Goal: Task Accomplishment & Management: Manage account settings

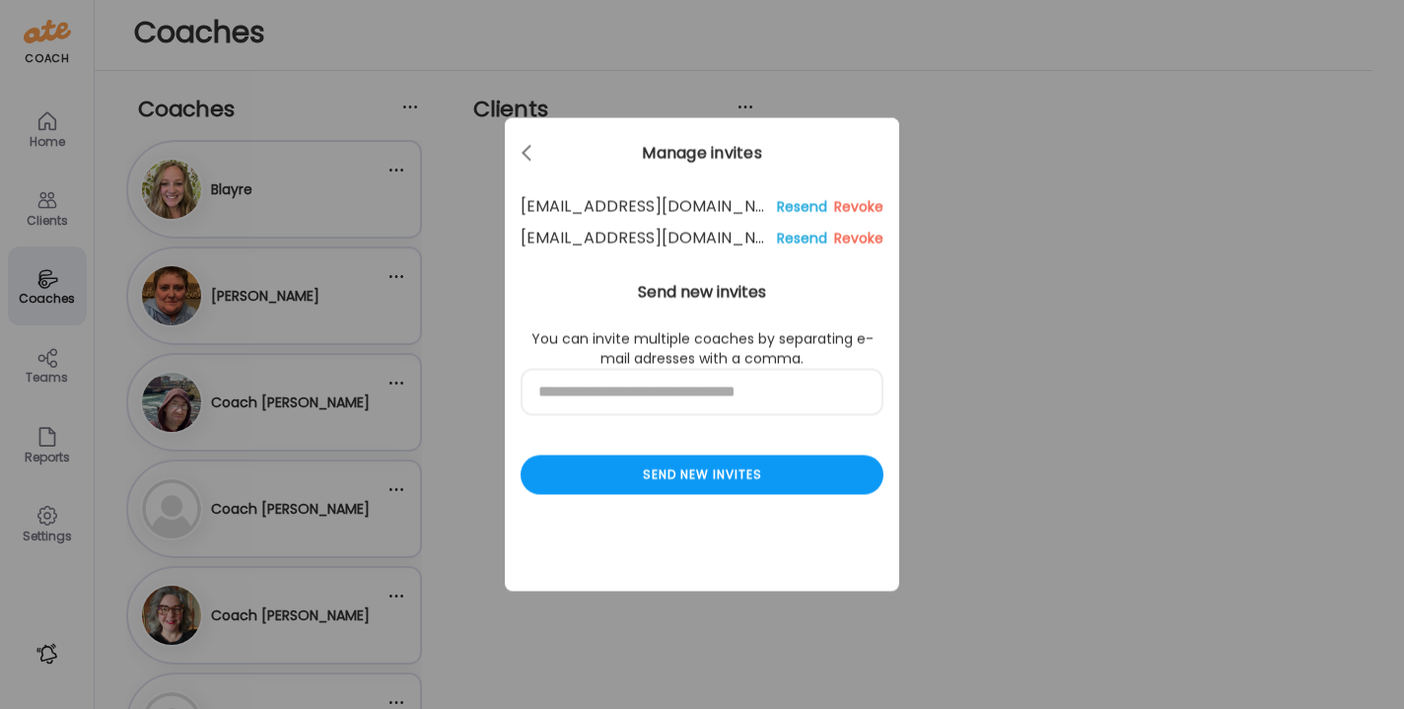
click at [414, 211] on div "Ate Coach Dashboard Wahoo! It’s official Take a moment to set up your Coach Pro…" at bounding box center [702, 354] width 1404 height 709
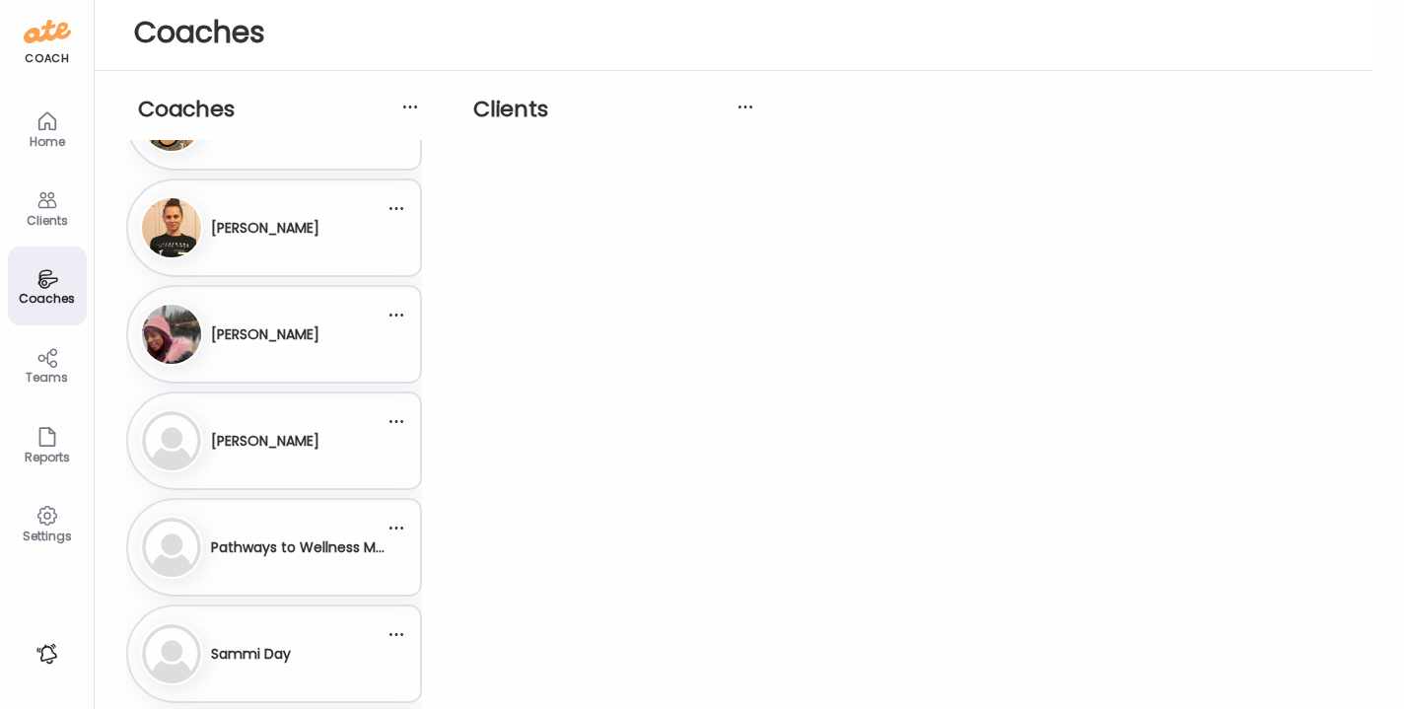
scroll to position [923, 0]
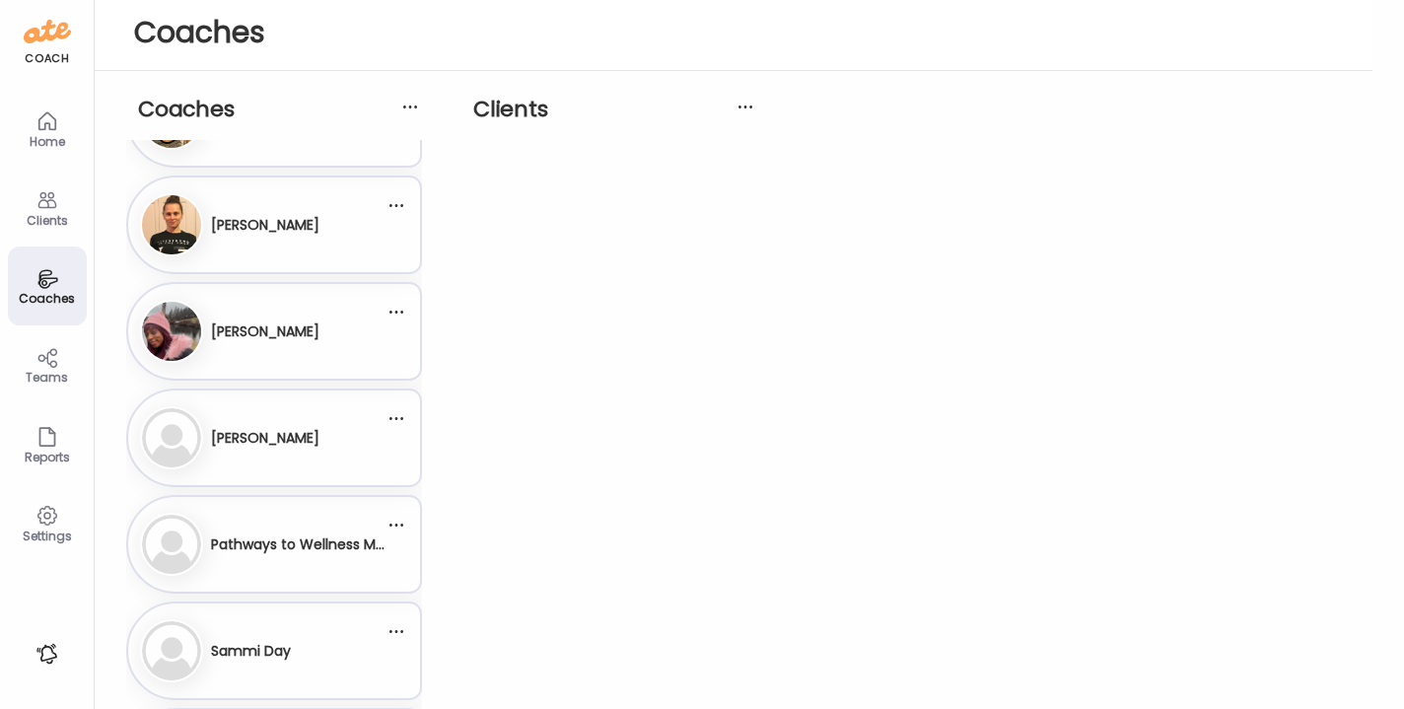
click at [255, 555] on div "Pathways to Wellness Monitor" at bounding box center [298, 545] width 174 height 48
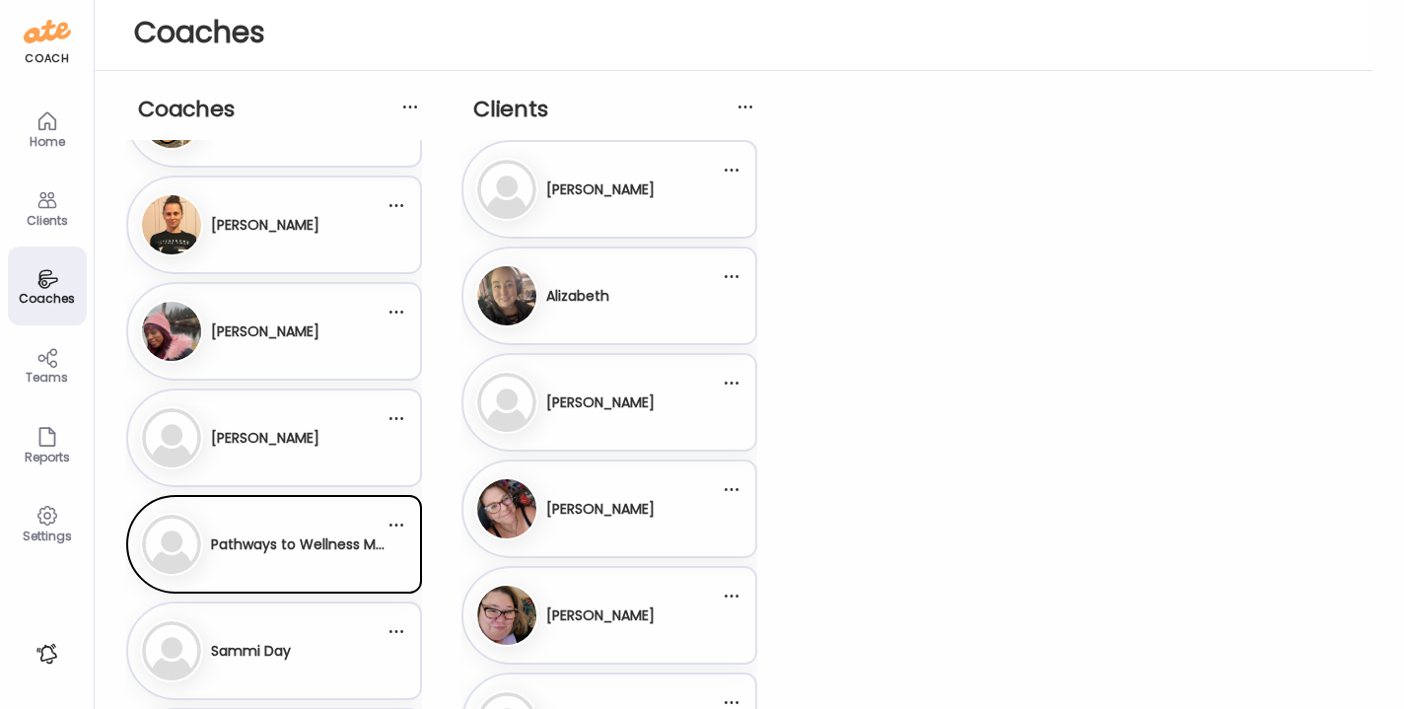
click at [366, 466] on div "Ma [PERSON_NAME]" at bounding box center [262, 437] width 245 height 63
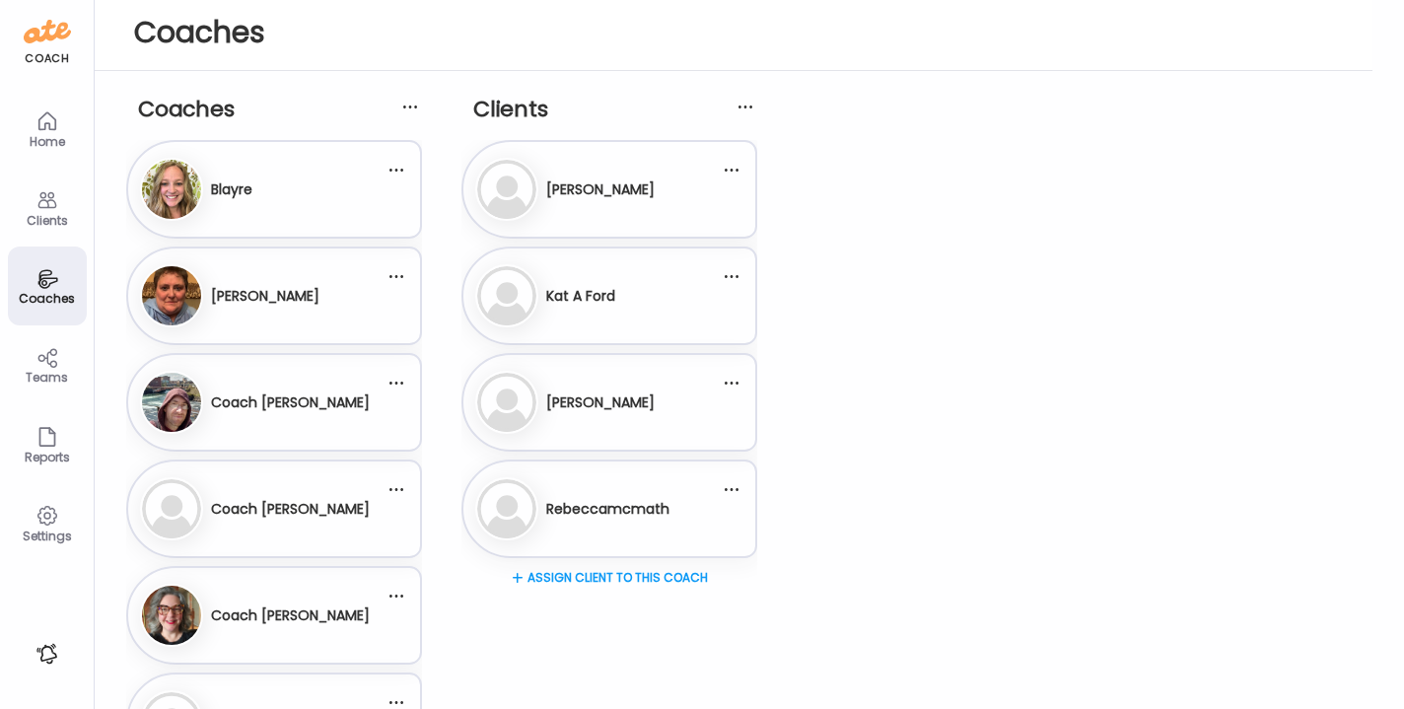
scroll to position [0, 0]
click at [368, 208] on div "[PERSON_NAME][GEOGRAPHIC_DATA]" at bounding box center [262, 189] width 245 height 63
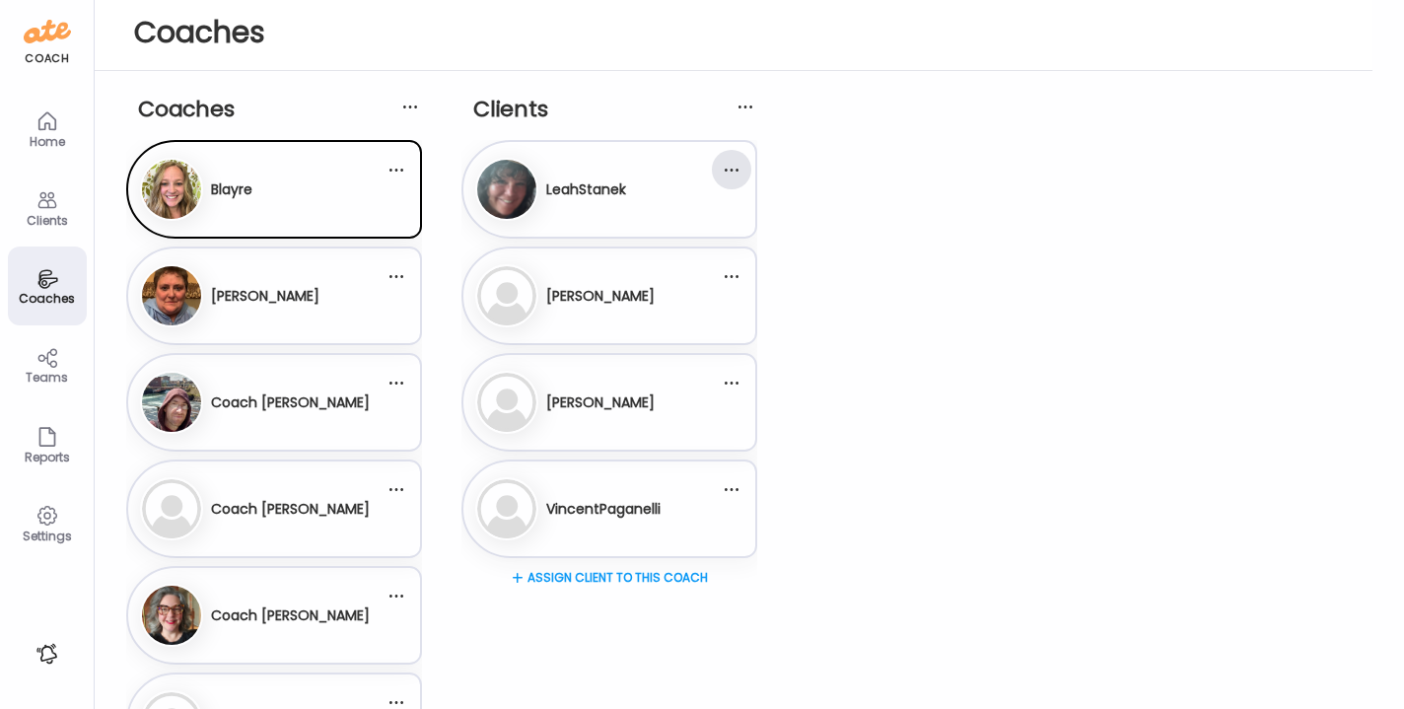
click at [743, 167] on div at bounding box center [731, 169] width 39 height 39
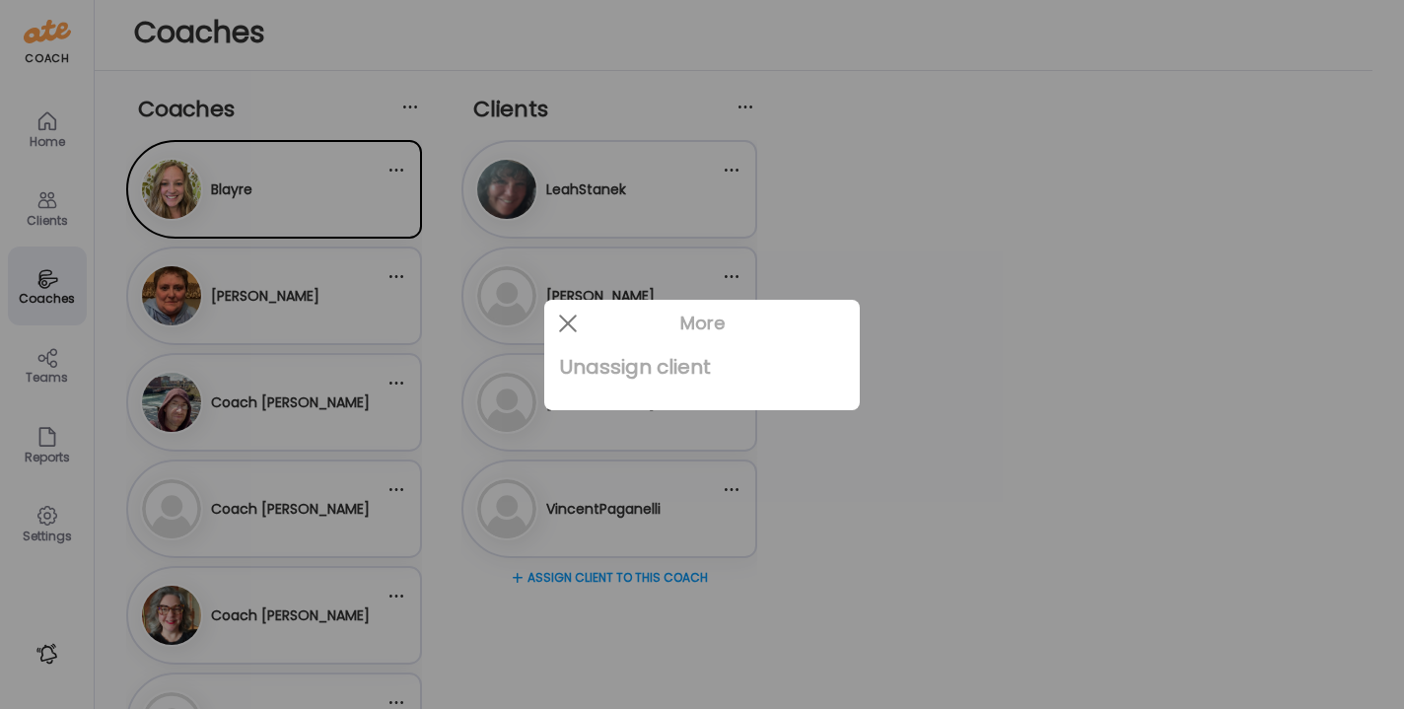
click at [638, 370] on div "Unassign client" at bounding box center [702, 366] width 284 height 39
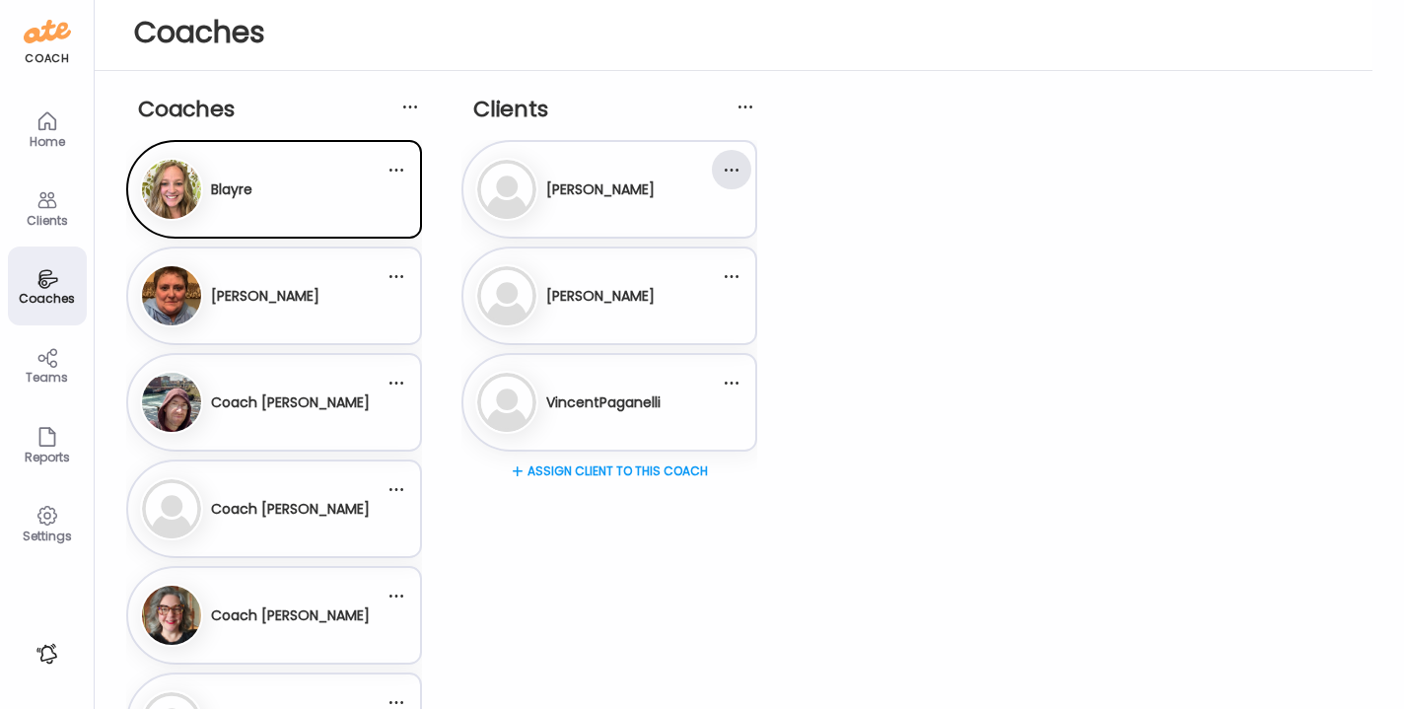
click at [734, 173] on div at bounding box center [731, 169] width 39 height 39
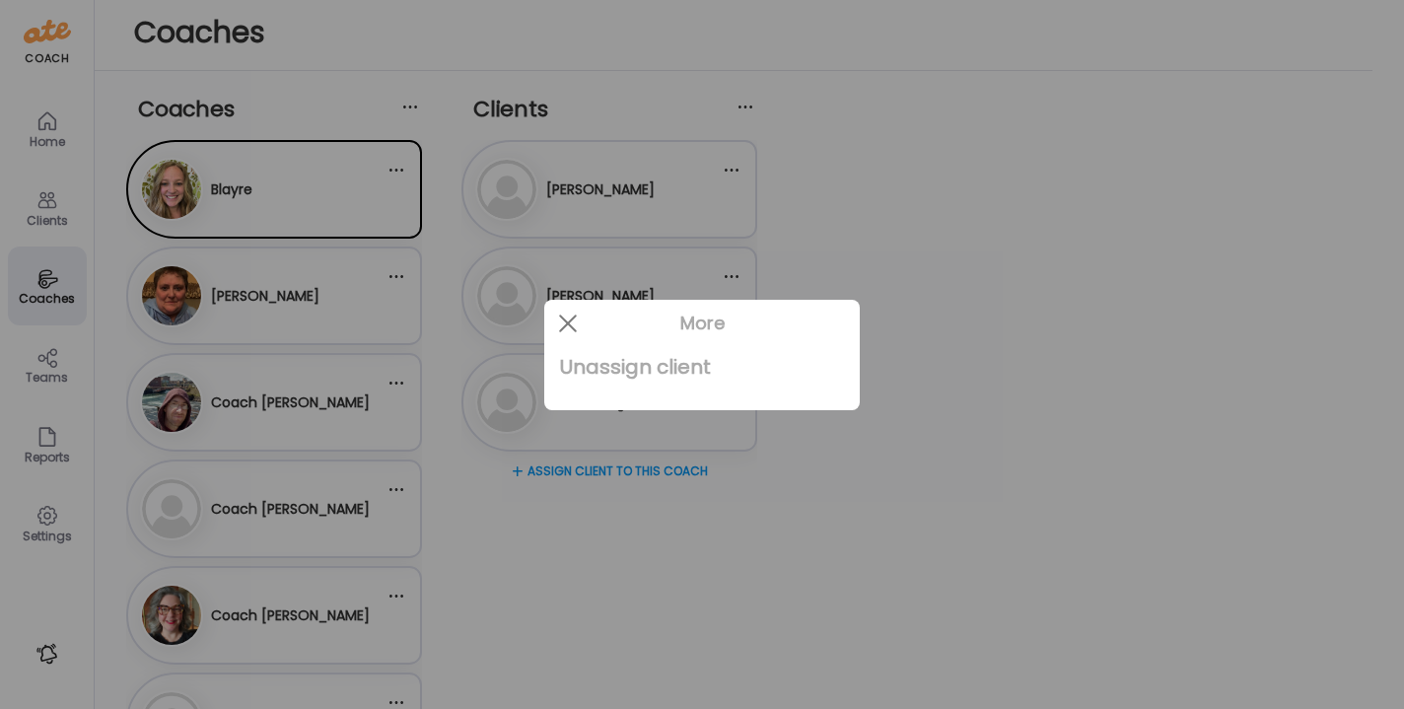
click at [651, 372] on div "Unassign client" at bounding box center [702, 366] width 284 height 39
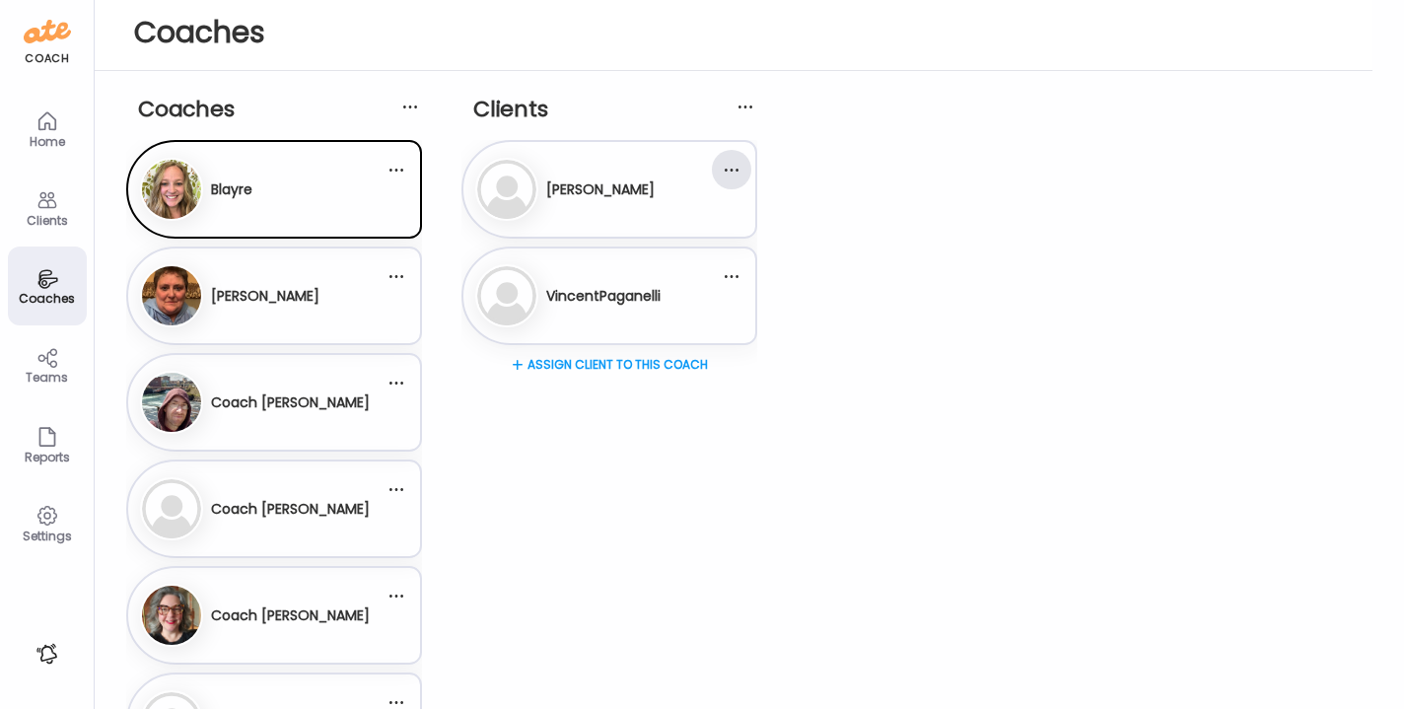
click at [736, 172] on div at bounding box center [731, 169] width 39 height 39
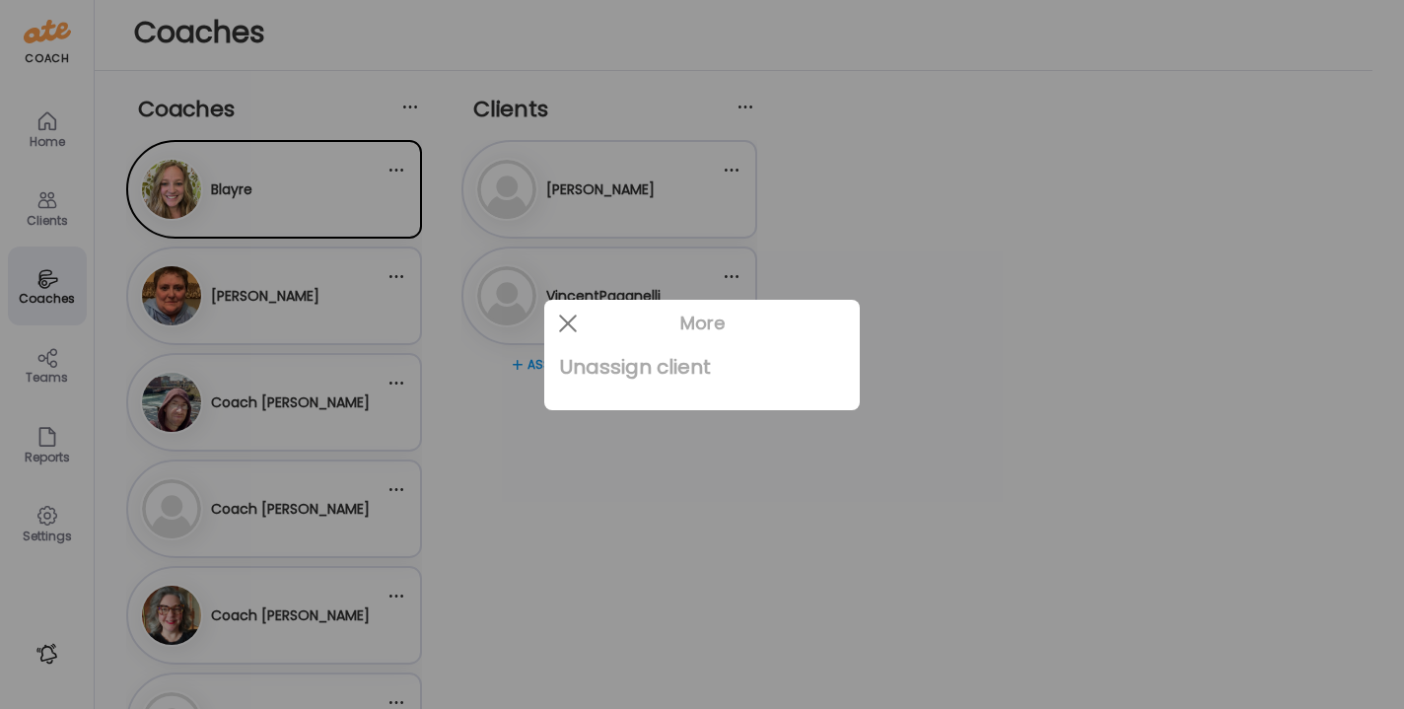
click at [682, 370] on div "Unassign client" at bounding box center [702, 366] width 284 height 39
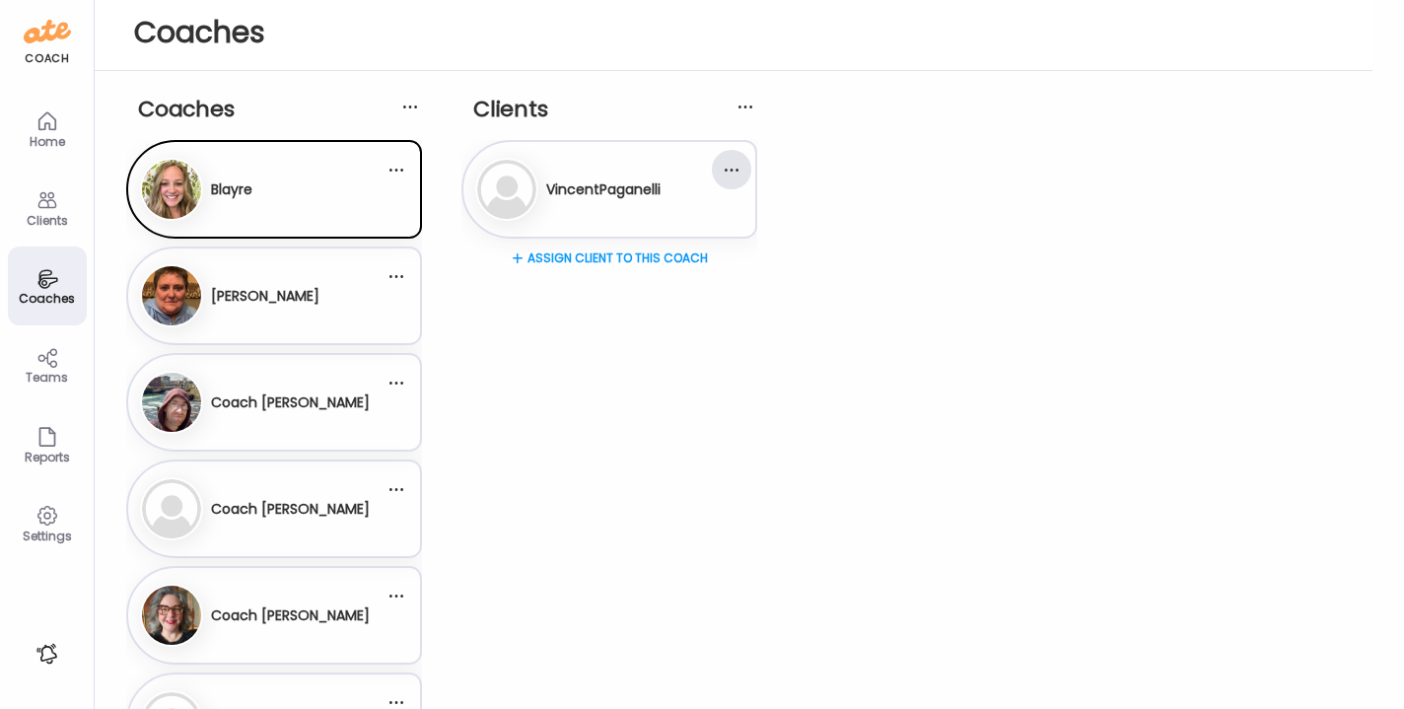
click at [732, 169] on div at bounding box center [731, 169] width 39 height 39
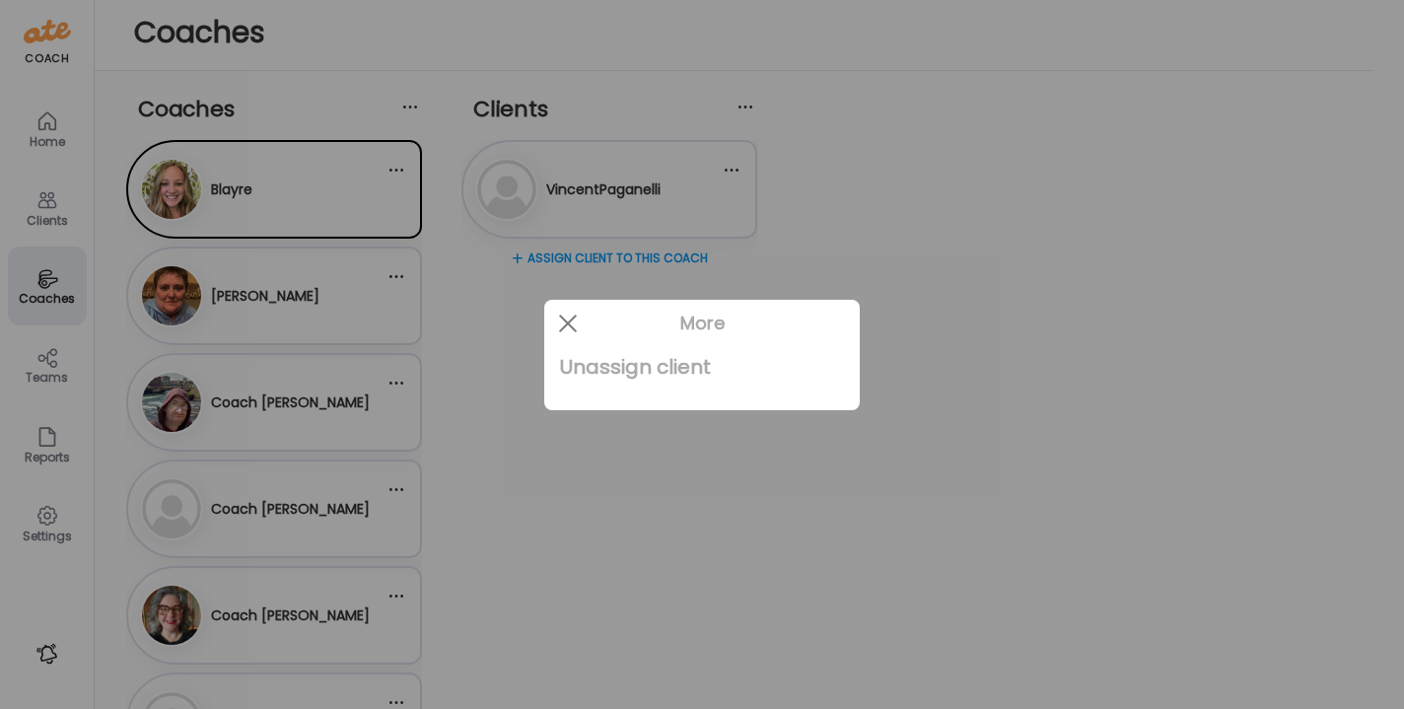
click at [678, 363] on div "Unassign client" at bounding box center [702, 366] width 284 height 39
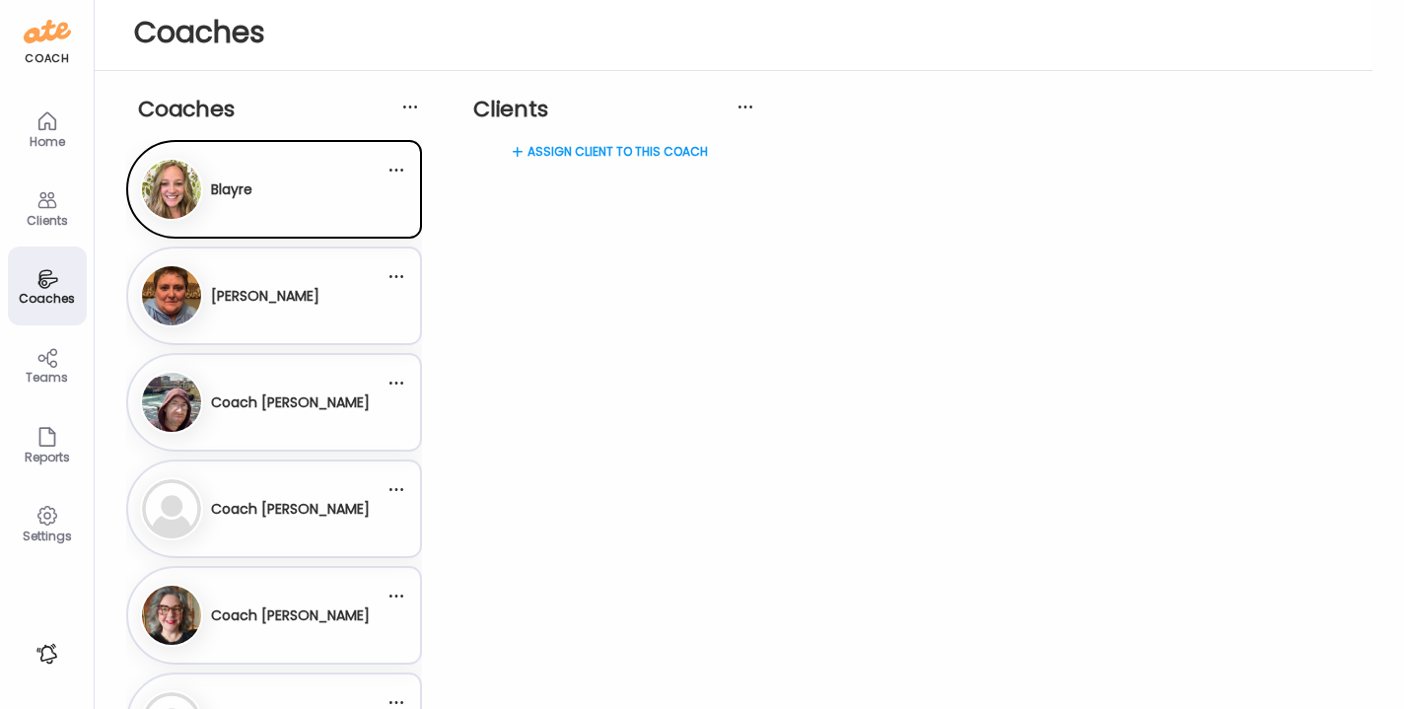
click at [348, 318] on div "Ch [PERSON_NAME]" at bounding box center [262, 295] width 245 height 63
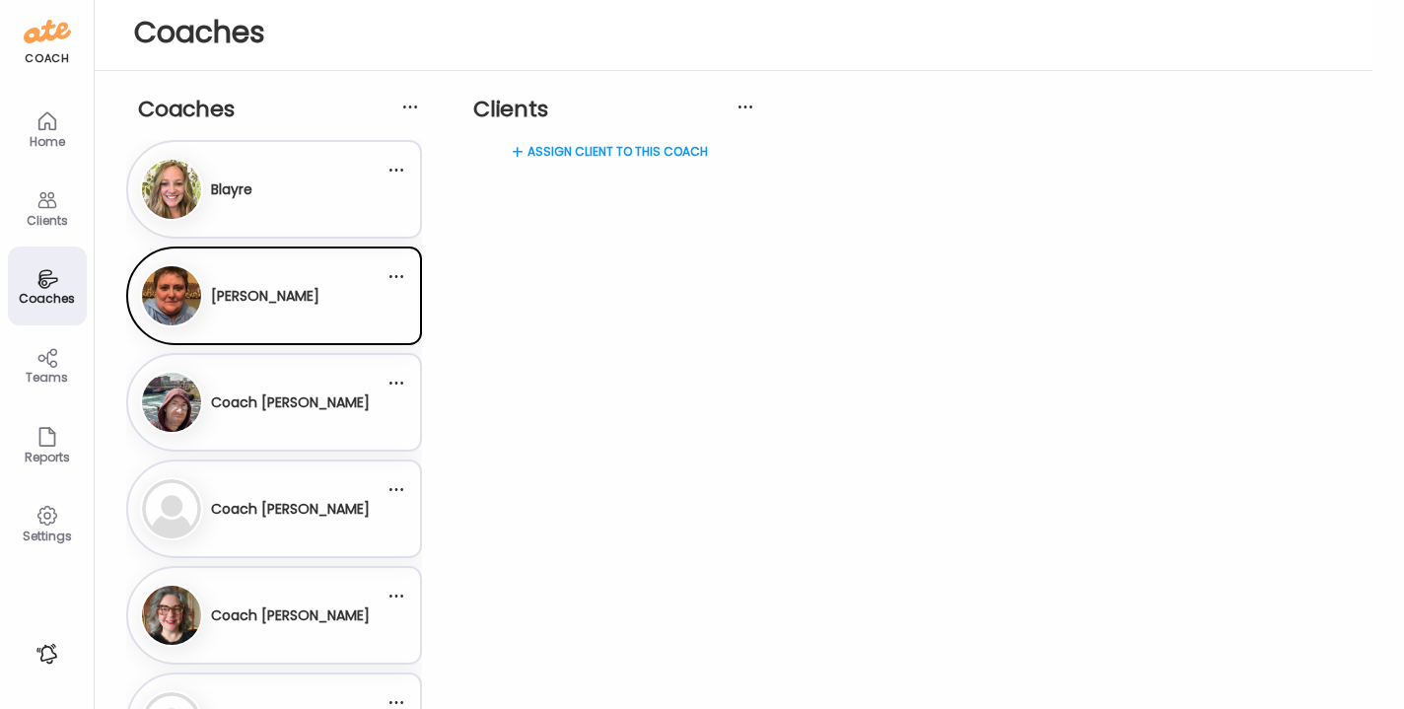
click at [375, 393] on div "Co Coach [PERSON_NAME]" at bounding box center [262, 402] width 245 height 63
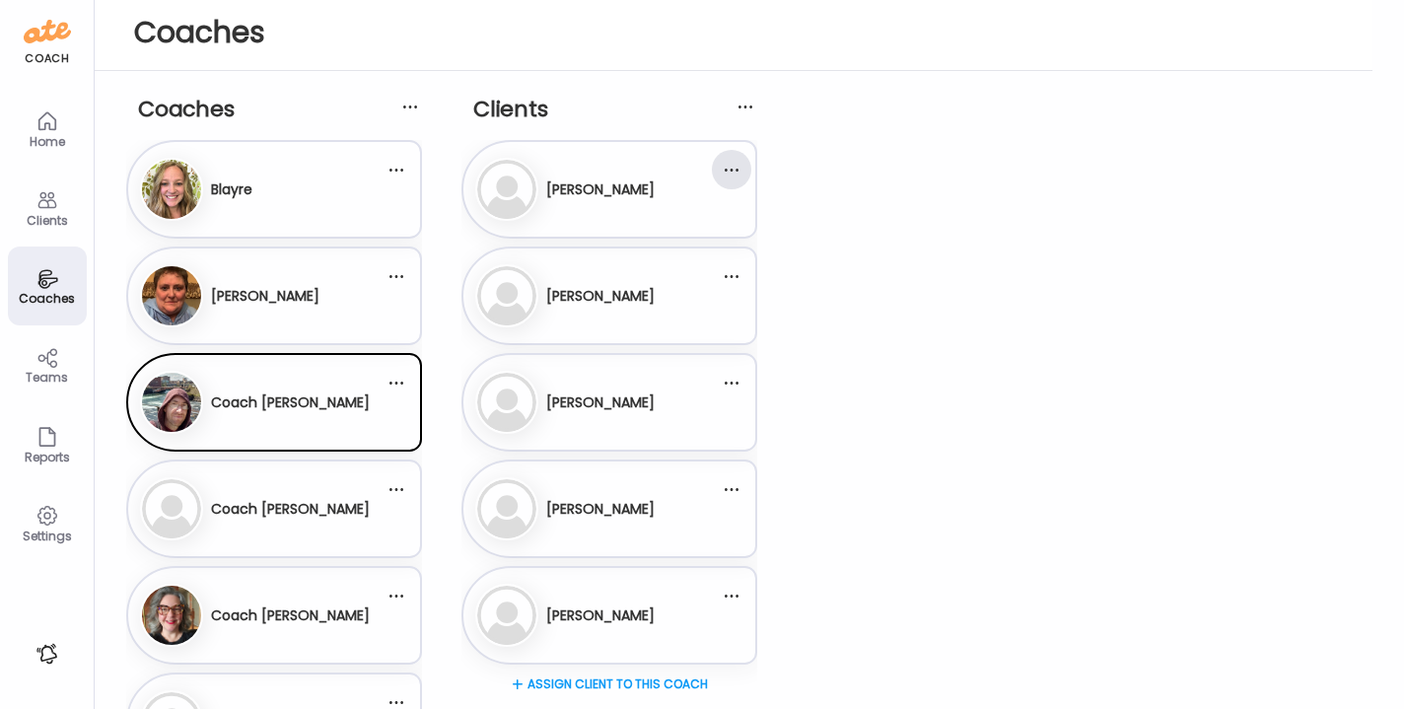
click at [735, 175] on div at bounding box center [731, 169] width 39 height 39
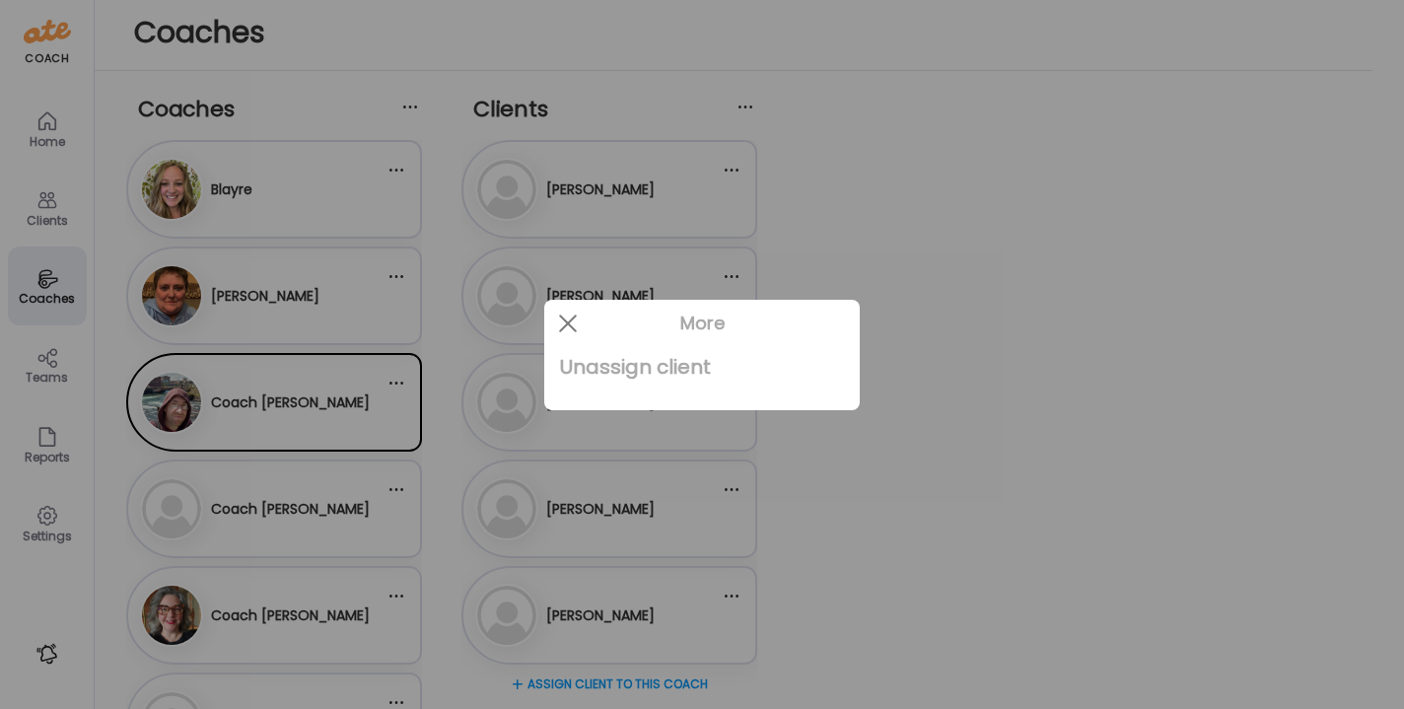
click at [650, 373] on div "Unassign client" at bounding box center [702, 366] width 284 height 39
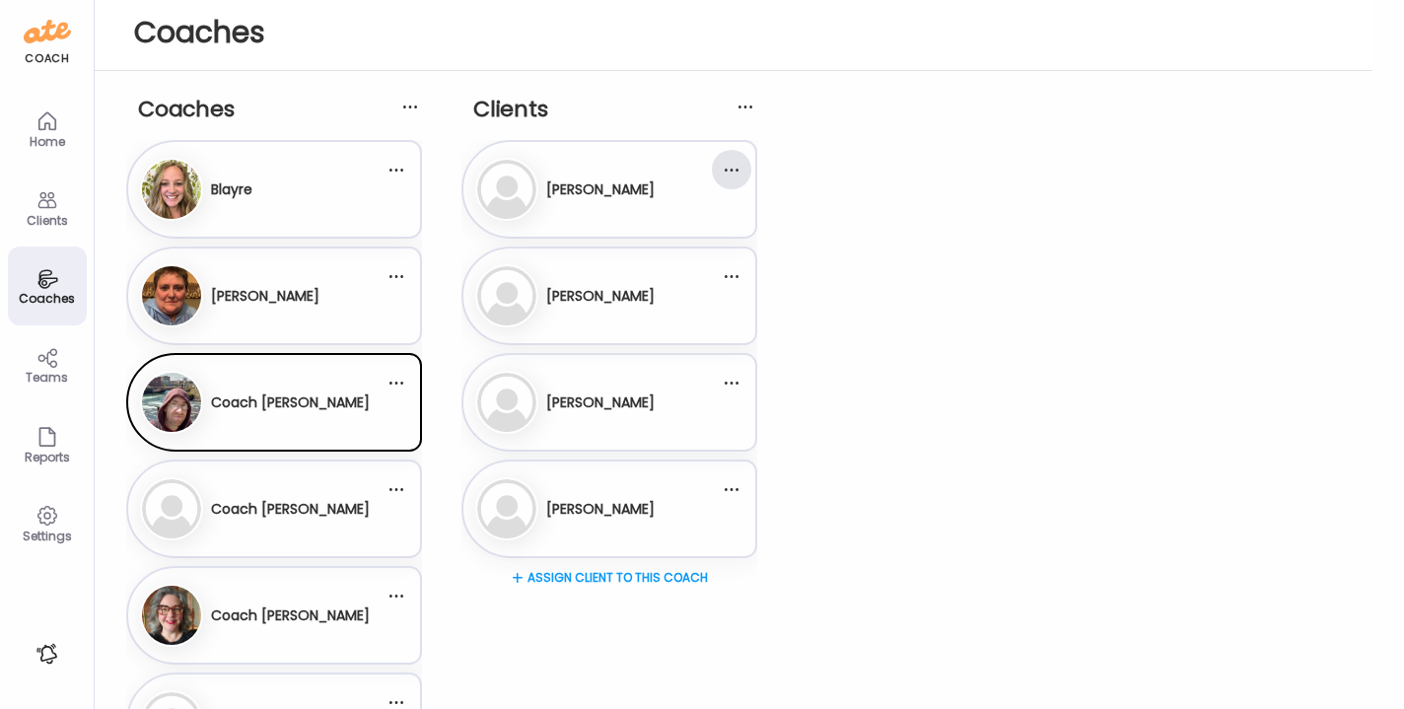
click at [732, 173] on div at bounding box center [731, 169] width 39 height 39
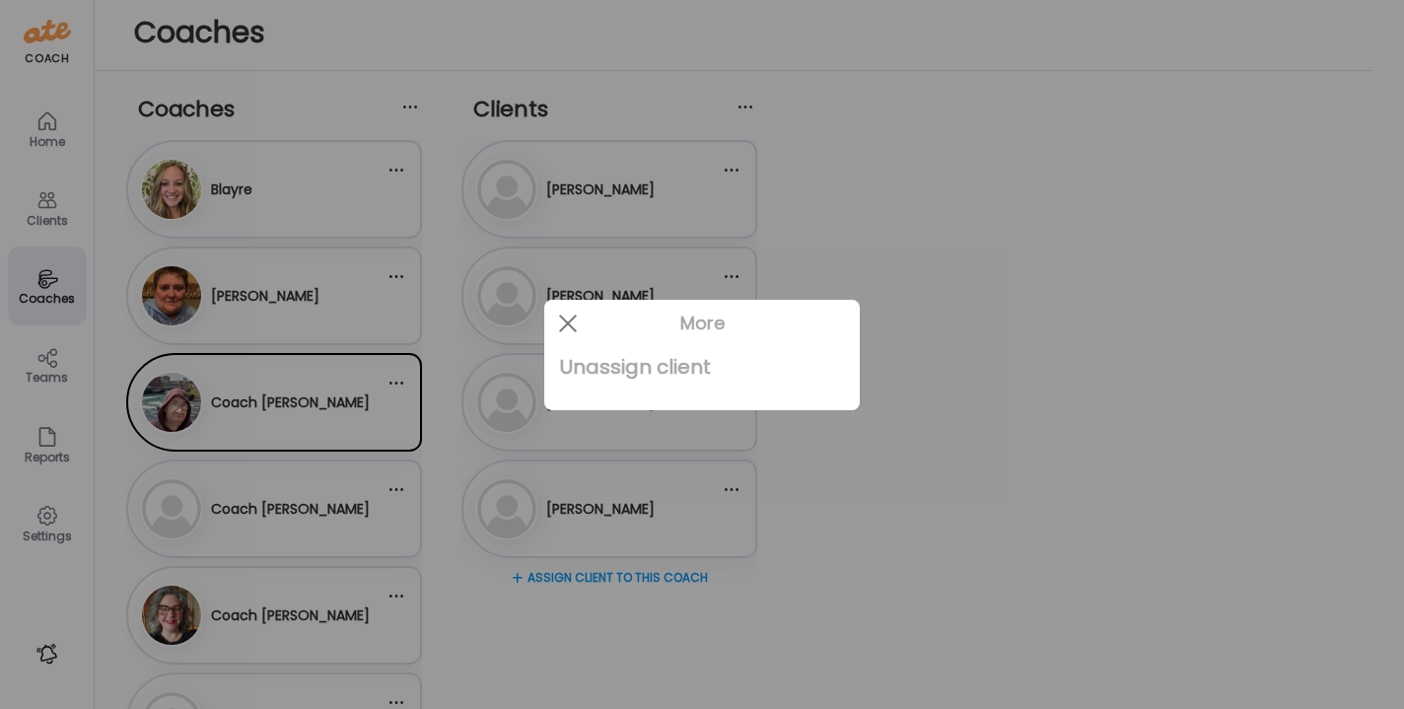
click at [685, 364] on div "Unassign client" at bounding box center [702, 366] width 284 height 39
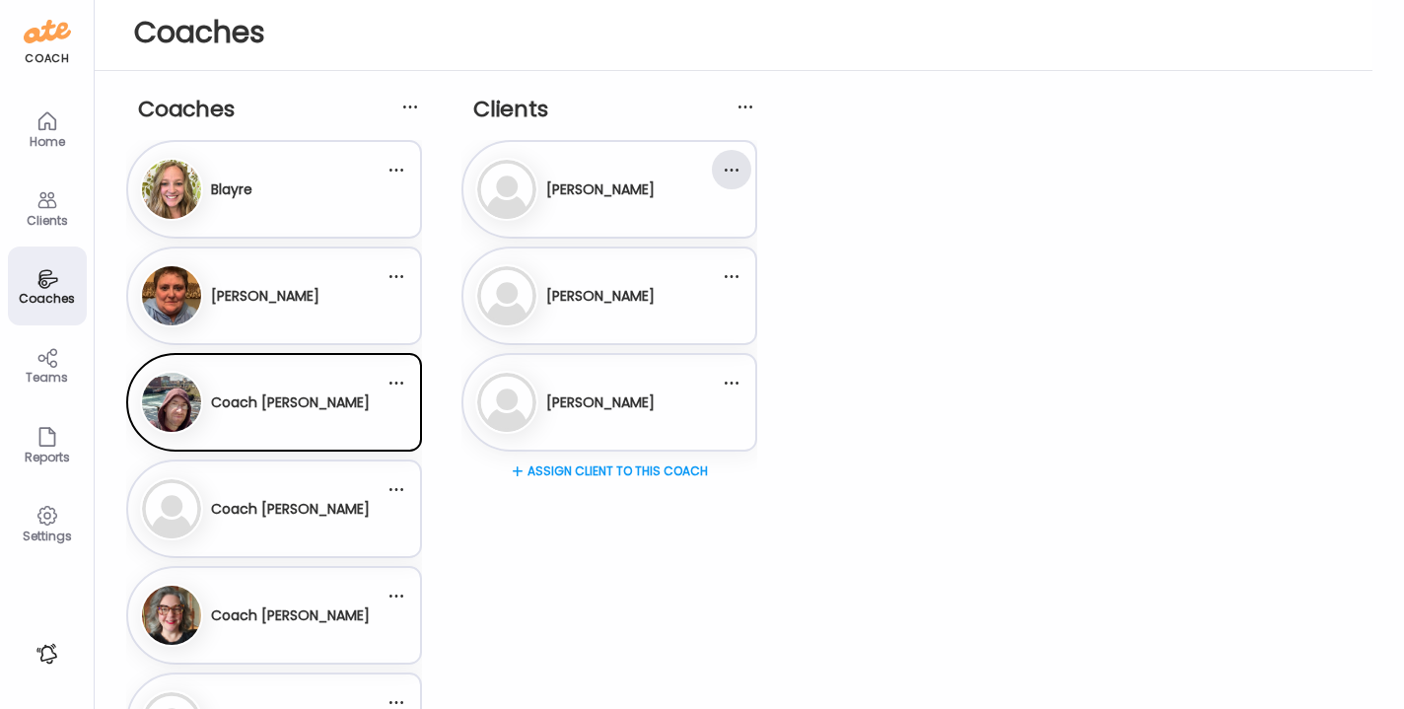
click at [740, 177] on div at bounding box center [731, 169] width 39 height 39
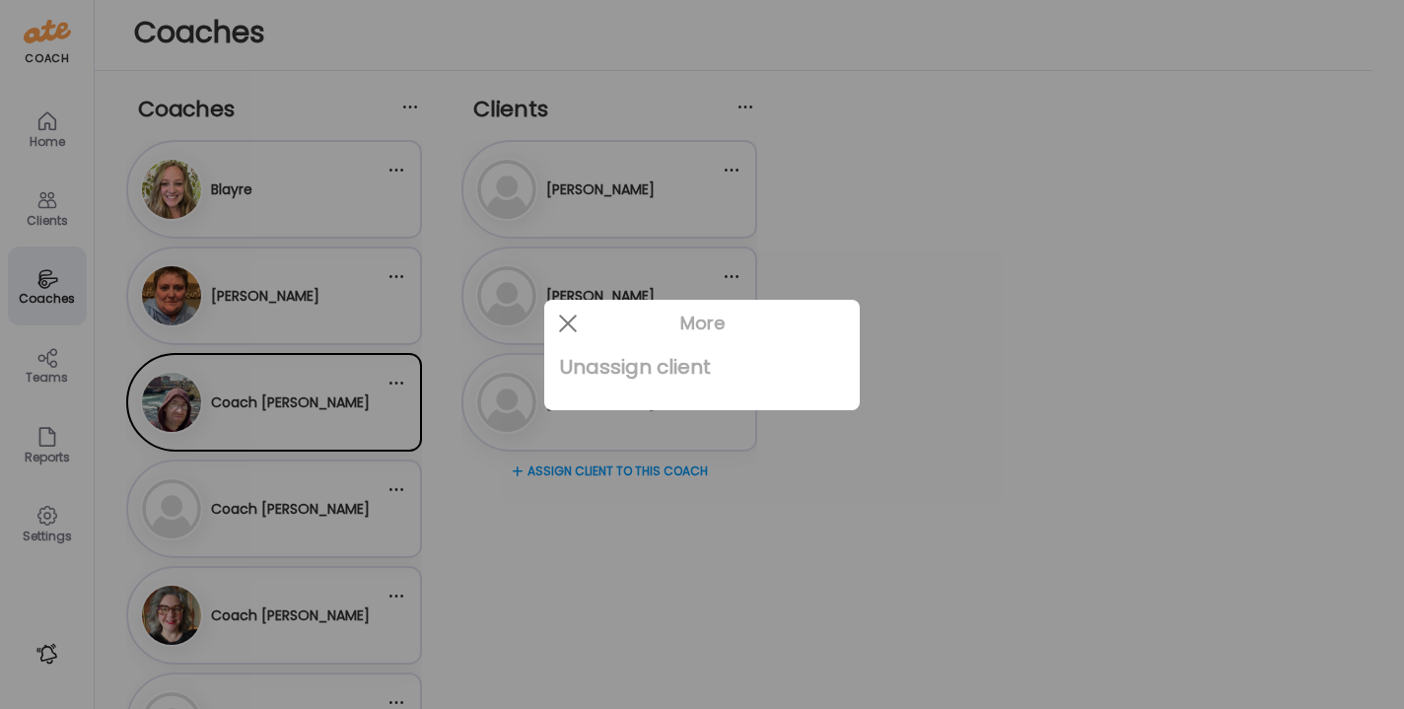
click at [684, 373] on div "Unassign client" at bounding box center [702, 366] width 284 height 39
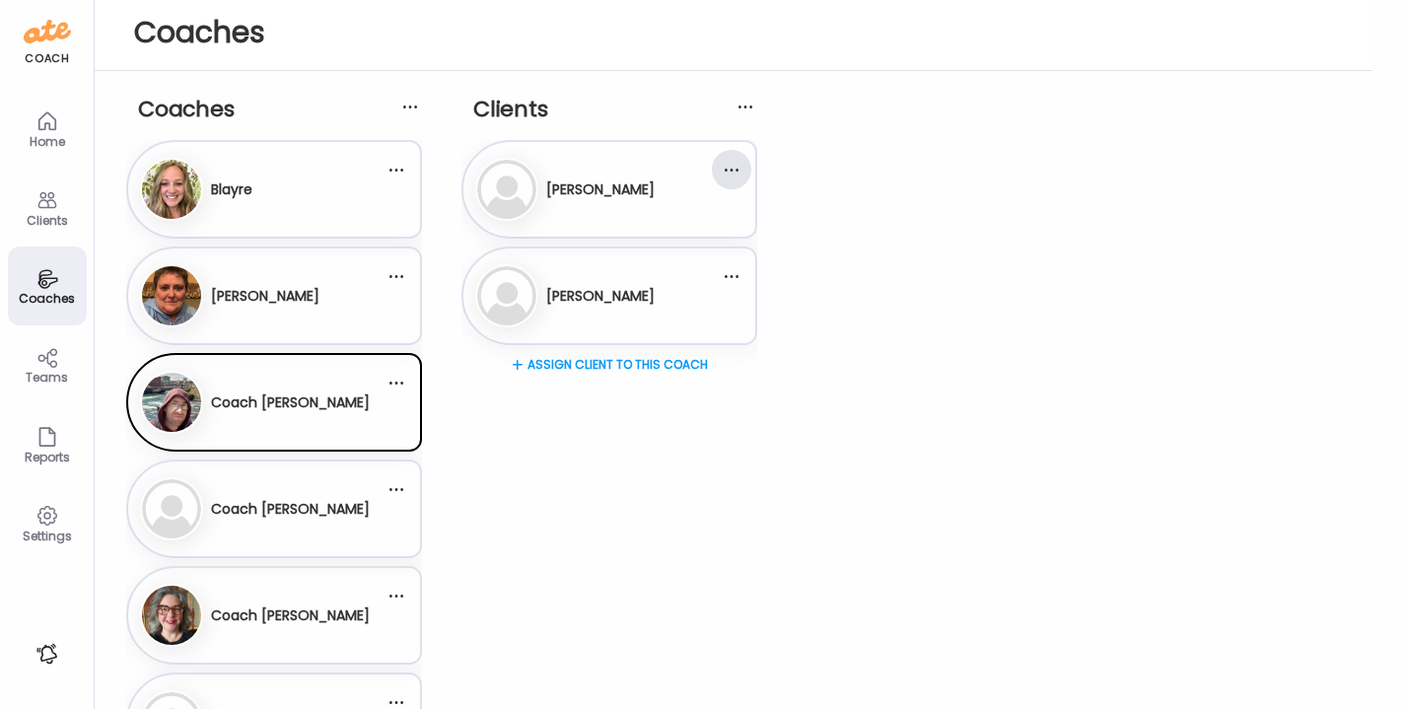
click at [738, 172] on div at bounding box center [731, 169] width 39 height 39
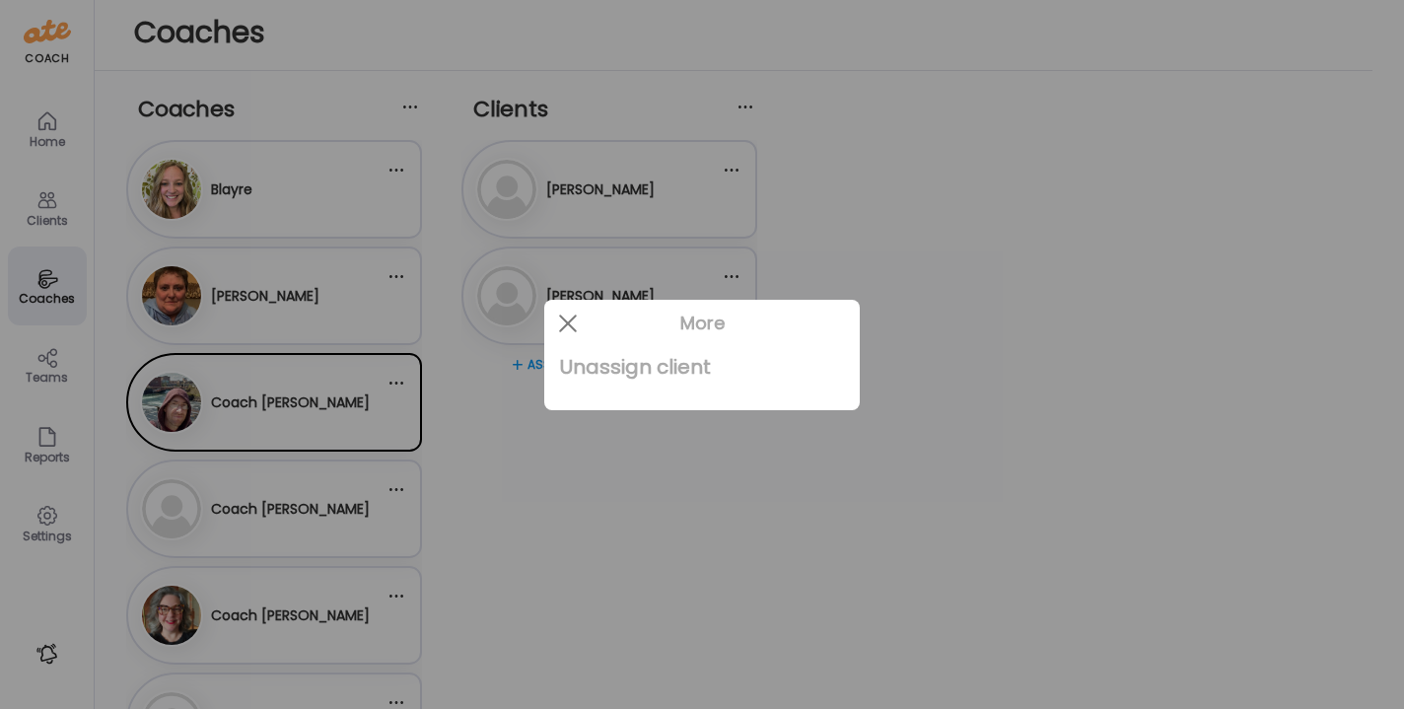
click at [692, 368] on div "Unassign client" at bounding box center [702, 366] width 284 height 39
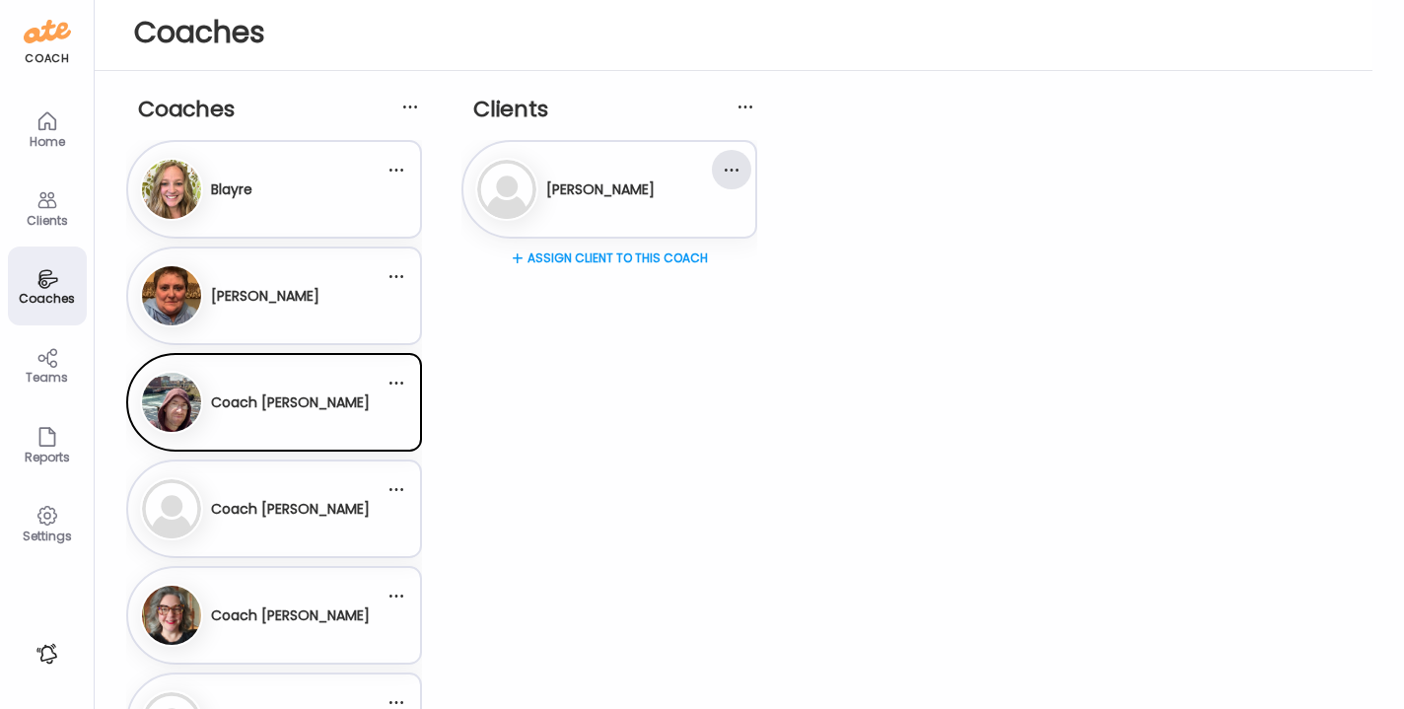
click at [727, 174] on div at bounding box center [731, 169] width 39 height 39
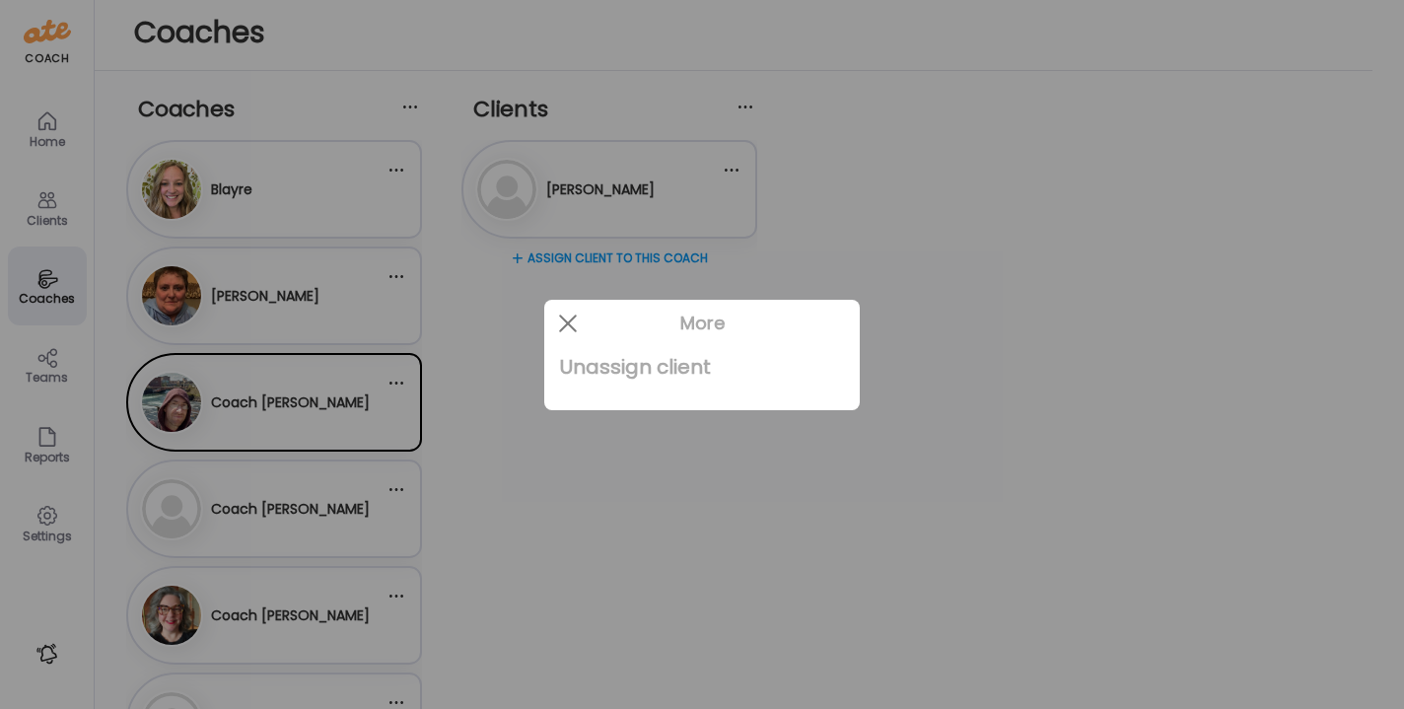
click at [662, 373] on div "Unassign client" at bounding box center [702, 366] width 284 height 39
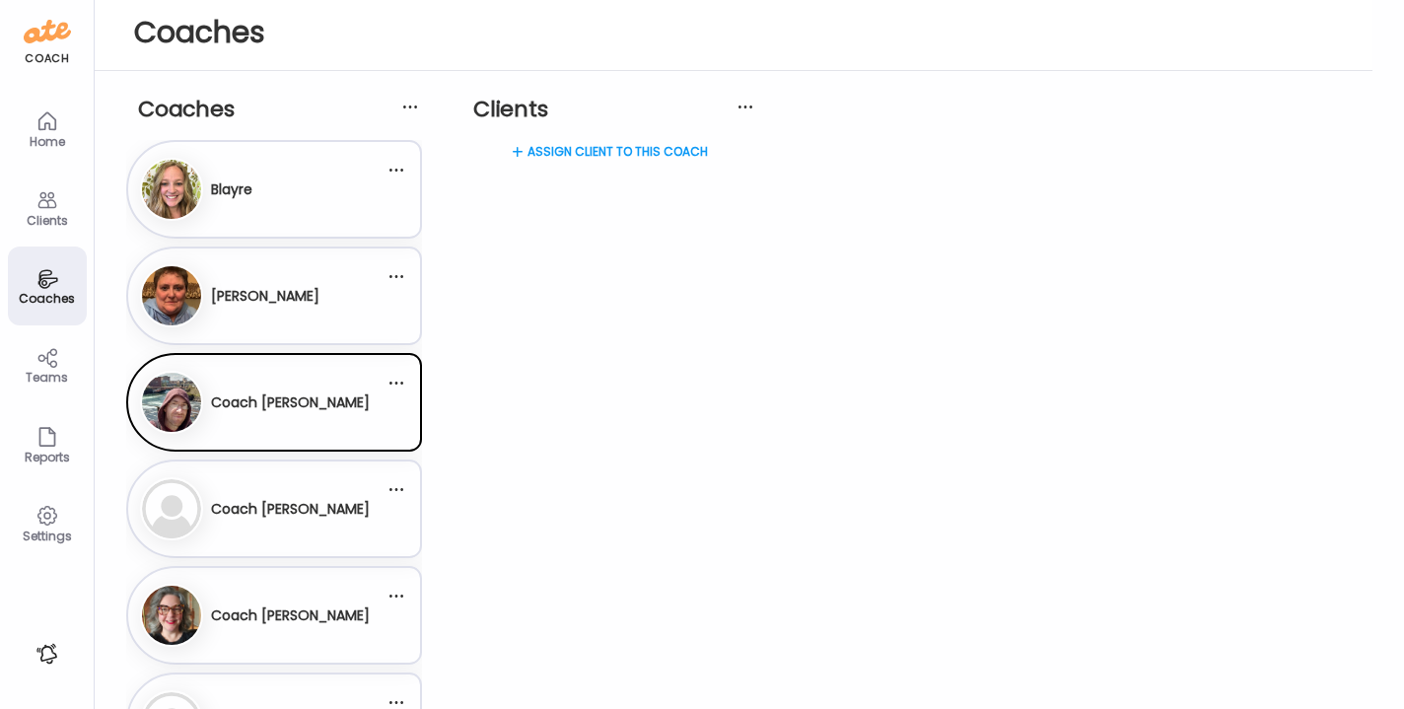
click at [355, 533] on div "Co Coach [PERSON_NAME]" at bounding box center [262, 508] width 245 height 63
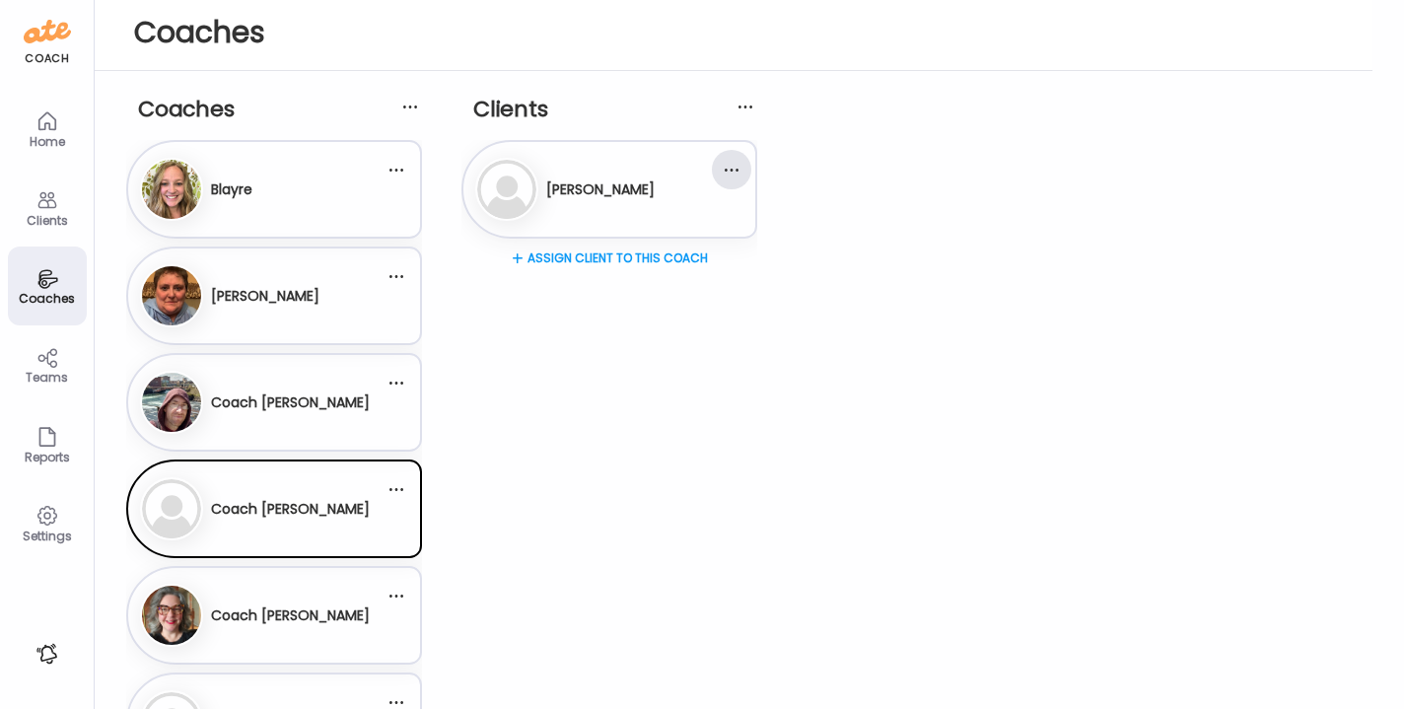
click at [727, 172] on div at bounding box center [731, 169] width 39 height 39
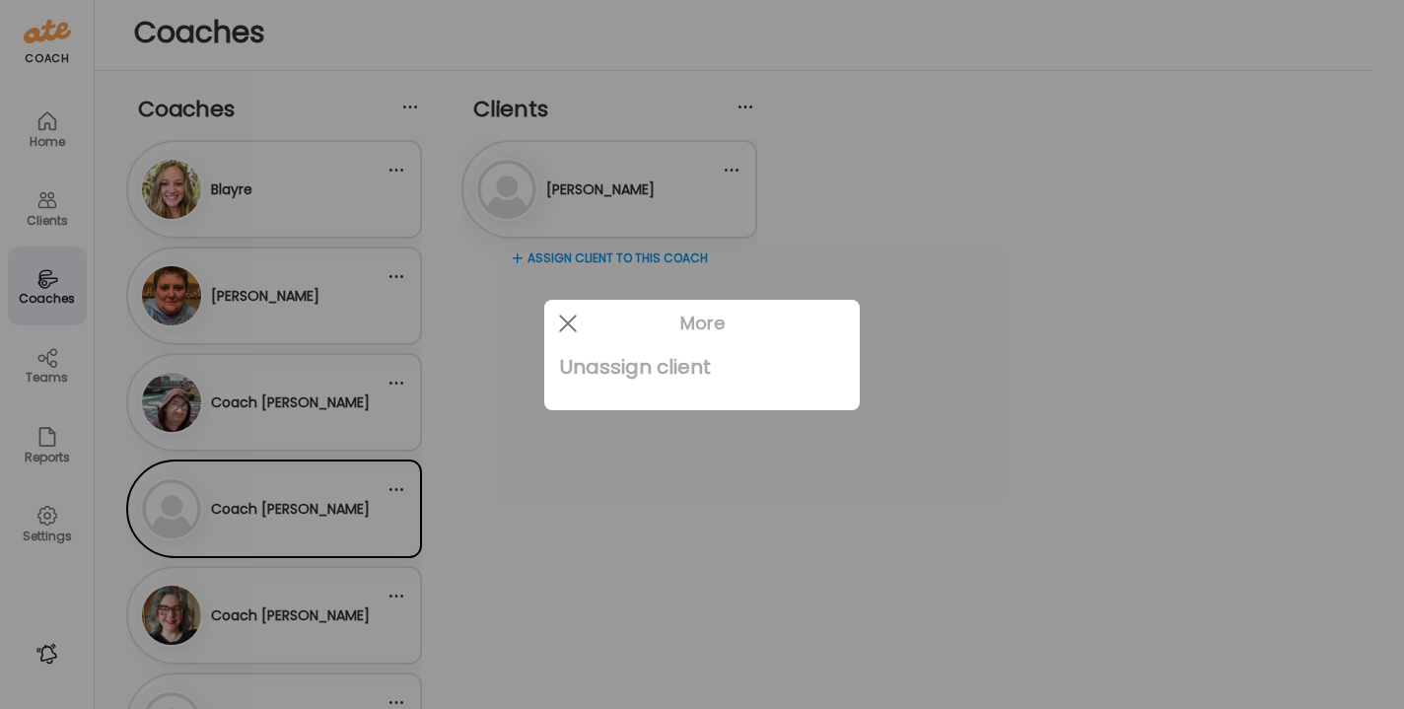
click at [665, 364] on div "Unassign client" at bounding box center [702, 366] width 284 height 39
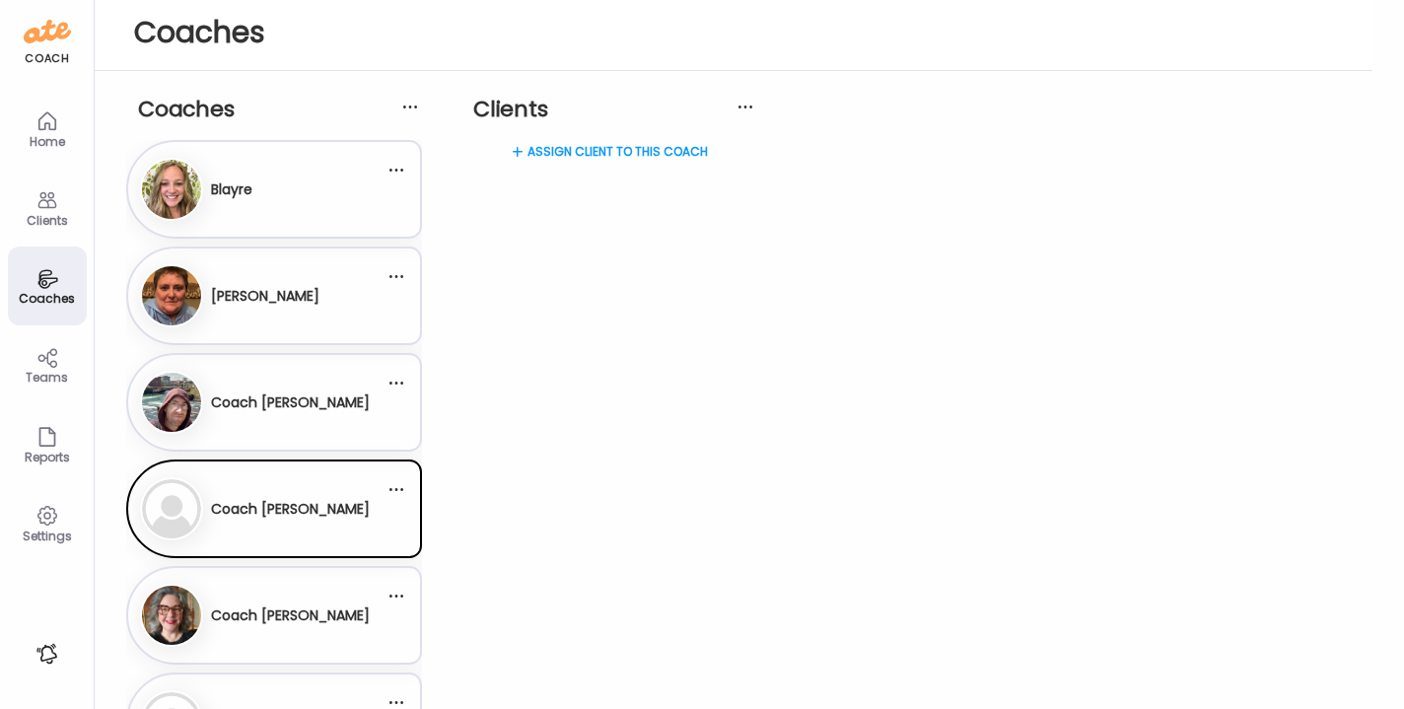
click at [297, 585] on div "Co Coach [PERSON_NAME]" at bounding box center [262, 615] width 245 height 63
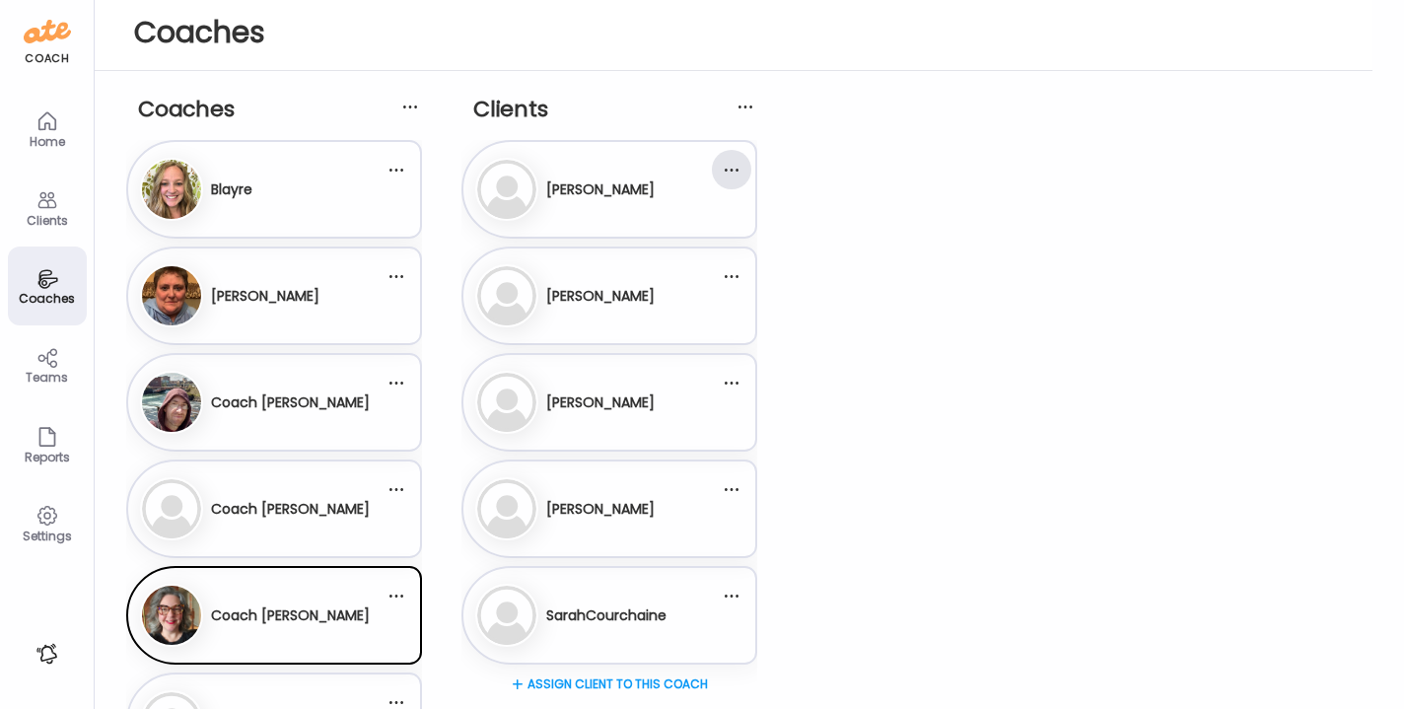
click at [720, 175] on div at bounding box center [731, 169] width 39 height 39
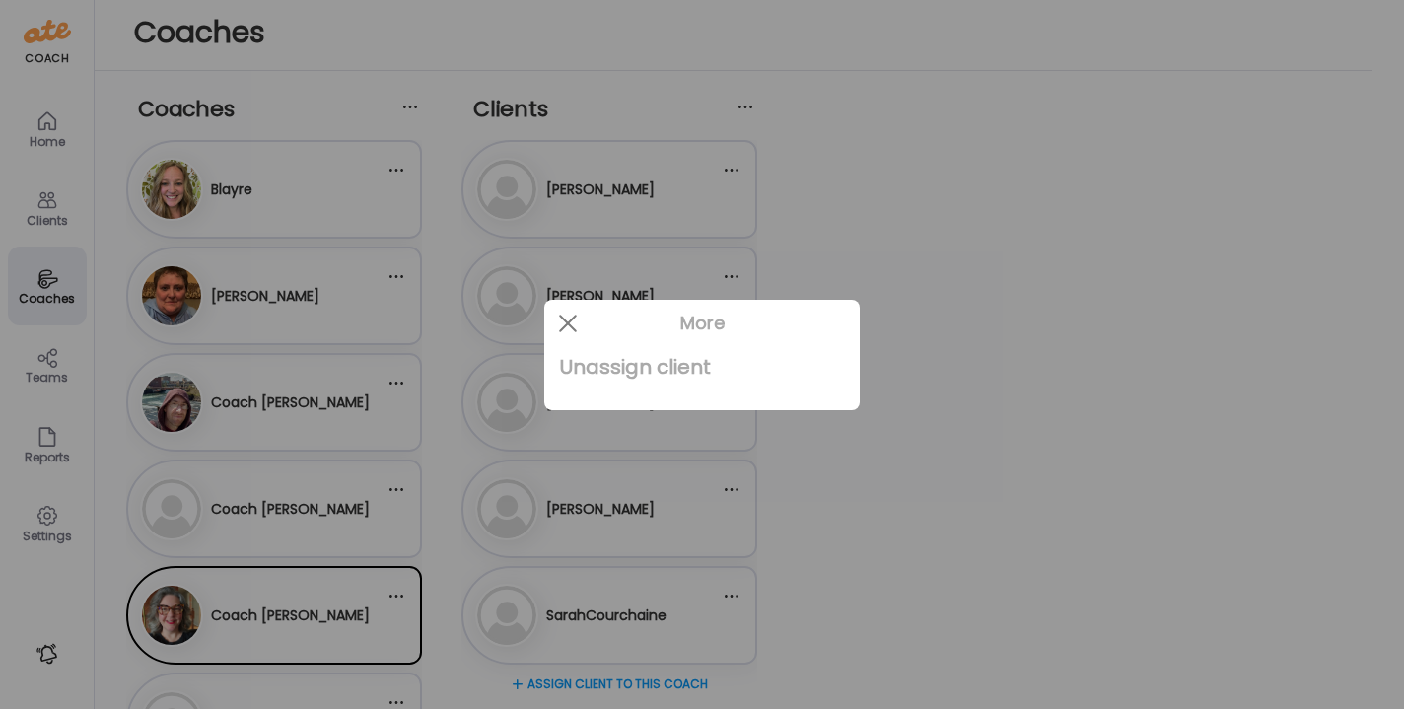
click at [636, 370] on div "Unassign client" at bounding box center [702, 366] width 284 height 39
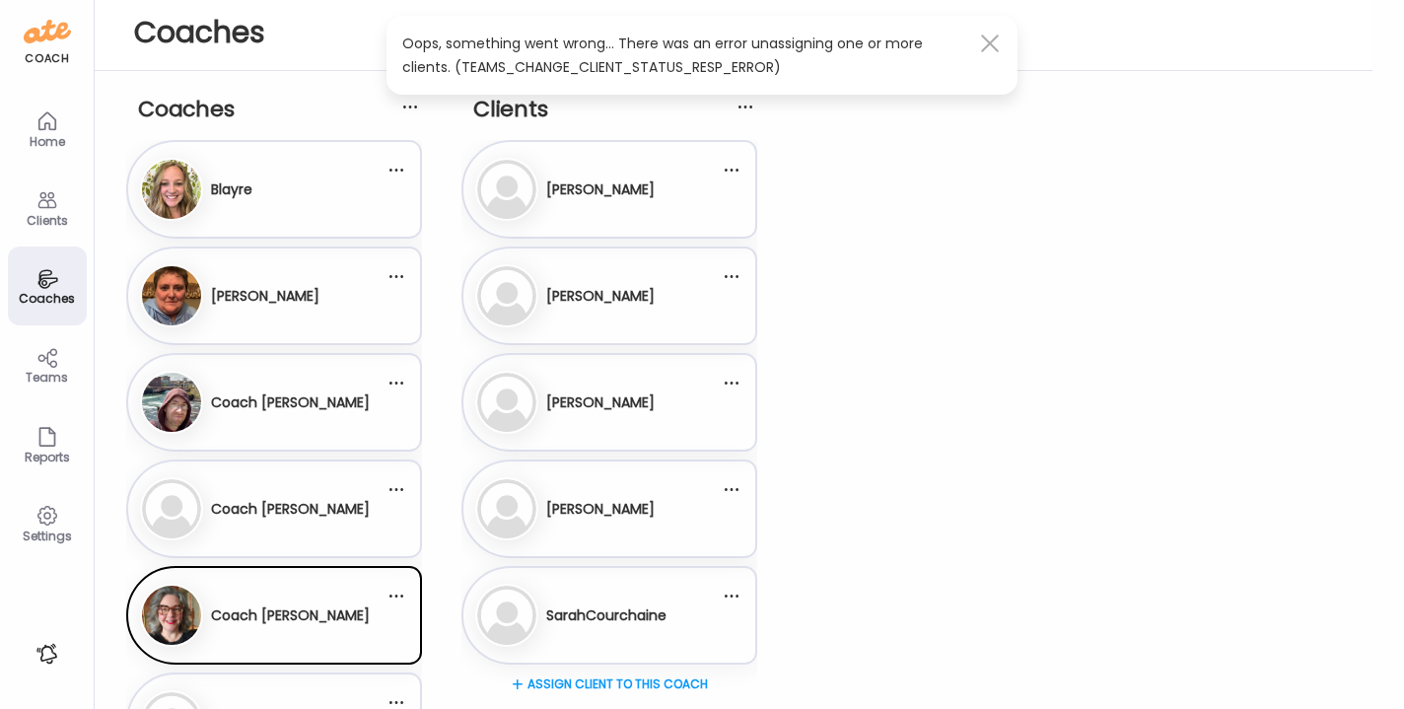
click at [990, 40] on div at bounding box center [989, 43] width 39 height 39
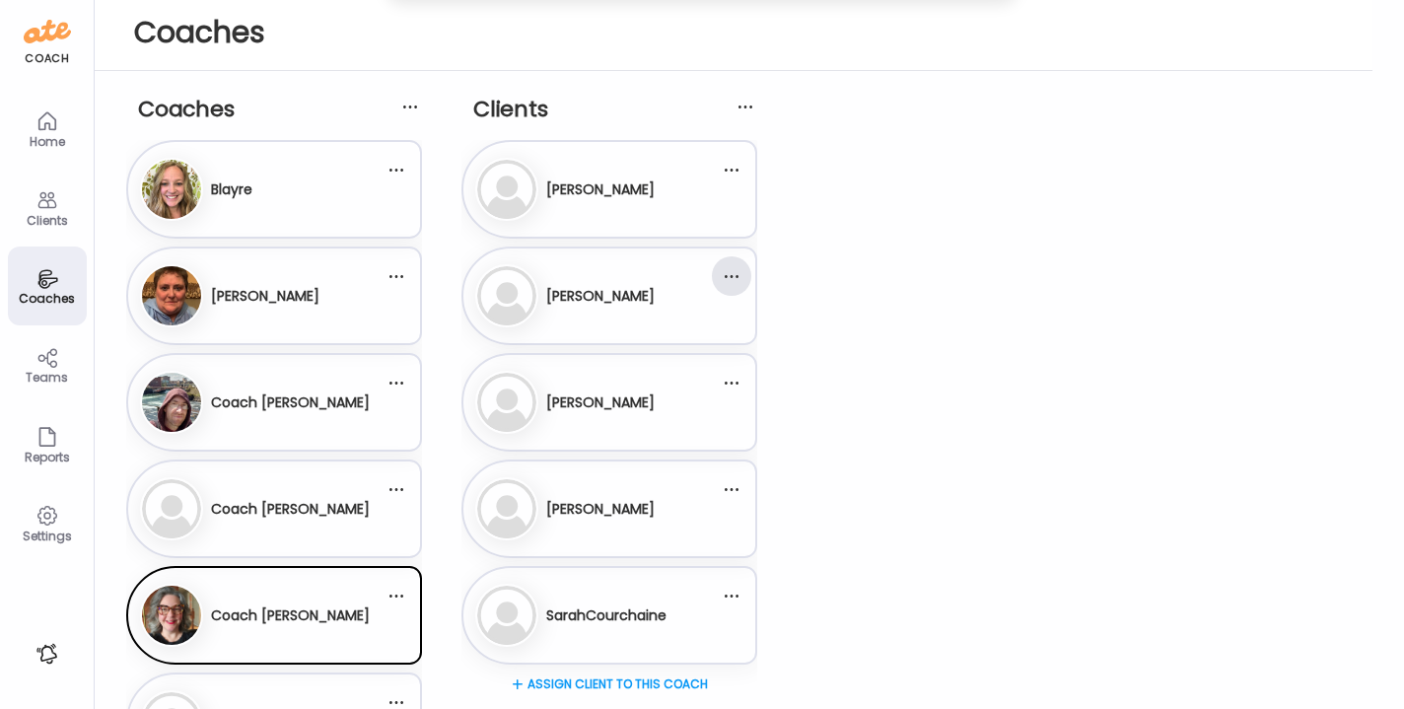
click at [730, 275] on div at bounding box center [731, 275] width 39 height 39
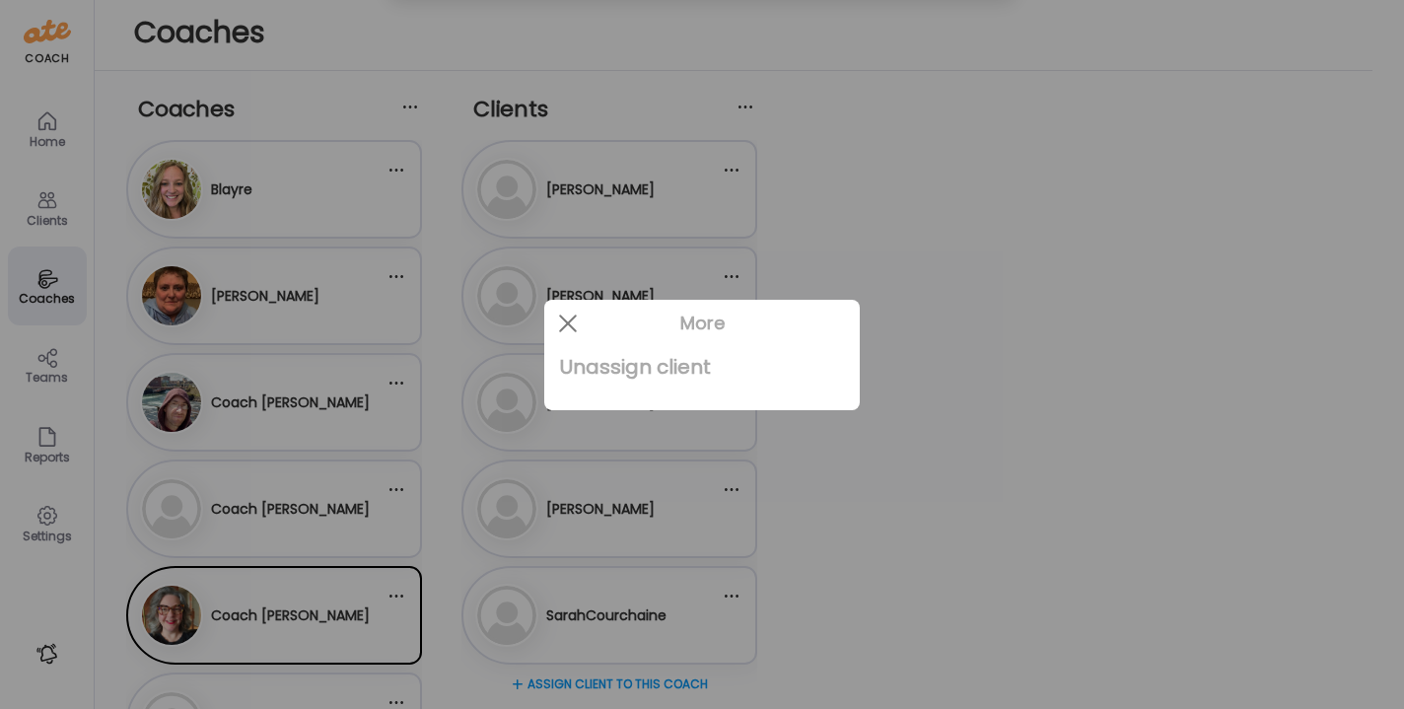
click at [625, 369] on div "Unassign client" at bounding box center [702, 366] width 284 height 39
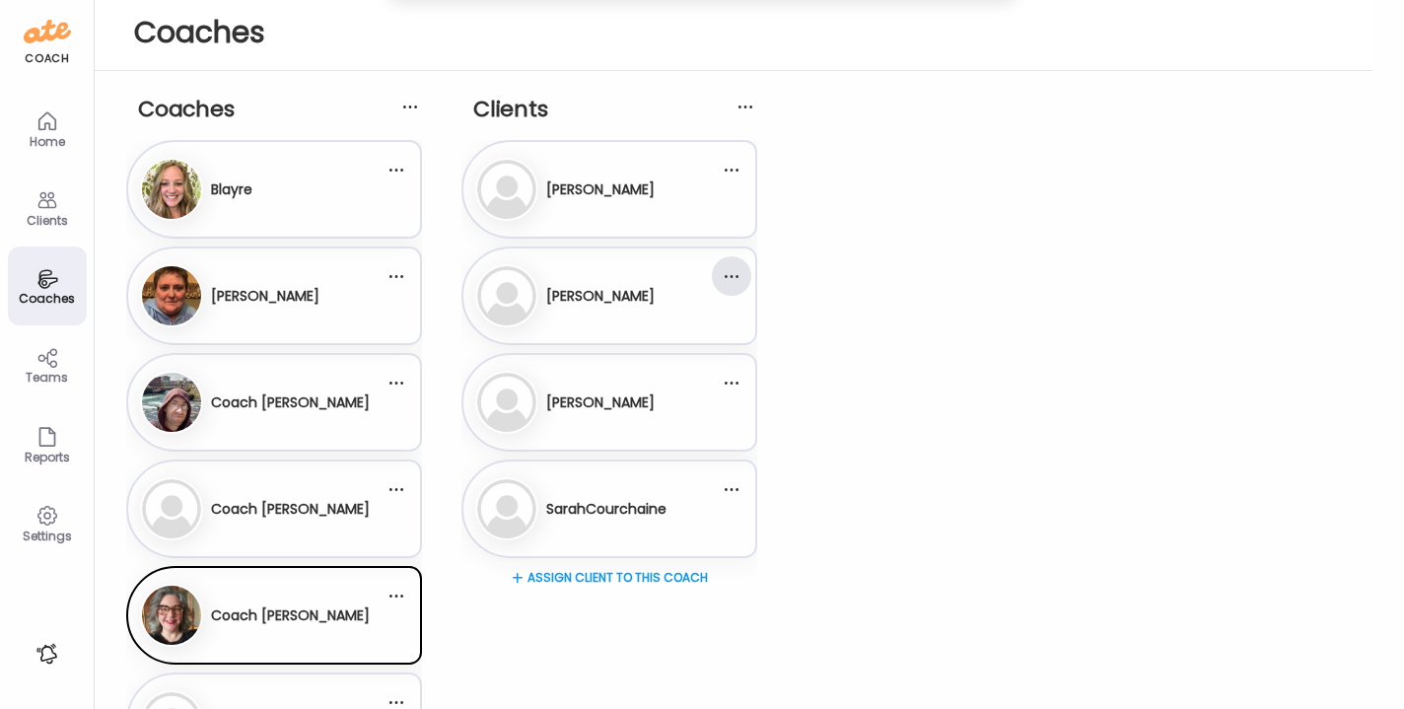
click at [734, 277] on div at bounding box center [731, 275] width 39 height 39
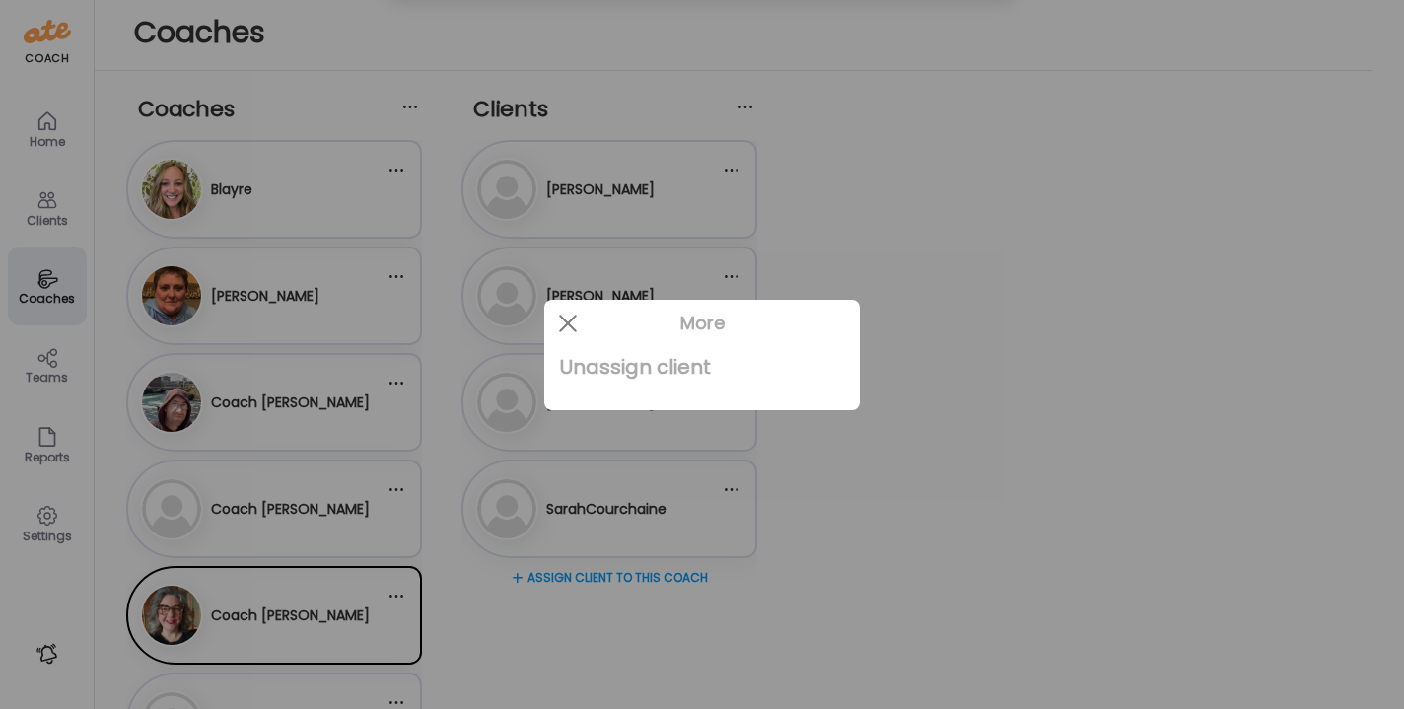
click at [653, 369] on div "Unassign client" at bounding box center [702, 366] width 284 height 39
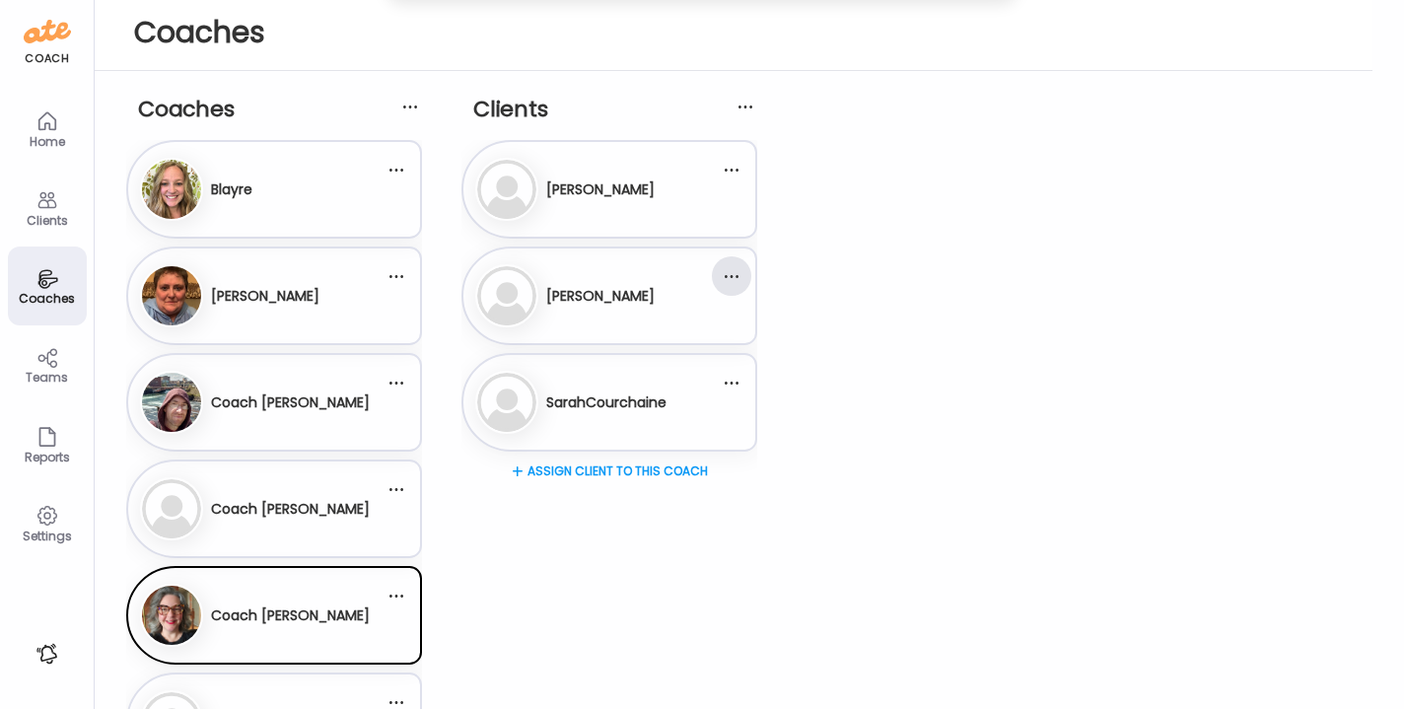
click at [733, 274] on div at bounding box center [731, 275] width 39 height 39
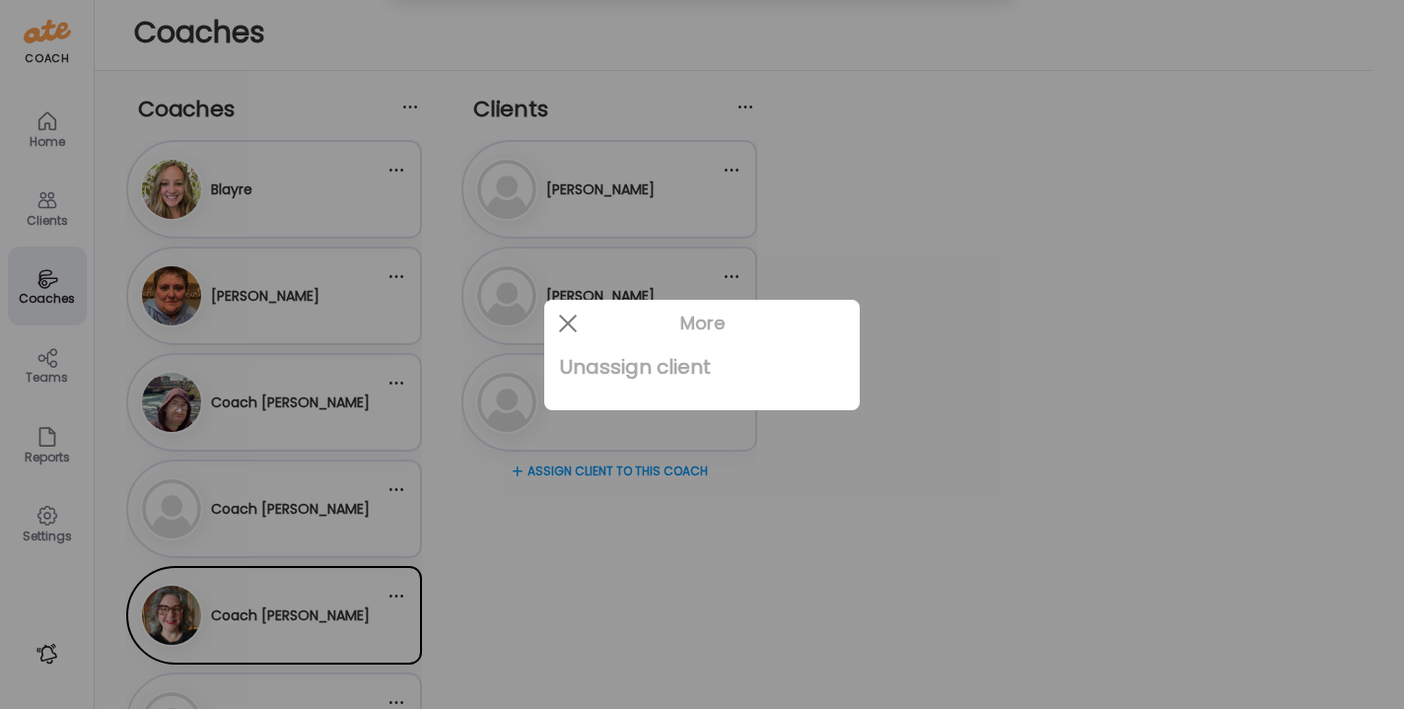
click at [670, 375] on div "Unassign client" at bounding box center [702, 366] width 284 height 39
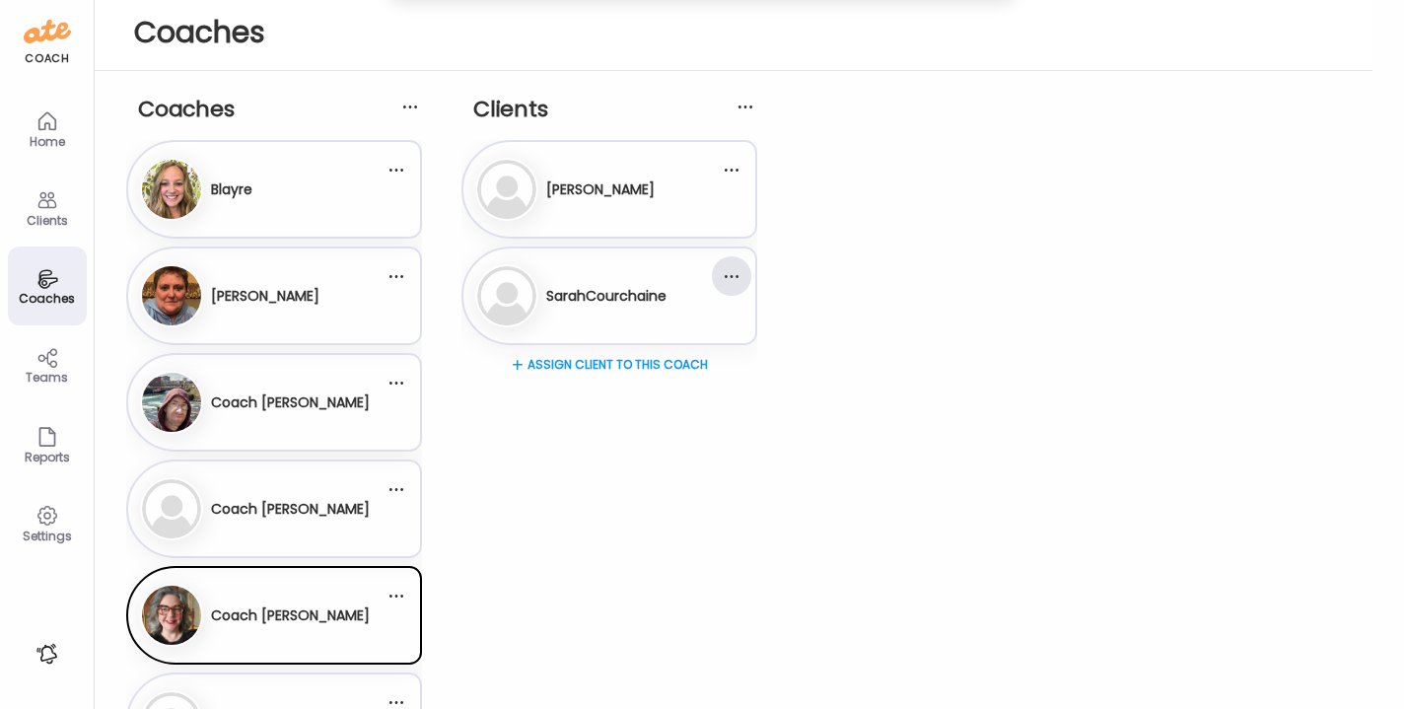
click at [736, 284] on div at bounding box center [731, 275] width 39 height 39
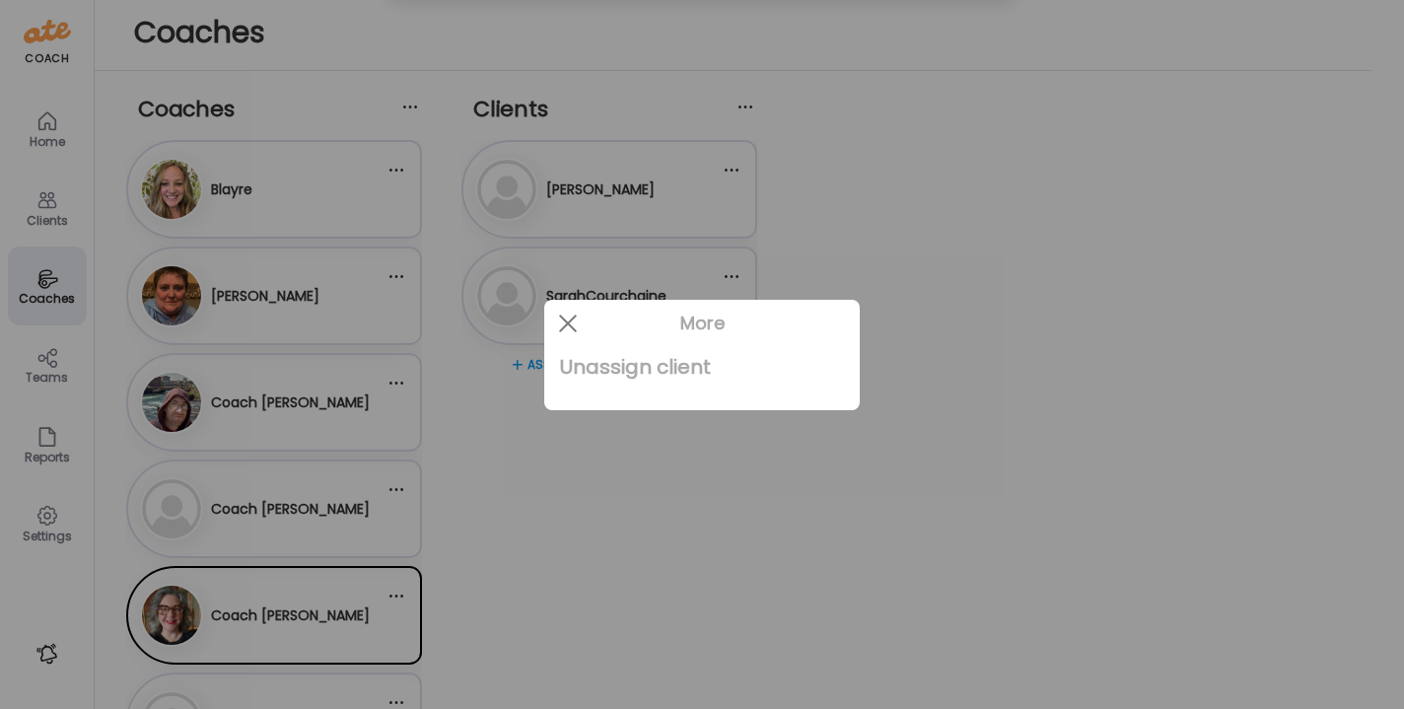
click at [701, 362] on div "Unassign client" at bounding box center [702, 366] width 284 height 39
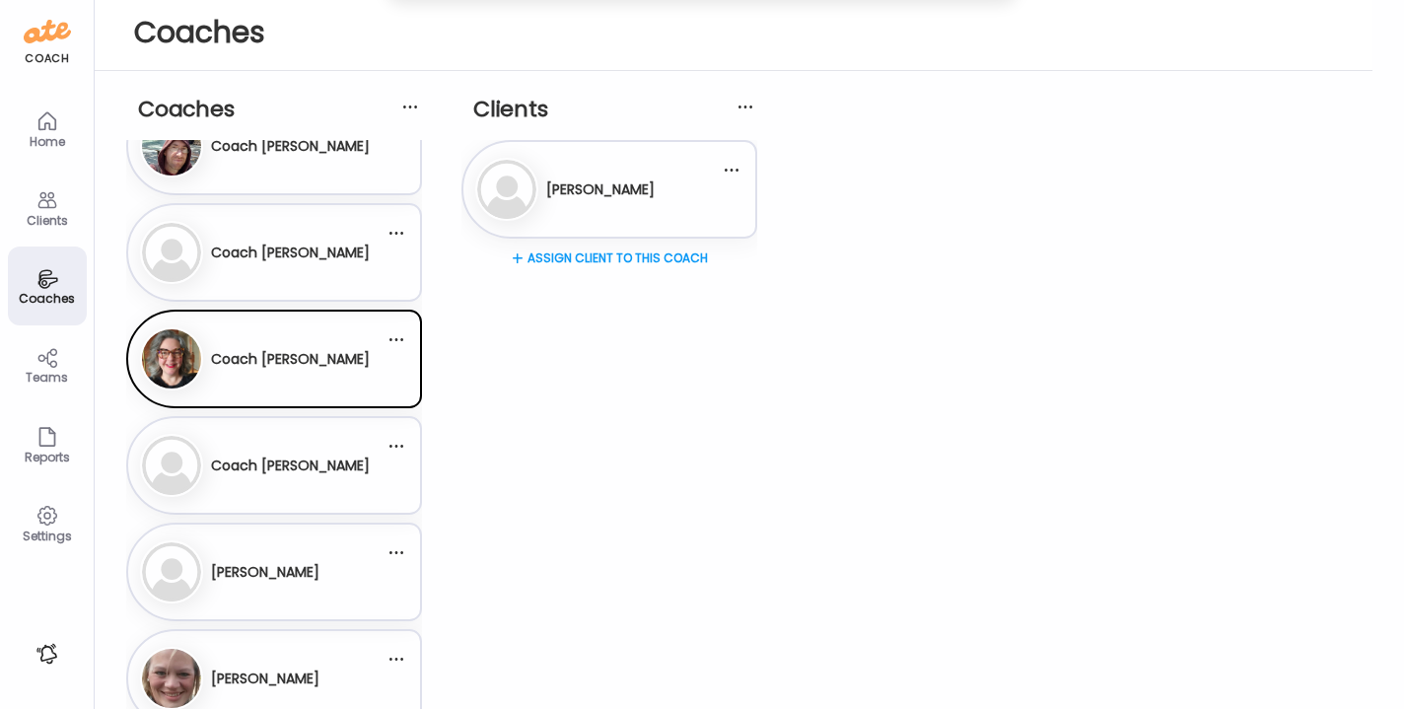
scroll to position [308, 0]
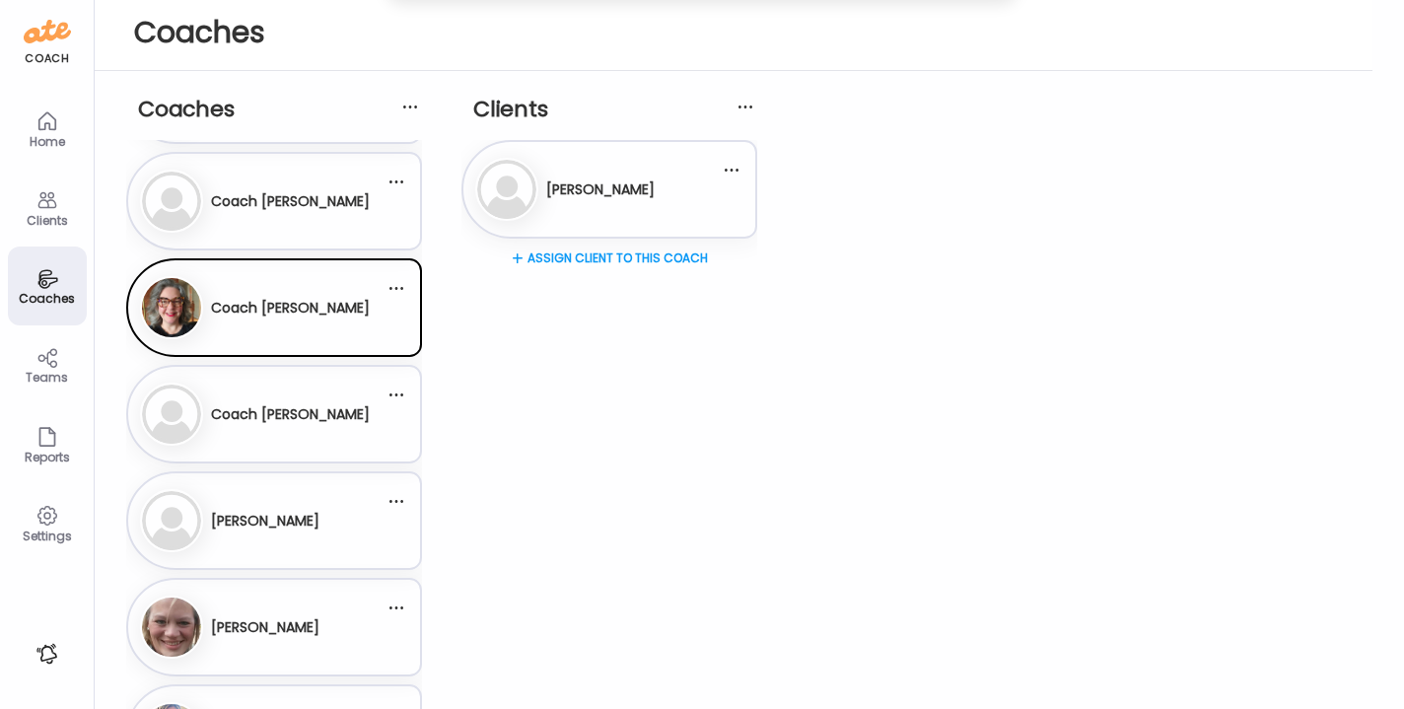
click at [303, 438] on div "Co Coach [PERSON_NAME]" at bounding box center [262, 414] width 245 height 63
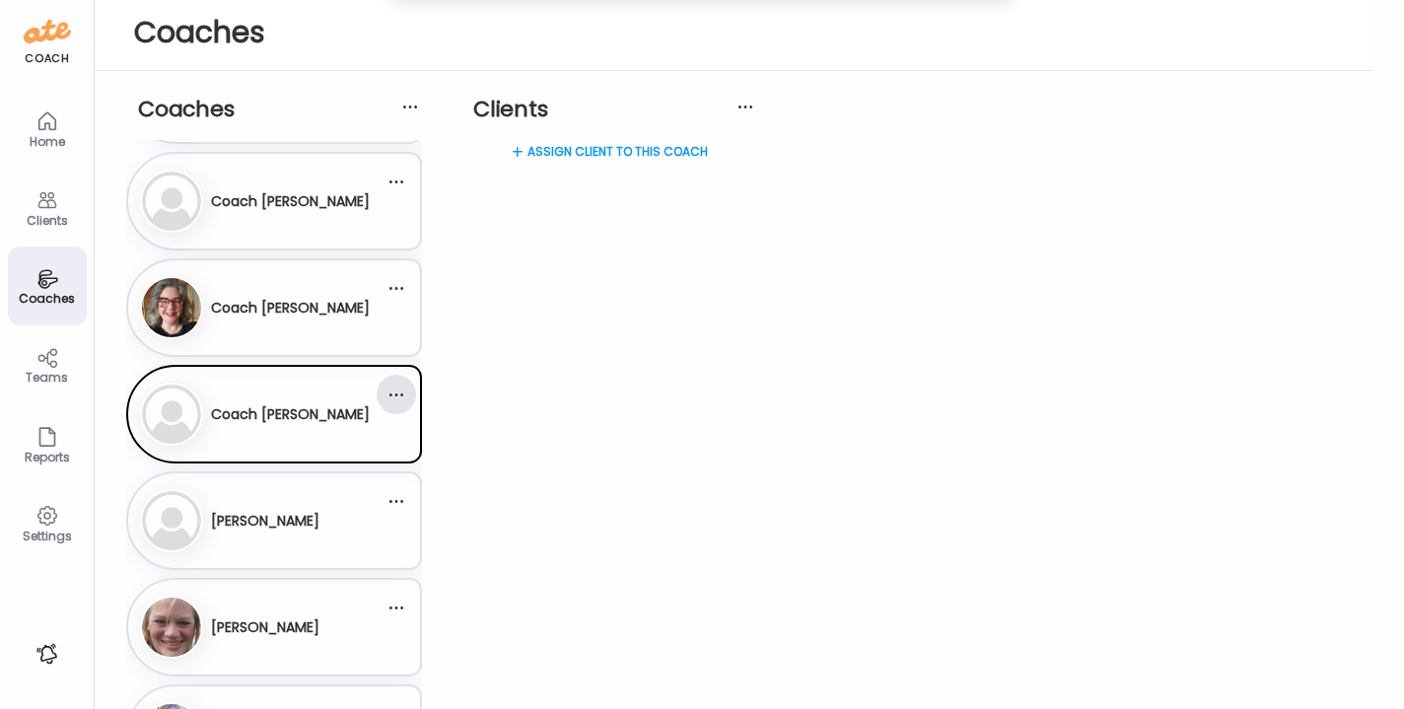
click at [399, 400] on div at bounding box center [396, 394] width 39 height 39
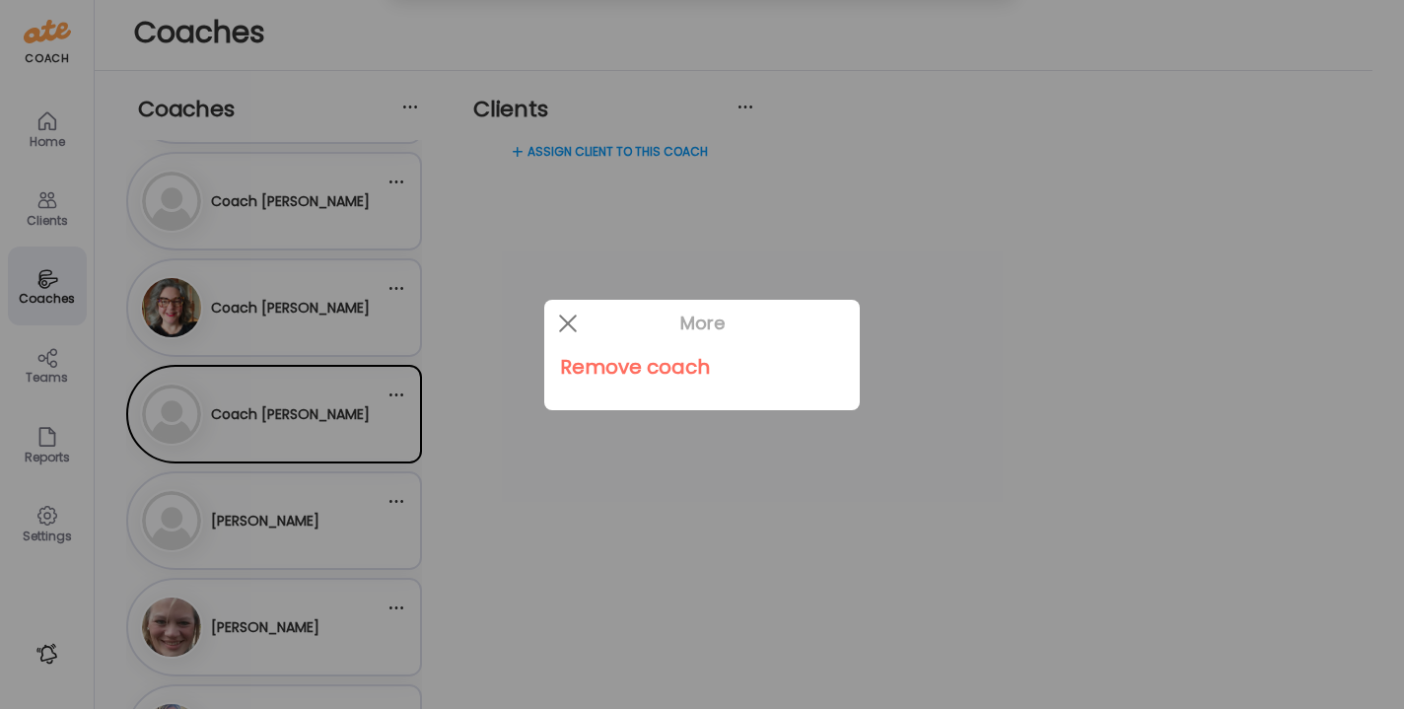
click at [605, 365] on div "Remove coach" at bounding box center [702, 366] width 284 height 39
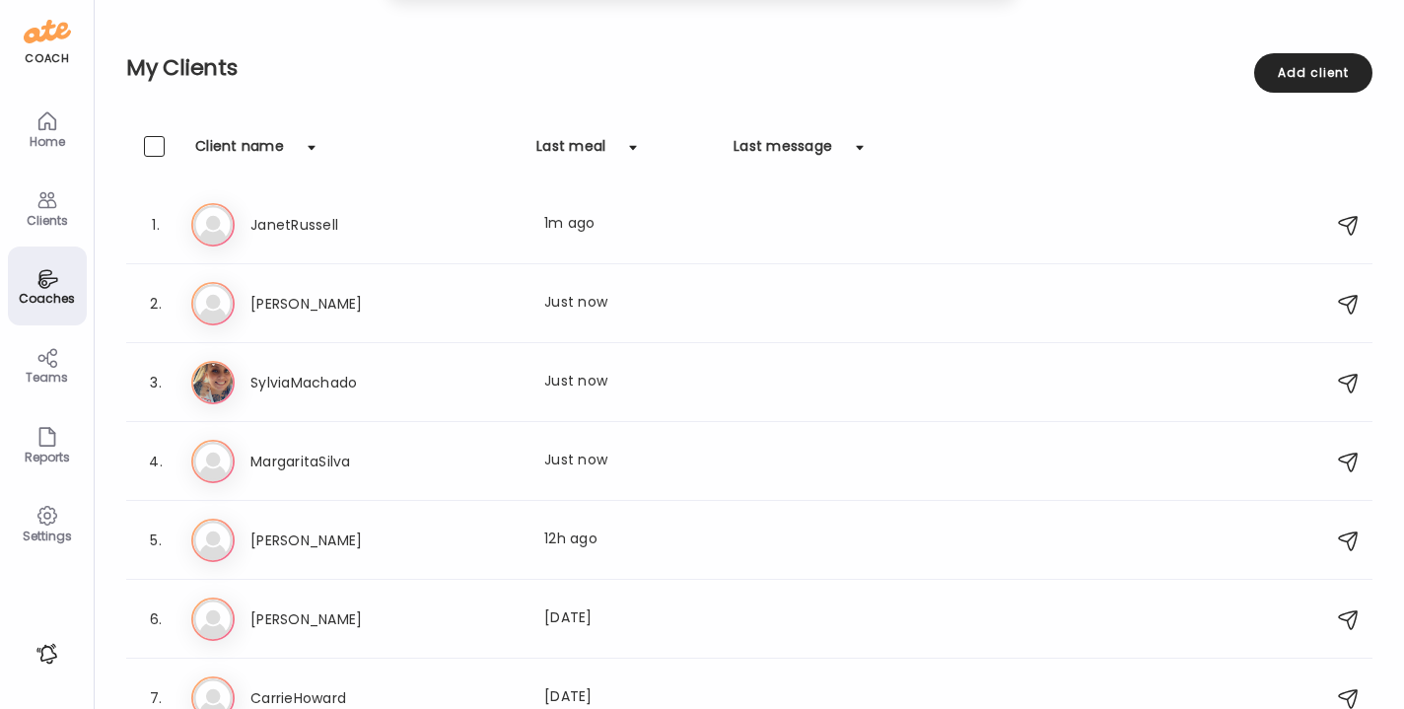
click at [38, 366] on icon at bounding box center [47, 357] width 24 height 23
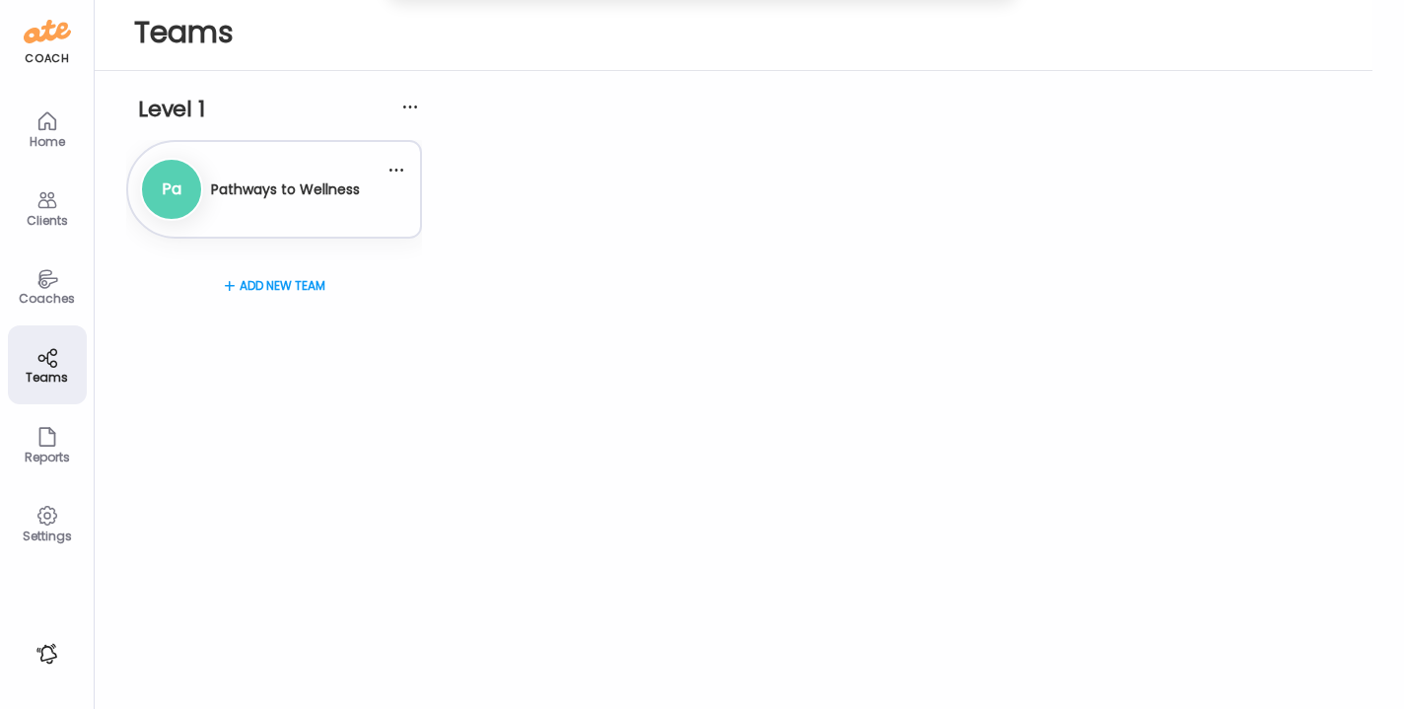
click at [51, 293] on div "Coaches" at bounding box center [47, 298] width 71 height 13
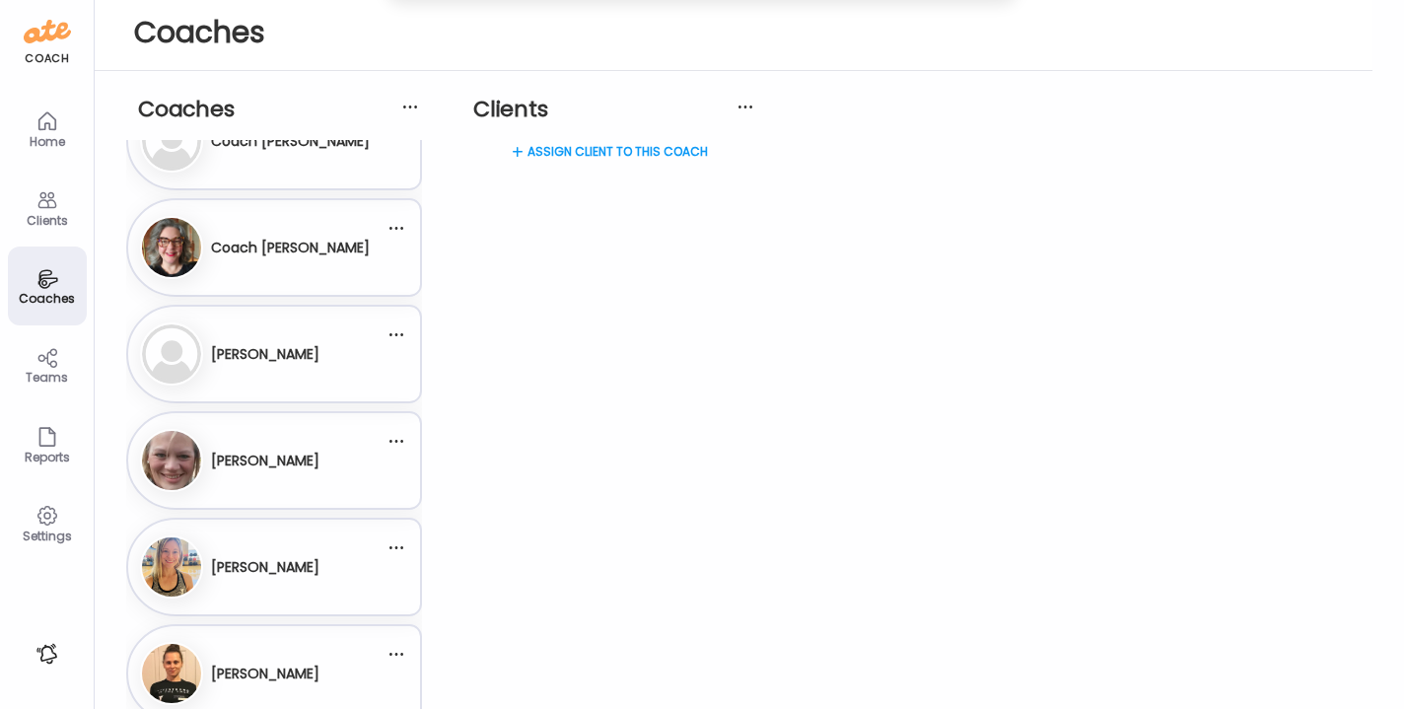
scroll to position [372, 0]
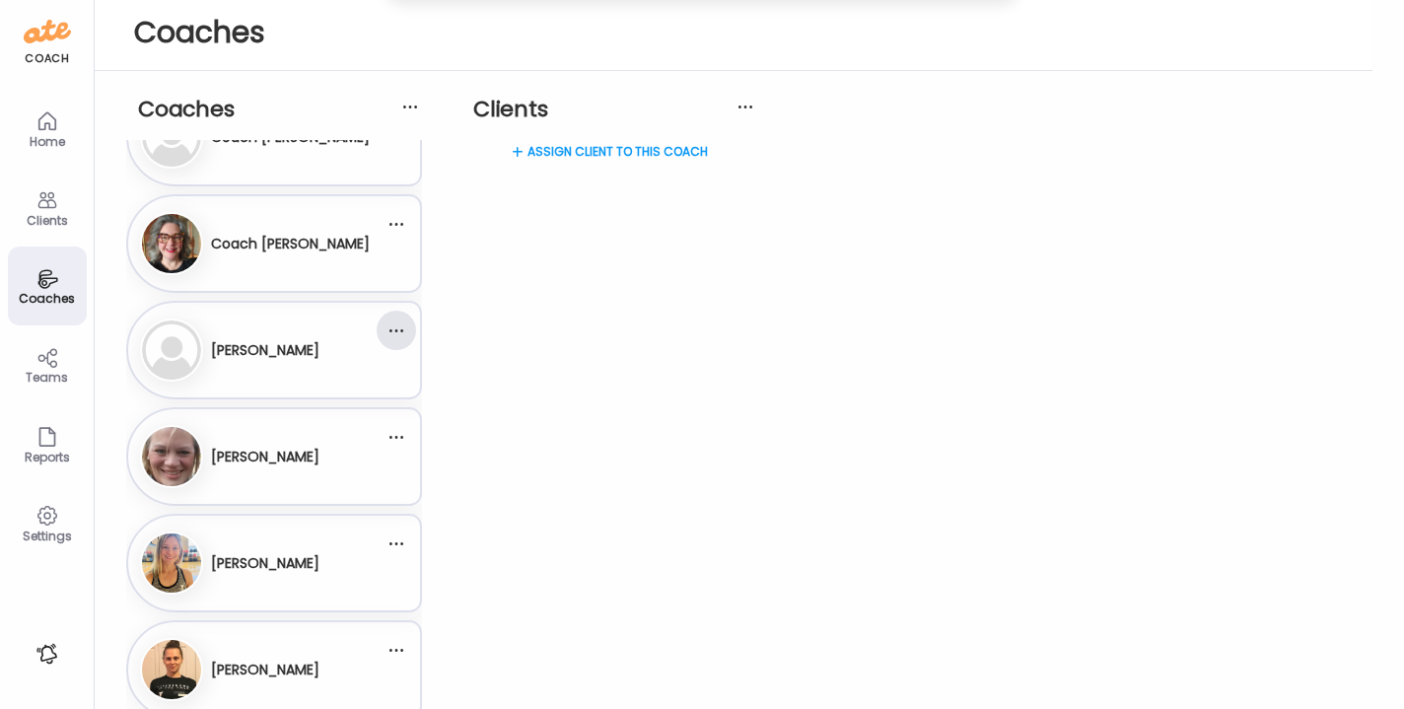
click at [393, 334] on div at bounding box center [396, 330] width 39 height 39
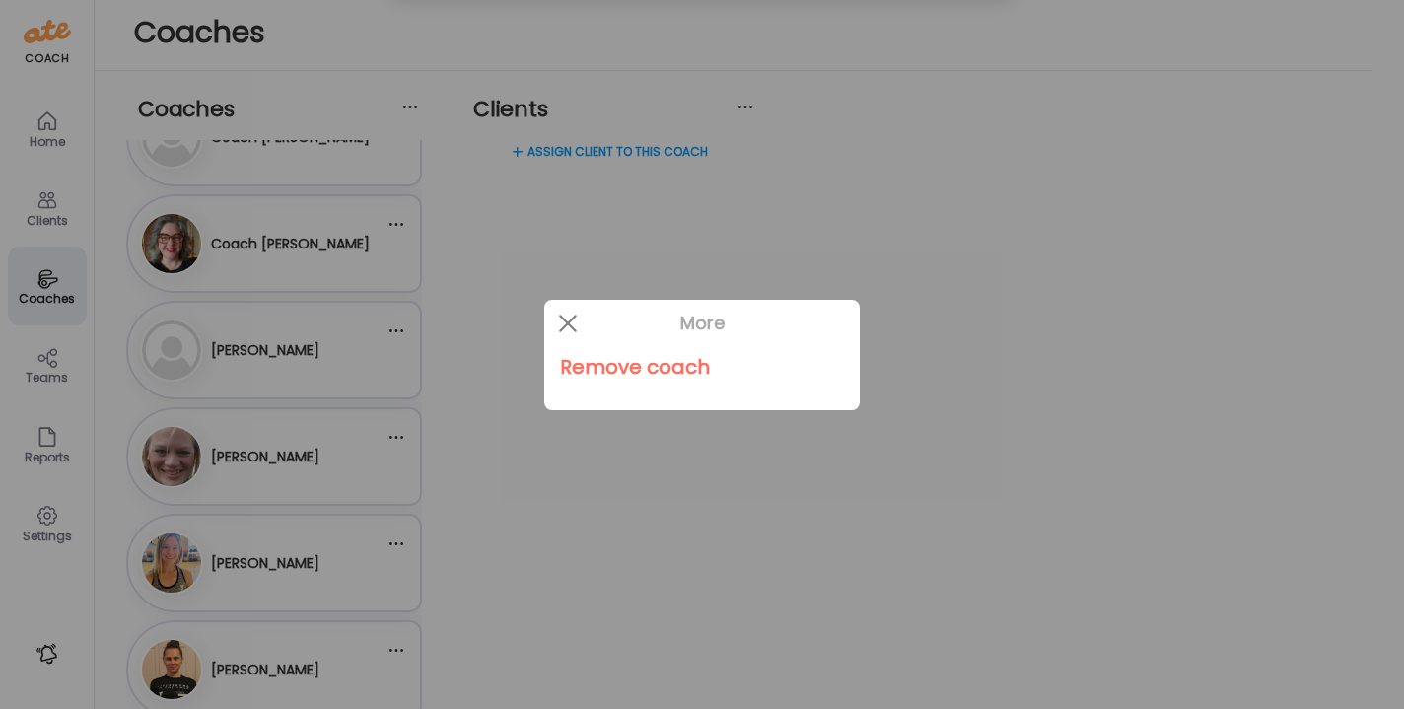
click at [299, 351] on div at bounding box center [702, 354] width 1404 height 709
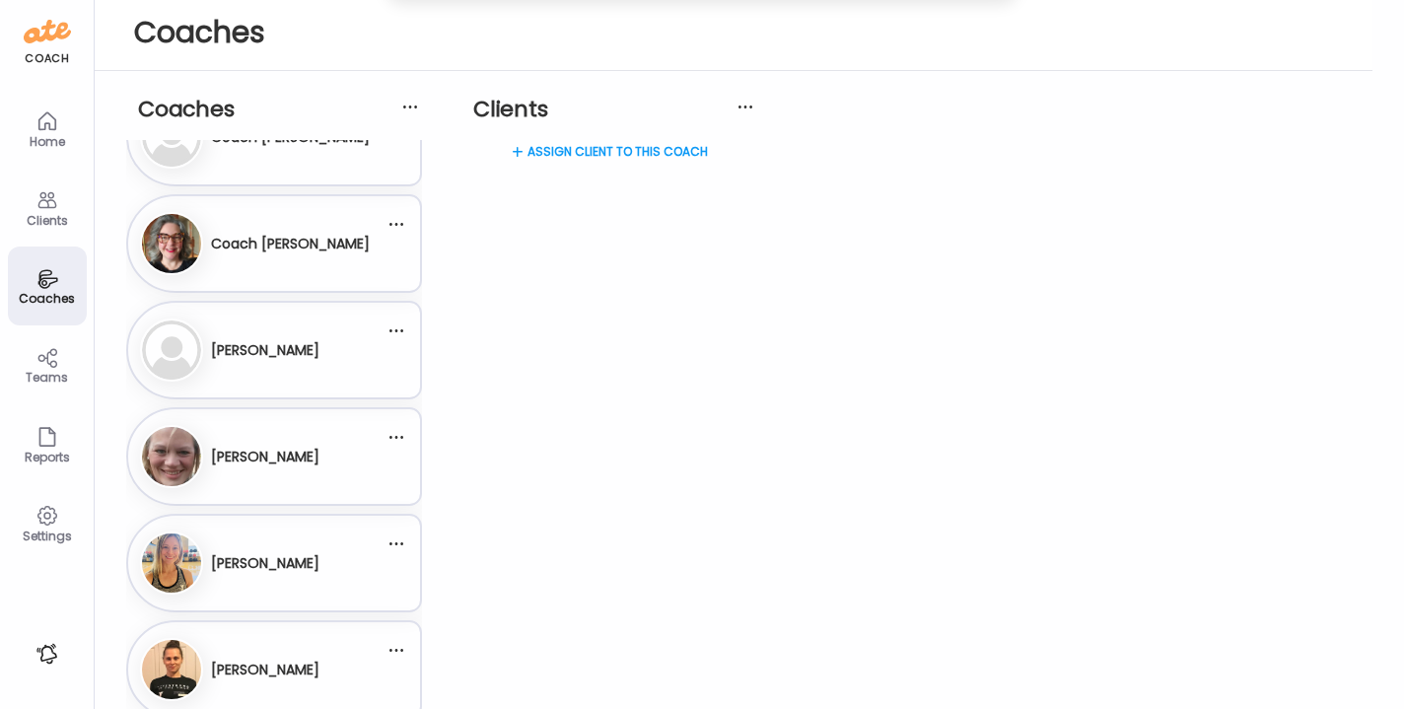
click at [299, 24] on body "Customize your cookie preferences We respect your right to privacy. You can cho…" at bounding box center [702, 12] width 1404 height 24
click at [258, 361] on div "[PERSON_NAME]" at bounding box center [265, 350] width 108 height 48
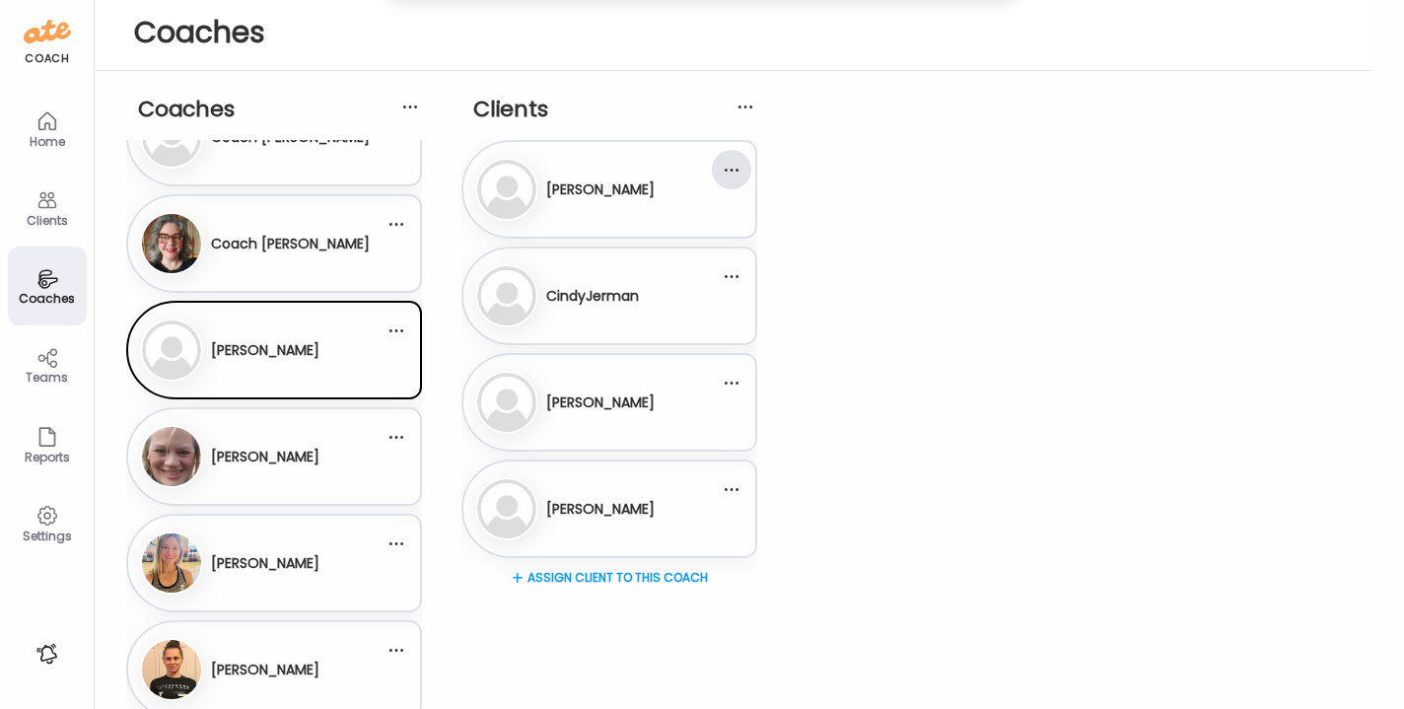
click at [733, 172] on div at bounding box center [731, 169] width 39 height 39
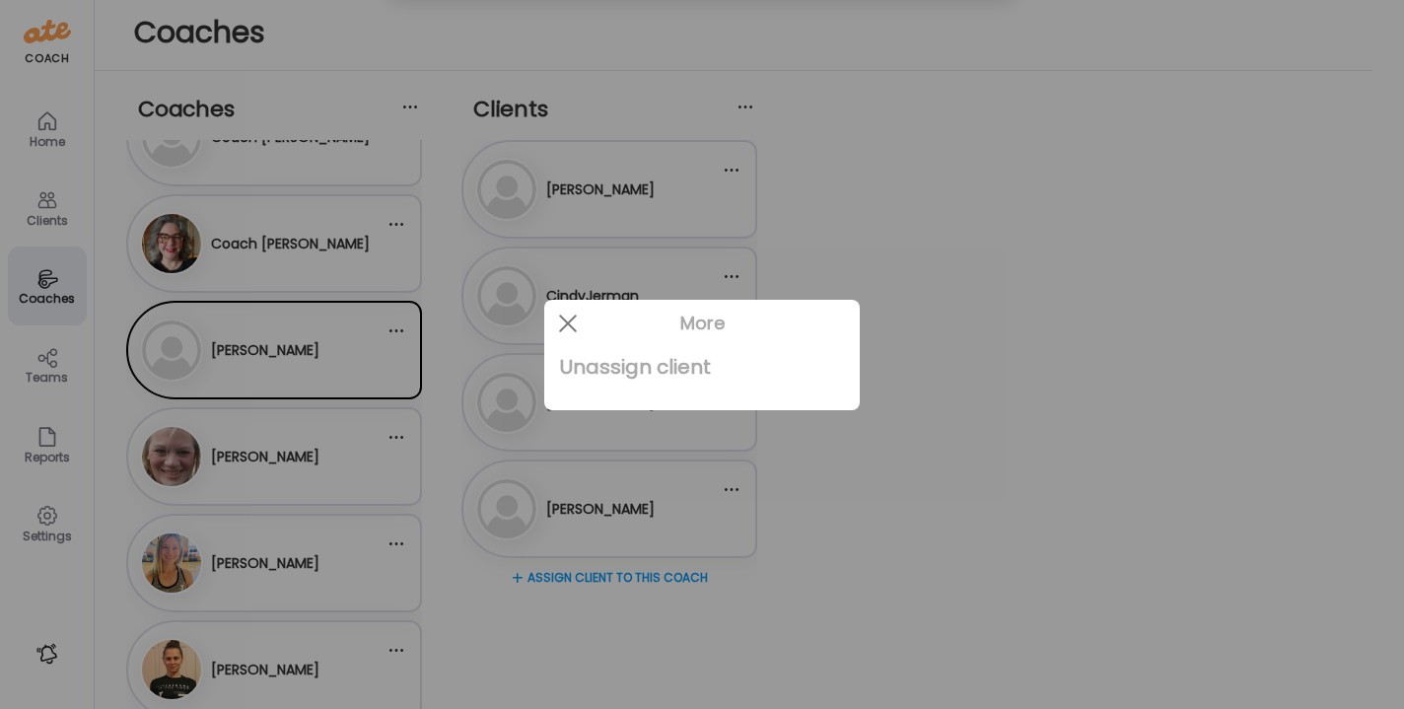
click at [663, 371] on div "Unassign client" at bounding box center [702, 366] width 284 height 39
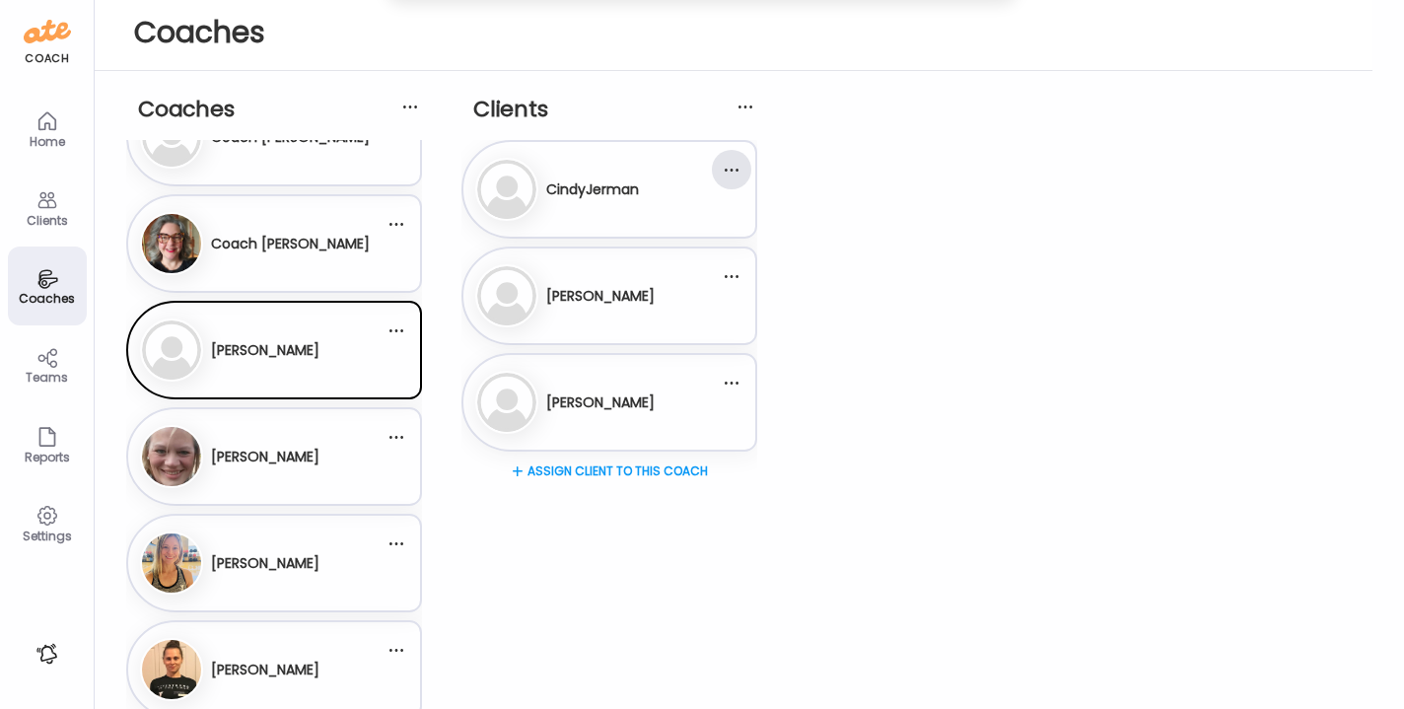
click at [729, 168] on div at bounding box center [731, 169] width 39 height 39
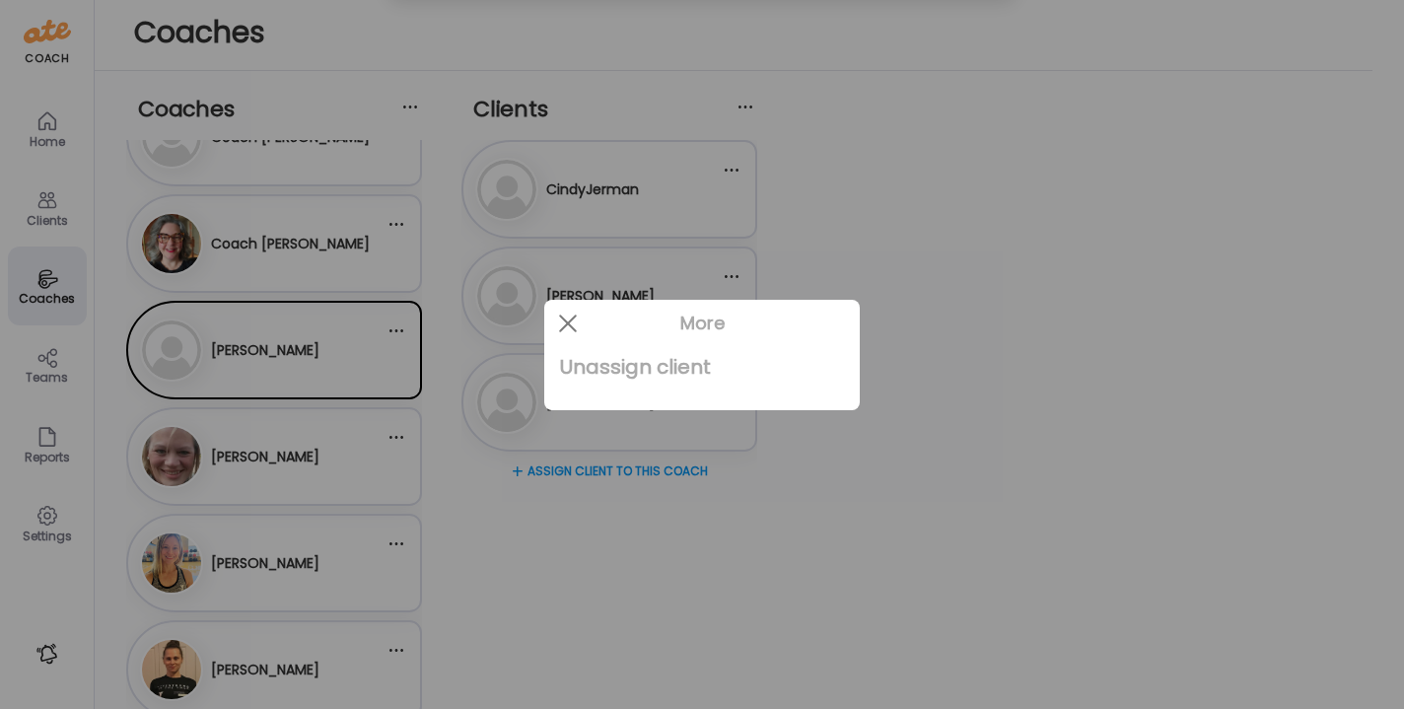
click at [645, 366] on div "Unassign client" at bounding box center [702, 366] width 284 height 39
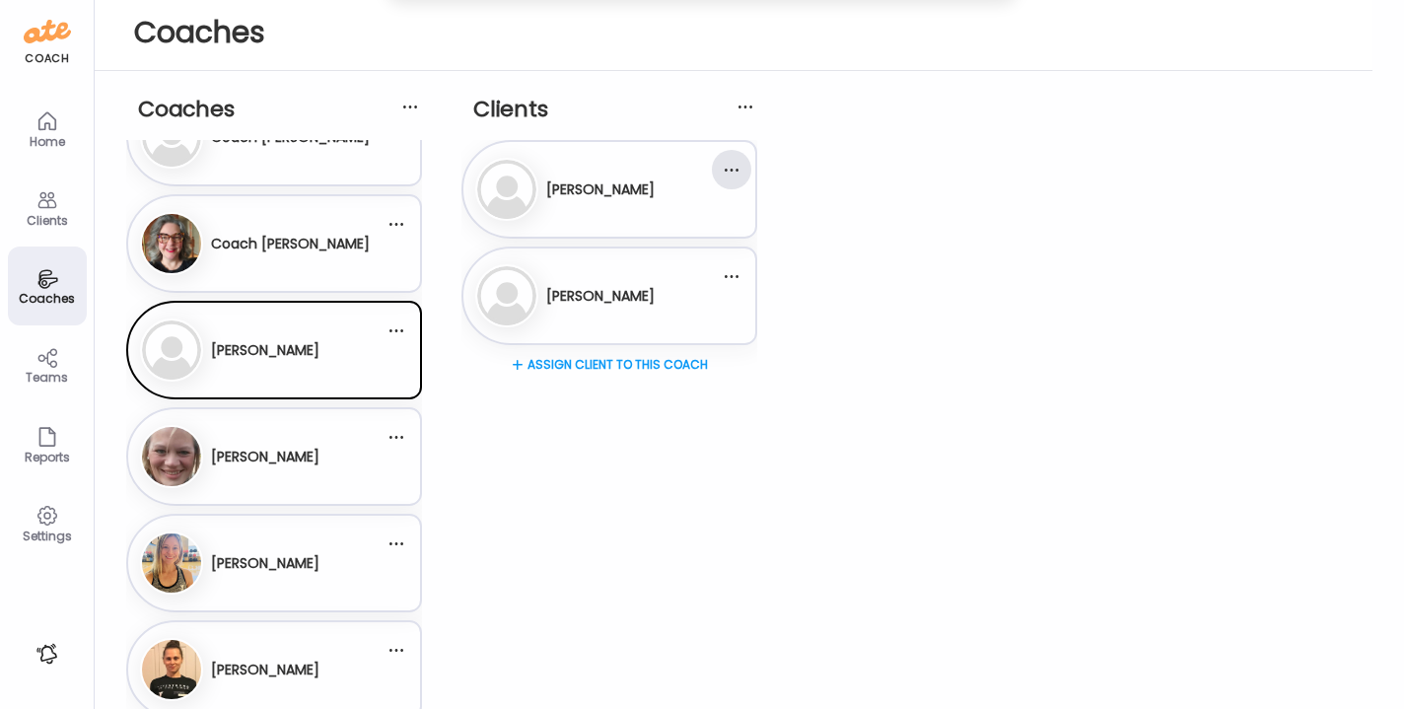
click at [733, 172] on div at bounding box center [731, 169] width 39 height 39
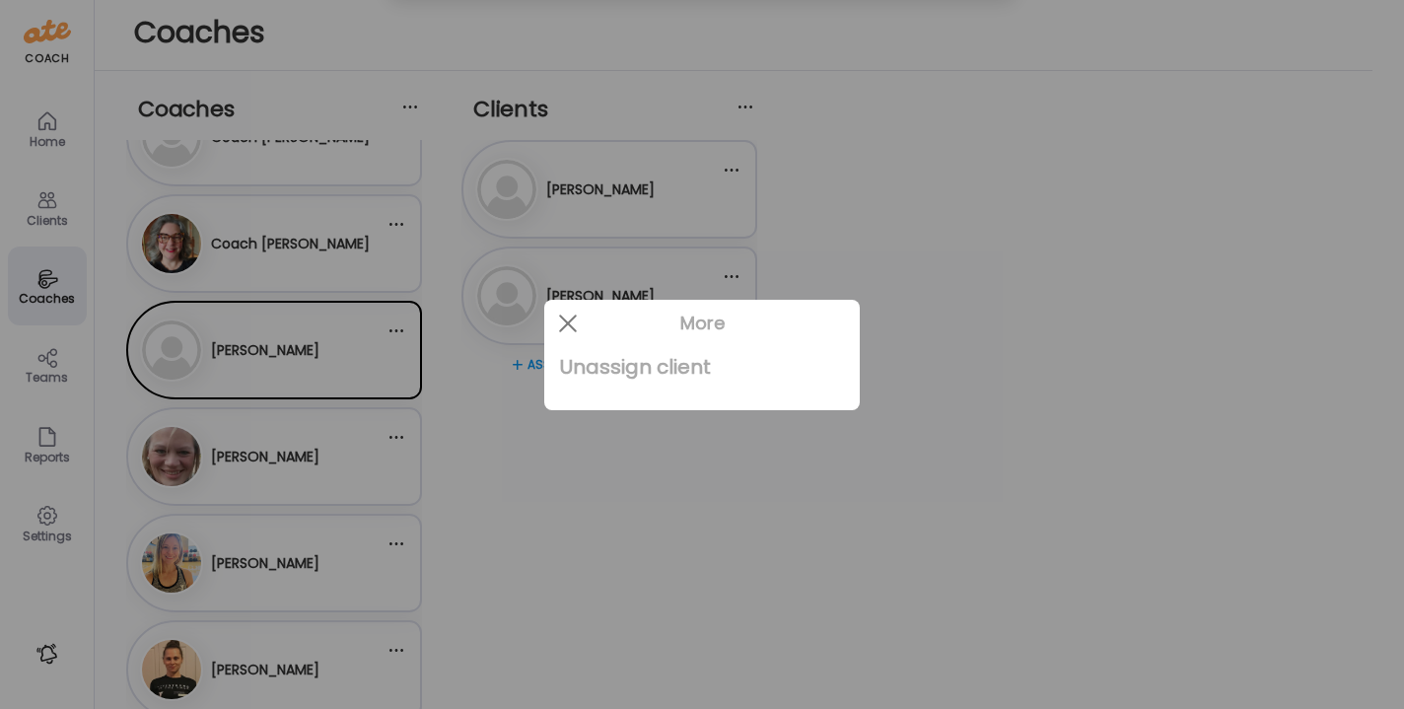
click at [657, 360] on div "Unassign client" at bounding box center [702, 366] width 284 height 39
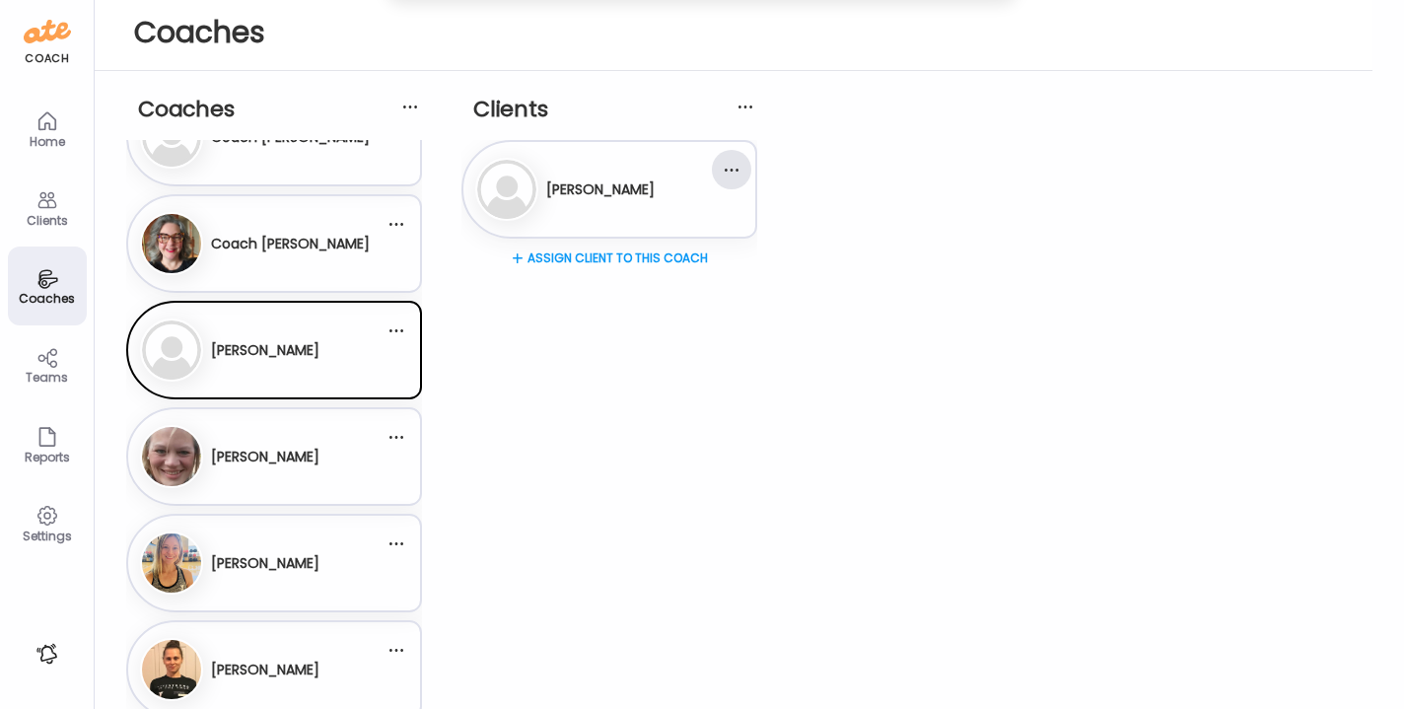
click at [724, 165] on div at bounding box center [731, 169] width 39 height 39
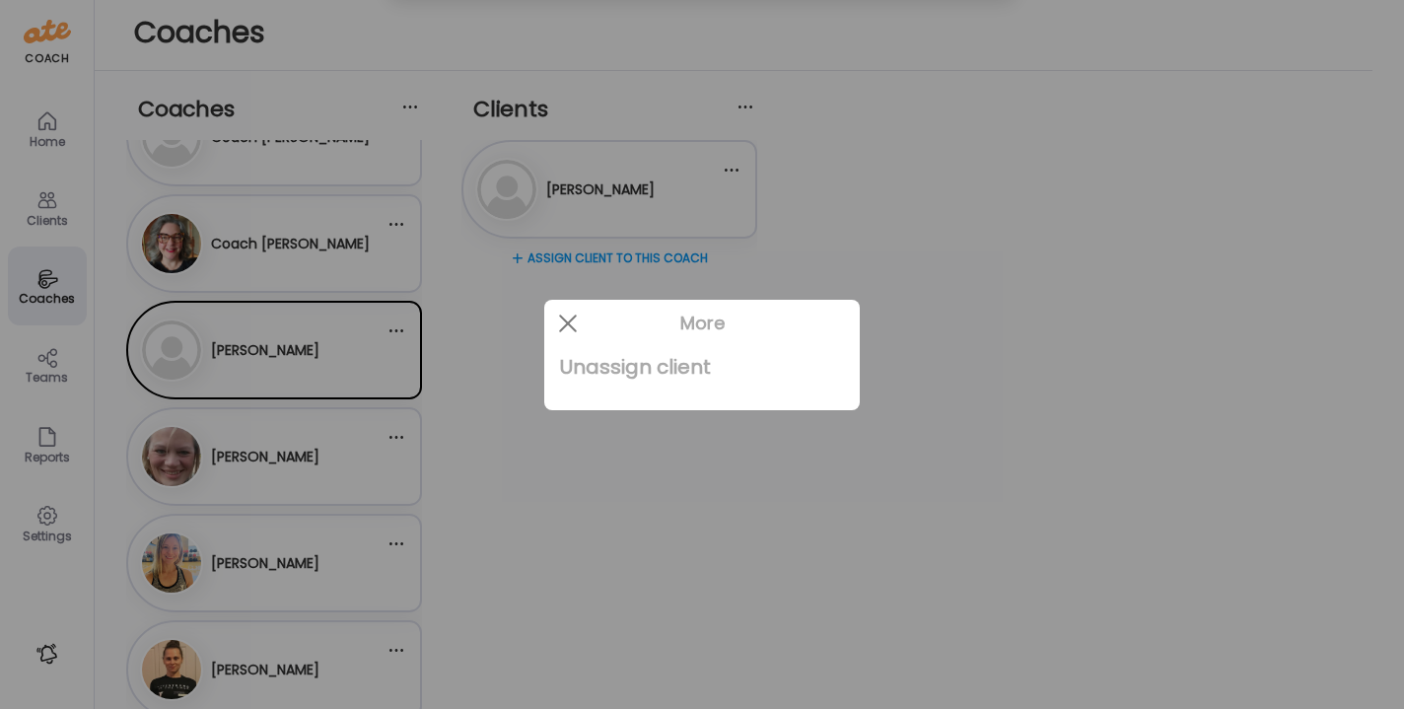
click at [650, 364] on div "Unassign client" at bounding box center [702, 366] width 284 height 39
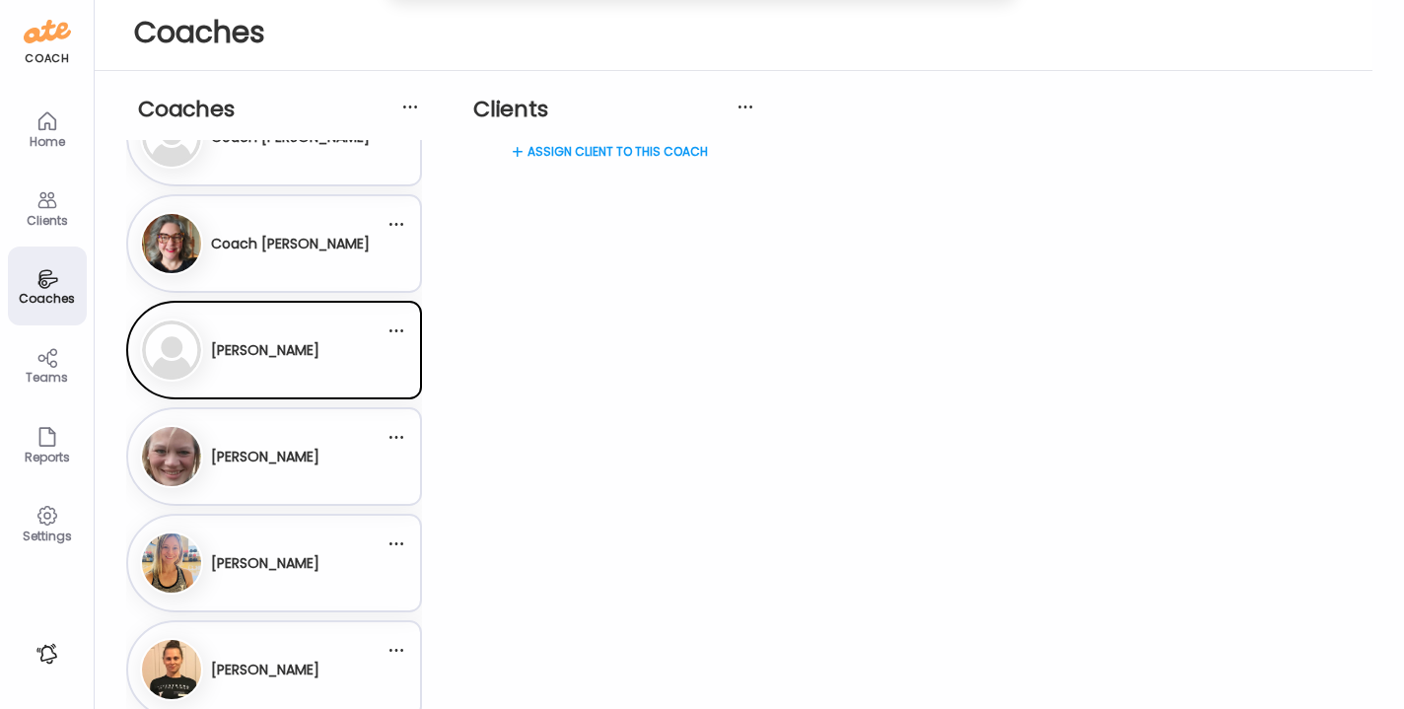
click at [308, 479] on div "[PERSON_NAME]" at bounding box center [265, 457] width 108 height 48
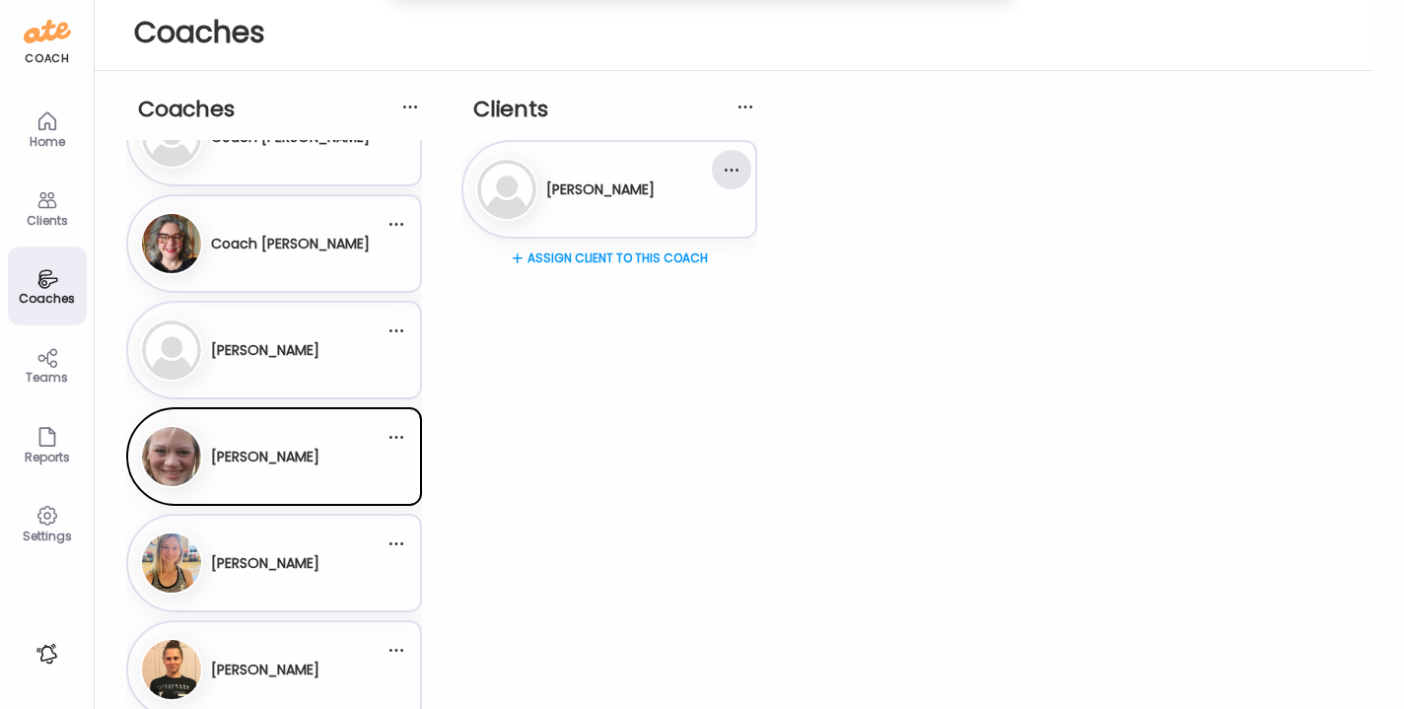
click at [726, 172] on div at bounding box center [731, 169] width 39 height 39
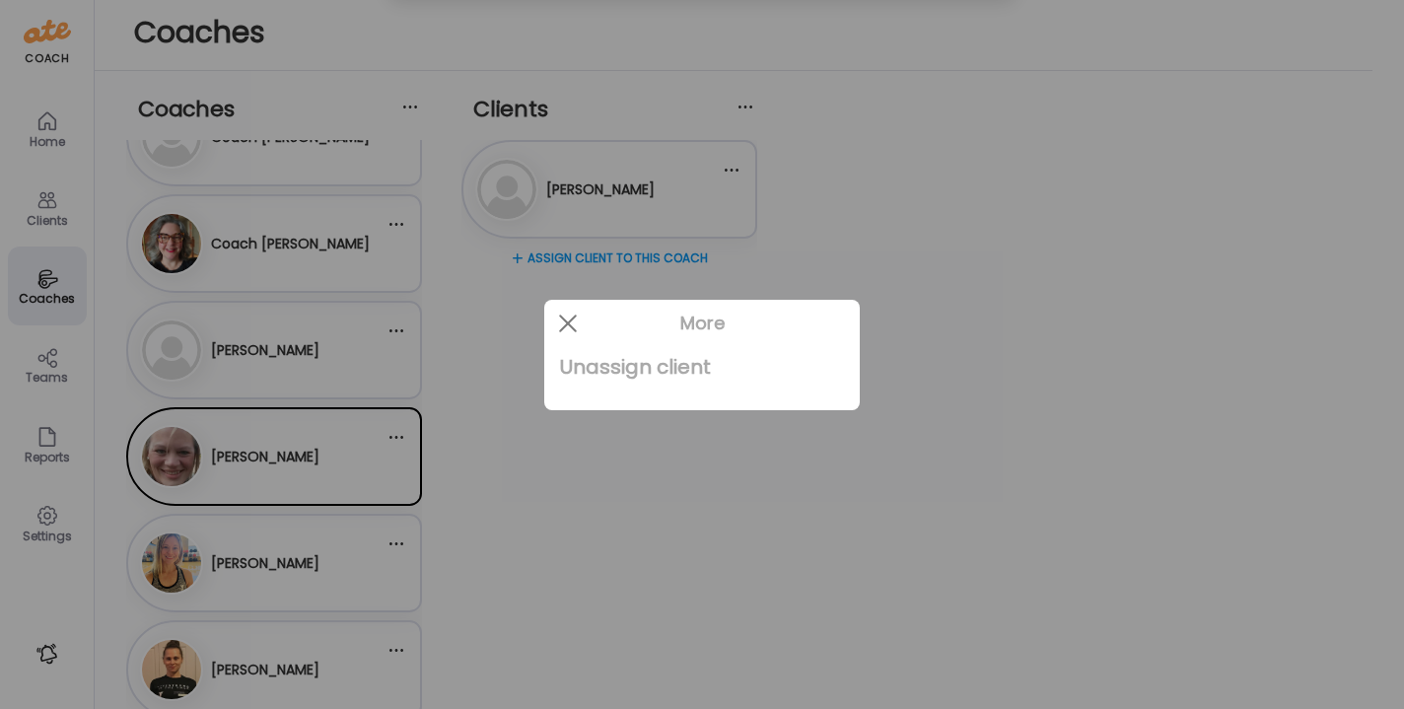
click at [618, 377] on div "Unassign client" at bounding box center [702, 366] width 284 height 39
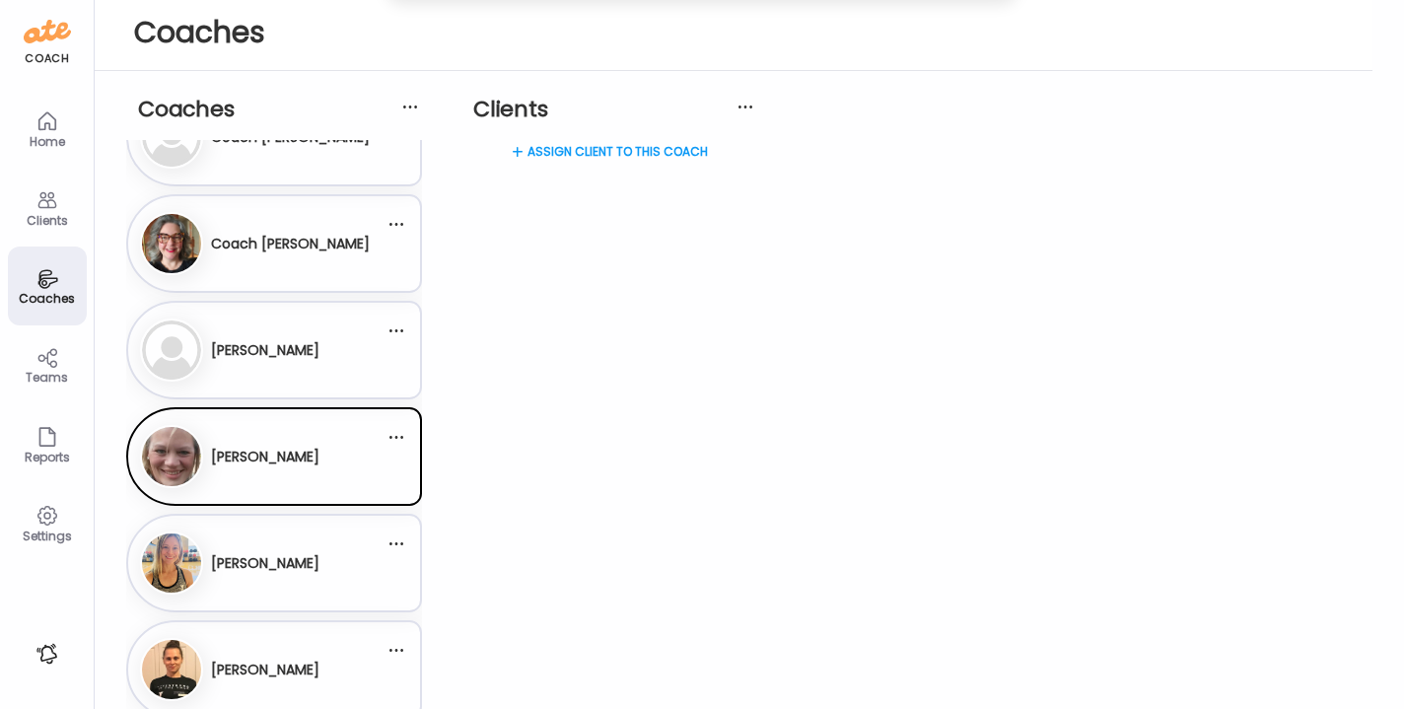
click at [298, 553] on h3 "[PERSON_NAME]" at bounding box center [265, 563] width 108 height 21
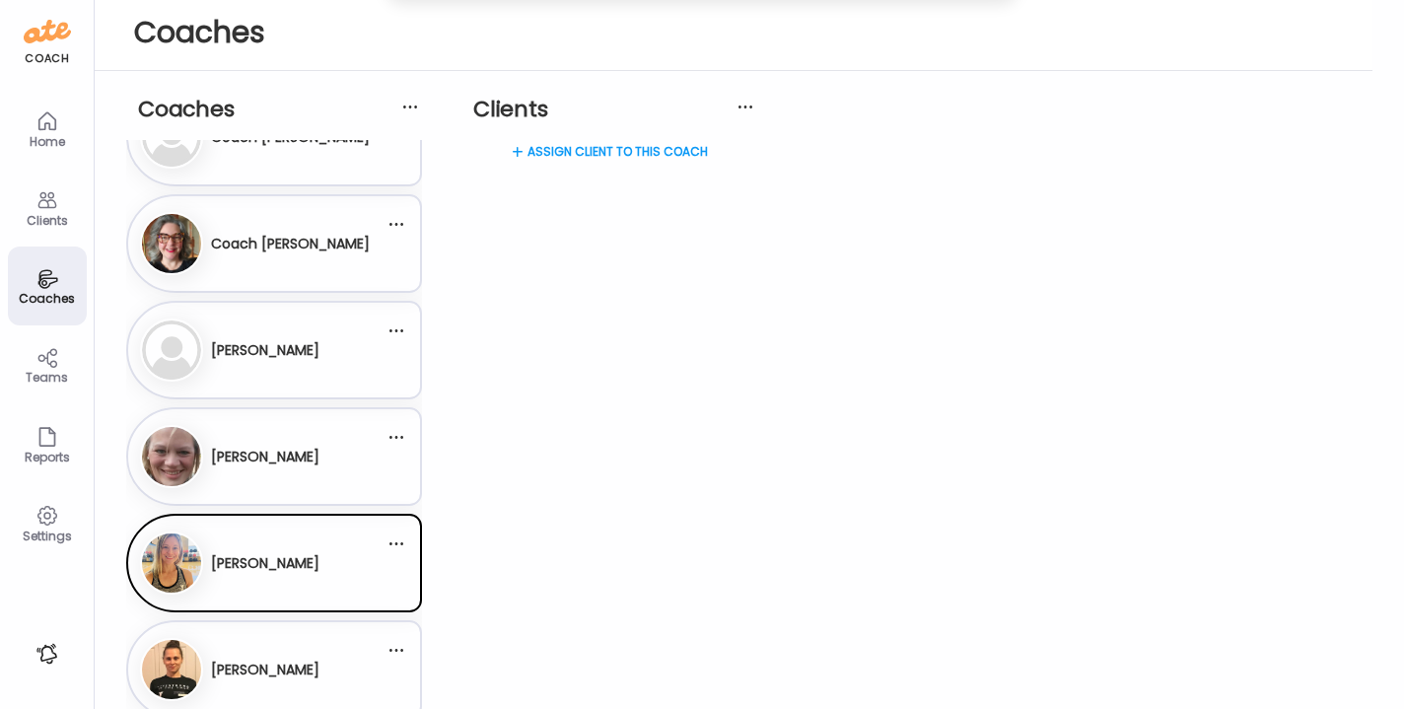
click at [291, 666] on h3 "[PERSON_NAME]" at bounding box center [265, 670] width 108 height 21
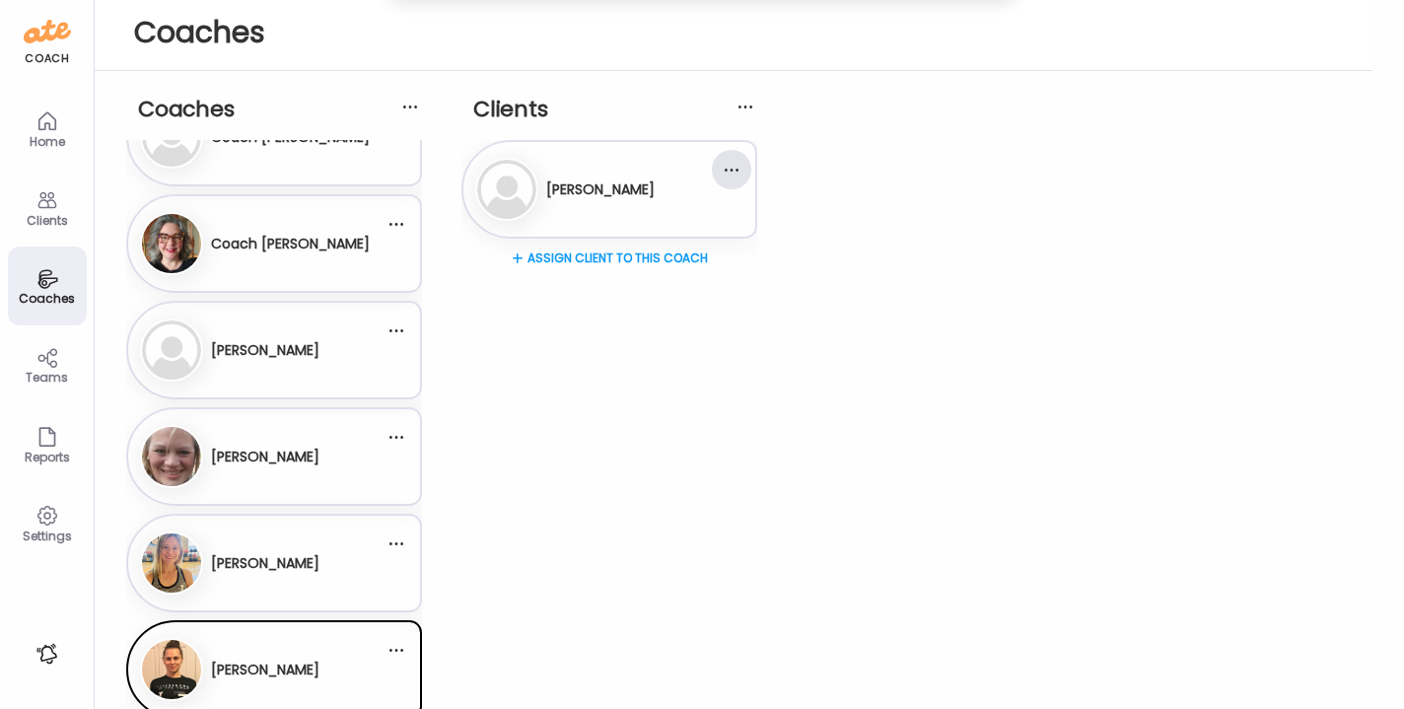
click at [737, 174] on div at bounding box center [731, 169] width 39 height 39
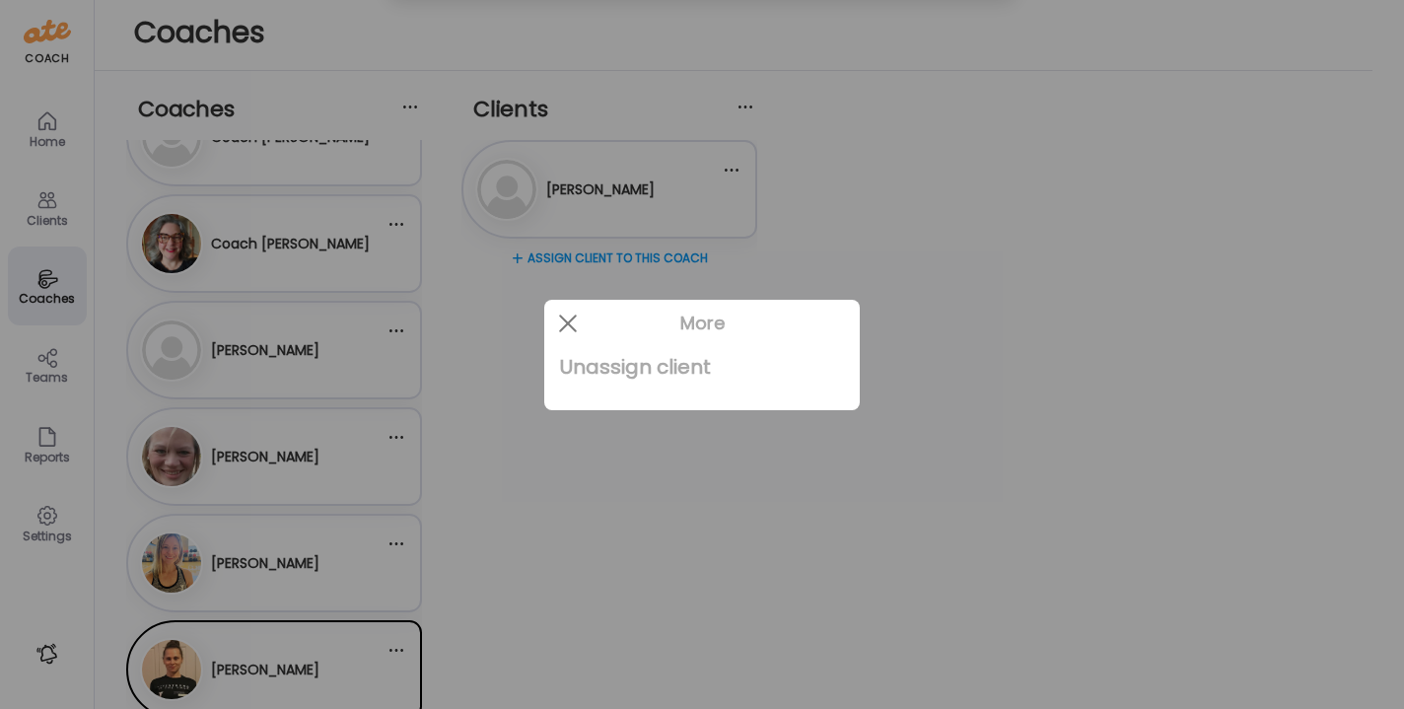
click at [645, 368] on div "Unassign client" at bounding box center [702, 366] width 284 height 39
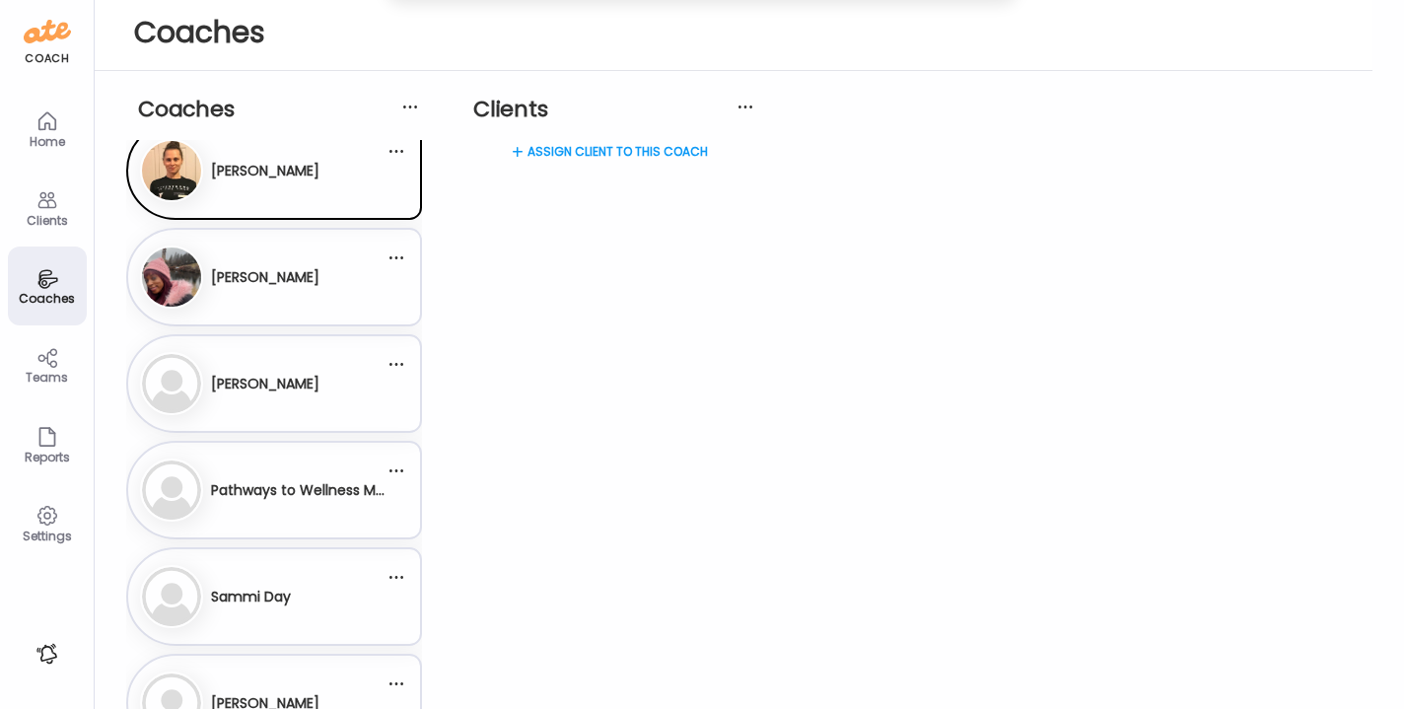
scroll to position [914, 0]
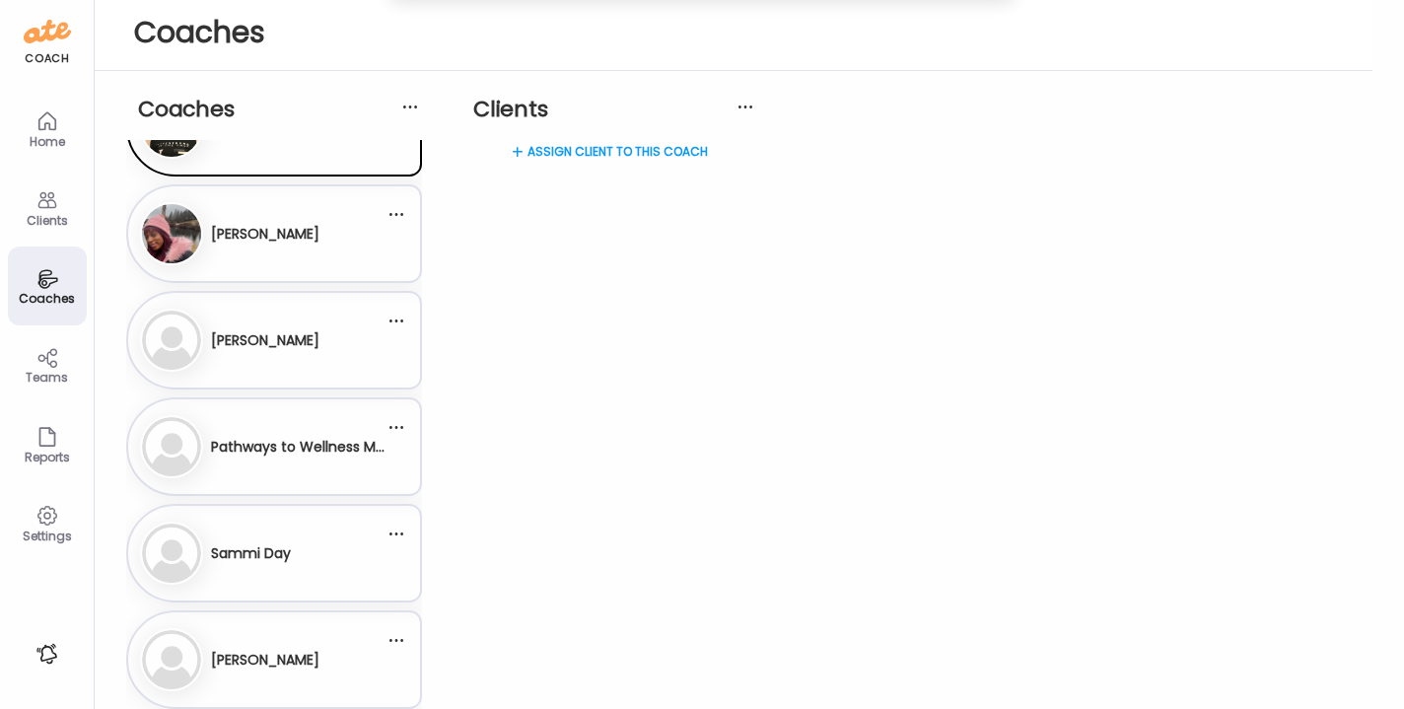
click at [328, 256] on div "Ke [GEOGRAPHIC_DATA]" at bounding box center [262, 233] width 245 height 63
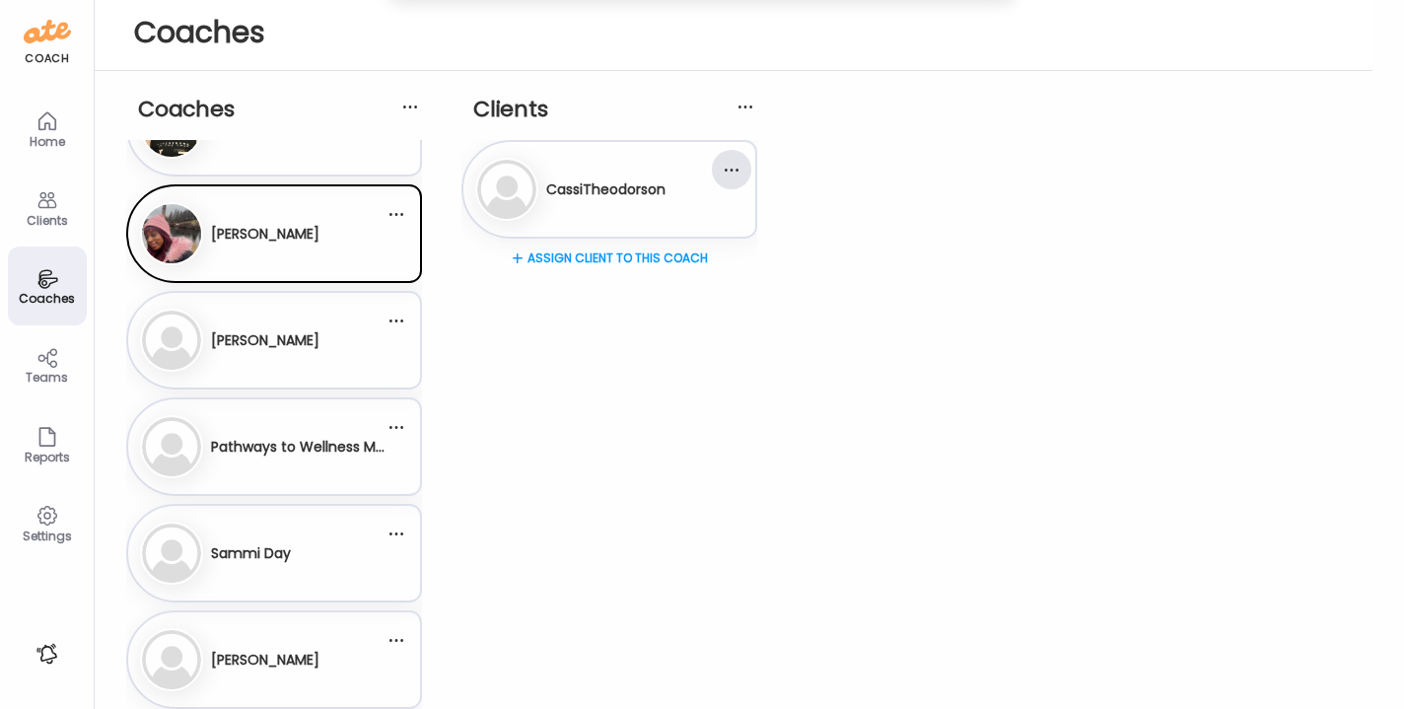
click at [726, 171] on div at bounding box center [731, 169] width 39 height 39
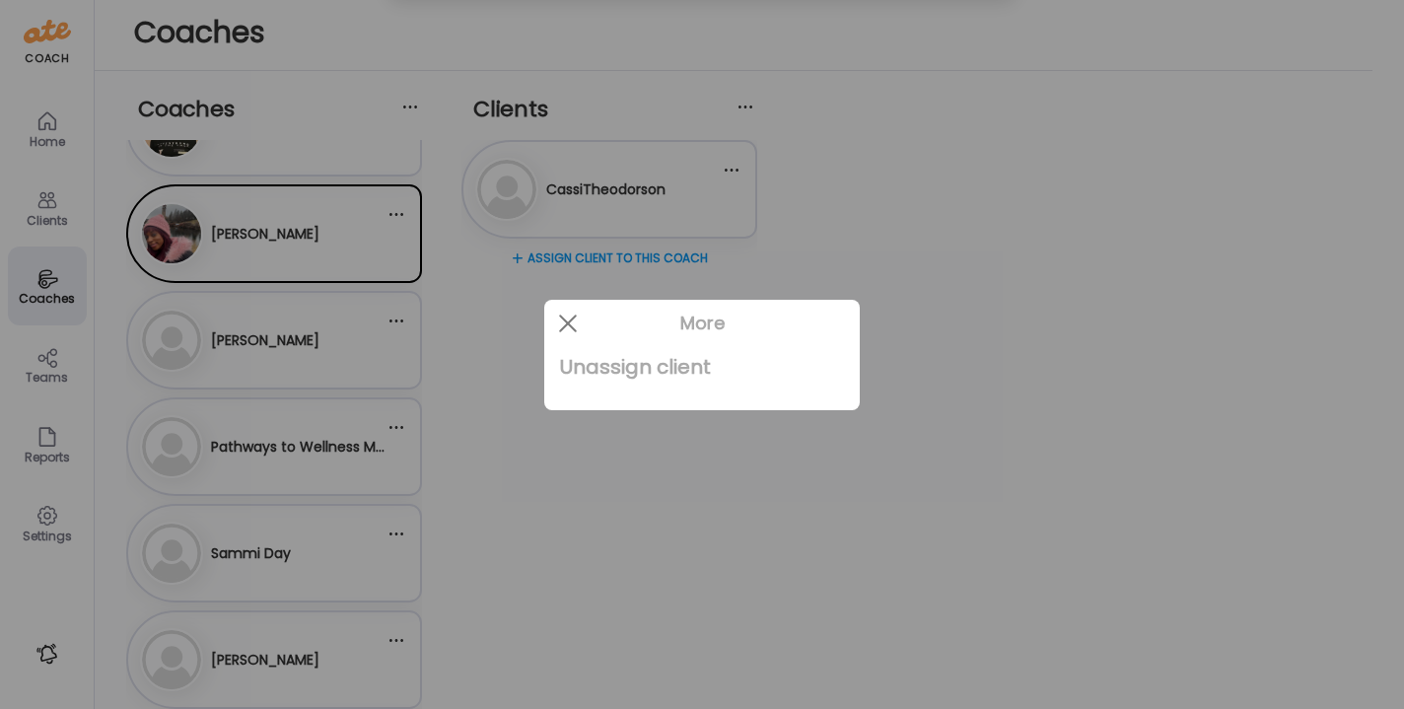
click at [638, 359] on div "Unassign client" at bounding box center [702, 366] width 284 height 39
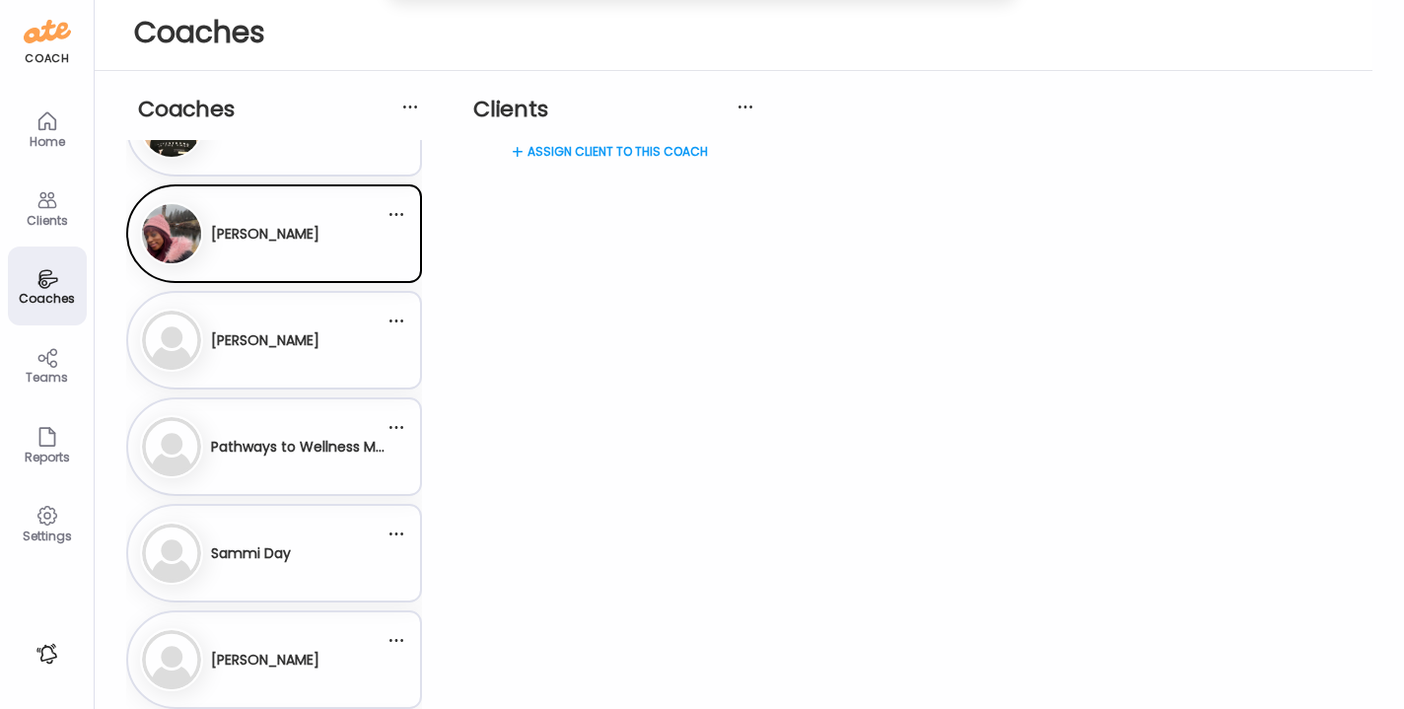
click at [253, 341] on h3 "[PERSON_NAME]" at bounding box center [265, 340] width 108 height 21
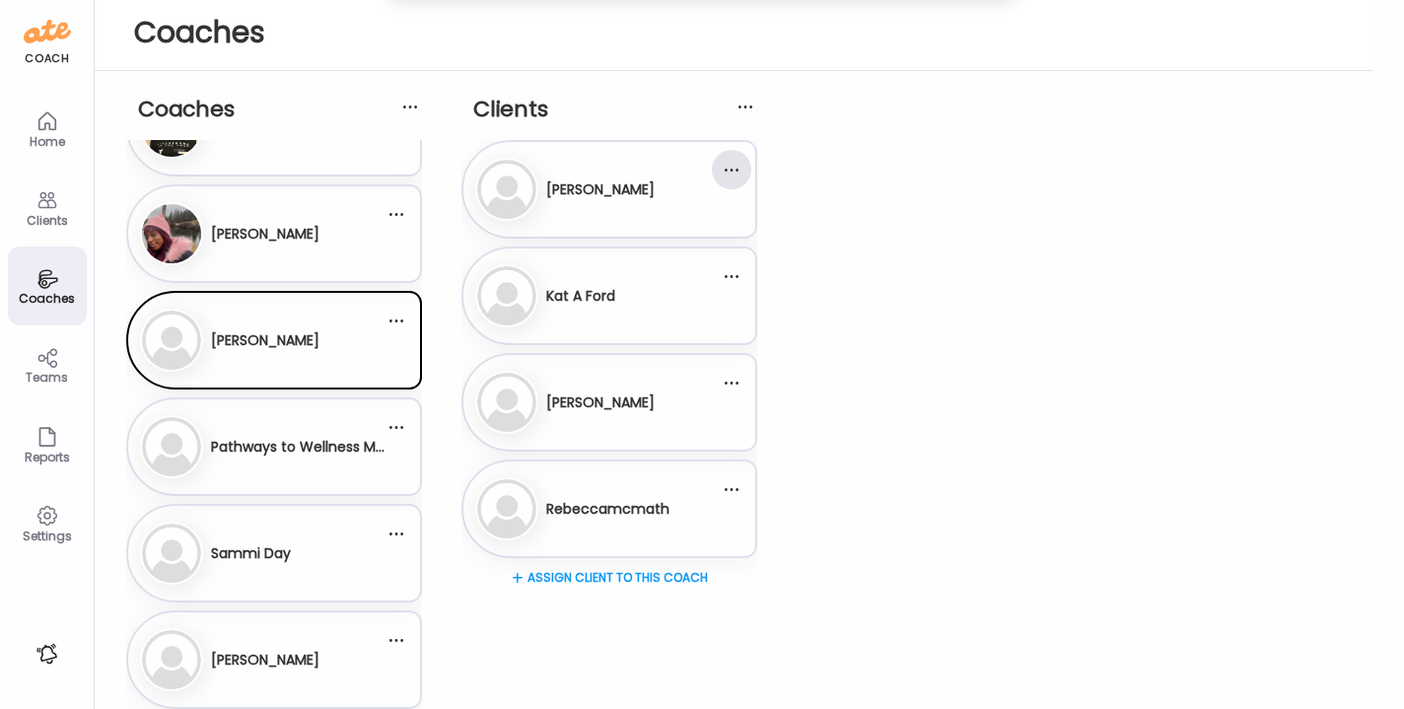
click at [745, 165] on div at bounding box center [731, 169] width 39 height 39
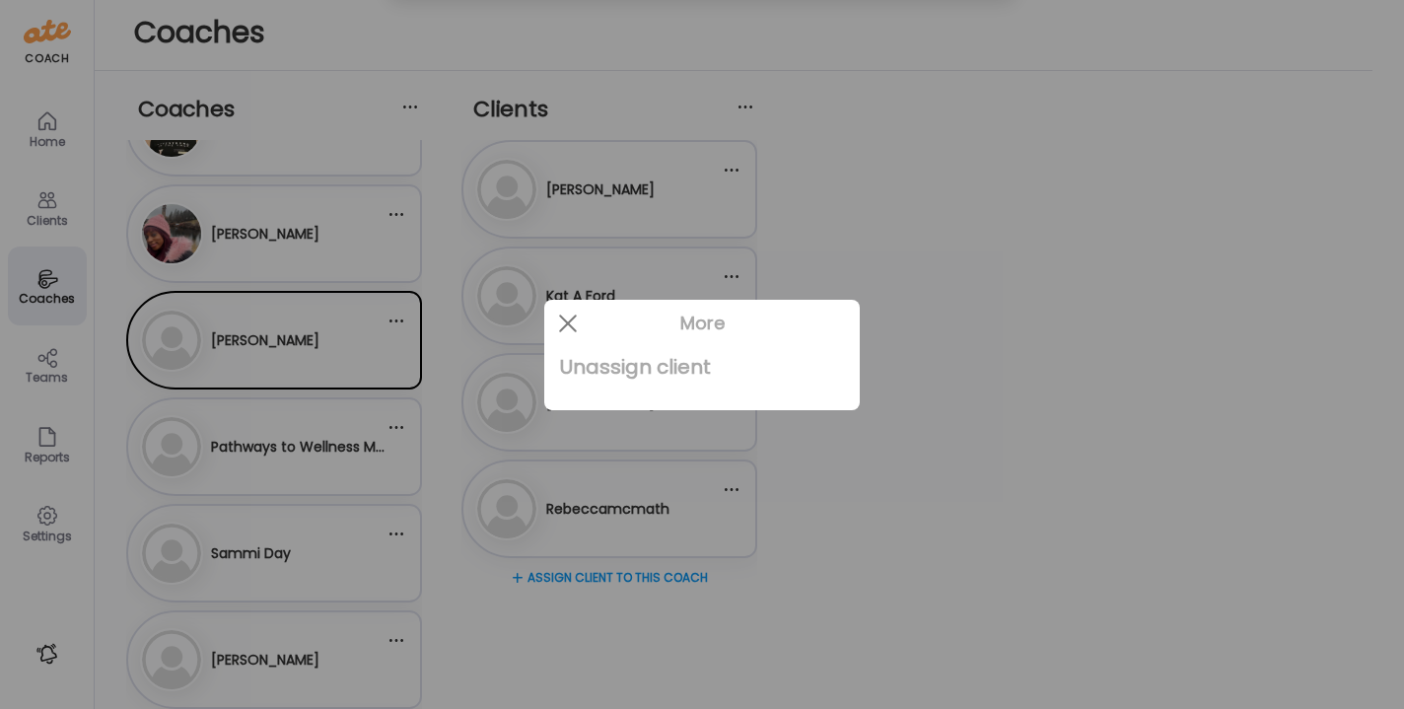
click at [657, 369] on div "Unassign client" at bounding box center [702, 366] width 284 height 39
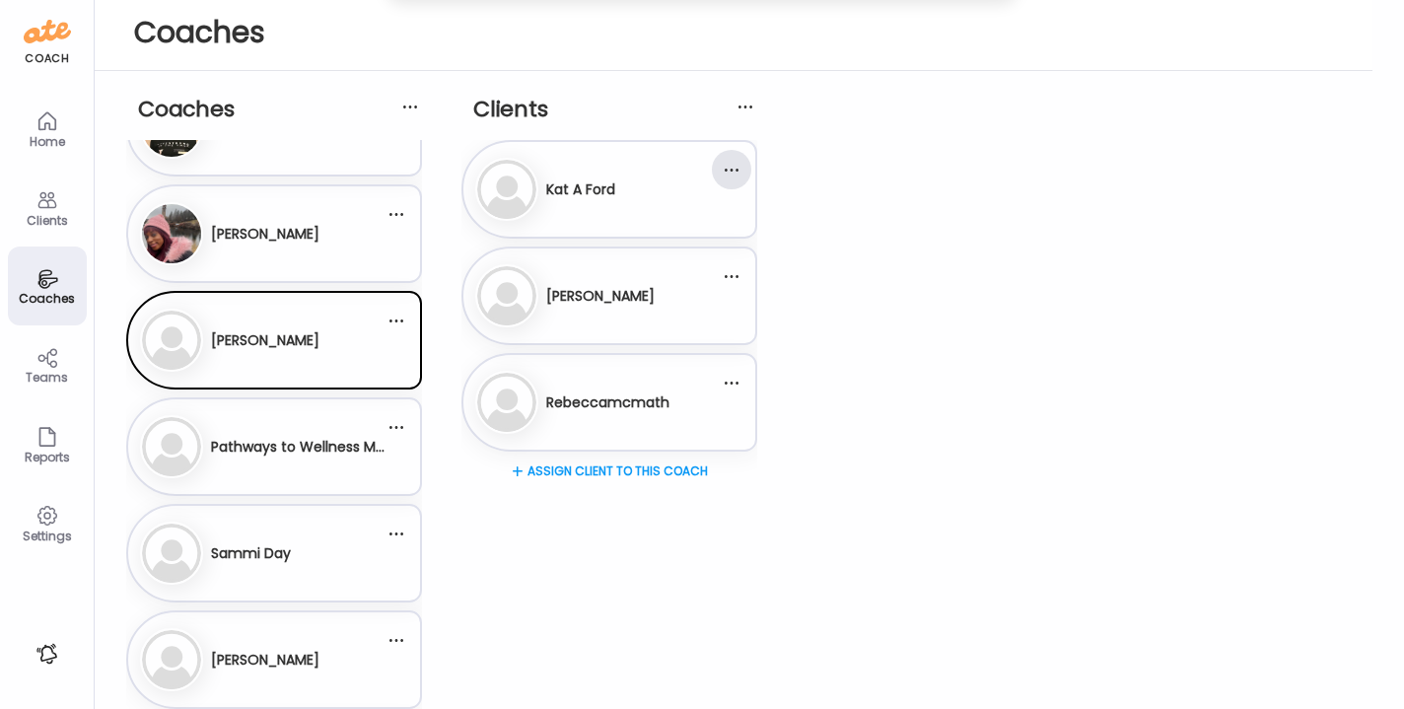
click at [730, 169] on div at bounding box center [731, 169] width 39 height 39
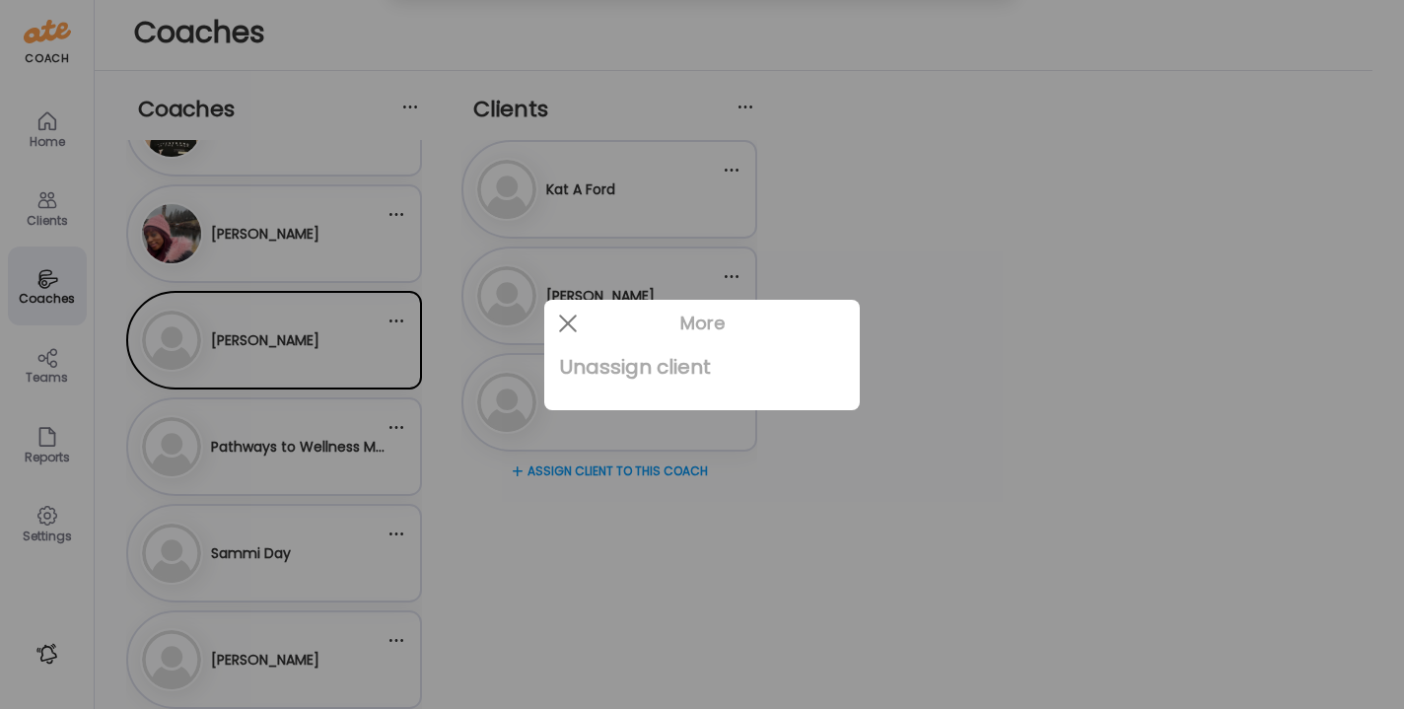
click at [636, 360] on div "Unassign client" at bounding box center [702, 366] width 284 height 39
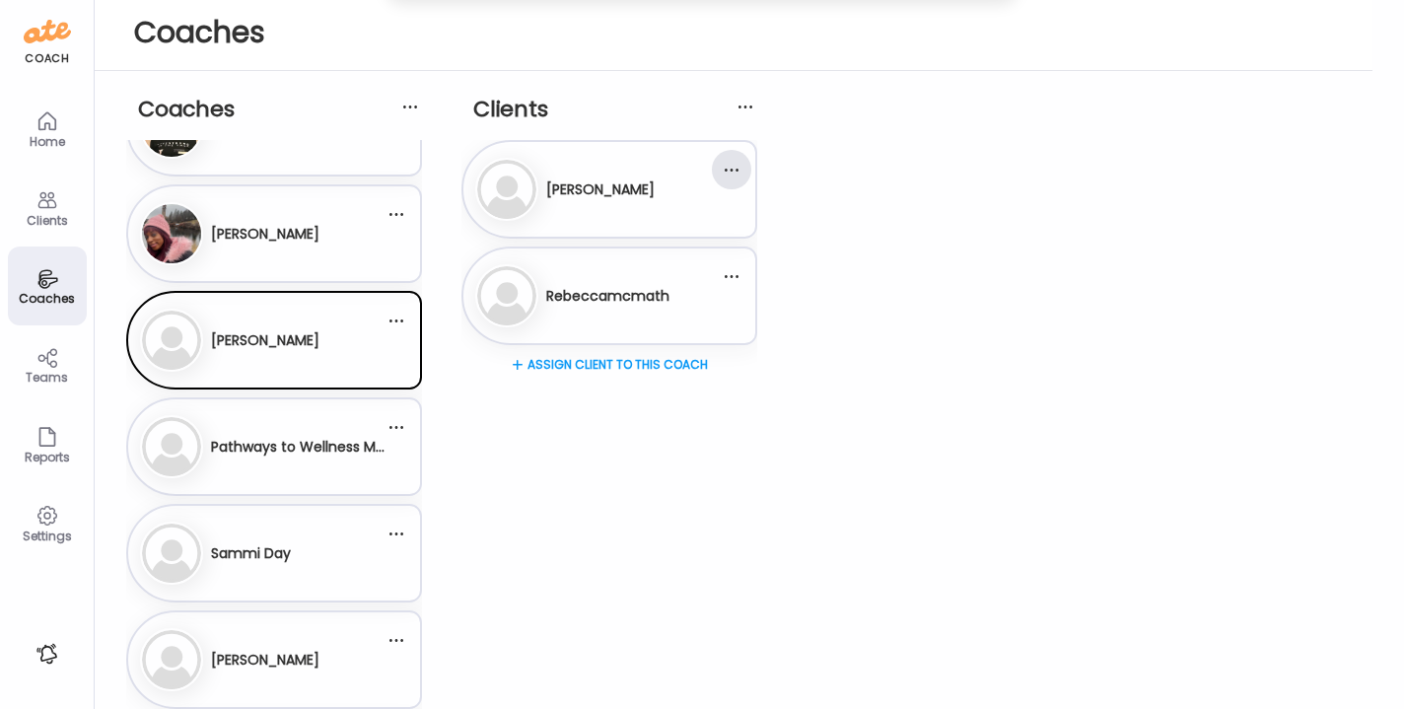
click at [737, 166] on div at bounding box center [731, 169] width 39 height 39
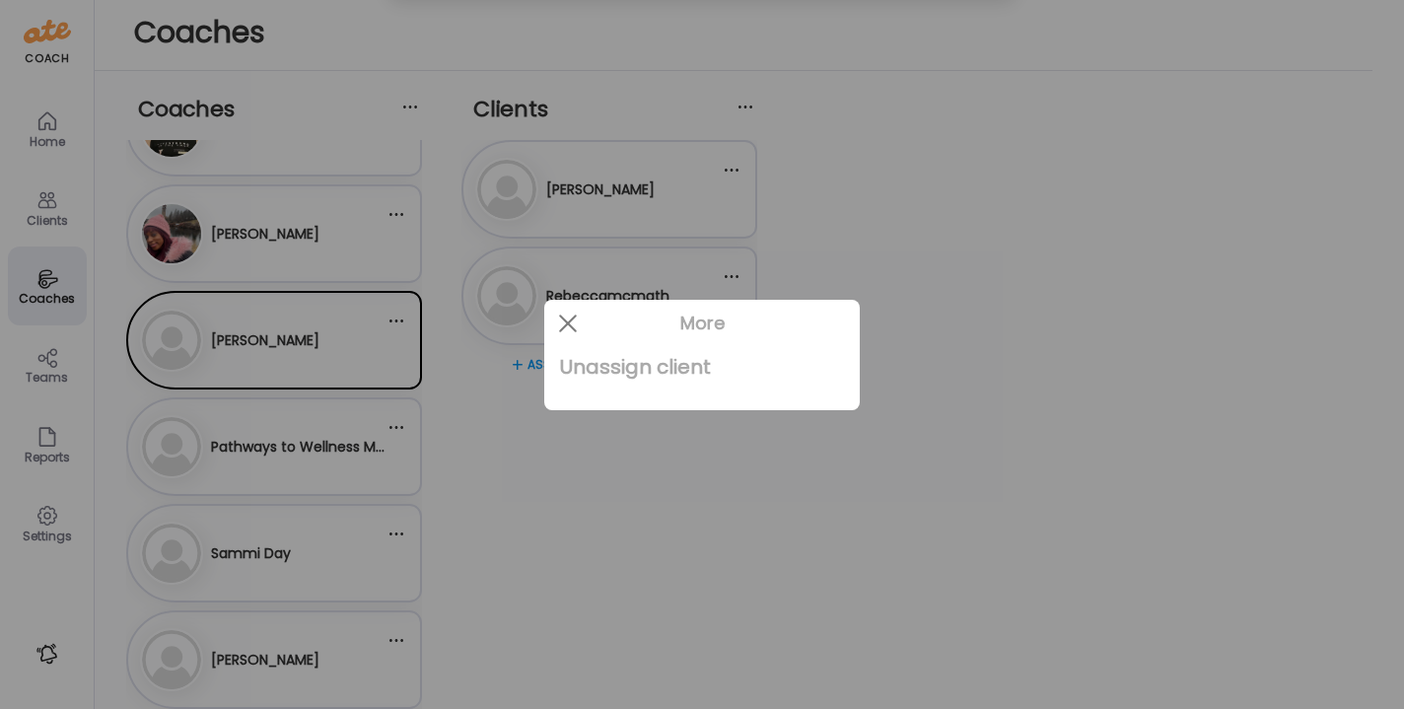
click at [687, 369] on div "Unassign client" at bounding box center [702, 366] width 284 height 39
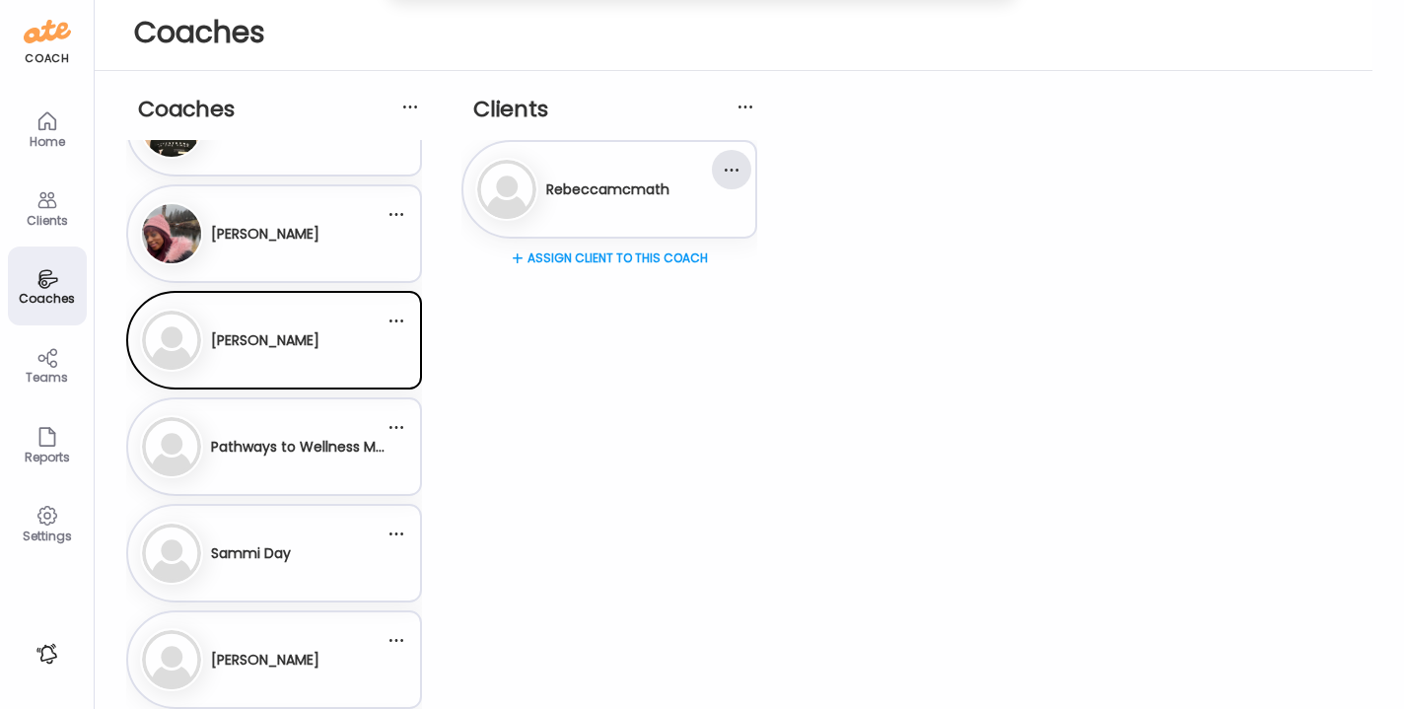
click at [730, 164] on div at bounding box center [731, 169] width 39 height 39
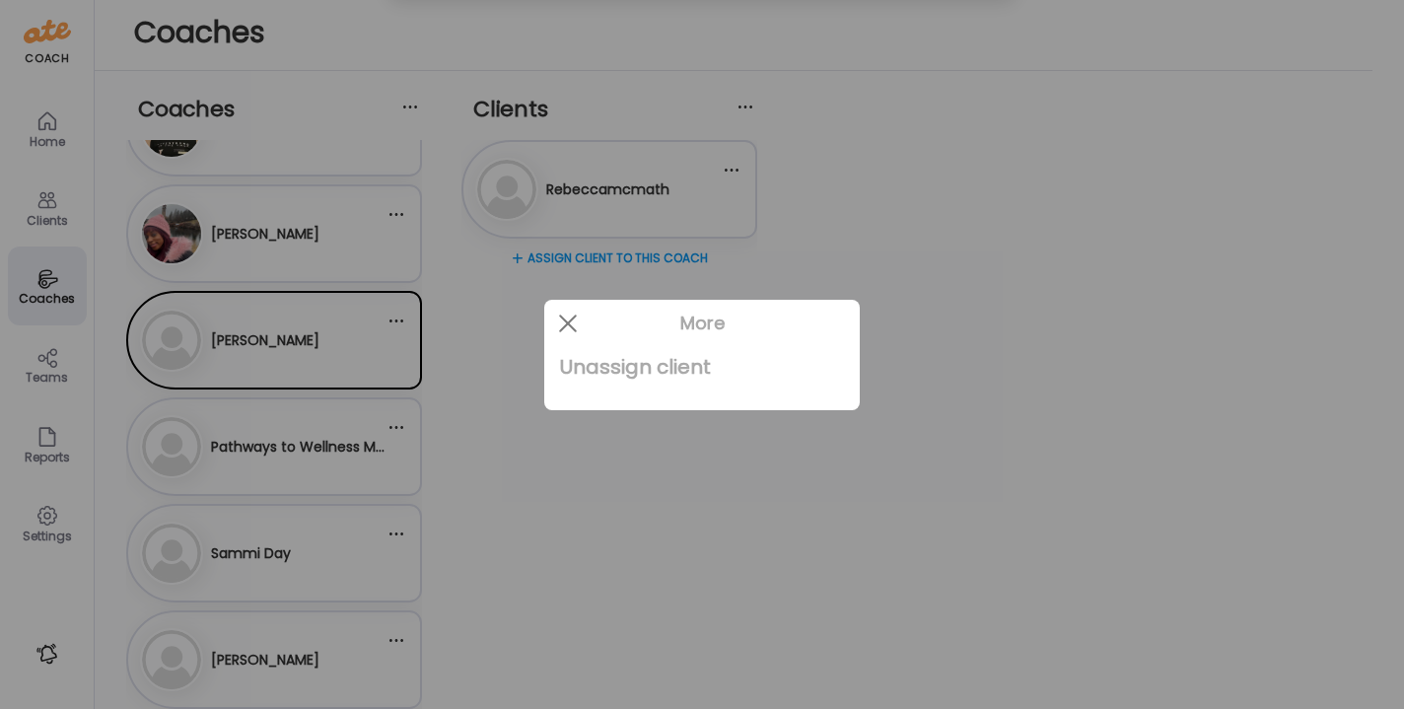
click at [630, 373] on div "Unassign client" at bounding box center [702, 366] width 284 height 39
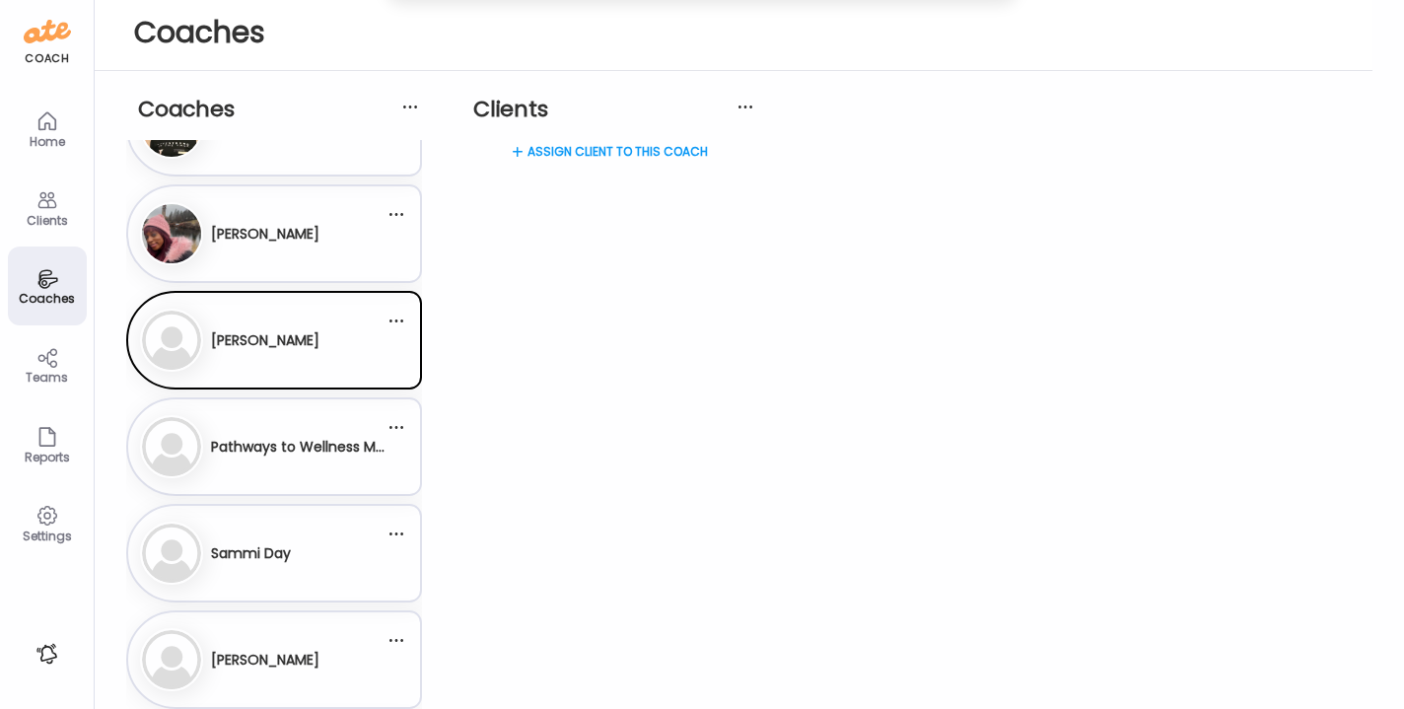
click at [274, 566] on div "Sammi Day" at bounding box center [251, 554] width 80 height 48
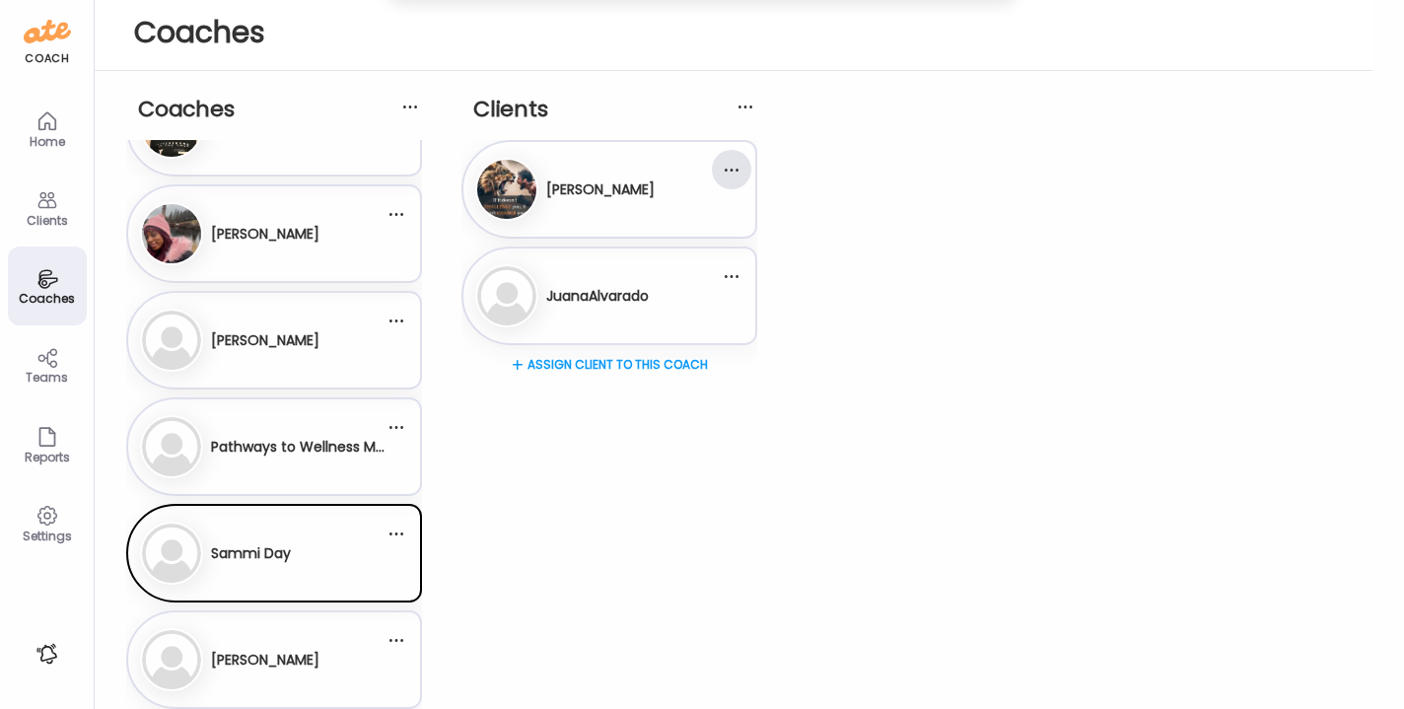
click at [725, 176] on div at bounding box center [731, 169] width 39 height 39
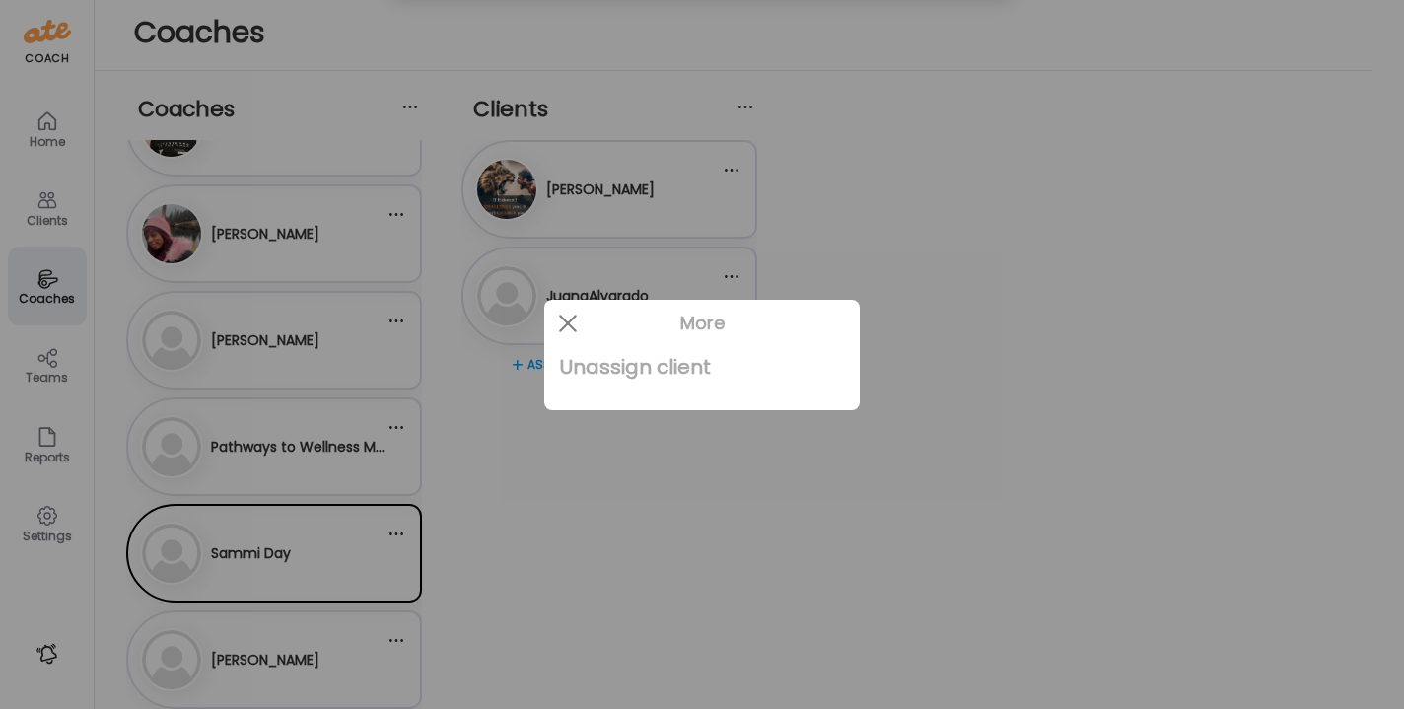
click at [639, 364] on div "Unassign client" at bounding box center [702, 366] width 284 height 39
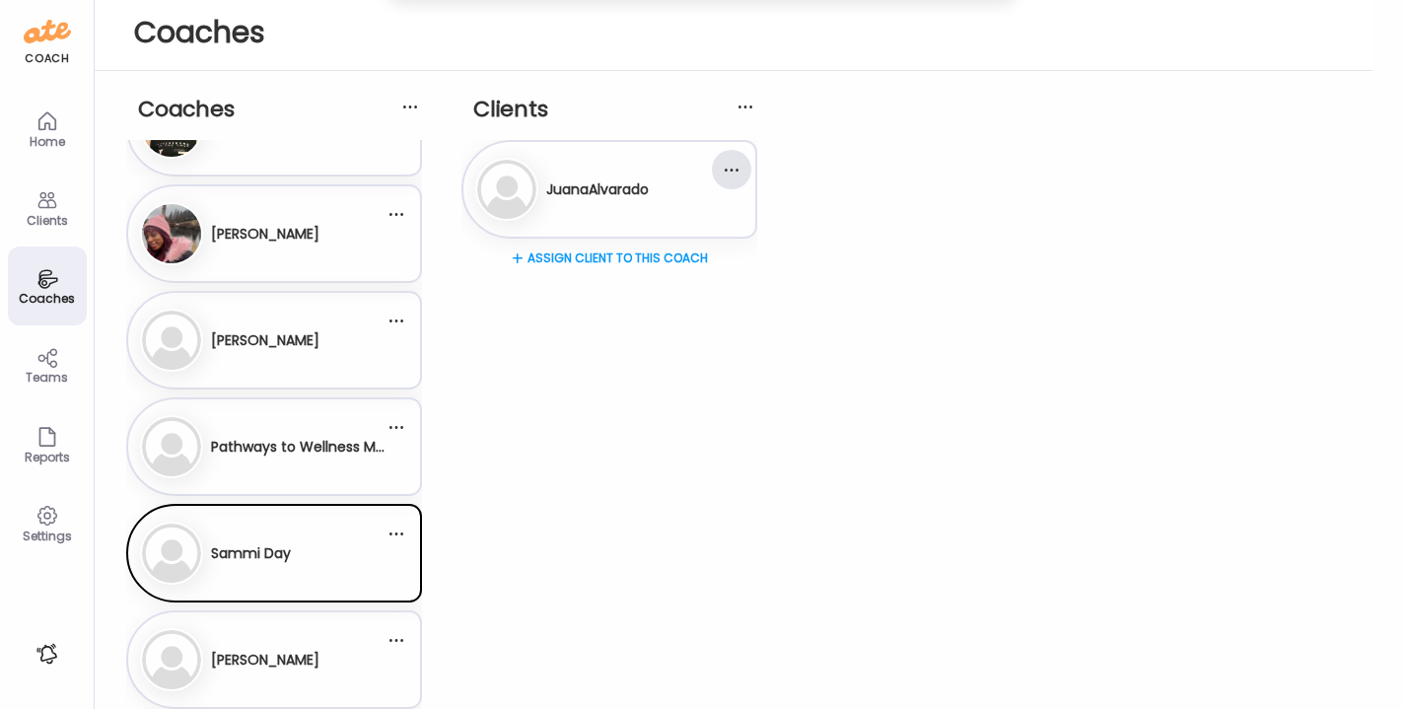
click at [719, 181] on div at bounding box center [731, 169] width 39 height 39
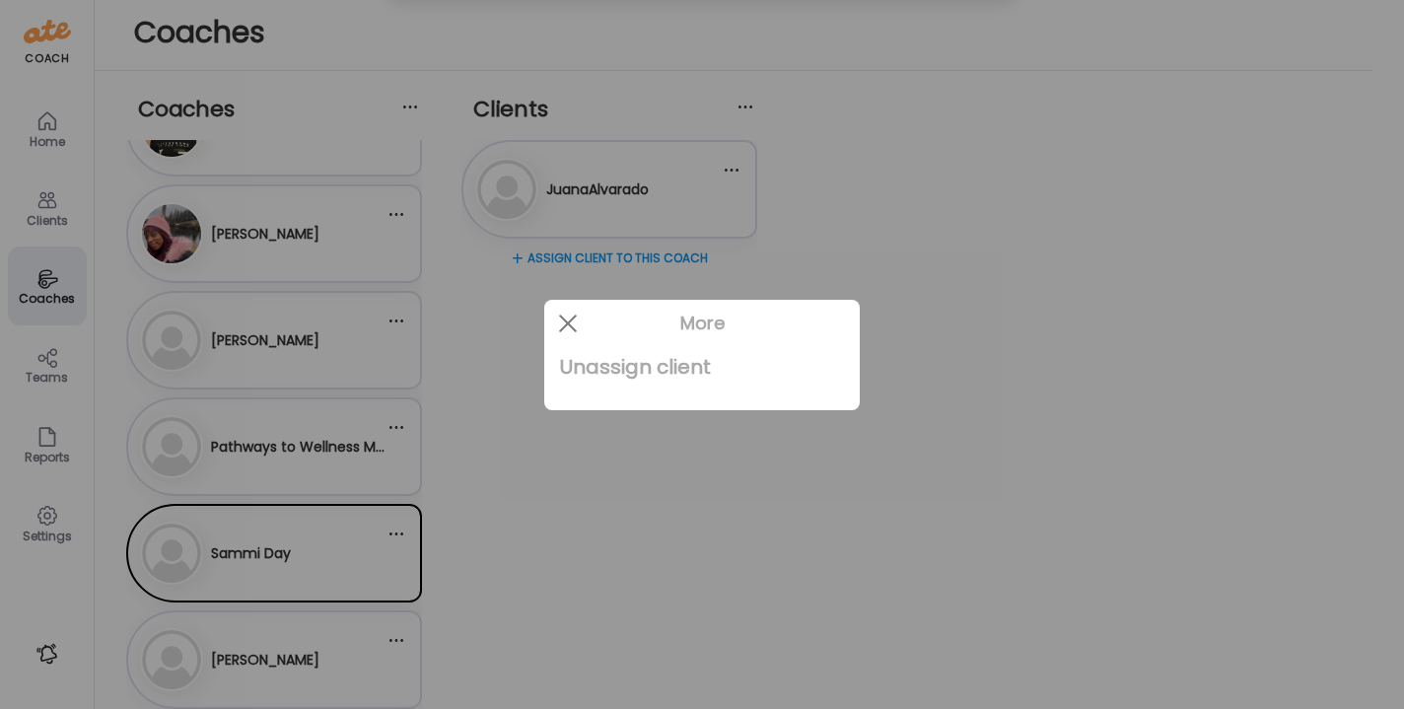
click at [668, 376] on div "Unassign client" at bounding box center [702, 366] width 284 height 39
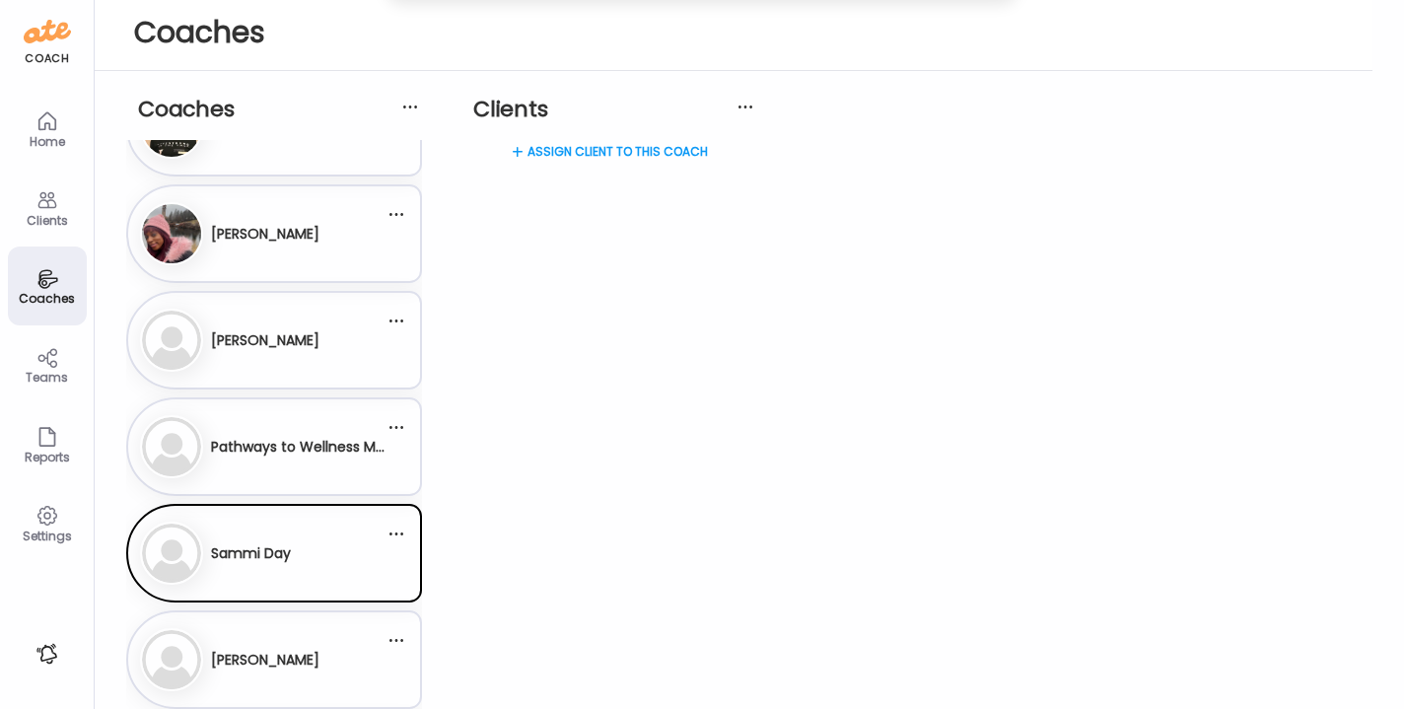
click at [304, 639] on div "Sh [PERSON_NAME]" at bounding box center [262, 659] width 245 height 63
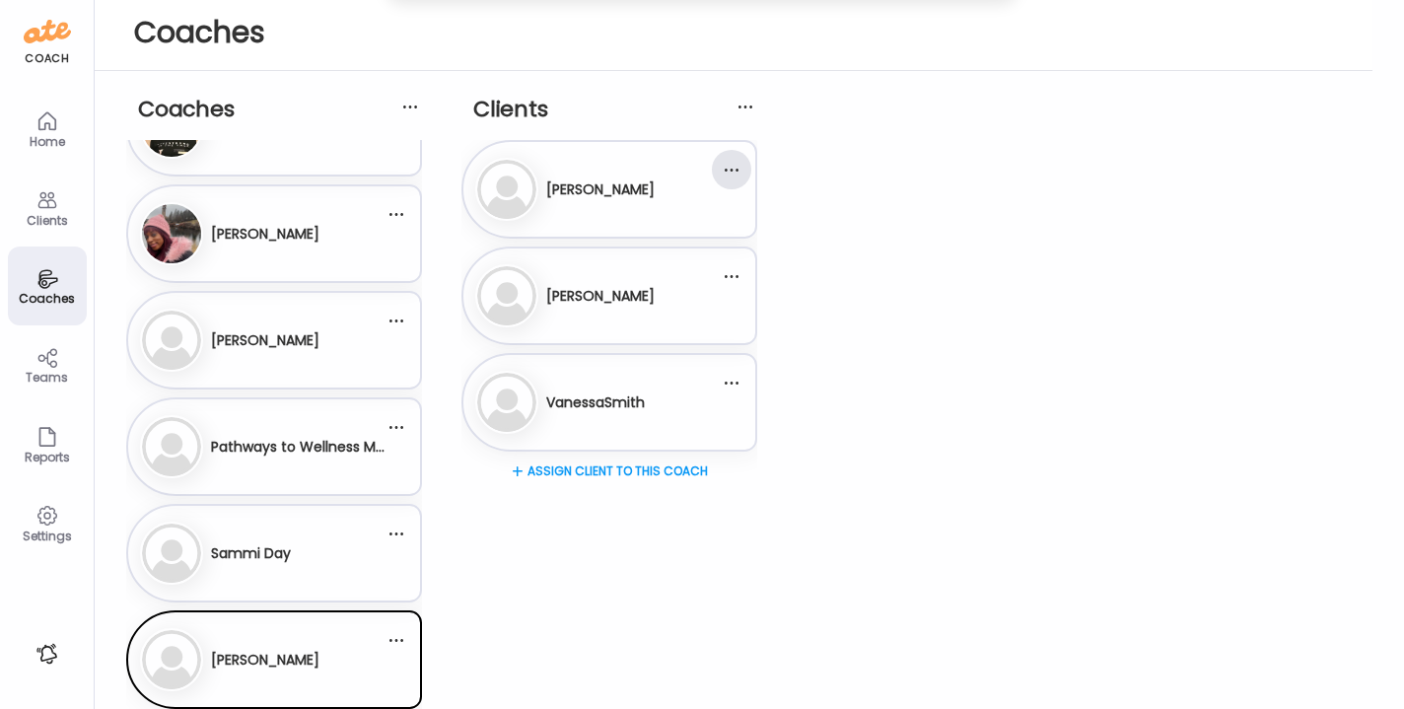
click at [743, 169] on div at bounding box center [731, 169] width 39 height 39
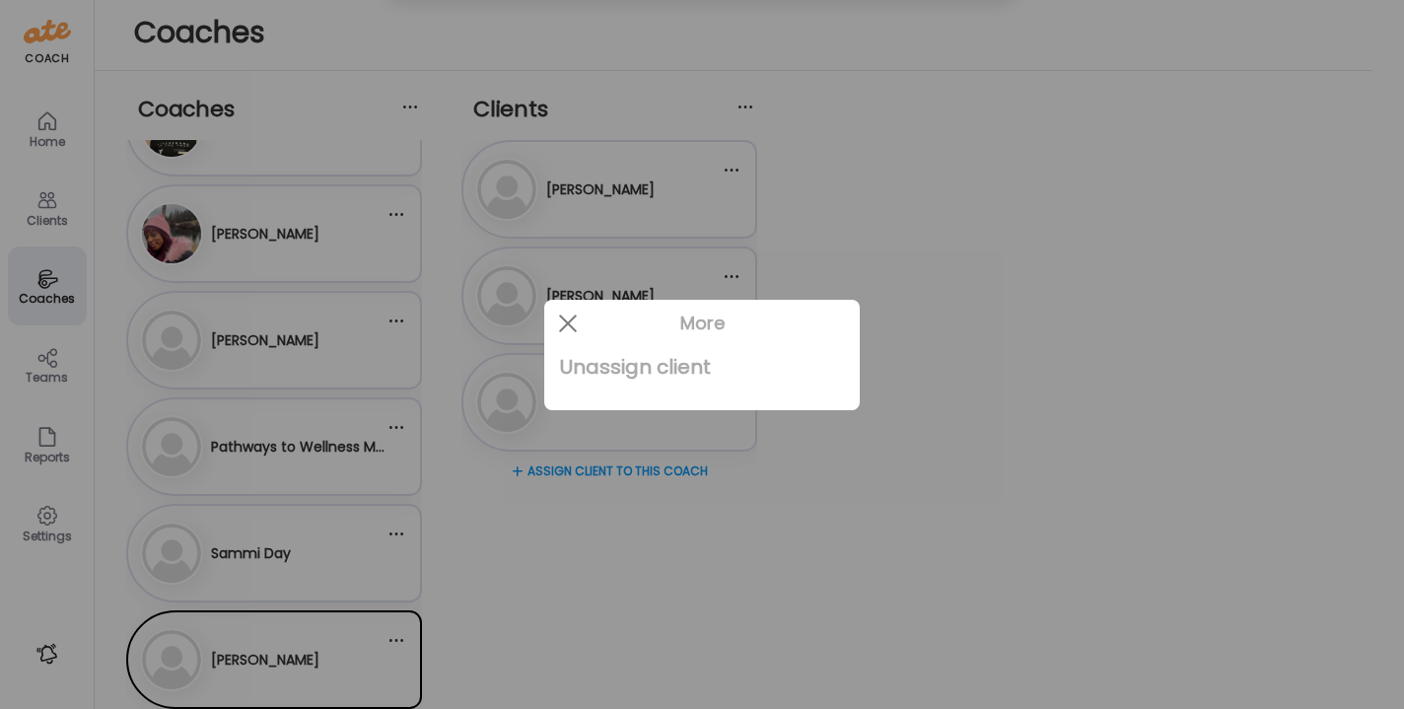
click at [704, 358] on div "Unassign client" at bounding box center [702, 366] width 284 height 39
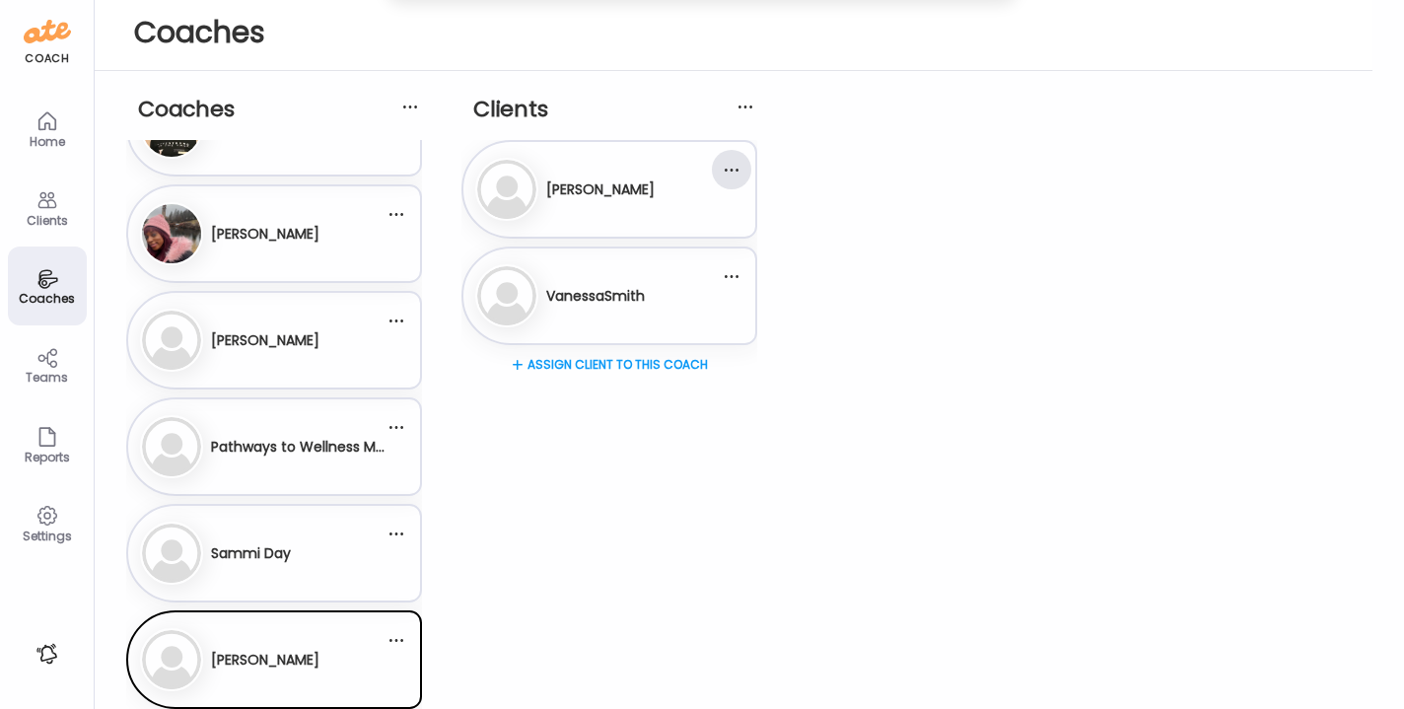
click at [739, 161] on div at bounding box center [731, 169] width 39 height 39
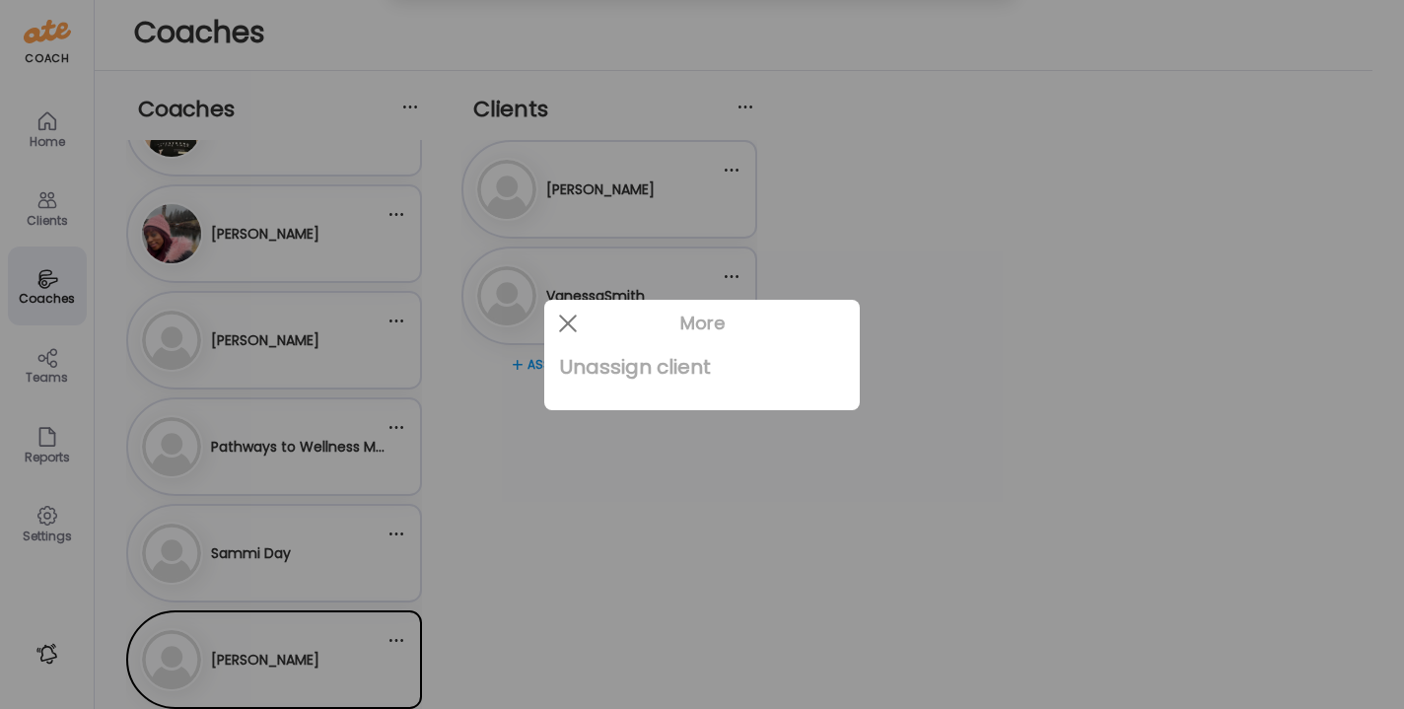
click at [688, 370] on div "Unassign client" at bounding box center [702, 366] width 284 height 39
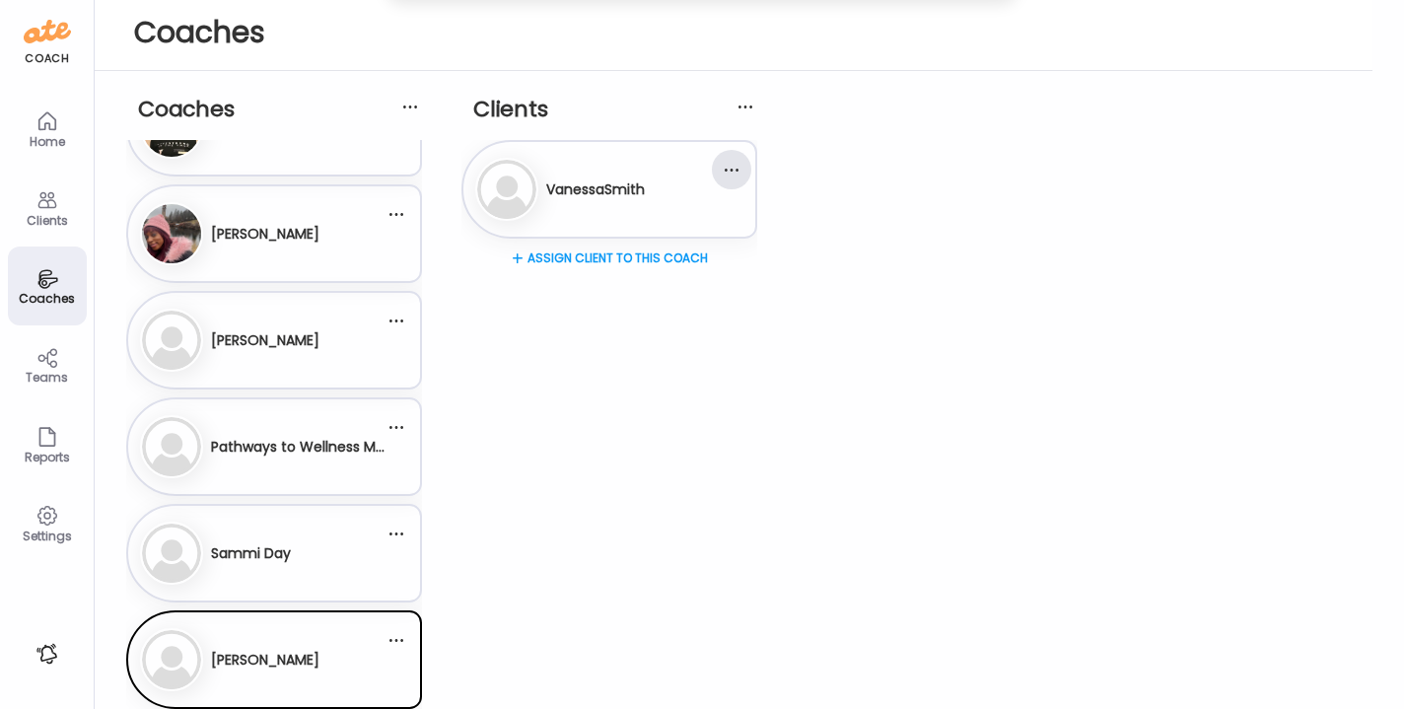
click at [730, 170] on div at bounding box center [731, 169] width 39 height 39
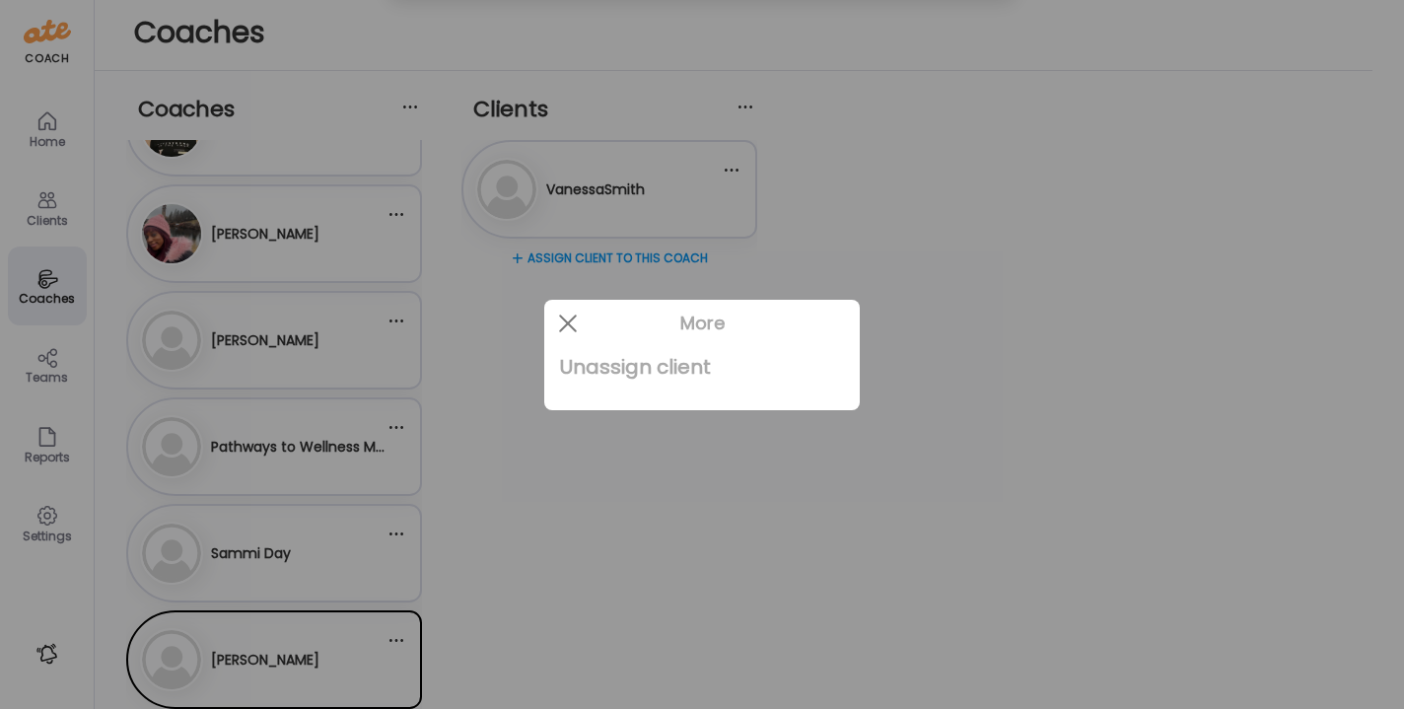
click at [672, 368] on div "Unassign client" at bounding box center [702, 366] width 284 height 39
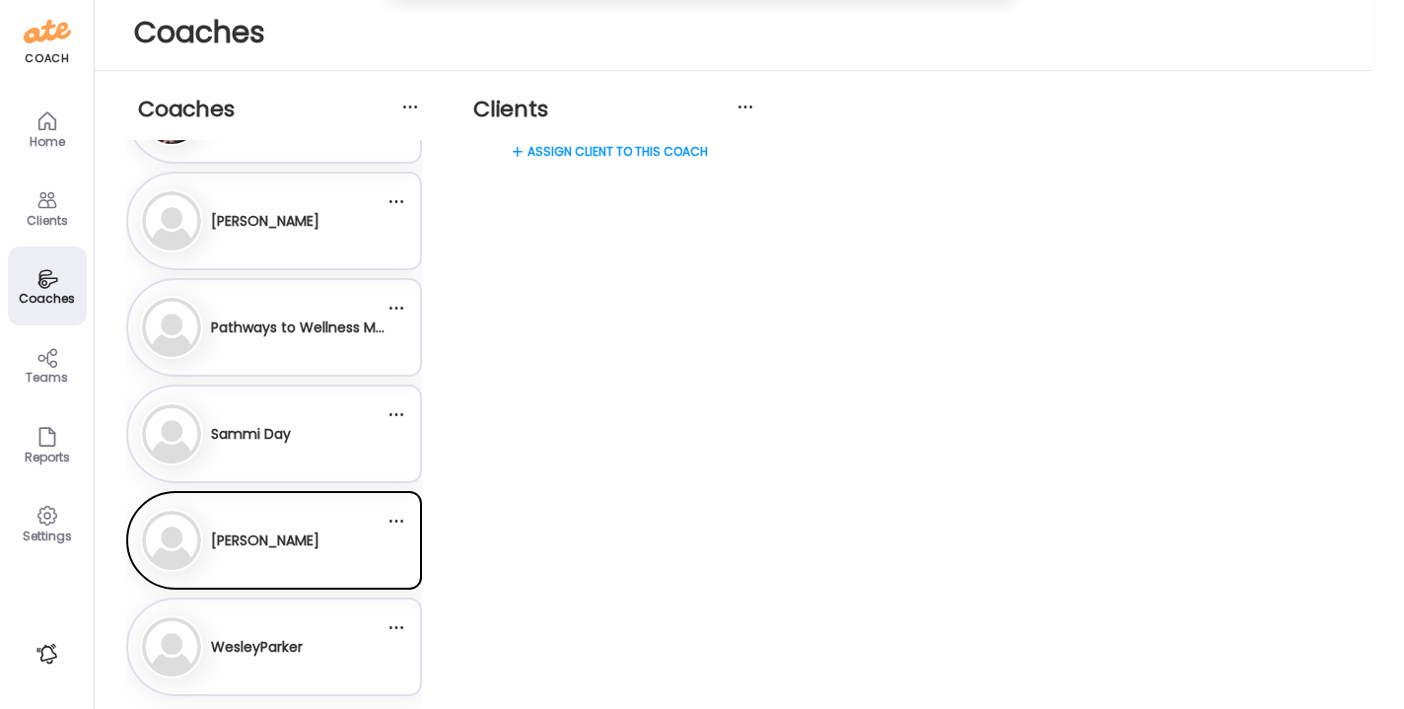
scroll to position [1033, 0]
click at [270, 628] on div "WesleyParker" at bounding box center [257, 647] width 92 height 48
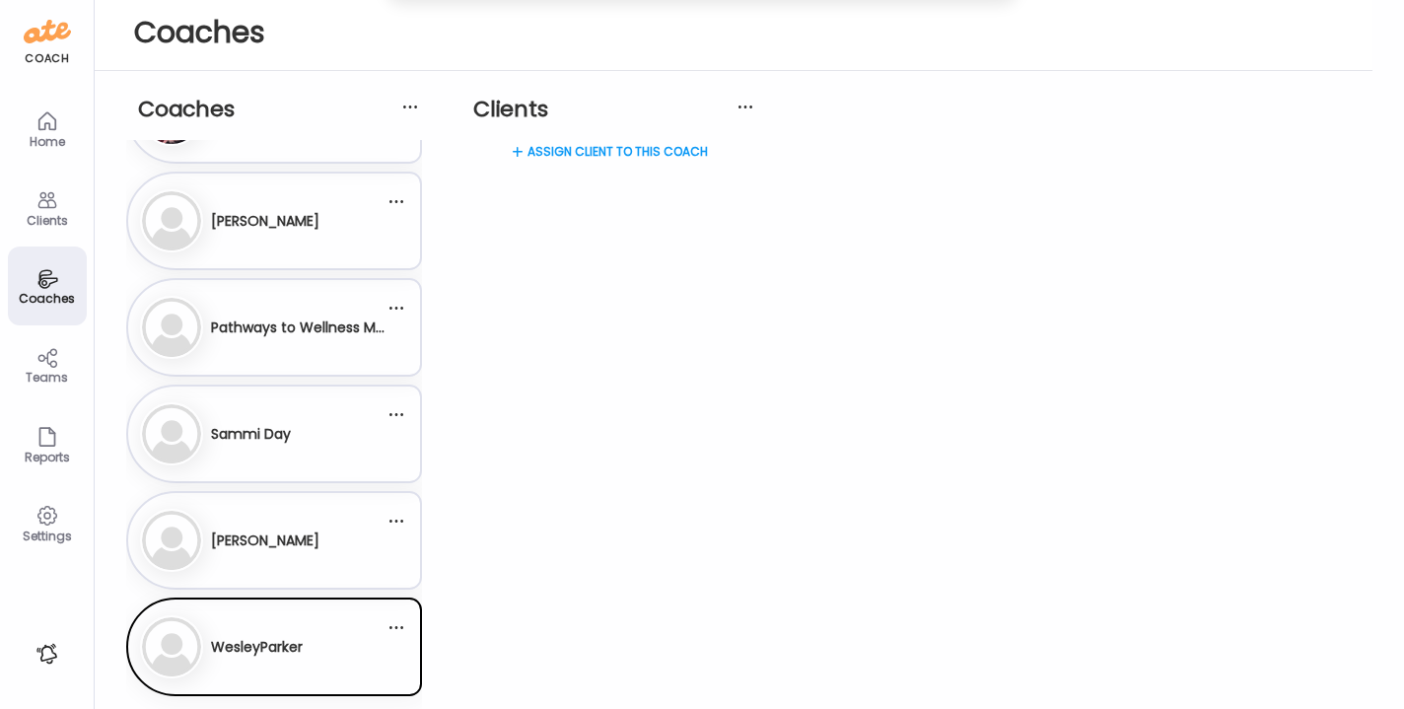
click at [197, 324] on img at bounding box center [171, 327] width 59 height 59
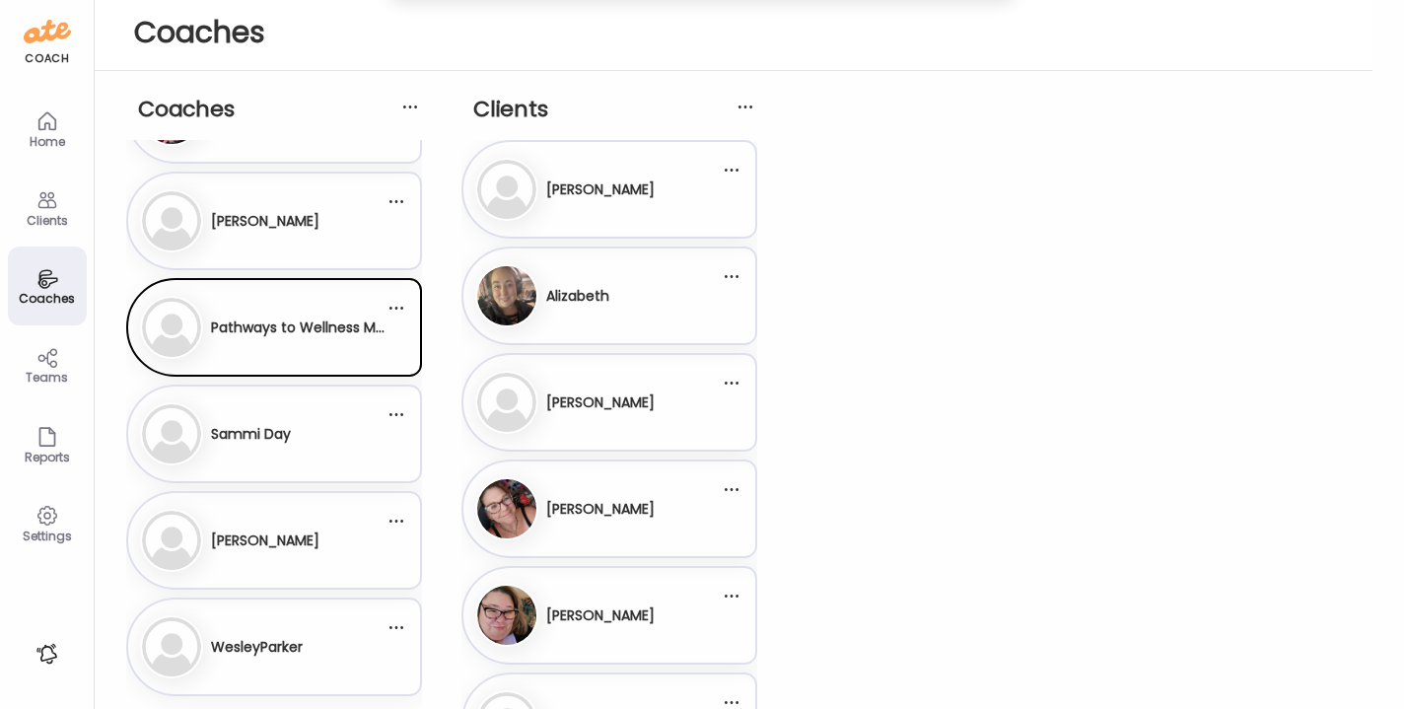
click at [54, 463] on div "Reports" at bounding box center [47, 457] width 71 height 13
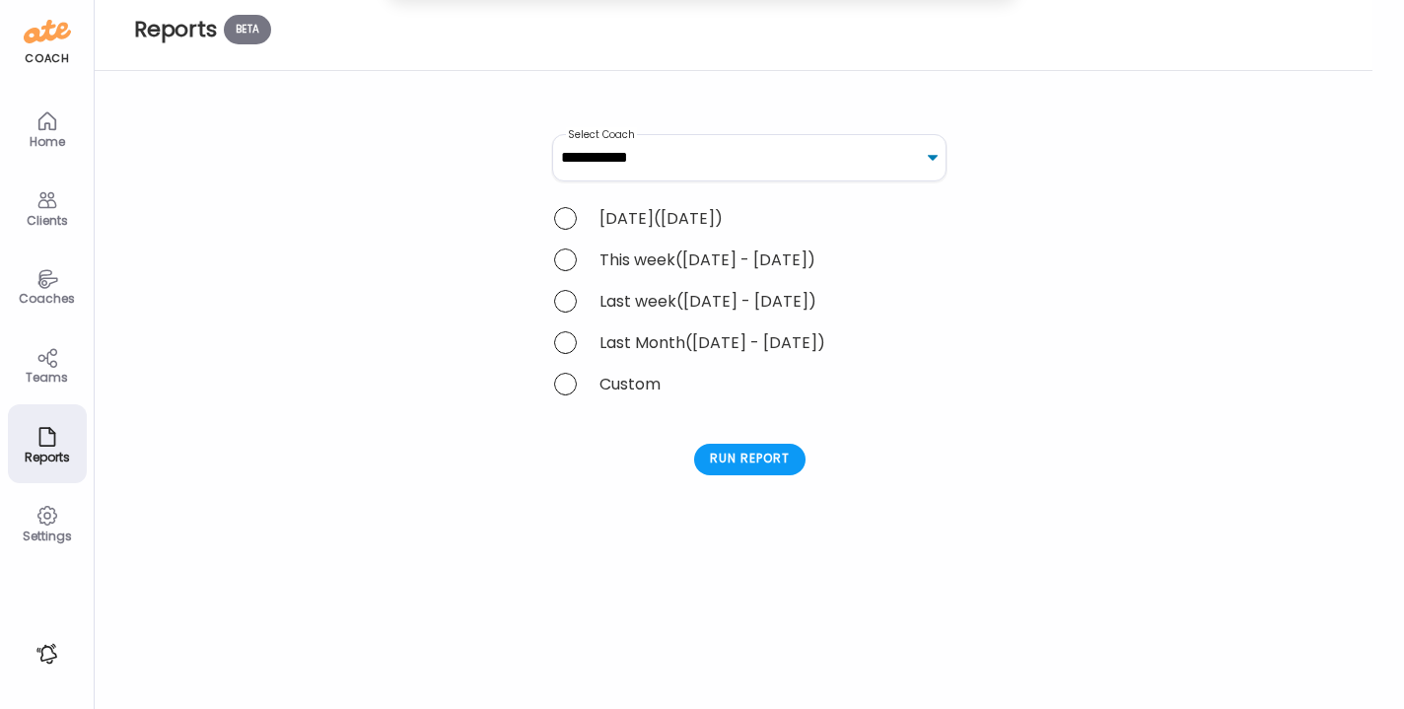
select select "**********"
click at [568, 390] on span at bounding box center [565, 384] width 23 height 23
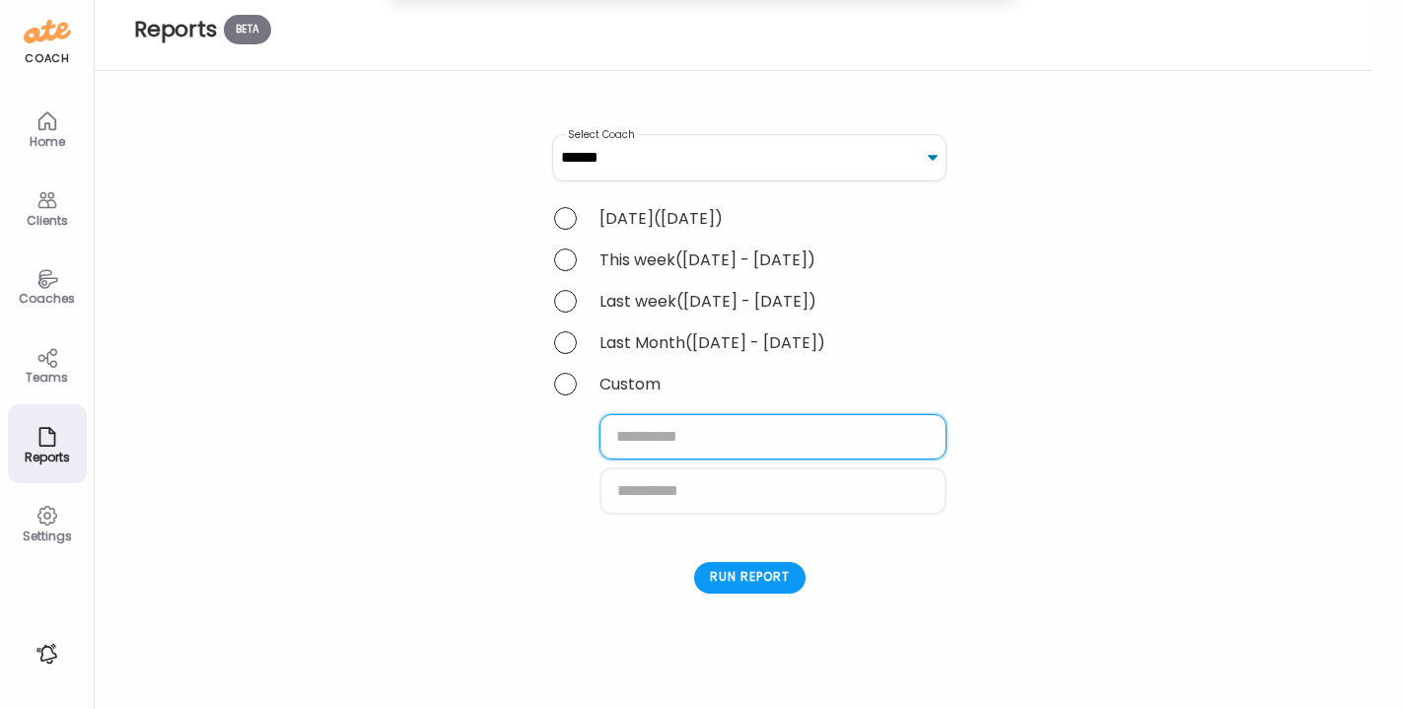
click at [630, 446] on input "text" at bounding box center [773, 436] width 347 height 45
type input "********"
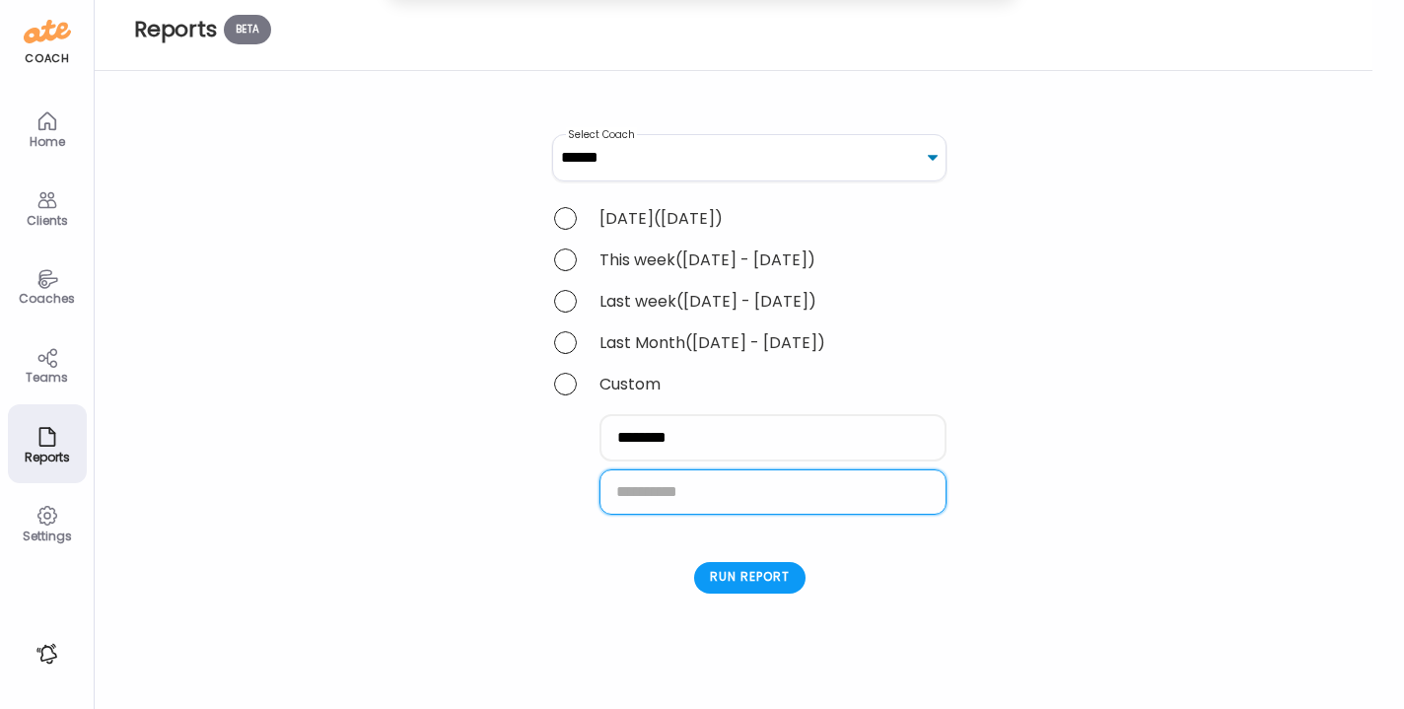
click at [635, 501] on input "text" at bounding box center [773, 491] width 347 height 45
type input "********"
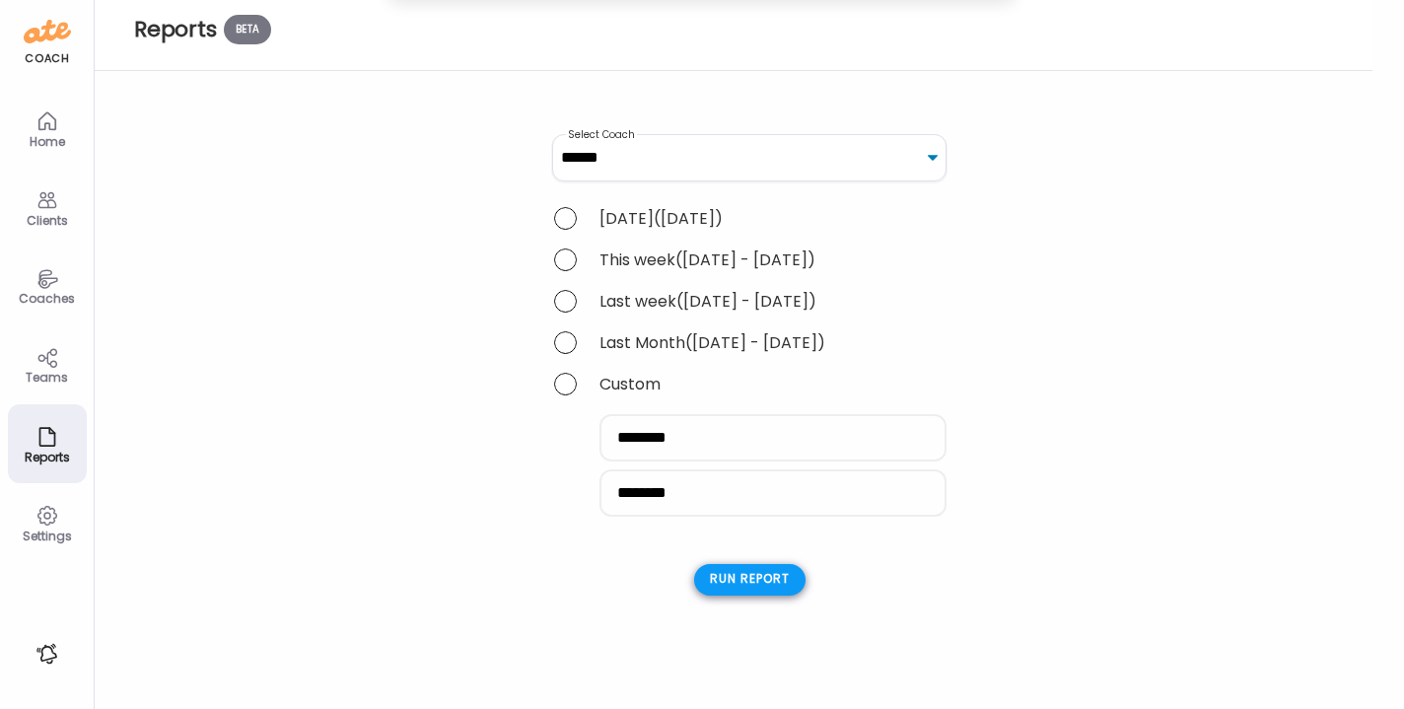
click at [728, 593] on div "Run report" at bounding box center [749, 580] width 111 height 32
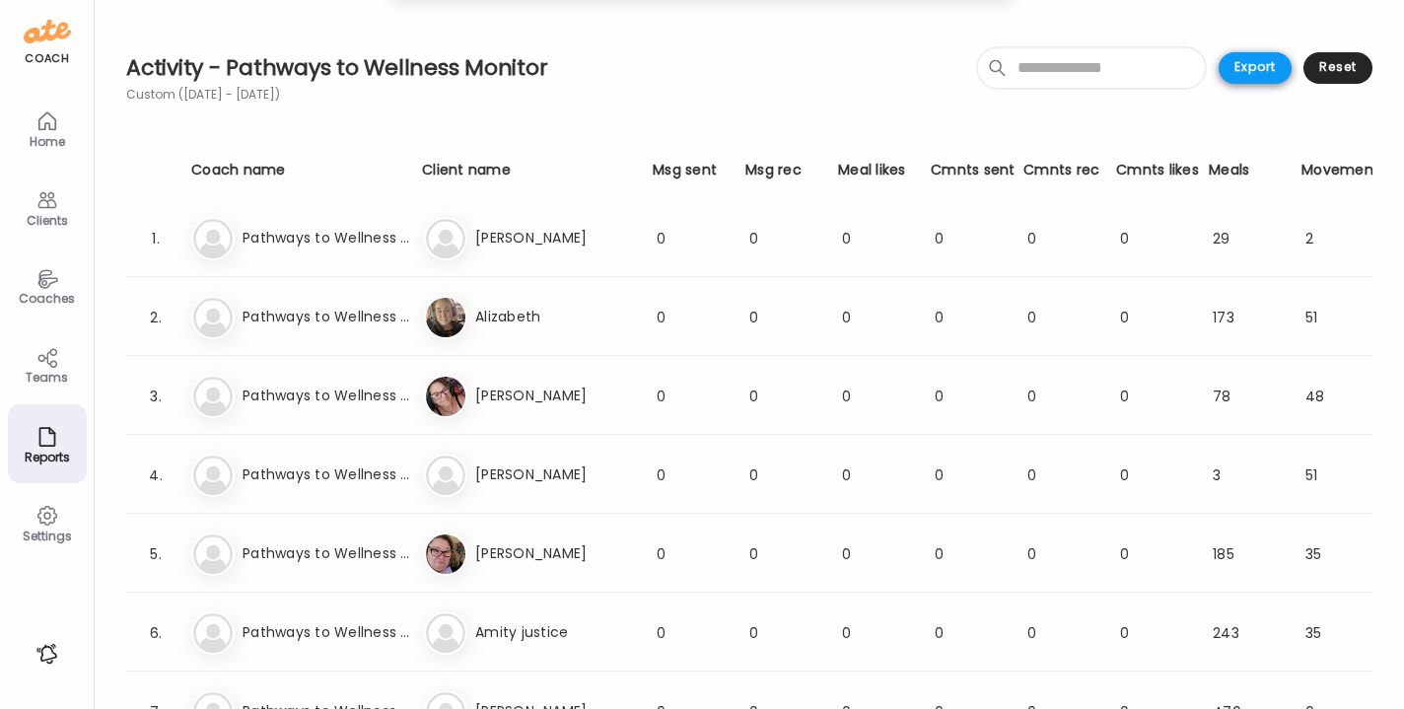
click at [1270, 73] on div "Export" at bounding box center [1255, 68] width 73 height 32
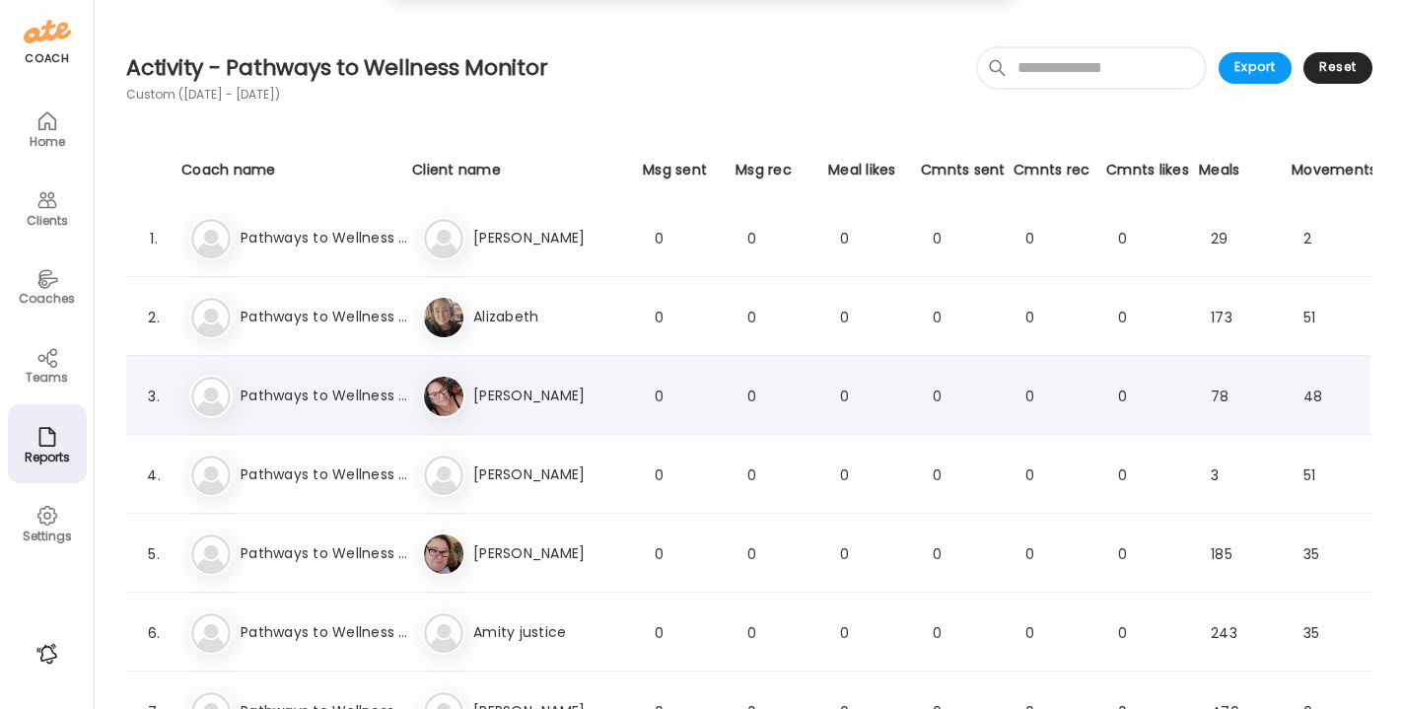
scroll to position [0, 2]
click at [958, 47] on div "Activity - Pathways to Wellness Monitor Custom ([DATE] - [DATE]) Export Reset" at bounding box center [749, 80] width 1246 height 160
click at [369, 240] on h3 "Pathways to Wellness Monitor" at bounding box center [328, 238] width 174 height 21
click at [59, 299] on div "Coaches" at bounding box center [47, 298] width 71 height 13
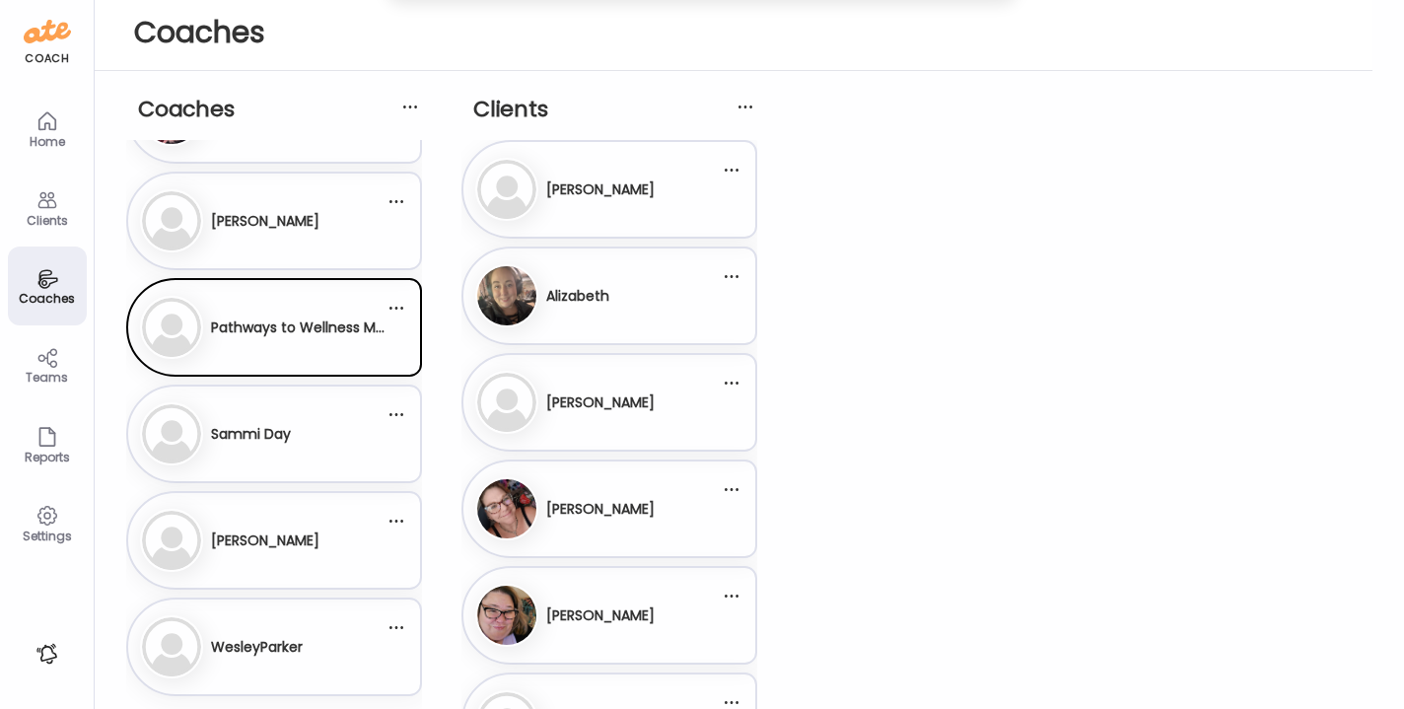
click at [591, 221] on div "1. Ad [PERSON_NAME]" at bounding box center [609, 189] width 296 height 99
click at [587, 190] on h3 "[PERSON_NAME]" at bounding box center [600, 189] width 108 height 21
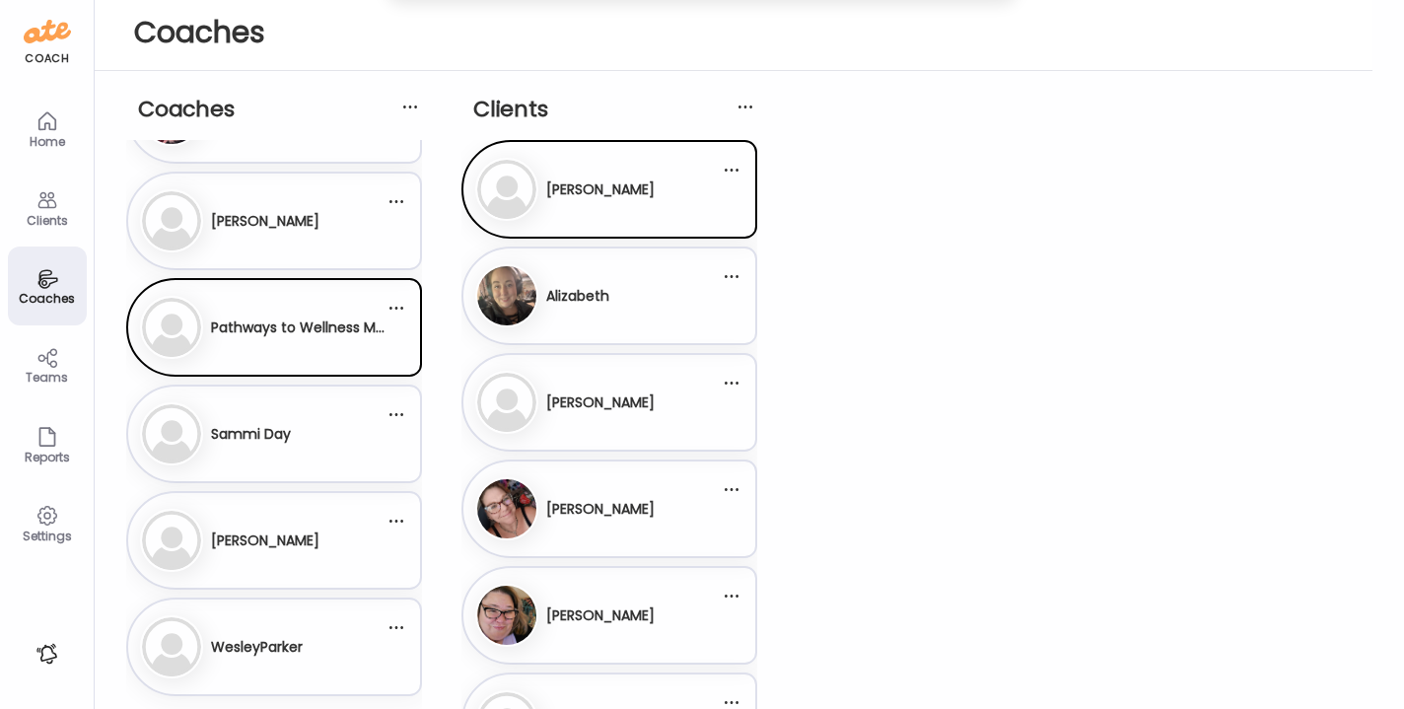
click at [47, 451] on div "Reports" at bounding box center [47, 457] width 71 height 13
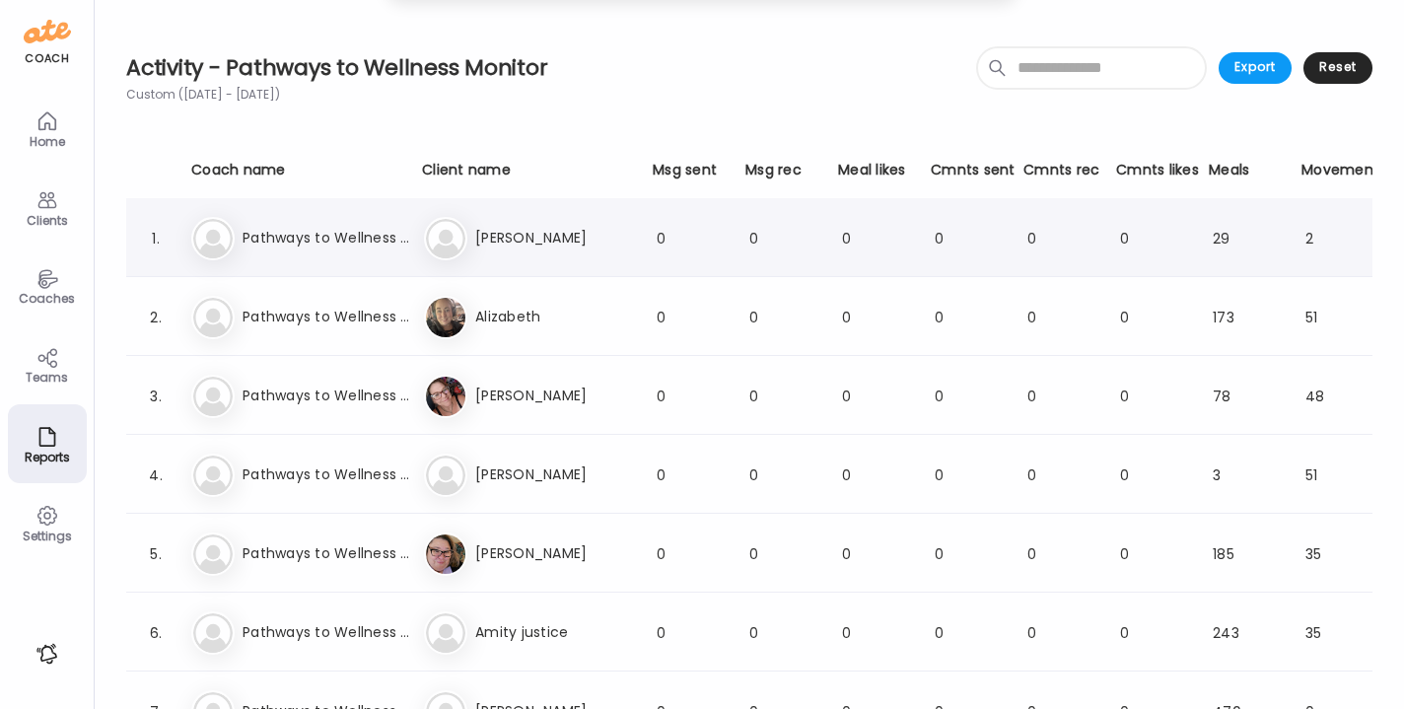
scroll to position [0, 0]
click at [54, 520] on icon at bounding box center [46, 516] width 19 height 19
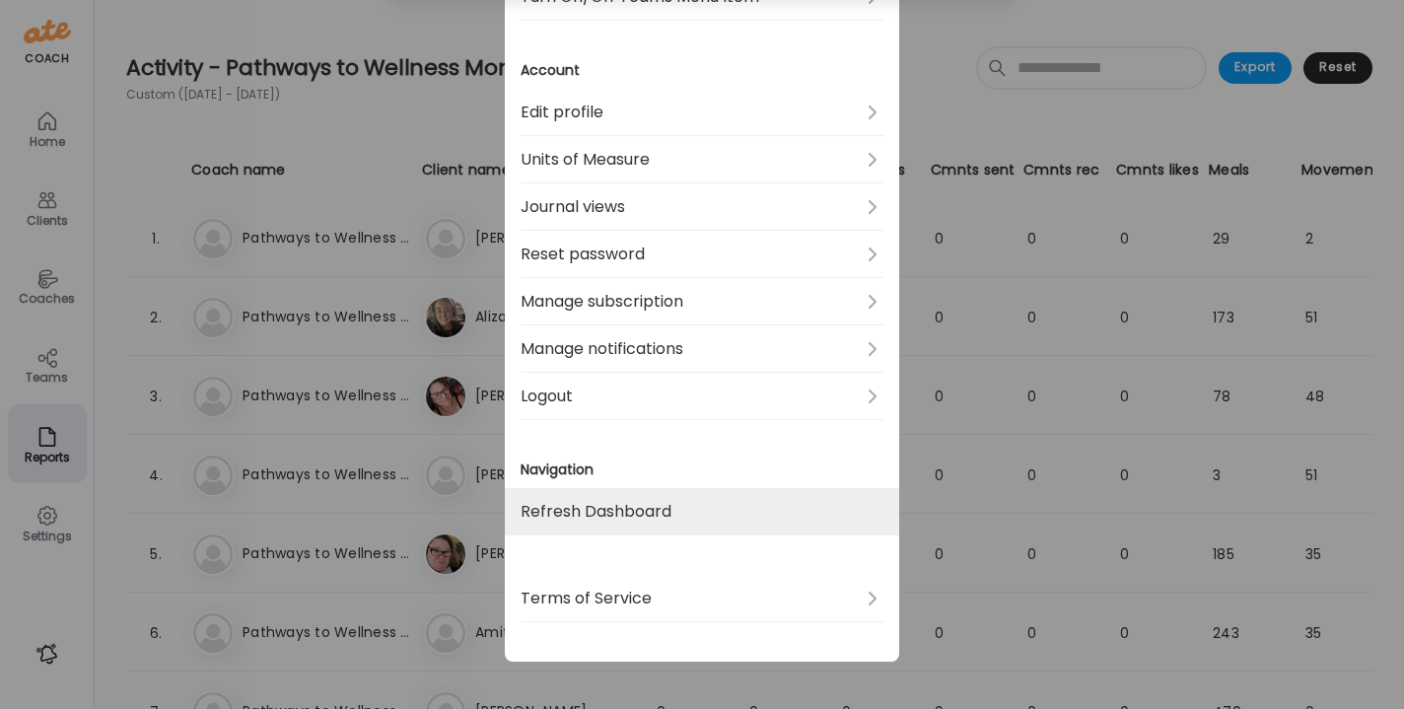
scroll to position [863, 0]
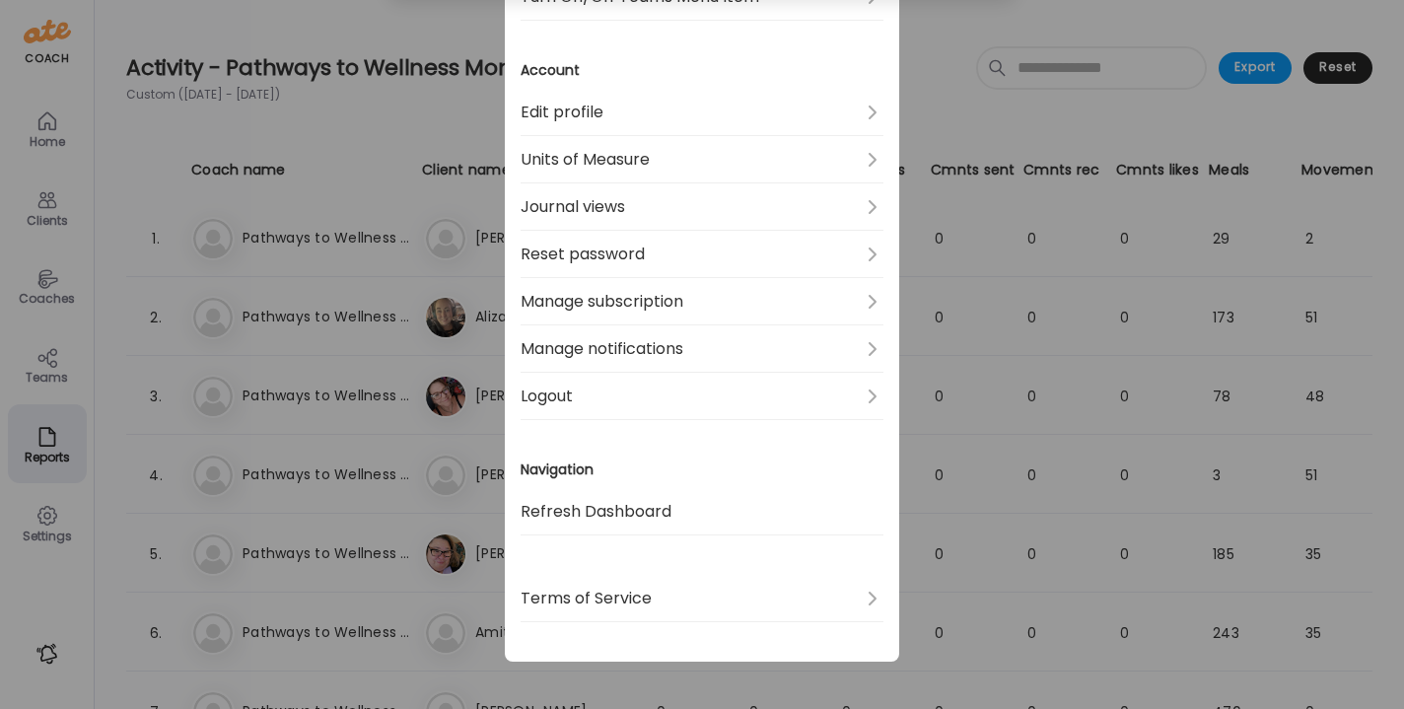
click at [50, 597] on div "Ate Coach Dashboard Wahoo! It’s official Take a moment to set up your Coach Pro…" at bounding box center [702, 354] width 1404 height 709
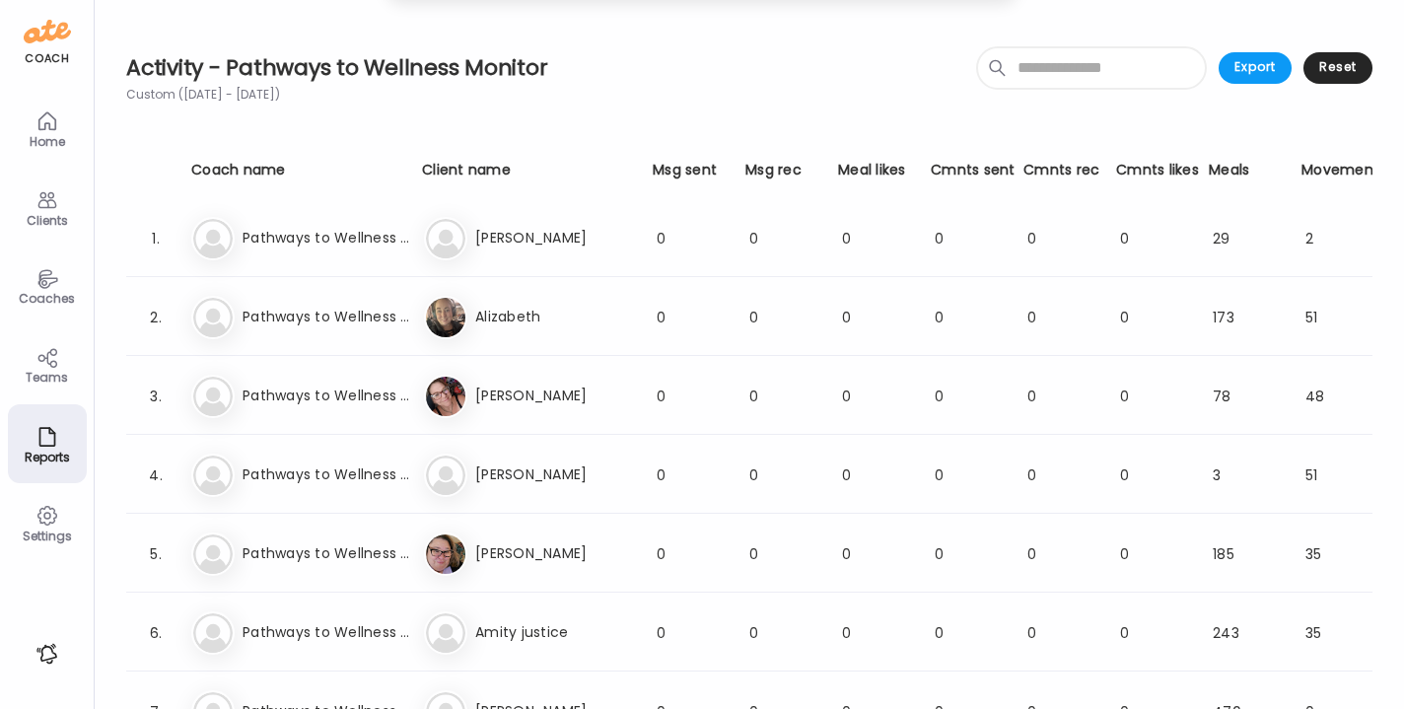
click at [50, 221] on div "Clients" at bounding box center [47, 220] width 71 height 13
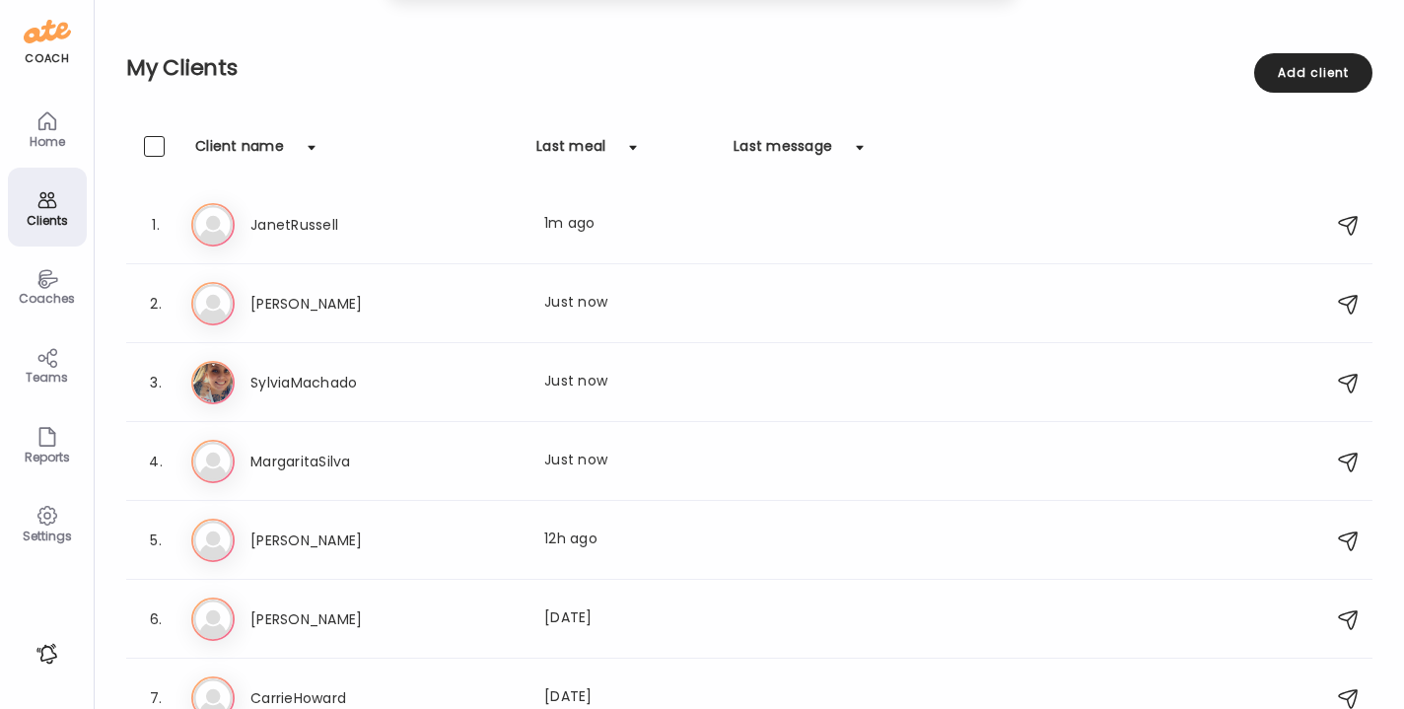
click at [53, 289] on icon at bounding box center [47, 278] width 24 height 23
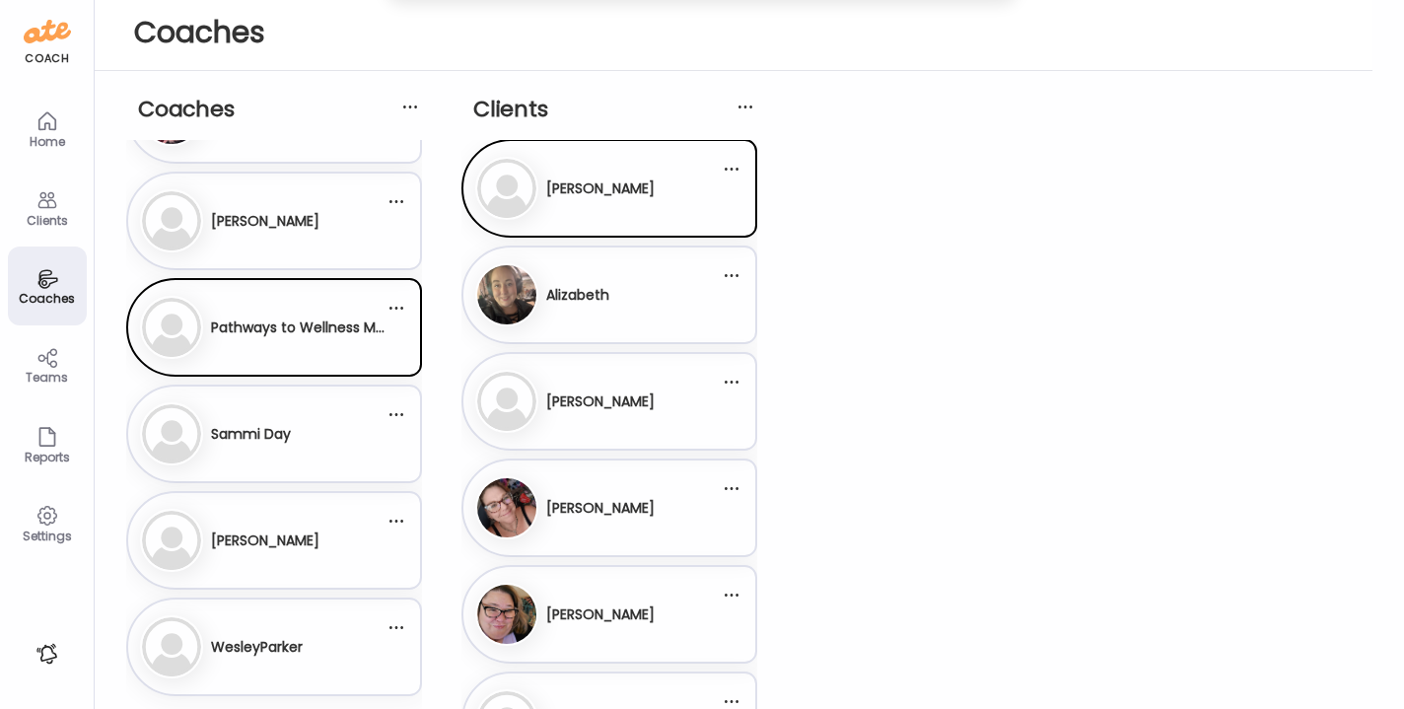
scroll to position [8, 0]
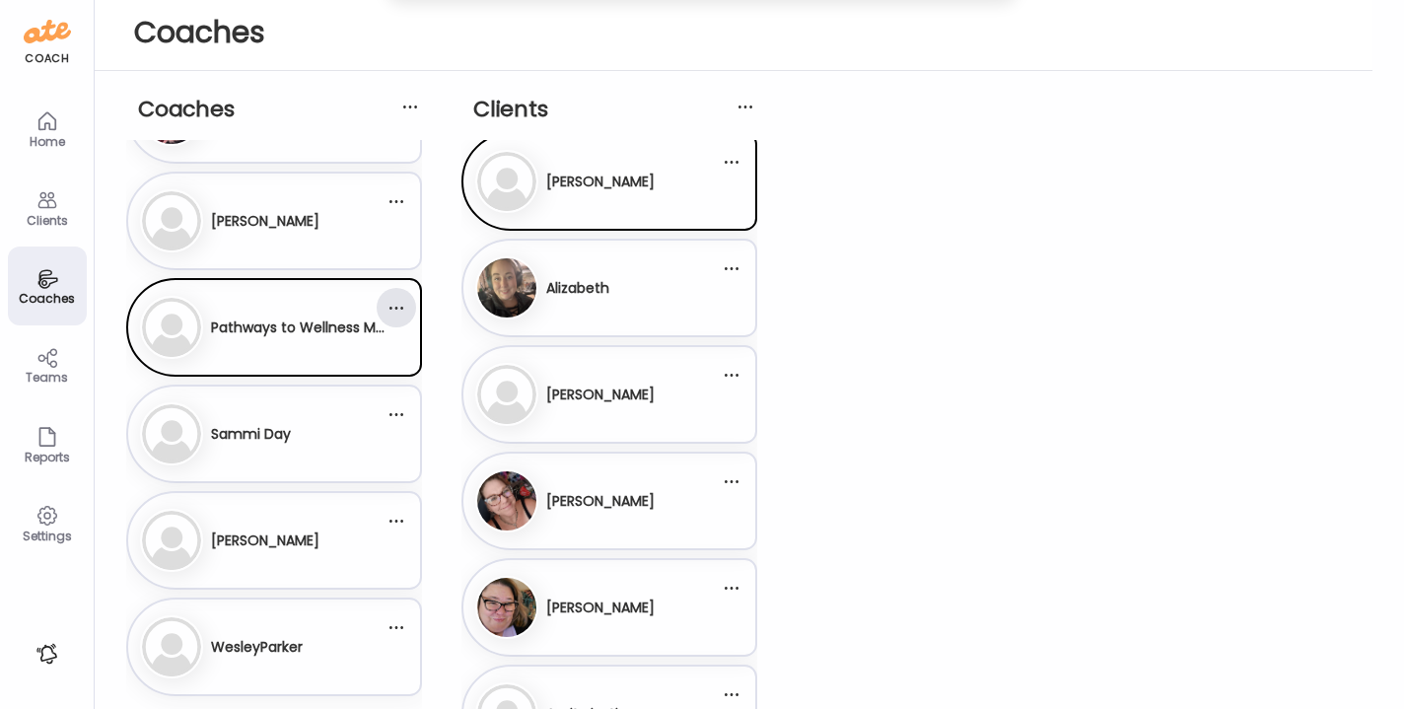
click at [405, 309] on div at bounding box center [396, 307] width 39 height 39
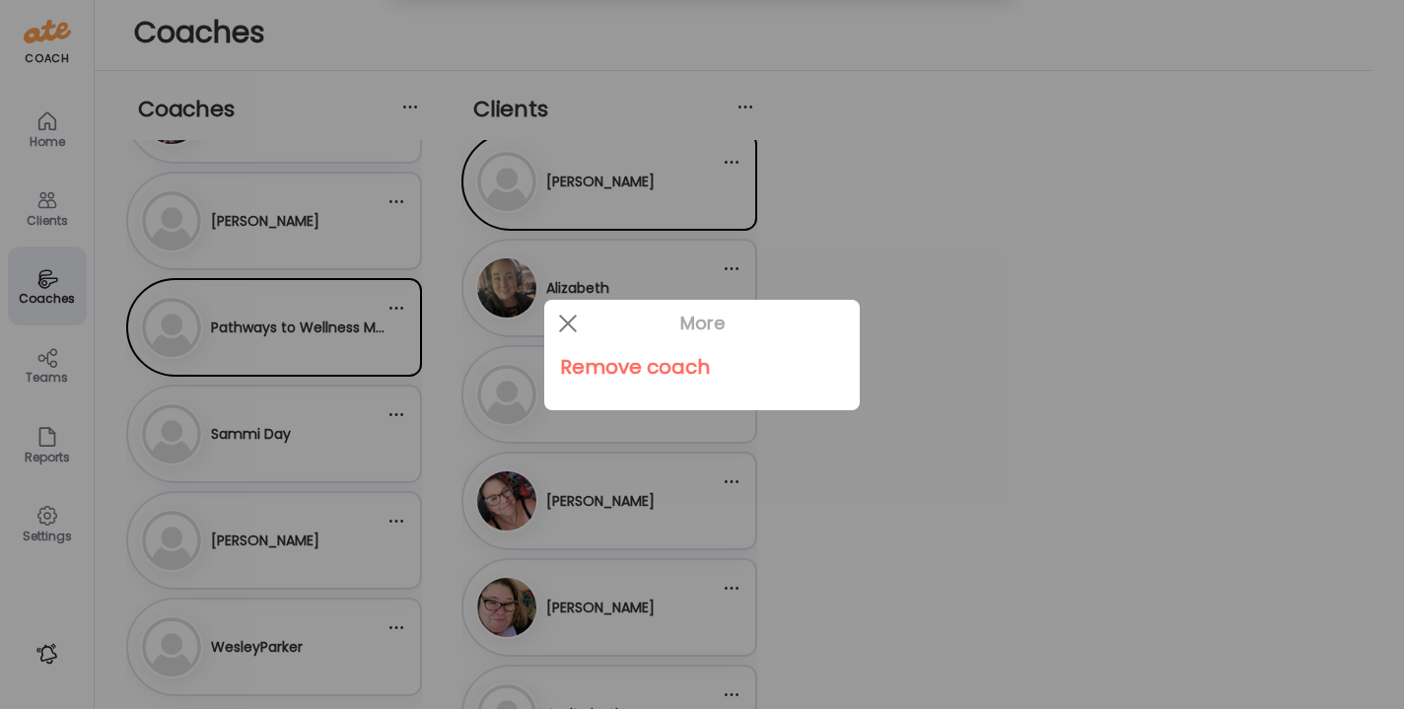
click at [325, 301] on div at bounding box center [702, 354] width 1404 height 709
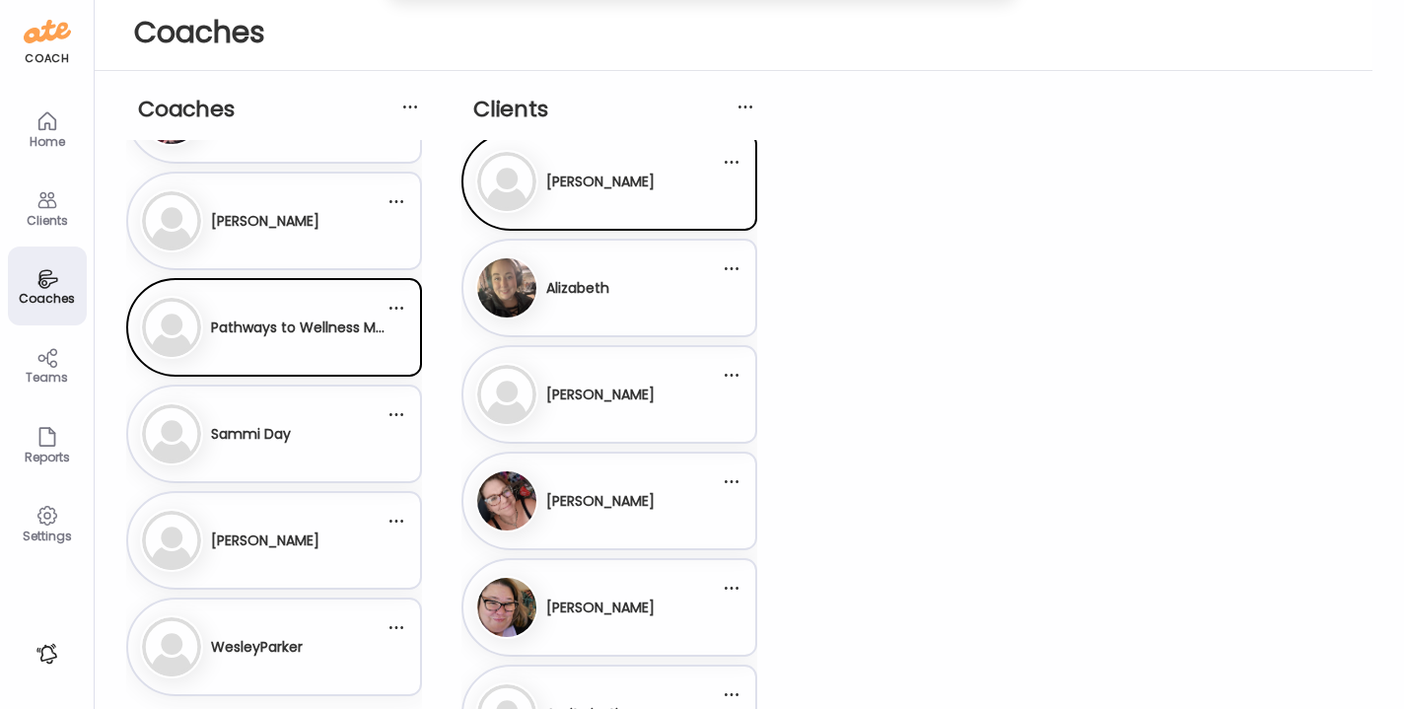
click at [315, 320] on h3 "Pathways to Wellness Monitor" at bounding box center [298, 328] width 174 height 21
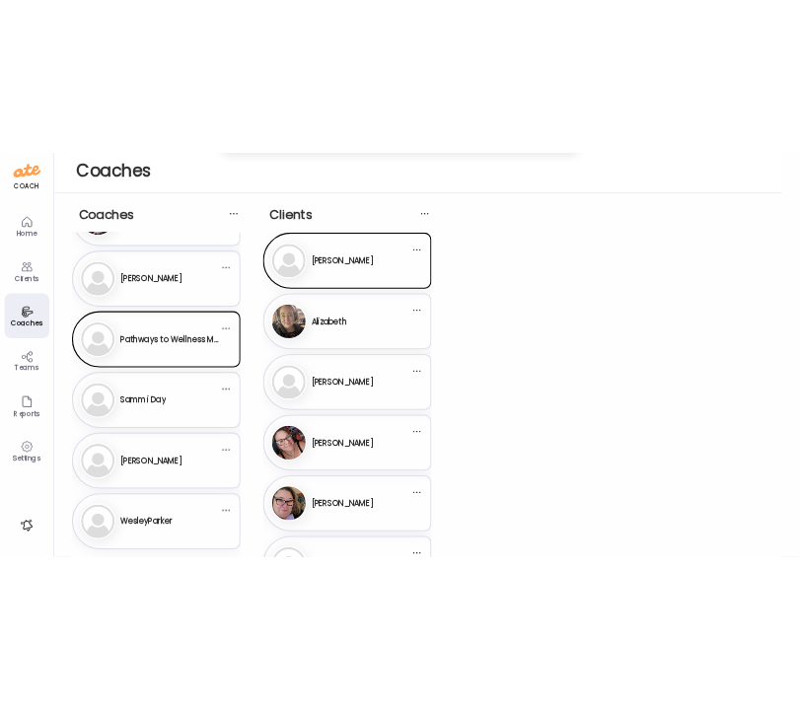
scroll to position [0, 0]
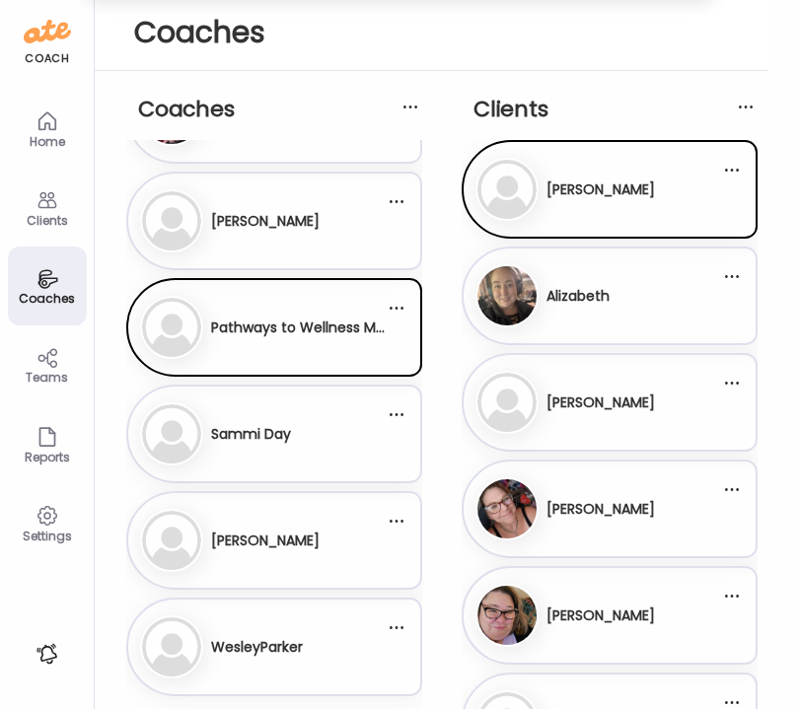
click at [731, 169] on div at bounding box center [731, 169] width 39 height 39
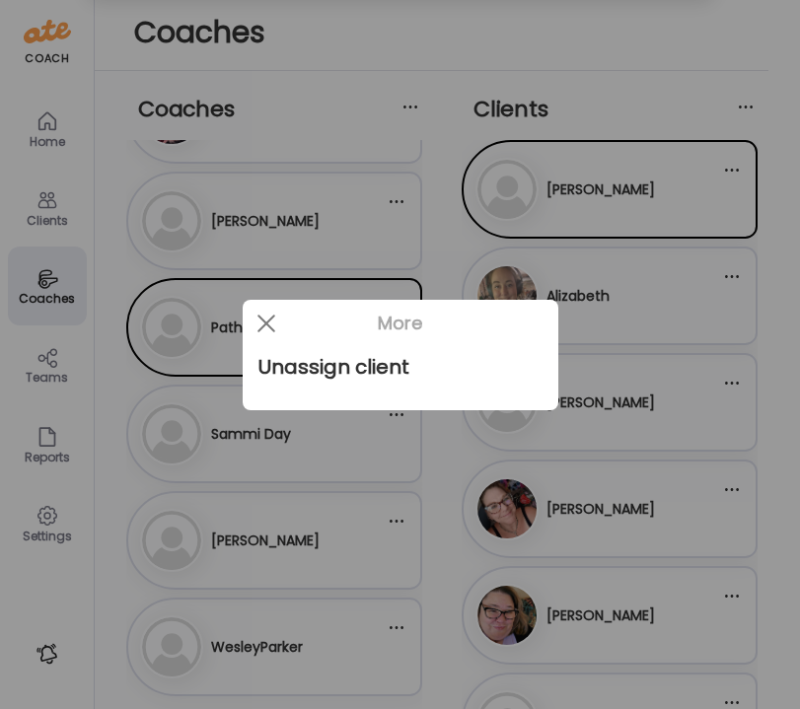
click at [665, 317] on div at bounding box center [400, 354] width 800 height 709
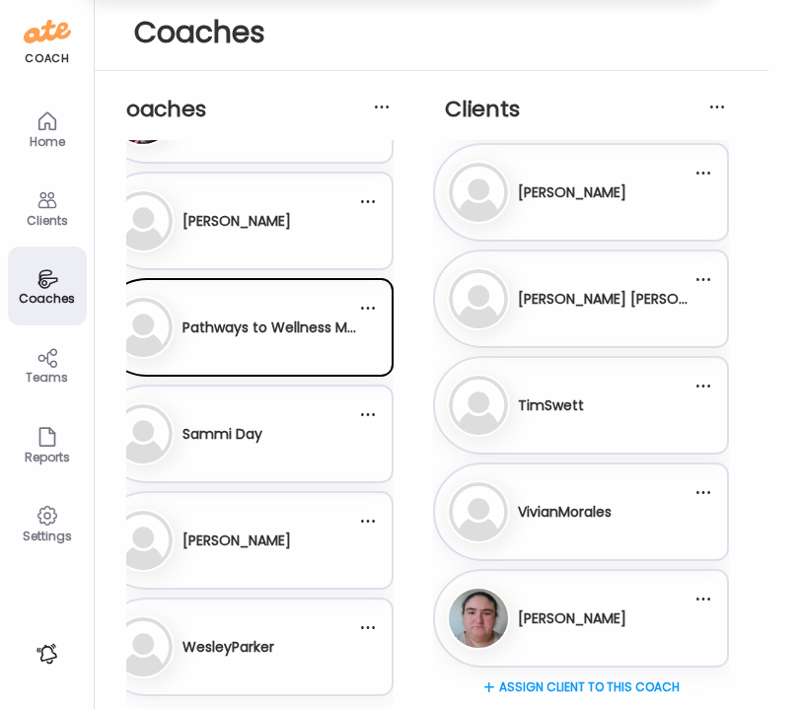
scroll to position [7452, 0]
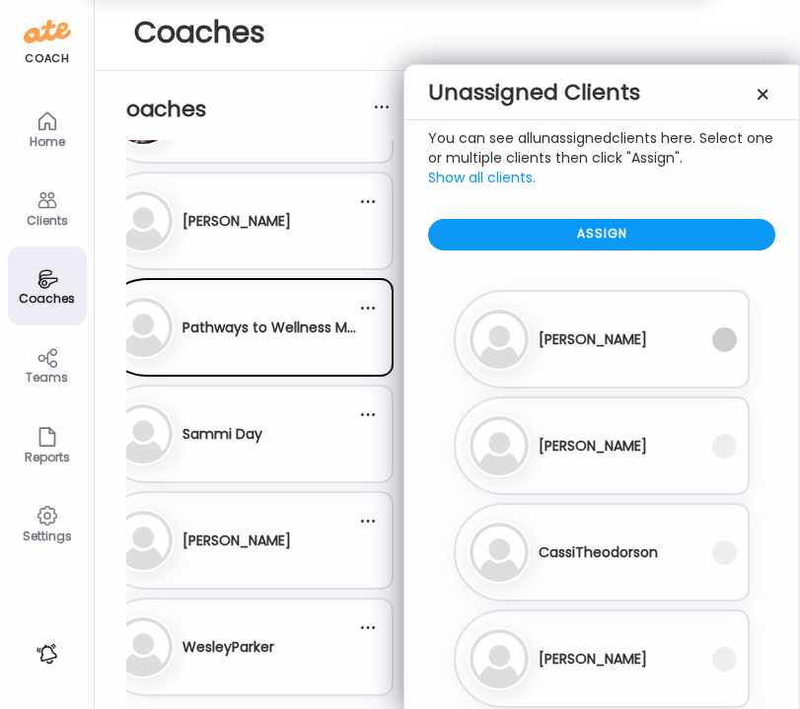
click at [725, 336] on span at bounding box center [724, 339] width 25 height 25
click at [730, 441] on span at bounding box center [724, 446] width 25 height 25
click at [725, 562] on span at bounding box center [724, 552] width 25 height 25
click at [729, 664] on span at bounding box center [724, 659] width 25 height 25
click at [619, 232] on div "Assign" at bounding box center [601, 235] width 347 height 32
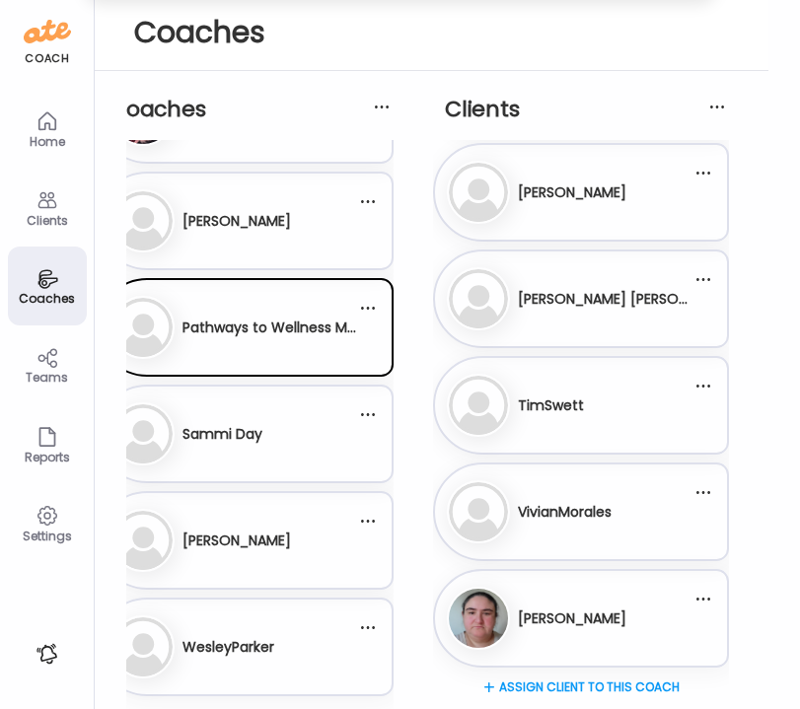
scroll to position [7878, 0]
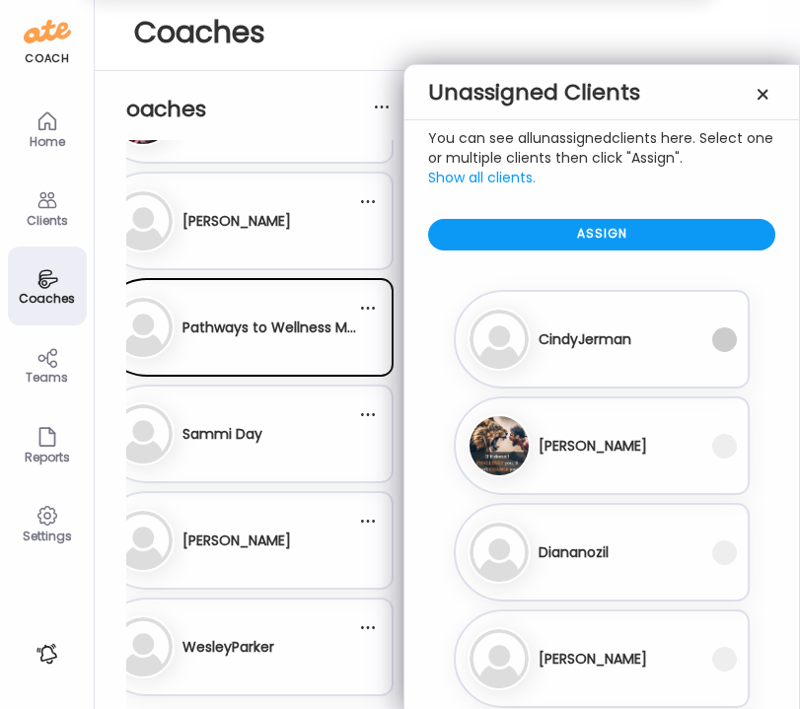
click at [726, 343] on span at bounding box center [724, 339] width 25 height 25
click at [723, 452] on span at bounding box center [724, 446] width 25 height 25
click at [719, 549] on span at bounding box center [724, 552] width 25 height 25
click at [728, 657] on span at bounding box center [724, 659] width 25 height 25
click at [677, 224] on div "Assign" at bounding box center [601, 235] width 347 height 32
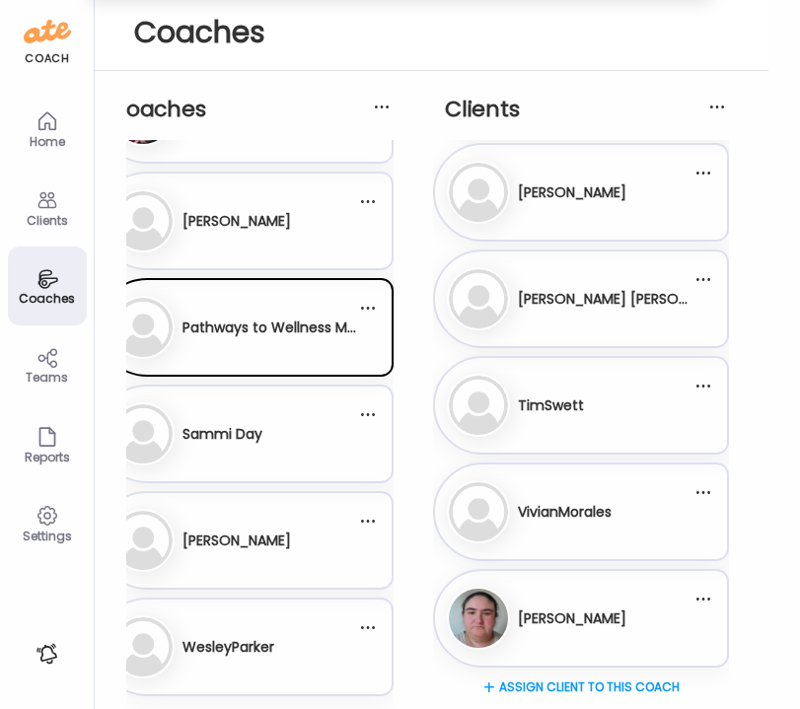
scroll to position [8304, 0]
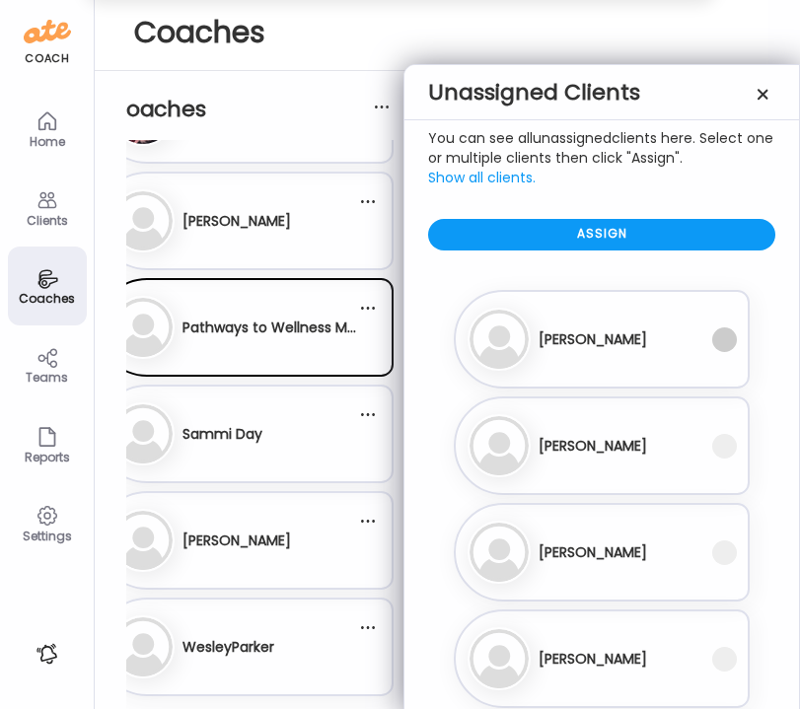
click at [732, 341] on span at bounding box center [724, 339] width 25 height 25
click at [731, 445] on span at bounding box center [724, 446] width 25 height 25
click at [721, 544] on span at bounding box center [724, 552] width 25 height 25
click at [727, 655] on span at bounding box center [724, 659] width 25 height 25
click at [650, 237] on div "Assign" at bounding box center [601, 235] width 347 height 32
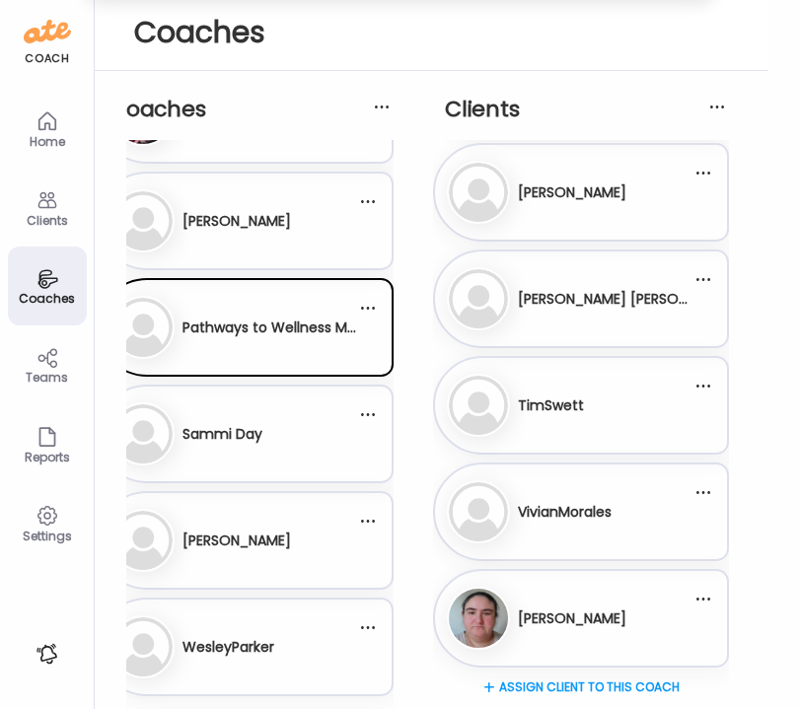
scroll to position [8517, 0]
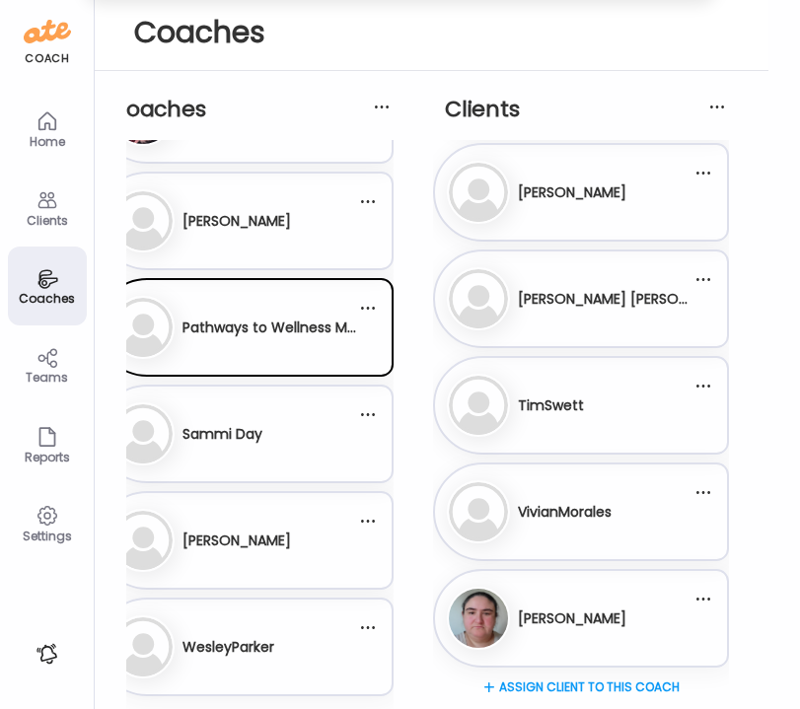
scroll to position [8730, 0]
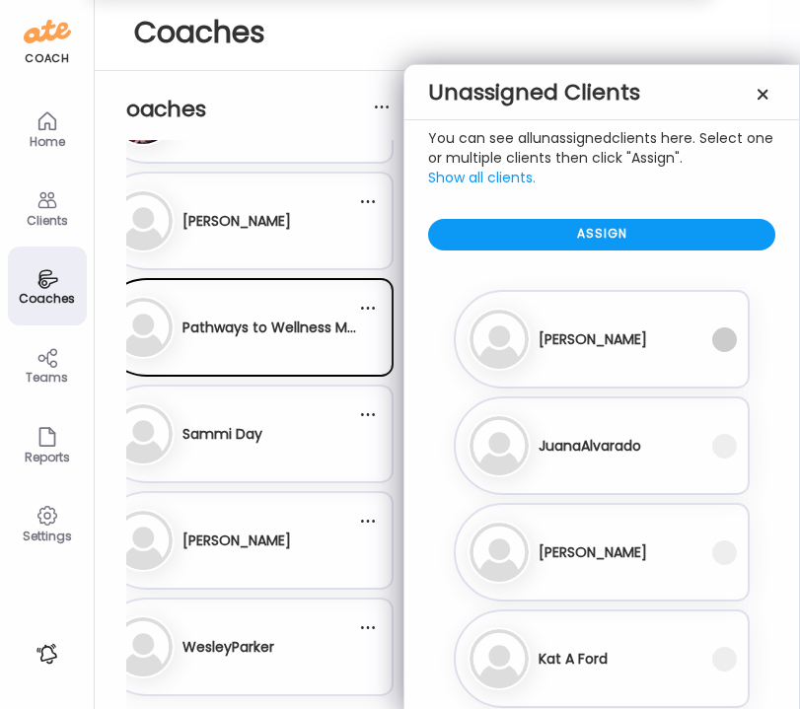
click at [725, 341] on span at bounding box center [724, 339] width 25 height 25
click at [726, 443] on span at bounding box center [724, 446] width 25 height 25
click at [730, 554] on span at bounding box center [724, 552] width 25 height 25
click at [732, 654] on span at bounding box center [724, 659] width 25 height 25
click at [709, 225] on div "Assign" at bounding box center [601, 235] width 347 height 32
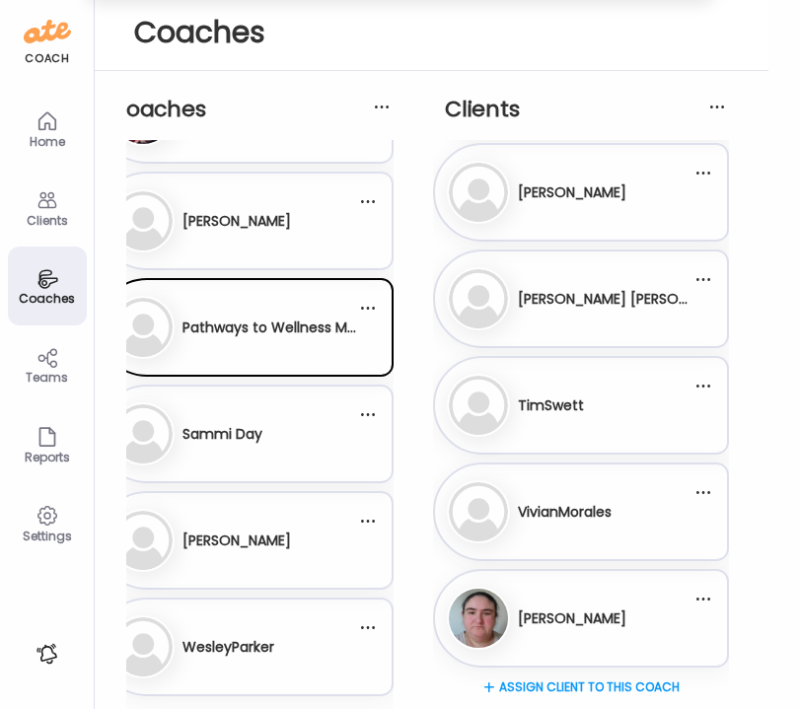
scroll to position [9156, 0]
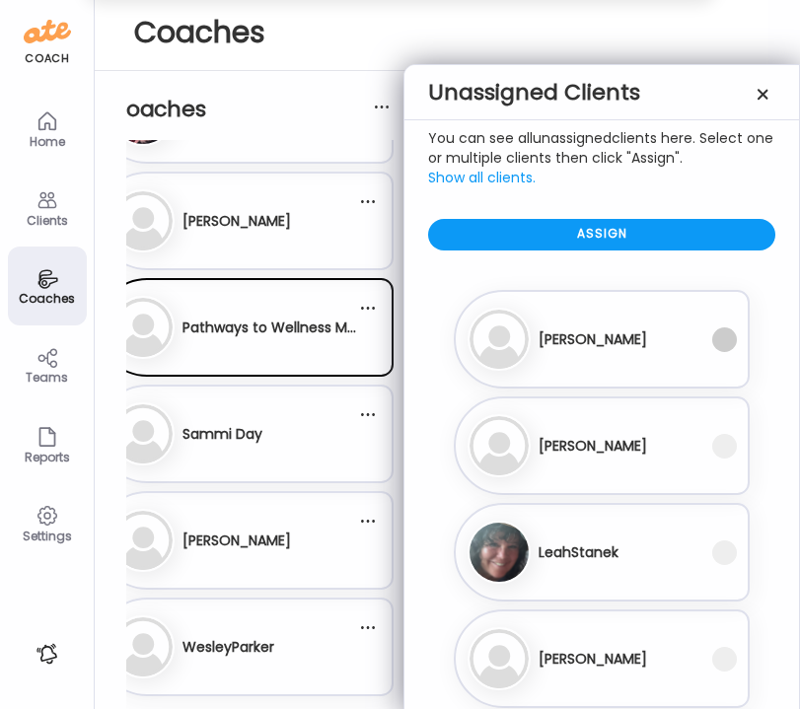
click at [726, 343] on span at bounding box center [724, 339] width 25 height 25
click at [725, 445] on span at bounding box center [724, 446] width 25 height 25
click at [725, 554] on span at bounding box center [724, 552] width 25 height 25
click at [727, 652] on span at bounding box center [724, 659] width 25 height 25
click at [700, 238] on div "Assign" at bounding box center [601, 235] width 347 height 32
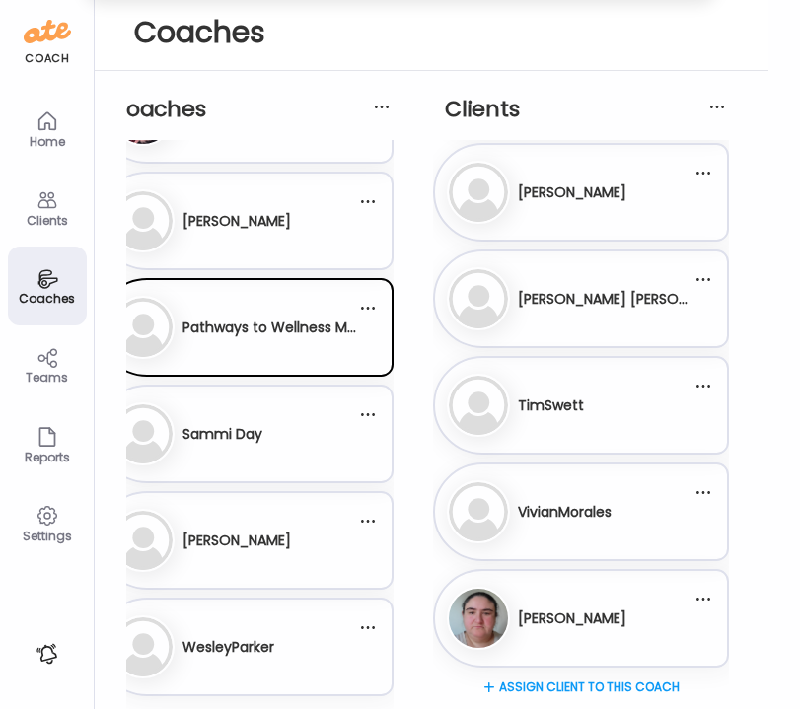
scroll to position [9582, 0]
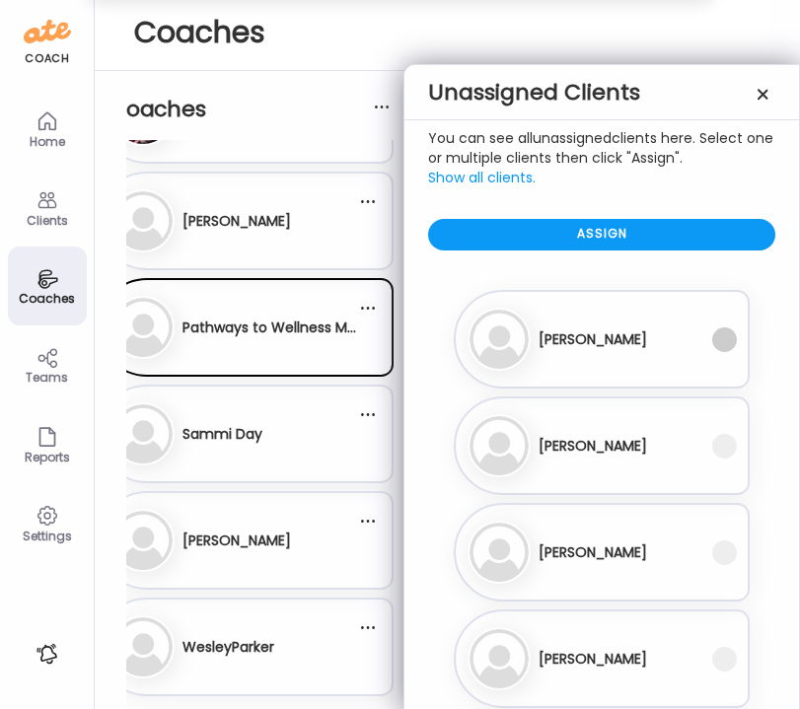
click at [719, 347] on span at bounding box center [724, 339] width 25 height 25
click at [726, 444] on span at bounding box center [724, 446] width 25 height 25
click at [735, 549] on span at bounding box center [724, 552] width 25 height 25
click at [722, 661] on span at bounding box center [724, 659] width 25 height 25
click at [682, 239] on div "Assign" at bounding box center [601, 235] width 347 height 32
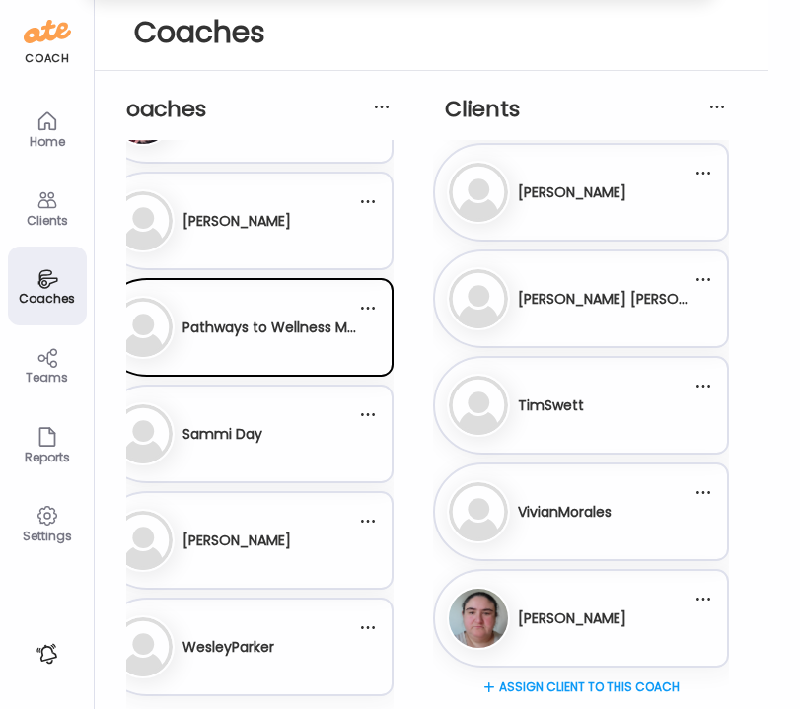
scroll to position [10008, 0]
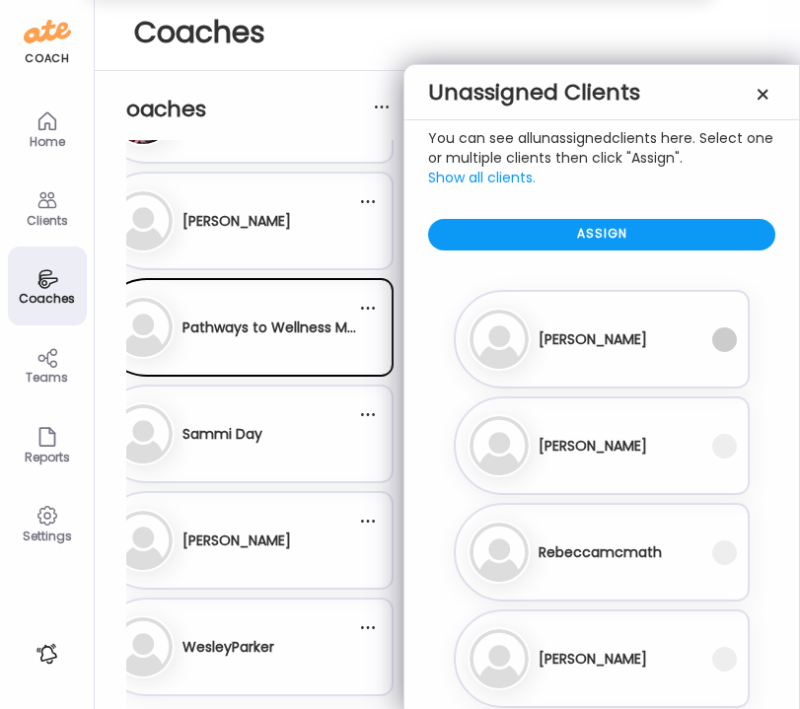
click at [724, 348] on span at bounding box center [724, 339] width 25 height 25
click at [726, 442] on span at bounding box center [724, 446] width 25 height 25
click at [726, 553] on span at bounding box center [724, 552] width 25 height 25
click at [725, 668] on span at bounding box center [724, 659] width 25 height 25
click at [709, 237] on div "Assign" at bounding box center [601, 235] width 347 height 32
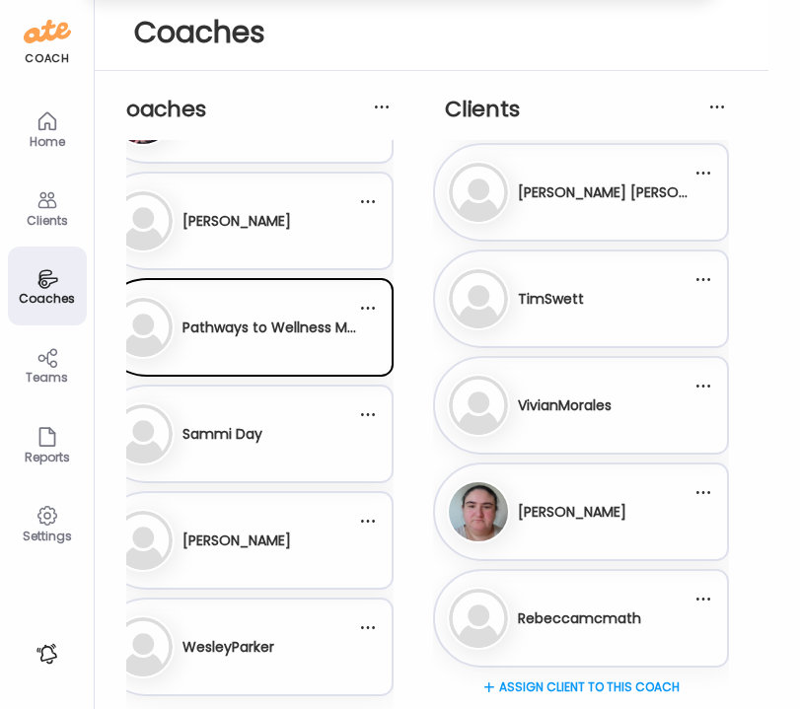
scroll to position [10433, 0]
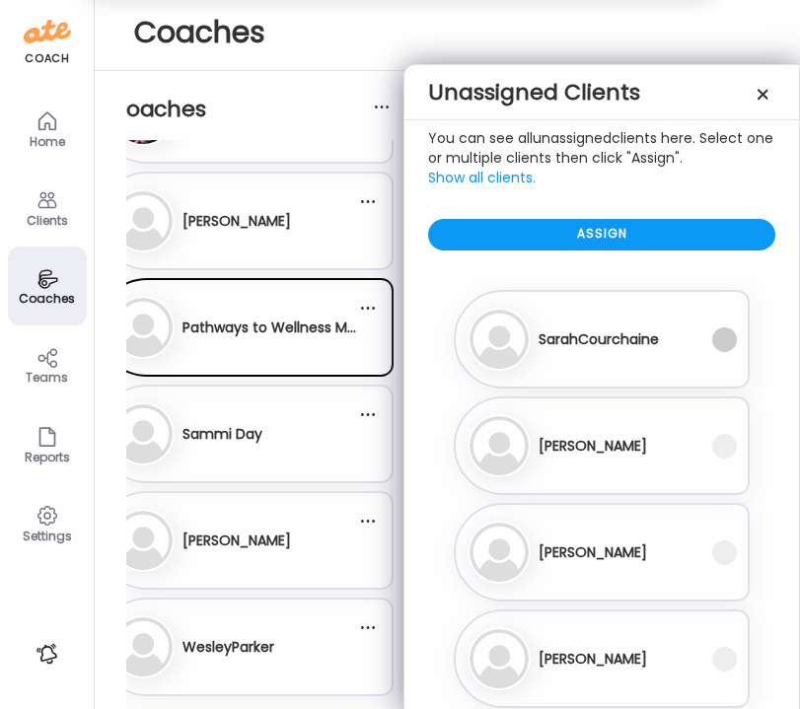
click at [729, 341] on span at bounding box center [724, 339] width 25 height 25
click at [728, 446] on span at bounding box center [724, 446] width 25 height 25
click at [729, 554] on span at bounding box center [724, 552] width 25 height 25
click at [726, 657] on span at bounding box center [724, 659] width 25 height 25
click at [732, 244] on div "Assign" at bounding box center [601, 235] width 347 height 32
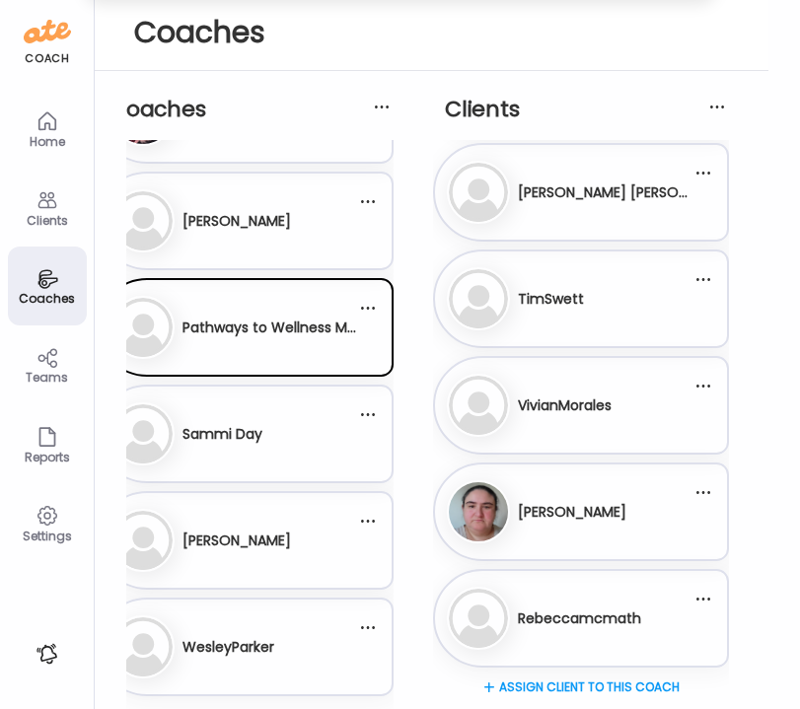
scroll to position [10859, 0]
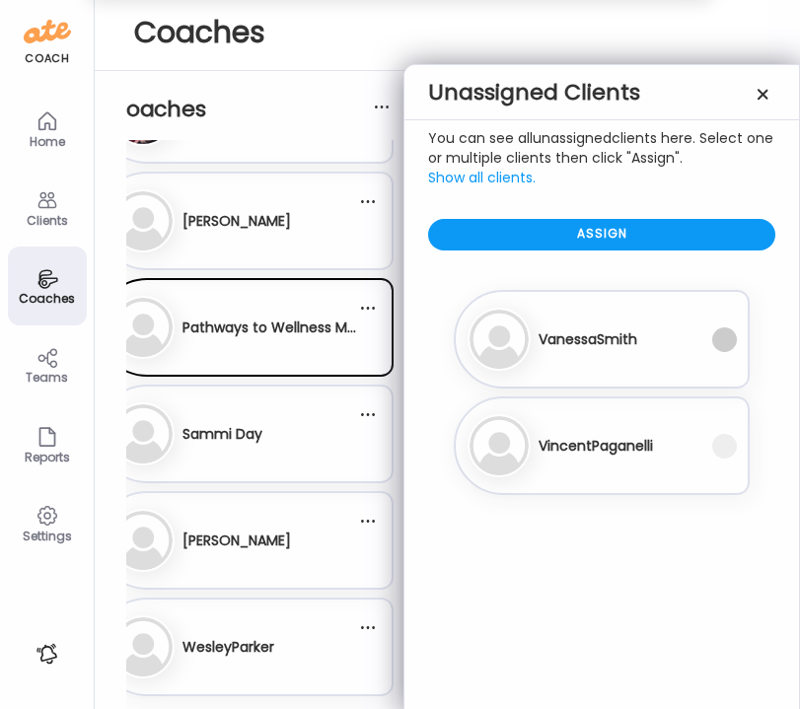
click at [726, 339] on span at bounding box center [724, 339] width 25 height 25
click at [724, 452] on span at bounding box center [724, 446] width 25 height 25
click at [706, 235] on div "Assign" at bounding box center [601, 235] width 347 height 32
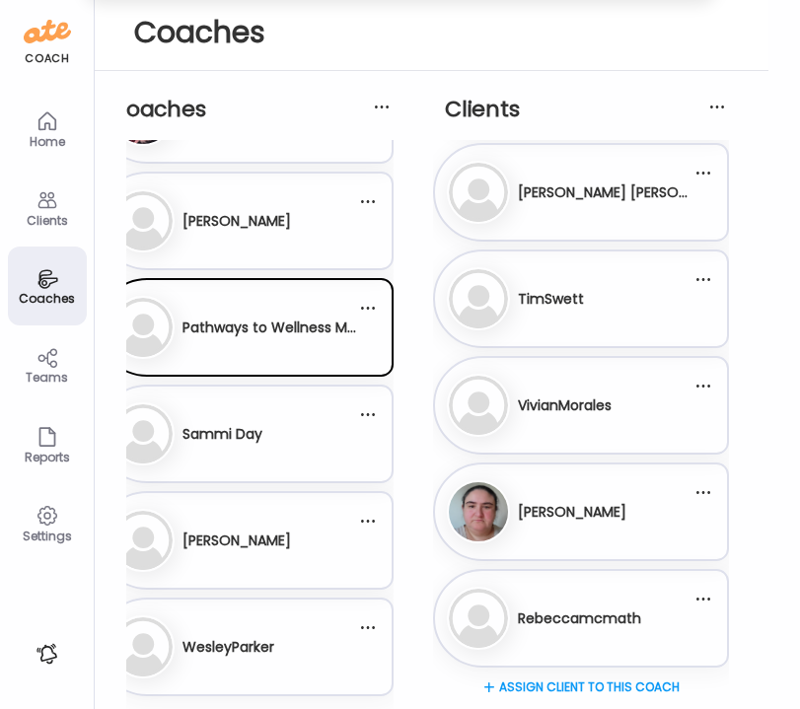
scroll to position [11072, 0]
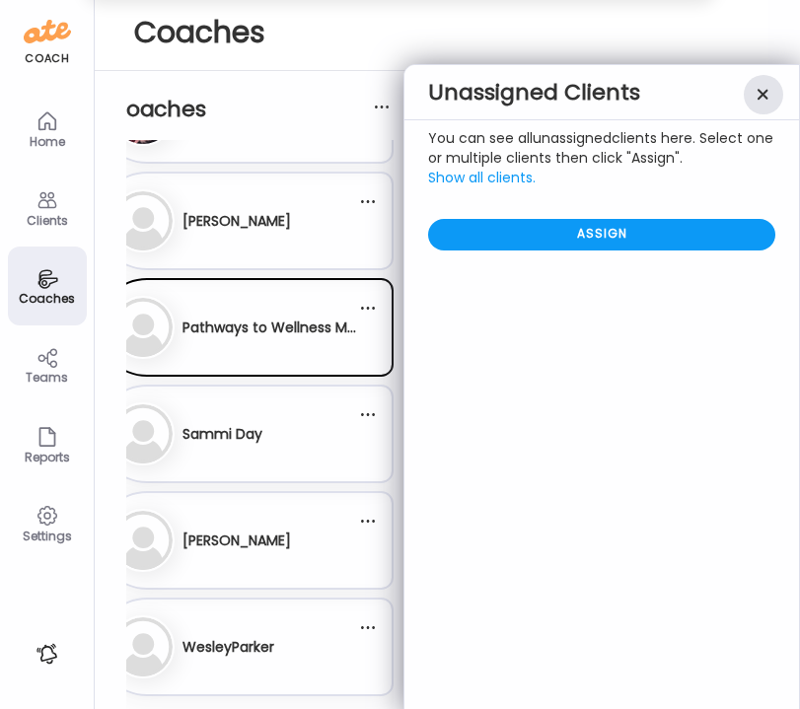
click at [766, 89] on div at bounding box center [762, 94] width 39 height 39
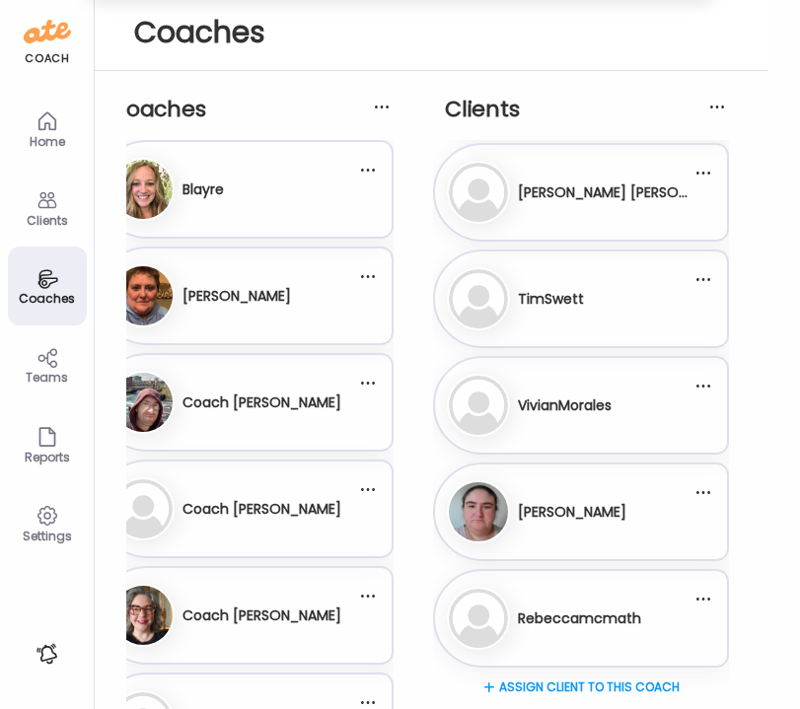
scroll to position [0, 0]
click at [39, 195] on icon at bounding box center [46, 200] width 19 height 17
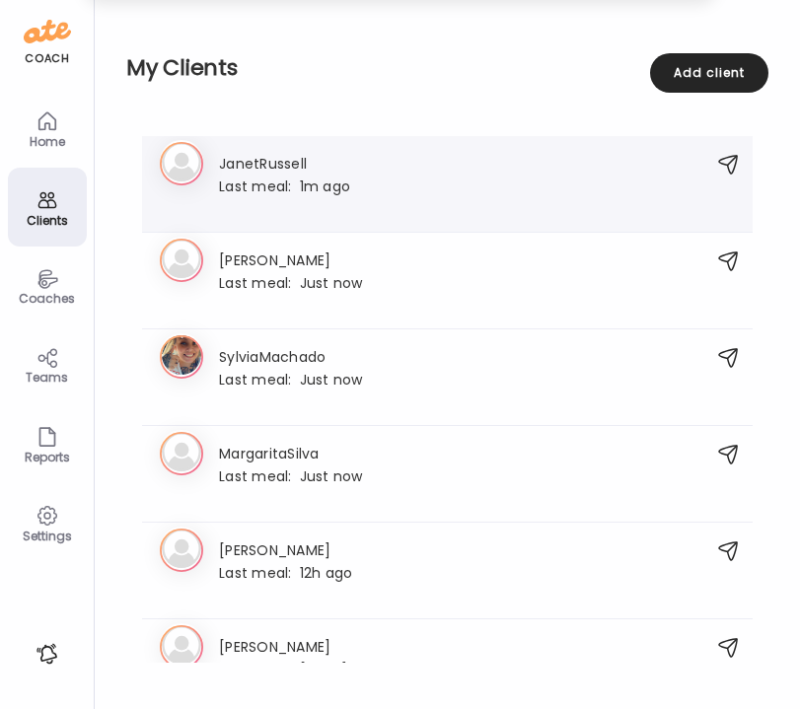
click at [281, 188] on span "Last meal:" at bounding box center [259, 187] width 81 height 21
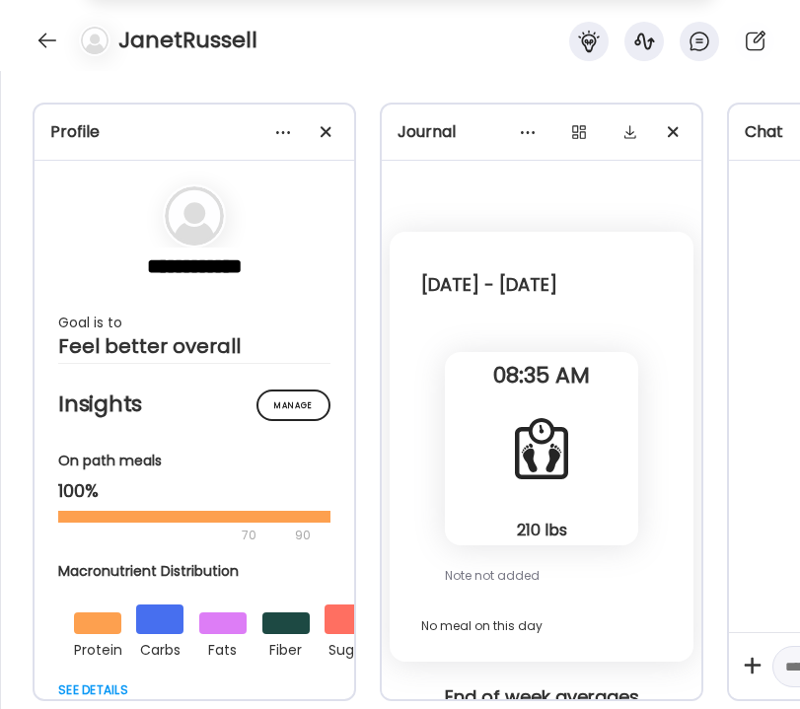
scroll to position [2680, 0]
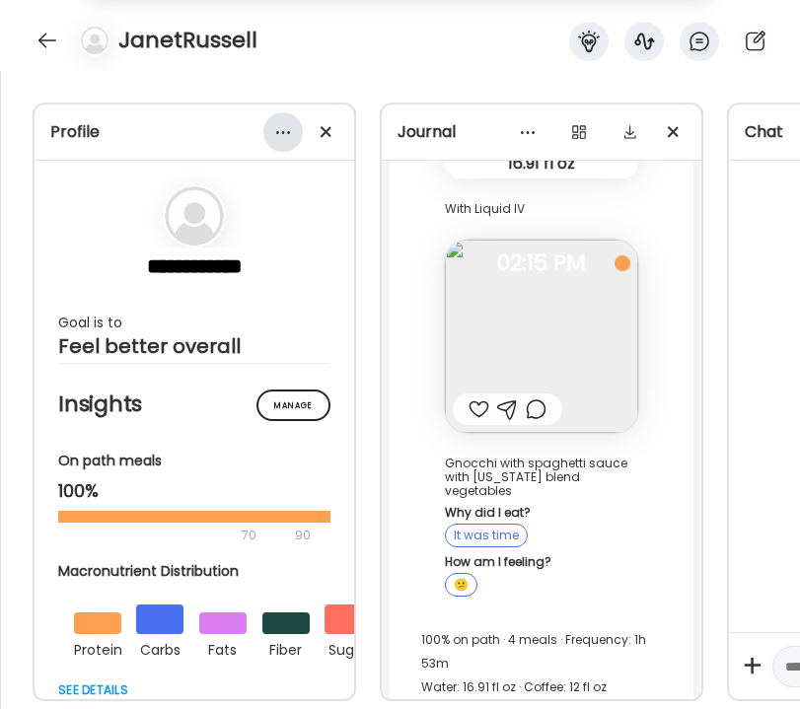
click at [280, 132] on div at bounding box center [282, 131] width 39 height 39
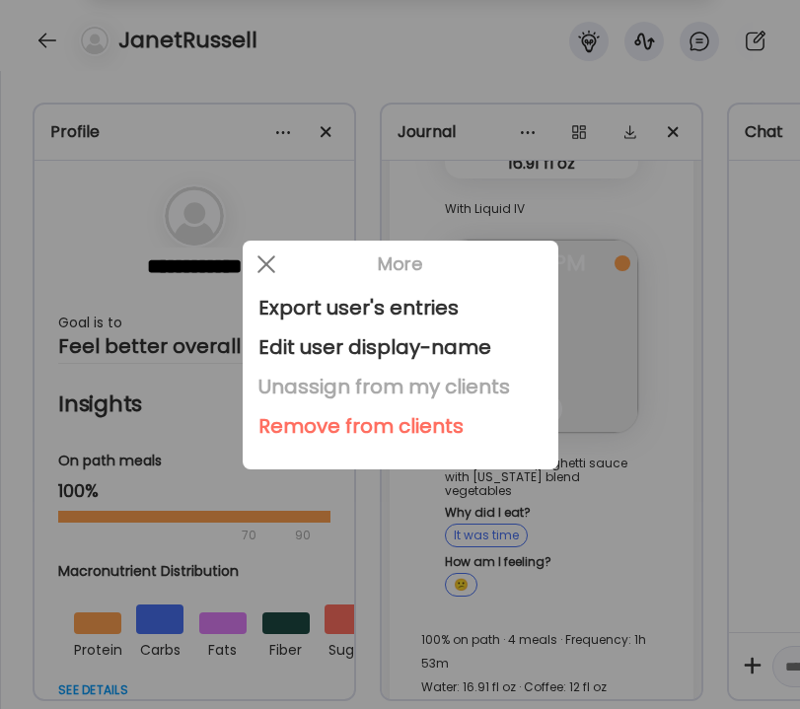
click at [428, 385] on div "Unassign from my clients" at bounding box center [400, 386] width 284 height 39
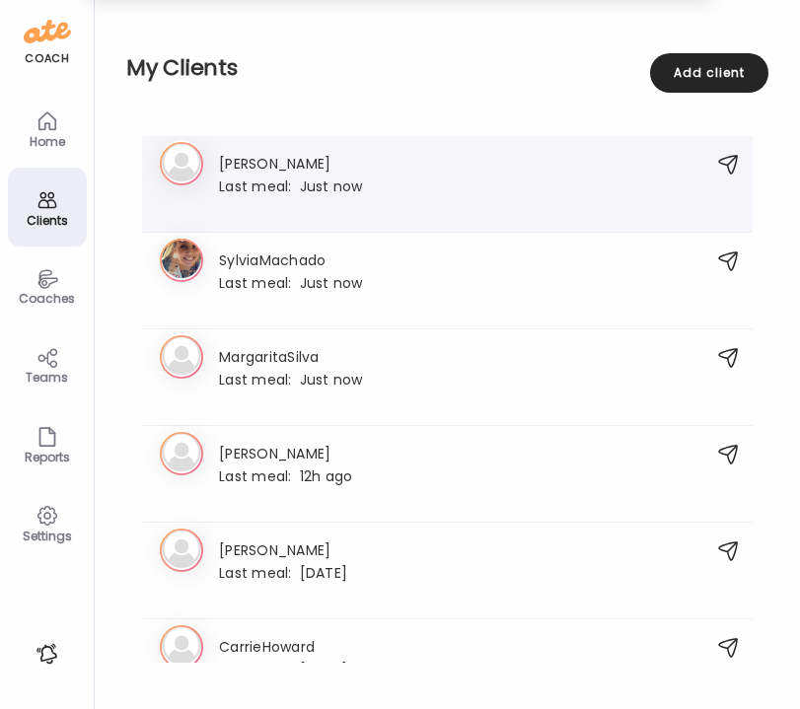
click at [395, 206] on div "Cl [PERSON_NAME] Last meal: Just now" at bounding box center [426, 184] width 533 height 64
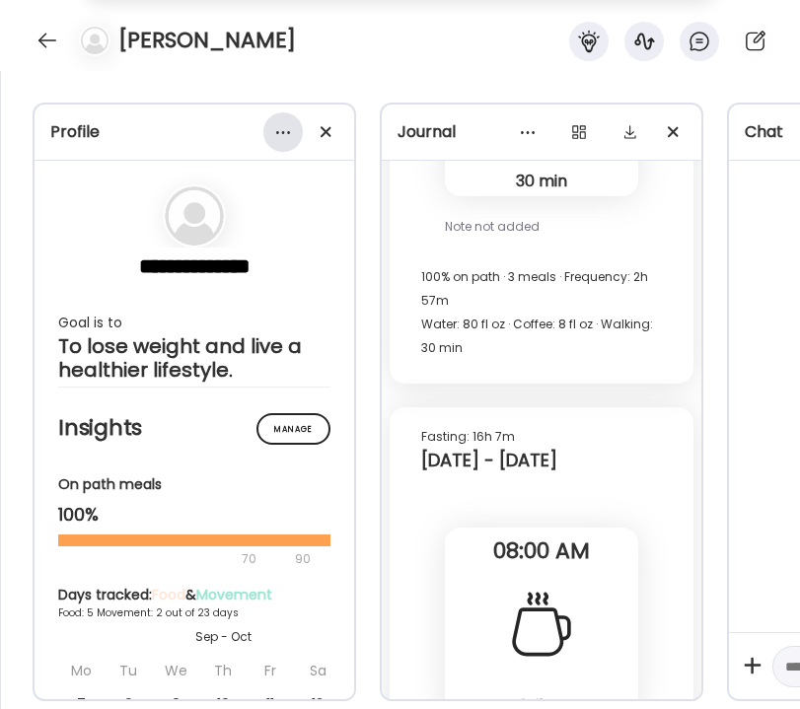
scroll to position [10624, 0]
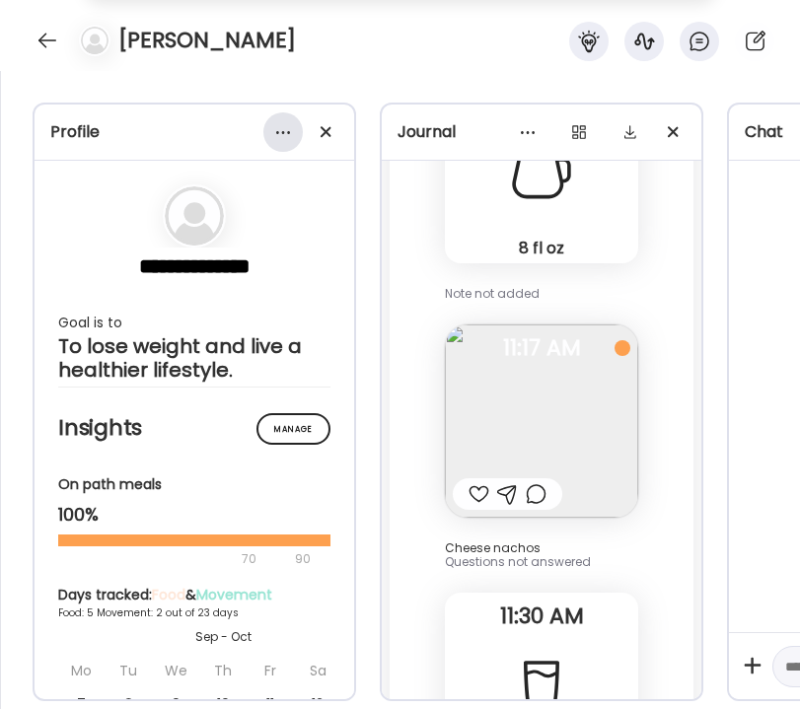
click at [285, 130] on div at bounding box center [282, 131] width 39 height 39
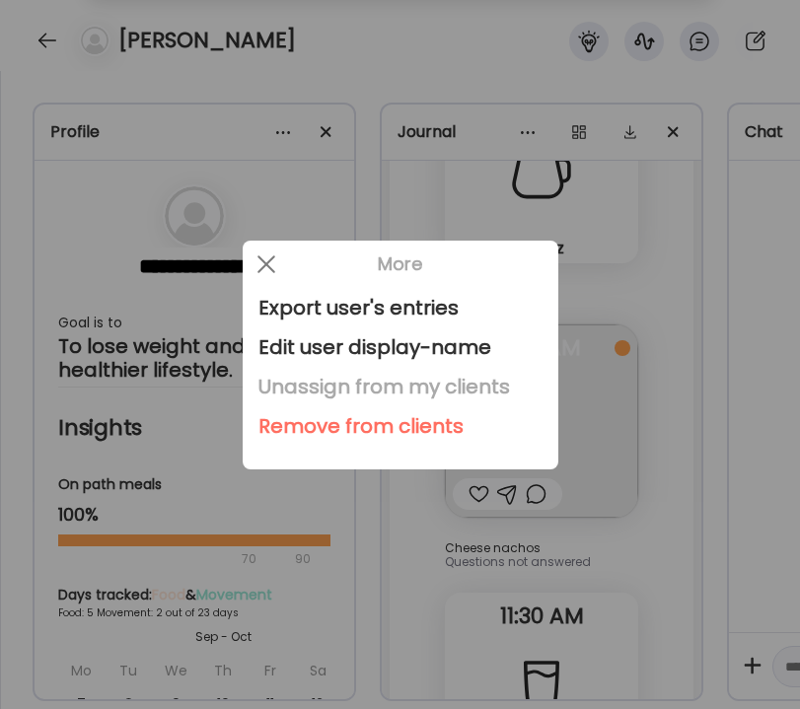
click at [357, 384] on div "Unassign from my clients" at bounding box center [400, 386] width 284 height 39
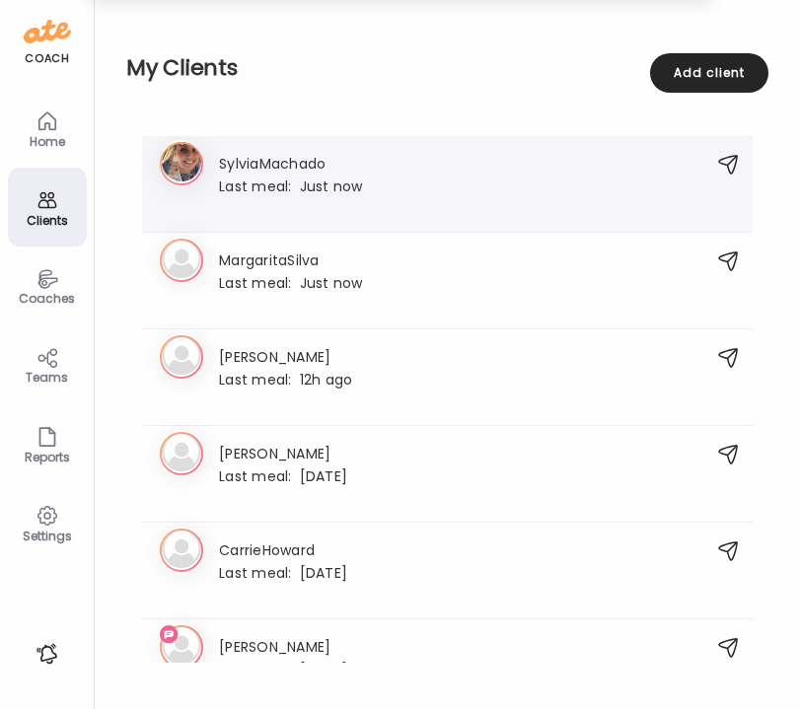
click at [310, 200] on div at bounding box center [291, 207] width 144 height 18
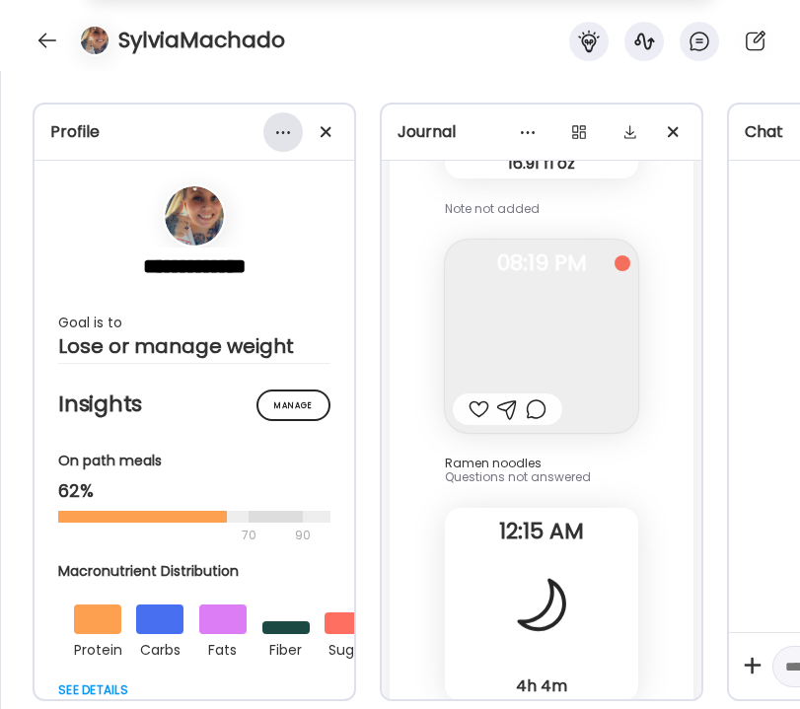
scroll to position [8202, 0]
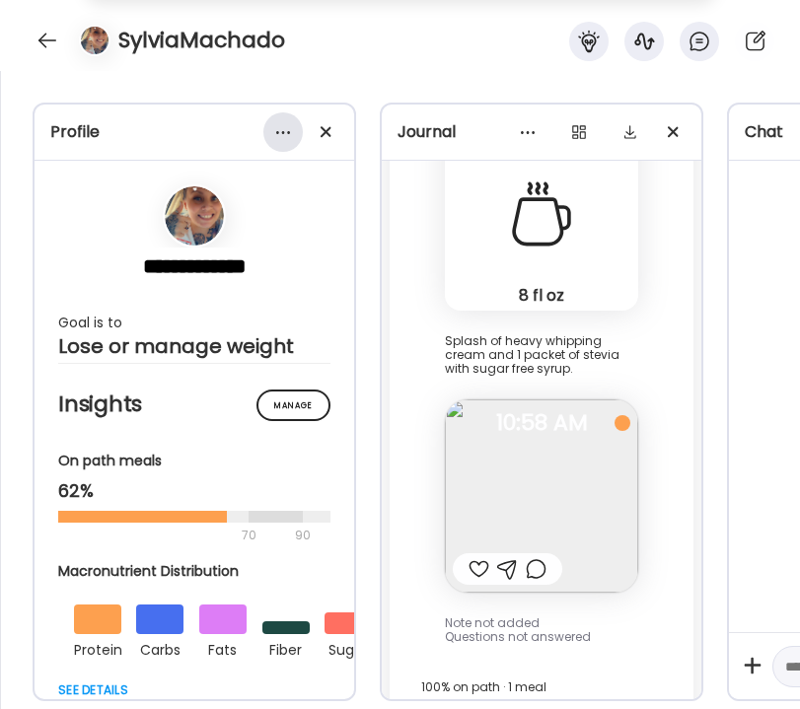
click at [283, 133] on div at bounding box center [282, 131] width 39 height 39
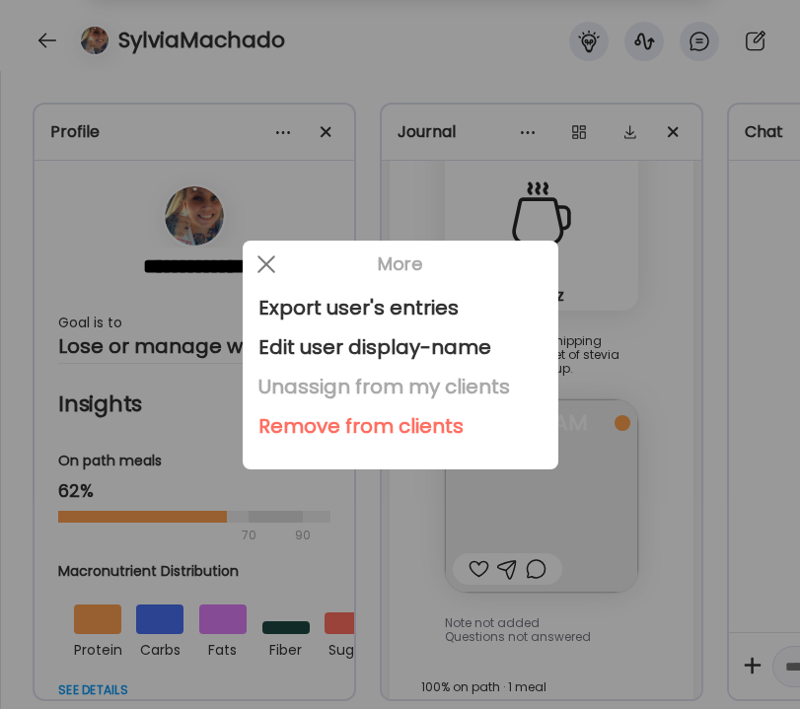
click at [334, 381] on div "Unassign from my clients" at bounding box center [400, 386] width 284 height 39
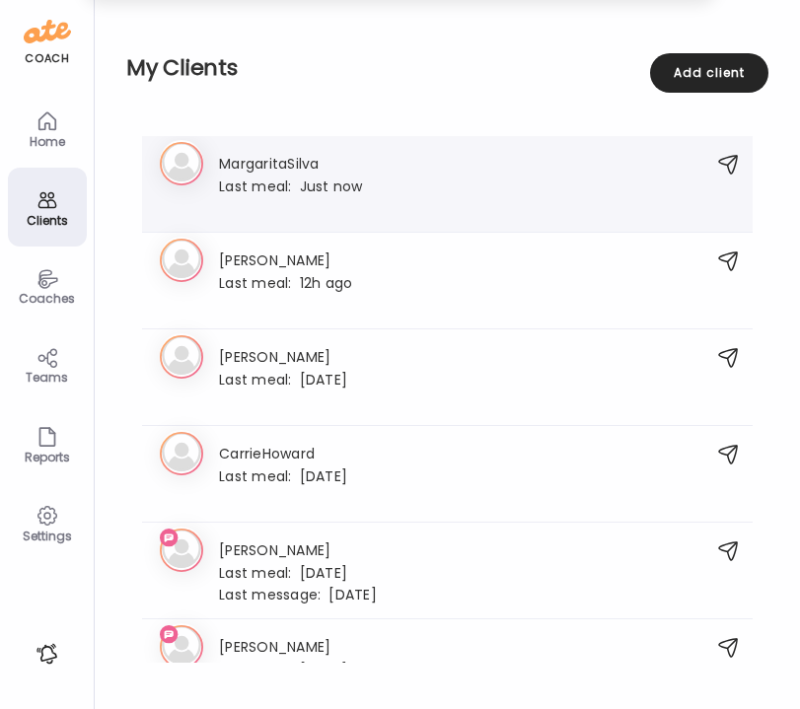
click at [291, 186] on span "Last meal:" at bounding box center [259, 187] width 81 height 21
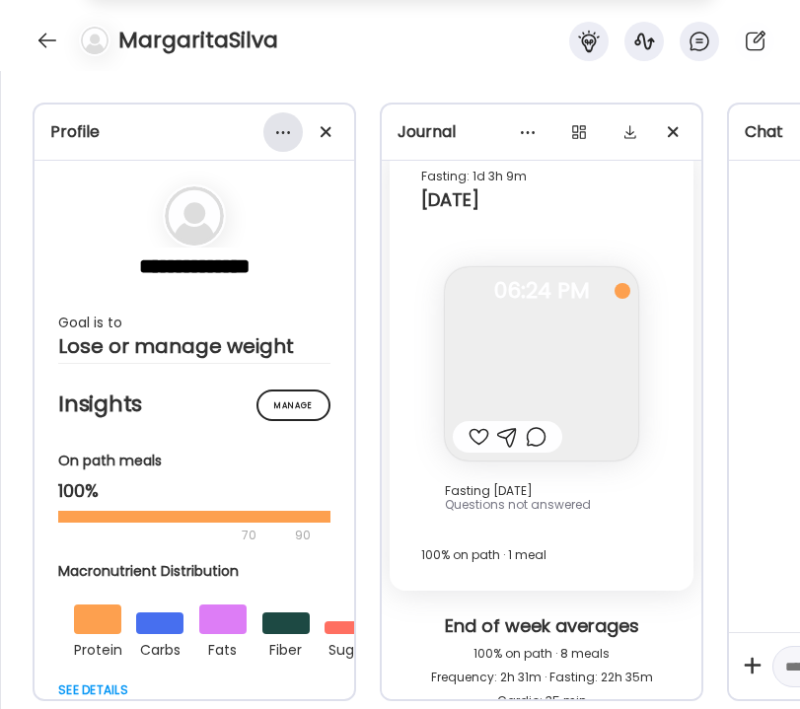
scroll to position [3882, 0]
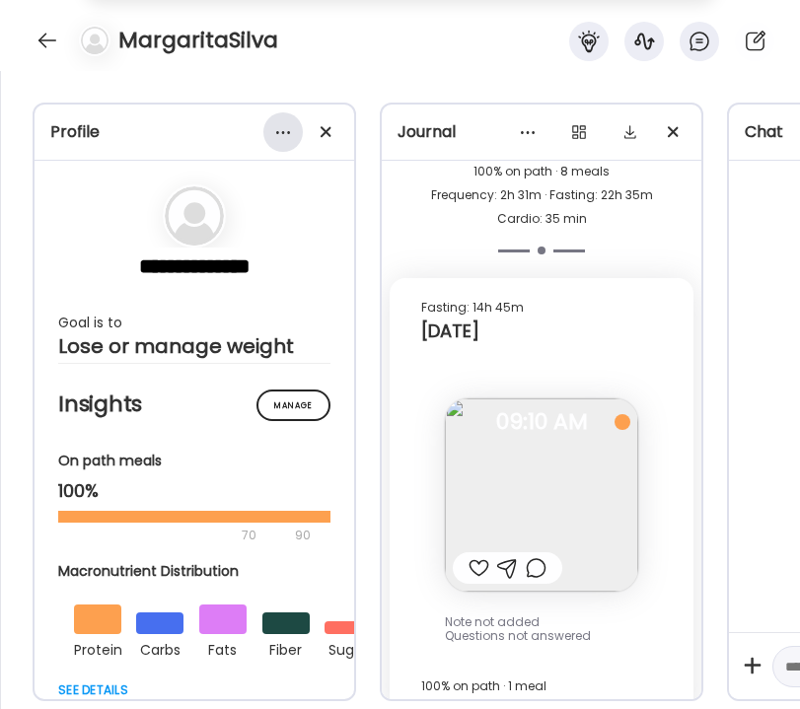
click at [280, 134] on div at bounding box center [282, 131] width 39 height 39
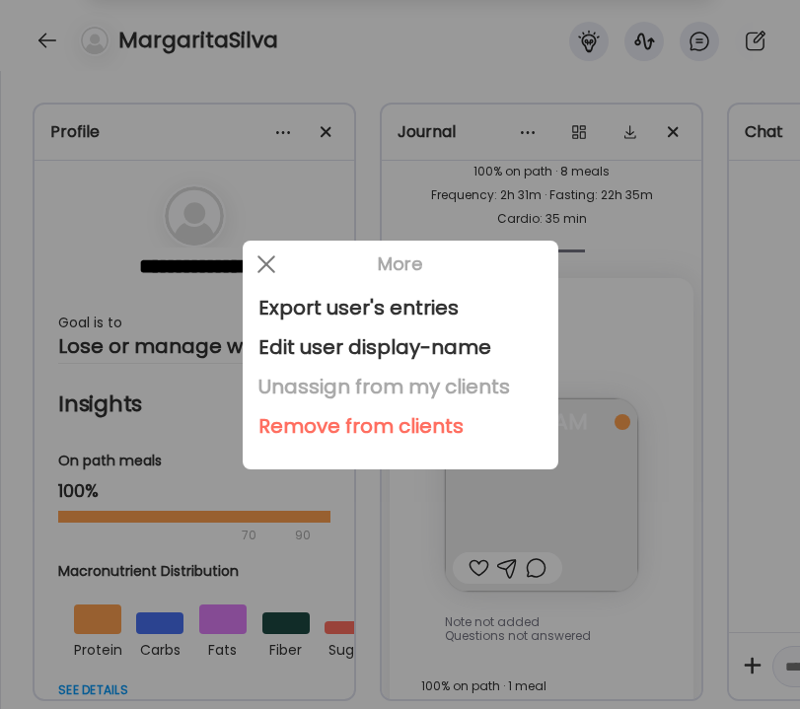
click at [333, 389] on div "Unassign from my clients" at bounding box center [400, 386] width 284 height 39
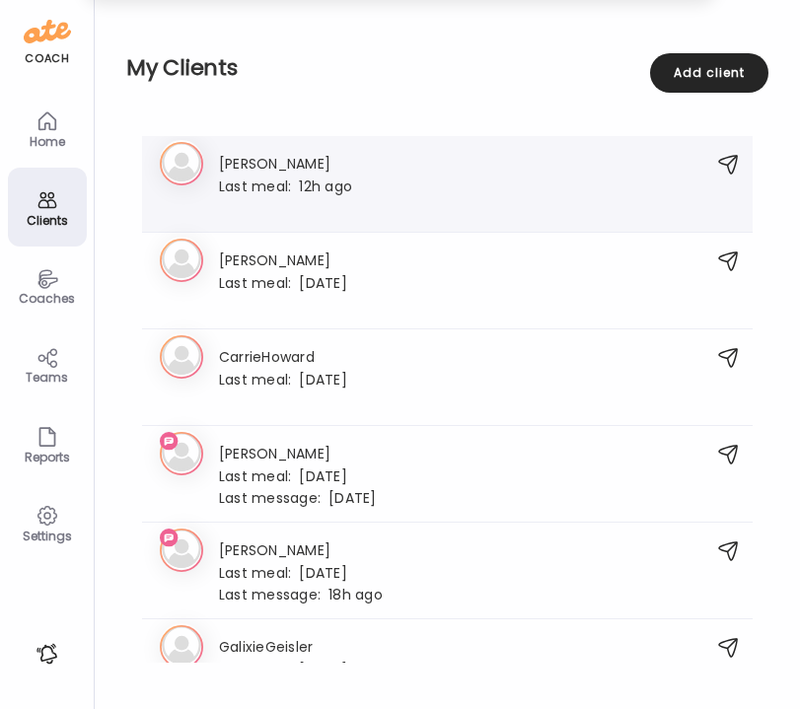
click at [313, 194] on div "Last meal: 12h ago" at bounding box center [285, 186] width 133 height 18
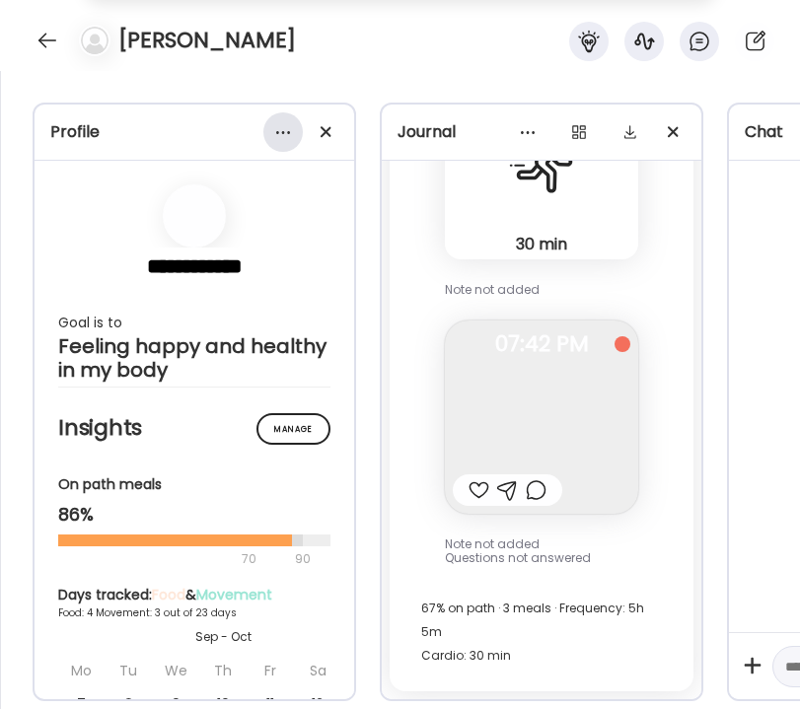
scroll to position [3073, 0]
click at [295, 132] on div at bounding box center [282, 131] width 39 height 39
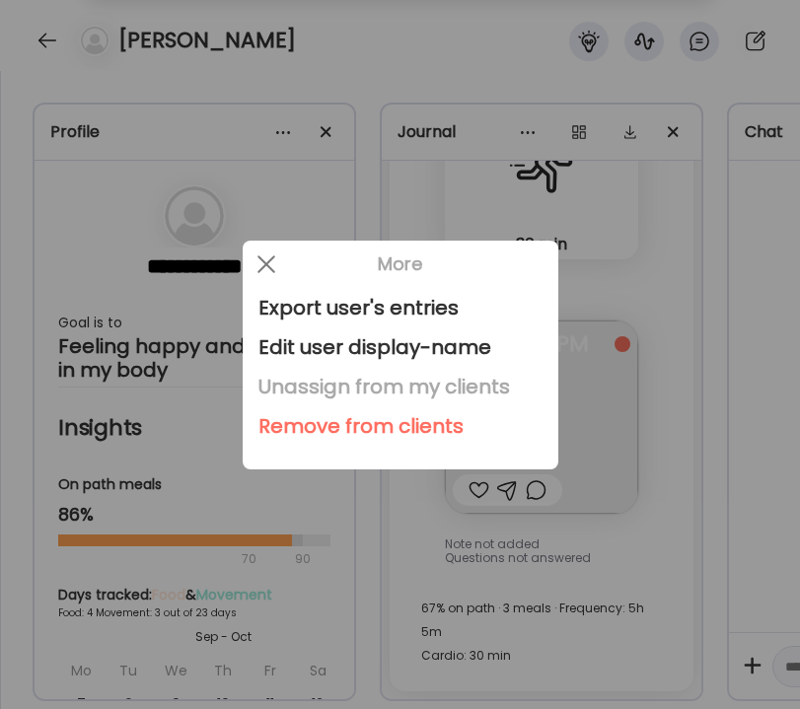
click at [341, 380] on div "Unassign from my clients" at bounding box center [400, 386] width 284 height 39
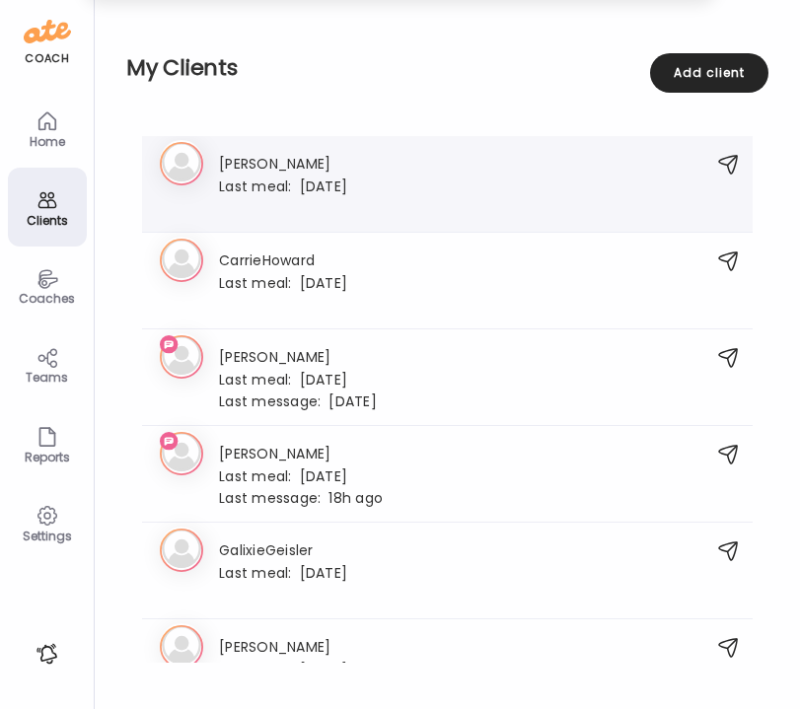
click at [260, 222] on div "1. As [PERSON_NAME] Last meal: [DATE]" at bounding box center [447, 184] width 610 height 97
click at [256, 201] on div at bounding box center [283, 207] width 128 height 18
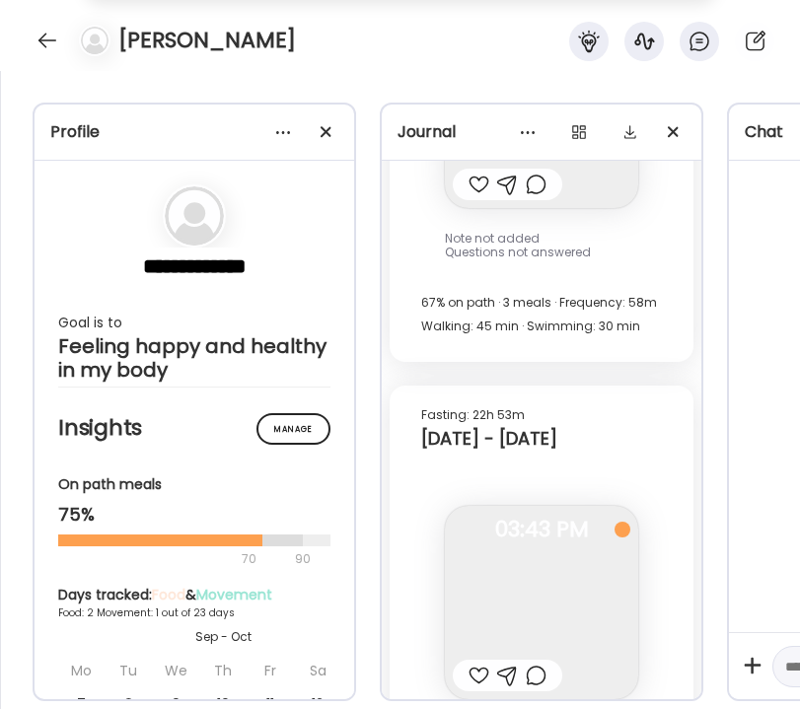
scroll to position [1521, 0]
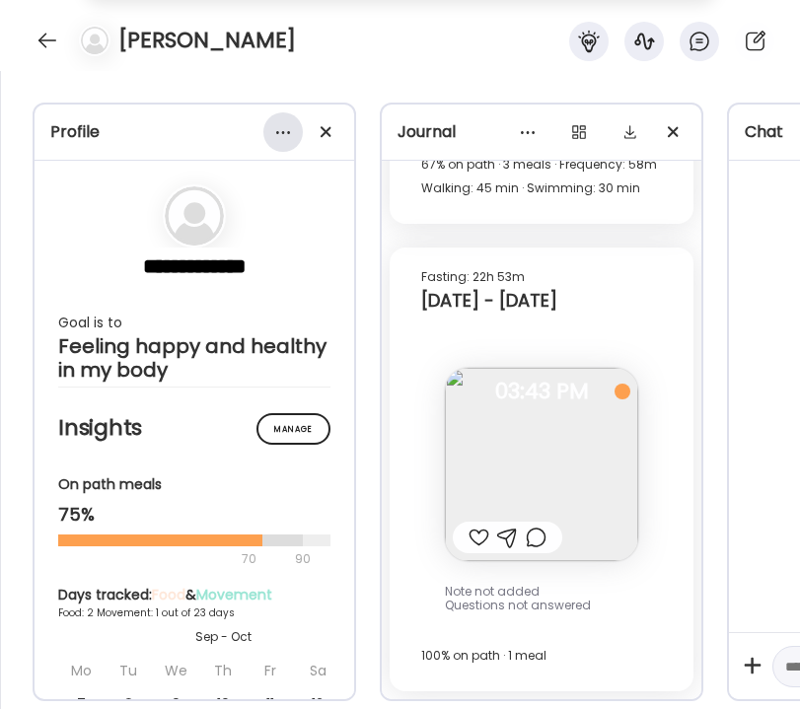
click at [279, 139] on div at bounding box center [282, 131] width 39 height 39
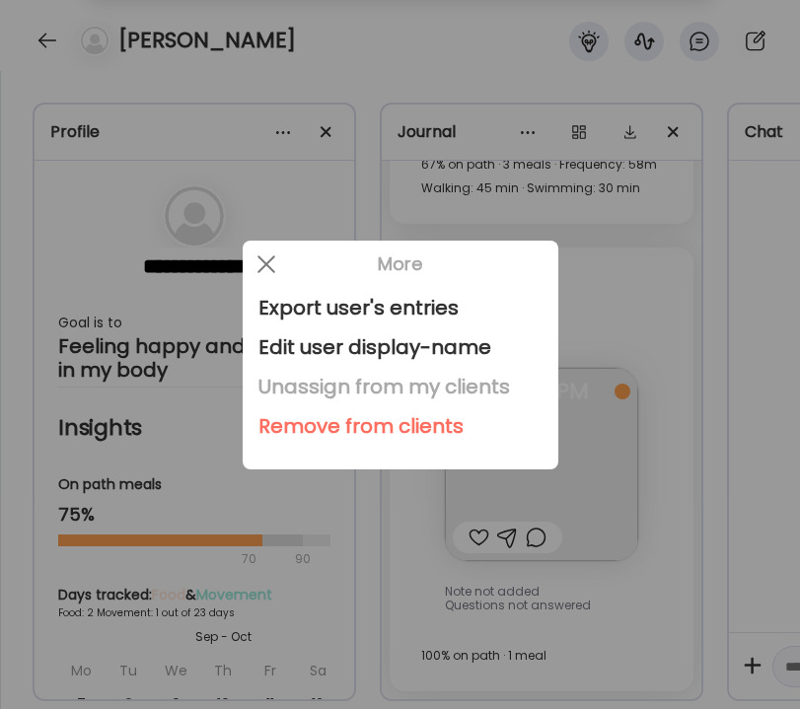
click at [319, 378] on div "Unassign from my clients" at bounding box center [400, 386] width 284 height 39
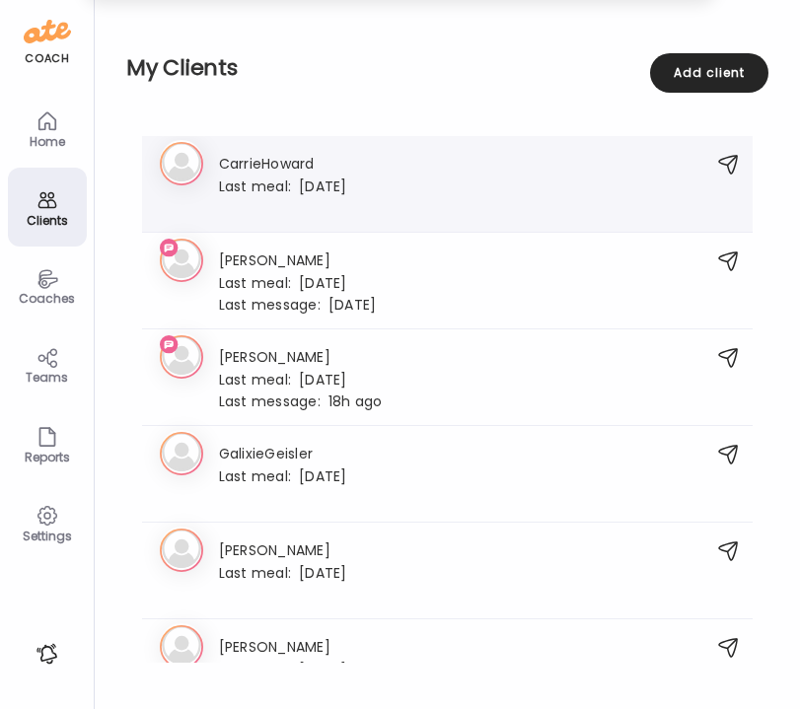
click at [300, 204] on div at bounding box center [283, 207] width 128 height 18
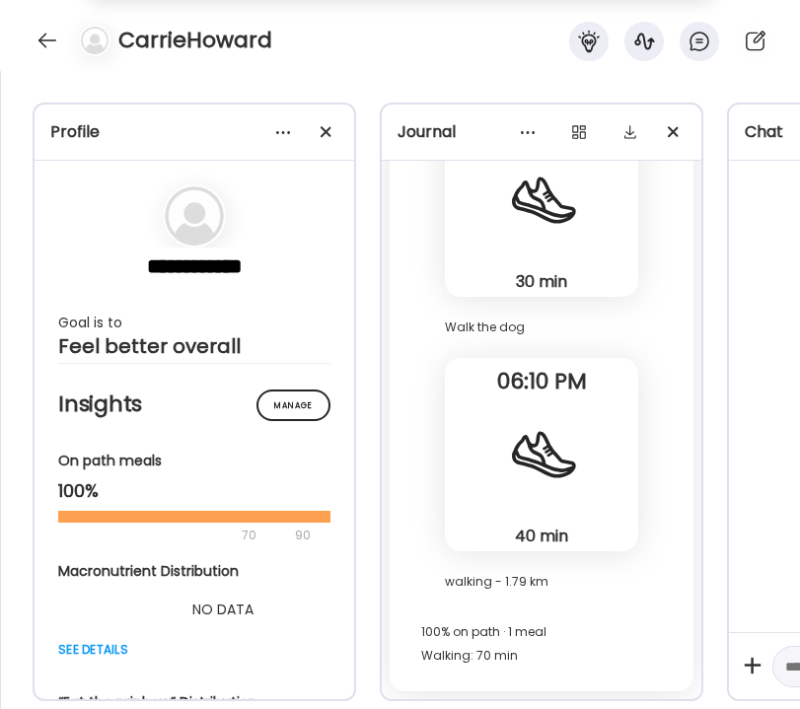
scroll to position [517, 0]
click at [278, 132] on div at bounding box center [282, 131] width 39 height 39
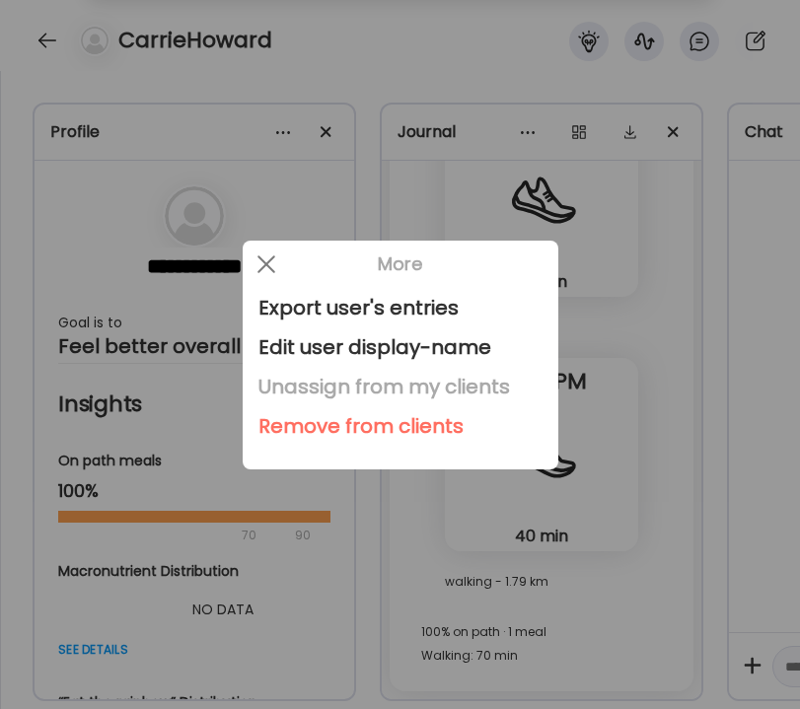
click at [325, 388] on div "Unassign from my clients" at bounding box center [400, 386] width 284 height 39
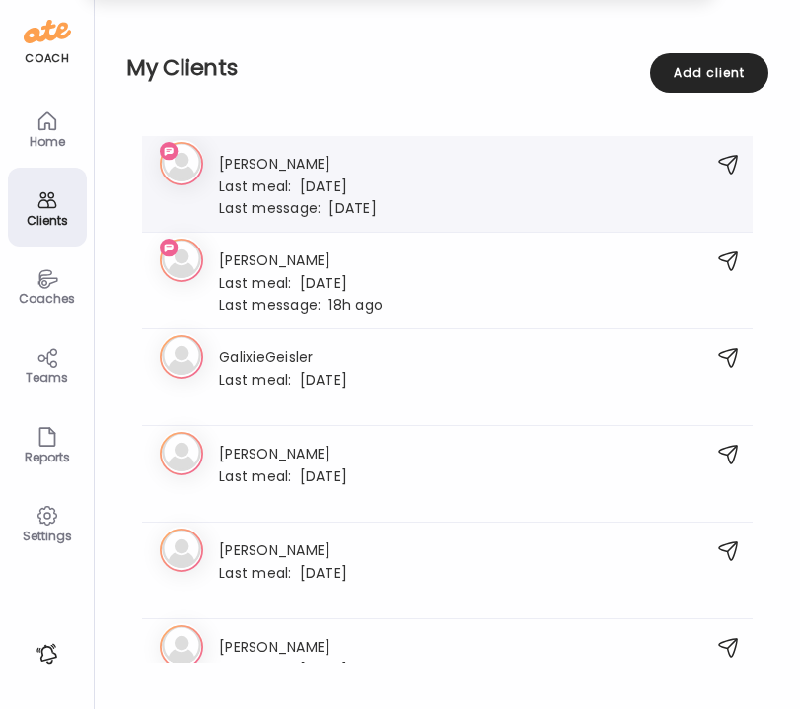
click at [306, 209] on span "Last message:" at bounding box center [273, 208] width 109 height 21
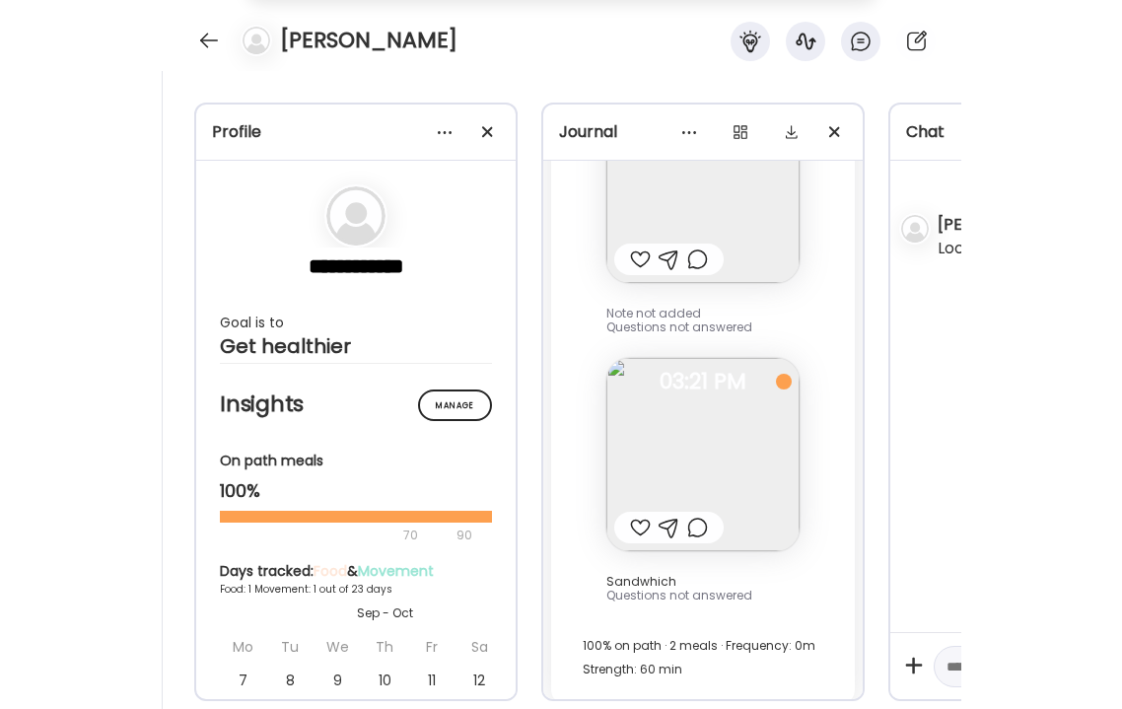
scroll to position [530, 0]
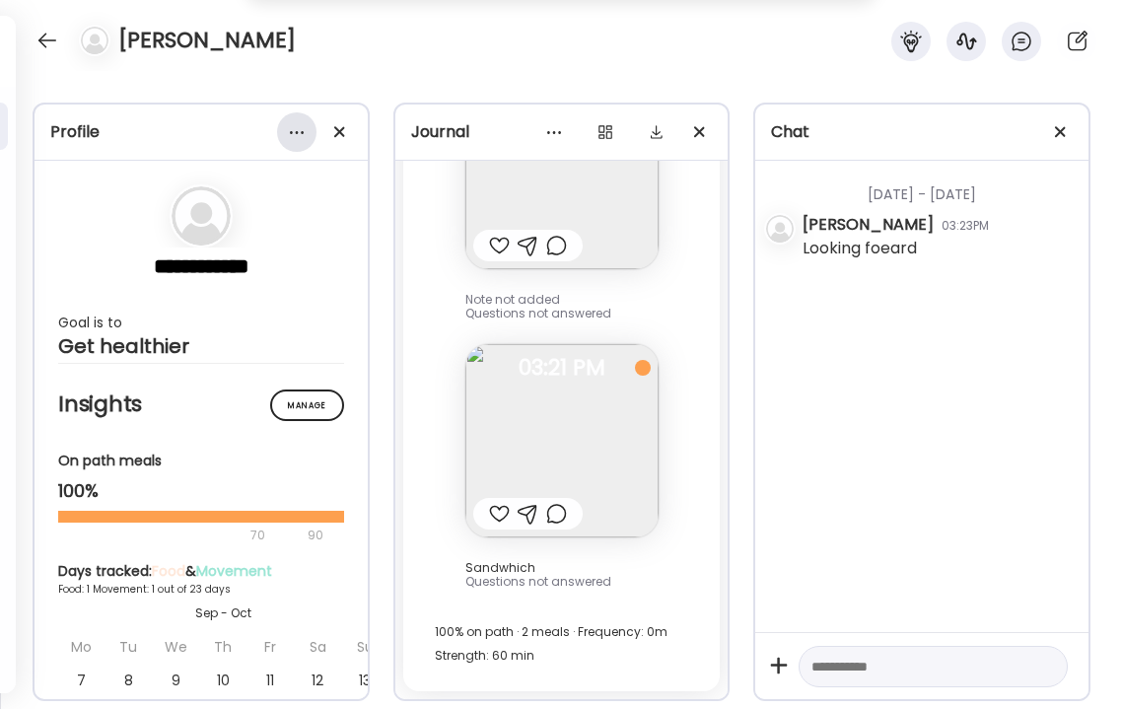
click at [295, 134] on div at bounding box center [296, 131] width 39 height 39
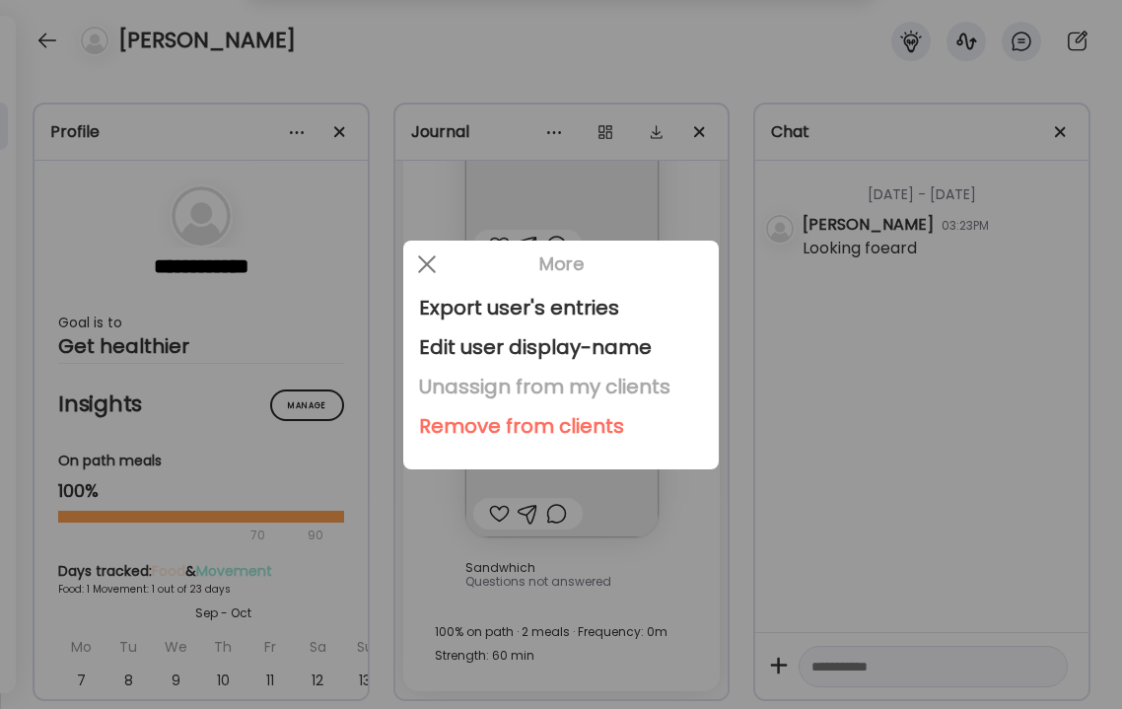
click at [441, 387] on div "Unassign from my clients" at bounding box center [561, 386] width 284 height 39
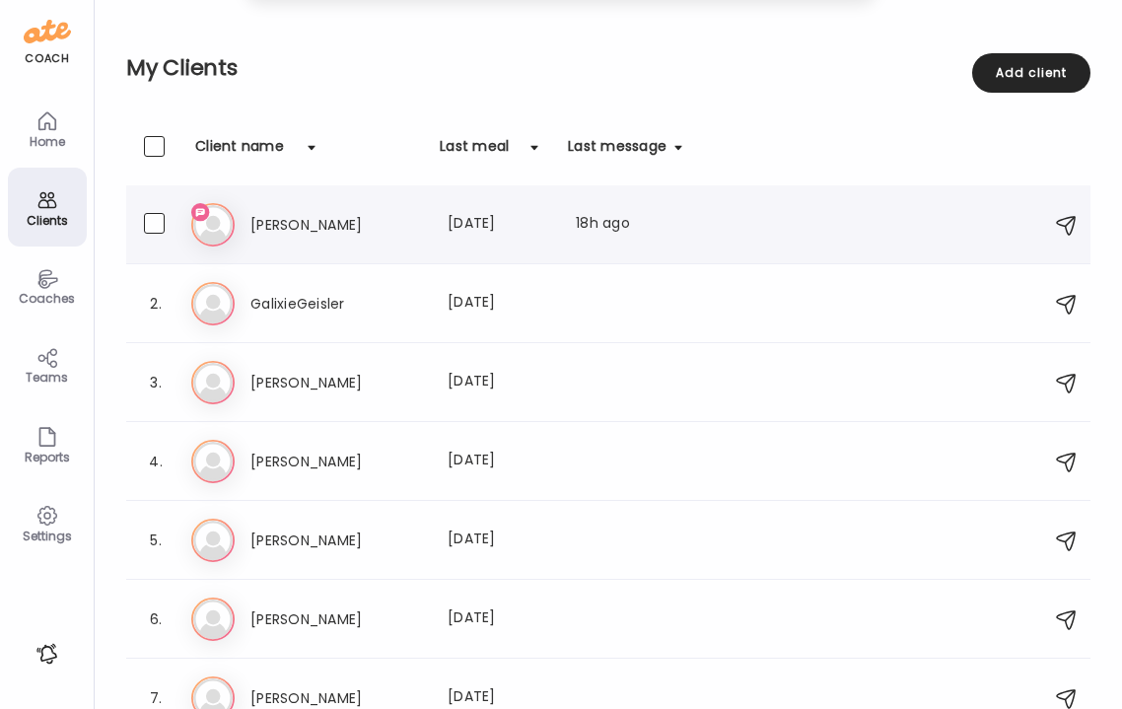
click at [331, 225] on h3 "[PERSON_NAME]" at bounding box center [337, 225] width 174 height 24
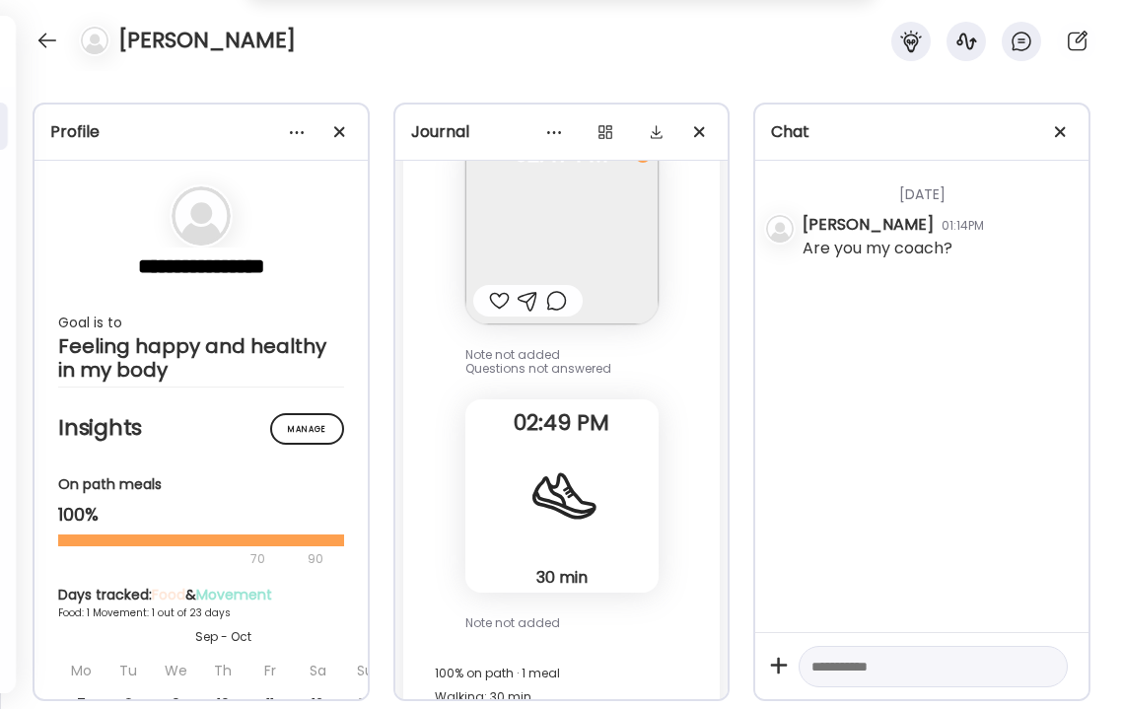
scroll to position [262, 0]
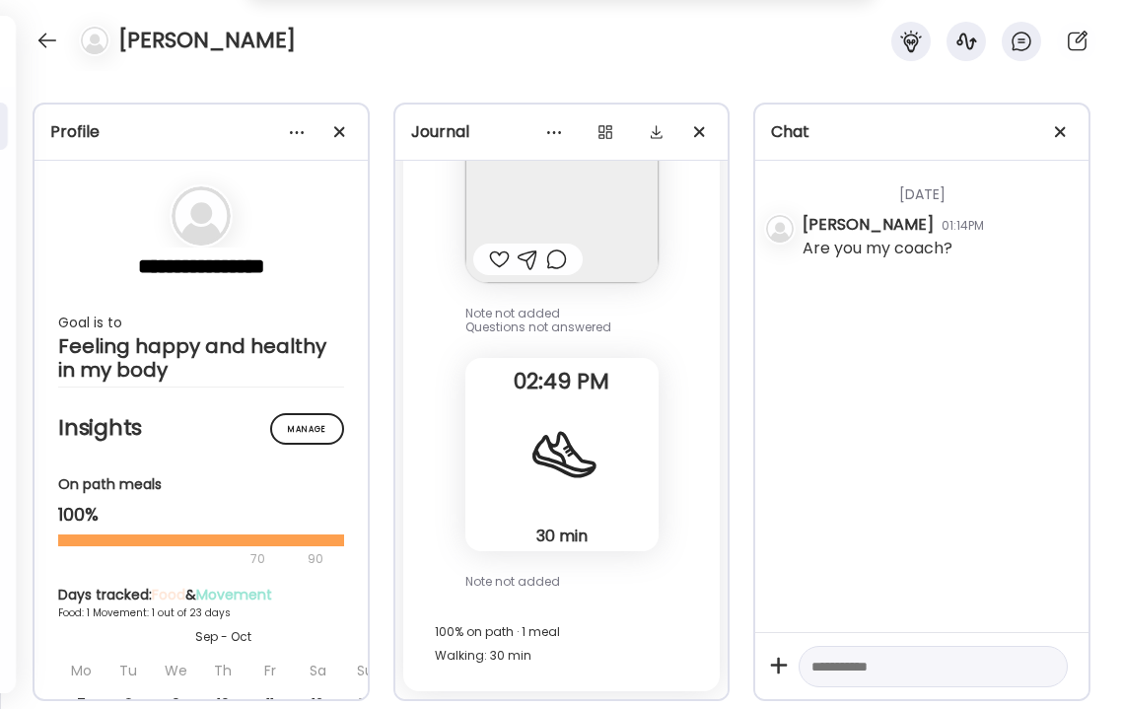
click at [870, 667] on textarea at bounding box center [916, 667] width 208 height 24
type textarea "**********"
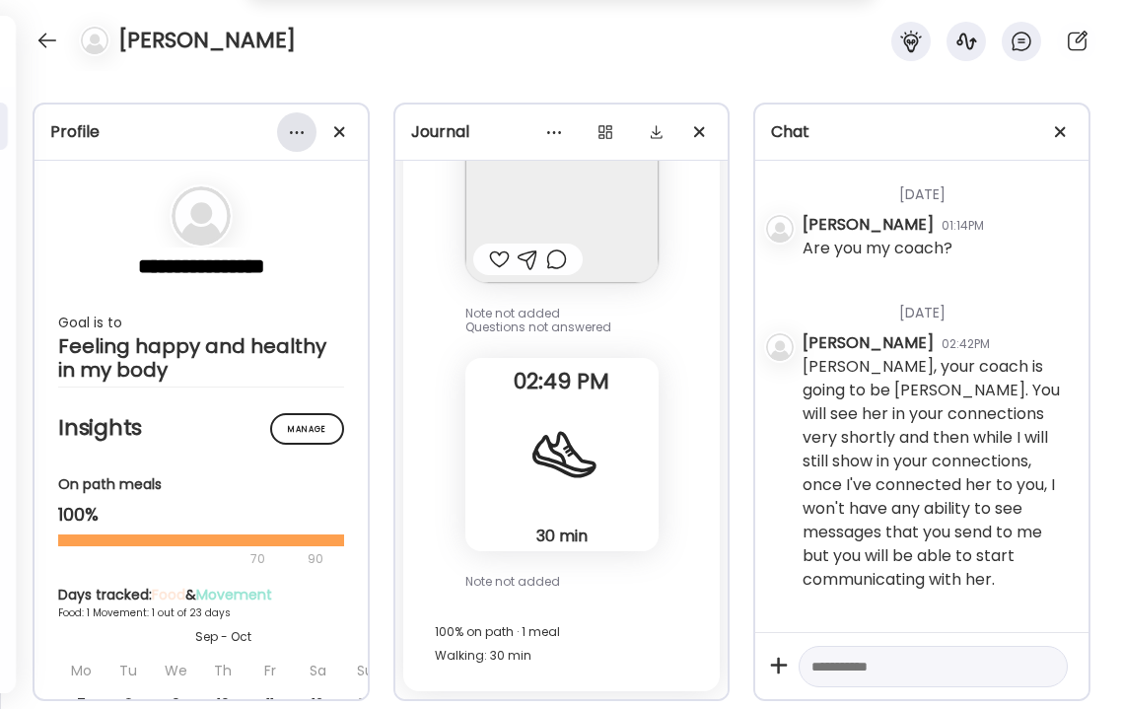
click at [293, 134] on div at bounding box center [296, 131] width 39 height 39
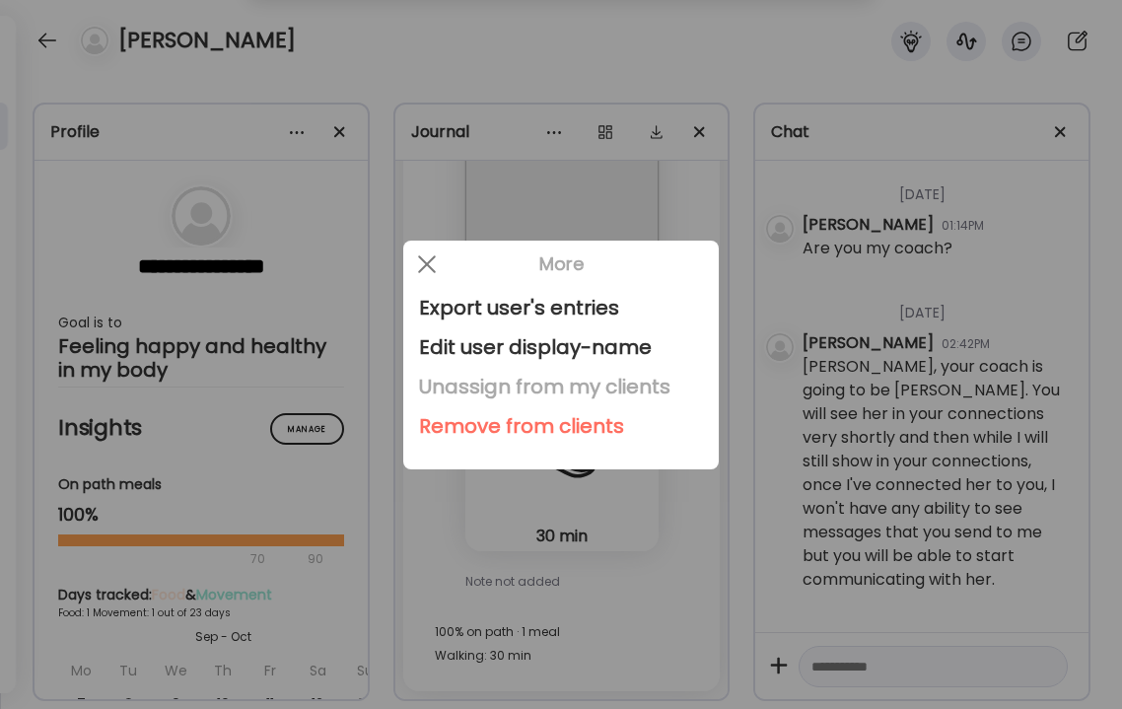
click at [425, 389] on div "Unassign from my clients" at bounding box center [561, 386] width 284 height 39
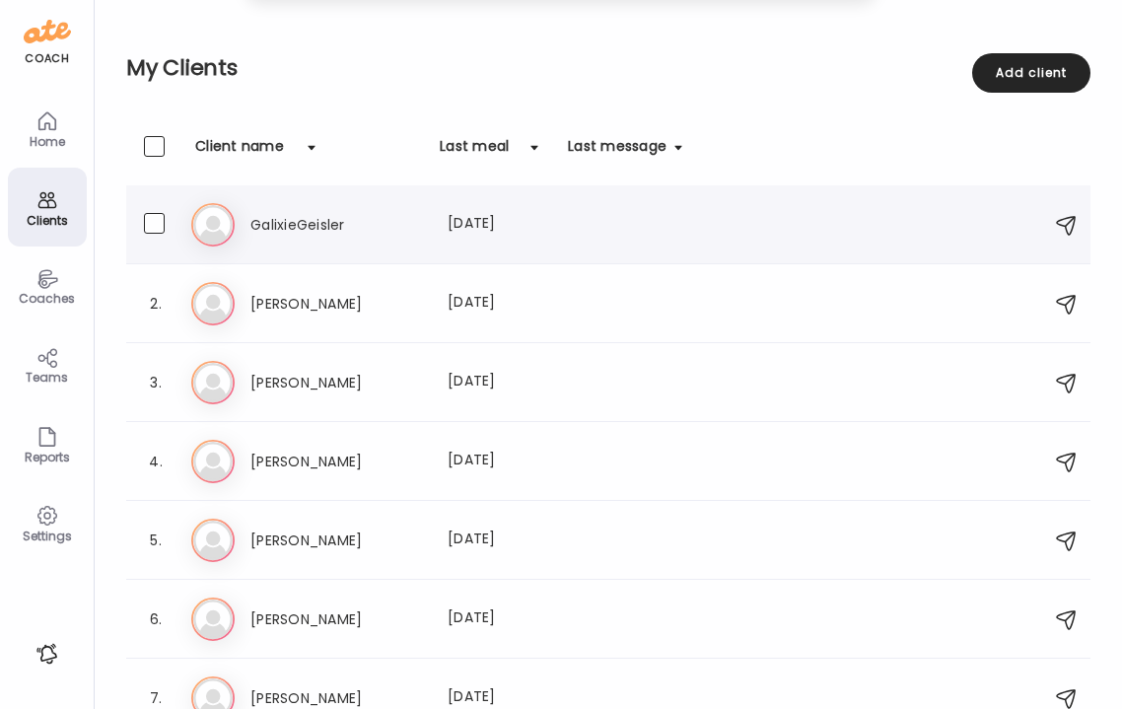
click at [326, 238] on div "Ga GalixieGeisler Last meal: [DATE]" at bounding box center [611, 224] width 840 height 43
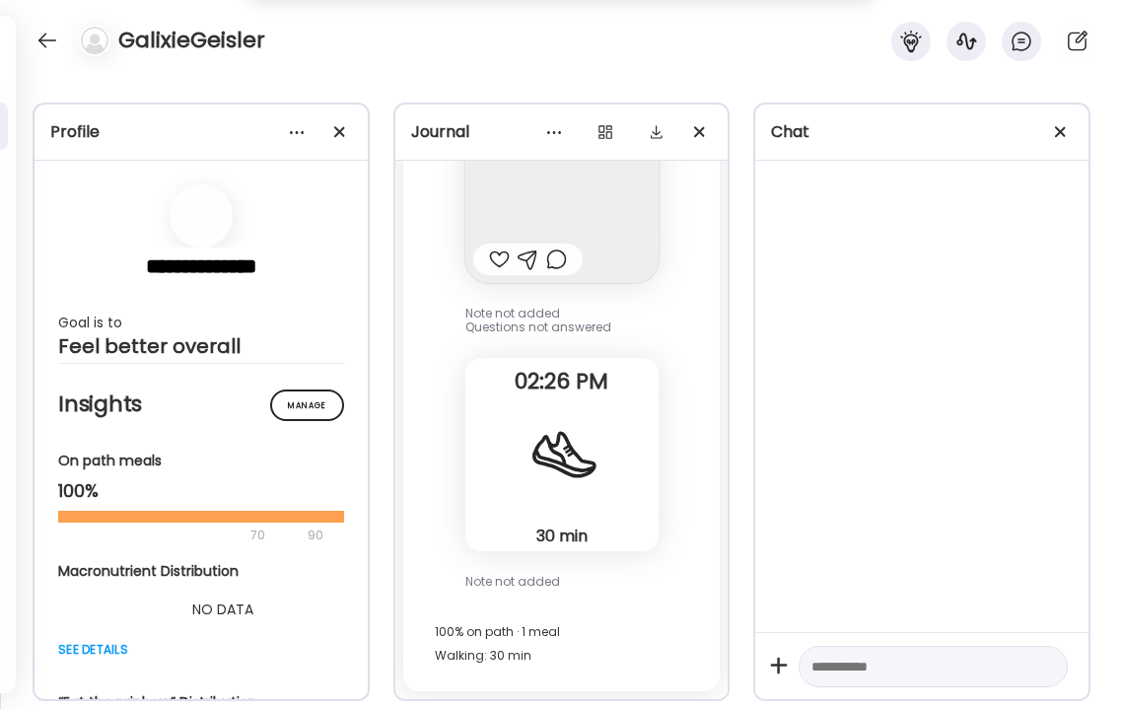
scroll to position [262, 0]
click at [299, 135] on div at bounding box center [296, 131] width 39 height 39
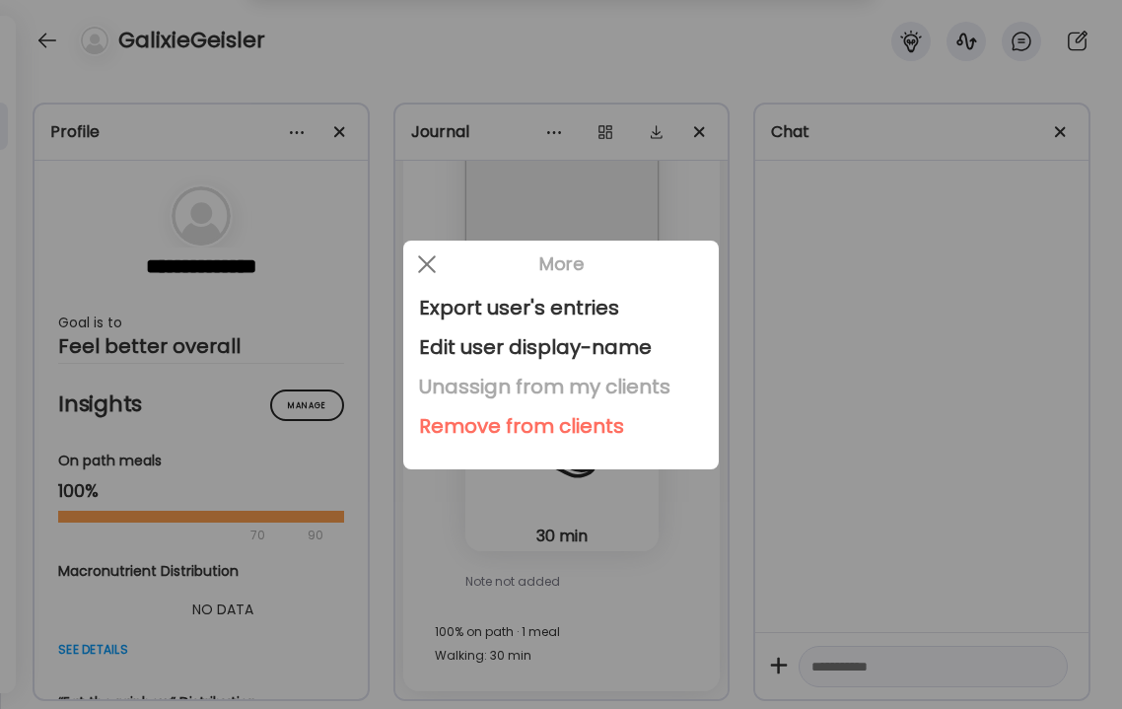
click at [443, 379] on div "Unassign from my clients" at bounding box center [561, 386] width 284 height 39
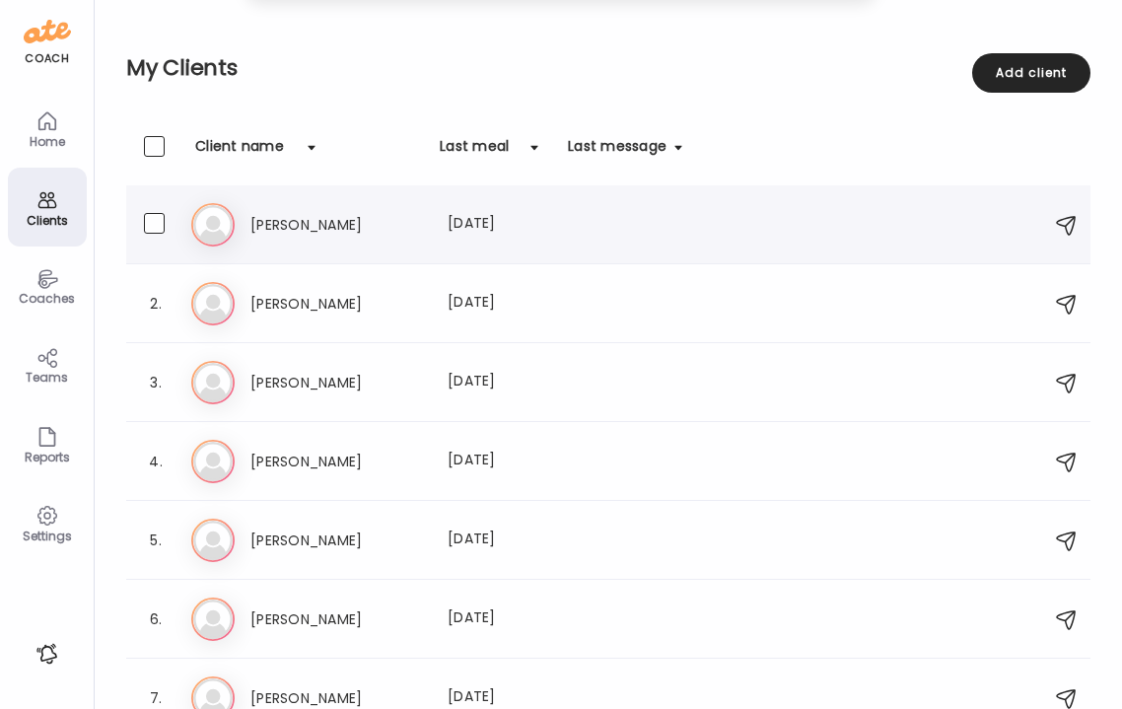
click at [316, 232] on h3 "[PERSON_NAME]" at bounding box center [337, 225] width 174 height 24
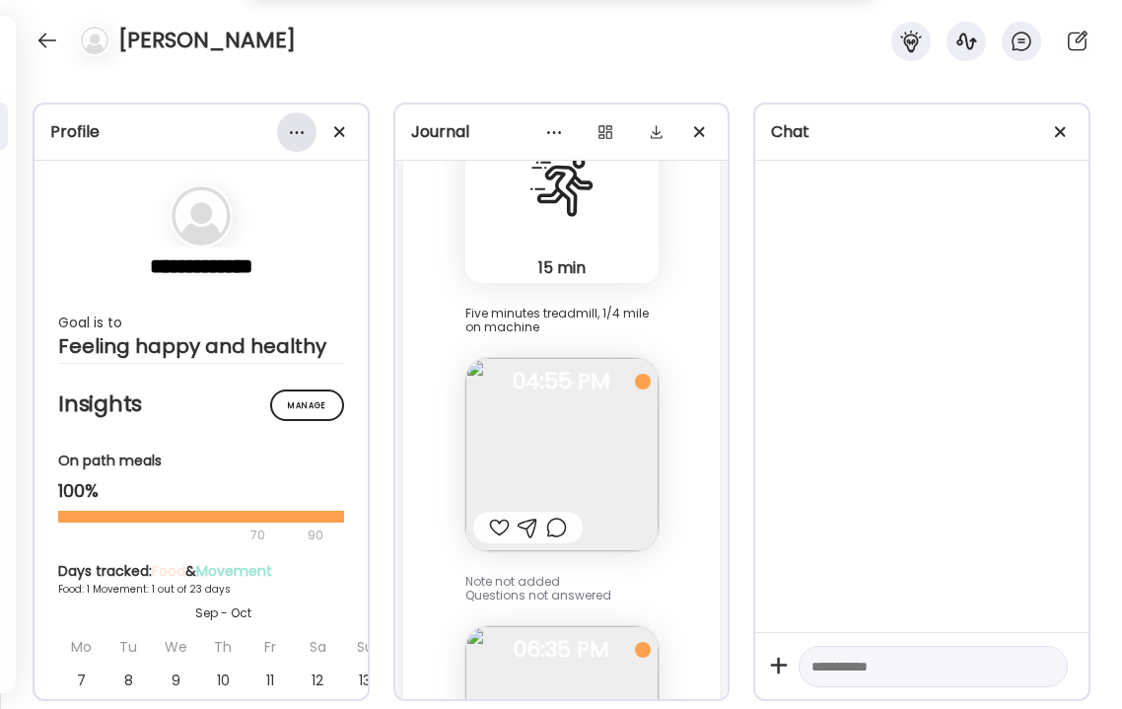
scroll to position [5541, 0]
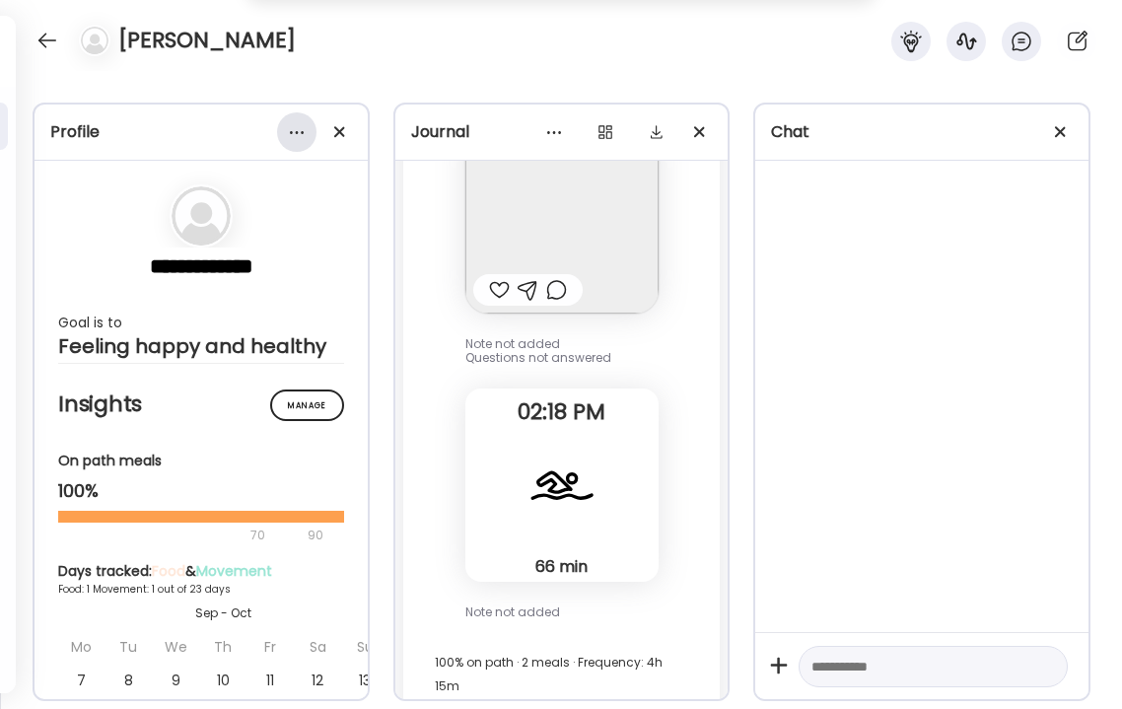
click at [291, 127] on div at bounding box center [296, 131] width 39 height 39
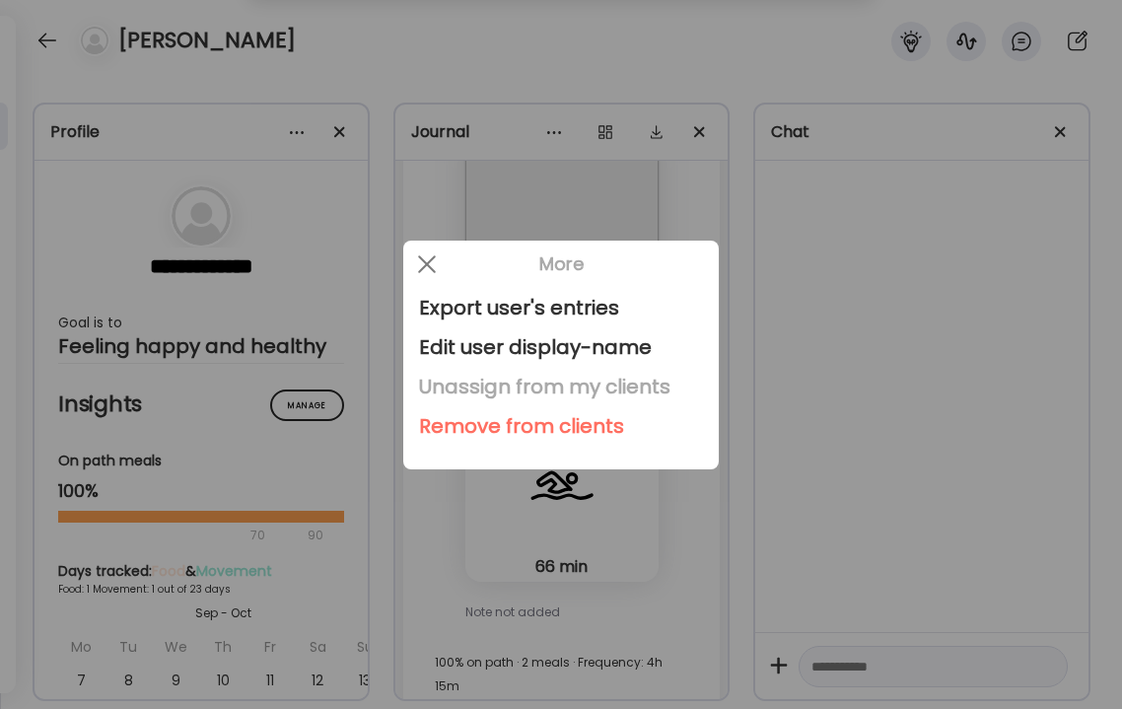
click at [458, 389] on div "Unassign from my clients" at bounding box center [561, 386] width 284 height 39
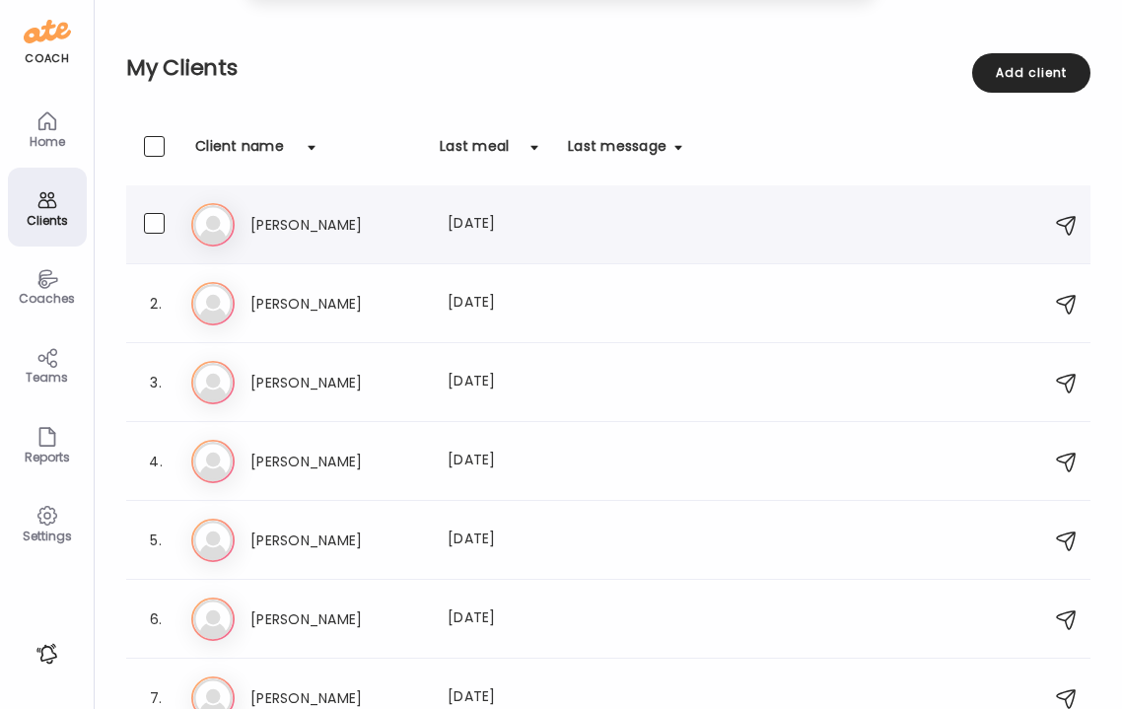
click at [312, 233] on h3 "[PERSON_NAME]" at bounding box center [337, 225] width 174 height 24
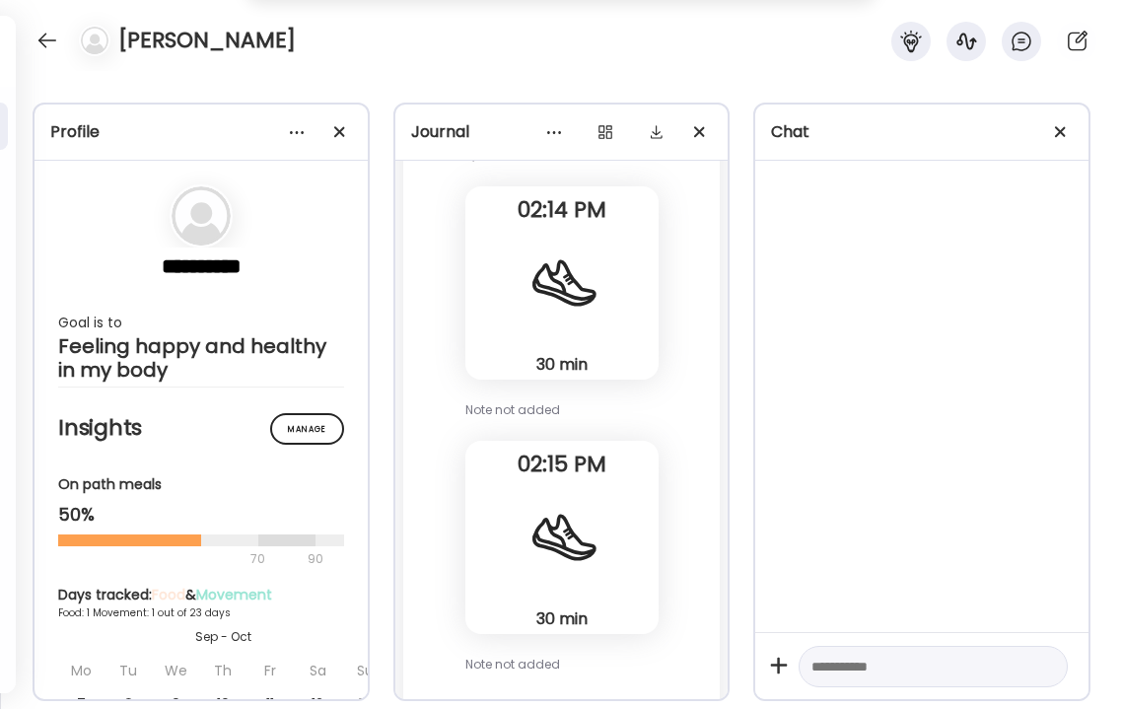
scroll to position [785, 0]
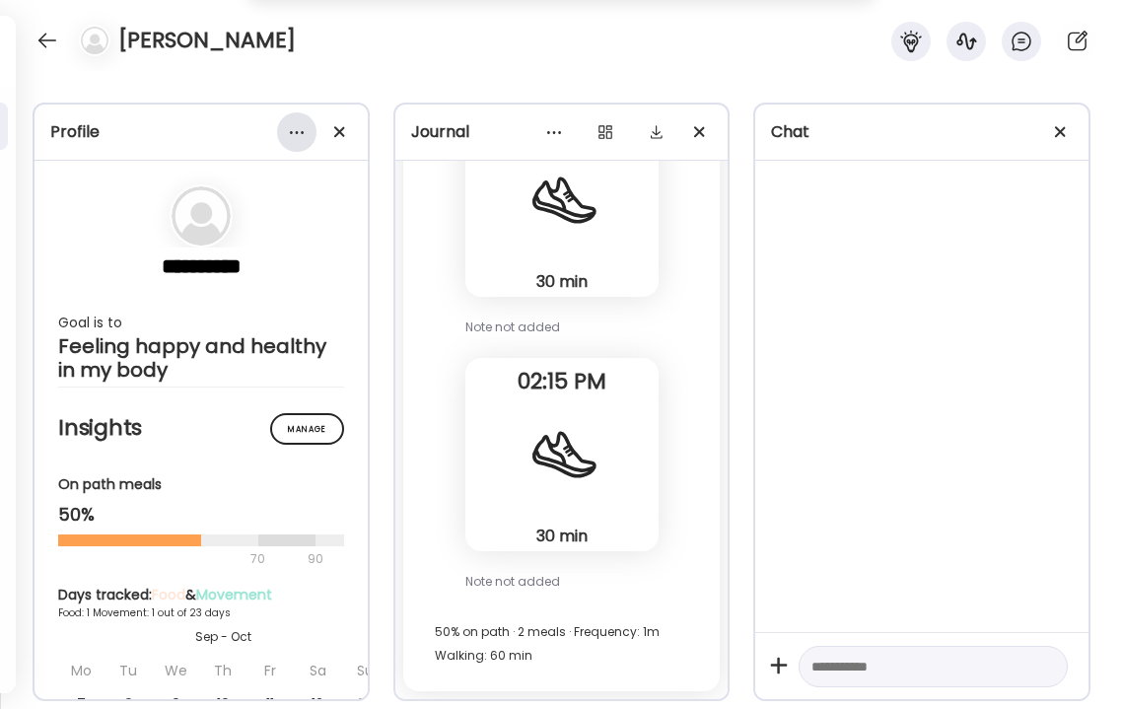
click at [296, 133] on div at bounding box center [296, 131] width 39 height 39
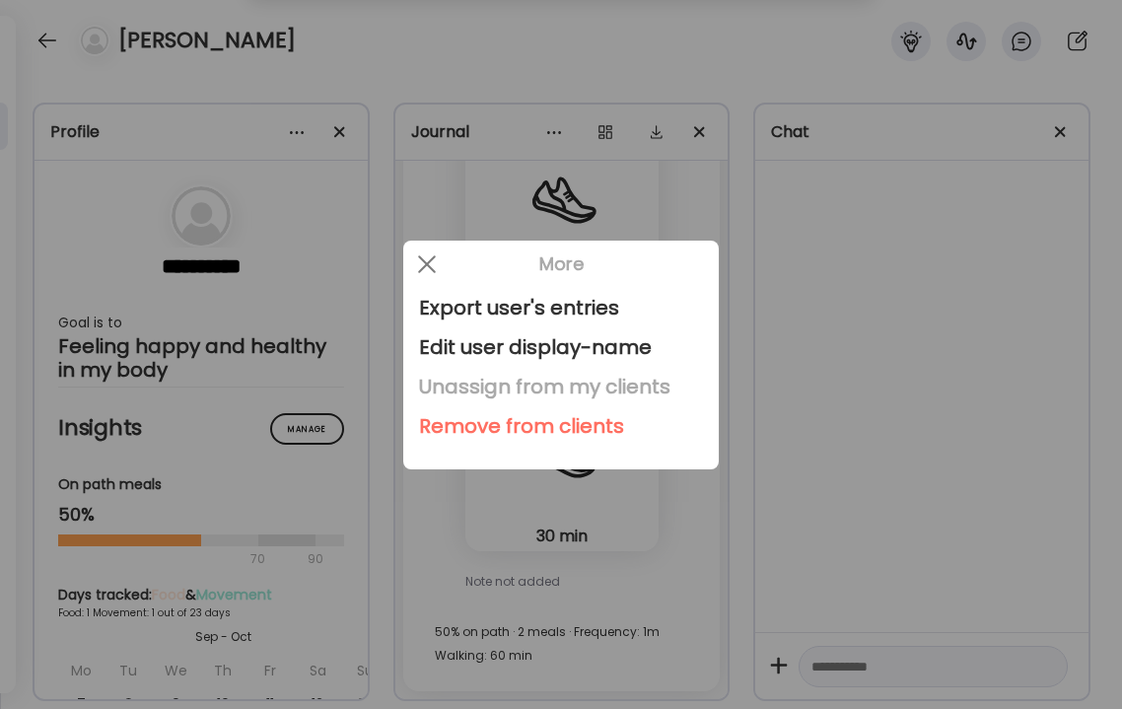
click at [445, 391] on div "Unassign from my clients" at bounding box center [561, 386] width 284 height 39
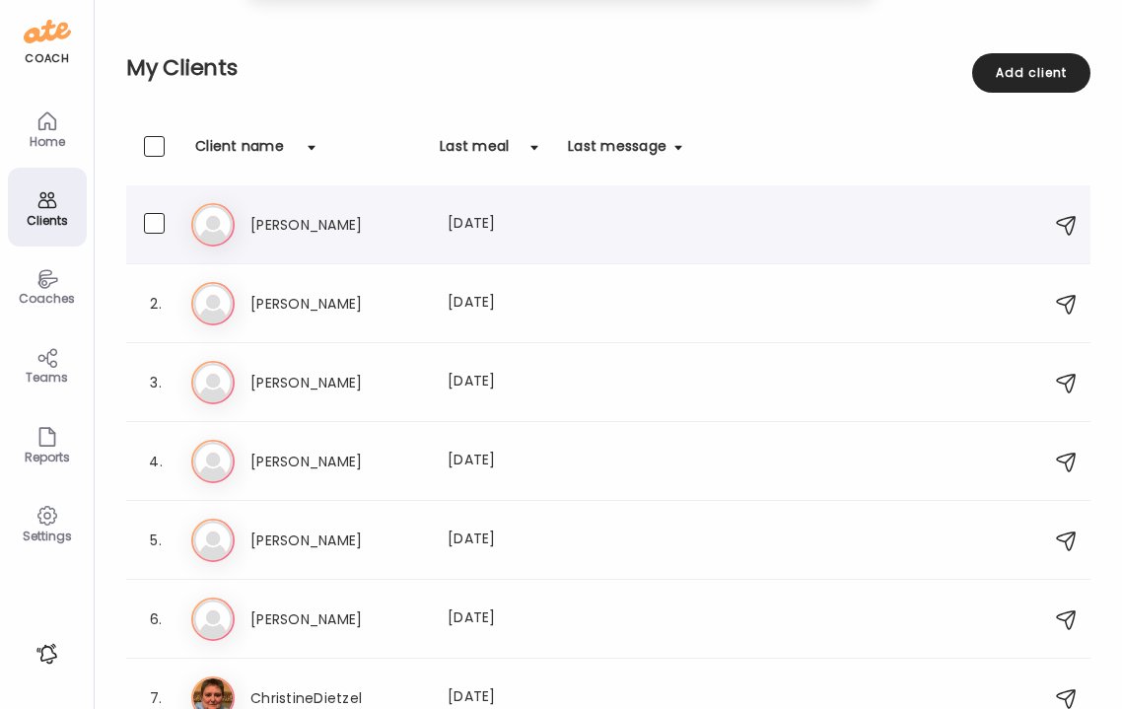
click at [352, 232] on h3 "[PERSON_NAME]" at bounding box center [337, 225] width 174 height 24
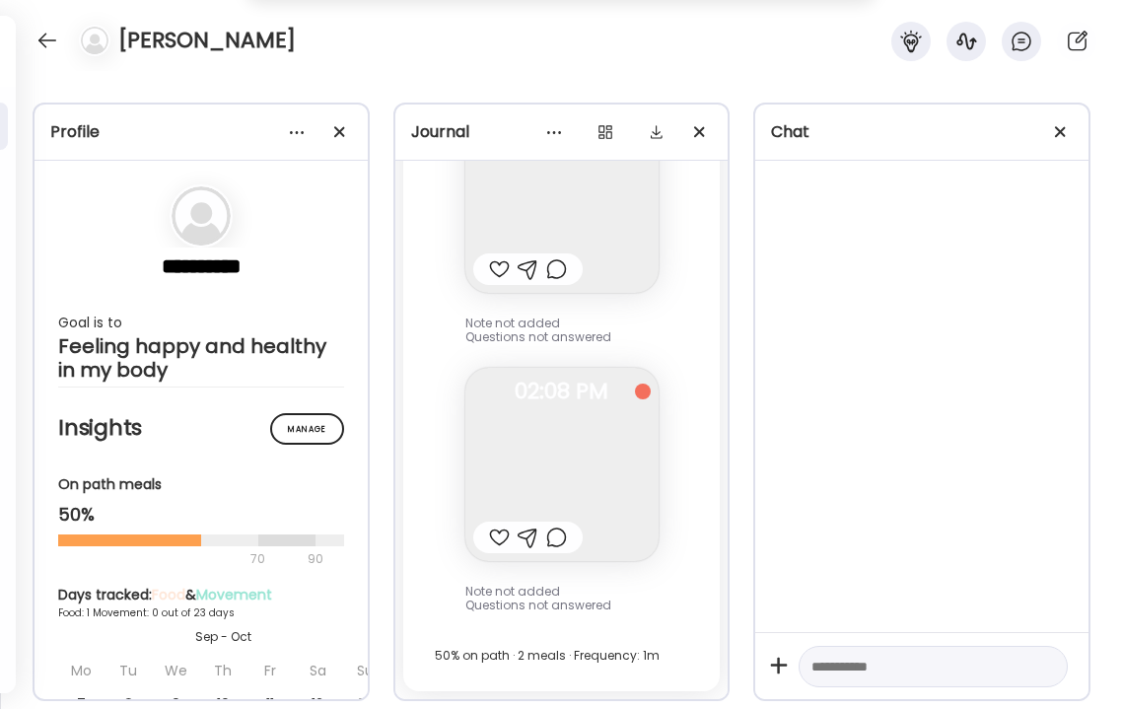
scroll to position [252, 0]
click at [301, 131] on div at bounding box center [296, 131] width 39 height 39
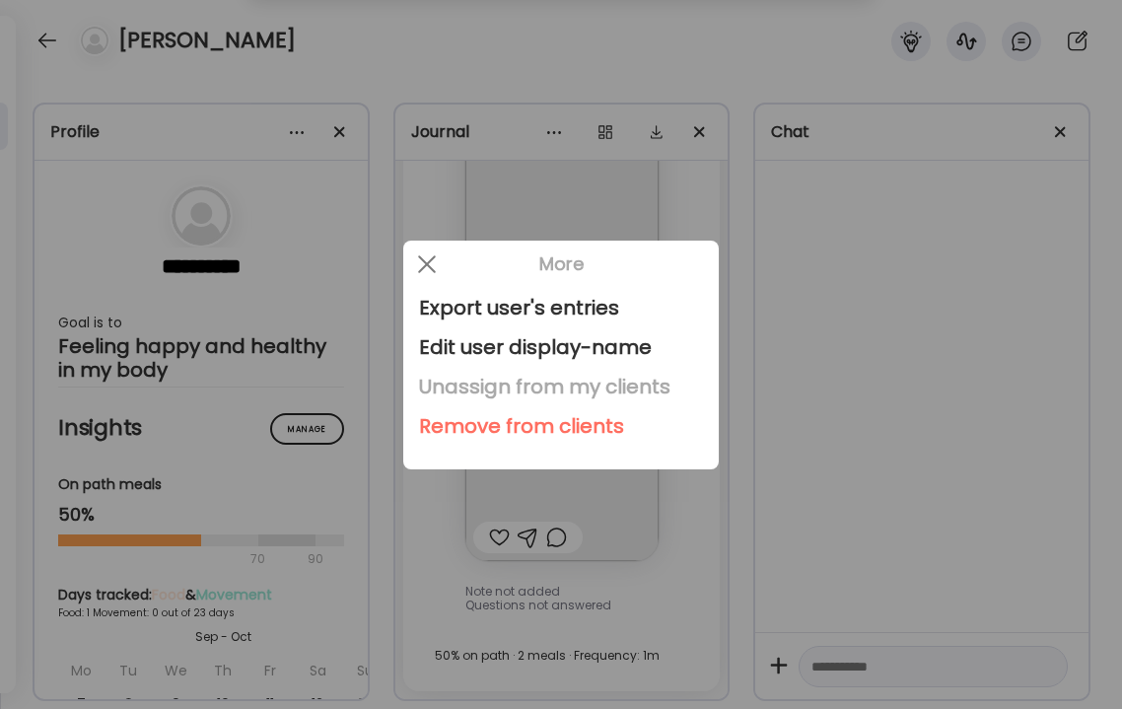
click at [435, 380] on div "Unassign from my clients" at bounding box center [561, 386] width 284 height 39
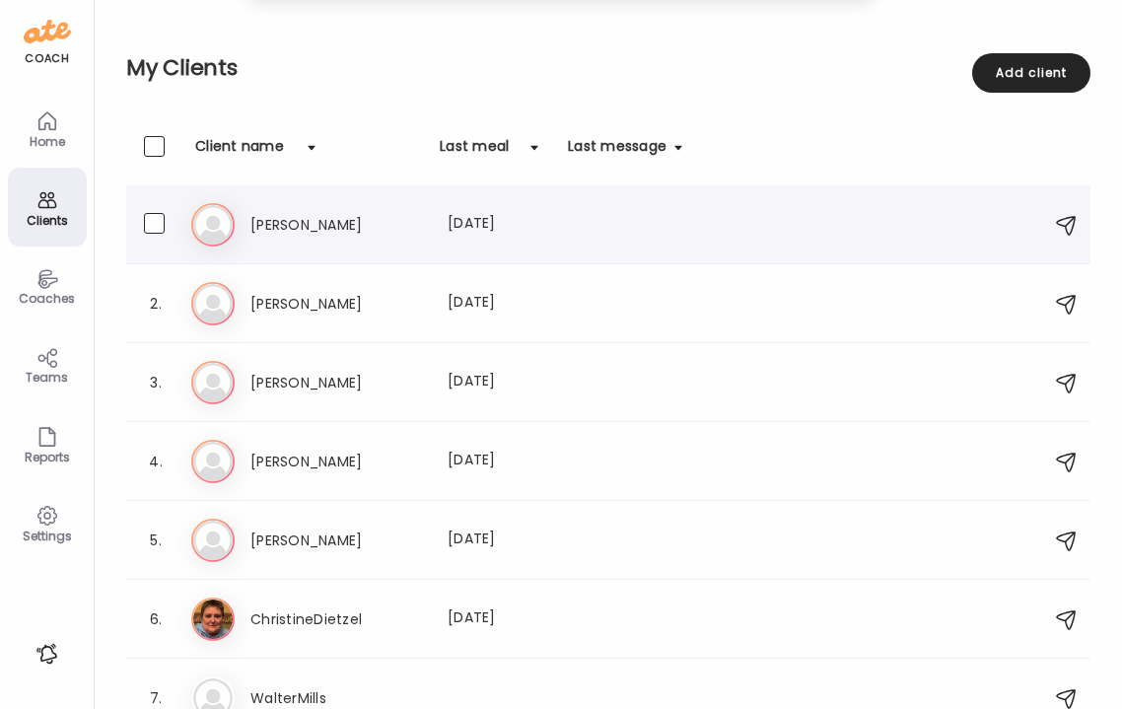
click at [340, 234] on h3 "[PERSON_NAME]" at bounding box center [337, 225] width 174 height 24
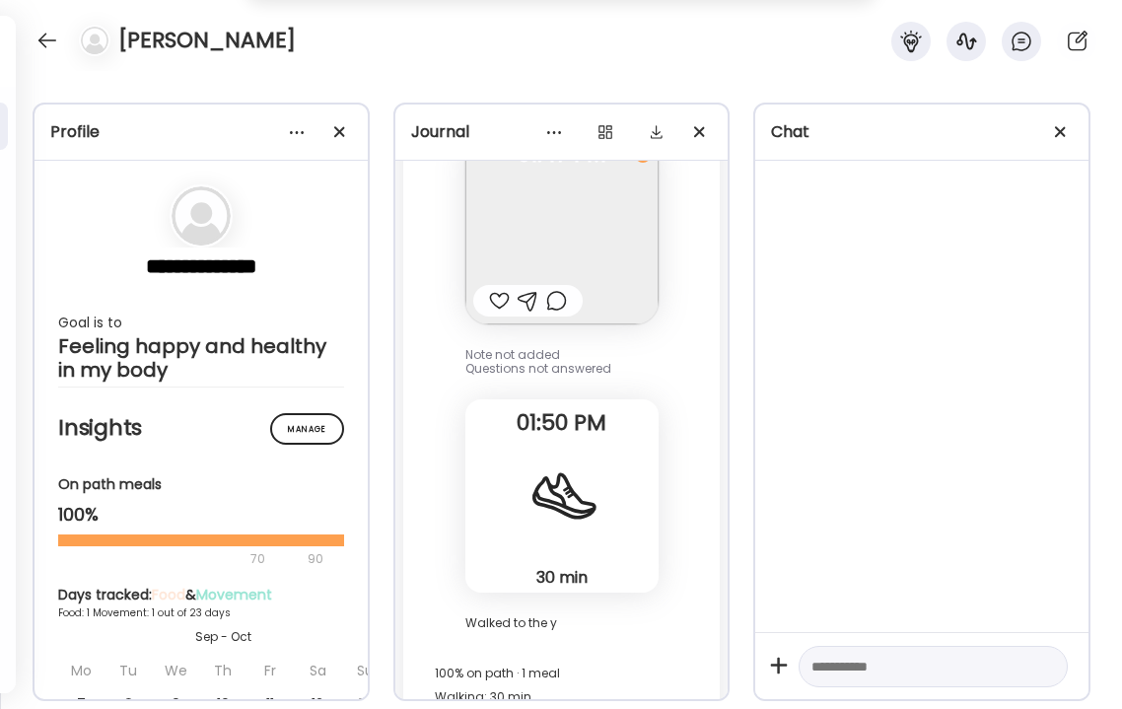
scroll to position [262, 0]
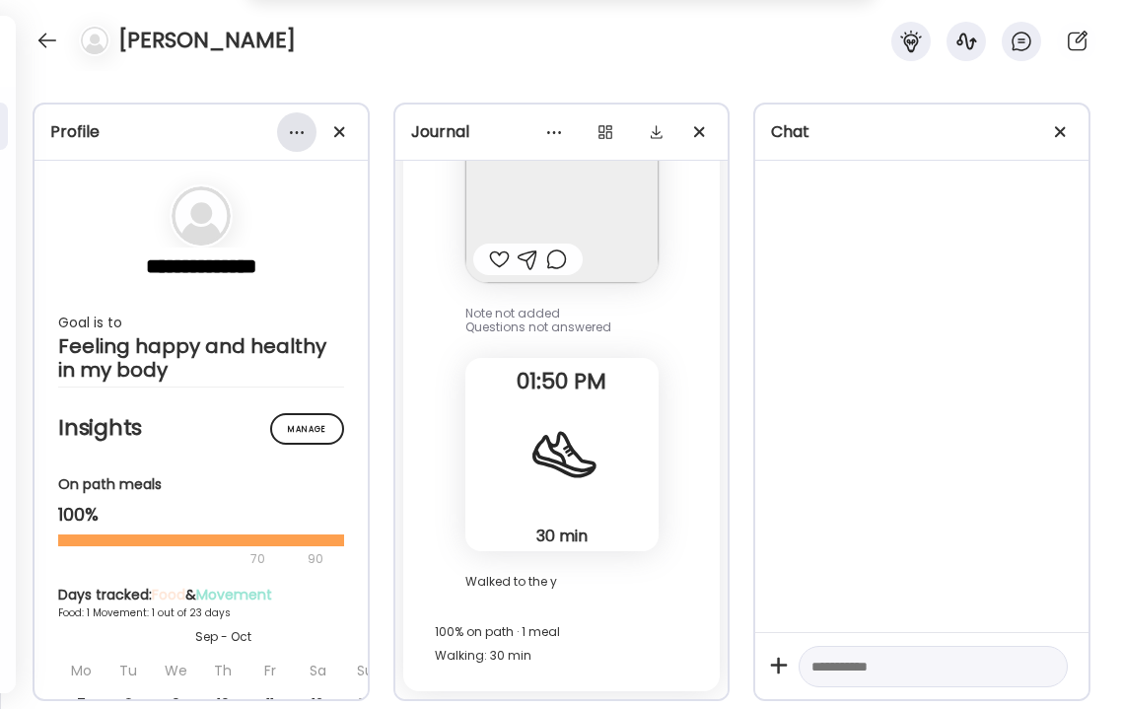
click at [296, 134] on div at bounding box center [296, 131] width 39 height 39
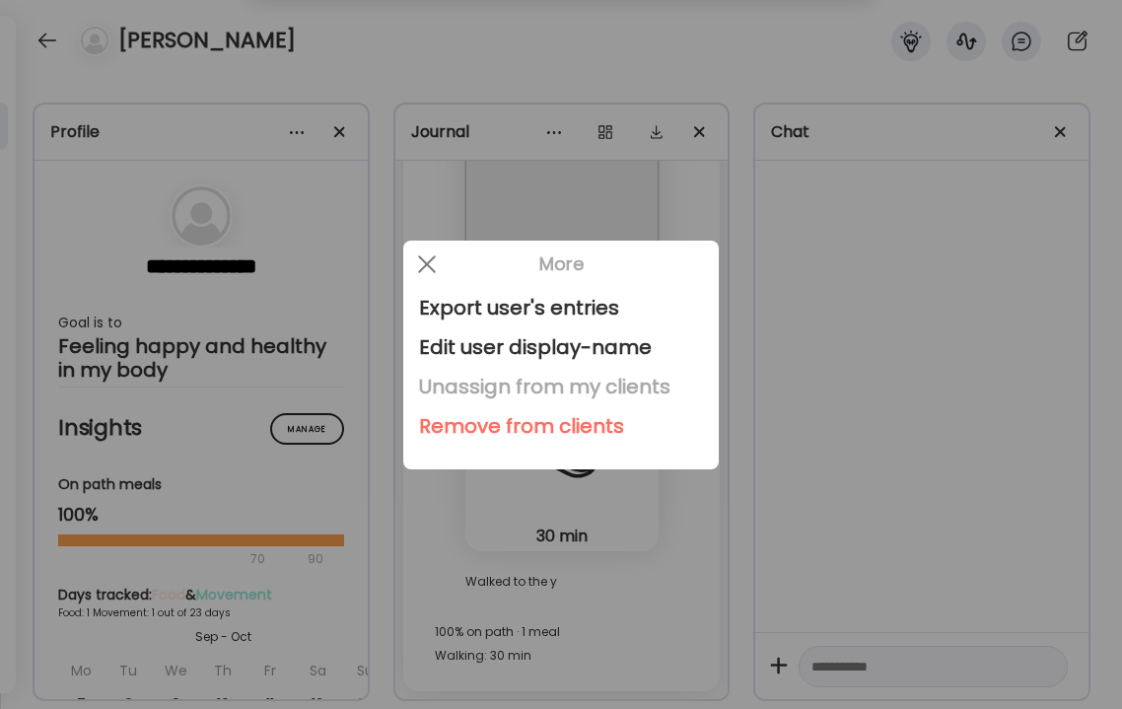
click at [455, 385] on div "Unassign from my clients" at bounding box center [561, 386] width 284 height 39
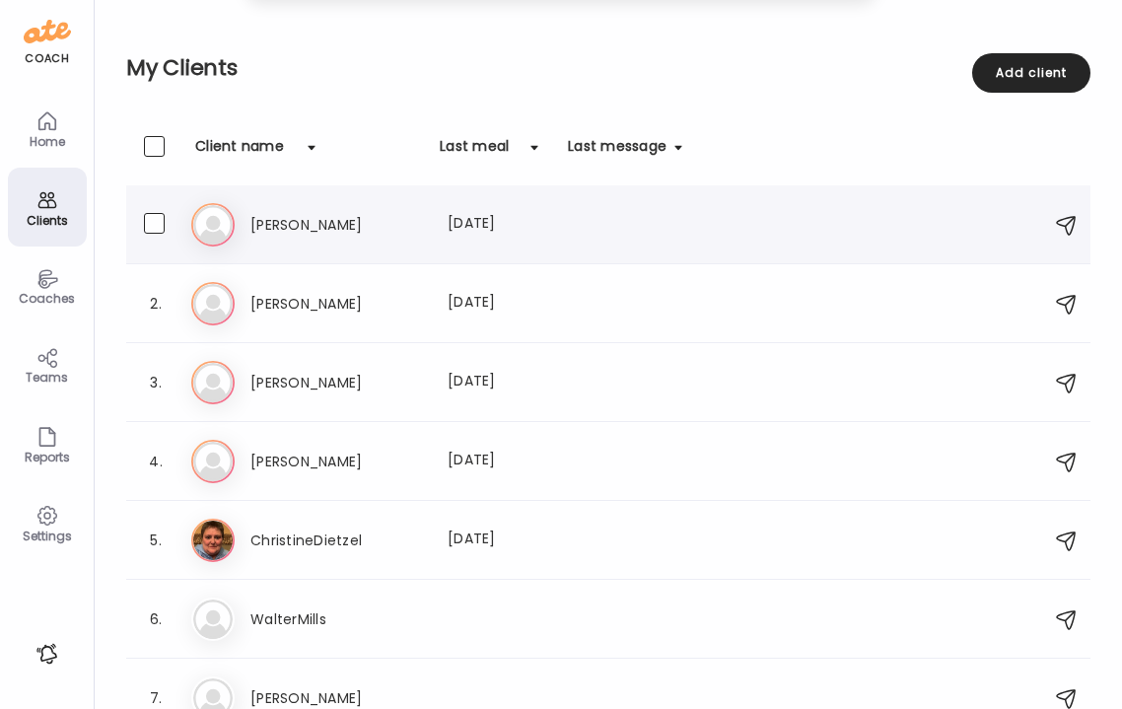
click at [349, 231] on h3 "[PERSON_NAME]" at bounding box center [337, 225] width 174 height 24
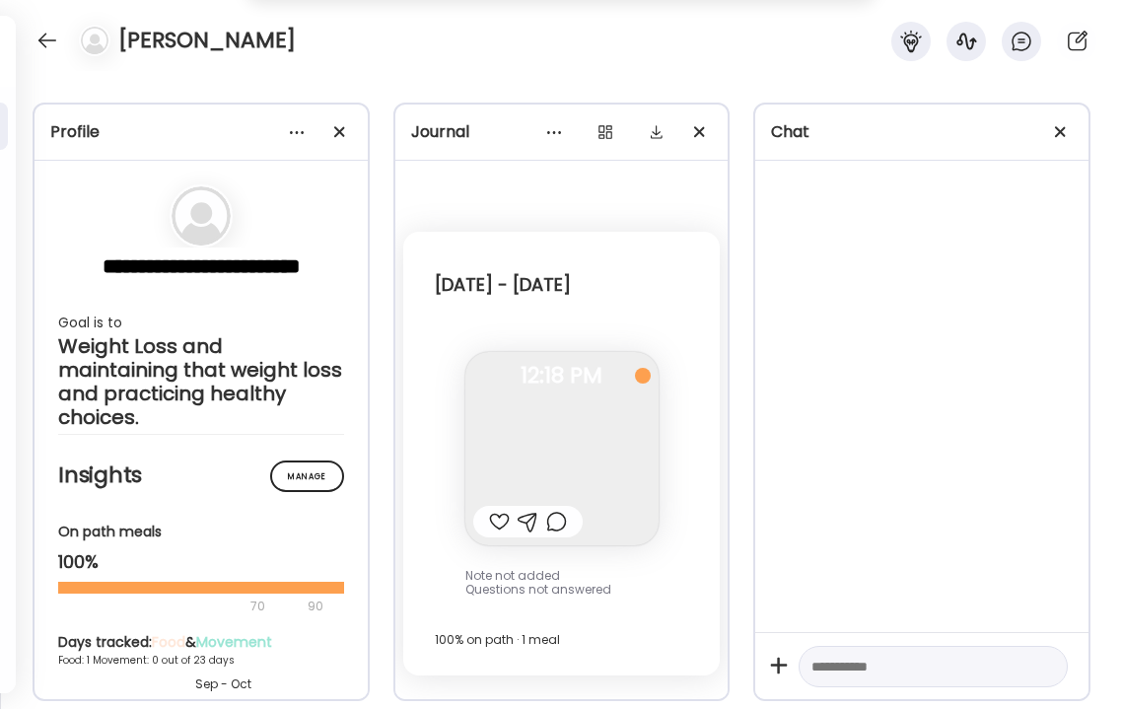
scroll to position [0, 0]
click at [299, 128] on div at bounding box center [296, 131] width 39 height 39
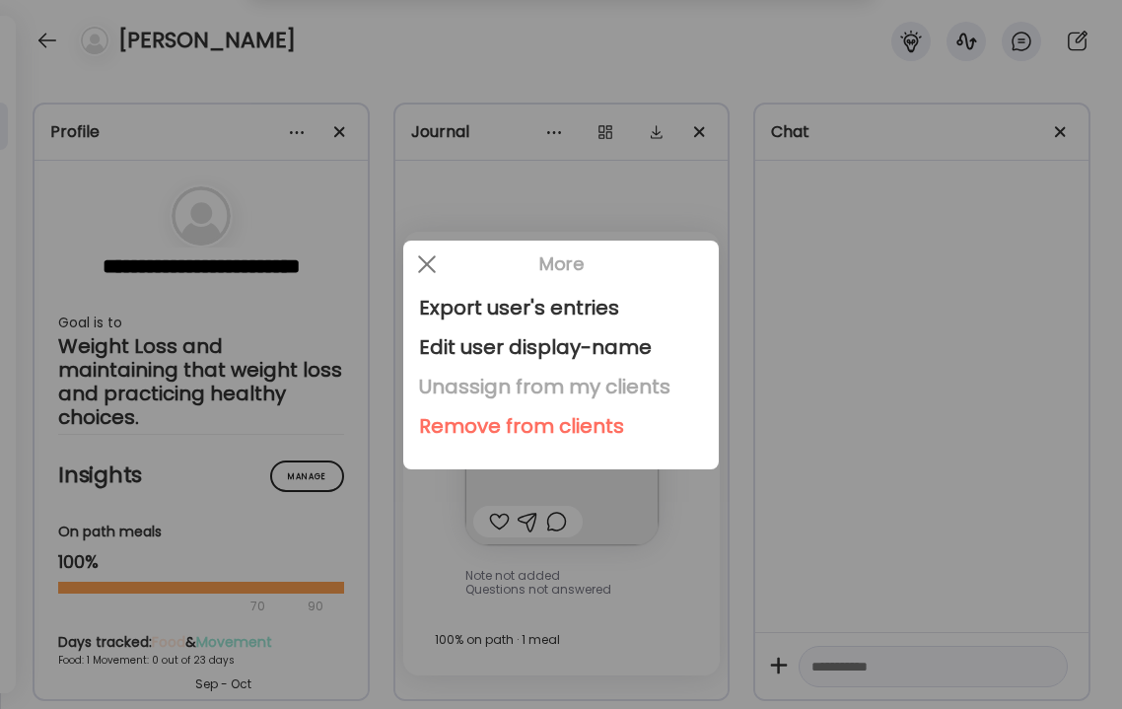
click at [481, 372] on div "Unassign from my clients" at bounding box center [561, 386] width 284 height 39
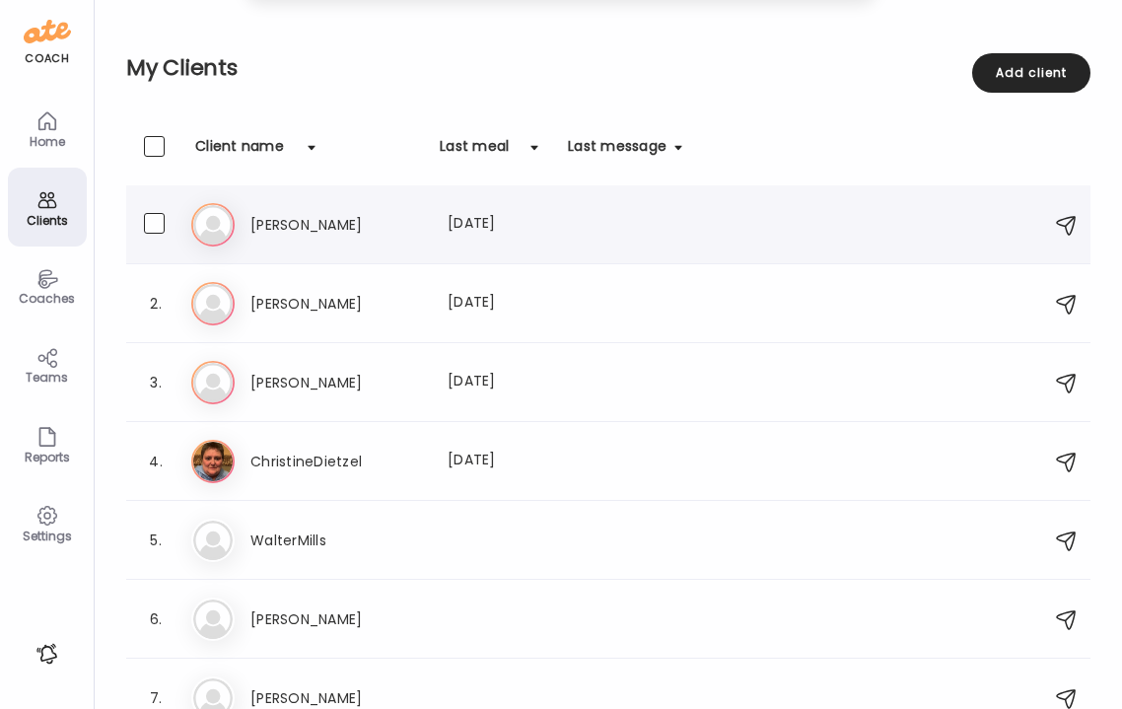
click at [276, 238] on div "[PERSON_NAME] Last meal: [DATE]" at bounding box center [611, 224] width 840 height 43
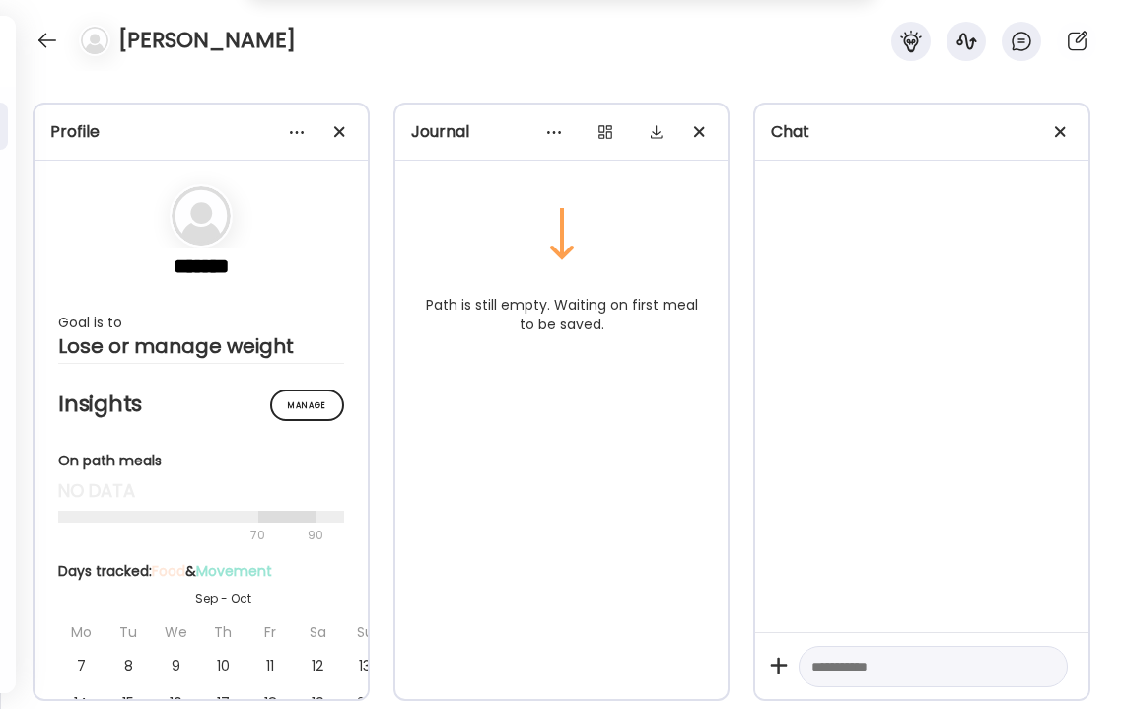
click at [861, 662] on textarea at bounding box center [916, 667] width 208 height 24
type textarea "**********"
click at [1042, 671] on div at bounding box center [1045, 667] width 28 height 28
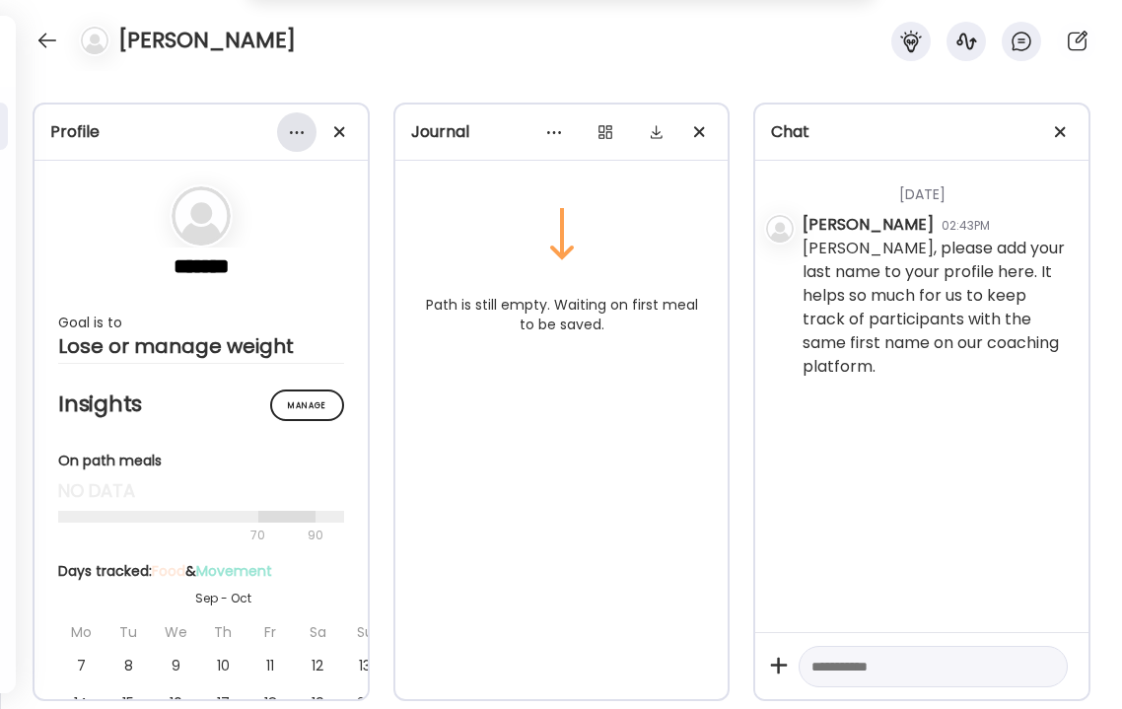
click at [299, 131] on div at bounding box center [296, 131] width 39 height 39
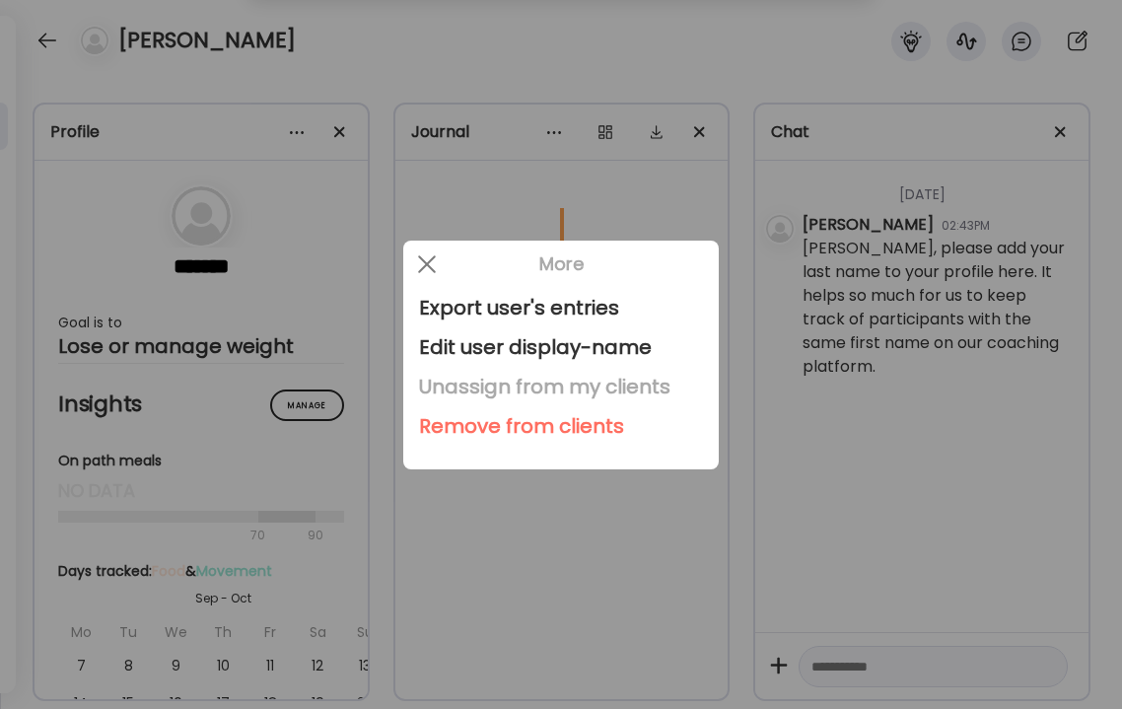
click at [456, 380] on div "Unassign from my clients" at bounding box center [561, 386] width 284 height 39
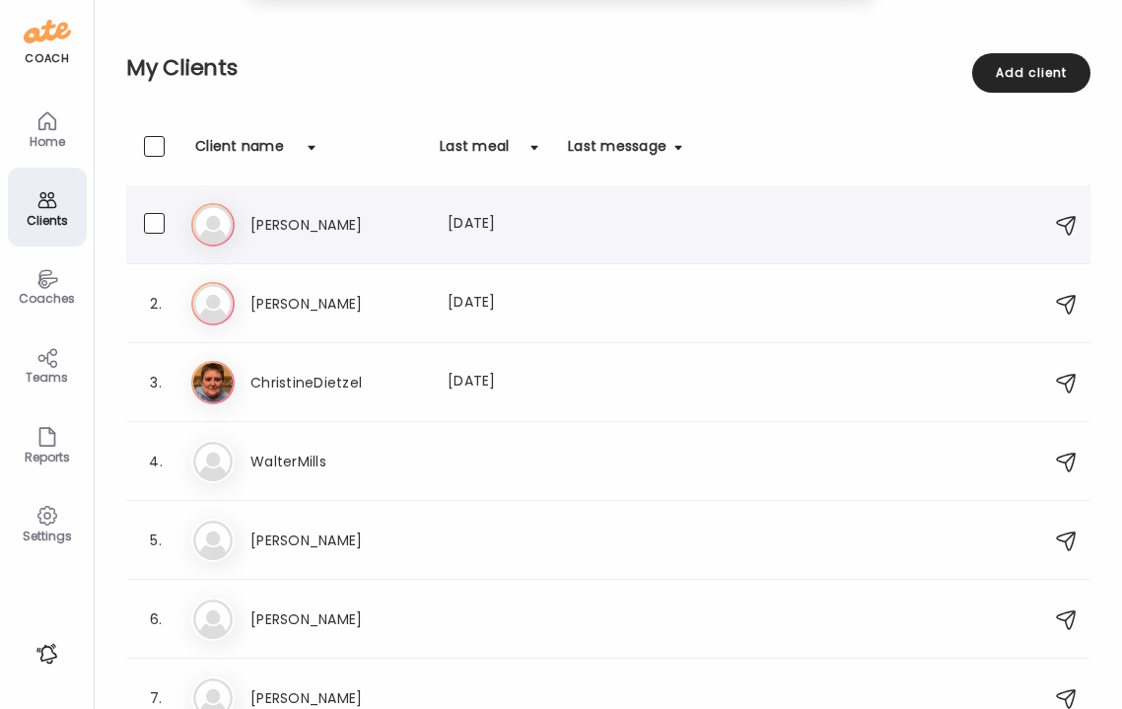
click at [307, 237] on div "Ka [PERSON_NAME] Last meal: [DATE]" at bounding box center [611, 224] width 840 height 43
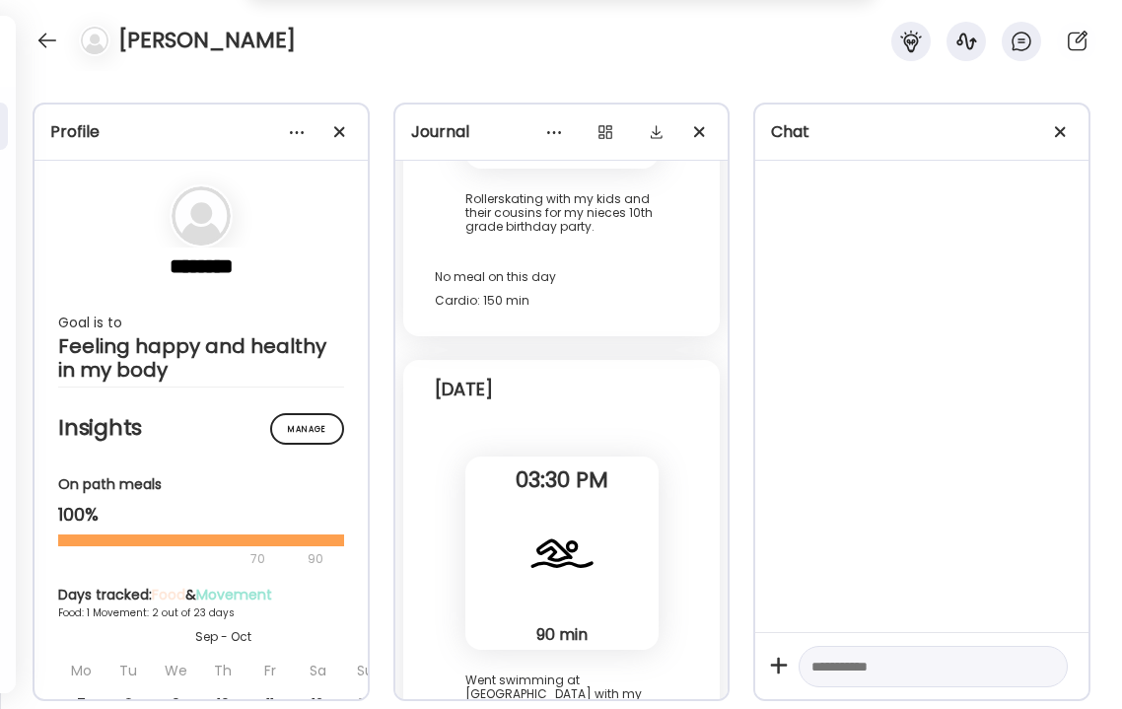
scroll to position [917, 0]
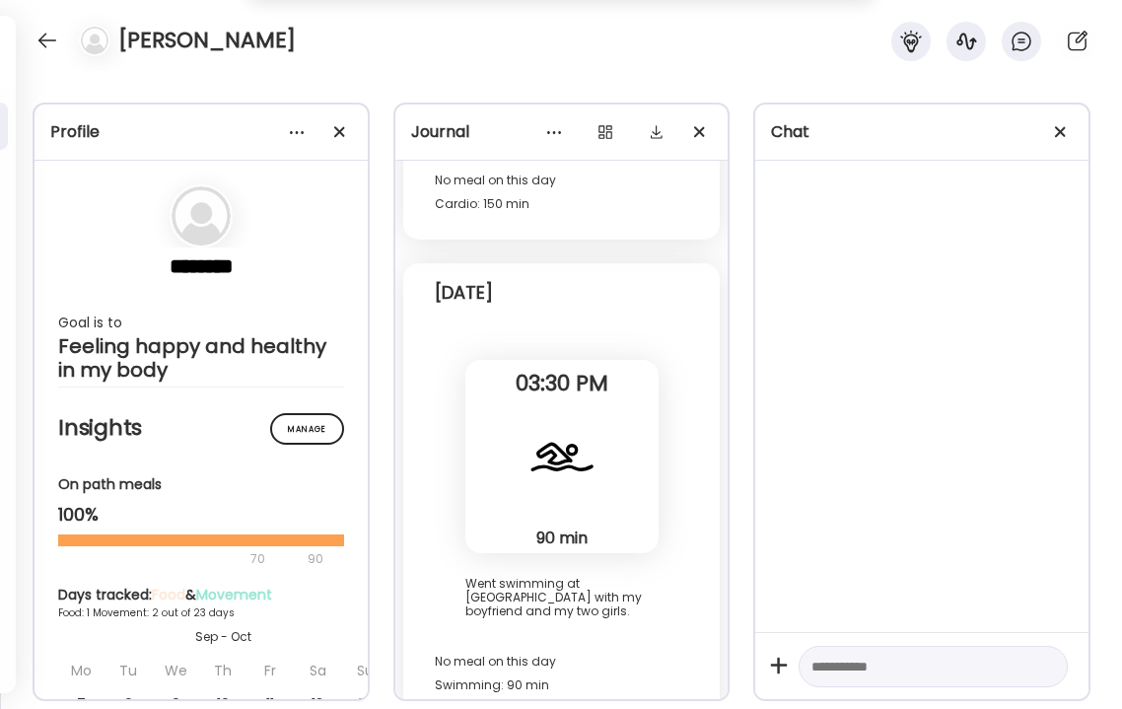
click at [861, 674] on textarea at bounding box center [916, 667] width 208 height 24
type textarea "**********"
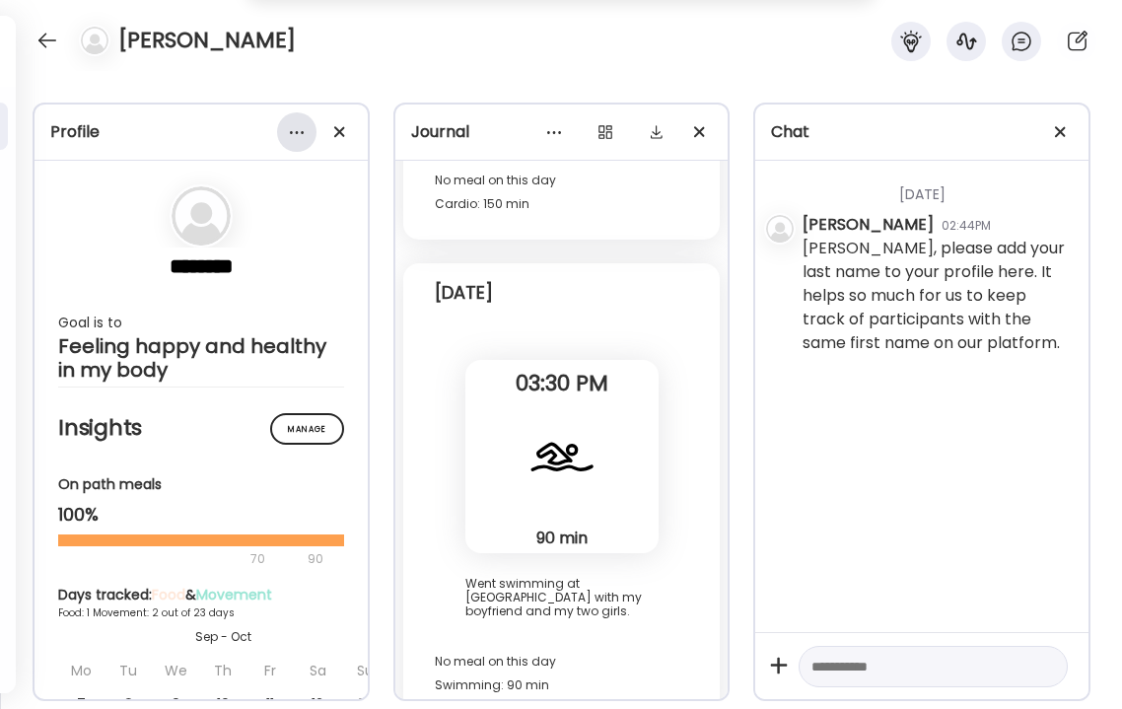
click at [298, 136] on div at bounding box center [296, 131] width 39 height 39
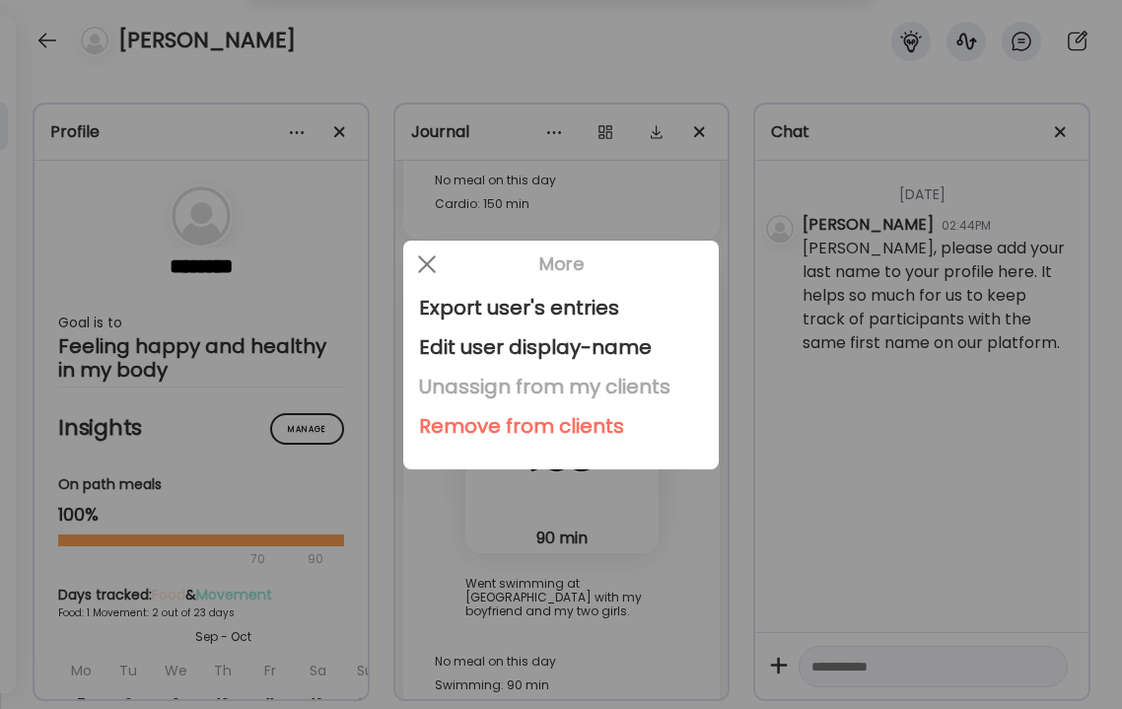
click at [473, 388] on div "Unassign from my clients" at bounding box center [561, 386] width 284 height 39
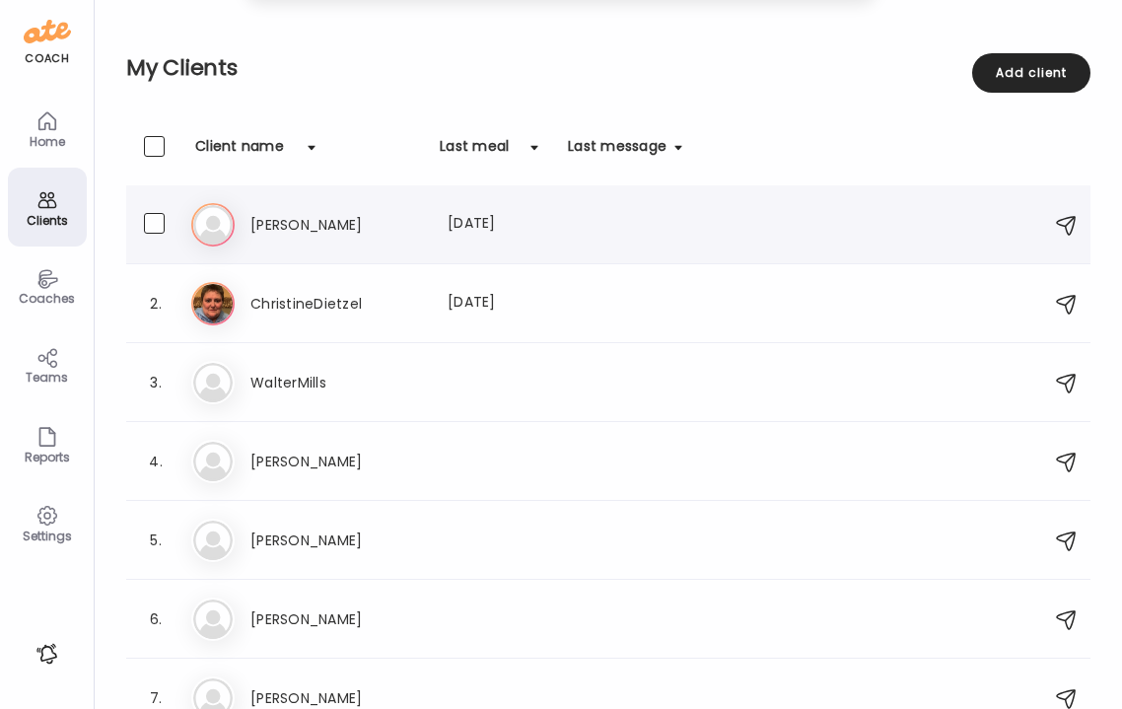
click at [317, 239] on div "Ni [PERSON_NAME] Last meal: [DATE]" at bounding box center [611, 224] width 840 height 43
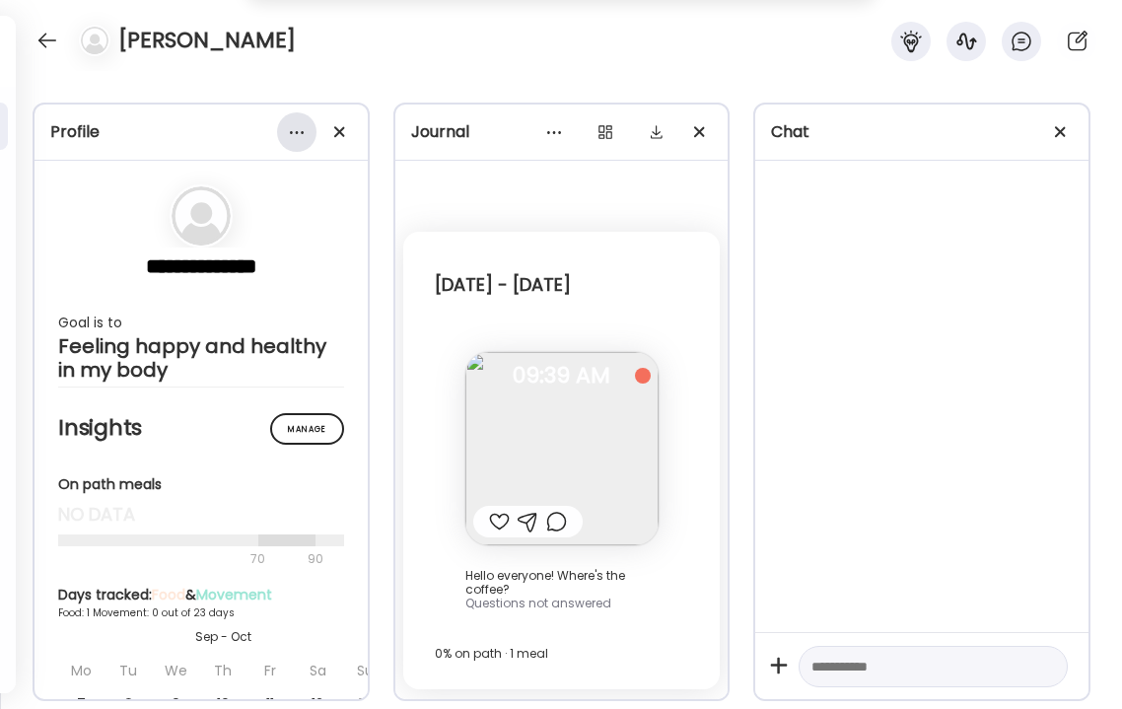
click at [303, 135] on div at bounding box center [296, 131] width 39 height 39
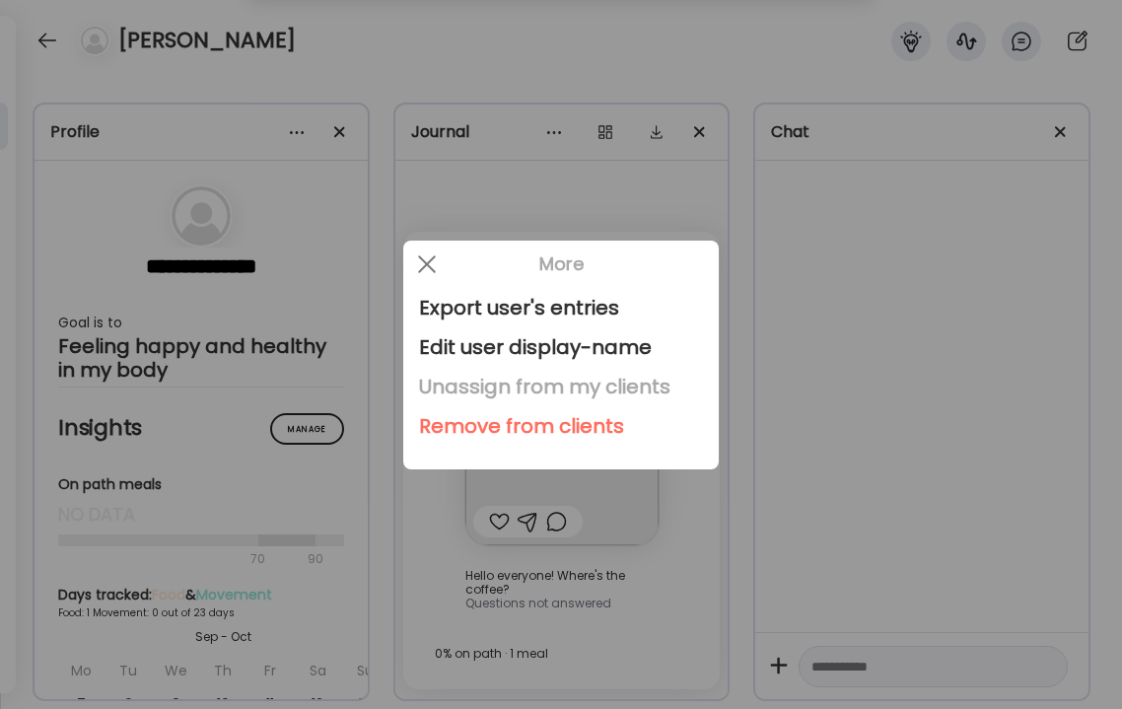
click at [476, 382] on div "Unassign from my clients" at bounding box center [561, 386] width 284 height 39
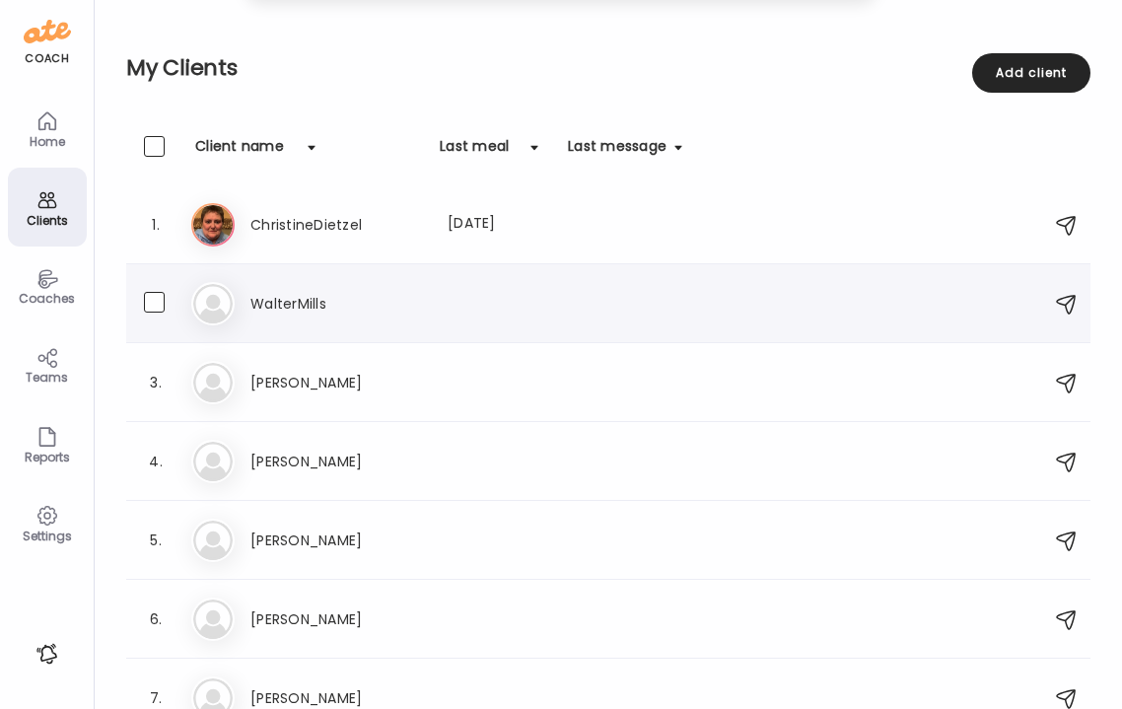
click at [303, 294] on h3 "WalterMills" at bounding box center [337, 304] width 174 height 24
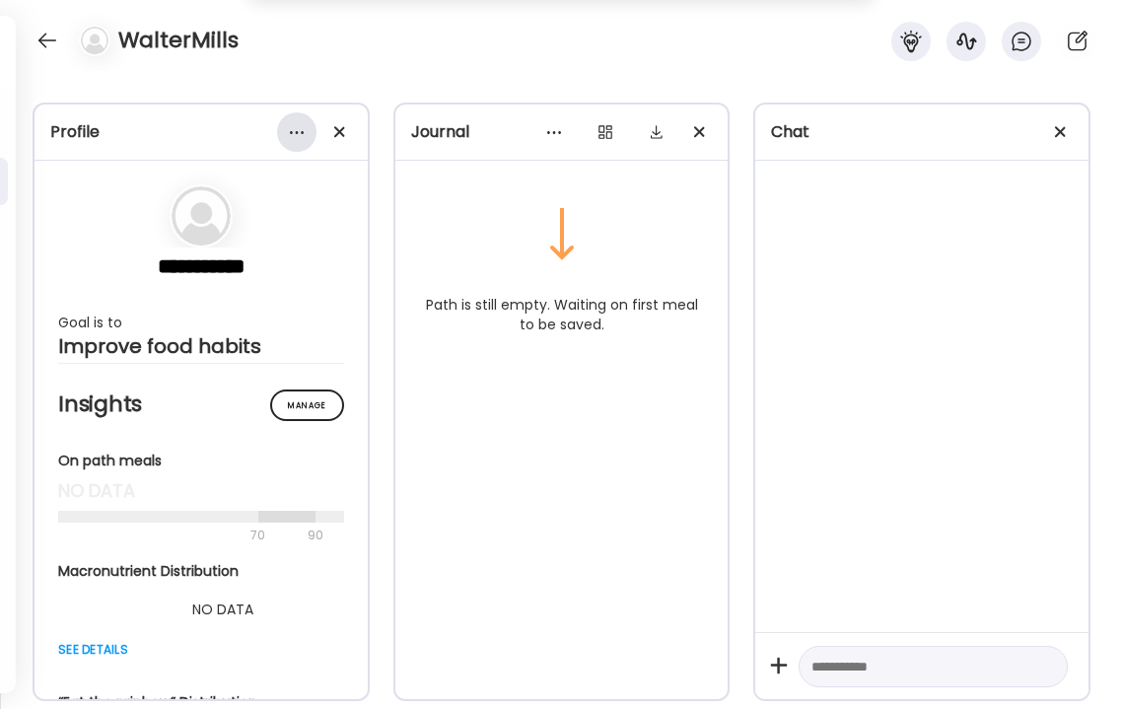
click at [291, 135] on div at bounding box center [296, 131] width 39 height 39
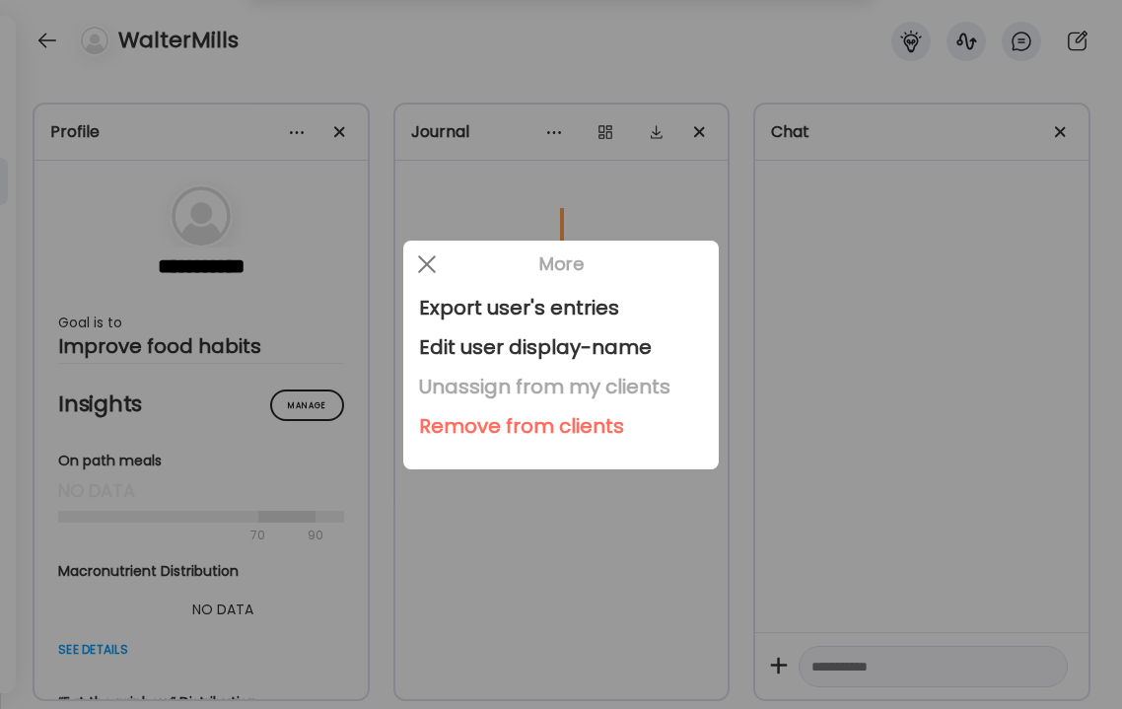
click at [435, 389] on div "Unassign from my clients" at bounding box center [561, 386] width 284 height 39
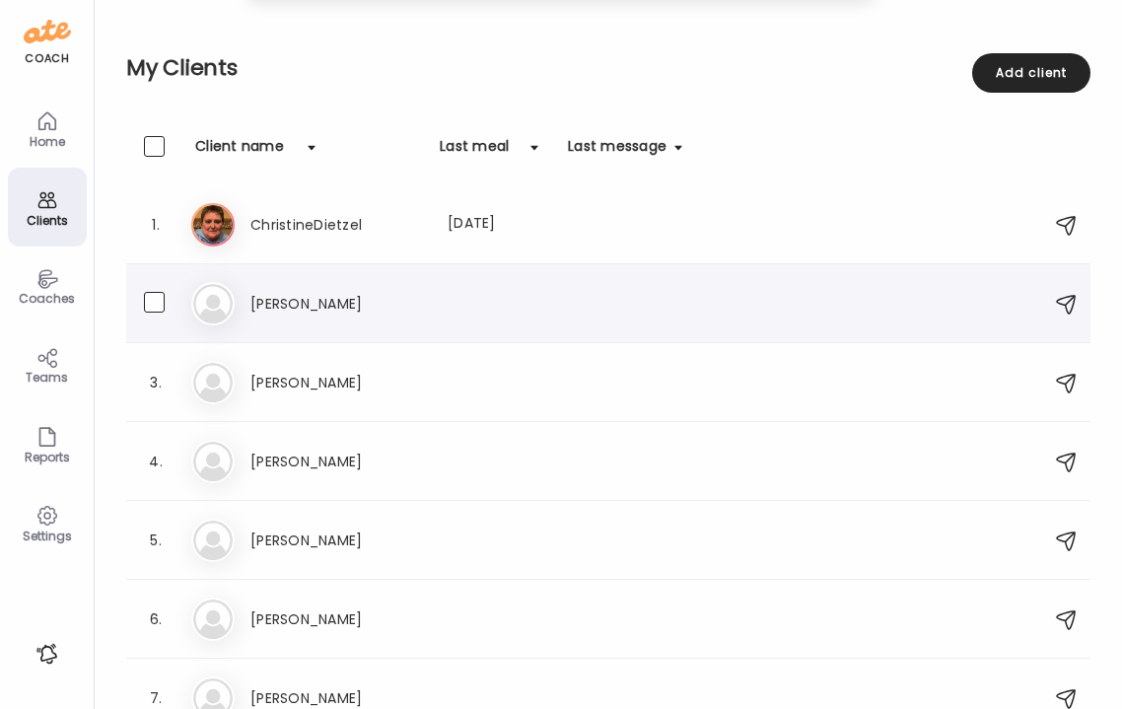
click at [306, 304] on h3 "[PERSON_NAME]" at bounding box center [337, 304] width 174 height 24
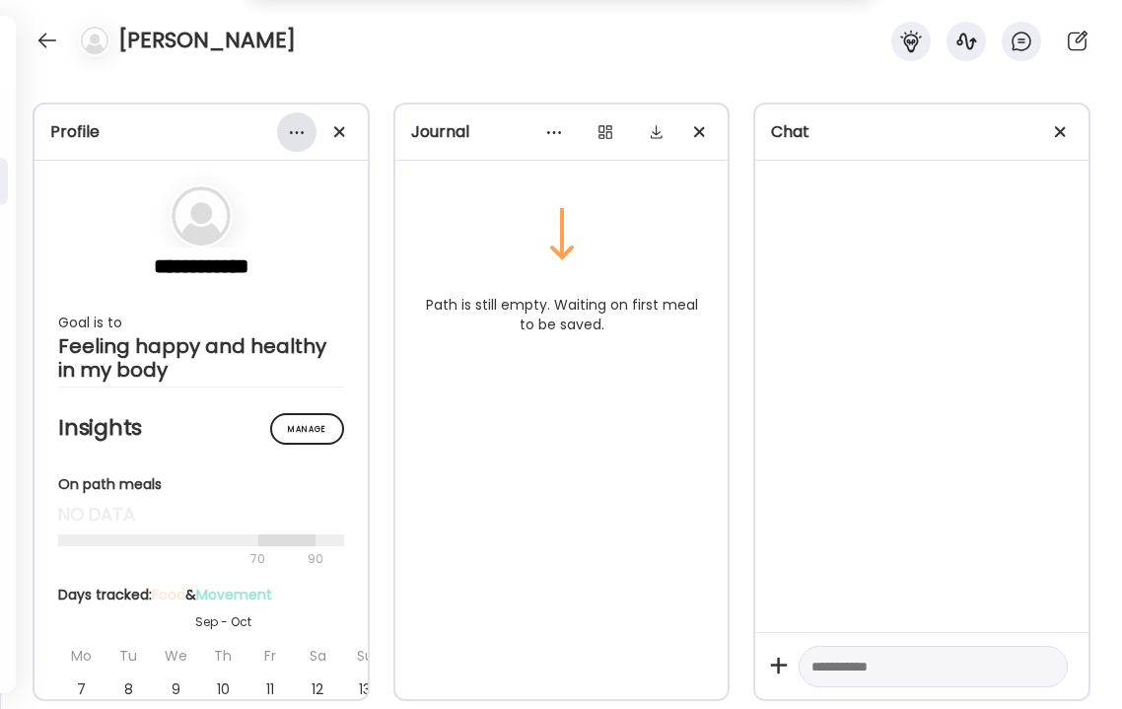
click at [296, 121] on div at bounding box center [296, 131] width 39 height 39
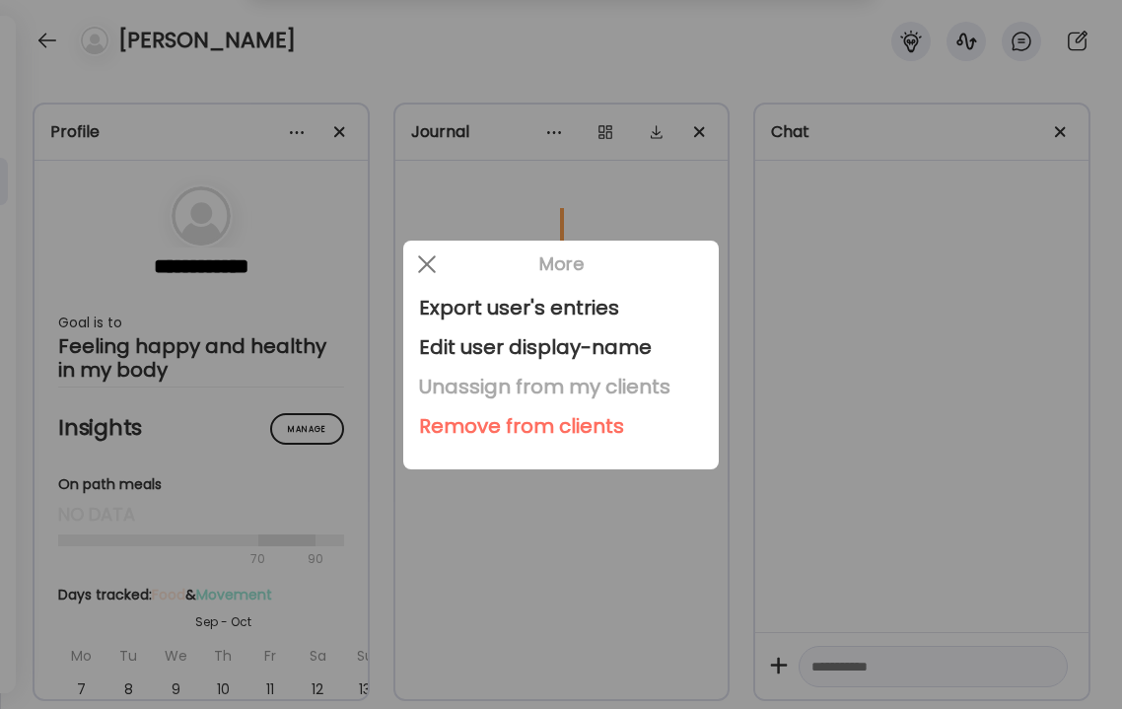
click at [462, 383] on div "Unassign from my clients" at bounding box center [561, 386] width 284 height 39
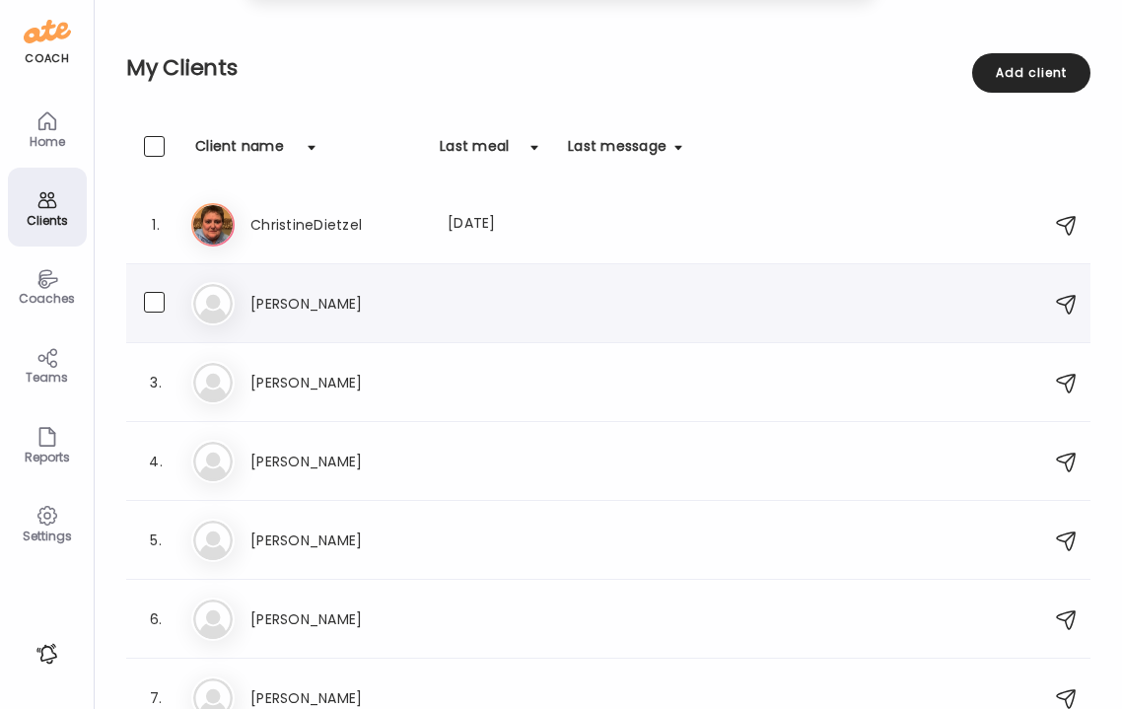
click at [348, 301] on h3 "[PERSON_NAME]" at bounding box center [337, 304] width 174 height 24
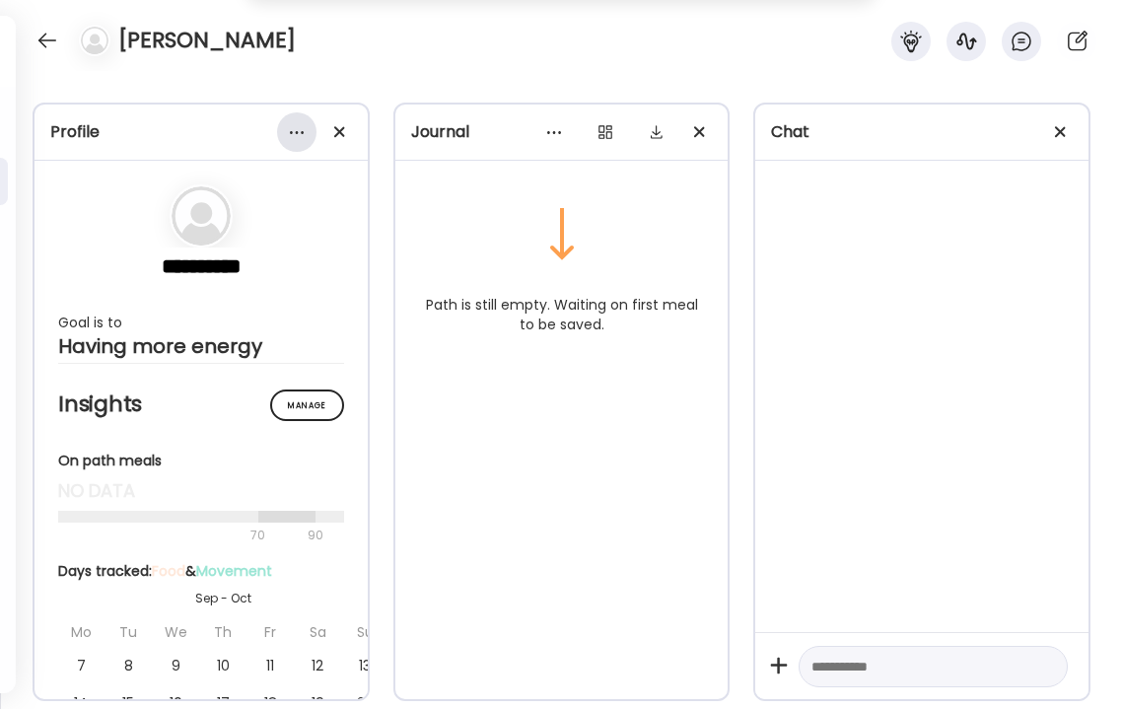
click at [300, 134] on div at bounding box center [296, 131] width 39 height 39
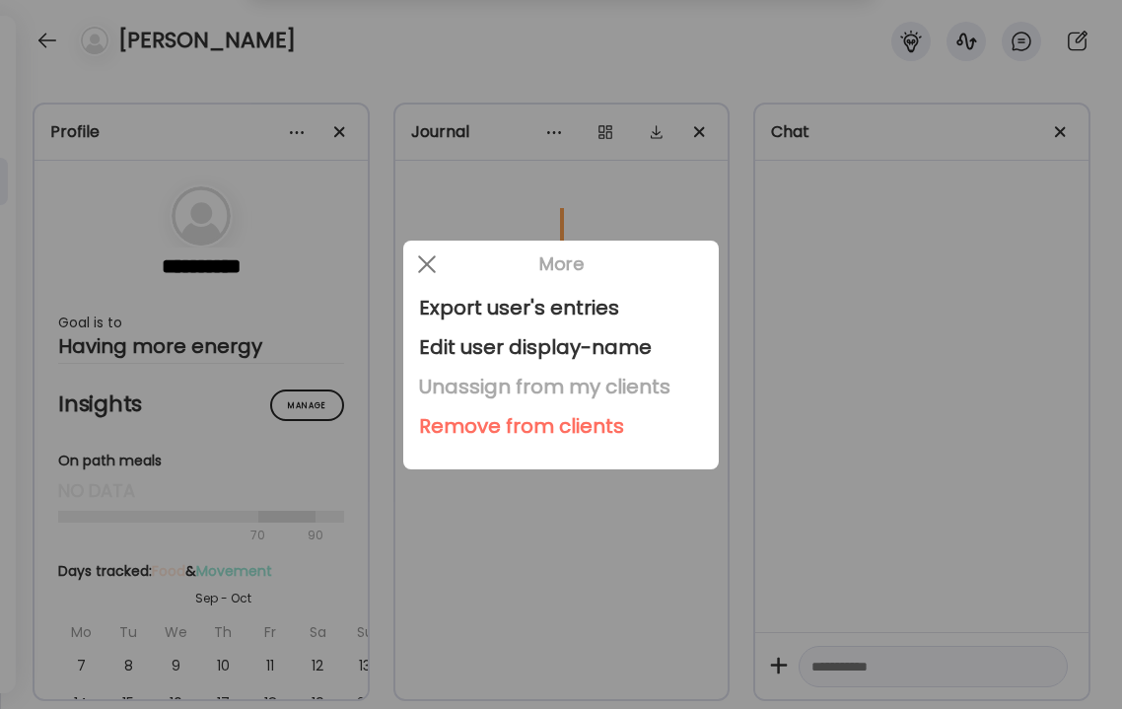
click at [429, 388] on div "Unassign from my clients" at bounding box center [561, 386] width 284 height 39
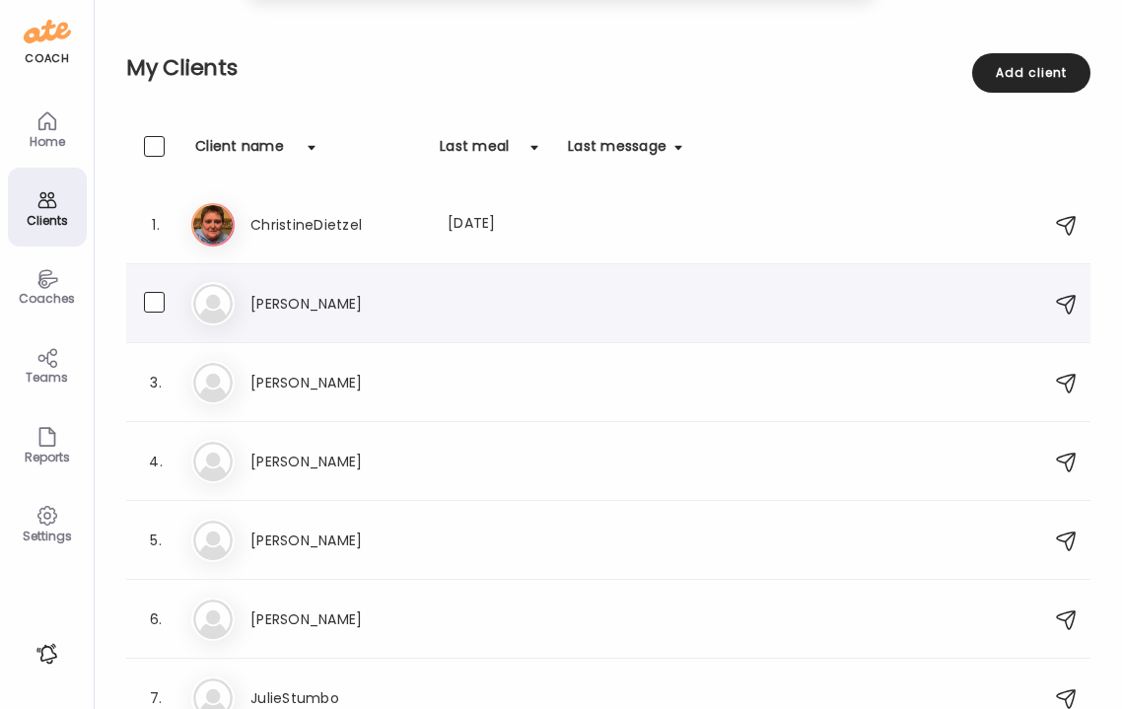
click at [347, 318] on div "Sh Shaneka" at bounding box center [611, 303] width 840 height 43
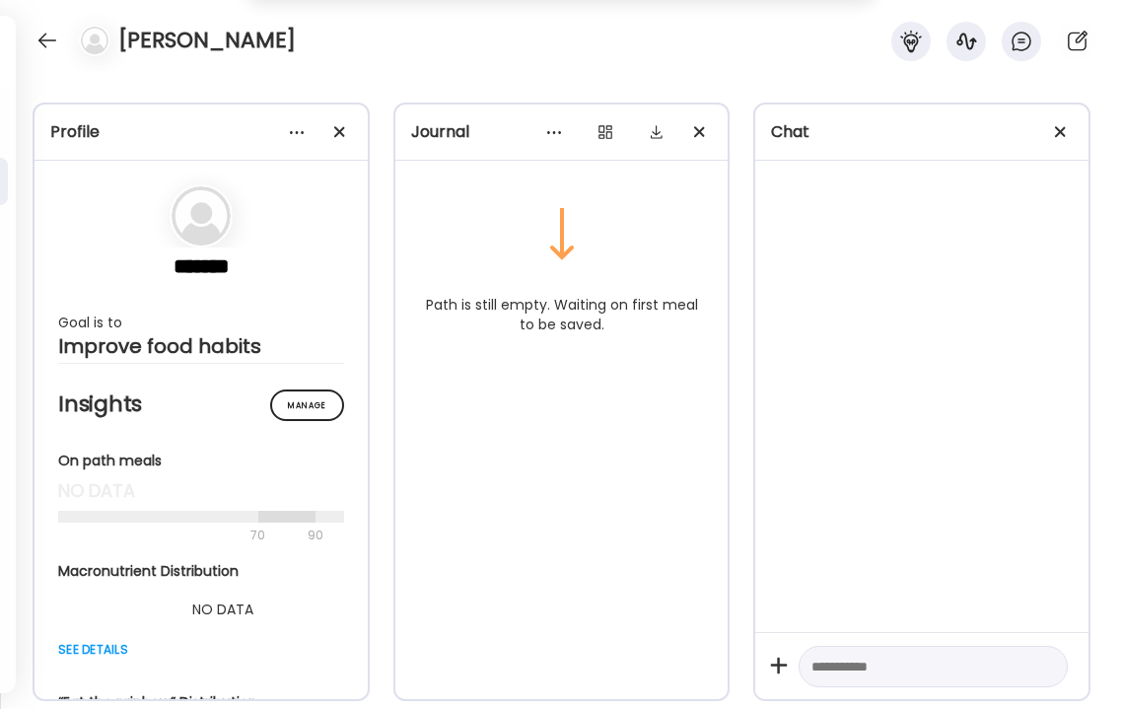
click at [866, 679] on div at bounding box center [933, 667] width 269 height 42
click at [844, 666] on textarea at bounding box center [916, 667] width 208 height 24
type textarea "**********"
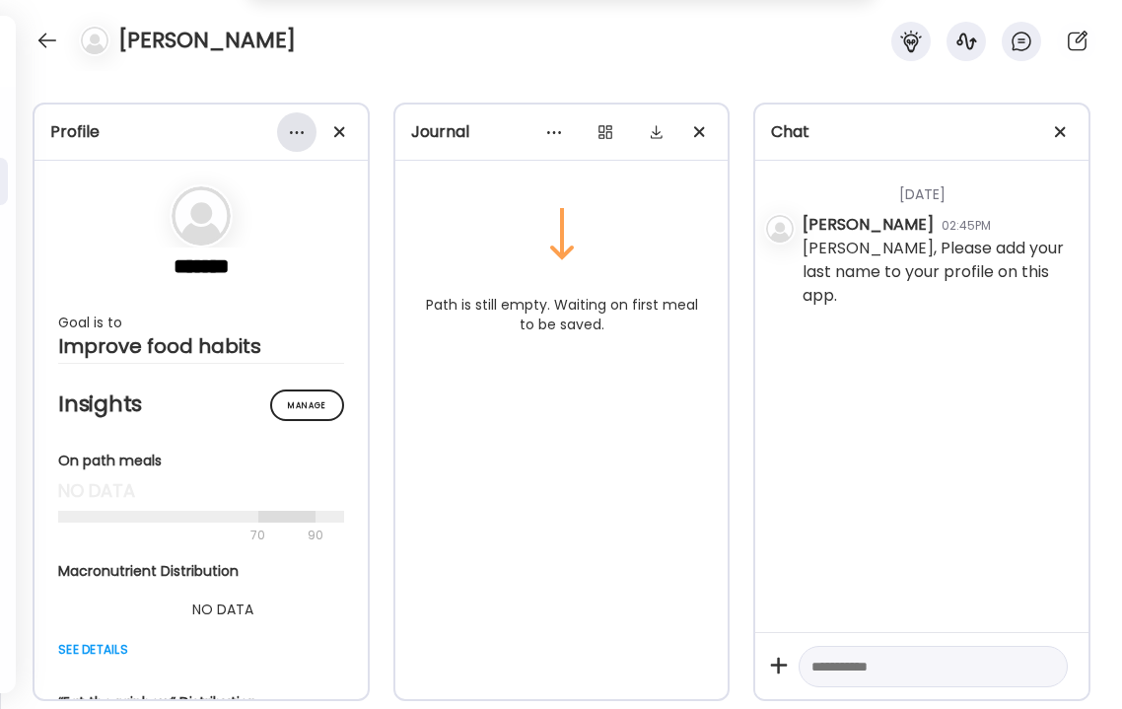
click at [296, 138] on div at bounding box center [296, 131] width 39 height 39
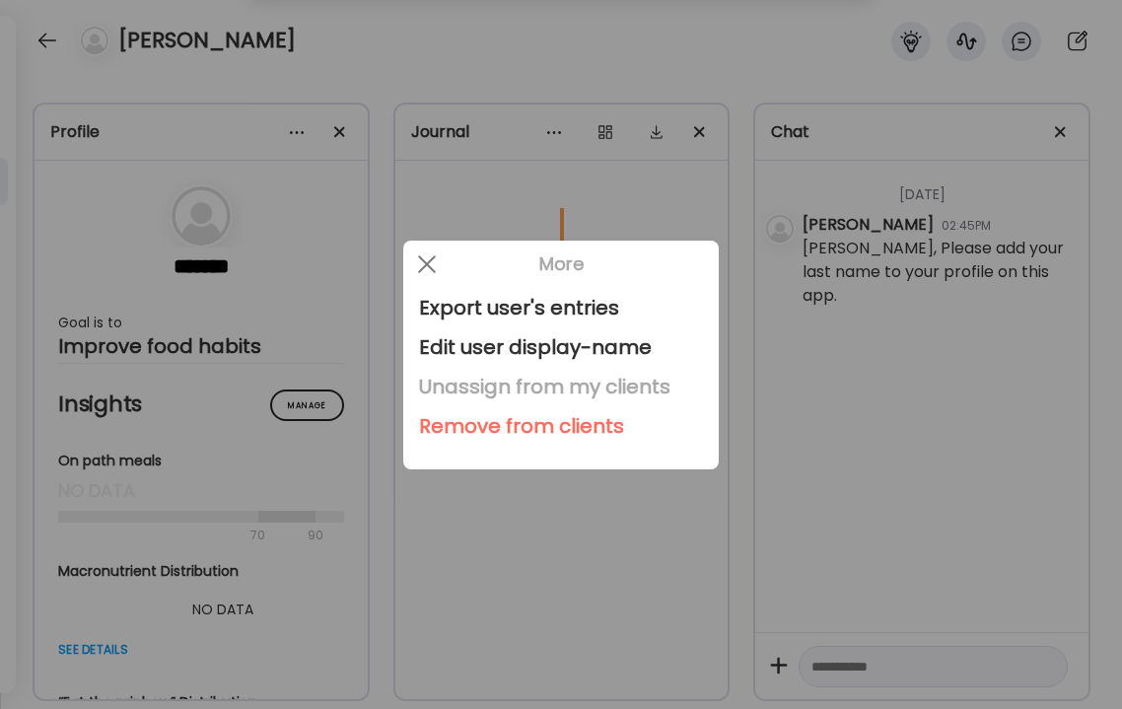
click at [439, 388] on div "Unassign from my clients" at bounding box center [561, 386] width 284 height 39
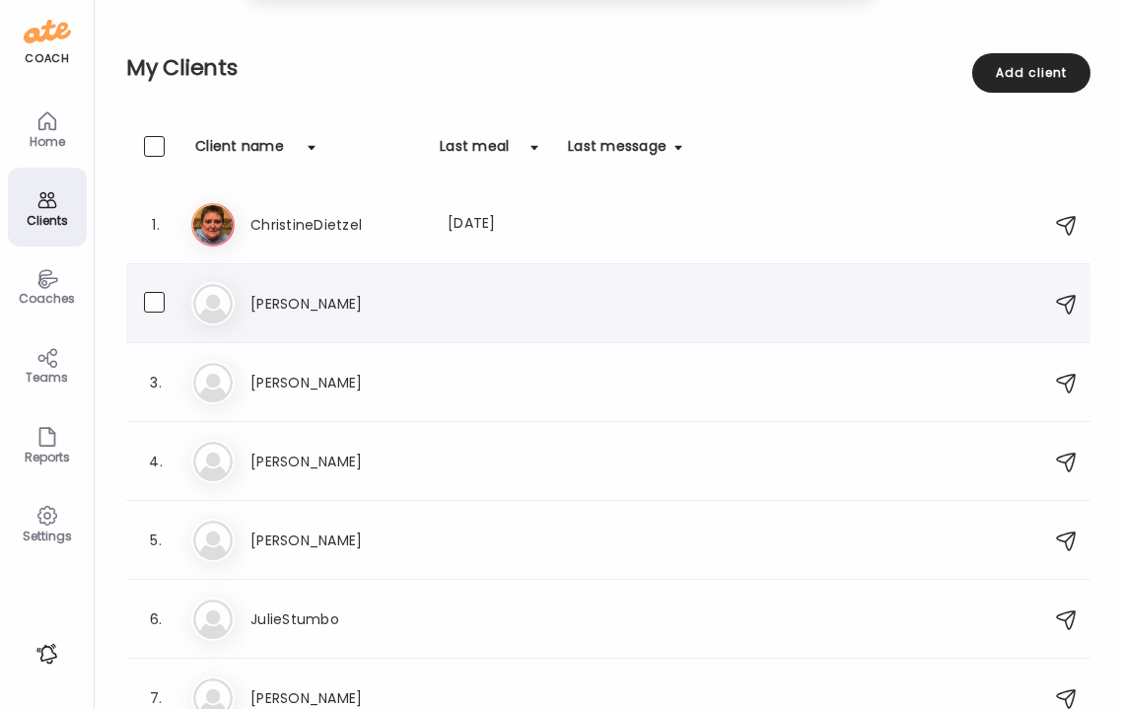
click at [293, 315] on h3 "[PERSON_NAME]" at bounding box center [337, 304] width 174 height 24
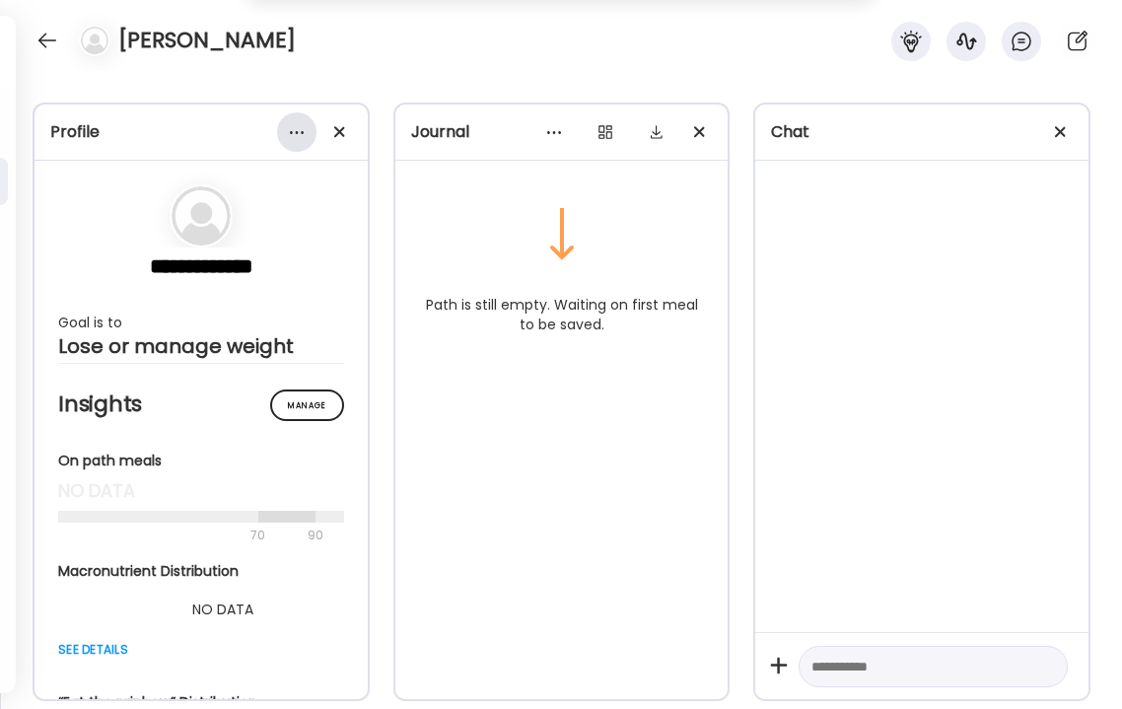
click at [288, 141] on div at bounding box center [296, 131] width 39 height 39
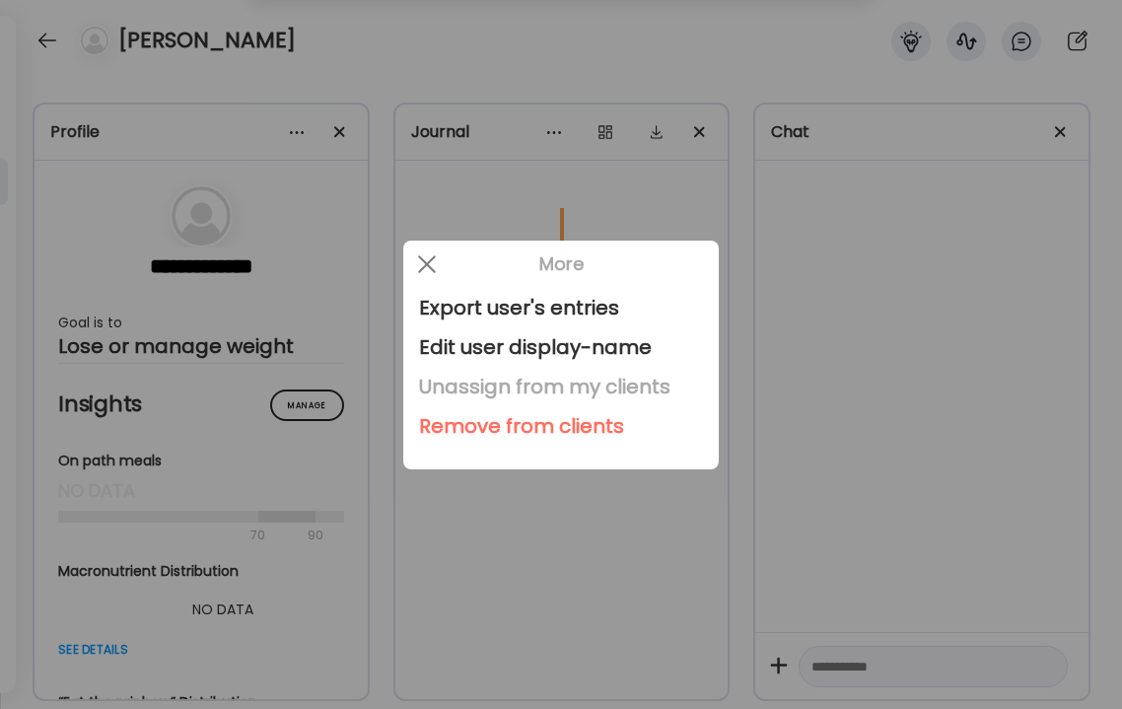
click at [444, 389] on div "Unassign from my clients" at bounding box center [561, 386] width 284 height 39
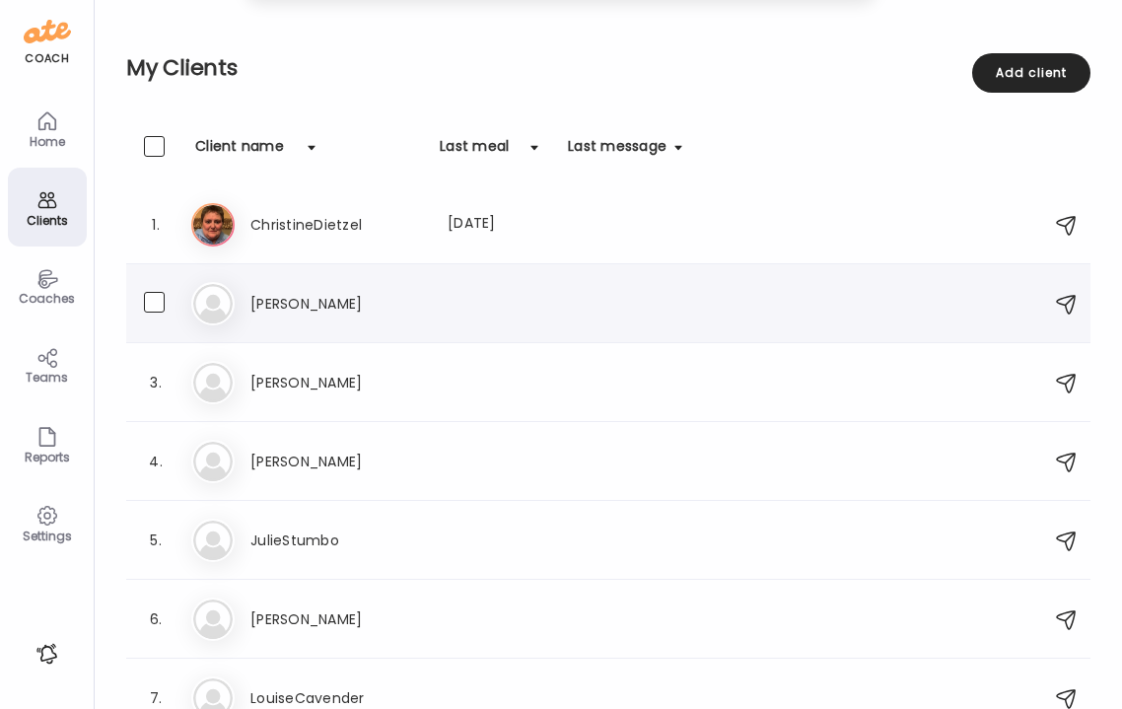
click at [359, 311] on h3 "[PERSON_NAME]" at bounding box center [337, 304] width 174 height 24
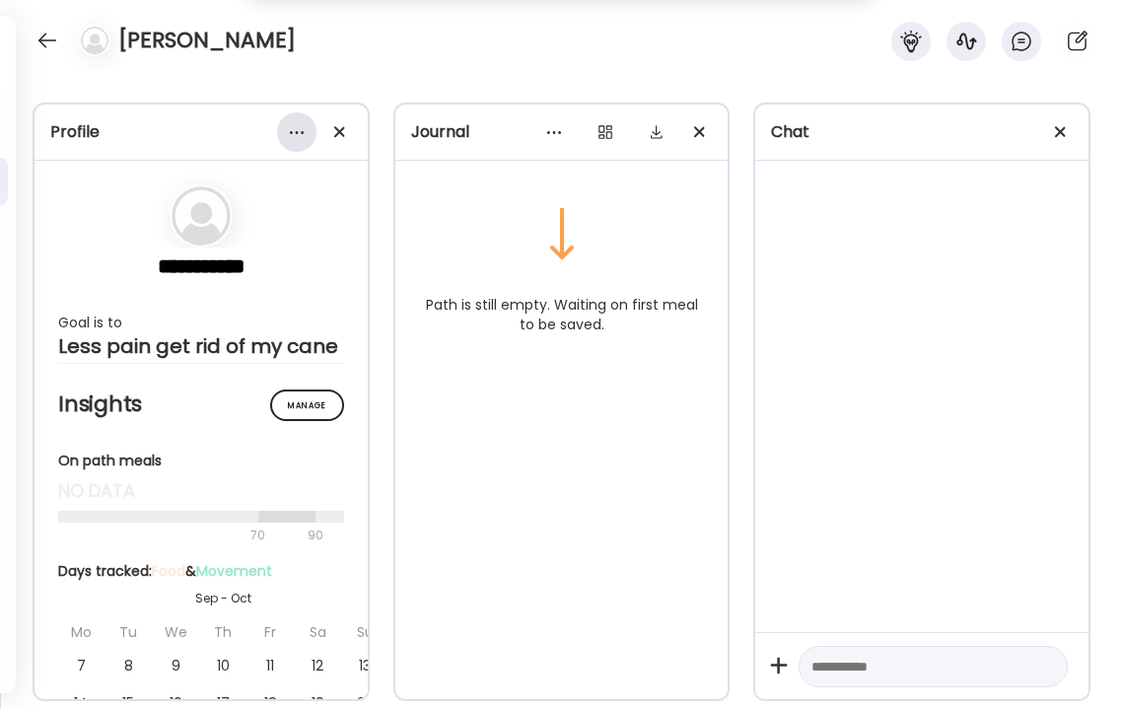
click at [313, 135] on div at bounding box center [296, 131] width 39 height 39
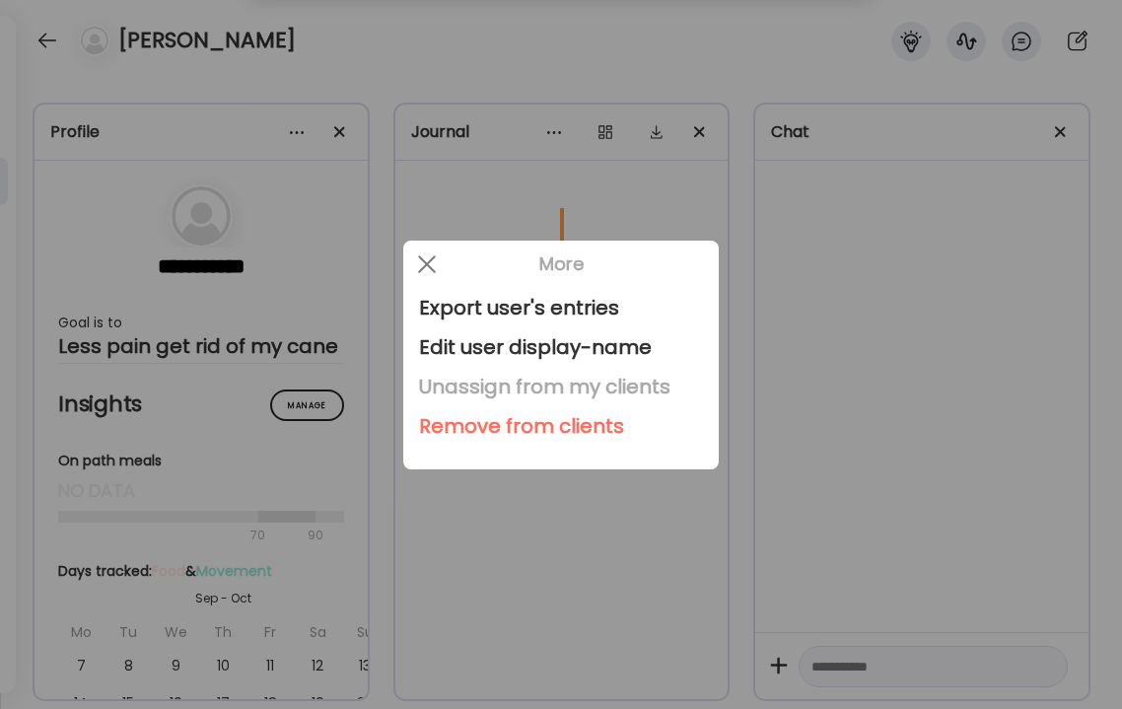
click at [505, 386] on div "Unassign from my clients" at bounding box center [561, 386] width 284 height 39
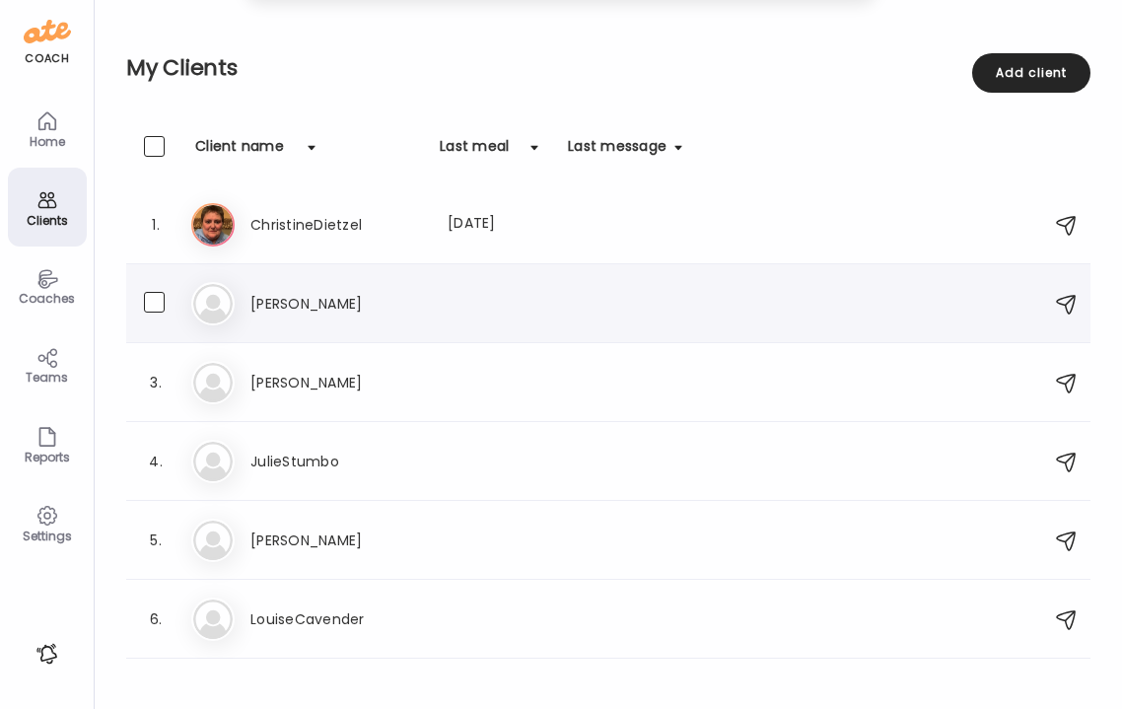
click at [378, 301] on h3 "[PERSON_NAME]" at bounding box center [337, 304] width 174 height 24
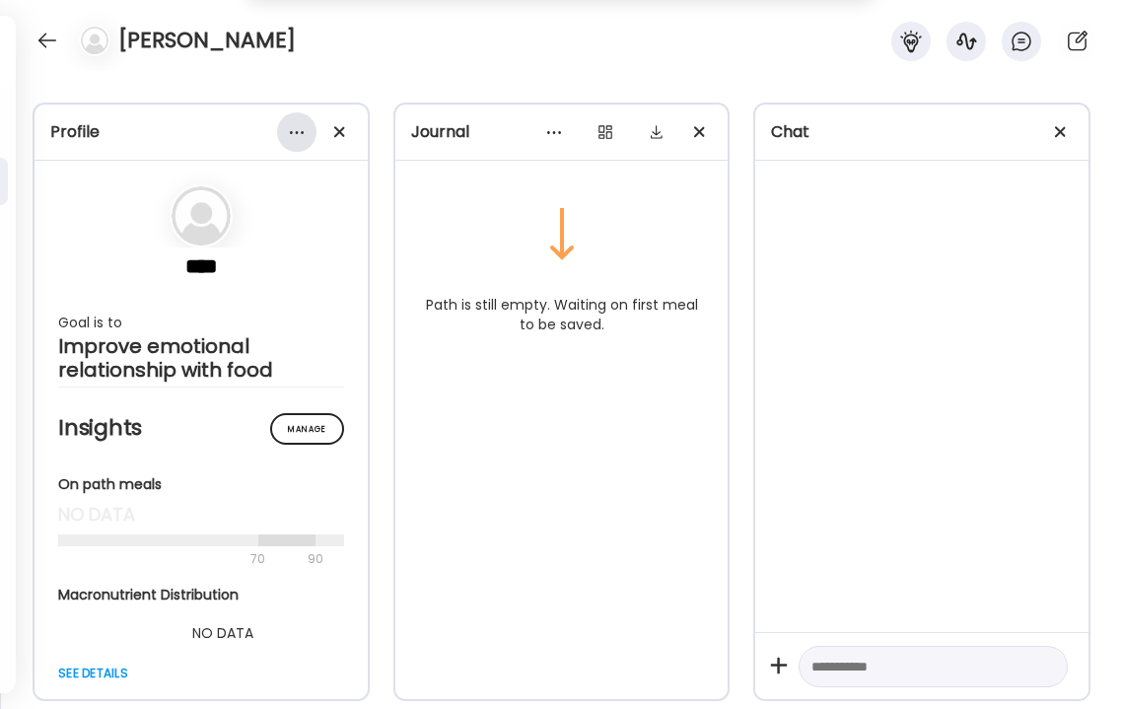
click at [293, 138] on div at bounding box center [296, 131] width 39 height 39
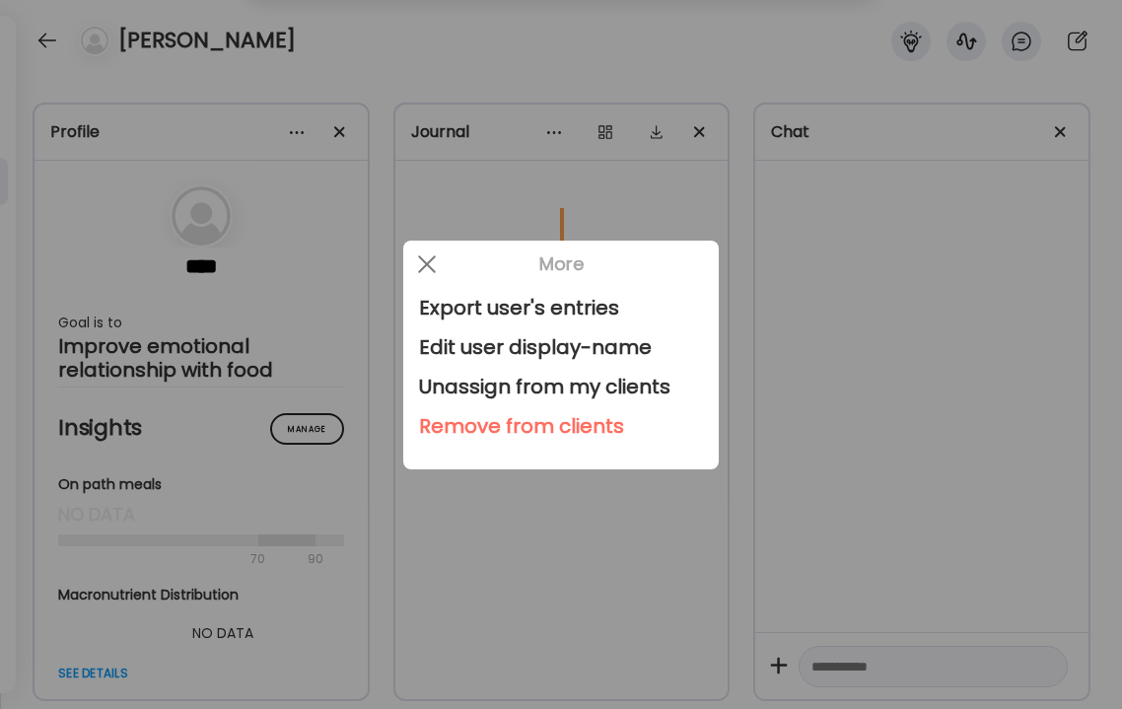
click at [290, 210] on div at bounding box center [561, 354] width 1122 height 709
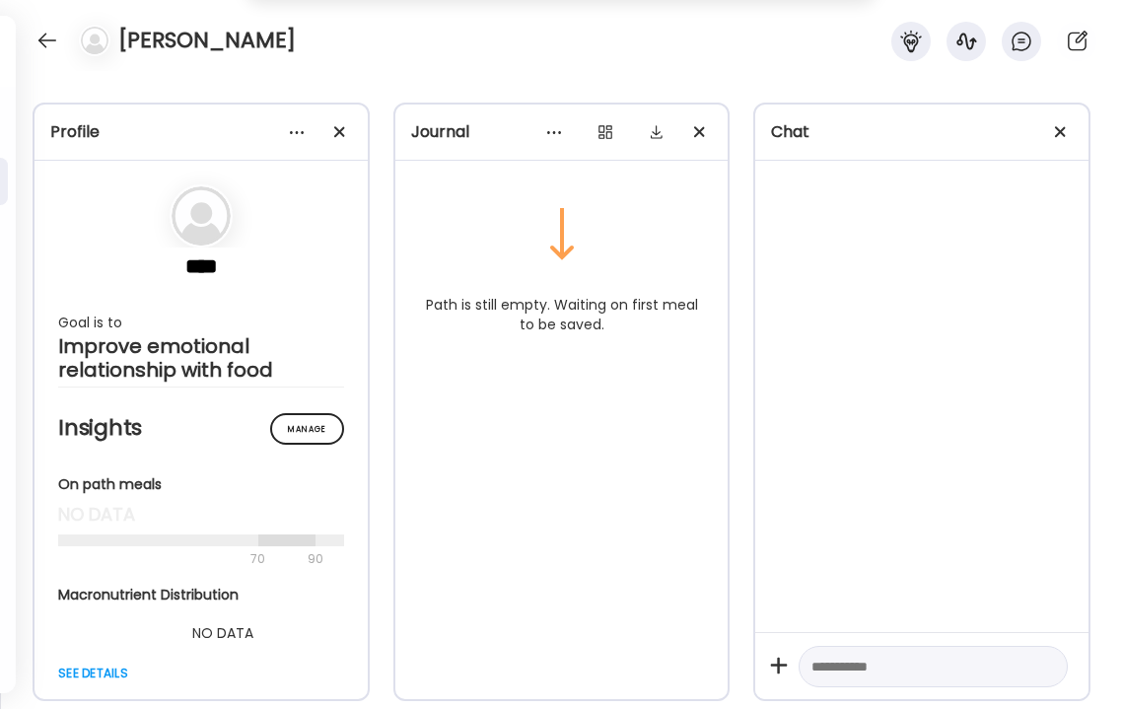
click at [895, 678] on div at bounding box center [933, 667] width 269 height 42
click at [886, 673] on textarea at bounding box center [916, 667] width 208 height 24
type textarea "**********"
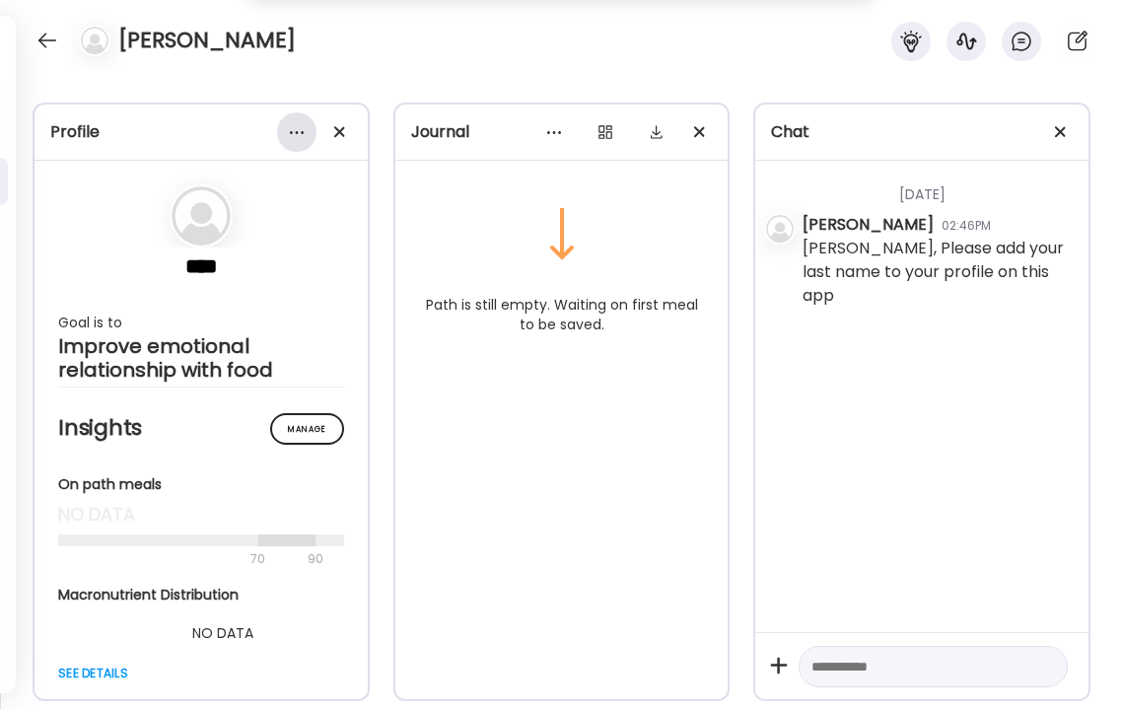
click at [295, 131] on div at bounding box center [296, 131] width 39 height 39
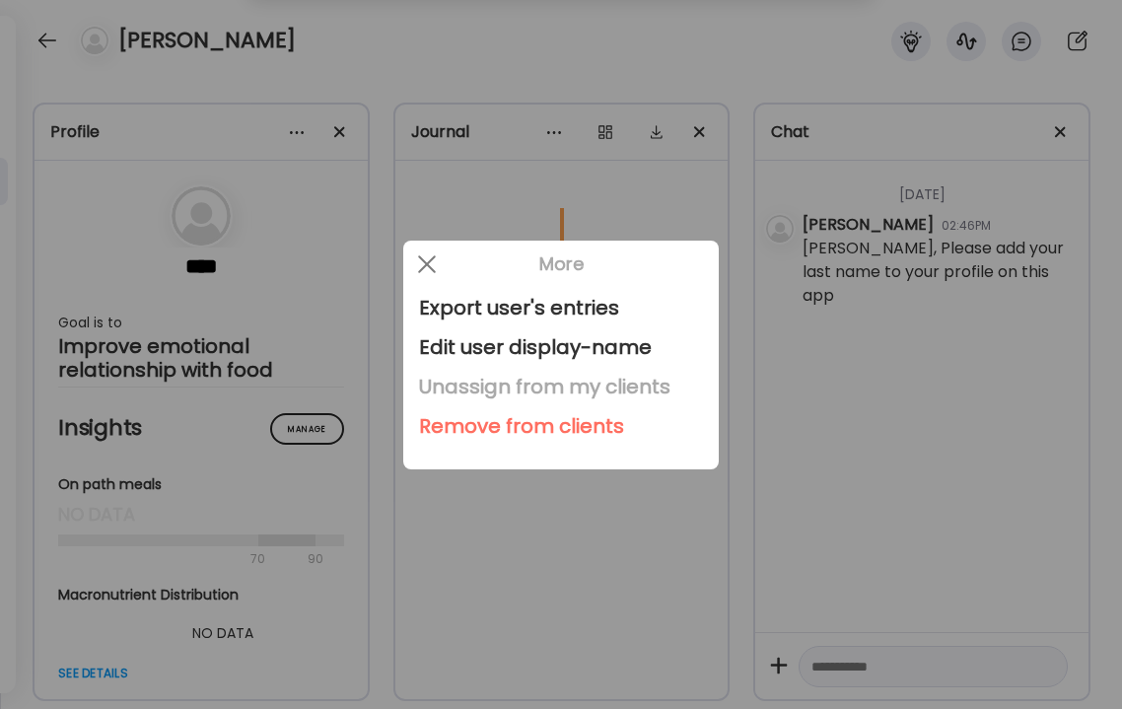
click at [506, 399] on div "Unassign from my clients" at bounding box center [561, 386] width 284 height 39
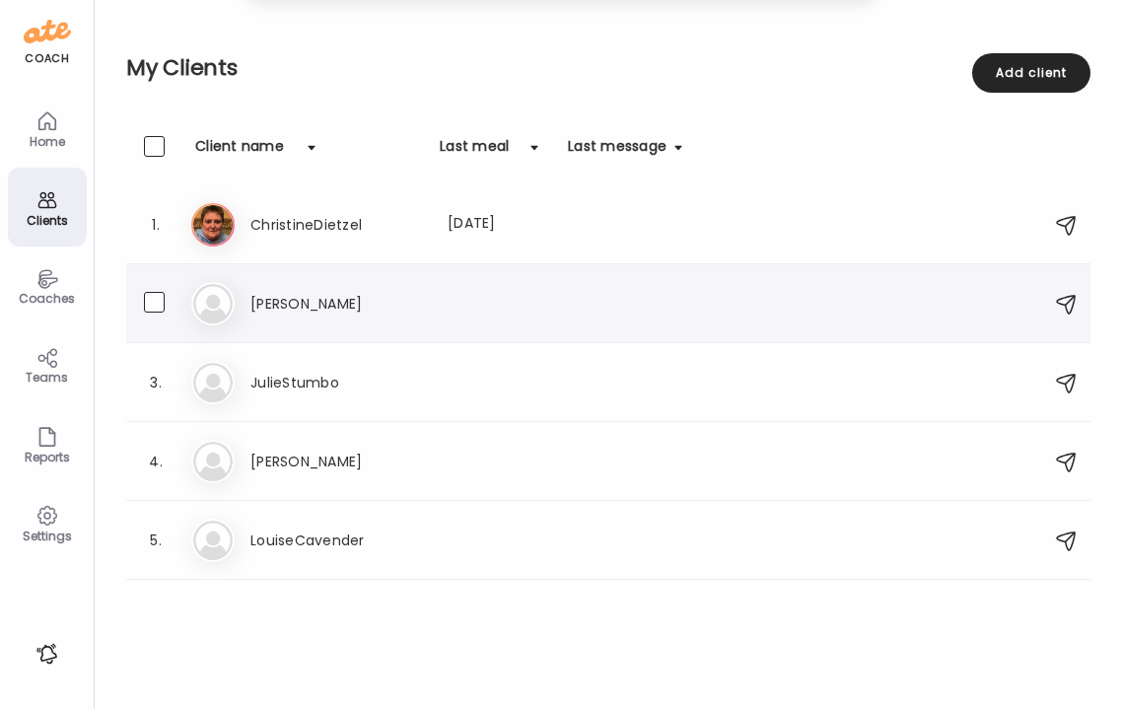
click at [318, 324] on div "Le [PERSON_NAME]" at bounding box center [611, 303] width 840 height 43
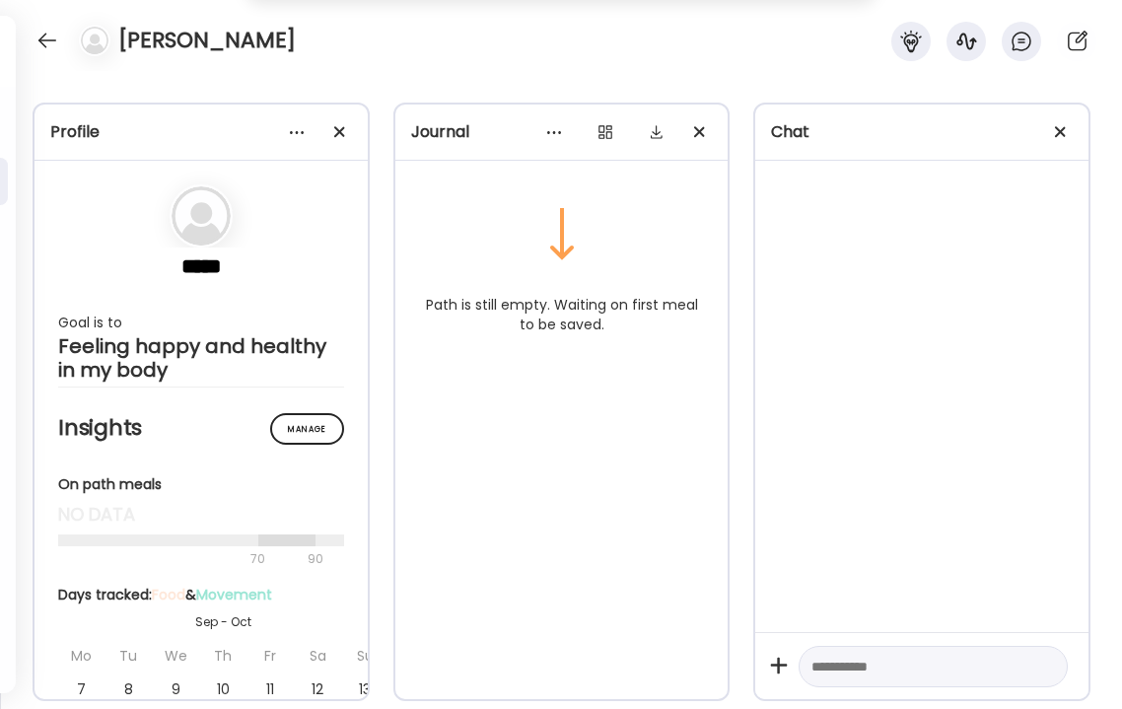
click at [853, 674] on textarea at bounding box center [916, 667] width 208 height 24
type textarea "**********"
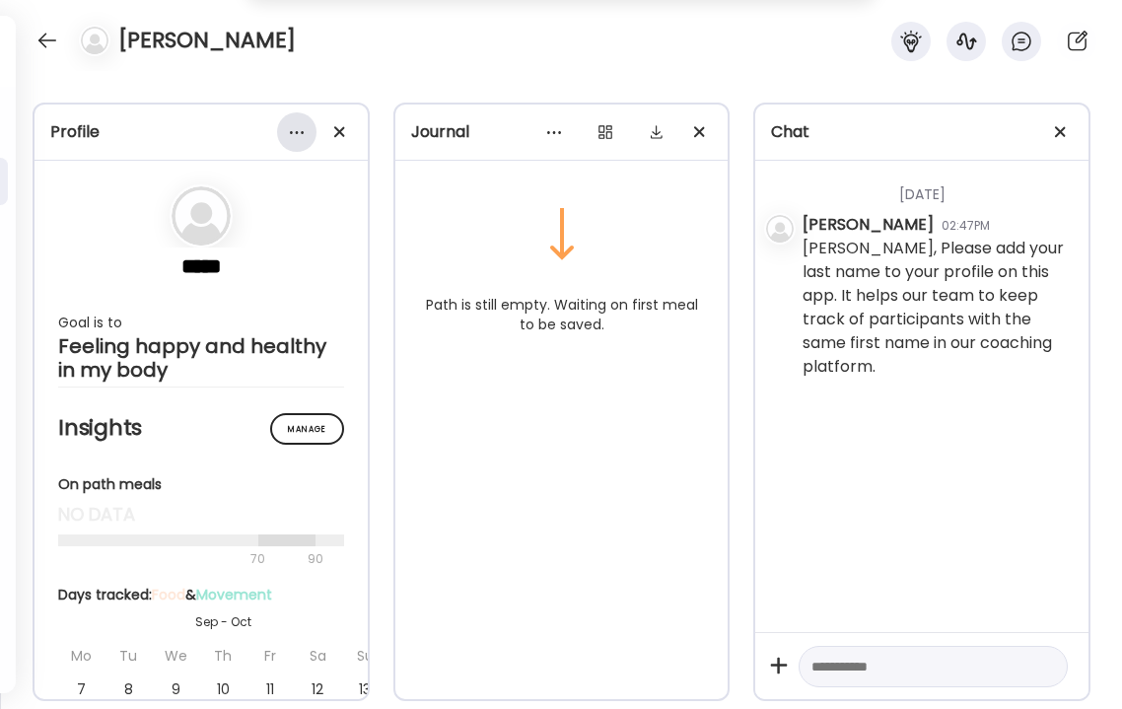
click at [303, 130] on div at bounding box center [296, 131] width 39 height 39
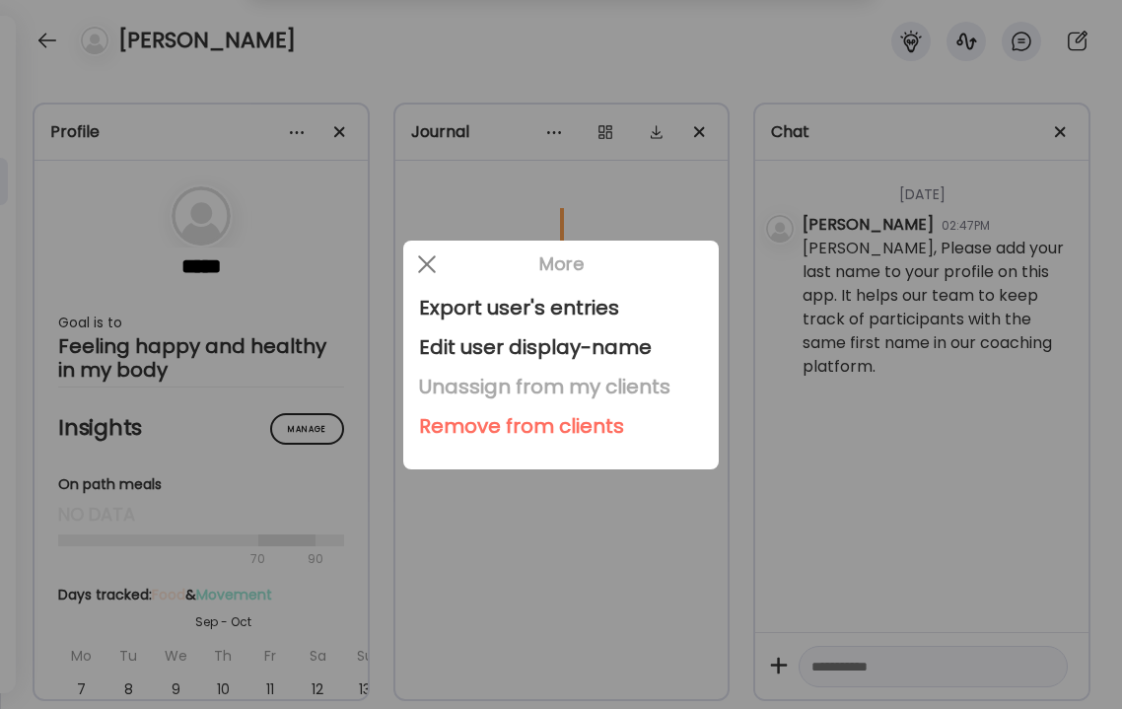
click at [466, 383] on div "Unassign from my clients" at bounding box center [561, 386] width 284 height 39
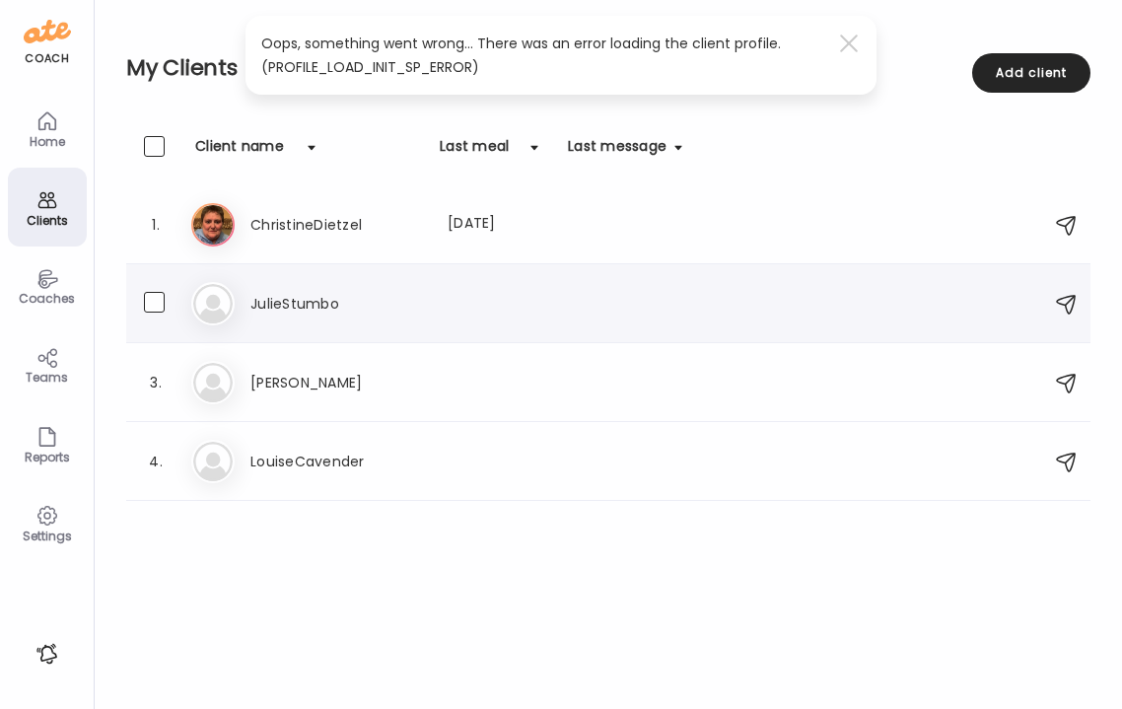
click at [328, 312] on h3 "JulieStumbo" at bounding box center [337, 304] width 174 height 24
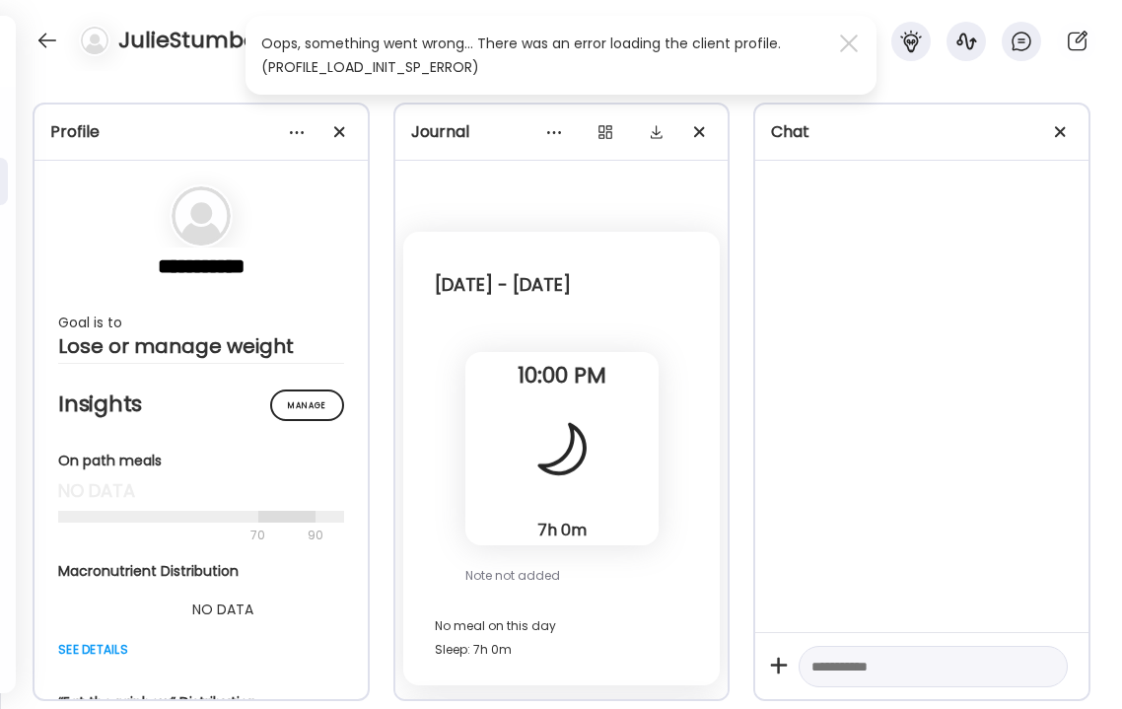
scroll to position [1990, 0]
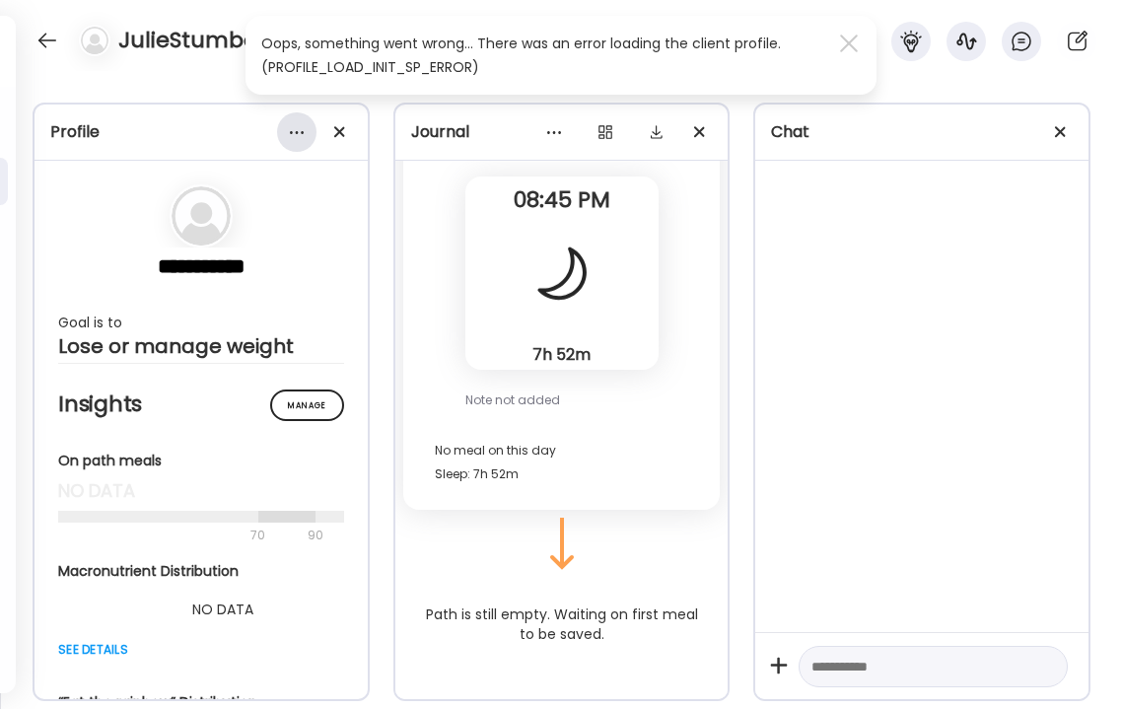
click at [292, 132] on div at bounding box center [296, 131] width 39 height 39
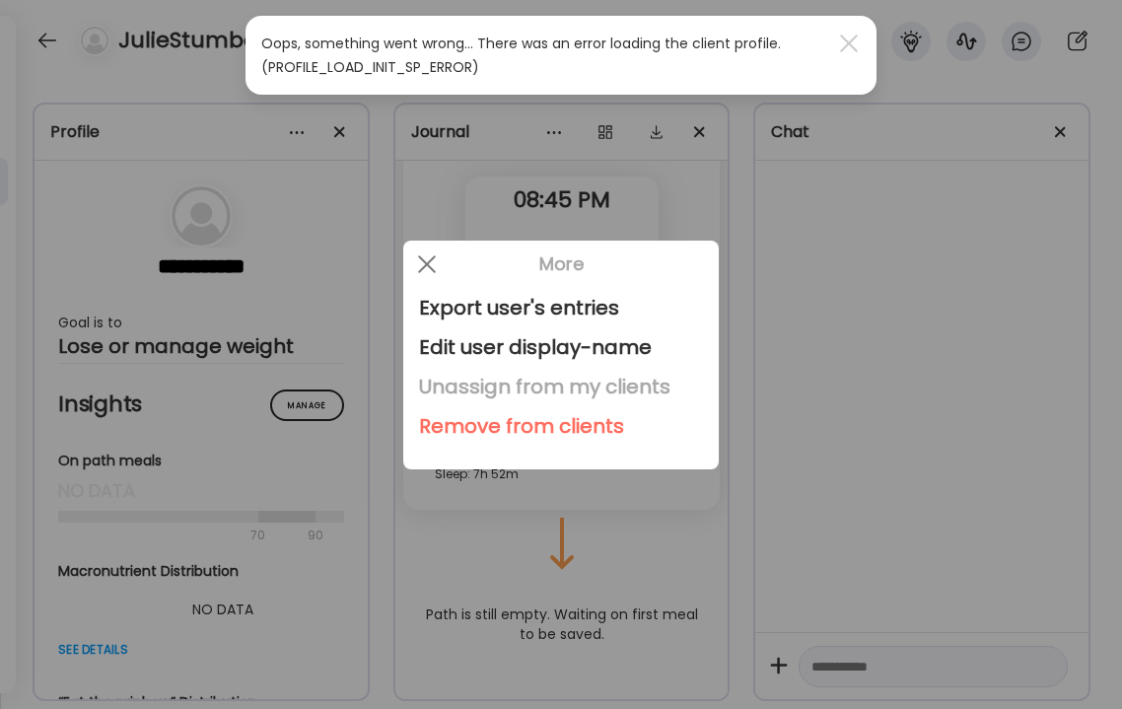
click at [471, 387] on div "Unassign from my clients" at bounding box center [561, 386] width 284 height 39
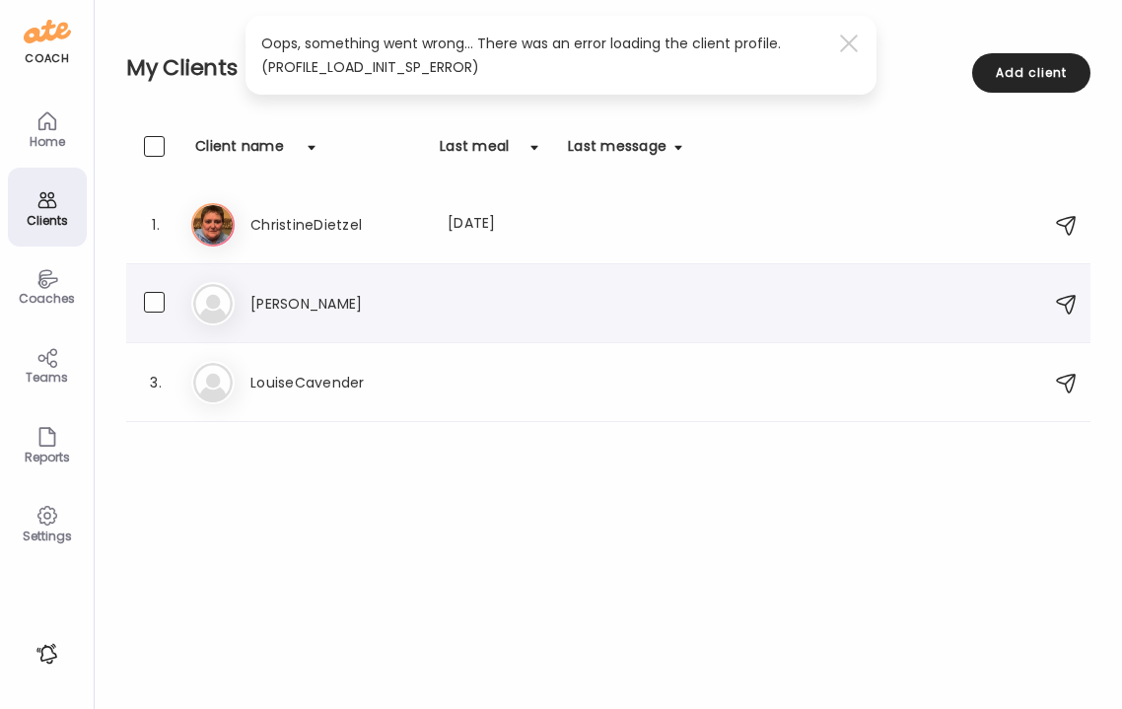
click at [342, 302] on h3 "[PERSON_NAME]" at bounding box center [337, 304] width 174 height 24
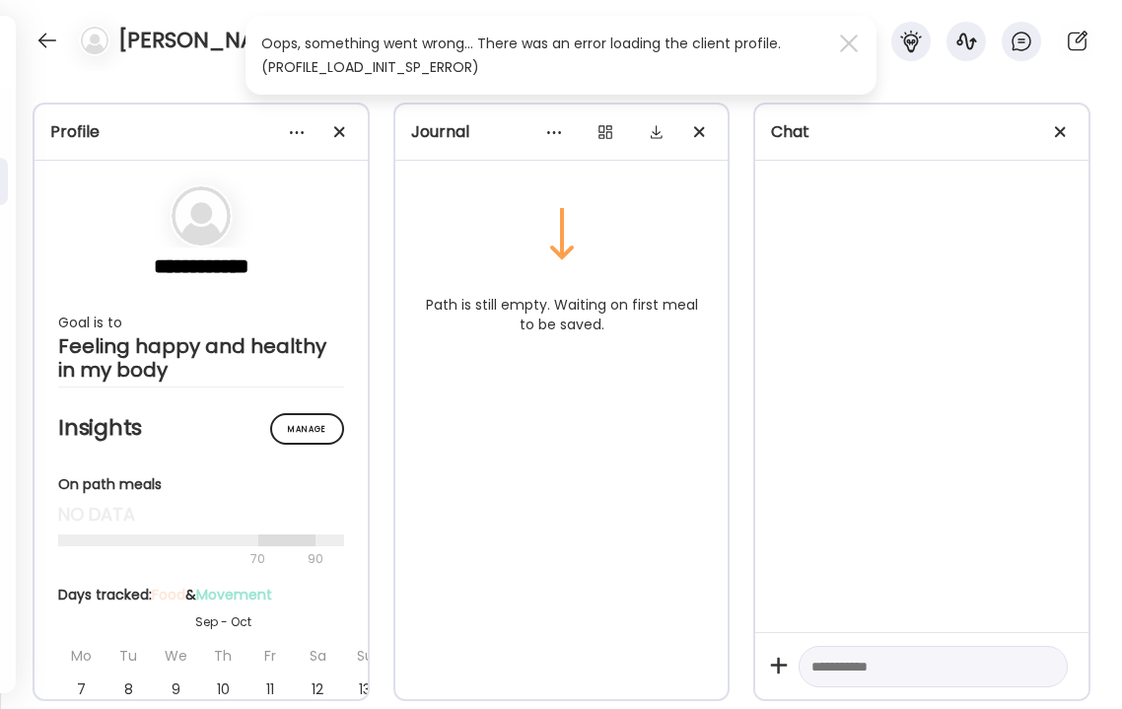
scroll to position [0, 0]
click at [301, 127] on div at bounding box center [296, 131] width 39 height 39
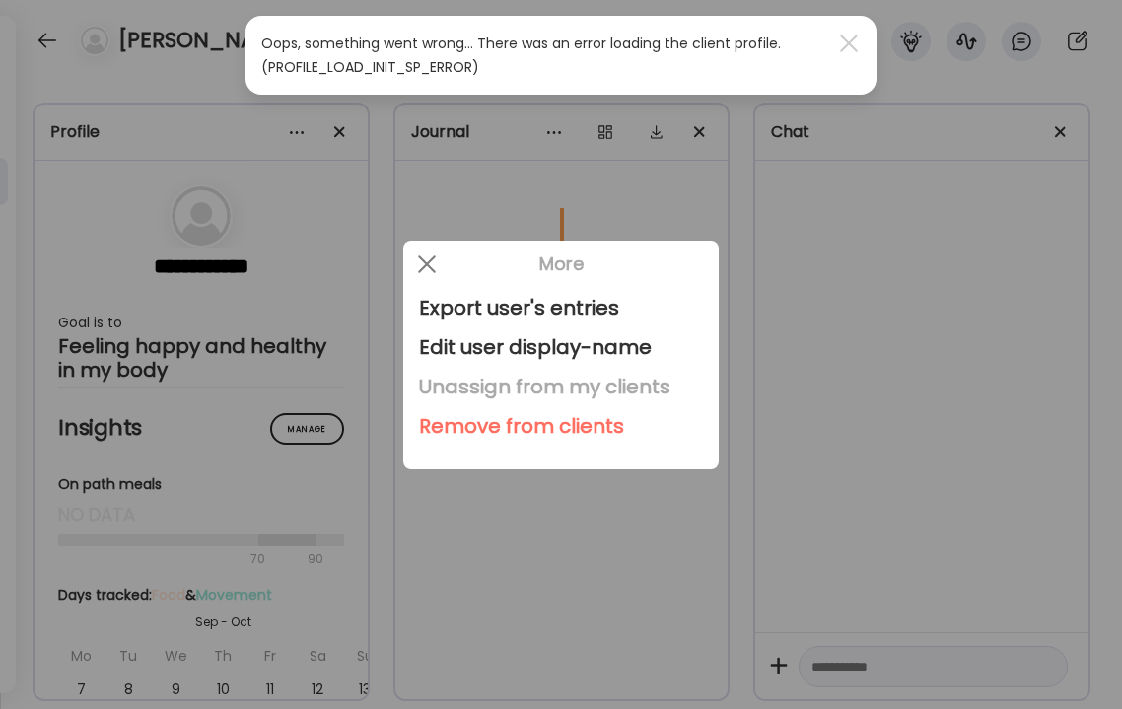
click at [443, 394] on div "Unassign from my clients" at bounding box center [561, 386] width 284 height 39
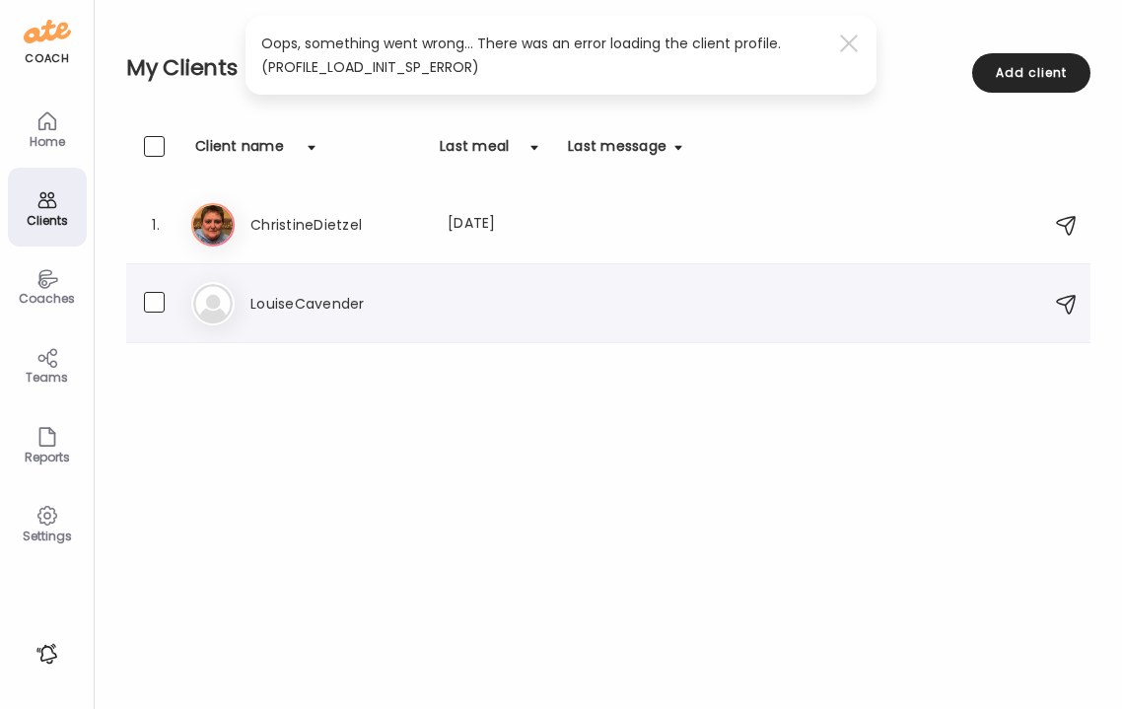
click at [321, 299] on h3 "LouiseCavender" at bounding box center [337, 304] width 174 height 24
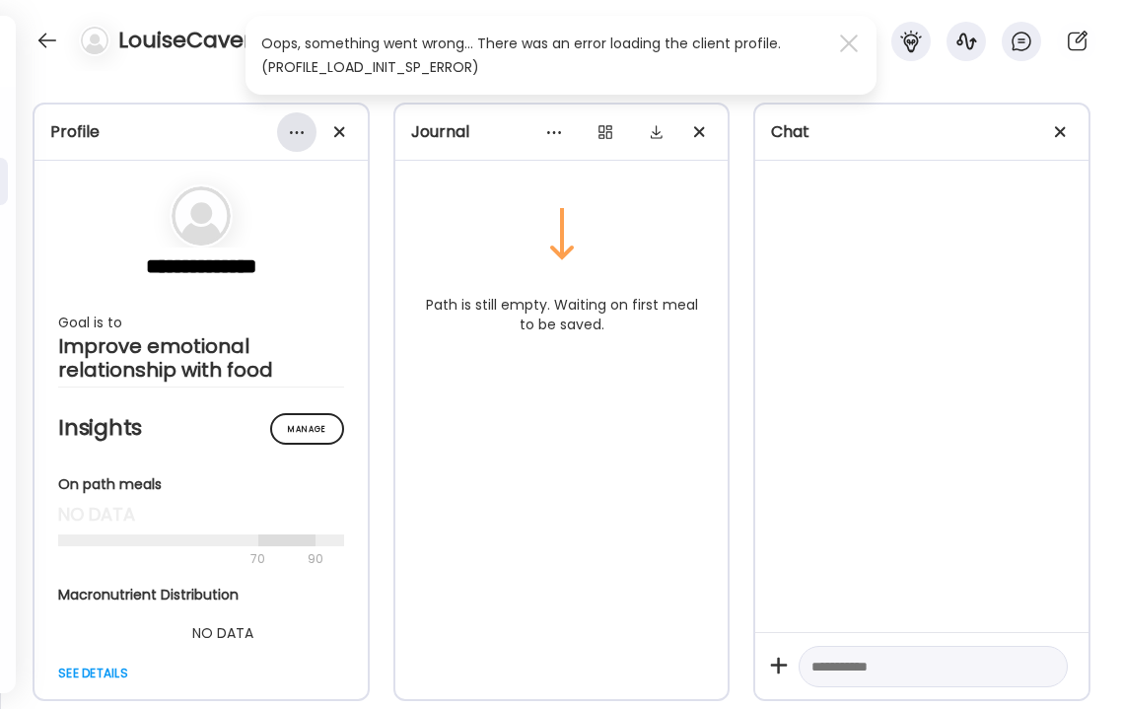
click at [297, 131] on div at bounding box center [296, 131] width 39 height 39
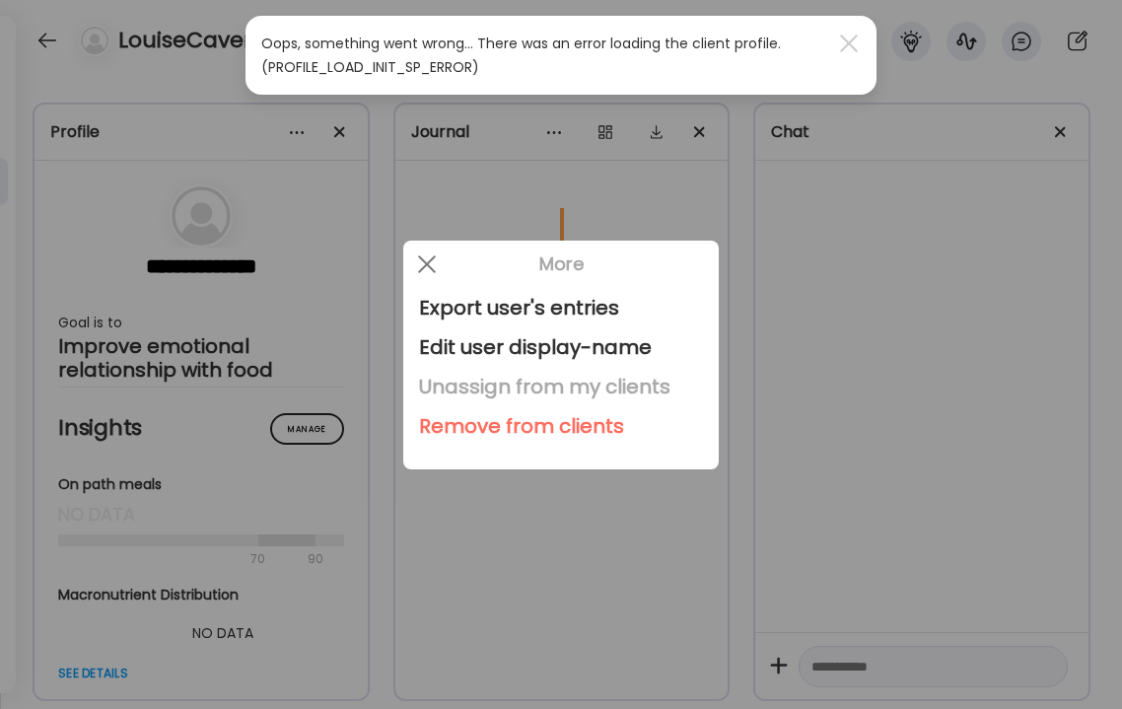
click at [441, 382] on div "Unassign from my clients" at bounding box center [561, 386] width 284 height 39
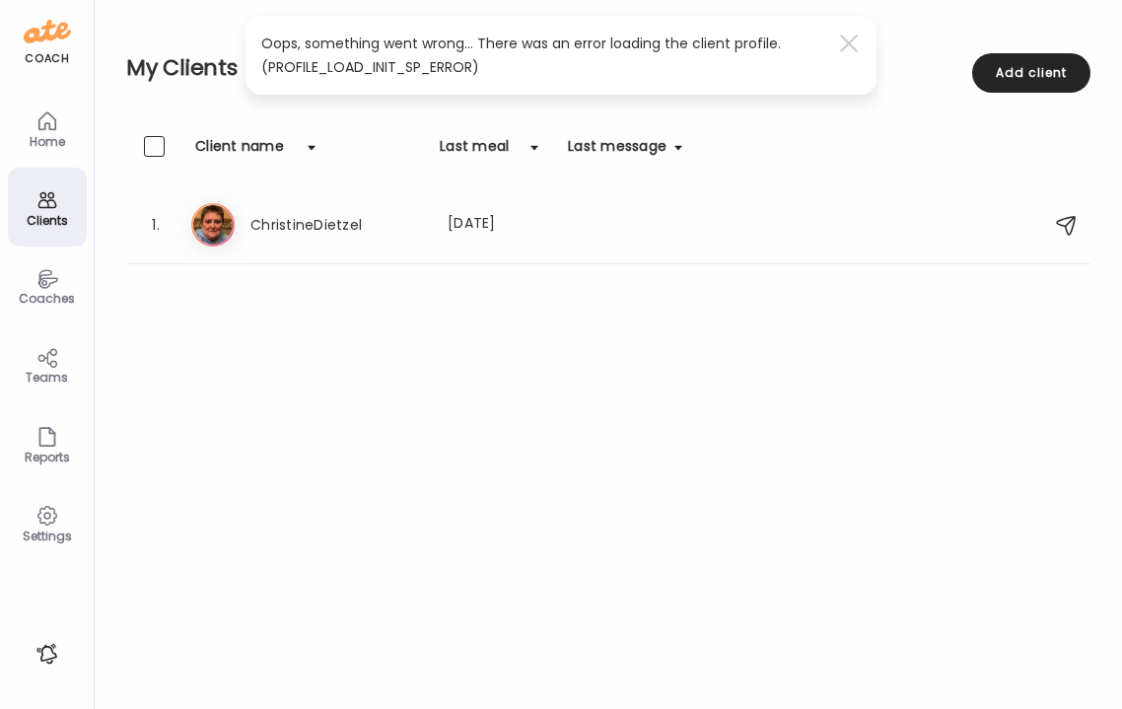
click at [39, 292] on div "Coaches" at bounding box center [47, 298] width 71 height 13
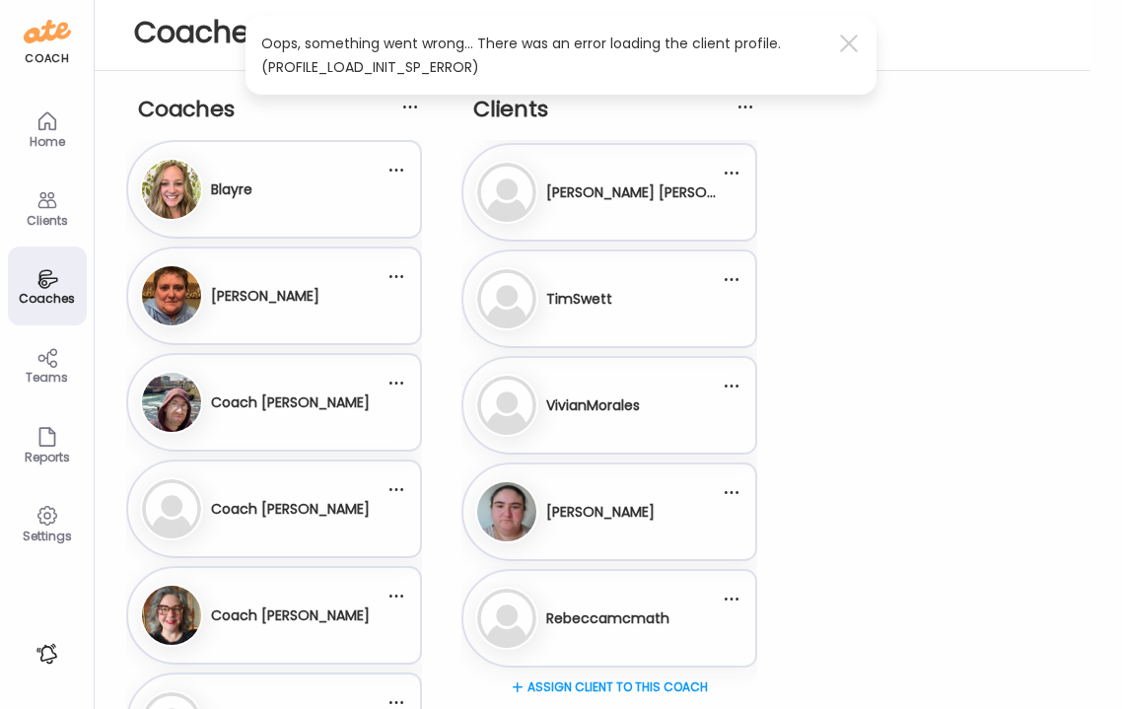
click at [344, 206] on div "[PERSON_NAME][GEOGRAPHIC_DATA]" at bounding box center [262, 189] width 245 height 63
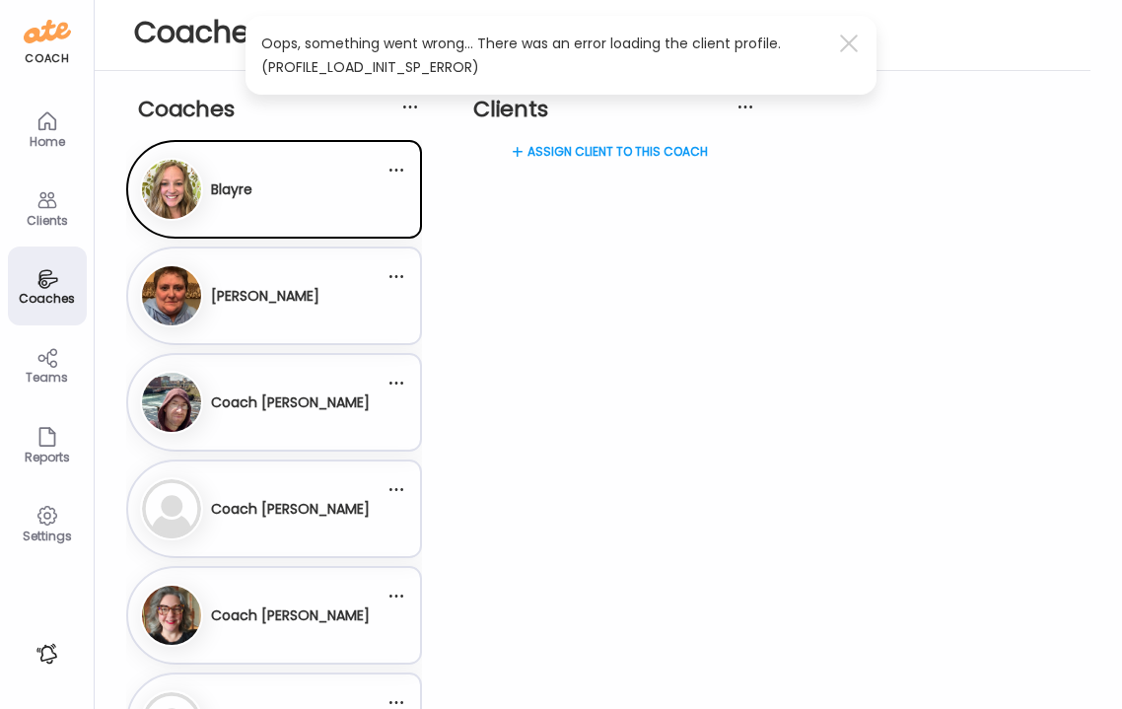
click at [689, 150] on div "Assign client to this coach" at bounding box center [609, 219] width 296 height 158
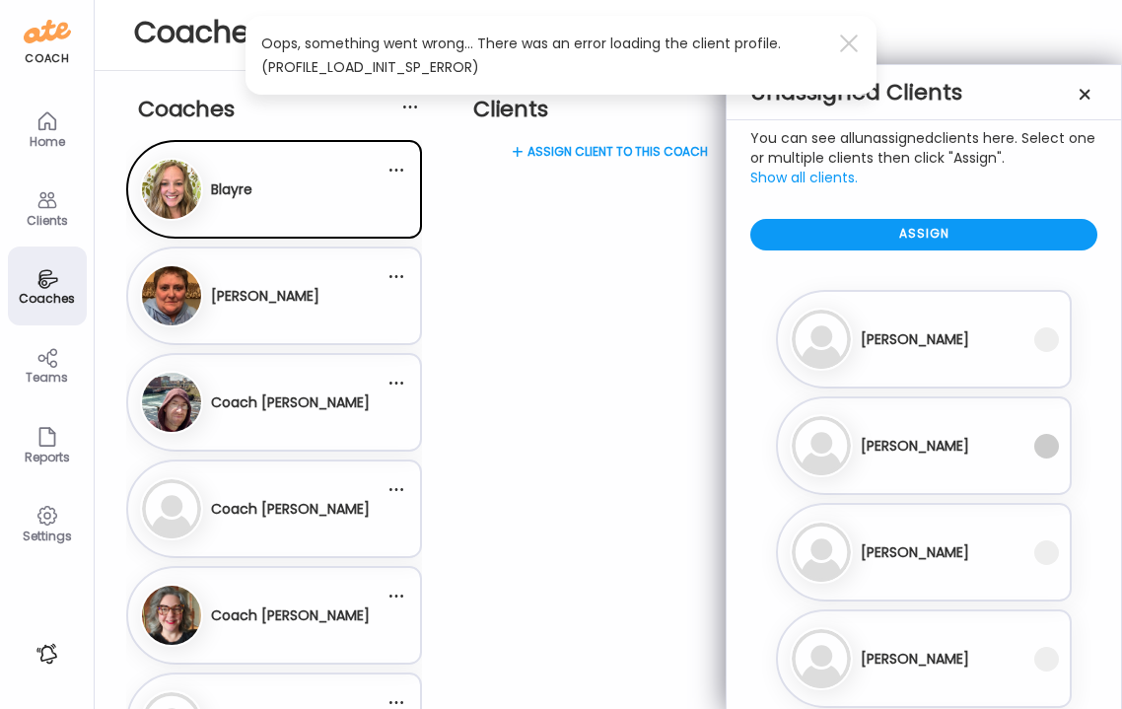
click at [1051, 440] on span at bounding box center [1046, 446] width 25 height 25
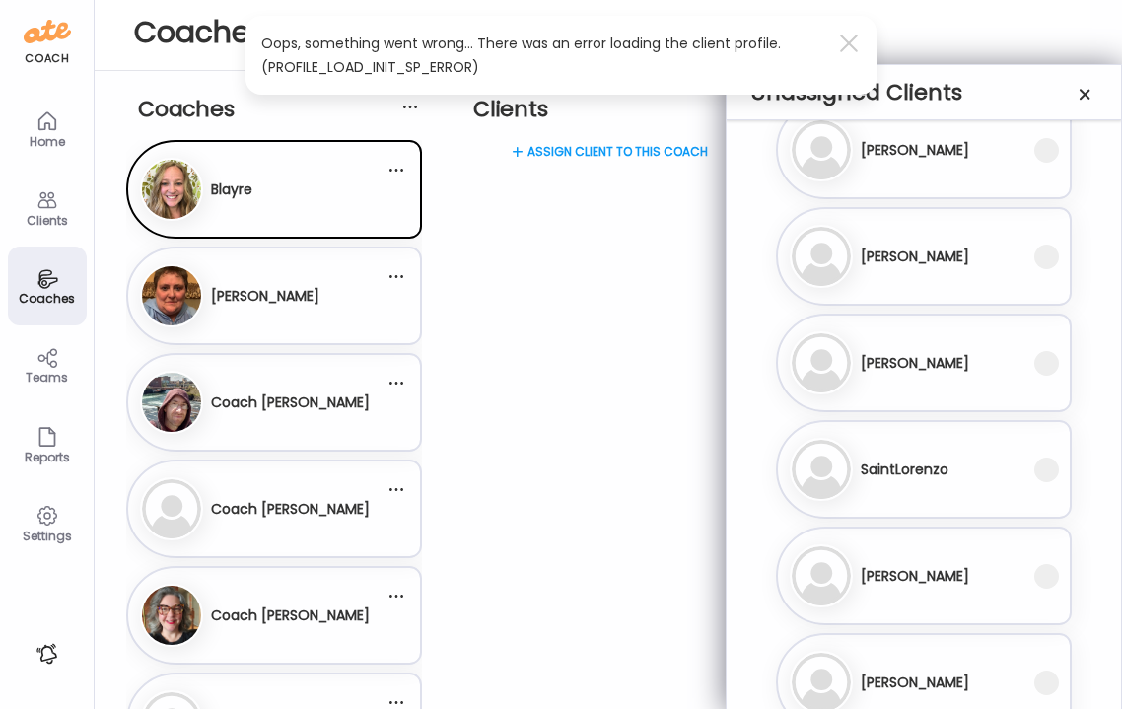
scroll to position [2582, 0]
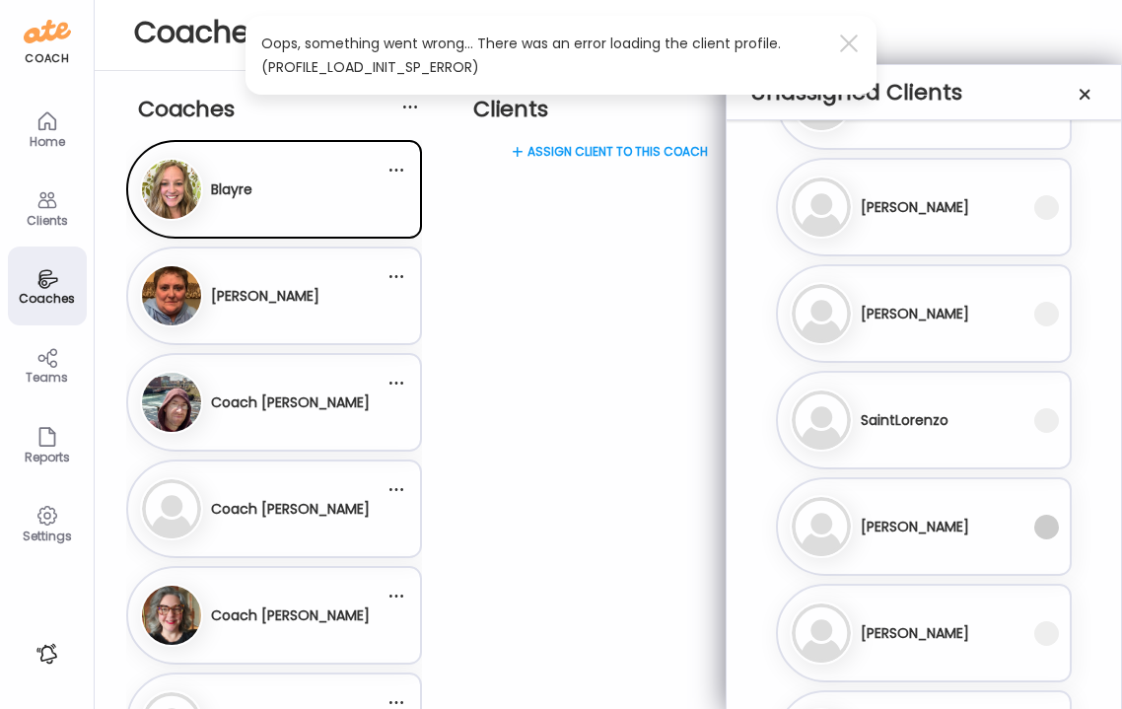
click at [1044, 526] on span at bounding box center [1046, 527] width 25 height 25
click at [1051, 628] on span at bounding box center [1046, 633] width 25 height 25
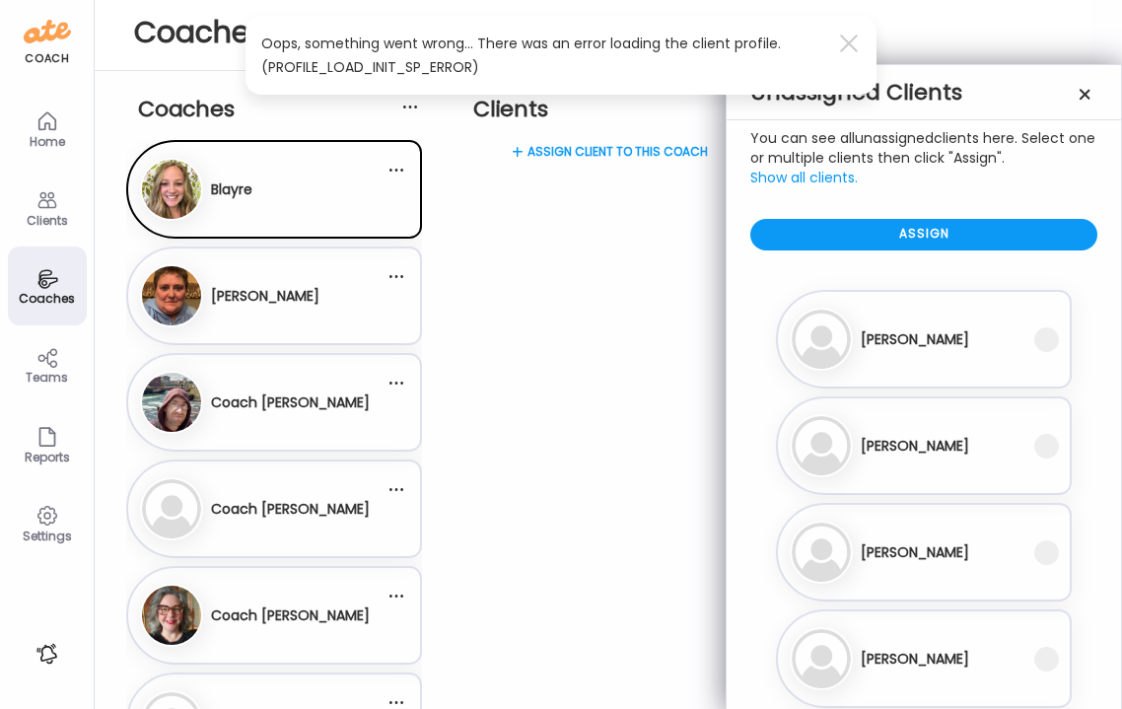
scroll to position [0, 0]
click at [932, 241] on div "Assign" at bounding box center [923, 235] width 347 height 32
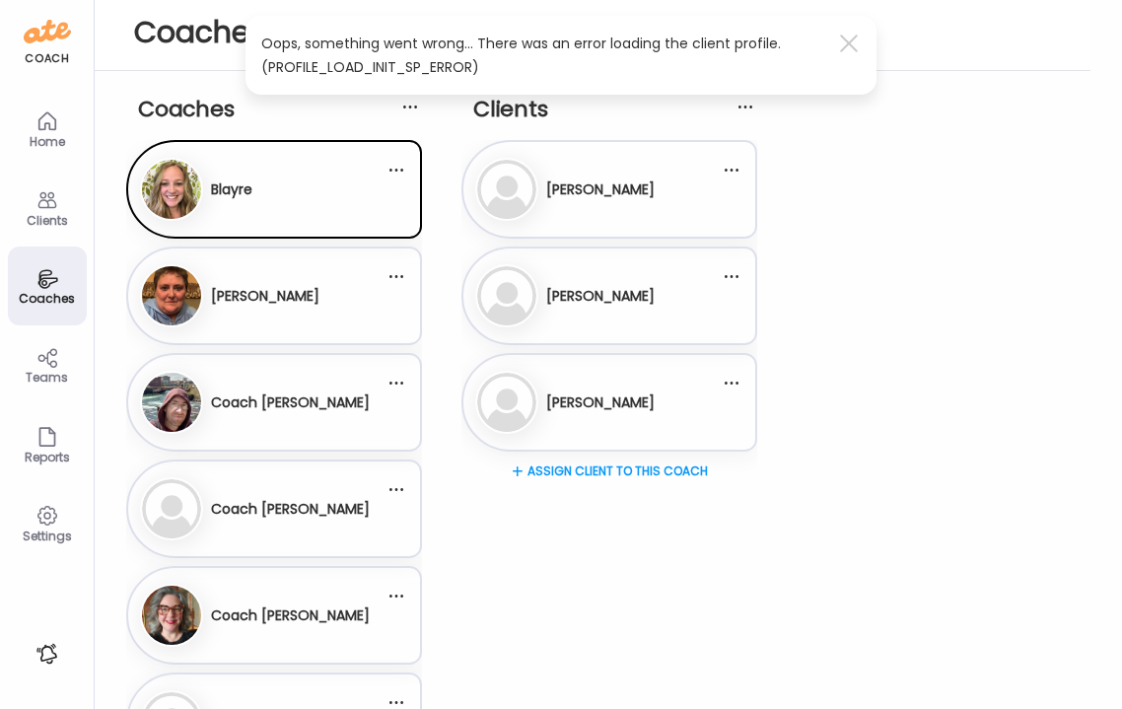
click at [319, 295] on h3 "[PERSON_NAME]" at bounding box center [265, 296] width 108 height 21
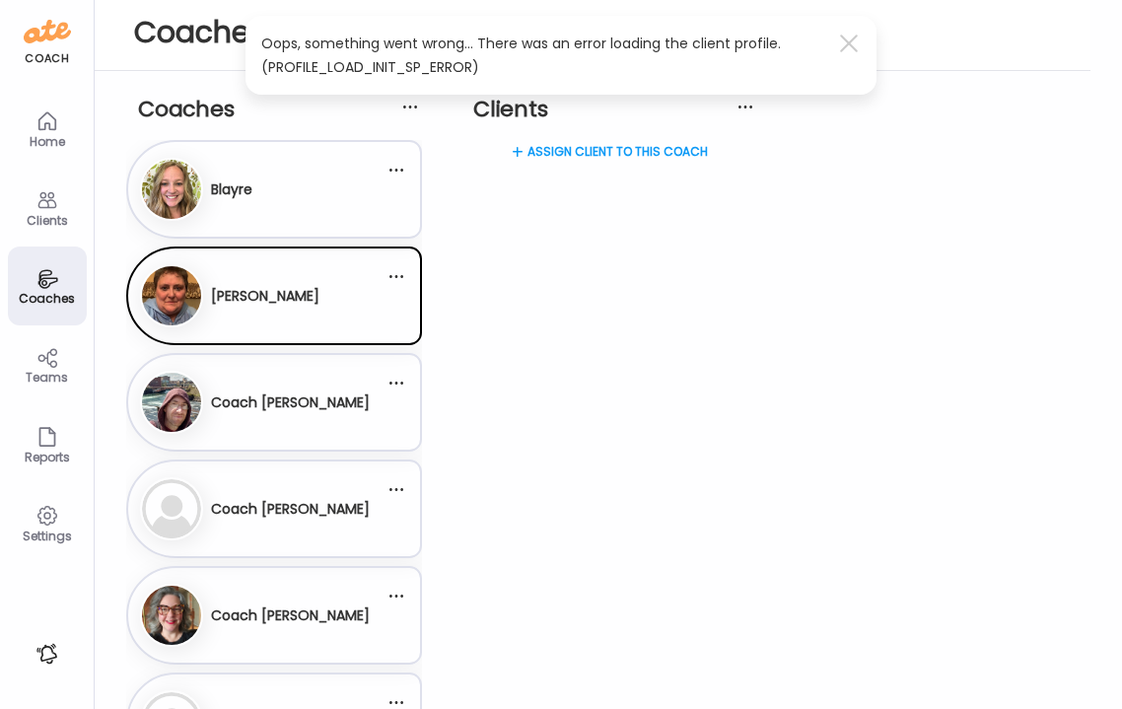
click at [553, 150] on div "Assign client to this coach" at bounding box center [609, 219] width 296 height 158
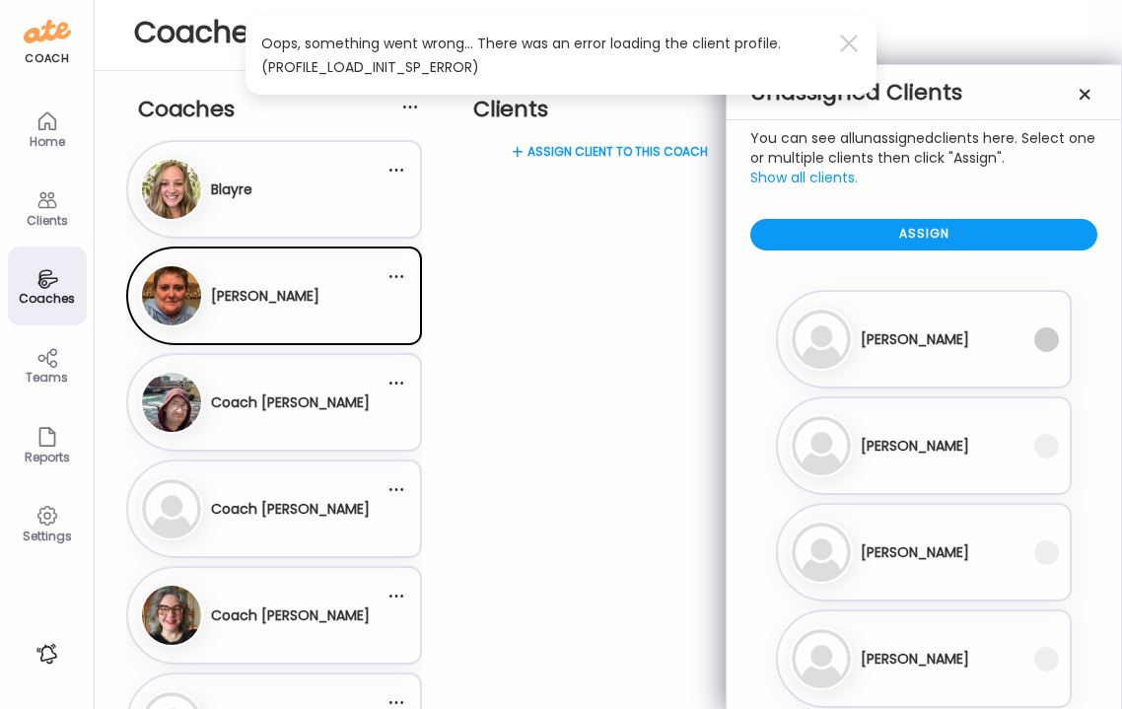
click at [1048, 346] on span at bounding box center [1046, 339] width 25 height 25
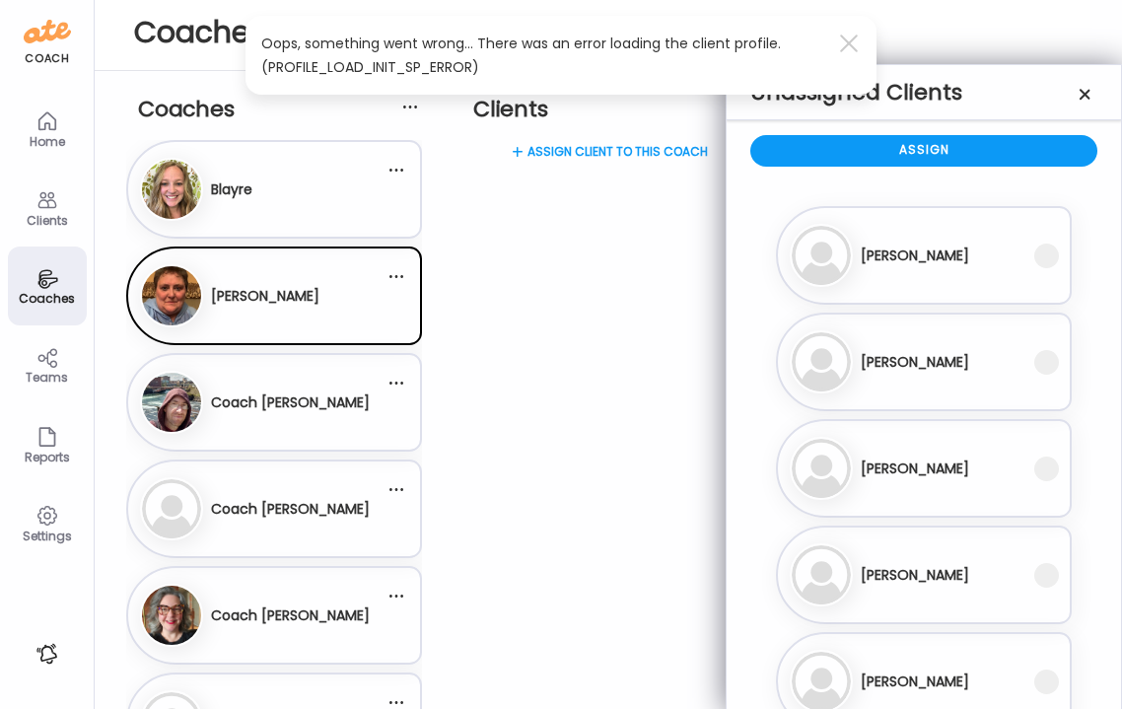
scroll to position [109, 0]
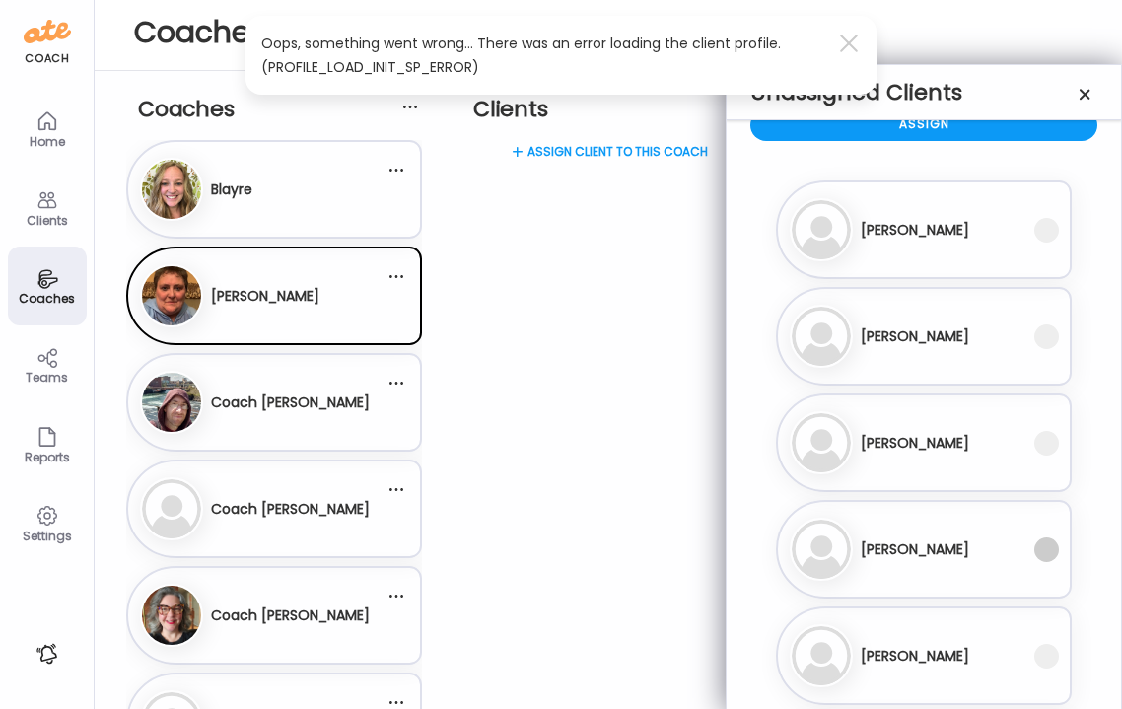
click at [1047, 554] on span at bounding box center [1046, 549] width 25 height 25
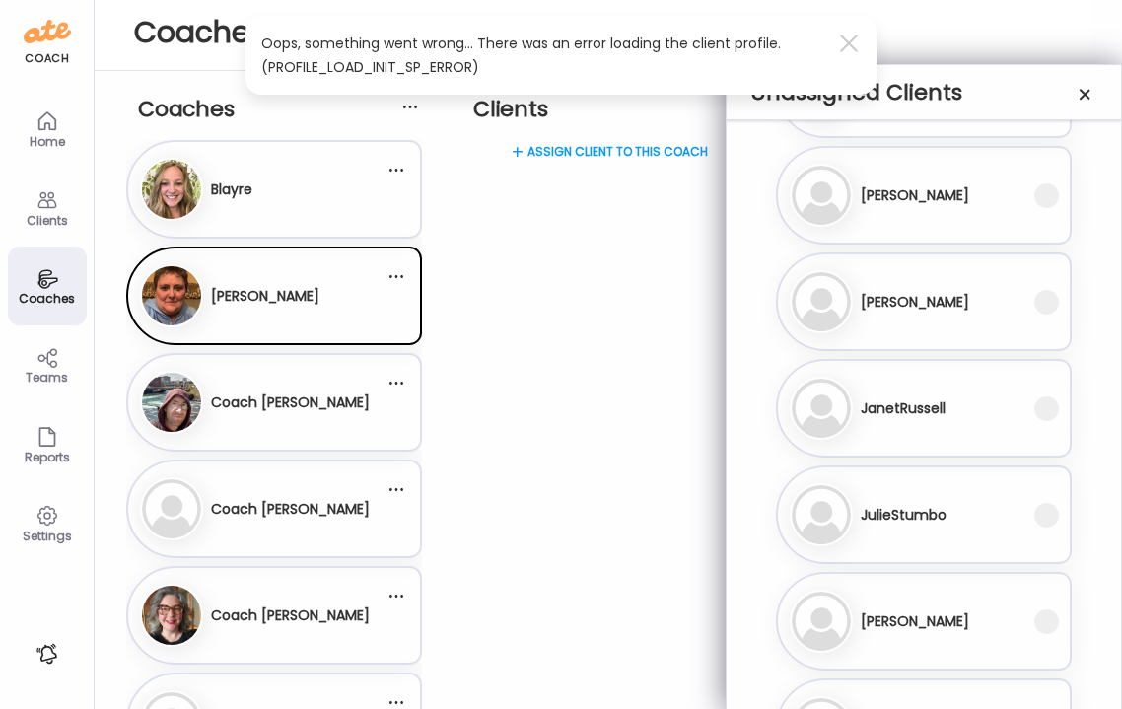
scroll to position [1221, 0]
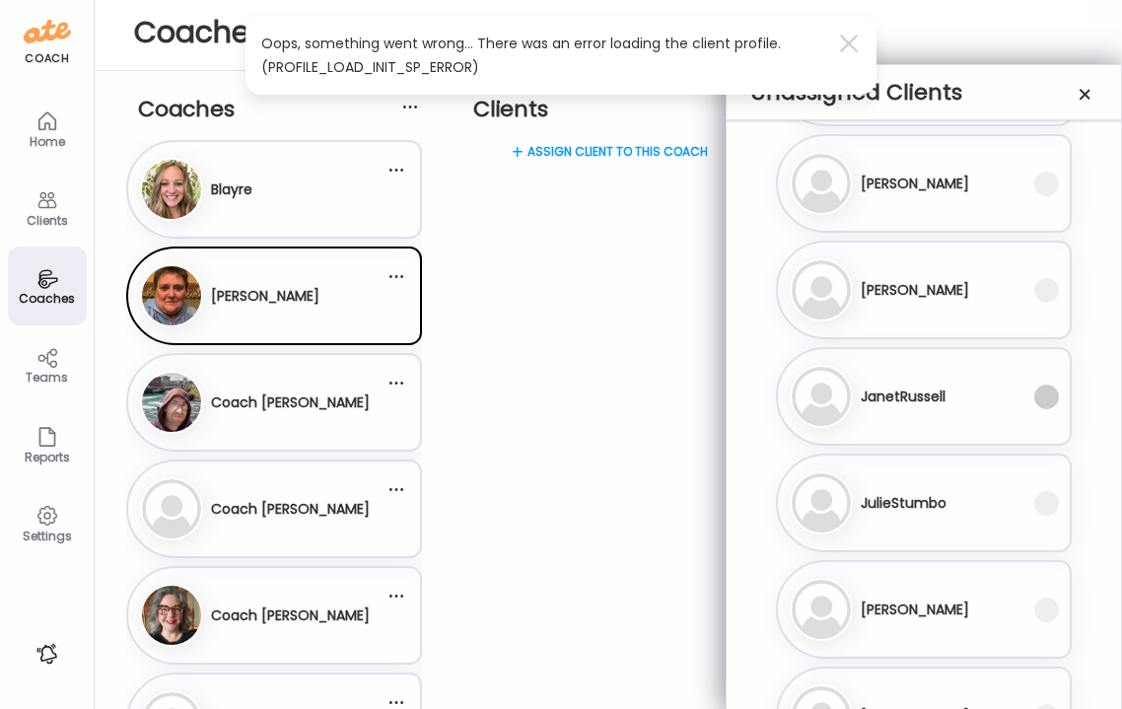
click at [1045, 396] on span at bounding box center [1046, 397] width 25 height 25
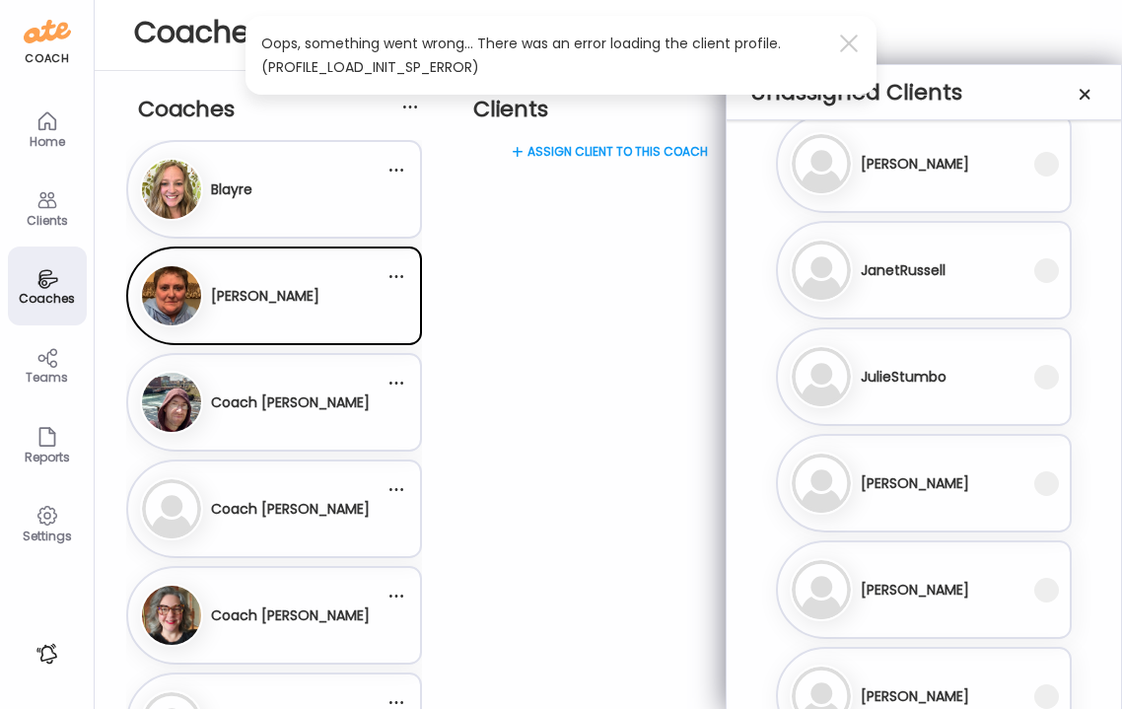
scroll to position [1359, 0]
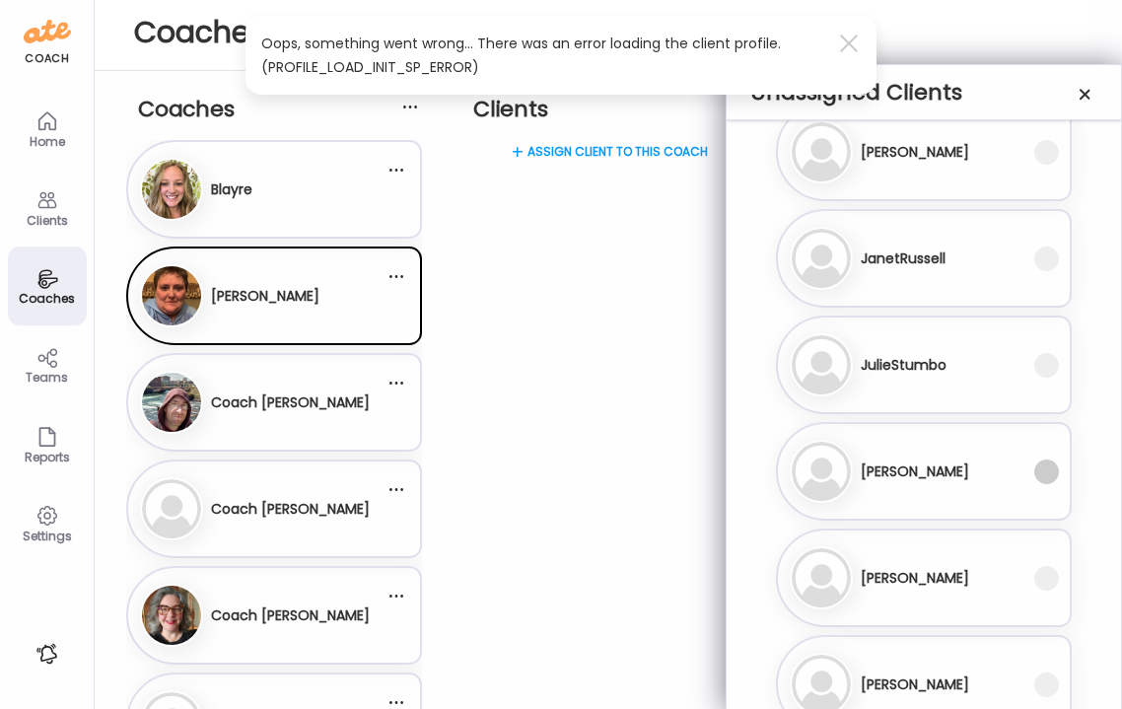
click at [1051, 470] on span at bounding box center [1046, 472] width 25 height 25
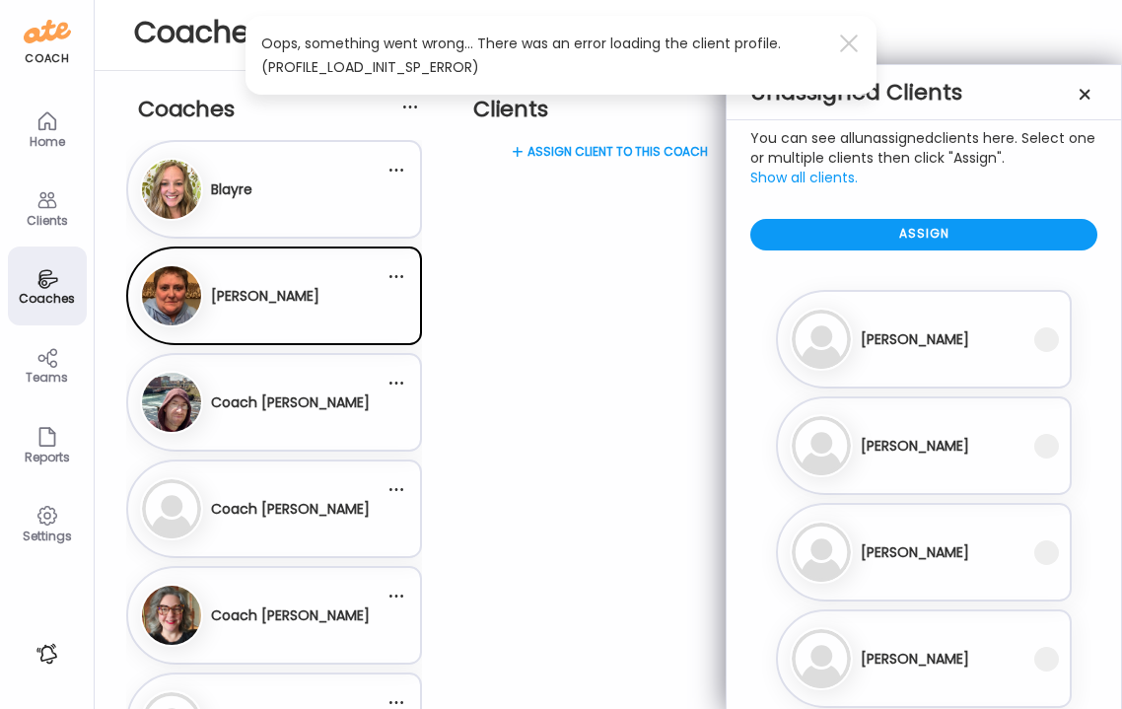
scroll to position [0, 0]
click at [919, 236] on div "Assign" at bounding box center [923, 235] width 347 height 32
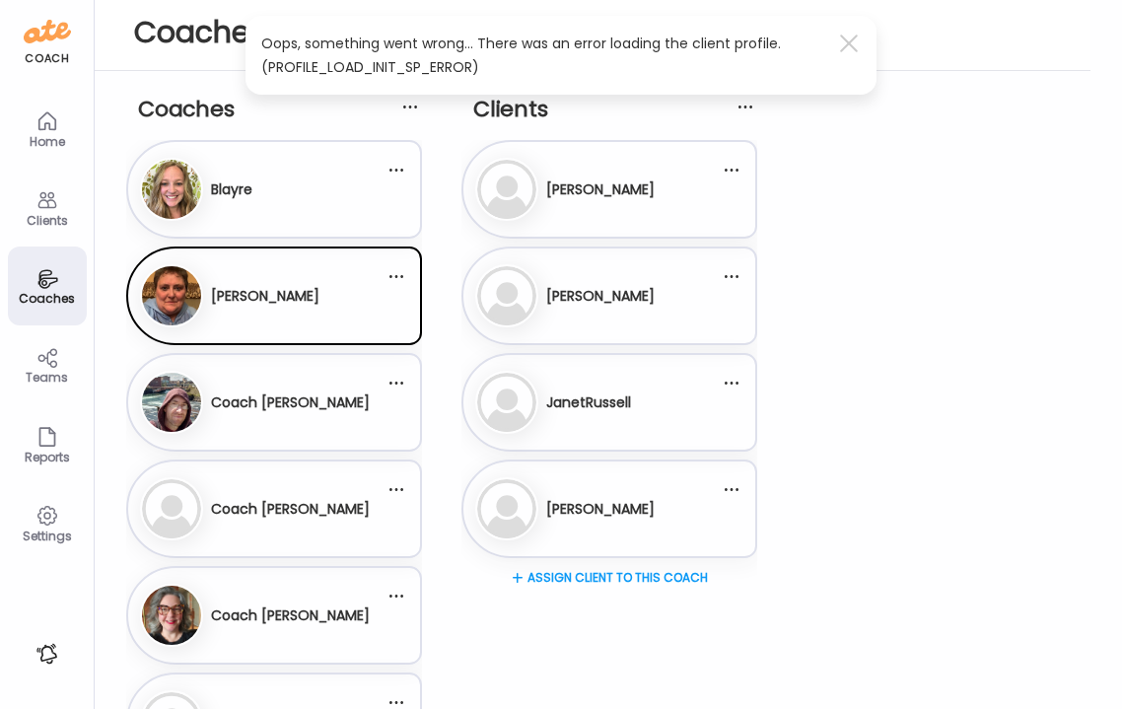
click at [317, 431] on div "Co Coach [PERSON_NAME]" at bounding box center [262, 402] width 245 height 63
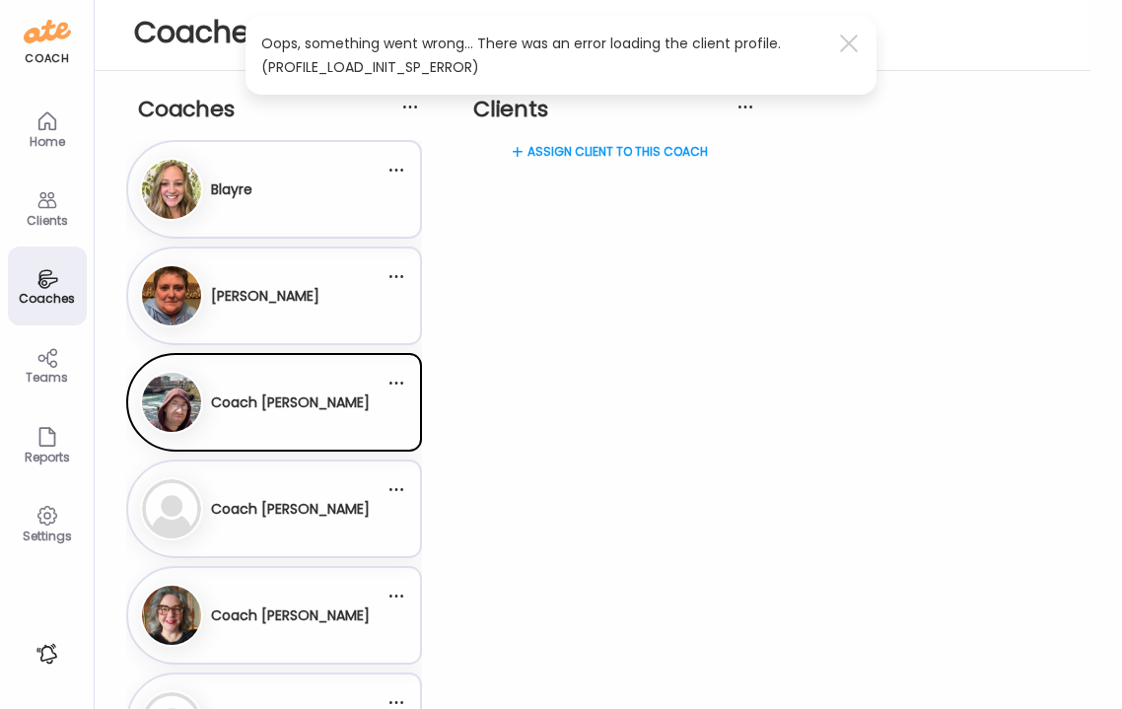
click at [598, 150] on div "Assign client to this coach" at bounding box center [609, 219] width 296 height 158
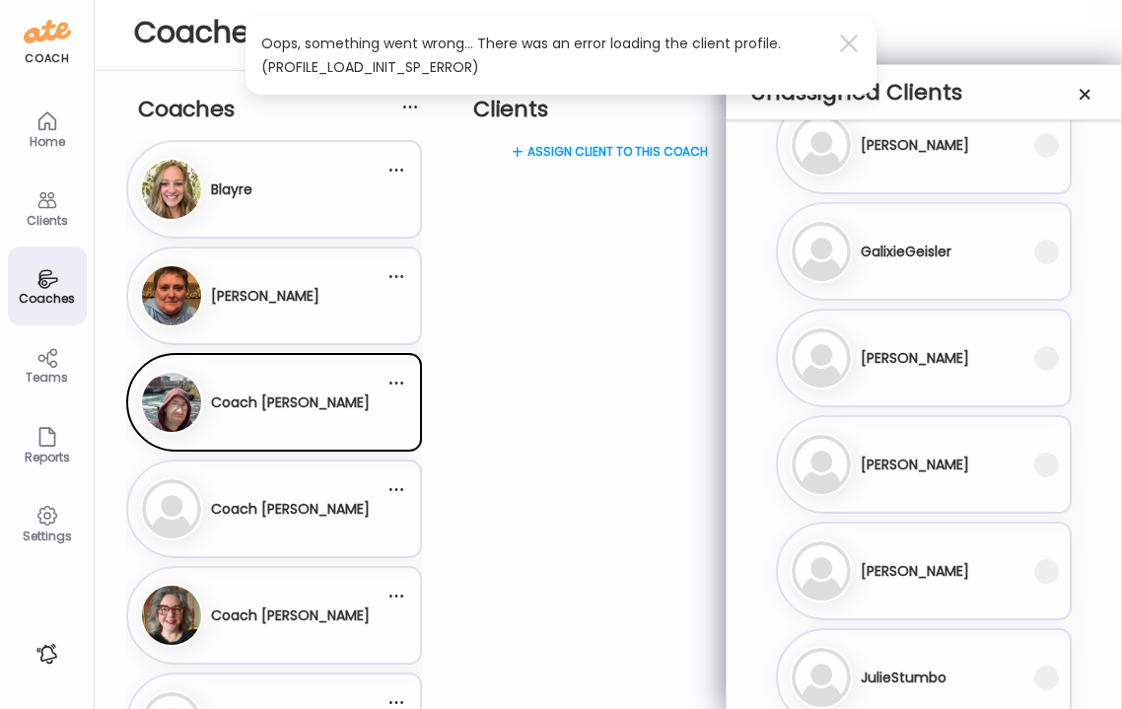
scroll to position [731, 0]
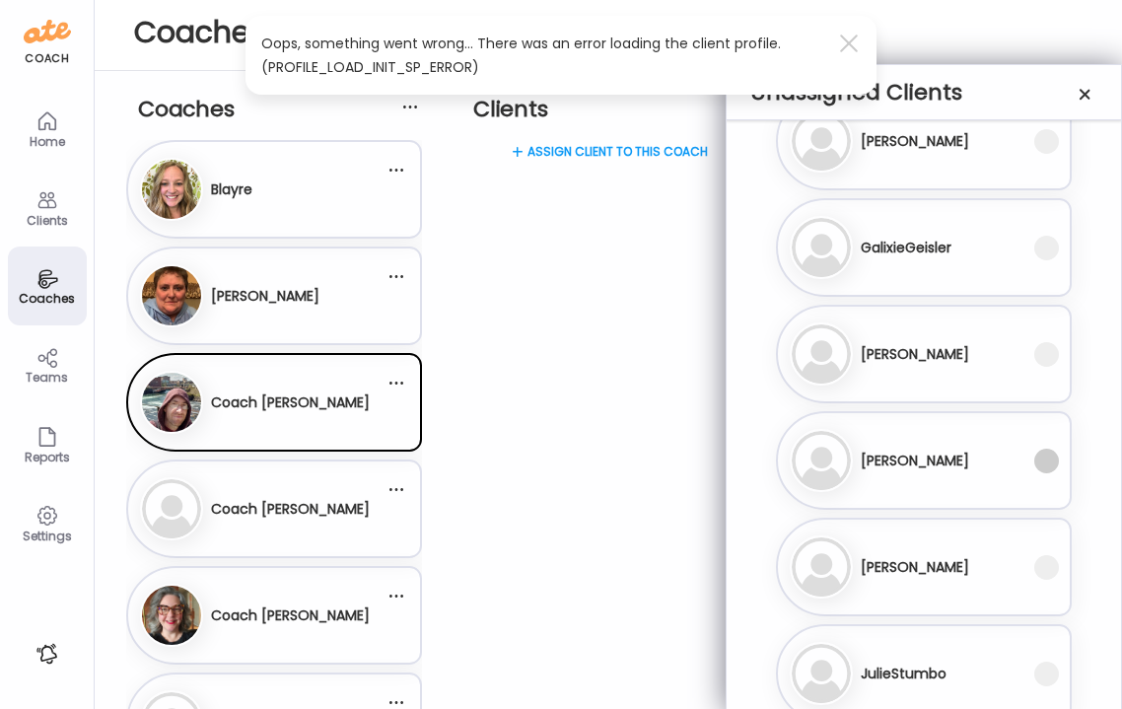
click at [1047, 461] on span at bounding box center [1046, 461] width 25 height 25
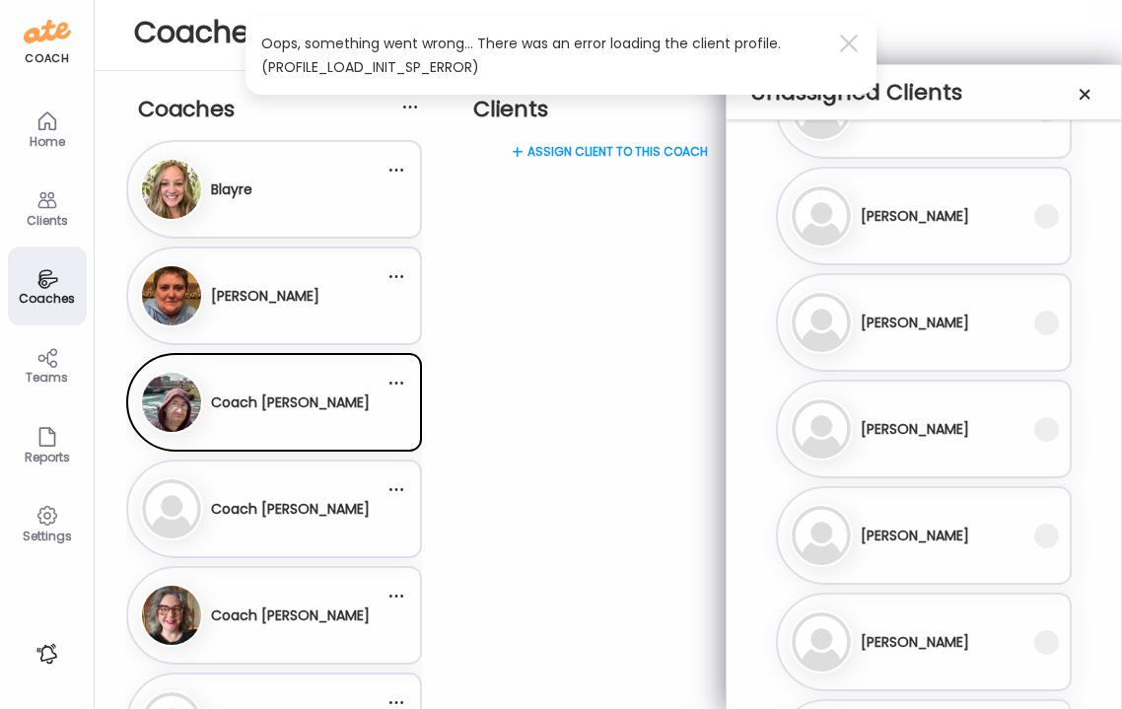
scroll to position [1731, 0]
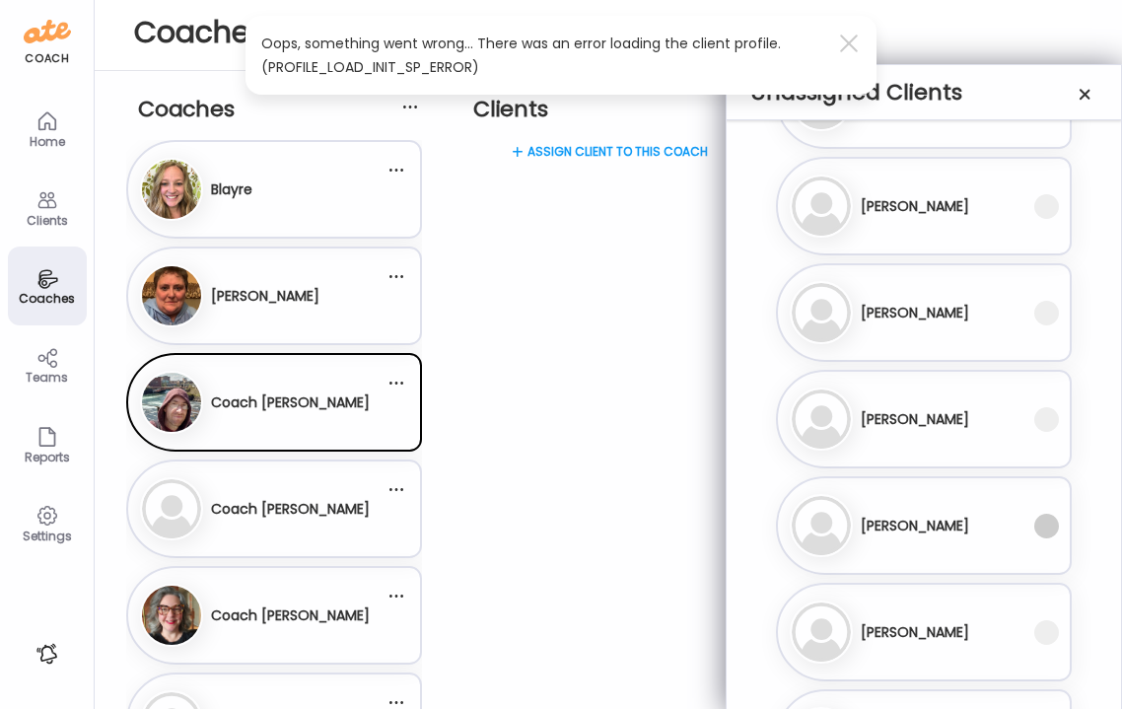
click at [1056, 533] on span at bounding box center [1046, 526] width 25 height 25
click at [1051, 636] on span at bounding box center [1046, 632] width 25 height 25
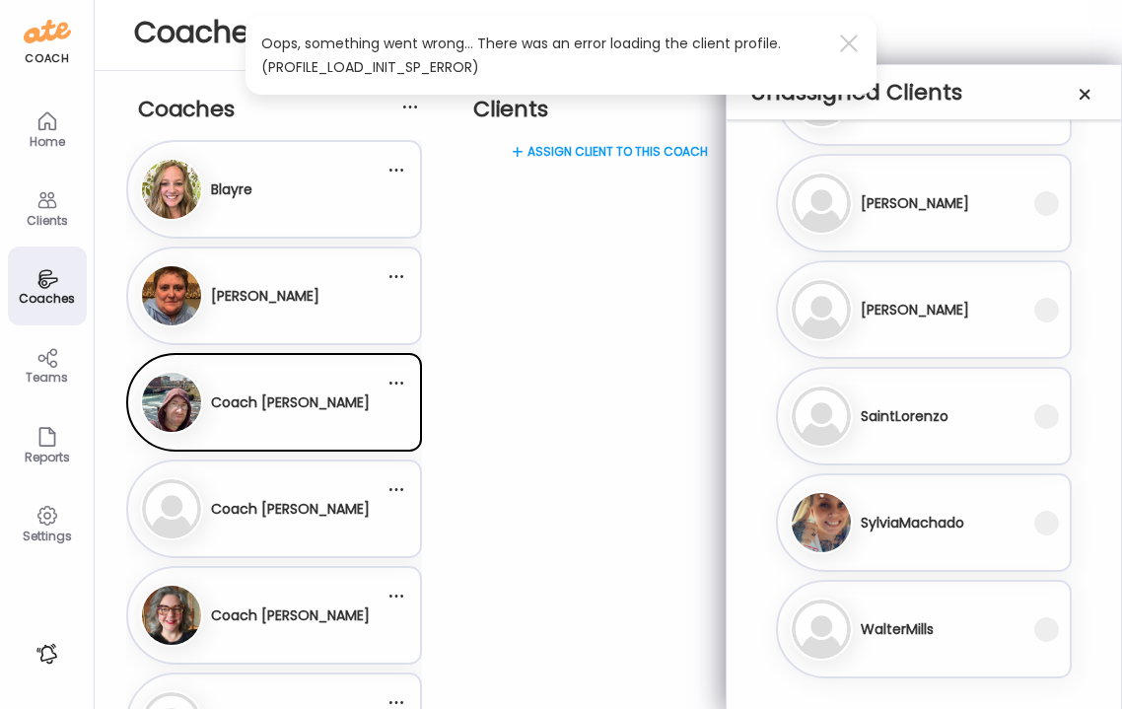
scroll to position [2053, 0]
click at [1047, 627] on span at bounding box center [1046, 629] width 25 height 25
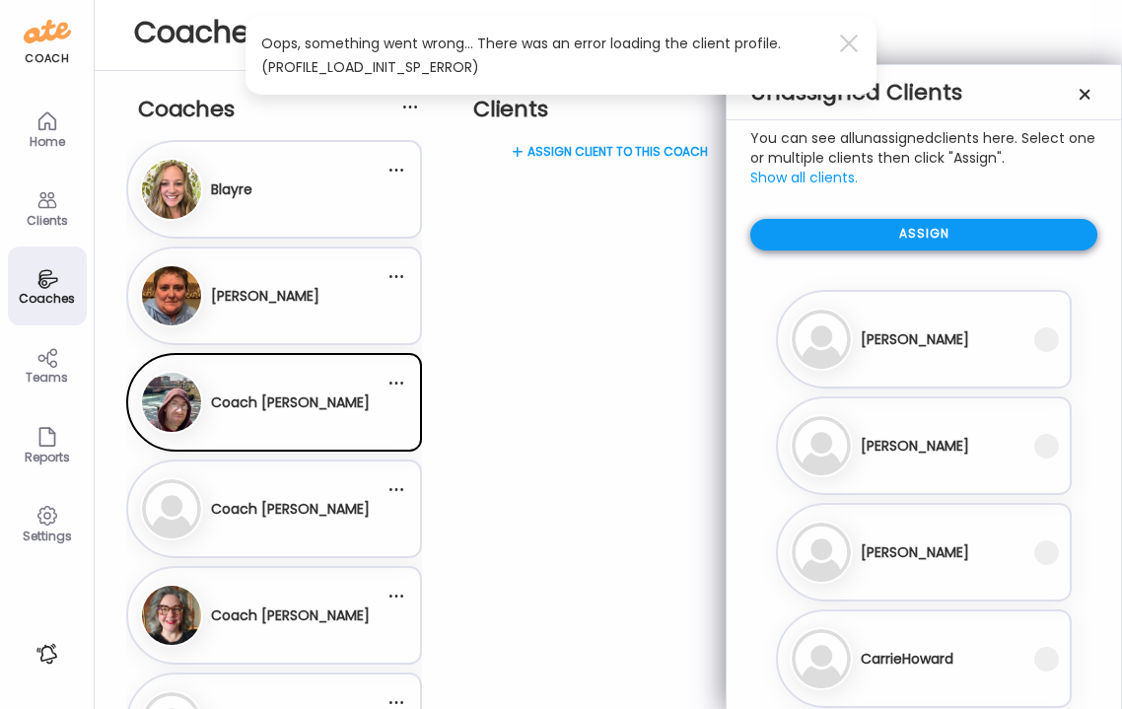
scroll to position [0, 0]
click at [953, 241] on div "Assign" at bounding box center [923, 235] width 347 height 32
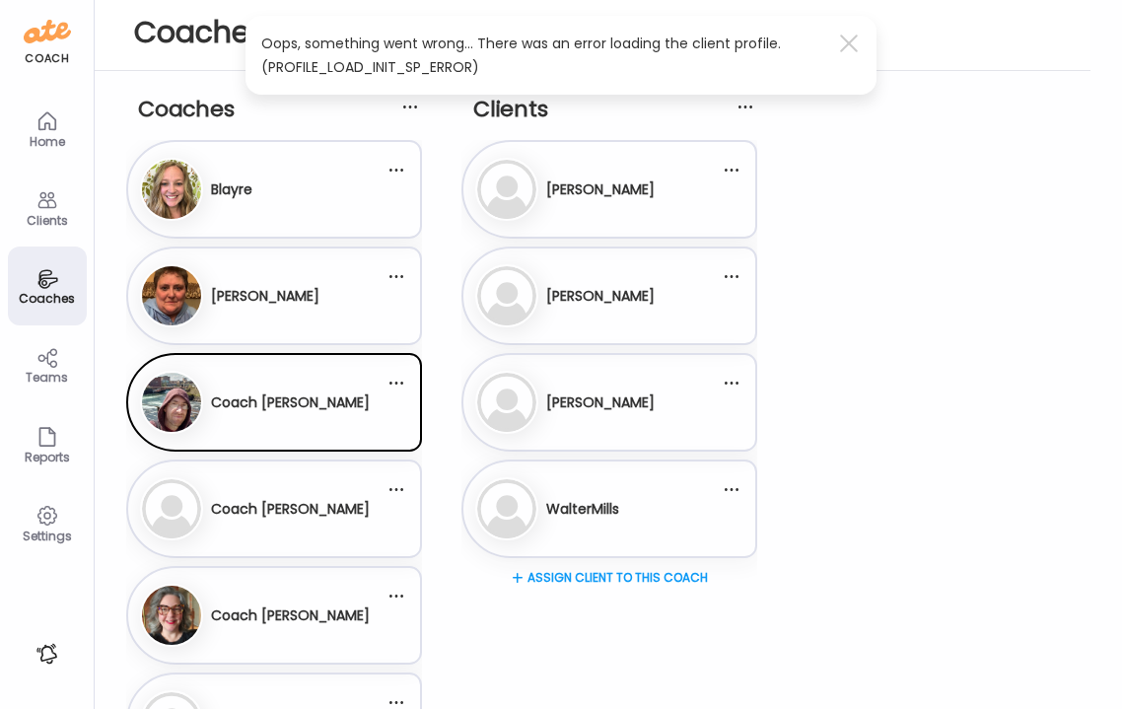
click at [310, 532] on div "Co Coach [PERSON_NAME]" at bounding box center [262, 508] width 245 height 63
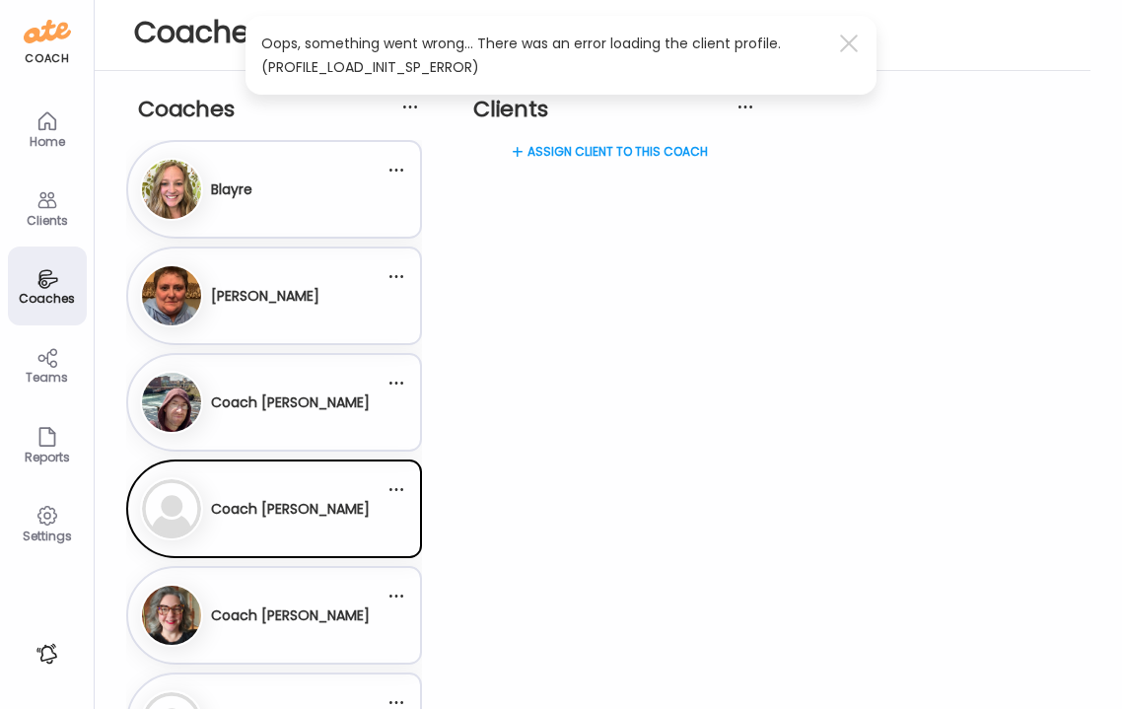
click at [562, 147] on div "Assign client to this coach" at bounding box center [609, 219] width 296 height 158
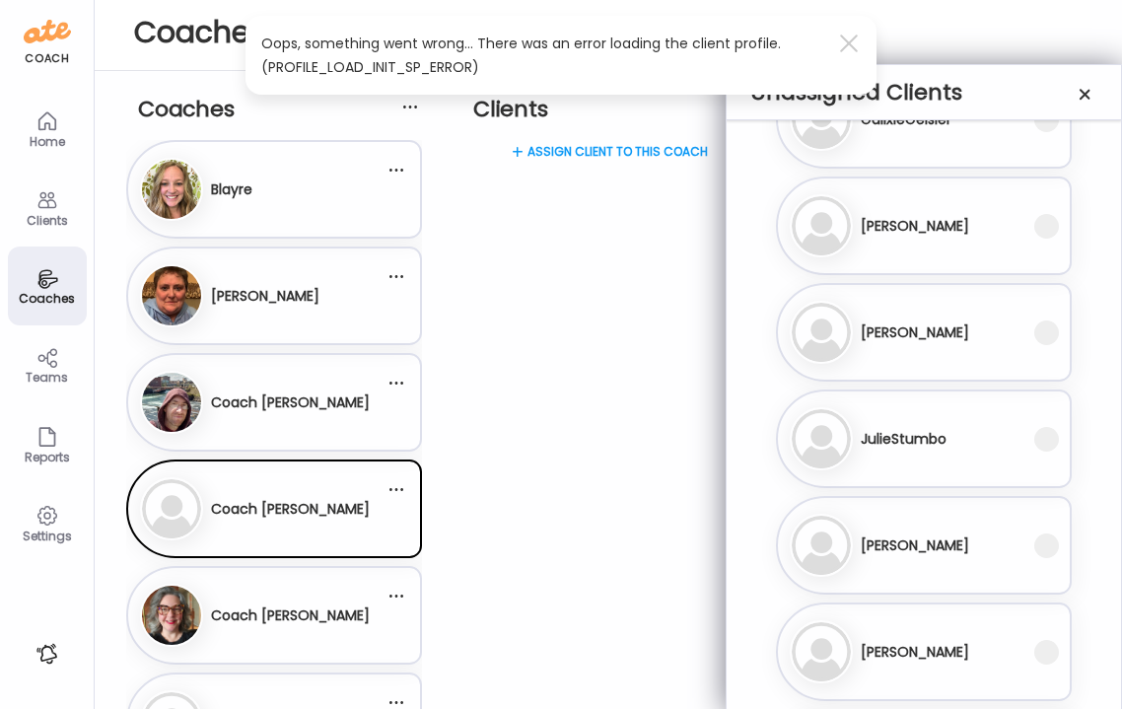
scroll to position [881, 0]
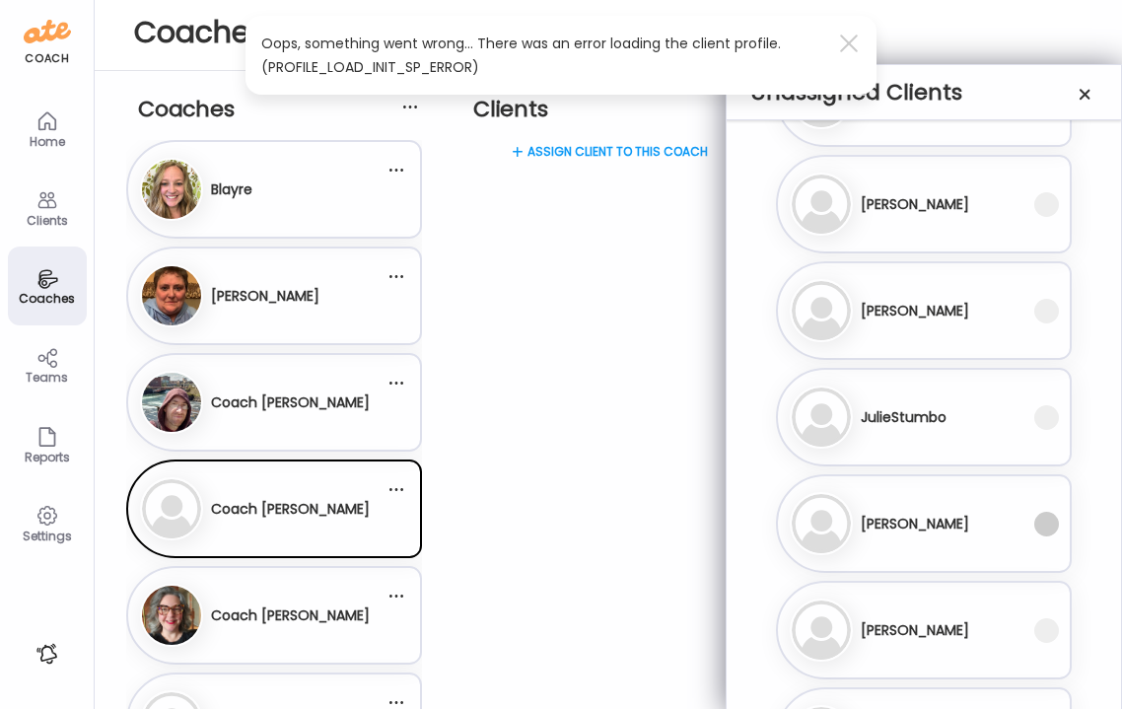
click at [1043, 533] on span at bounding box center [1046, 524] width 25 height 25
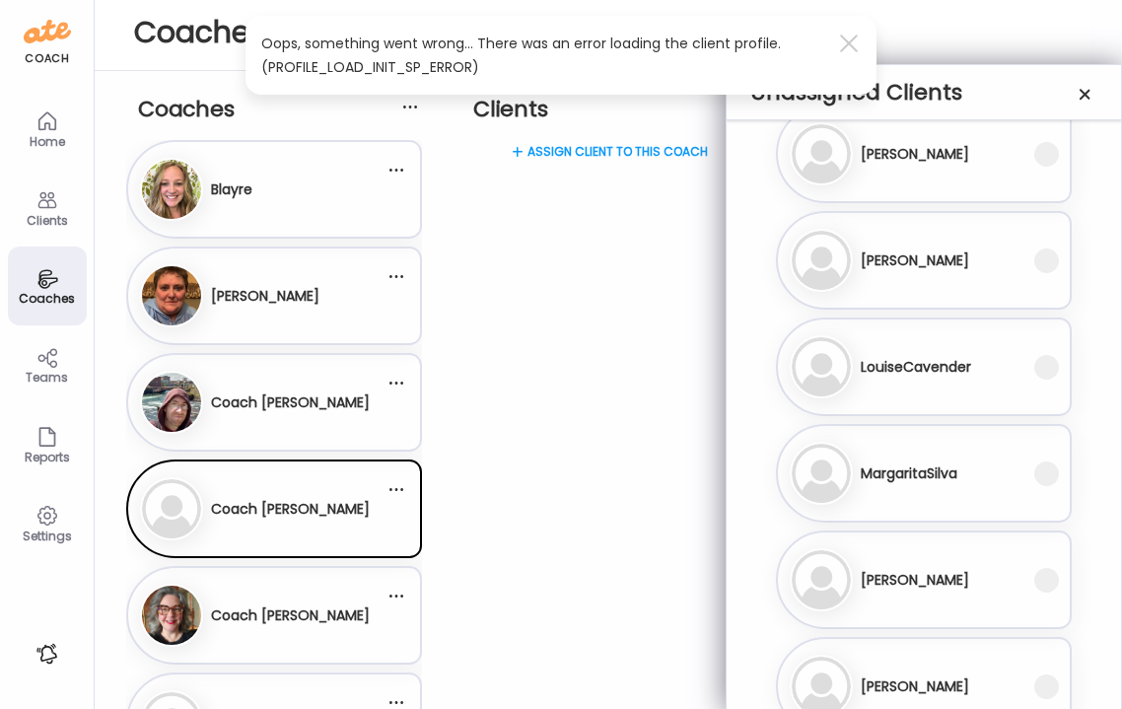
scroll to position [1257, 0]
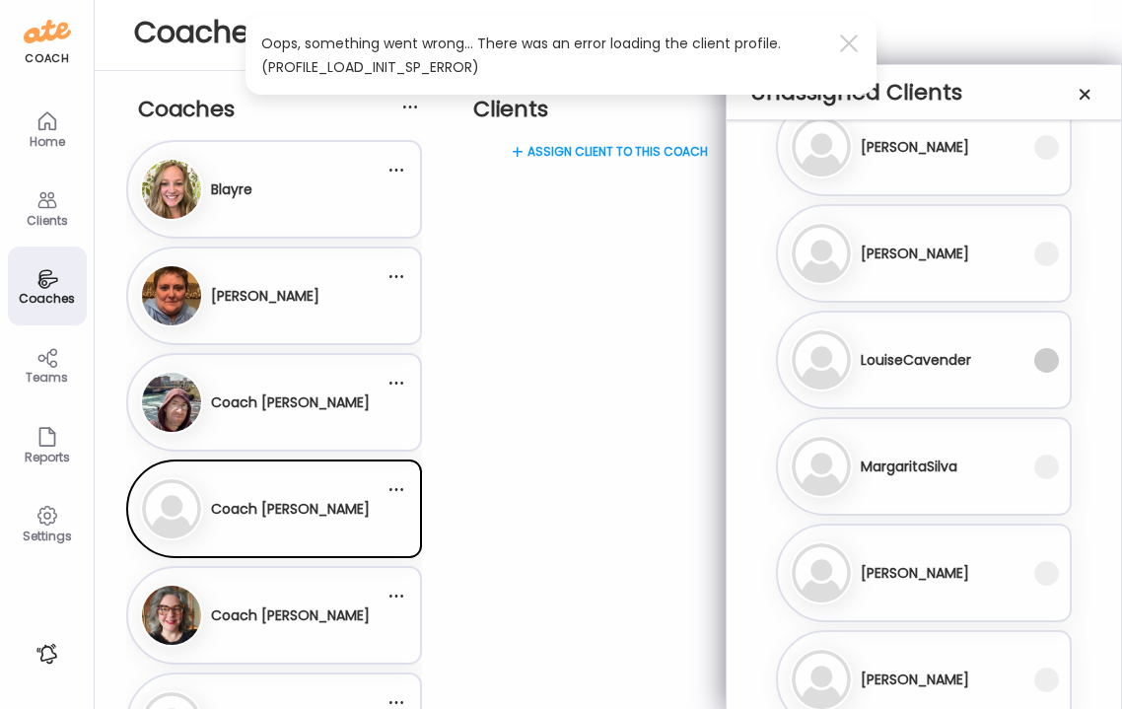
click at [1045, 372] on span at bounding box center [1046, 360] width 25 height 25
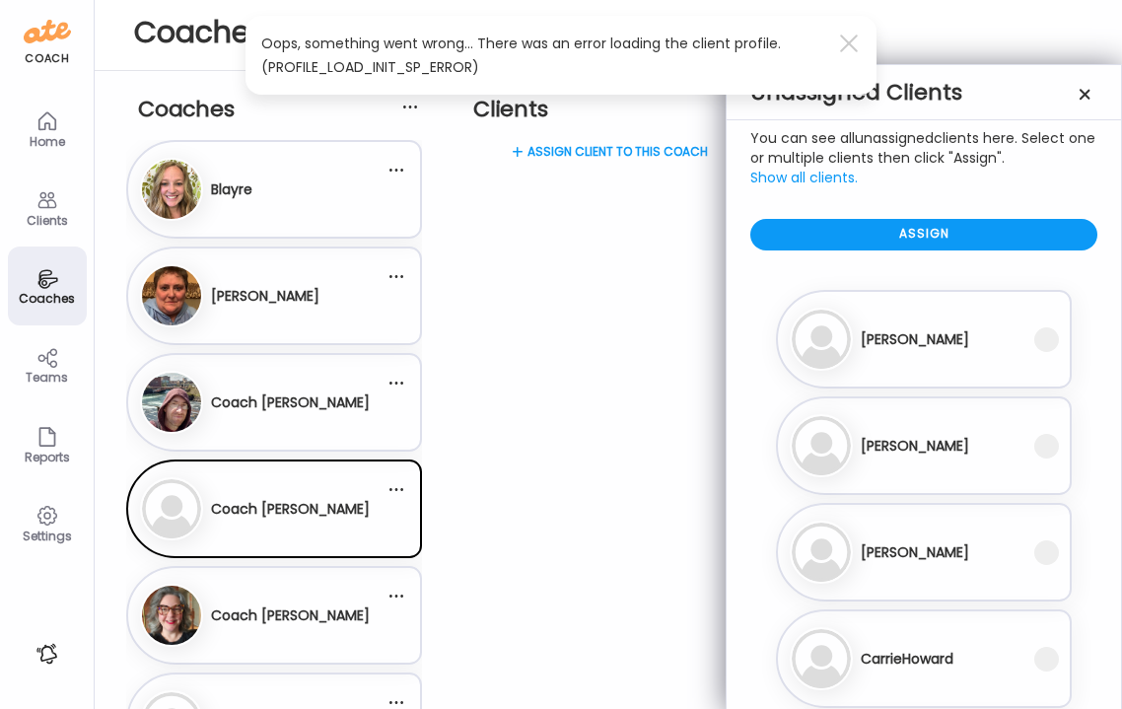
scroll to position [0, 0]
click at [905, 230] on div "Assign" at bounding box center [923, 235] width 347 height 32
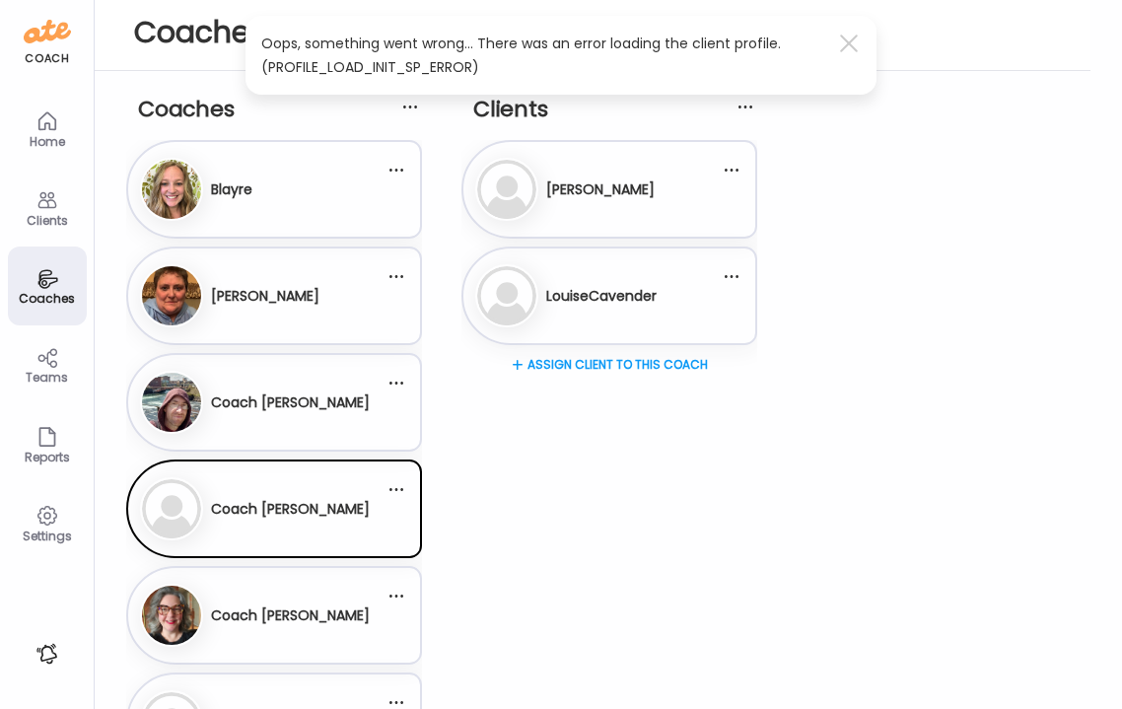
click at [295, 630] on div "Coach [PERSON_NAME]" at bounding box center [290, 616] width 159 height 48
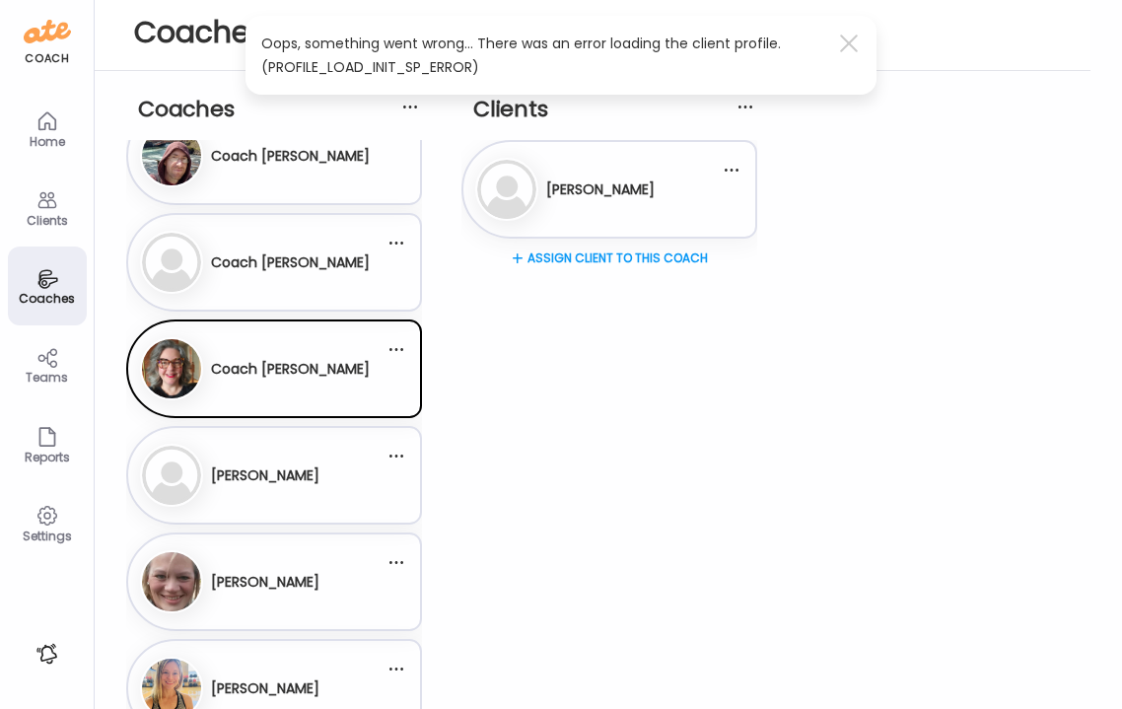
scroll to position [313, 0]
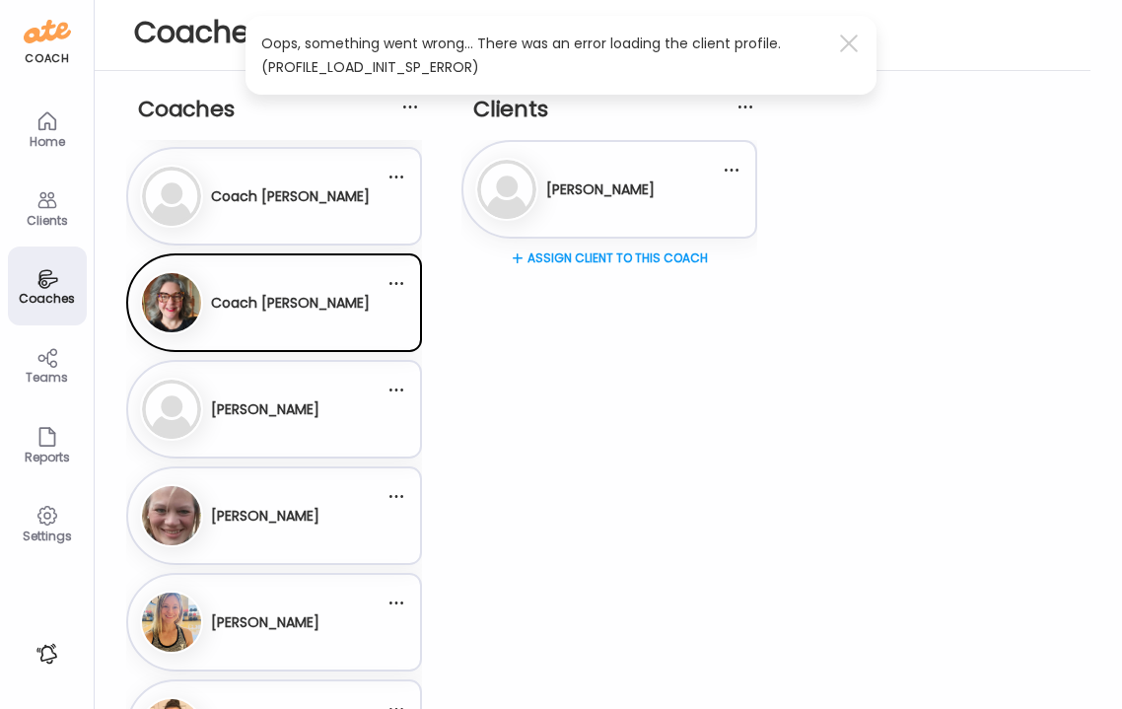
click at [309, 443] on div "[PERSON_NAME][GEOGRAPHIC_DATA]" at bounding box center [274, 409] width 296 height 99
click at [306, 418] on div "[PERSON_NAME][GEOGRAPHIC_DATA]" at bounding box center [262, 409] width 245 height 63
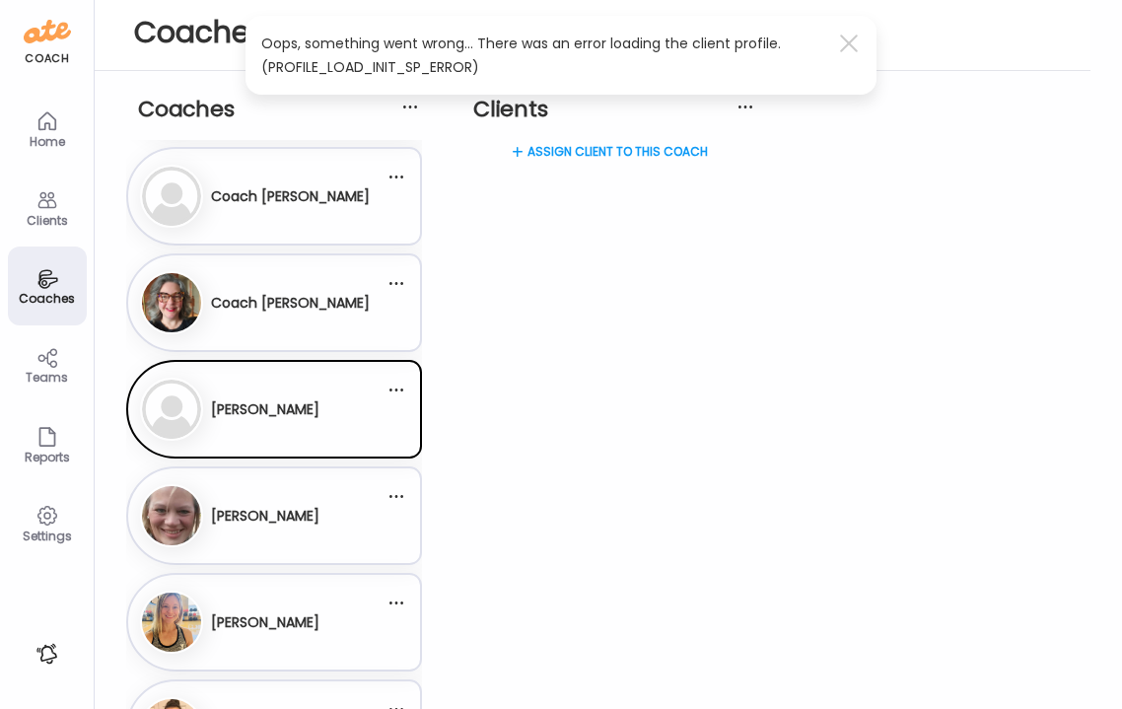
click at [581, 147] on div "Assign client to this coach" at bounding box center [609, 219] width 296 height 158
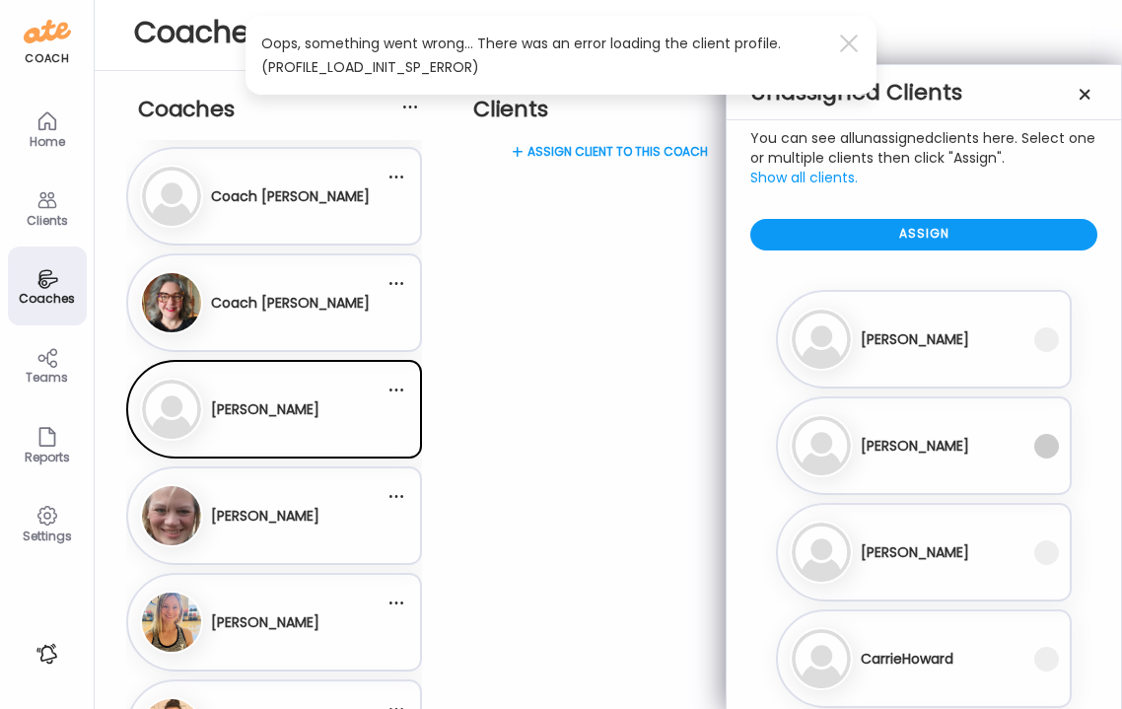
click at [1041, 449] on span at bounding box center [1046, 446] width 25 height 25
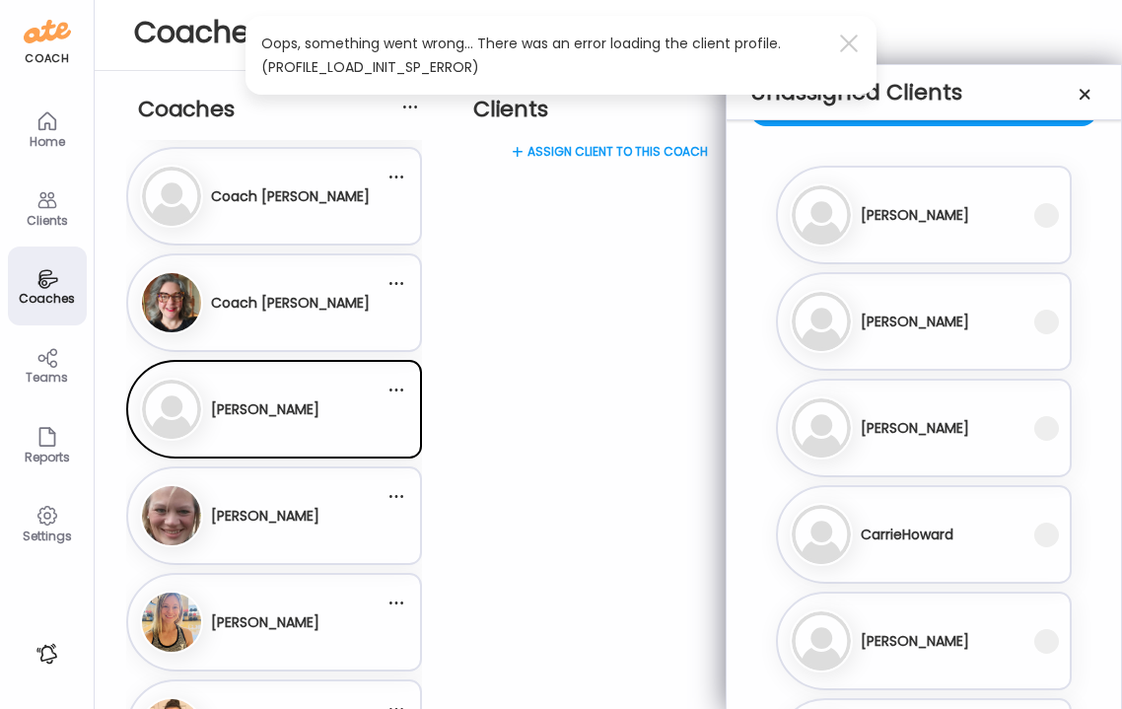
scroll to position [141, 0]
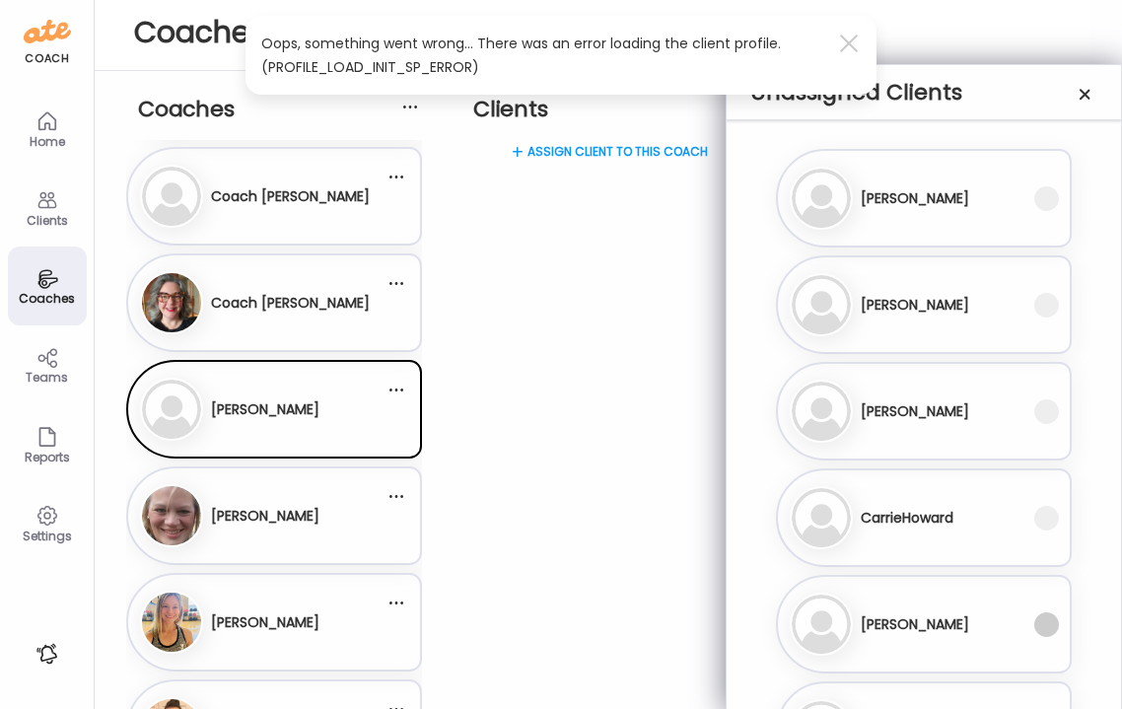
click at [1038, 631] on span at bounding box center [1046, 624] width 25 height 25
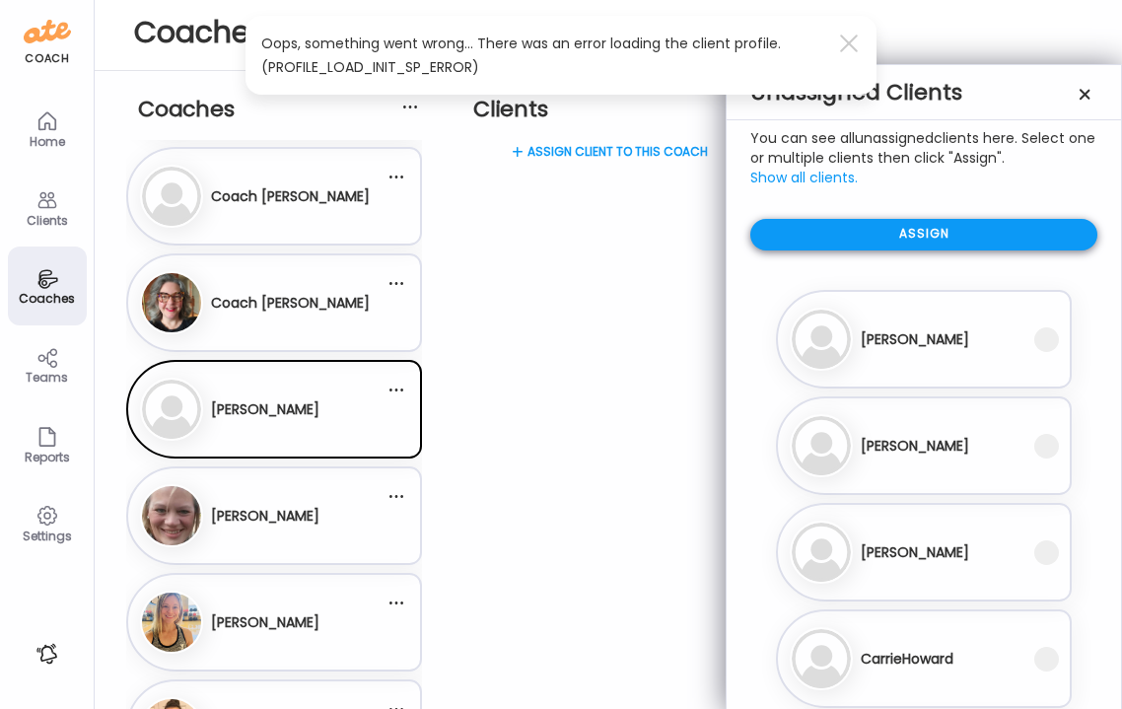
scroll to position [0, 0]
click at [850, 233] on div "Assign" at bounding box center [923, 235] width 347 height 32
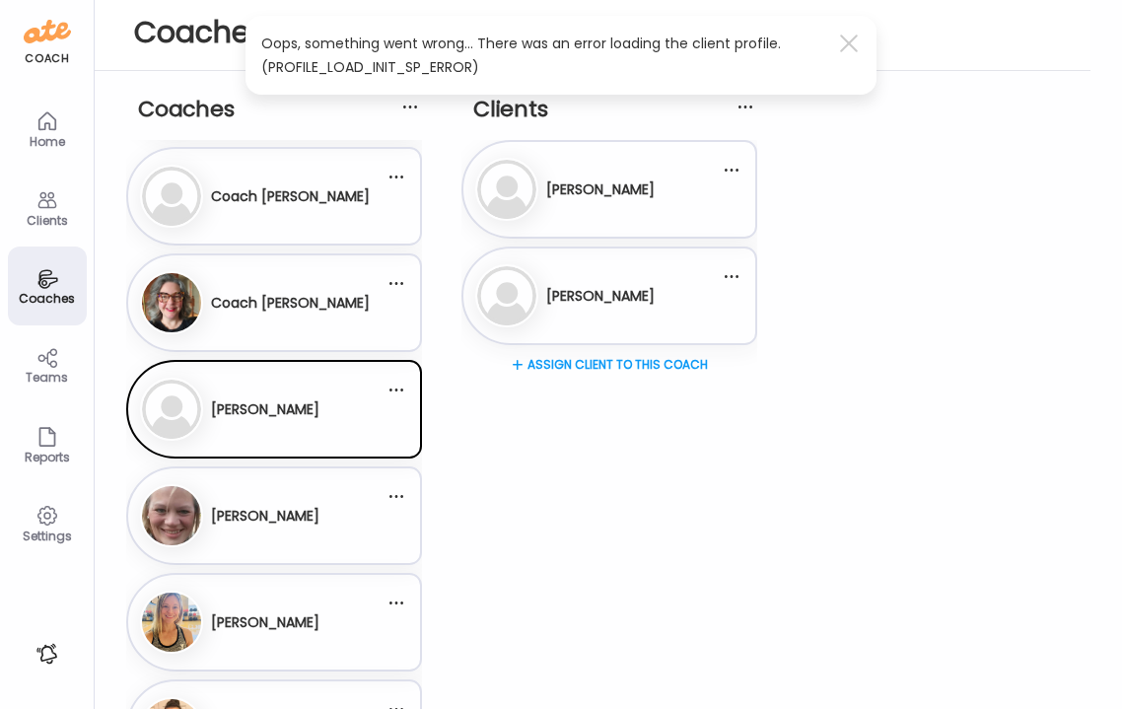
click at [328, 647] on div "Ho [PERSON_NAME]" at bounding box center [262, 622] width 245 height 63
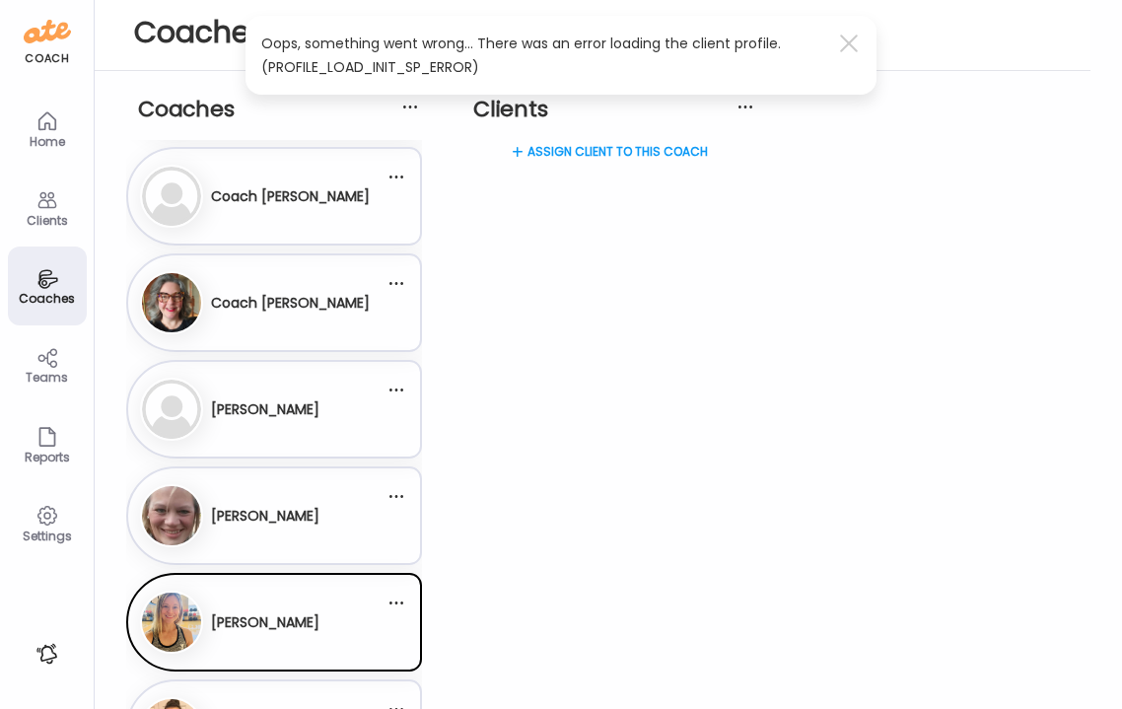
click at [568, 149] on div "Assign client to this coach" at bounding box center [609, 219] width 296 height 158
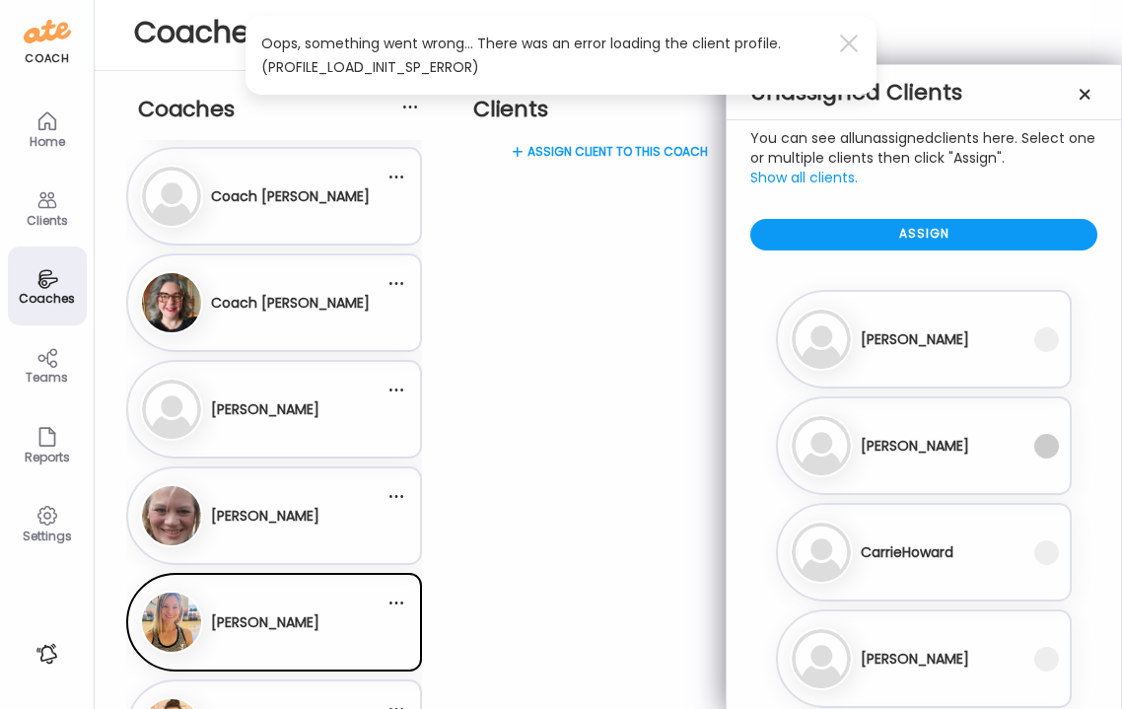
click at [1041, 447] on span at bounding box center [1046, 446] width 25 height 25
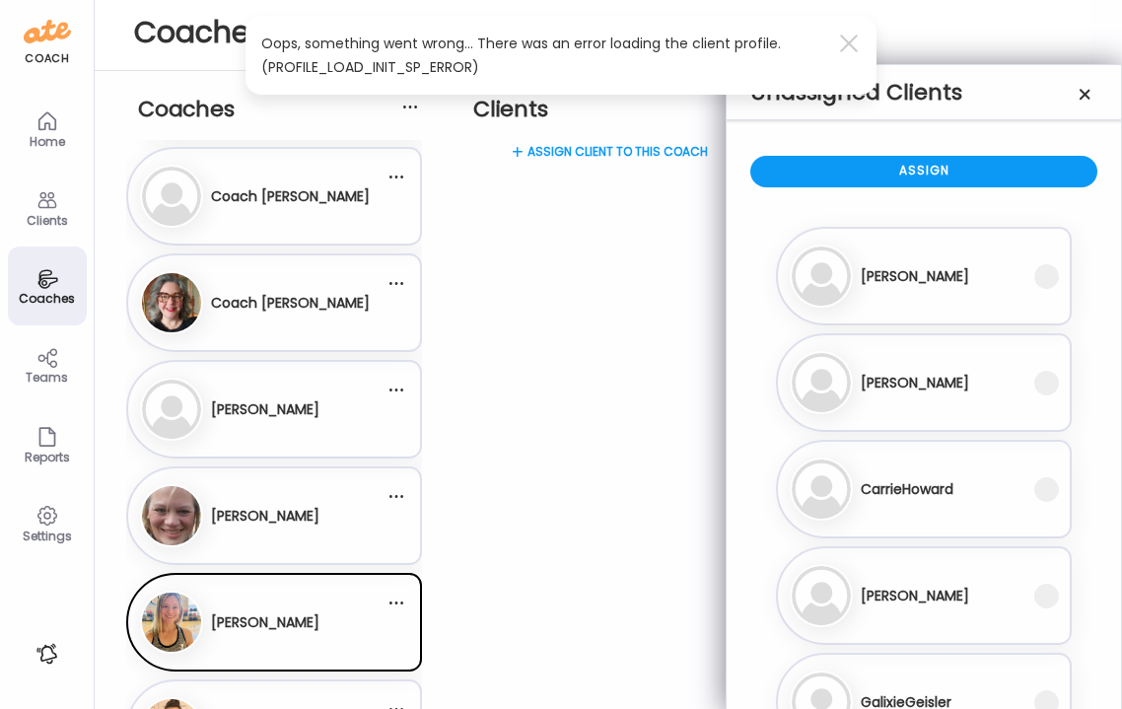
scroll to position [71, 0]
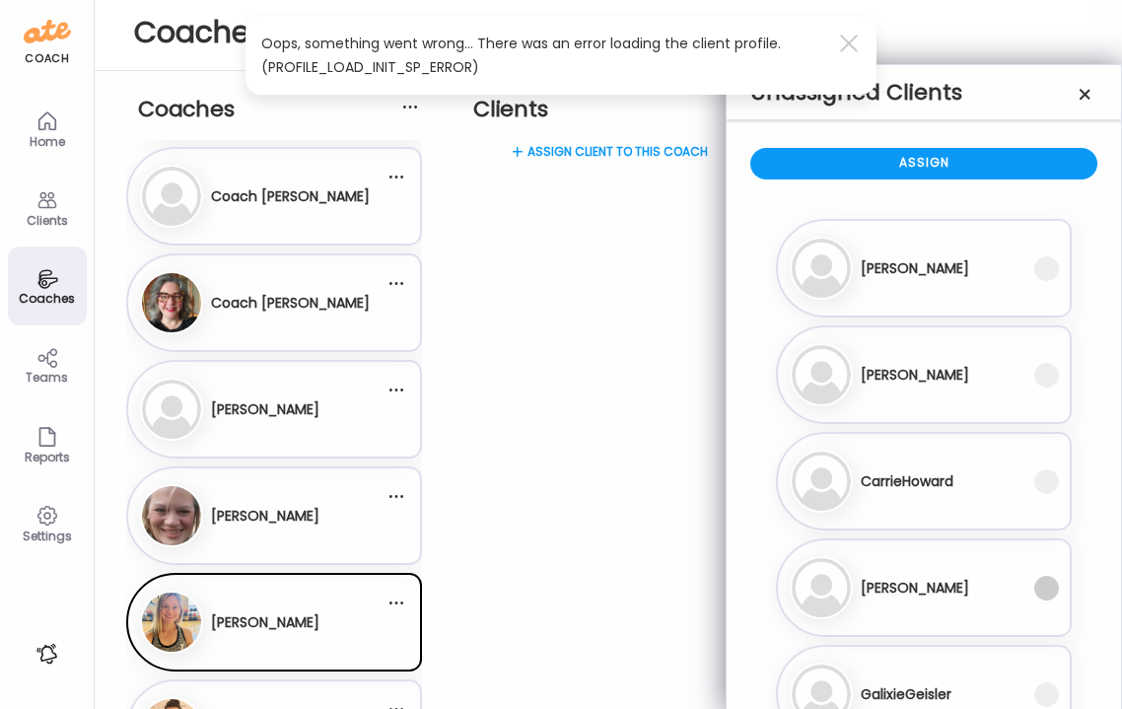
click at [1046, 599] on span at bounding box center [1046, 588] width 25 height 25
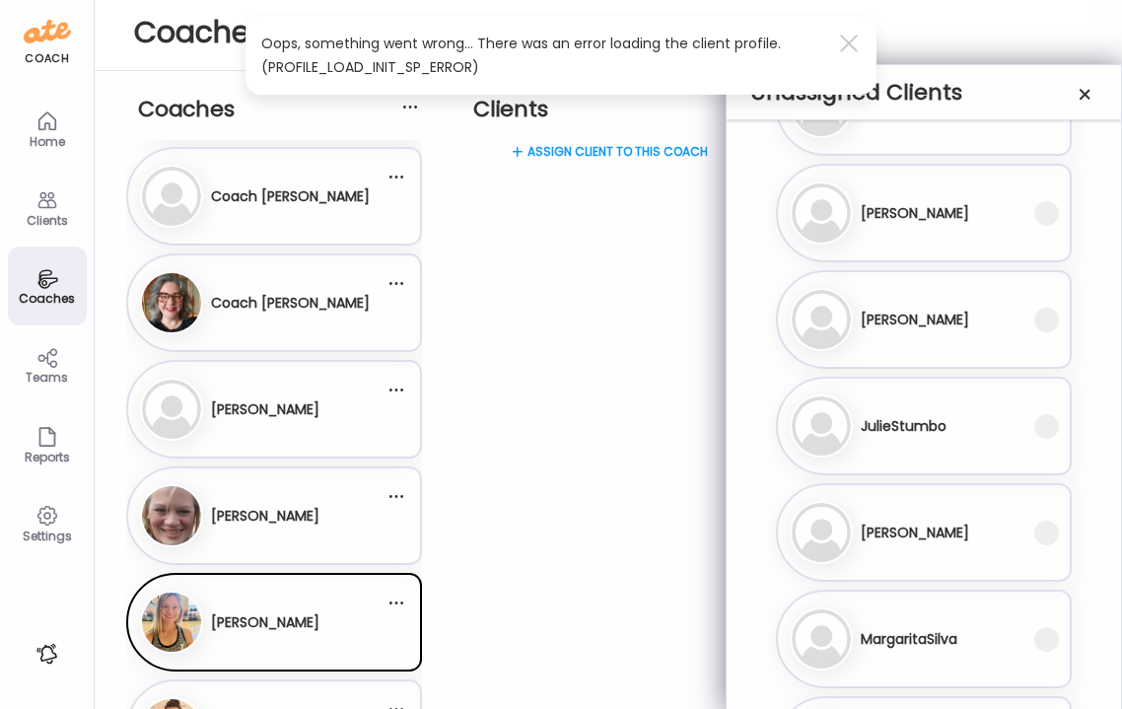
scroll to position [660, 0]
click at [1047, 323] on span at bounding box center [1046, 319] width 25 height 25
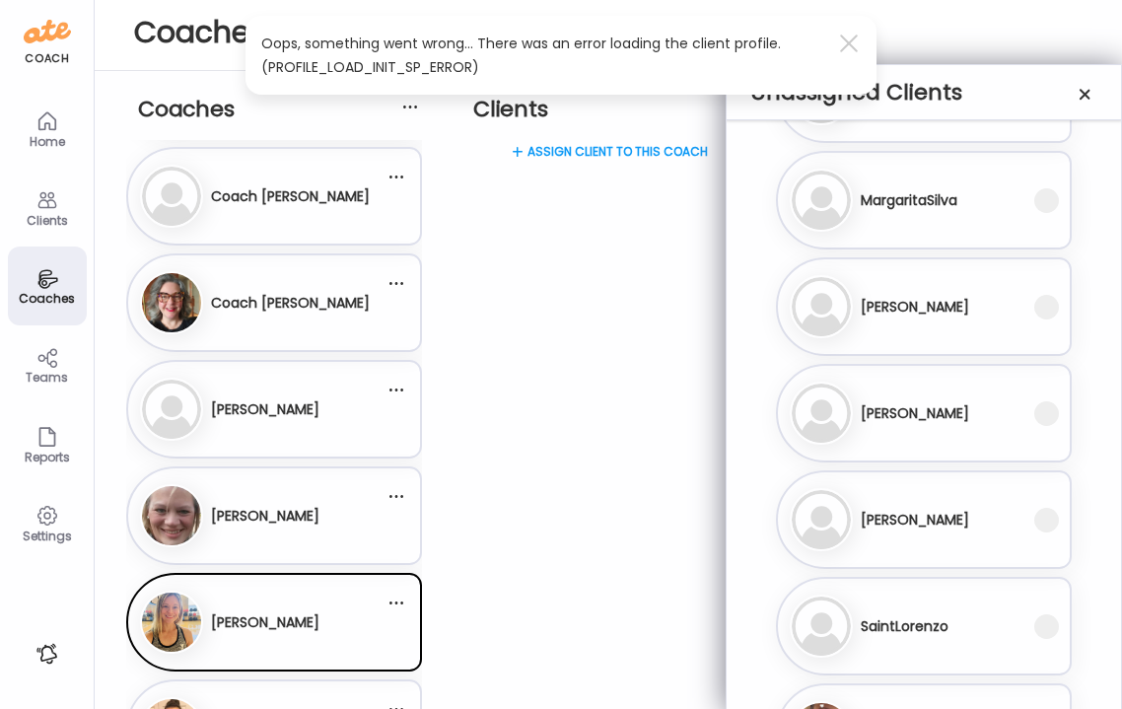
scroll to position [1104, 0]
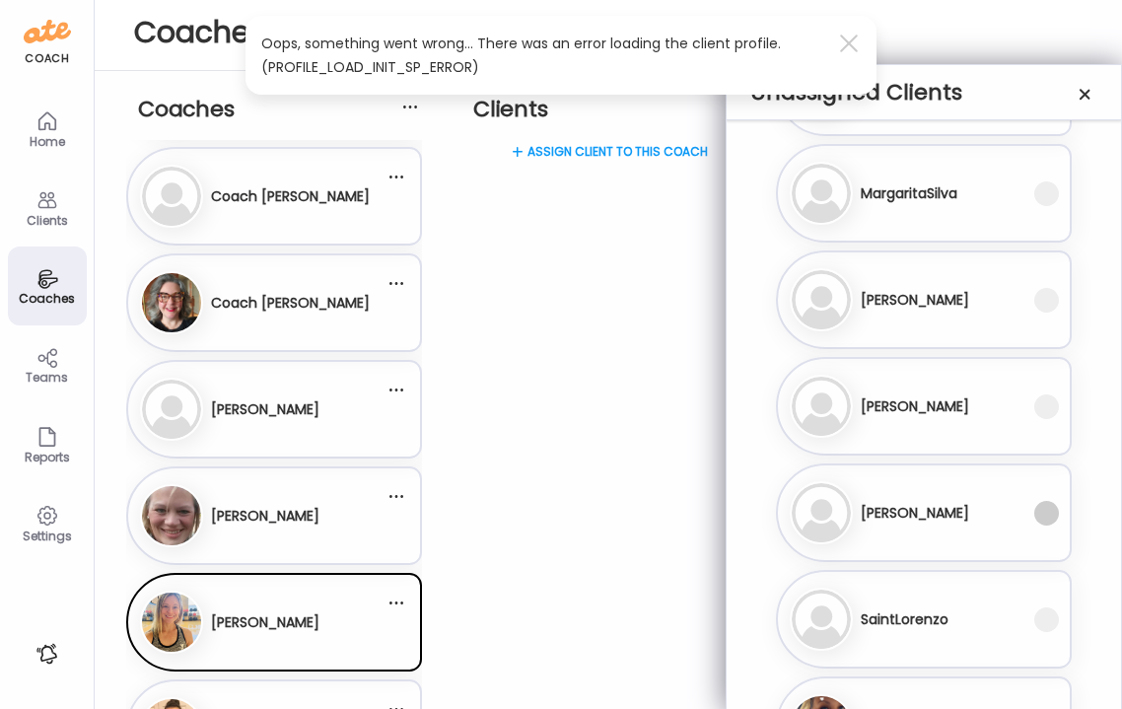
click at [1046, 515] on span at bounding box center [1046, 513] width 25 height 25
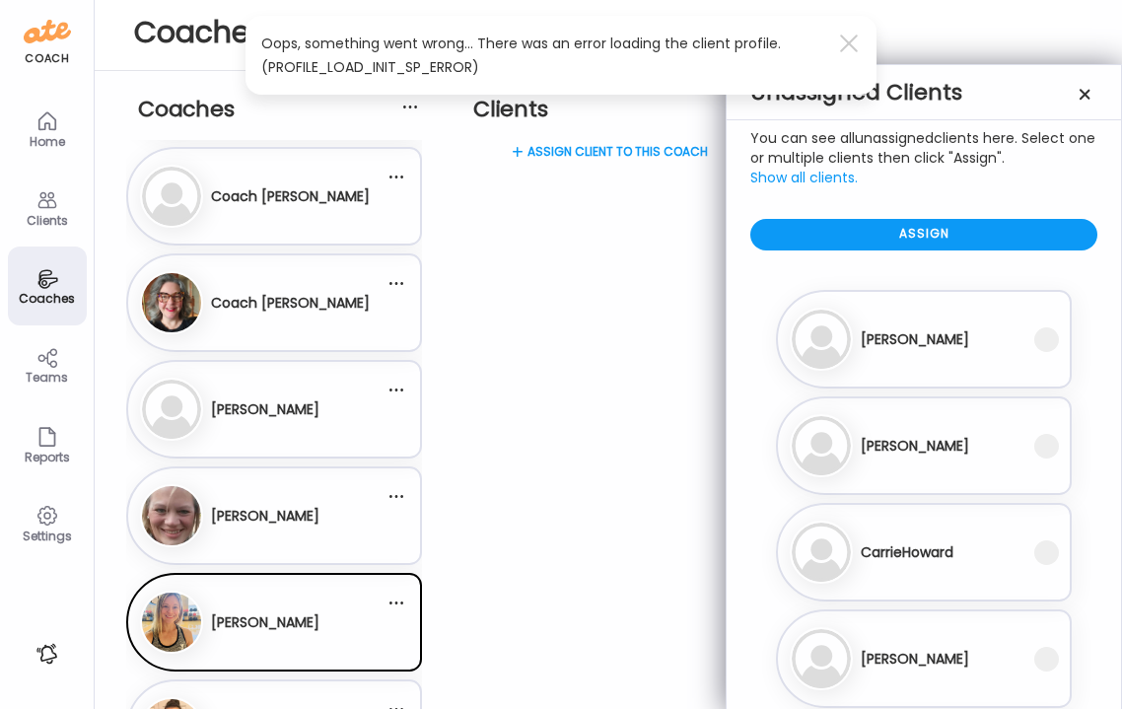
scroll to position [0, 0]
click at [969, 231] on div "Assign" at bounding box center [923, 235] width 347 height 32
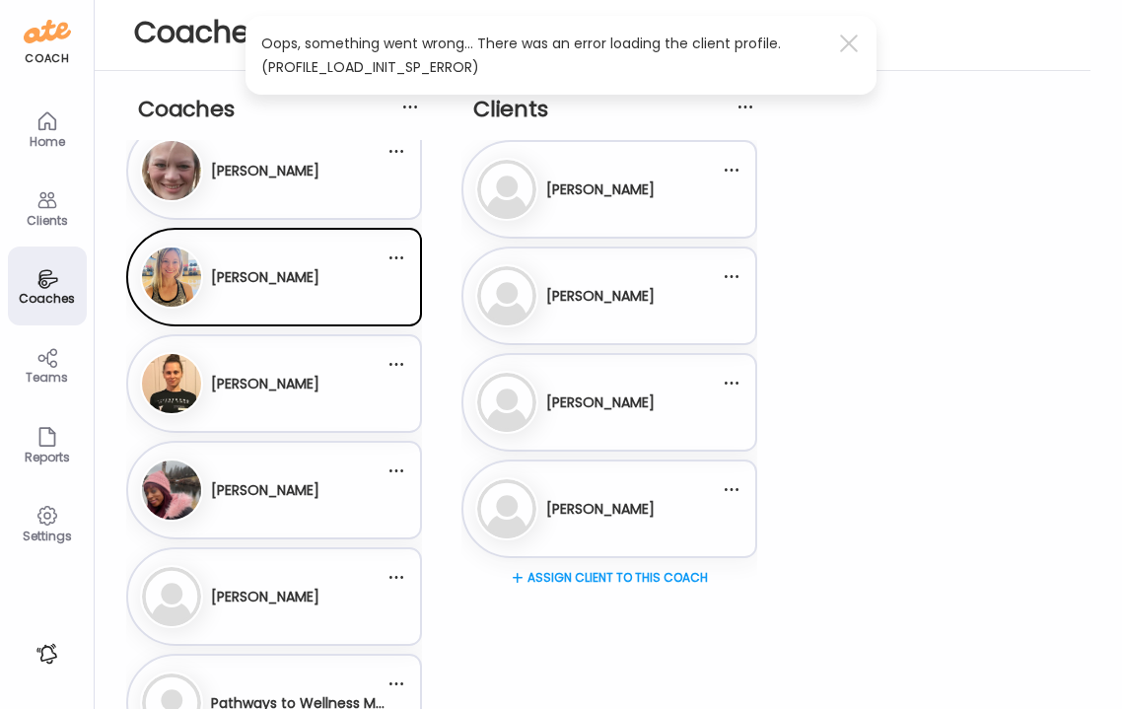
scroll to position [692, 0]
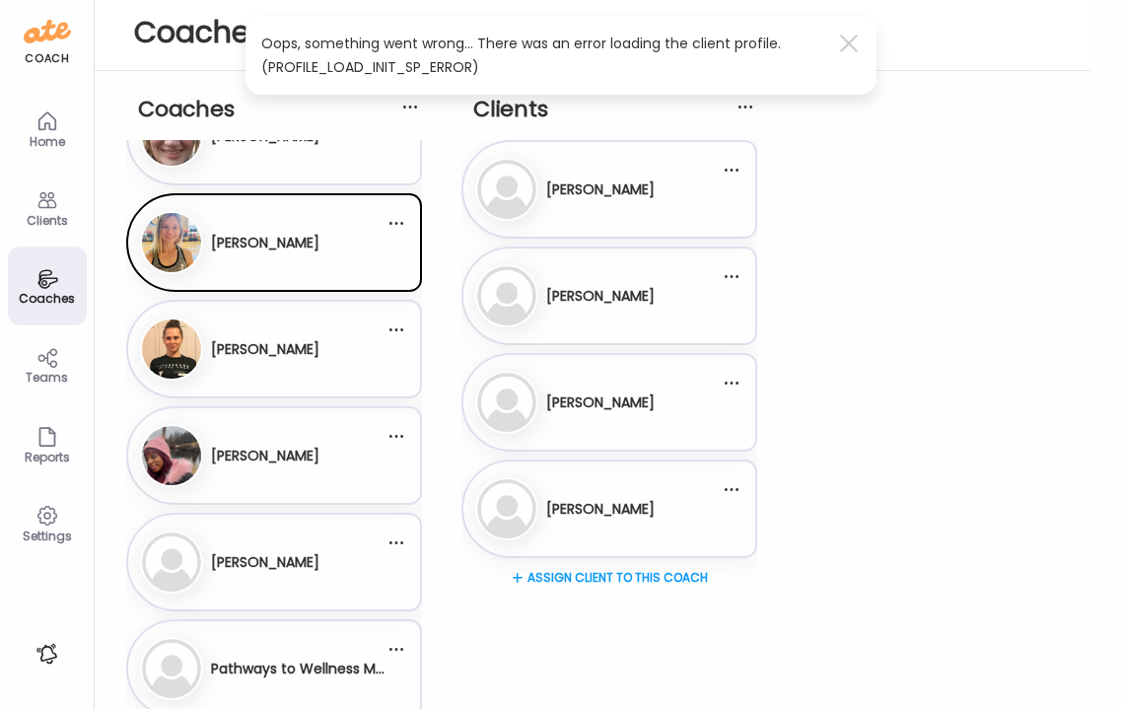
click at [324, 586] on div "Ma [PERSON_NAME]" at bounding box center [262, 561] width 245 height 63
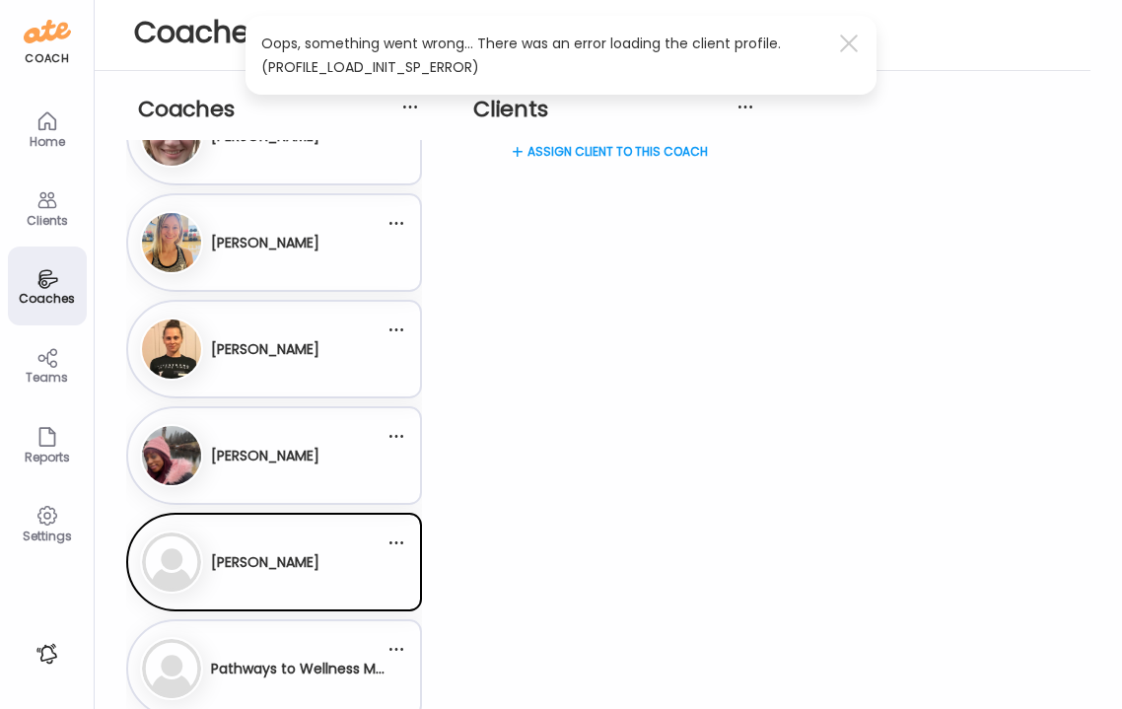
click at [570, 149] on div "Assign client to this coach" at bounding box center [609, 219] width 296 height 158
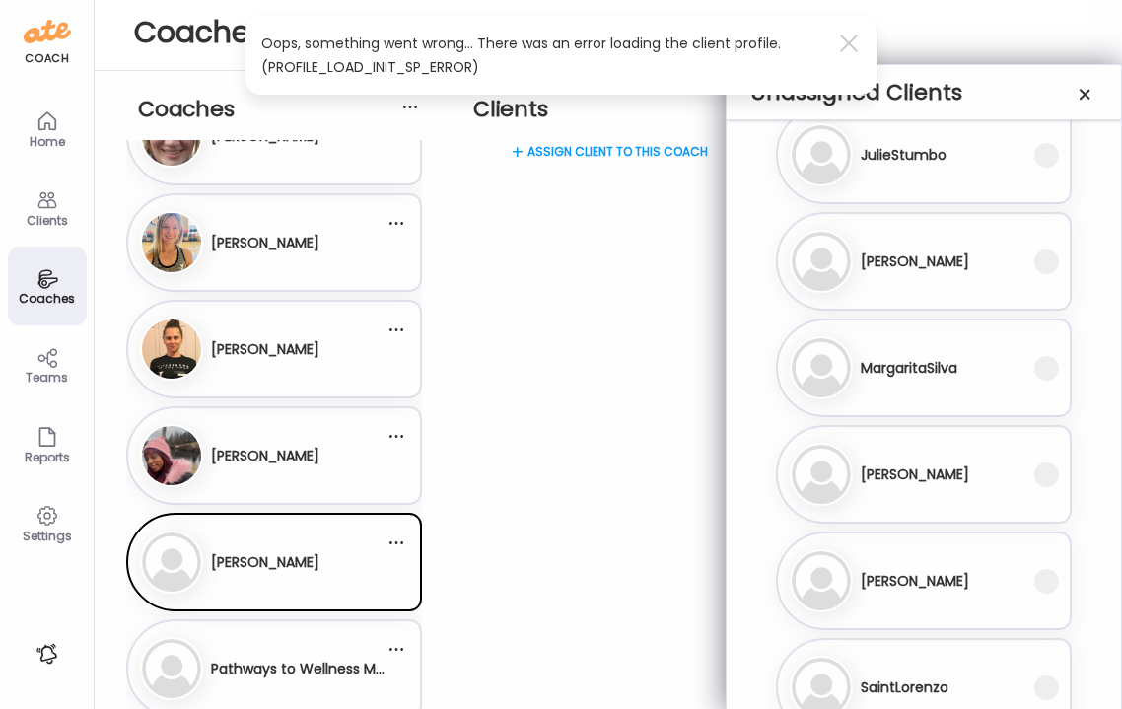
scroll to position [647, 0]
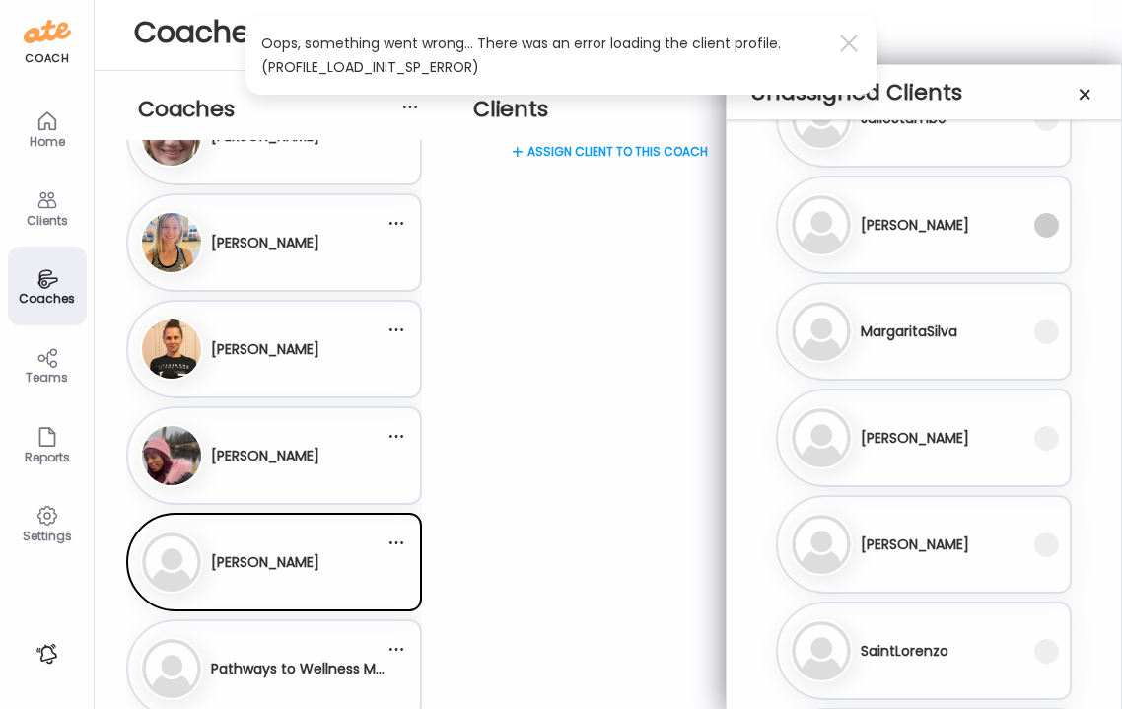
click at [1053, 220] on span at bounding box center [1046, 225] width 25 height 25
click at [1044, 550] on span at bounding box center [1046, 544] width 25 height 25
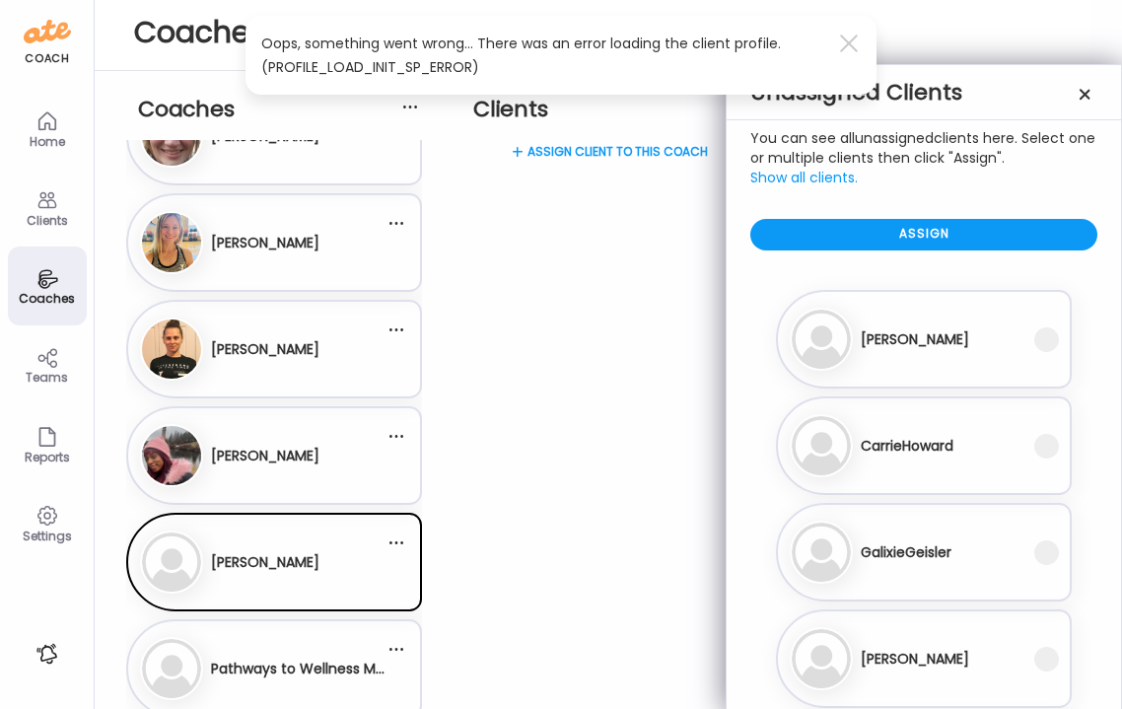
scroll to position [0, 0]
click at [948, 239] on div "Assign" at bounding box center [923, 235] width 347 height 32
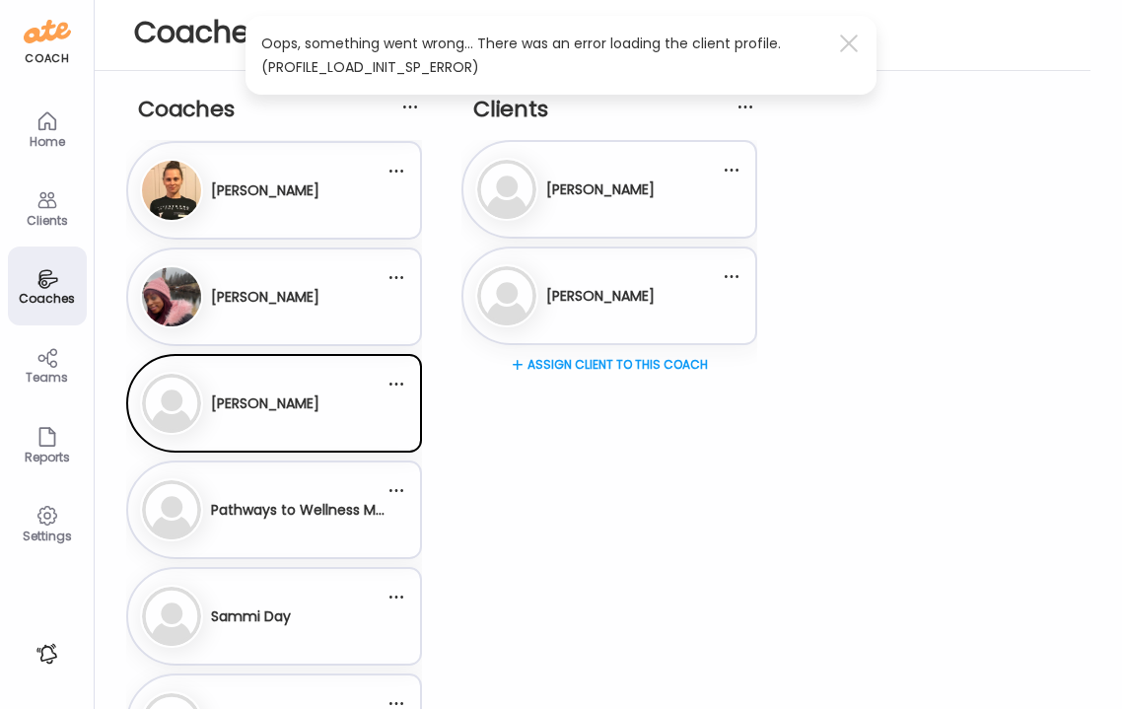
scroll to position [882, 0]
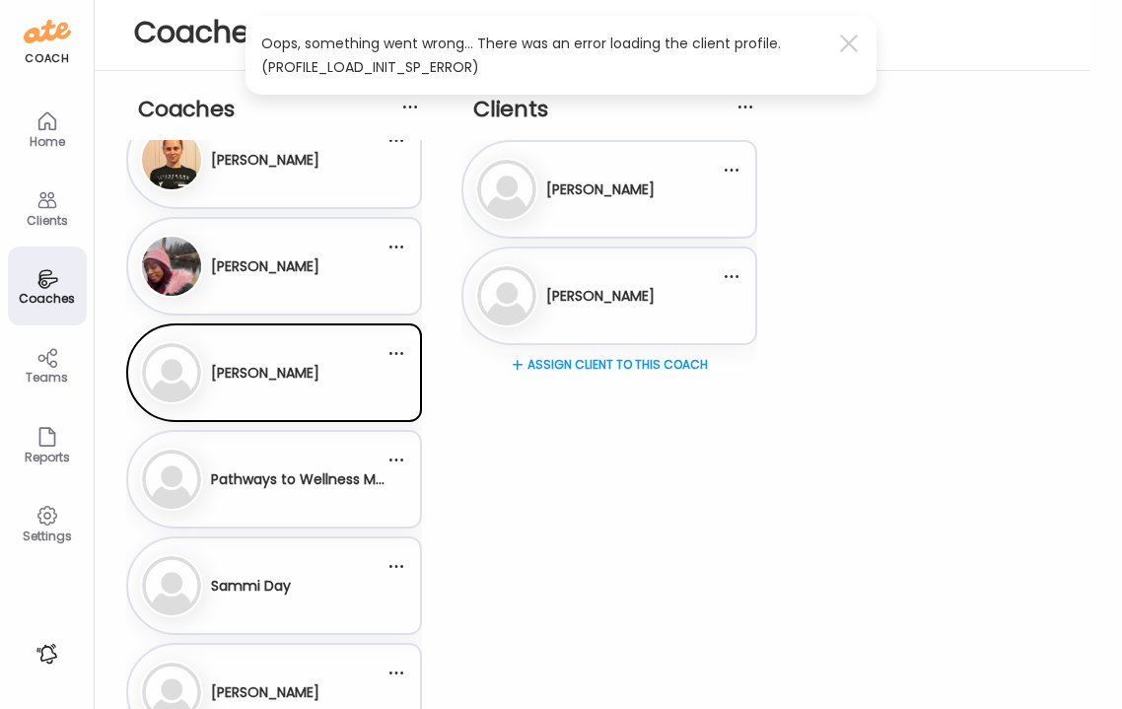
click at [249, 613] on div "Sa Sammi Day" at bounding box center [262, 585] width 245 height 63
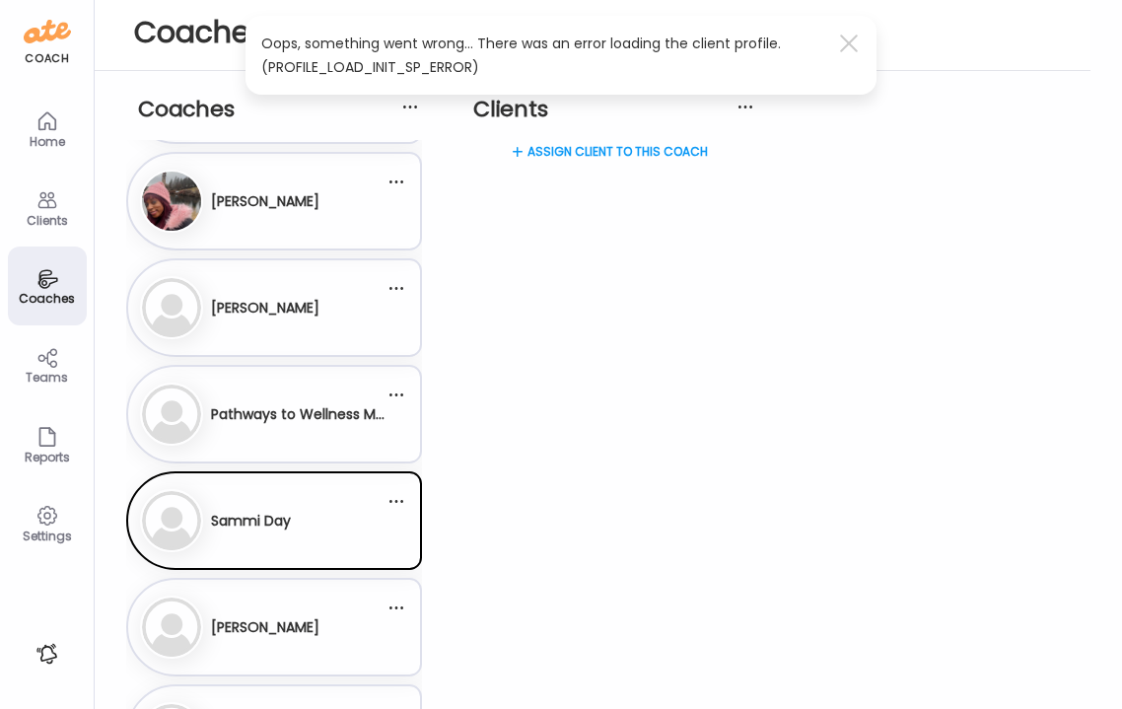
scroll to position [1033, 0]
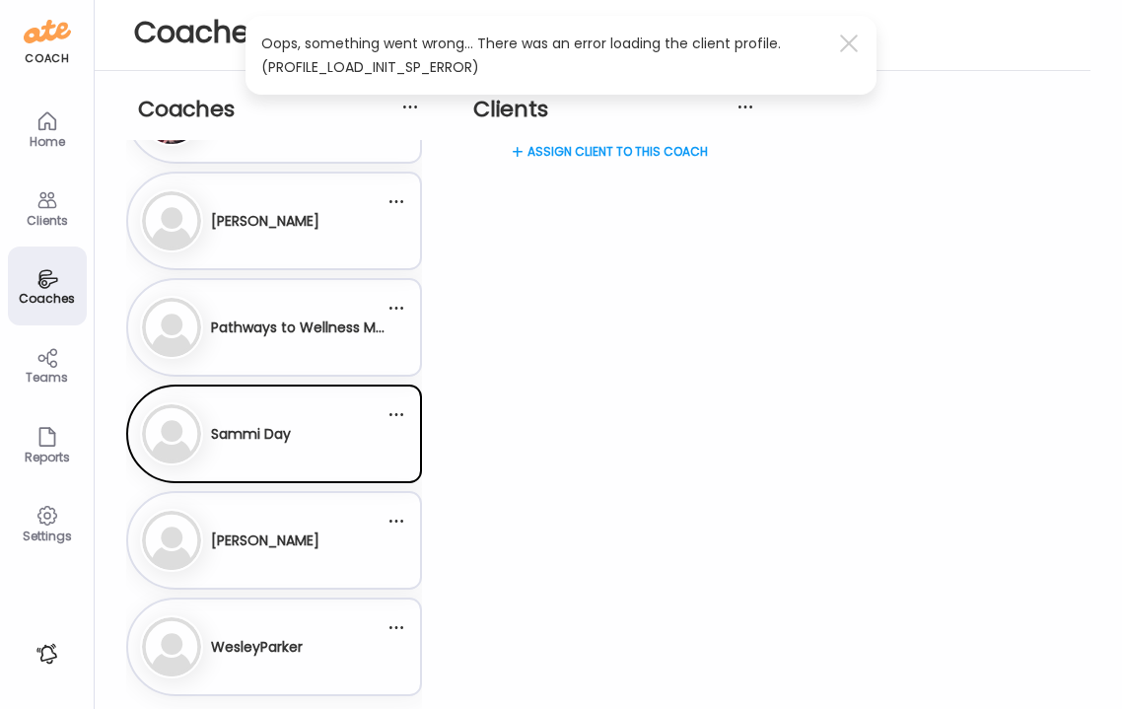
click at [266, 558] on div "[PERSON_NAME]" at bounding box center [265, 541] width 108 height 48
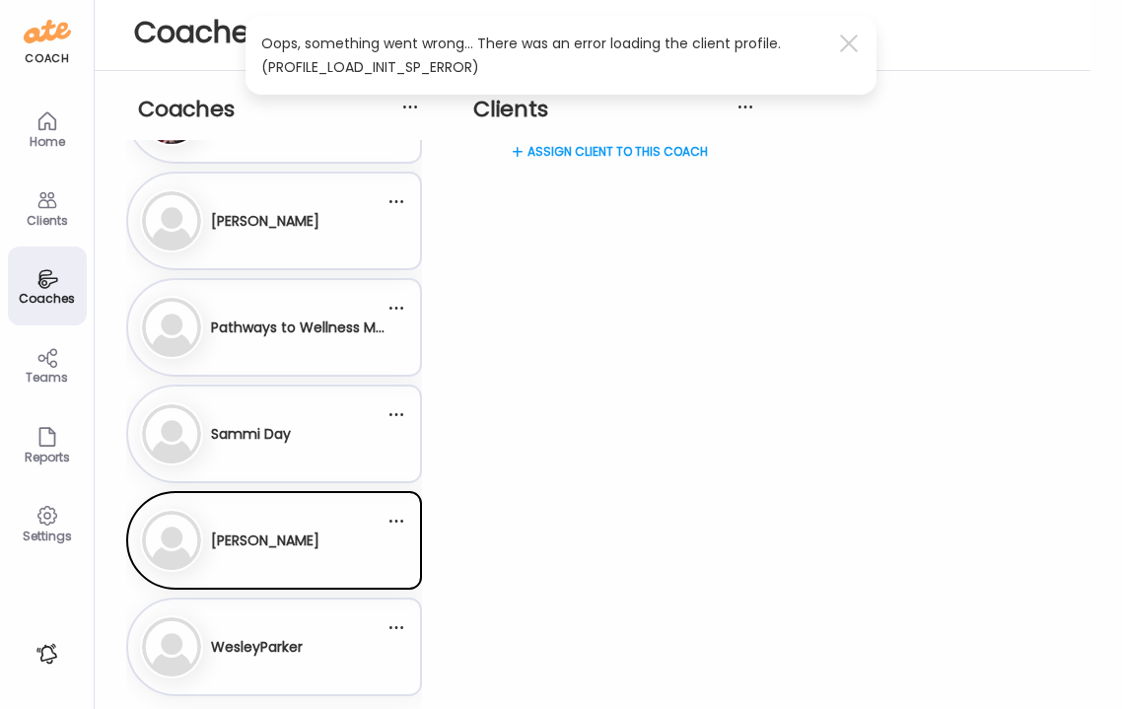
click at [558, 156] on div "Assign client to this coach" at bounding box center [609, 219] width 296 height 158
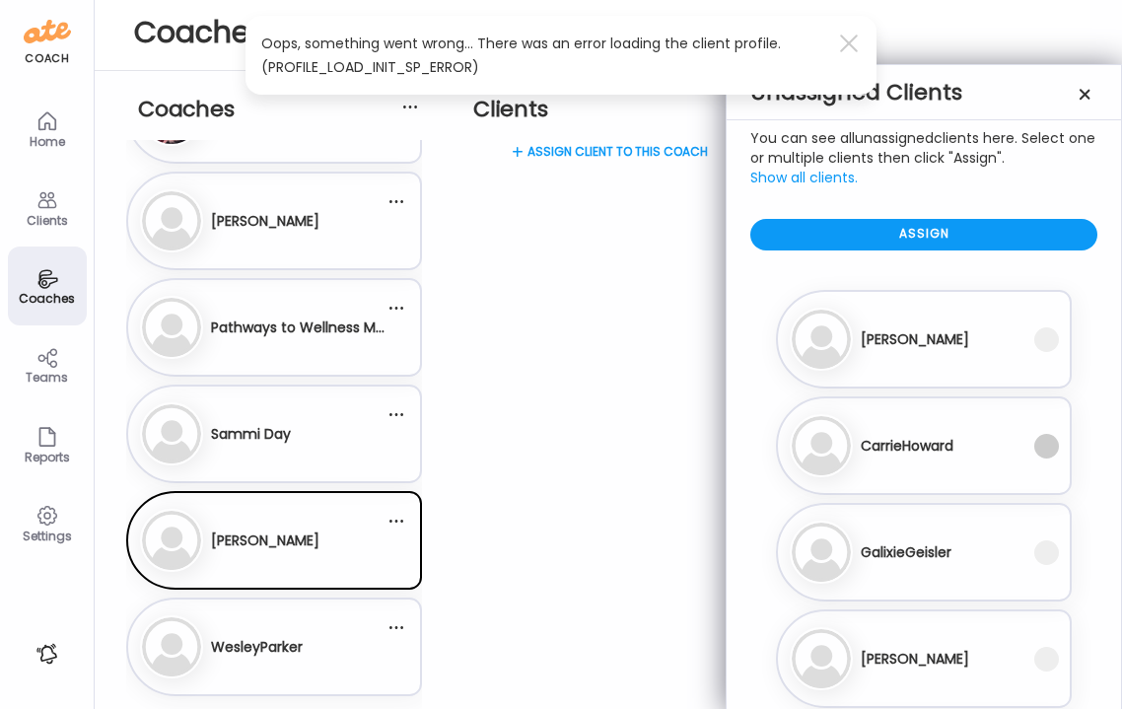
click at [1047, 442] on span at bounding box center [1046, 446] width 25 height 25
click at [1049, 557] on span at bounding box center [1046, 552] width 25 height 25
click at [1049, 658] on span at bounding box center [1046, 659] width 25 height 25
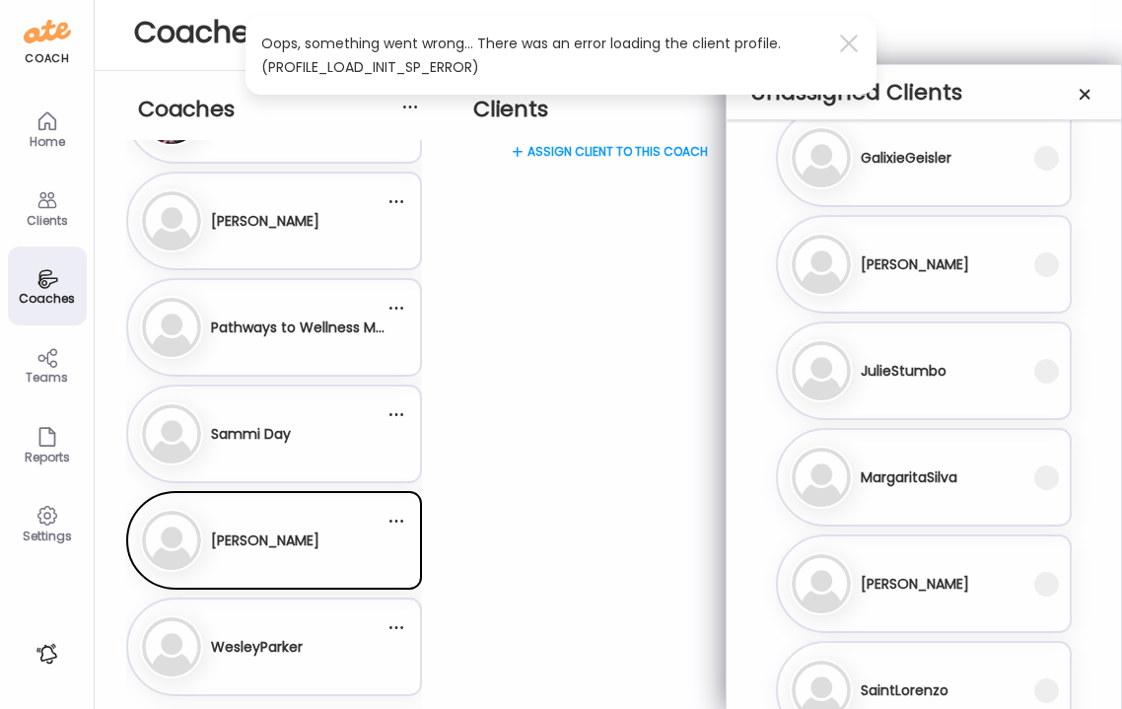
scroll to position [410, 0]
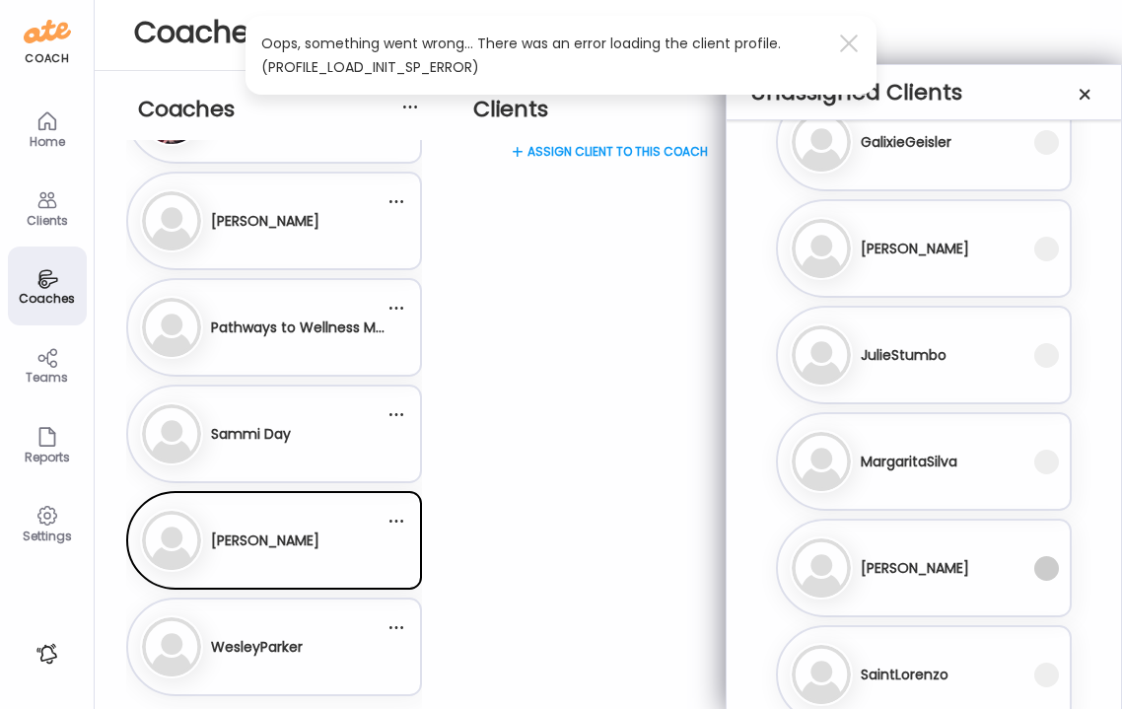
click at [1053, 568] on span at bounding box center [1046, 568] width 25 height 25
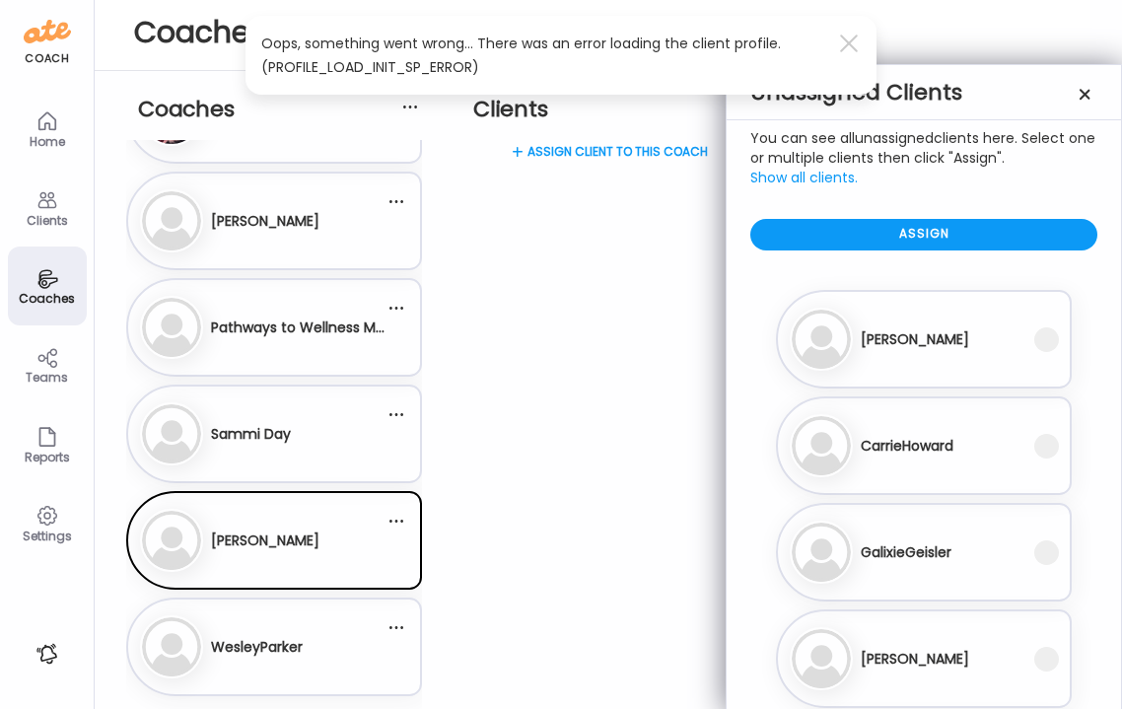
scroll to position [0, 0]
click at [957, 237] on div "Assign" at bounding box center [923, 235] width 347 height 32
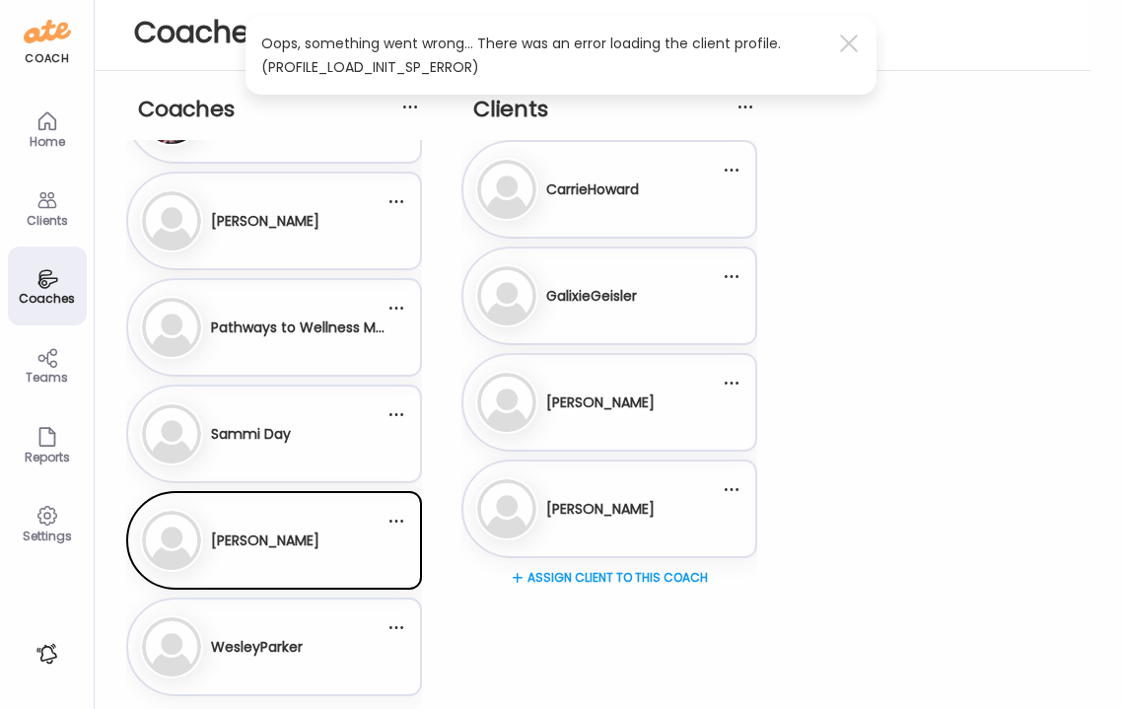
scroll to position [1033, 0]
click at [316, 660] on div "We WesleyParker" at bounding box center [262, 646] width 245 height 63
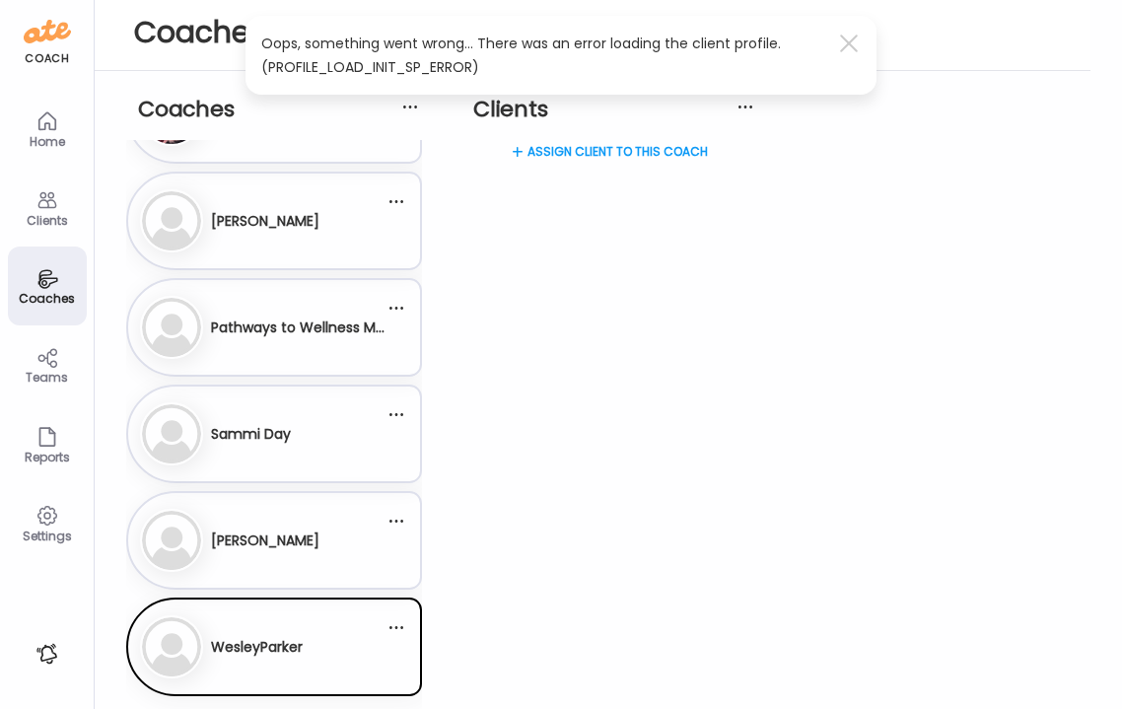
click at [596, 149] on div "Assign client to this coach" at bounding box center [609, 219] width 296 height 158
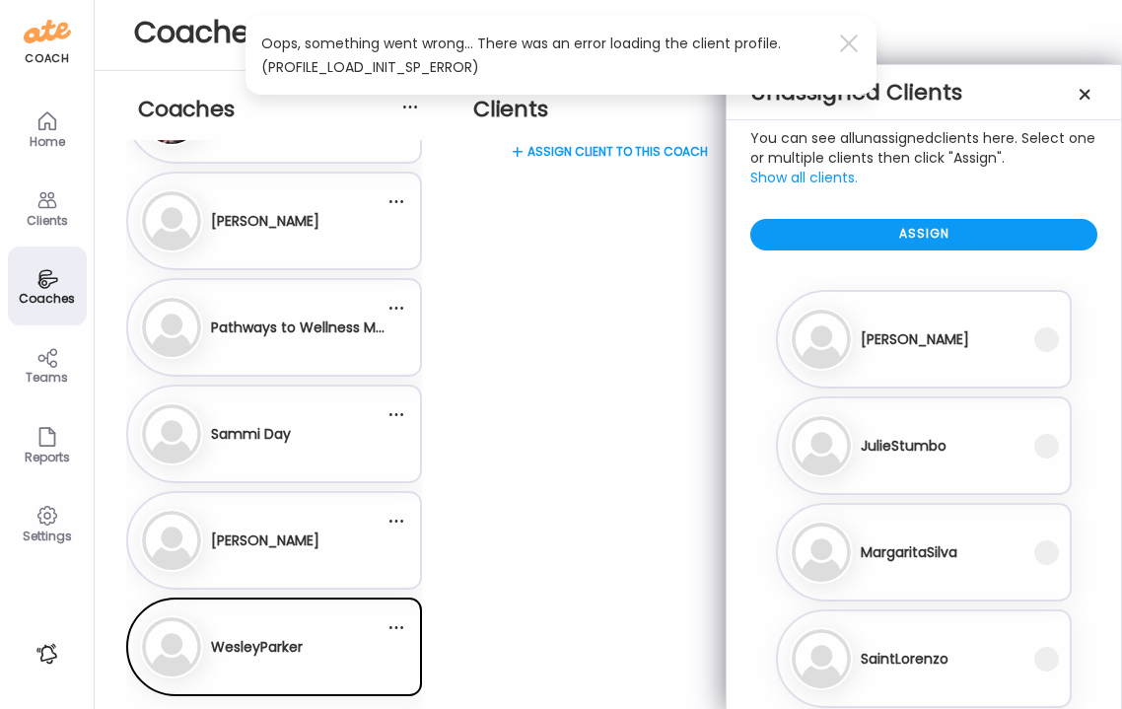
scroll to position [0, 0]
click at [576, 363] on div "LouiseCavender Messages Unassigned Coaches You can see all unassigned coaches h…" at bounding box center [561, 354] width 1122 height 709
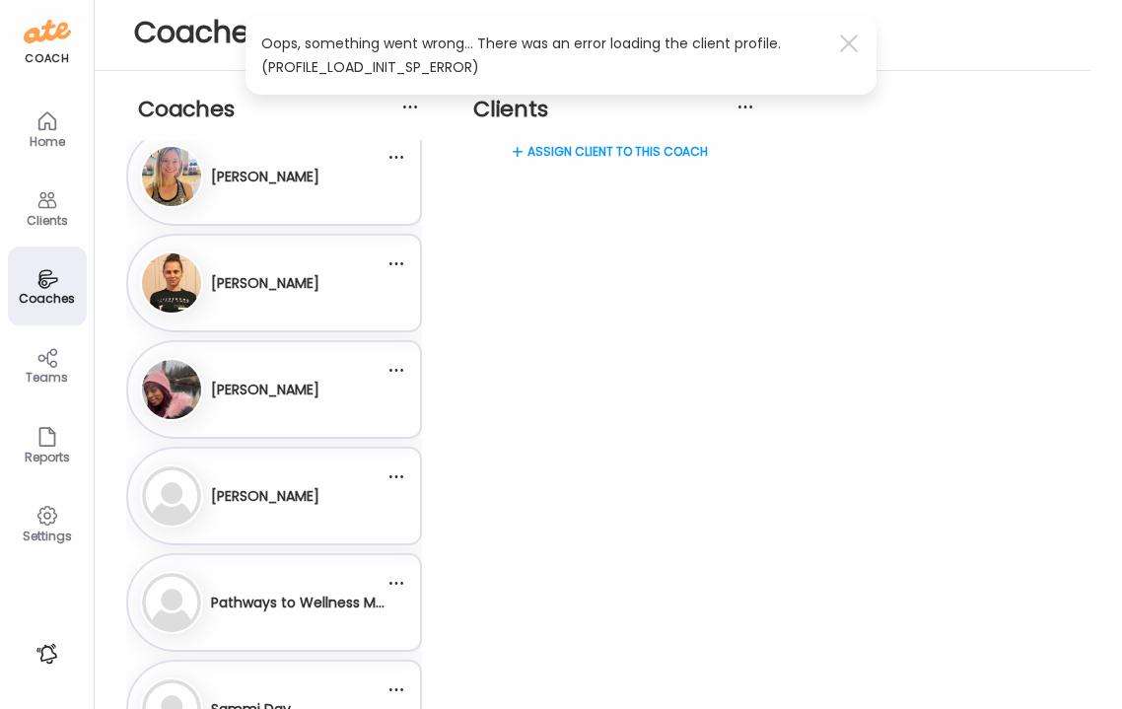
scroll to position [761, 0]
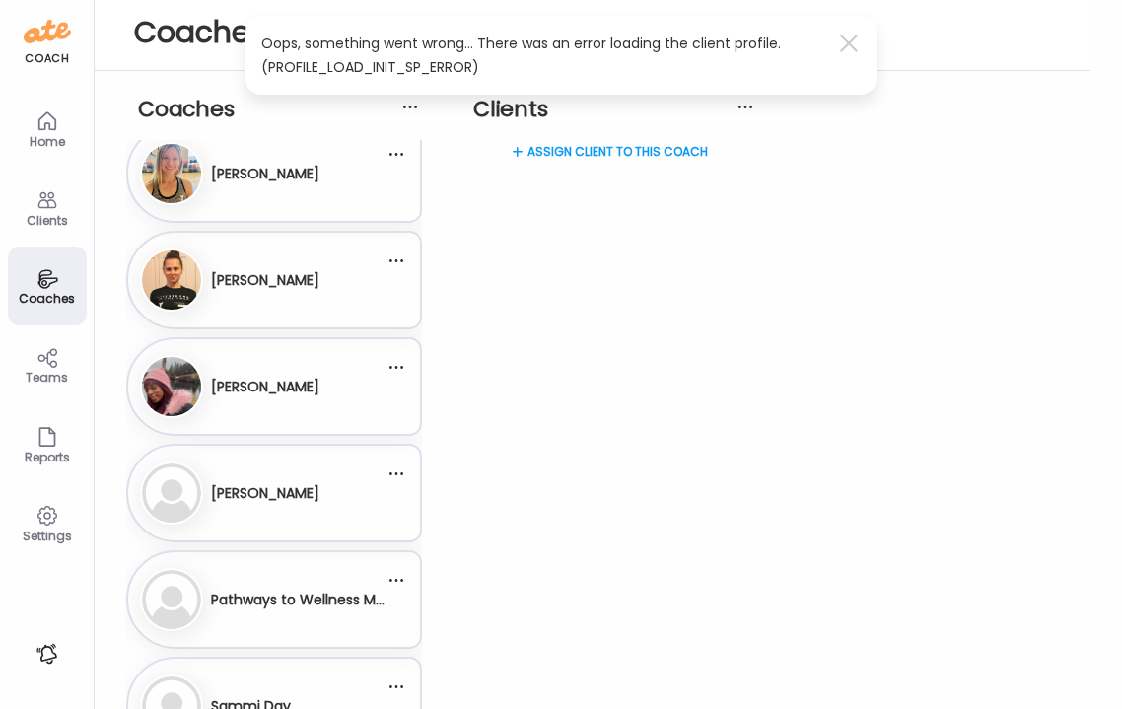
click at [300, 600] on h3 "Pathways to Wellness Monitor" at bounding box center [298, 600] width 174 height 21
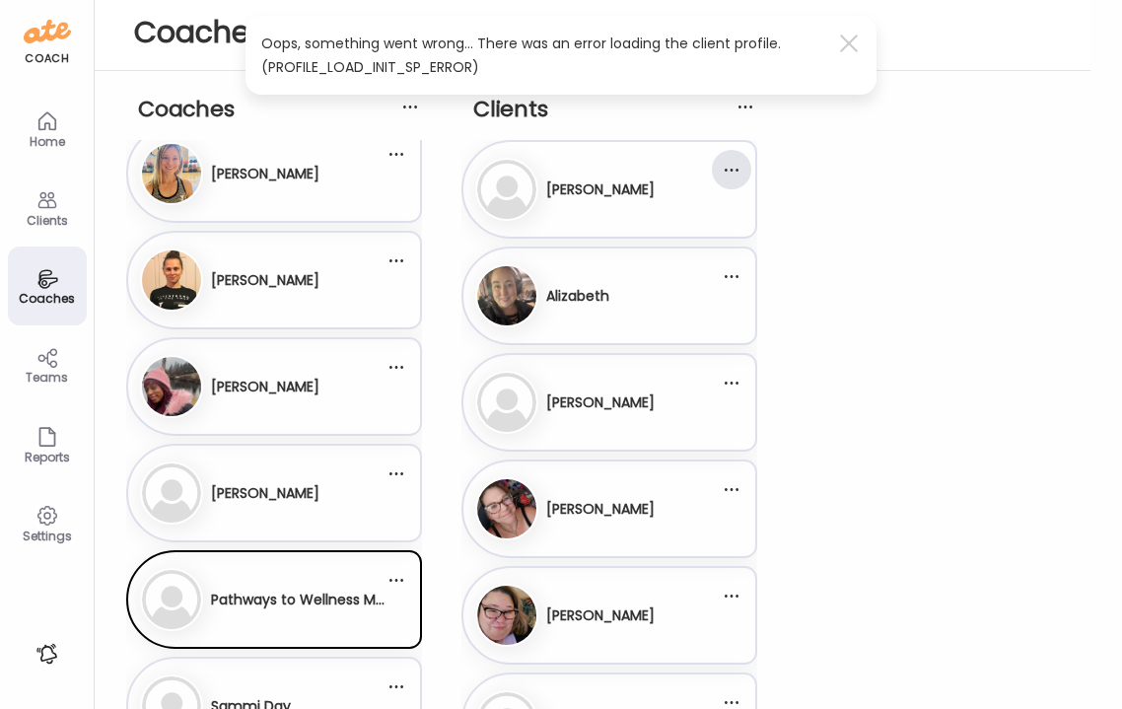
click at [737, 167] on div at bounding box center [731, 169] width 39 height 39
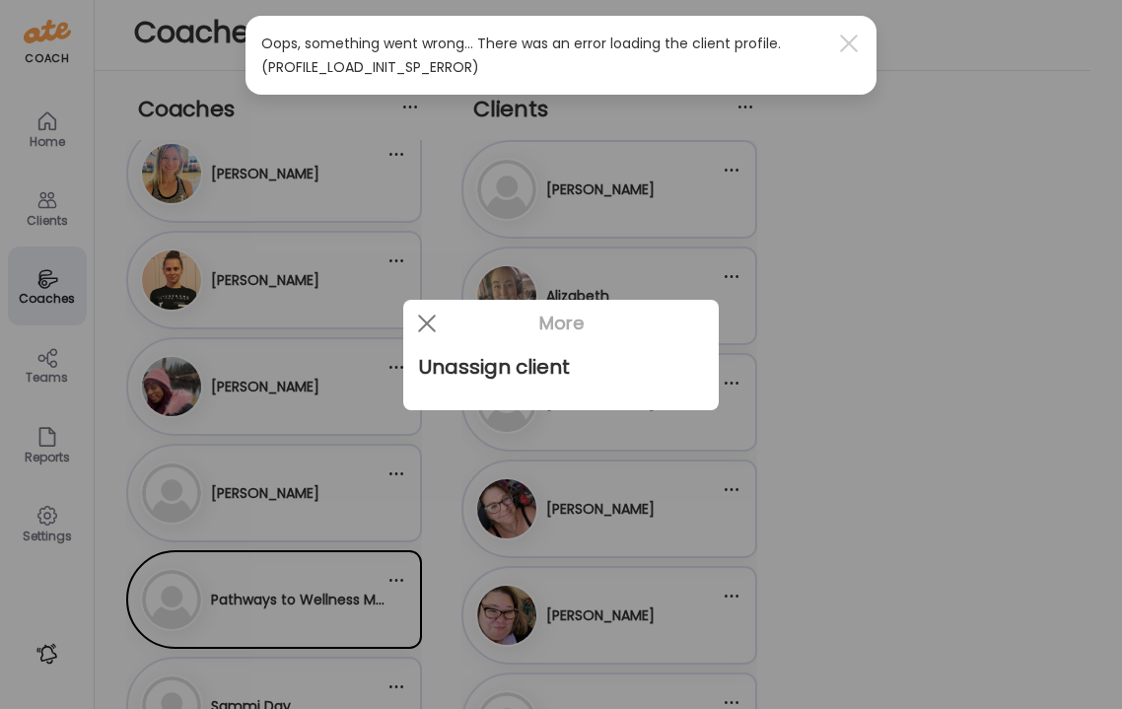
click at [828, 135] on div at bounding box center [561, 354] width 1122 height 709
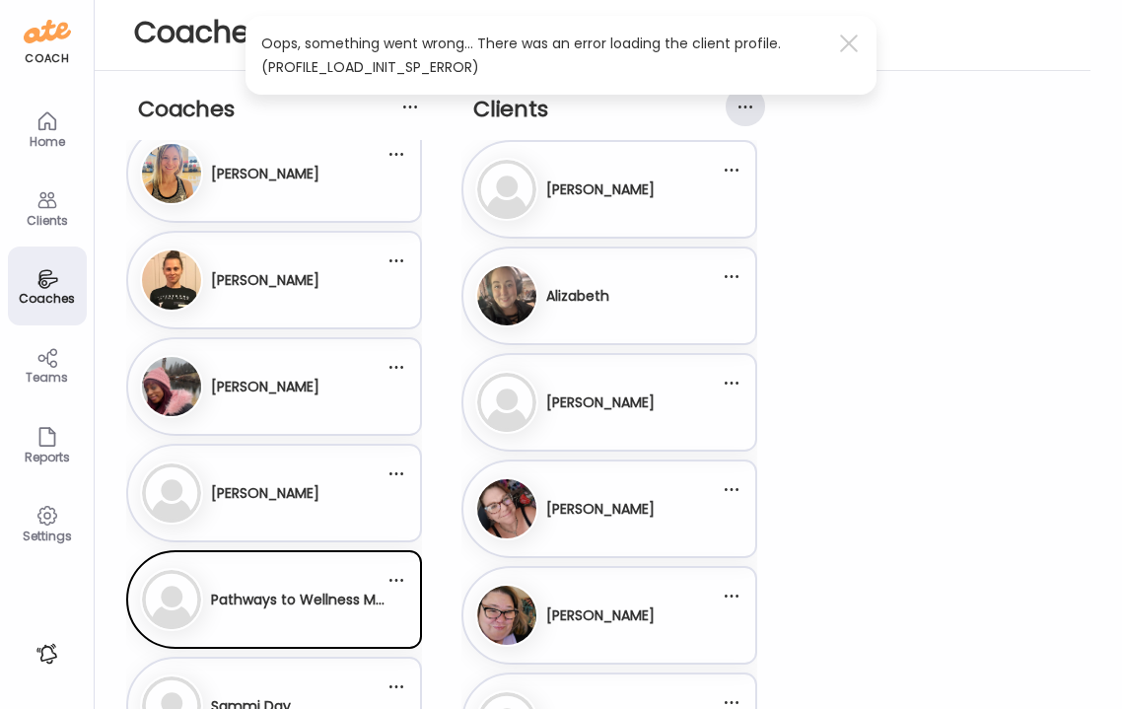
click at [747, 106] on div at bounding box center [745, 106] width 39 height 39
click at [838, 47] on div at bounding box center [848, 43] width 39 height 39
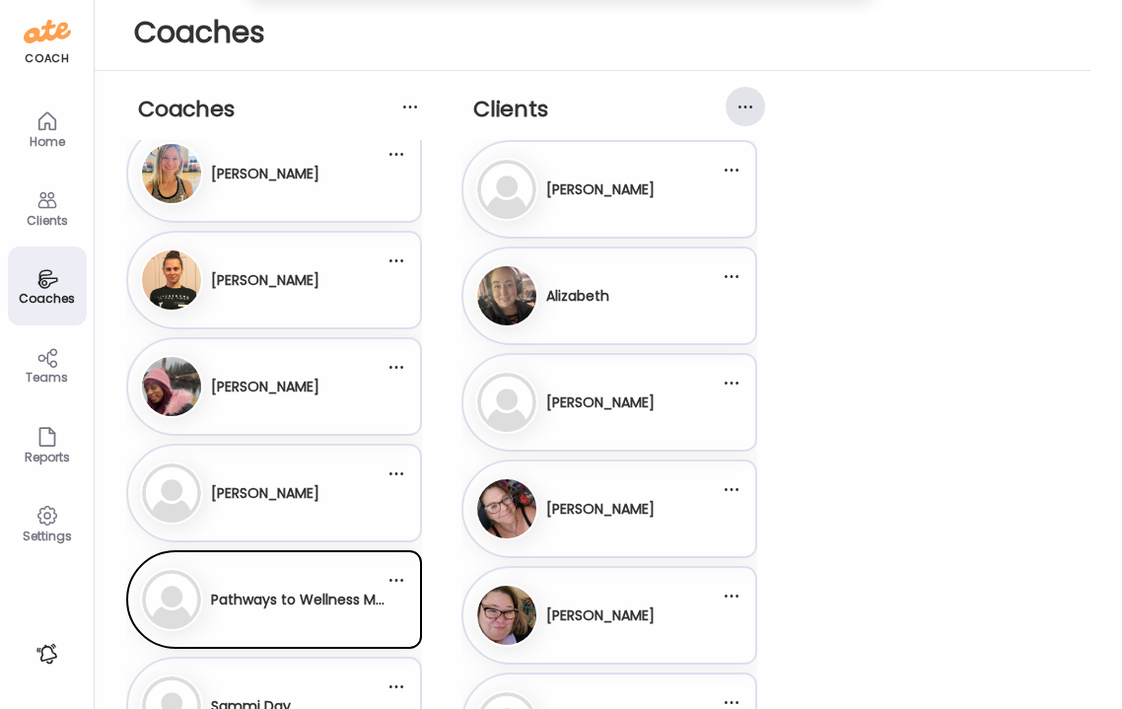
click at [744, 106] on div at bounding box center [745, 106] width 39 height 39
click at [863, 148] on div "Coaches [PERSON_NAME][GEOGRAPHIC_DATA] Ch [PERSON_NAME] Co Co" at bounding box center [608, 452] width 964 height 762
click at [715, 189] on div "Ad [PERSON_NAME]" at bounding box center [597, 189] width 245 height 63
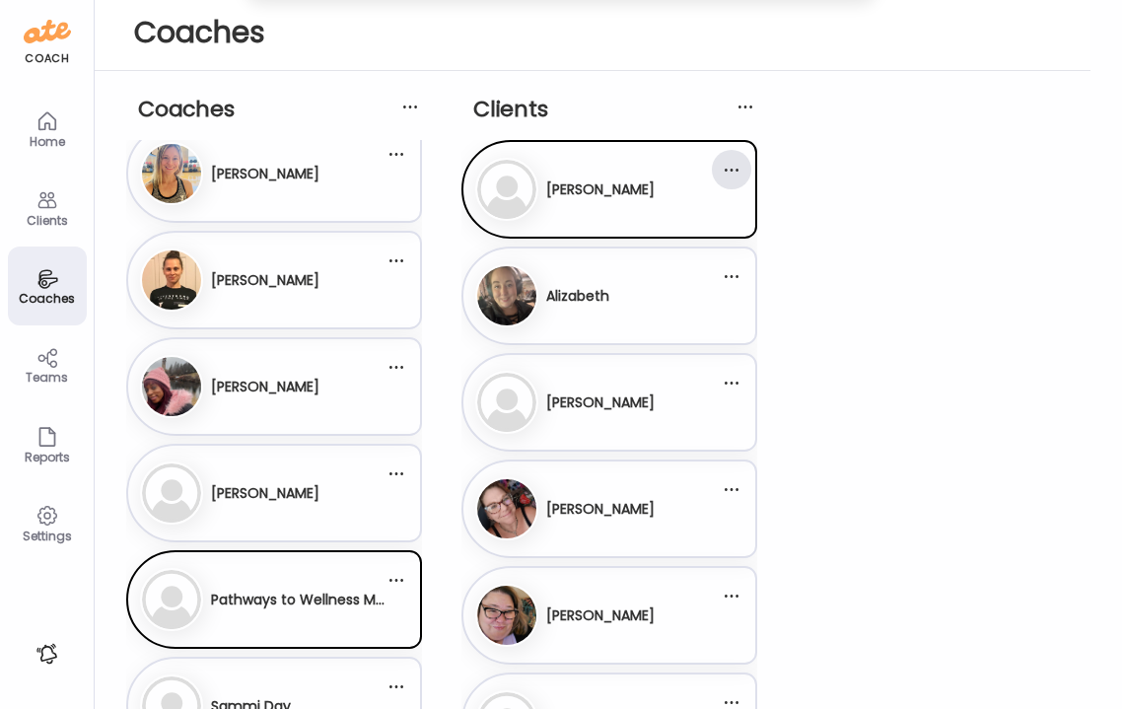
click at [731, 165] on div at bounding box center [731, 169] width 39 height 39
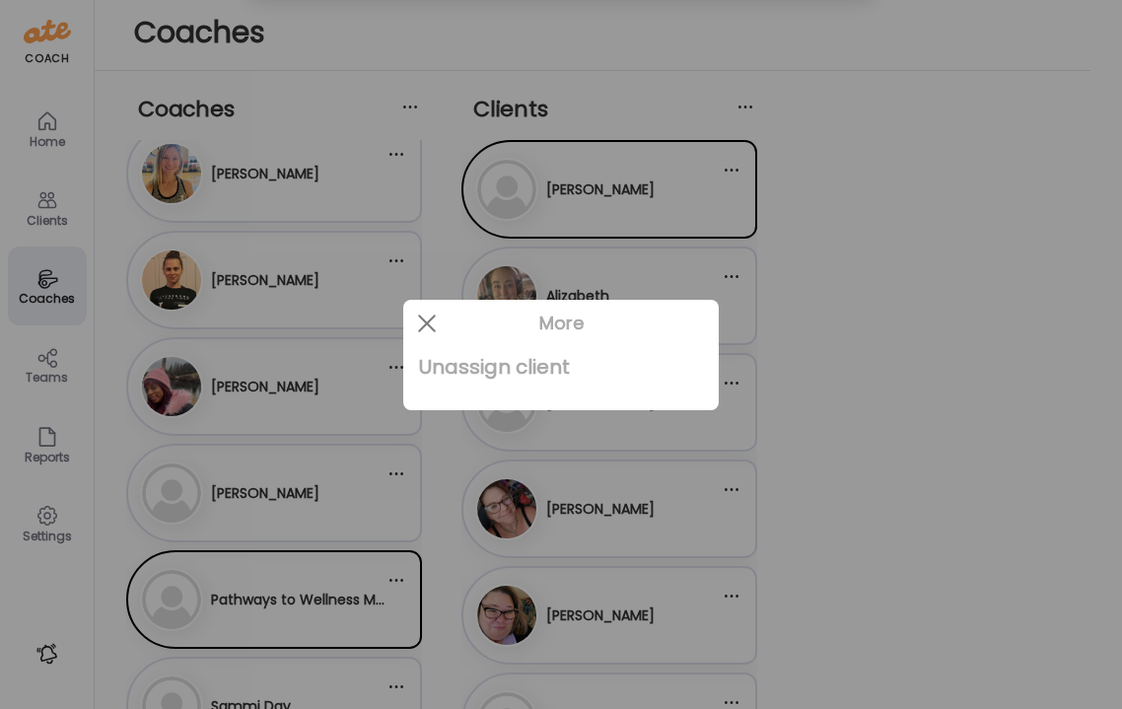
click at [546, 361] on div "Unassign client" at bounding box center [561, 366] width 284 height 39
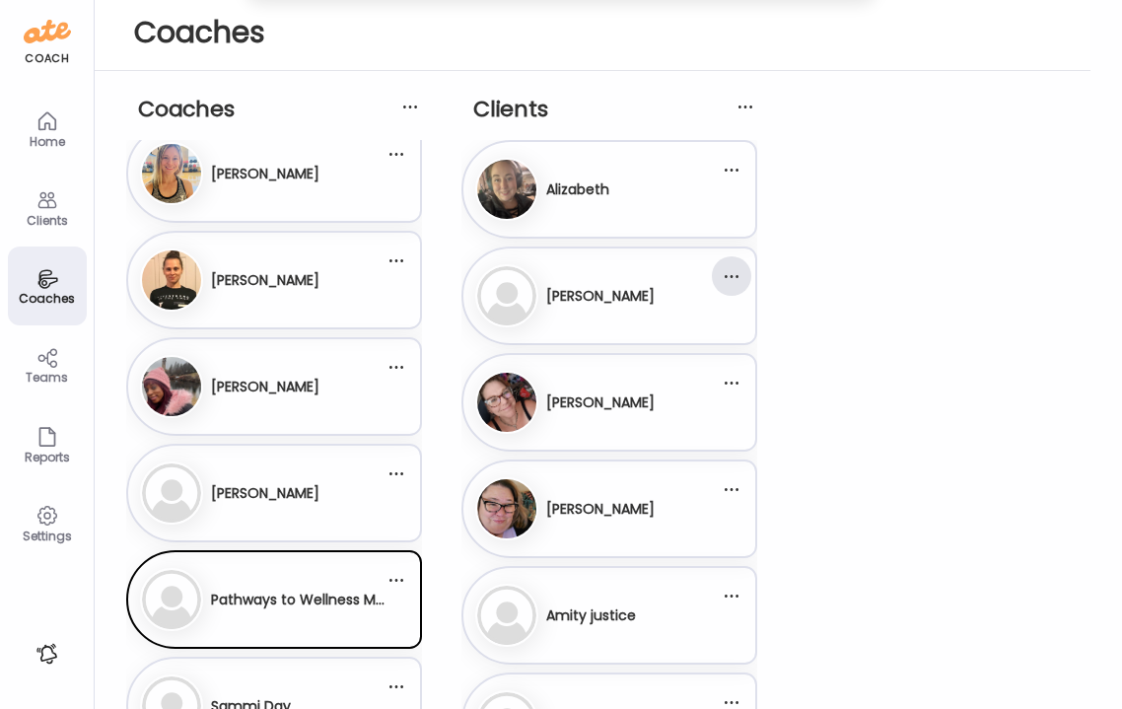
click at [738, 275] on div at bounding box center [731, 275] width 39 height 39
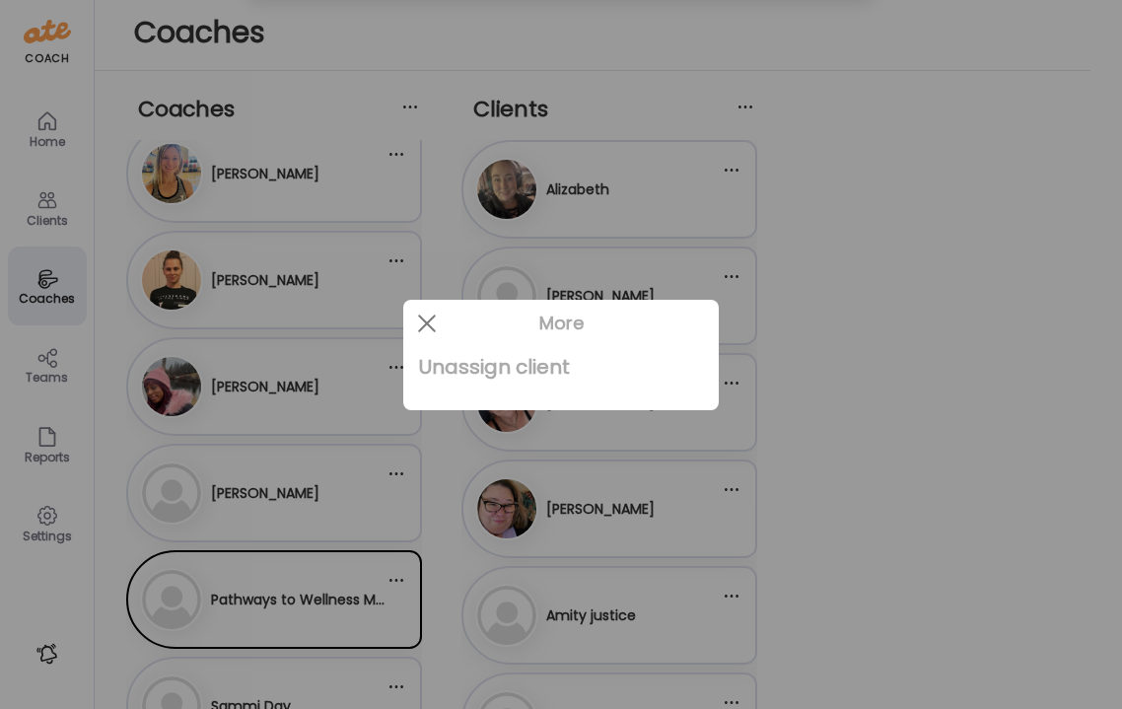
click at [574, 363] on div "Unassign client" at bounding box center [561, 366] width 284 height 39
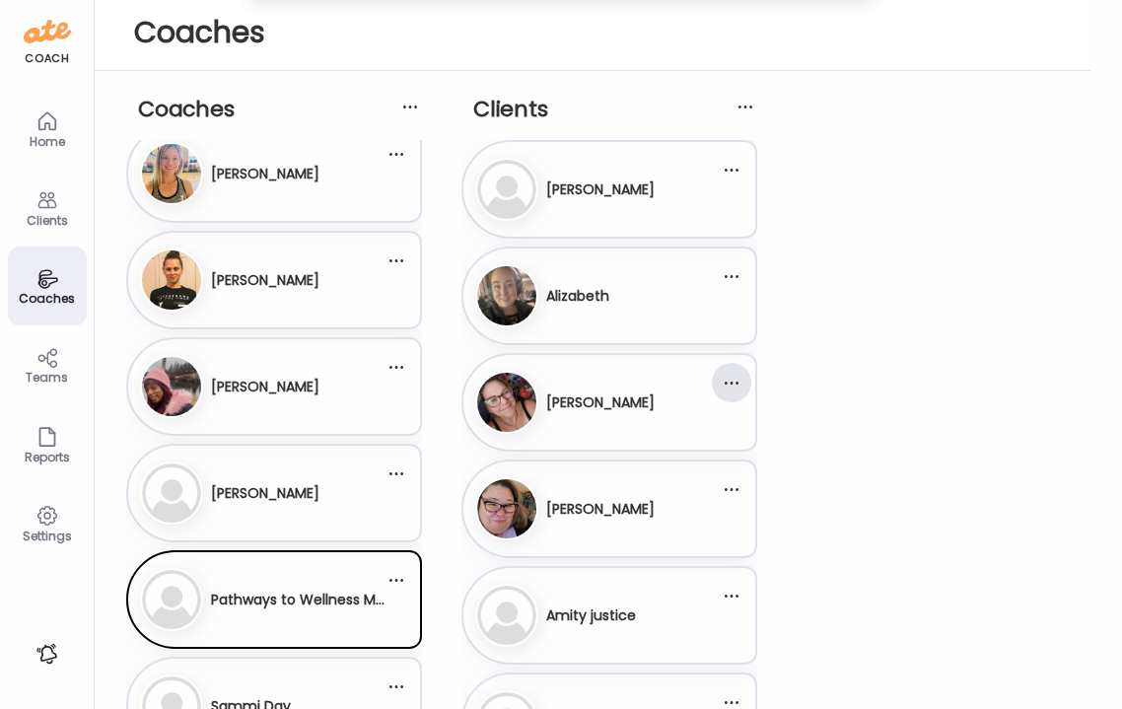
click at [734, 383] on div at bounding box center [731, 382] width 39 height 39
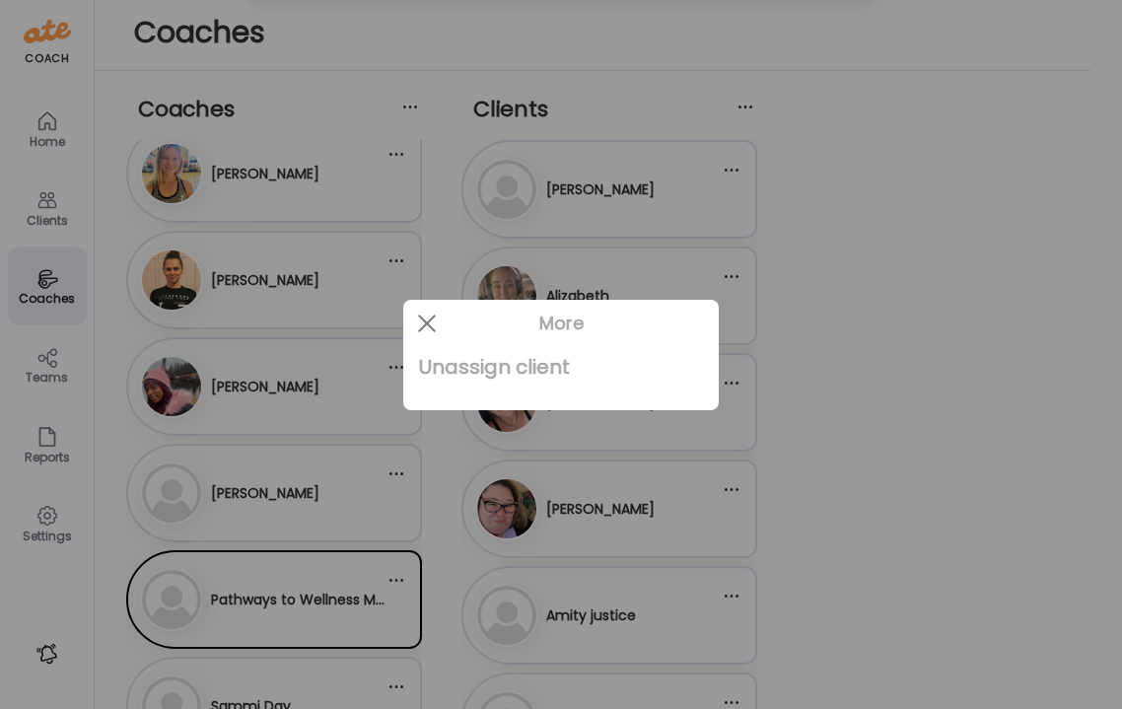
click at [574, 363] on div "Unassign client" at bounding box center [561, 366] width 284 height 39
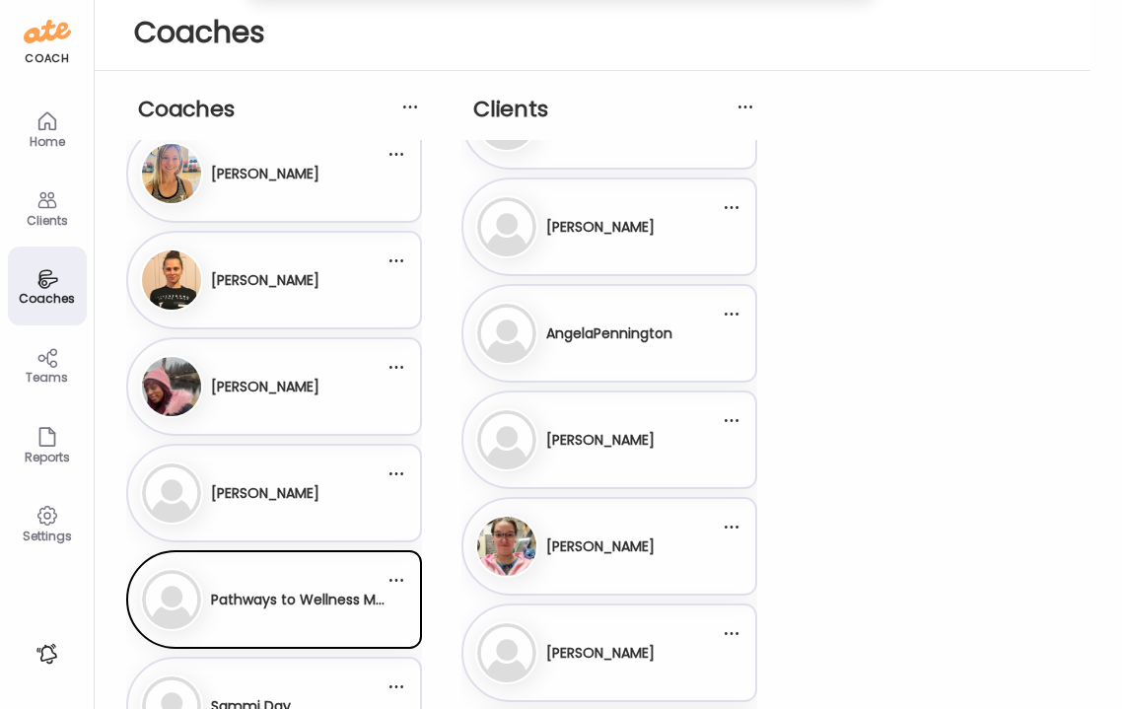
scroll to position [395, 0]
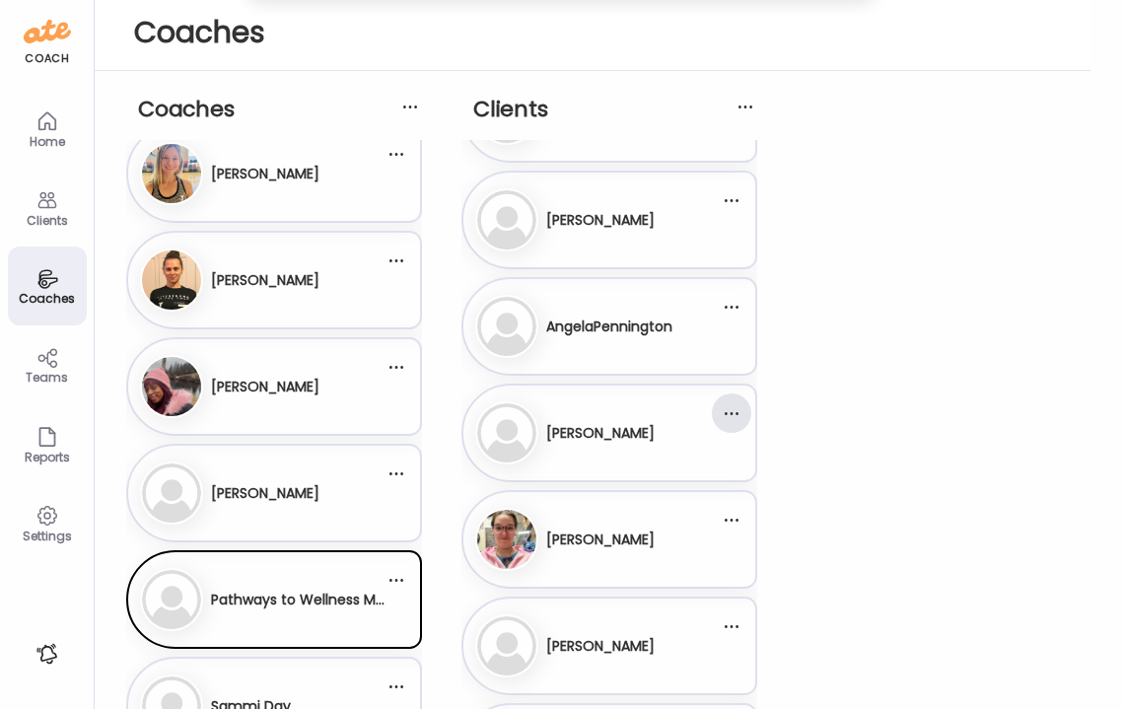
click at [729, 408] on div at bounding box center [731, 412] width 39 height 39
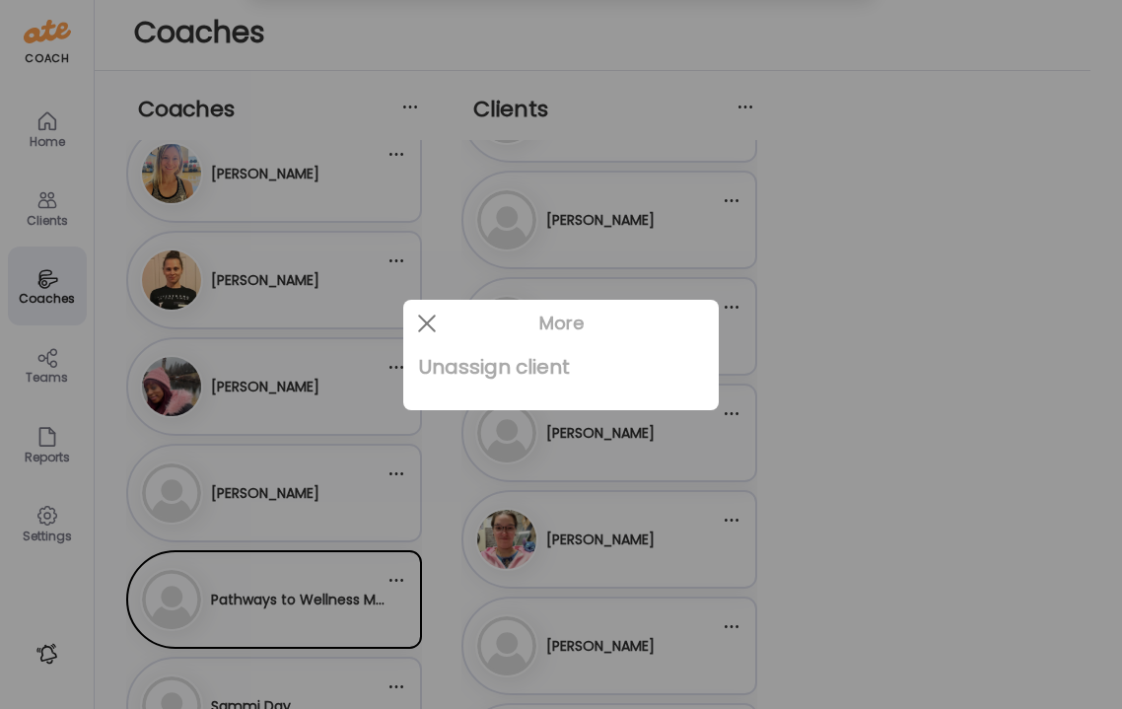
click at [565, 371] on div "Unassign client" at bounding box center [561, 366] width 284 height 39
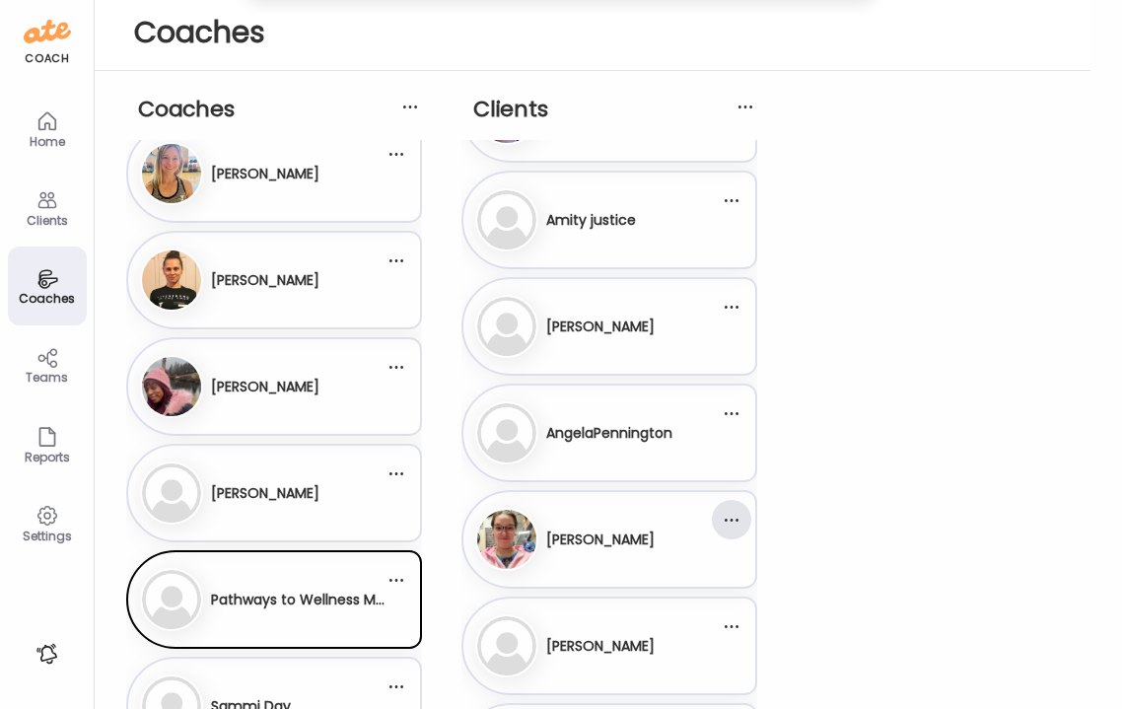
click at [735, 527] on div at bounding box center [731, 519] width 39 height 39
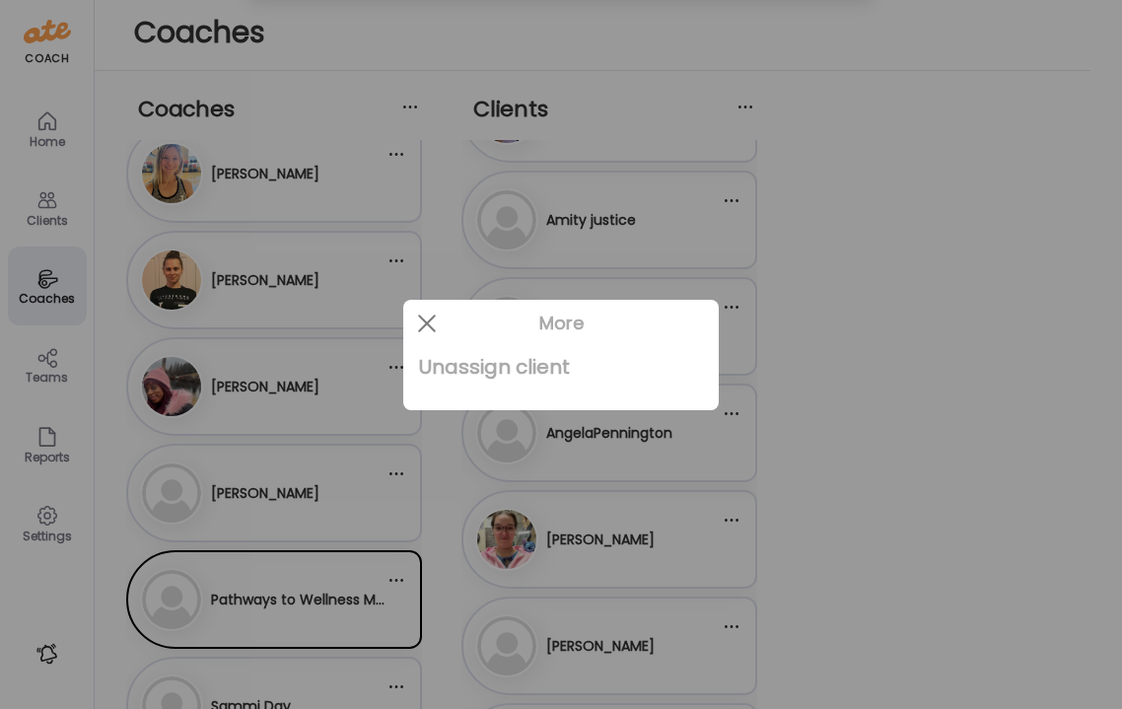
click at [550, 371] on div "Unassign client" at bounding box center [561, 366] width 284 height 39
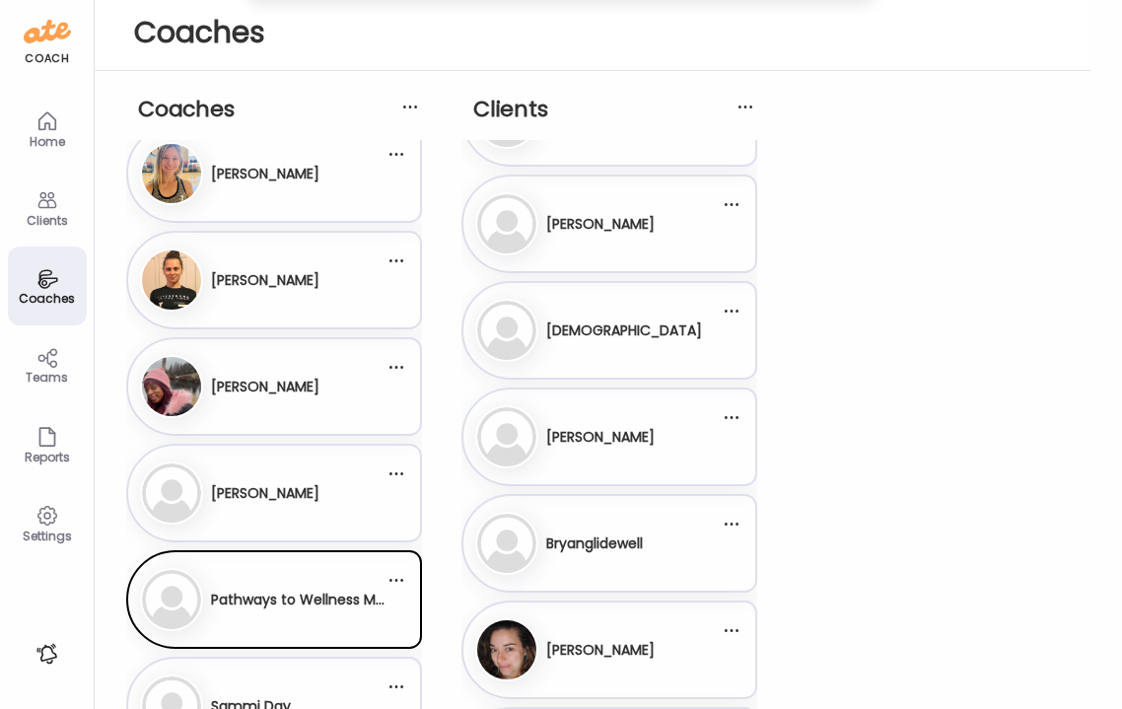
scroll to position [1458, 0]
click at [729, 519] on div at bounding box center [731, 521] width 39 height 39
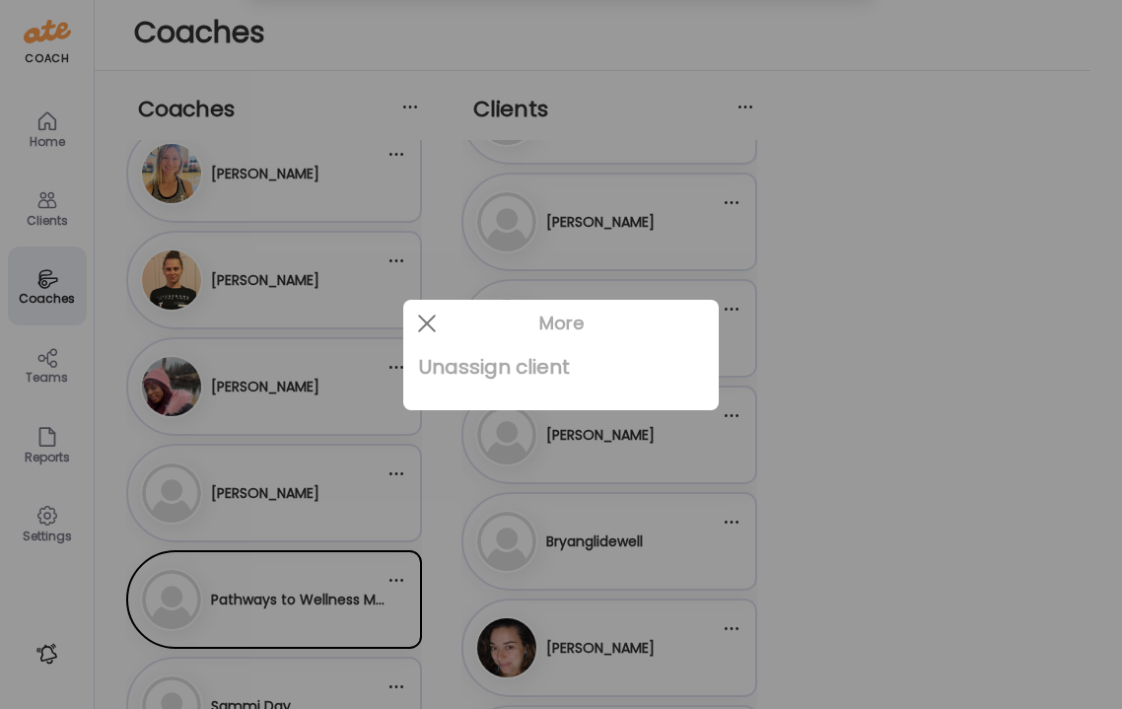
click at [522, 360] on div "Unassign client" at bounding box center [561, 366] width 284 height 39
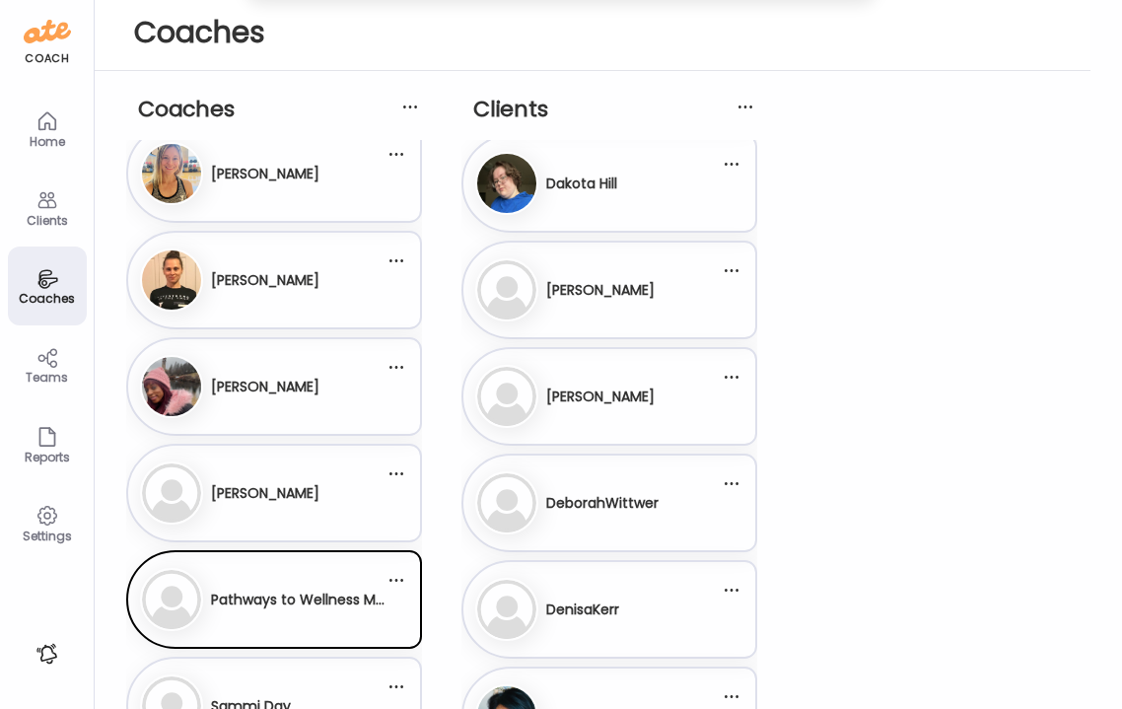
scroll to position [2576, 0]
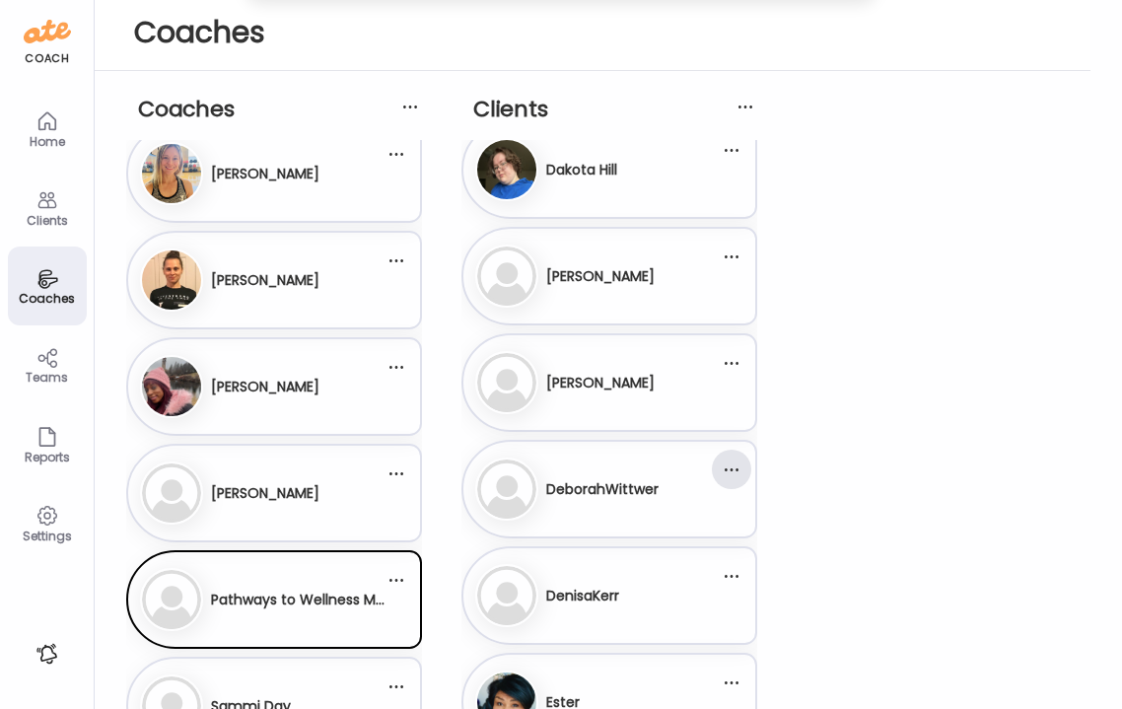
click at [733, 475] on div at bounding box center [731, 469] width 39 height 39
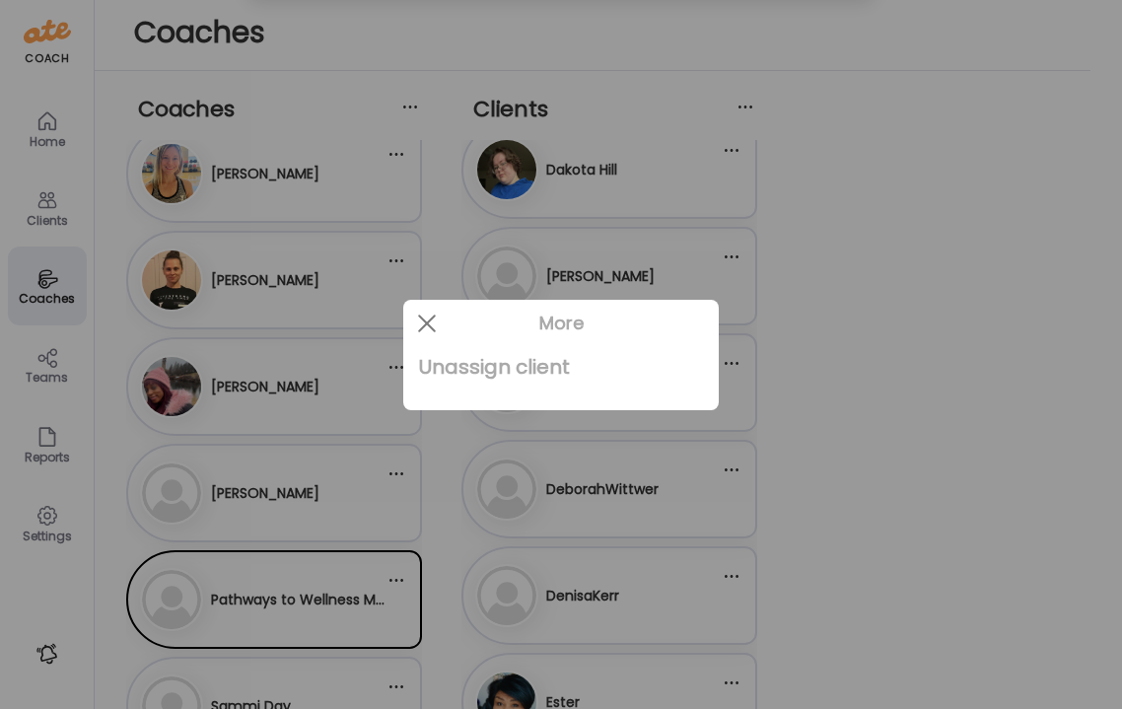
click at [521, 357] on div "Unassign client" at bounding box center [561, 366] width 284 height 39
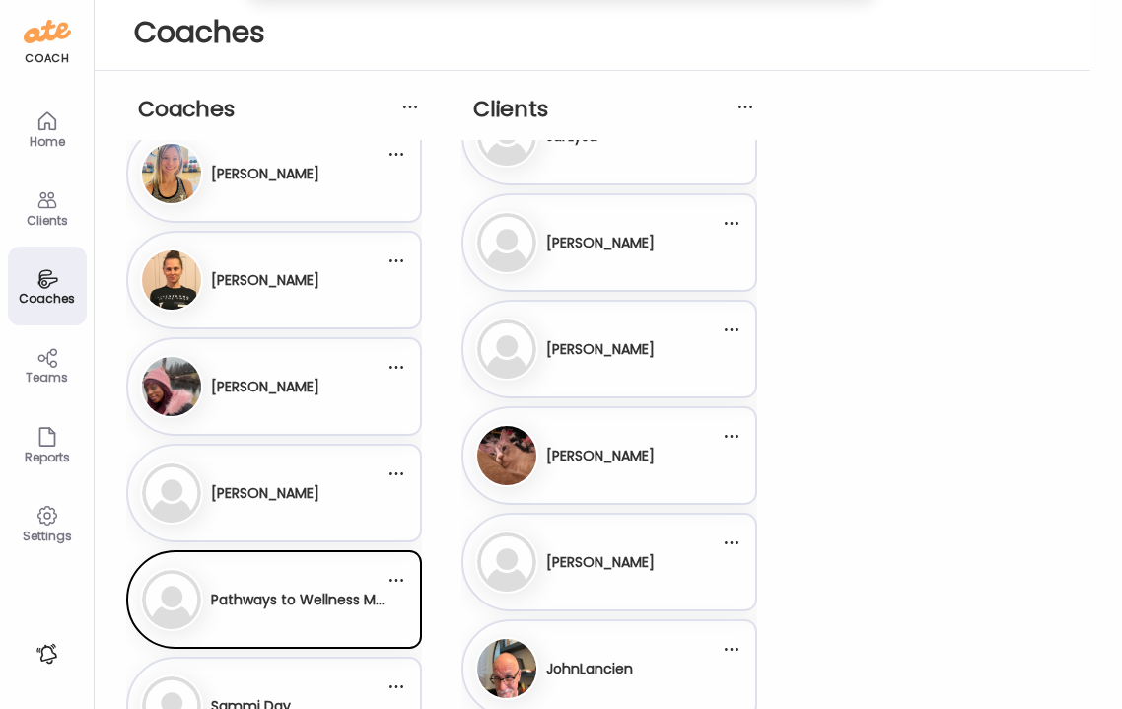
scroll to position [3252, 0]
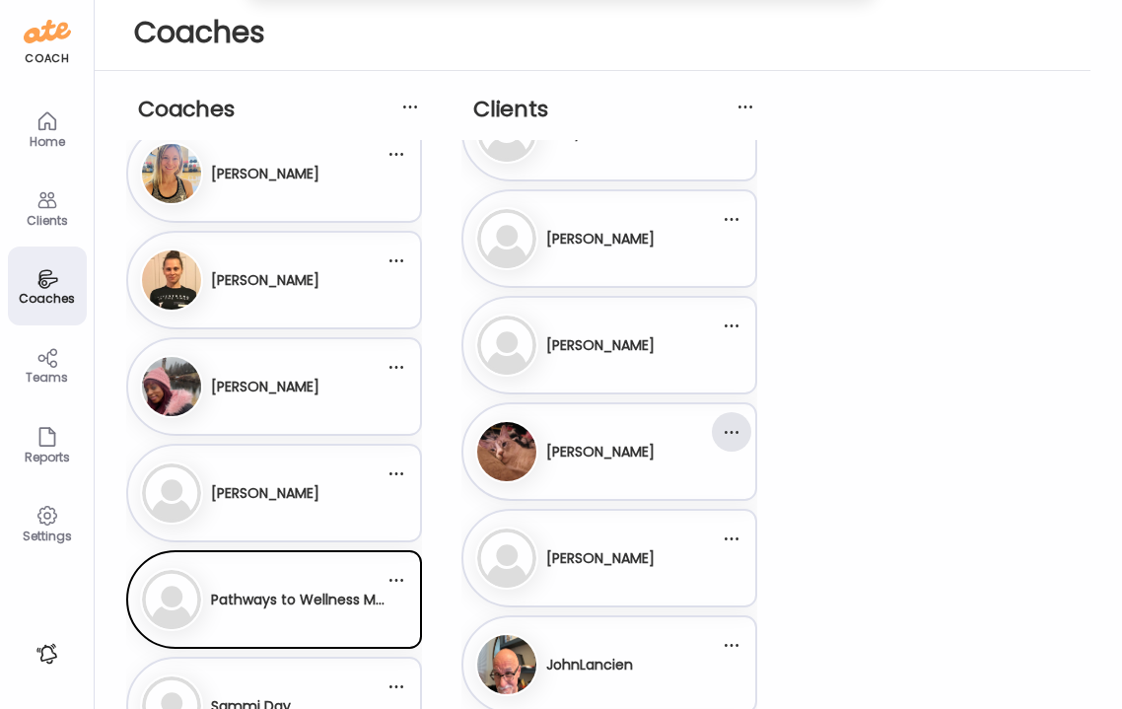
click at [736, 442] on div at bounding box center [731, 431] width 39 height 39
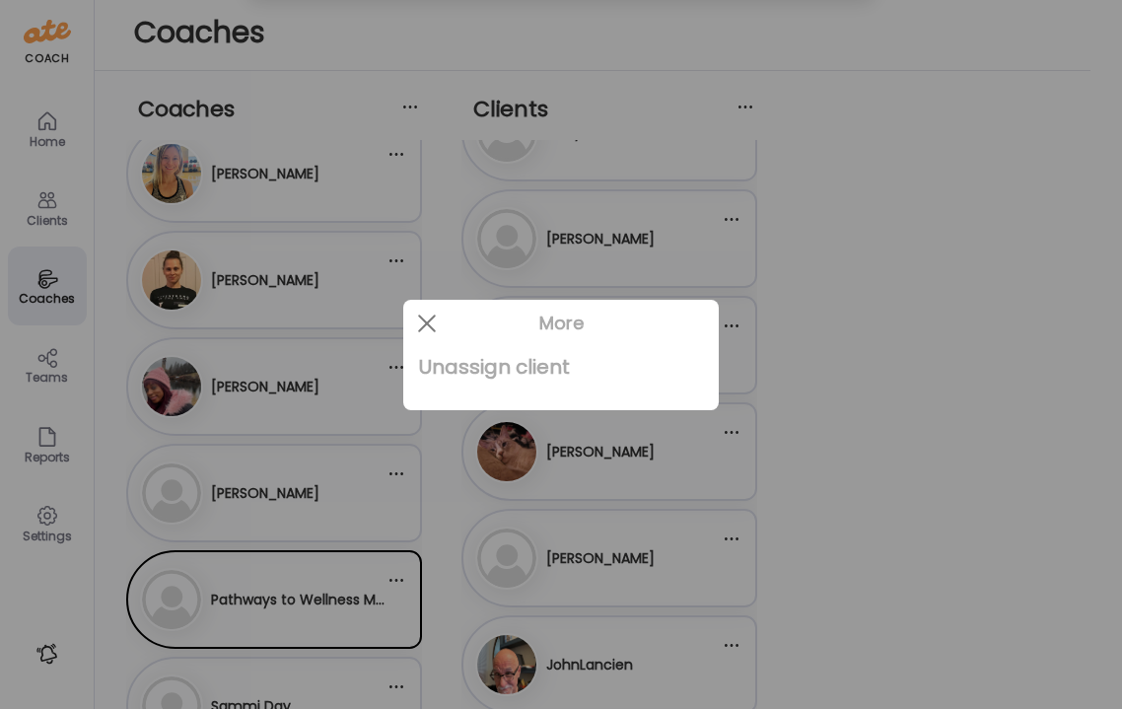
click at [561, 365] on div "Unassign client" at bounding box center [561, 366] width 284 height 39
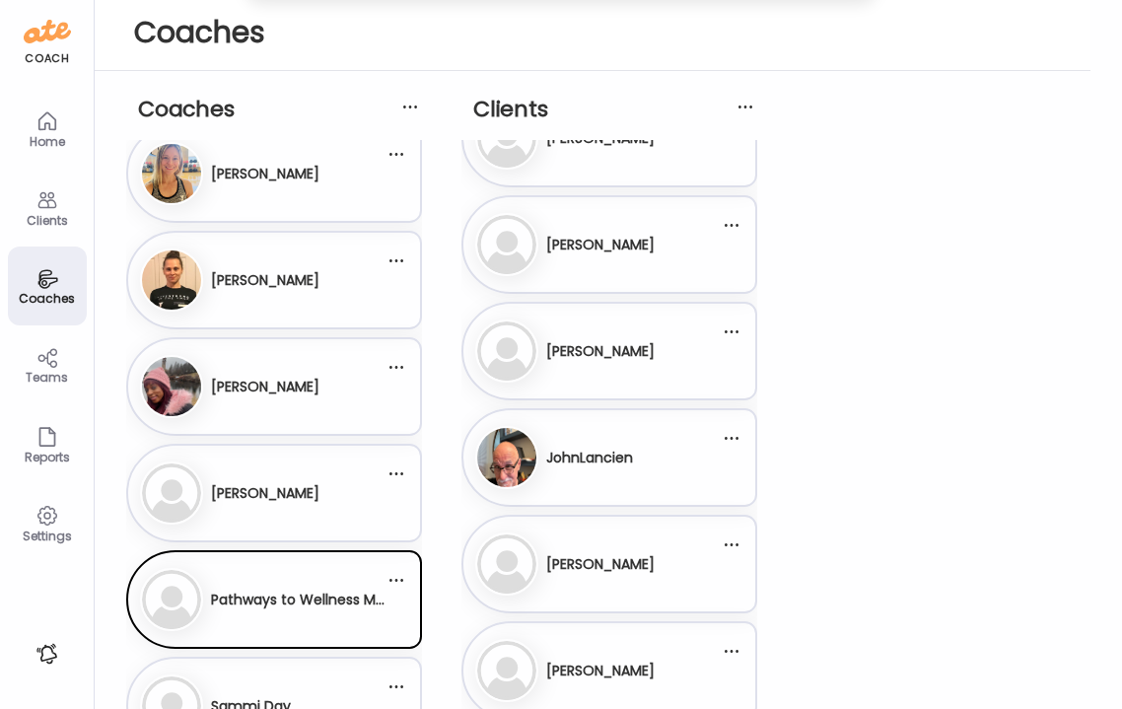
scroll to position [3781, 0]
click at [732, 539] on div at bounding box center [731, 542] width 39 height 39
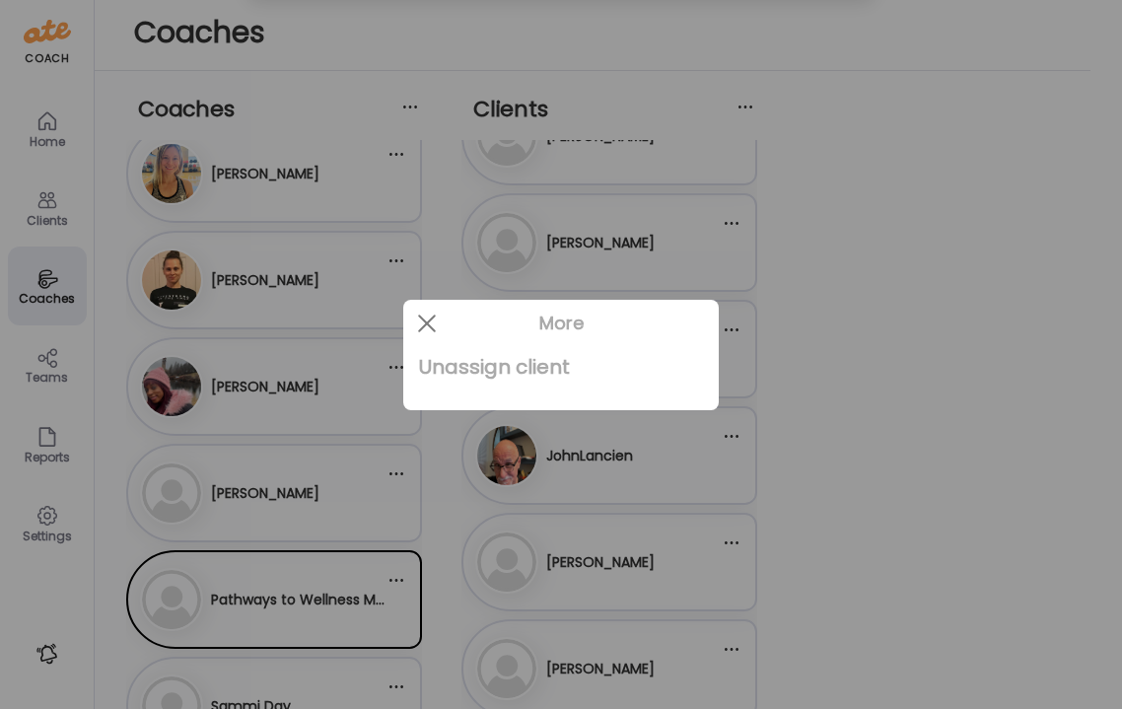
click at [538, 365] on div "Unassign client" at bounding box center [561, 366] width 284 height 39
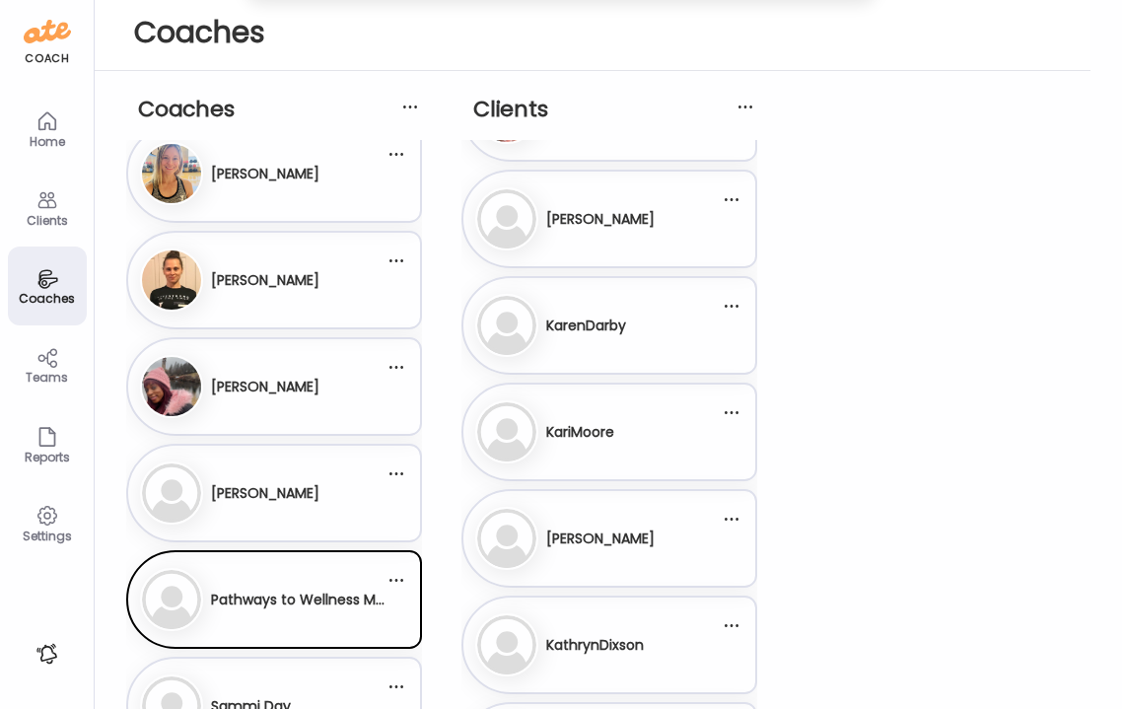
scroll to position [4129, 0]
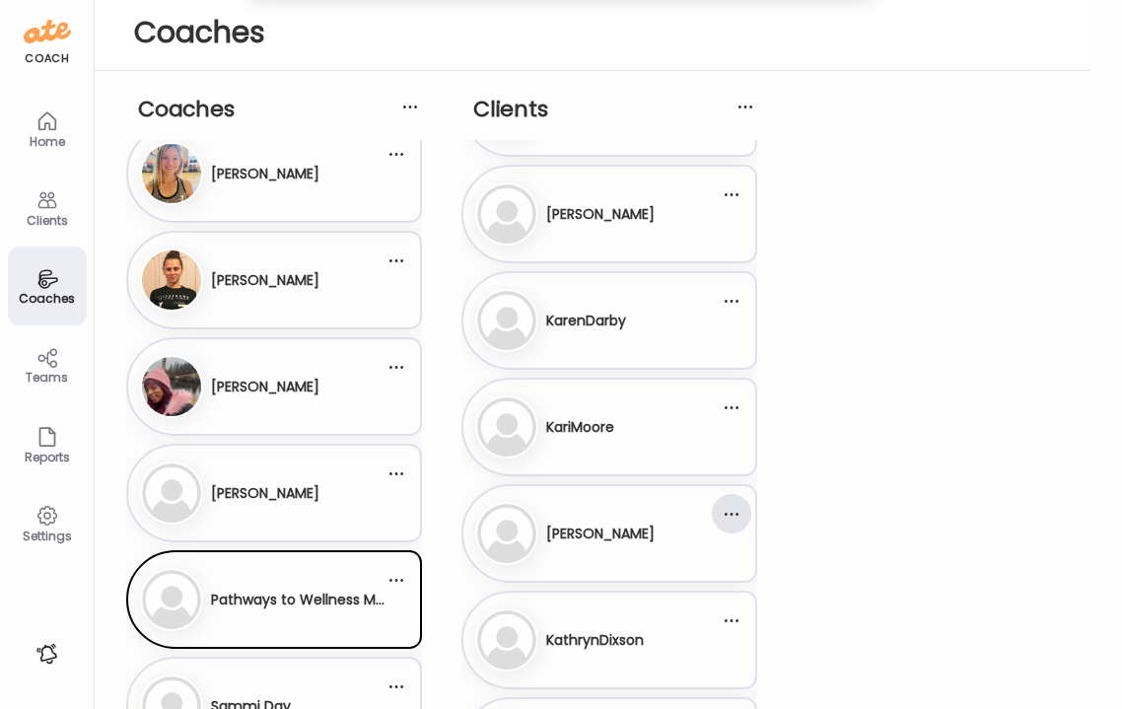
click at [732, 511] on div at bounding box center [731, 513] width 39 height 39
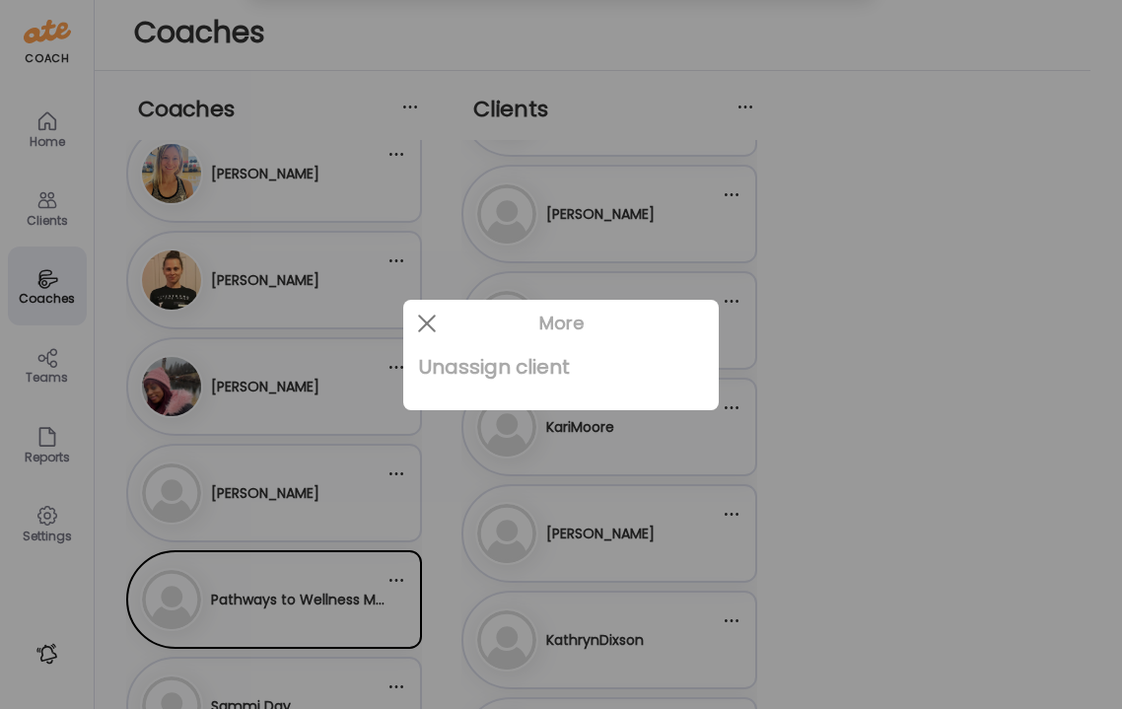
click at [560, 369] on div "Unassign client" at bounding box center [561, 366] width 284 height 39
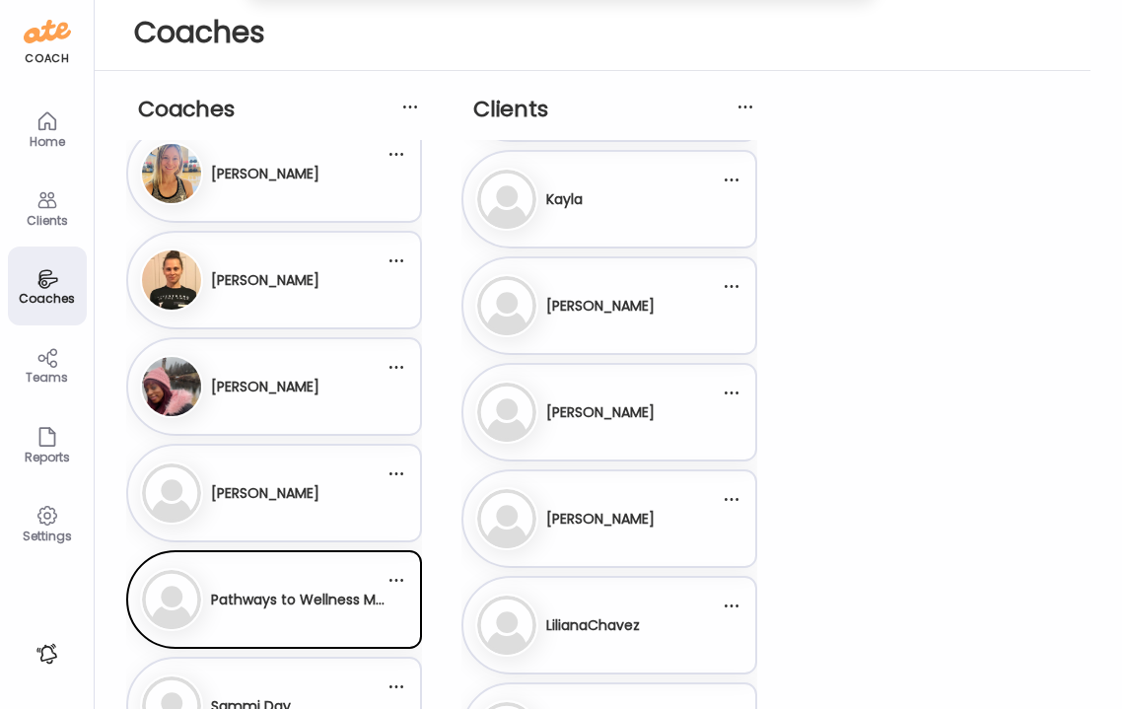
scroll to position [5004, 0]
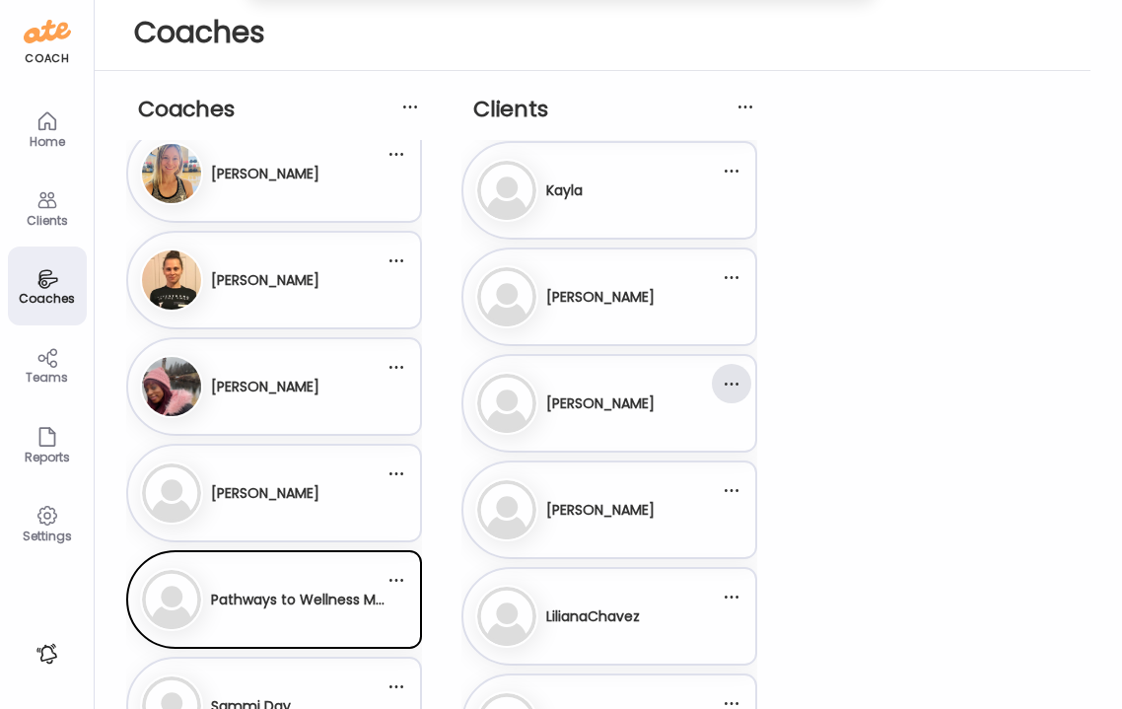
click at [734, 391] on div at bounding box center [731, 383] width 39 height 39
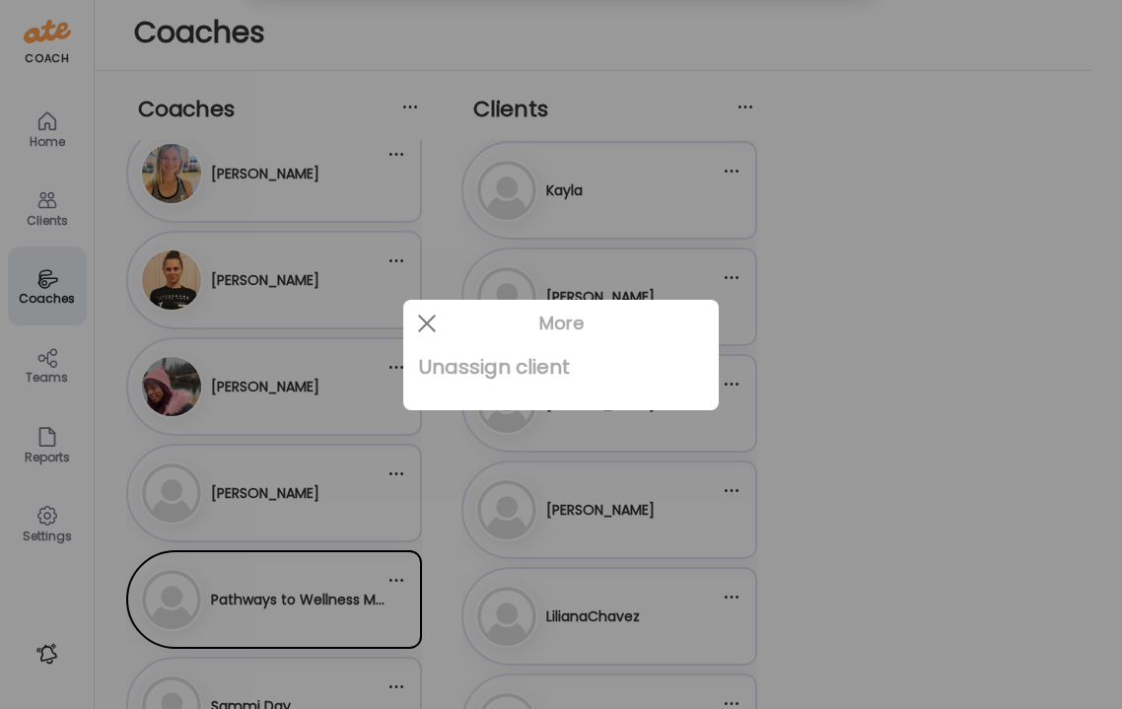
click at [557, 370] on div "Unassign client" at bounding box center [561, 366] width 284 height 39
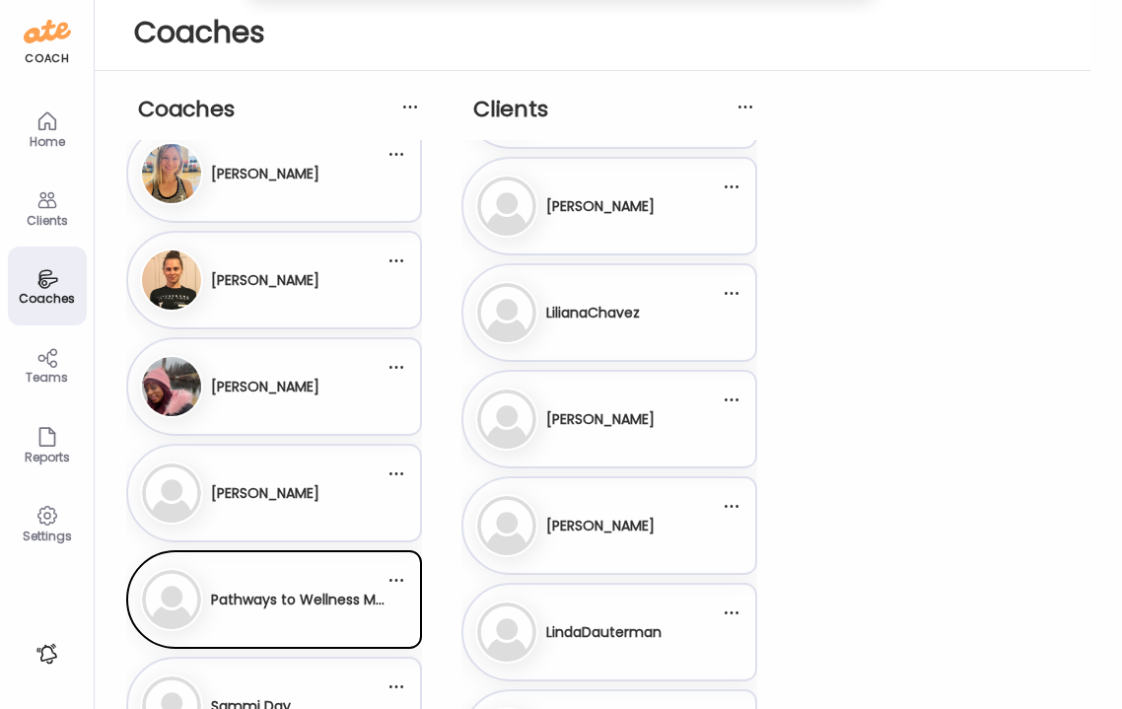
scroll to position [5199, 0]
click at [730, 507] on div at bounding box center [731, 507] width 39 height 39
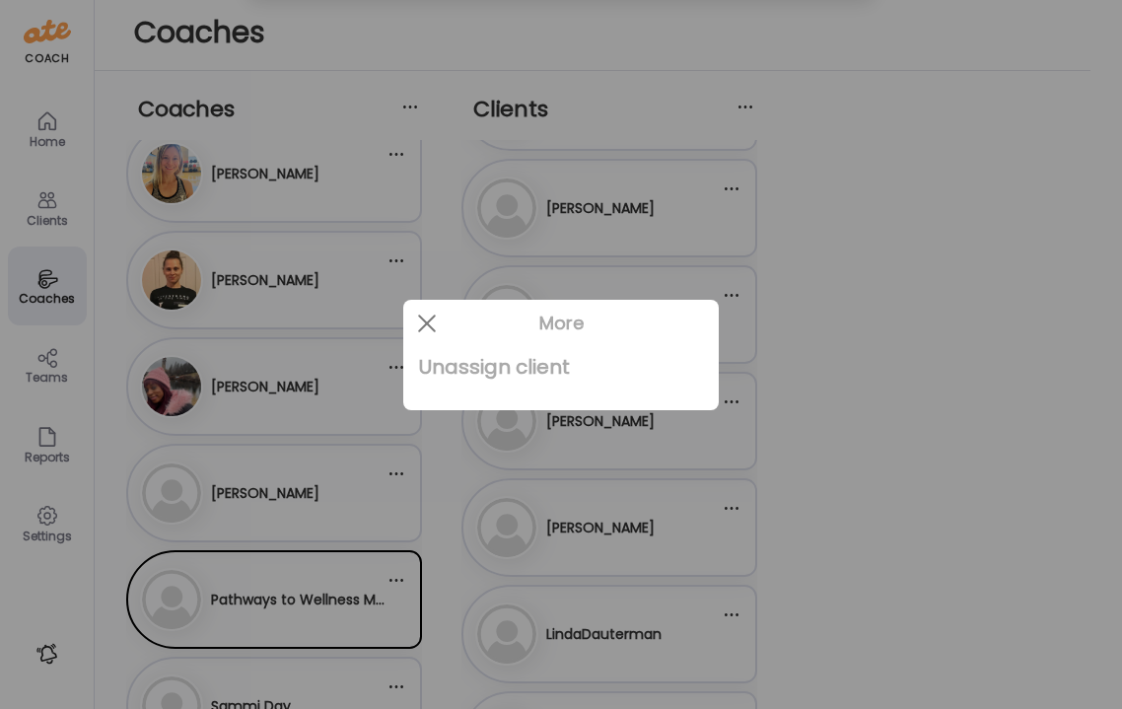
click at [517, 373] on div "Unassign client" at bounding box center [561, 366] width 284 height 39
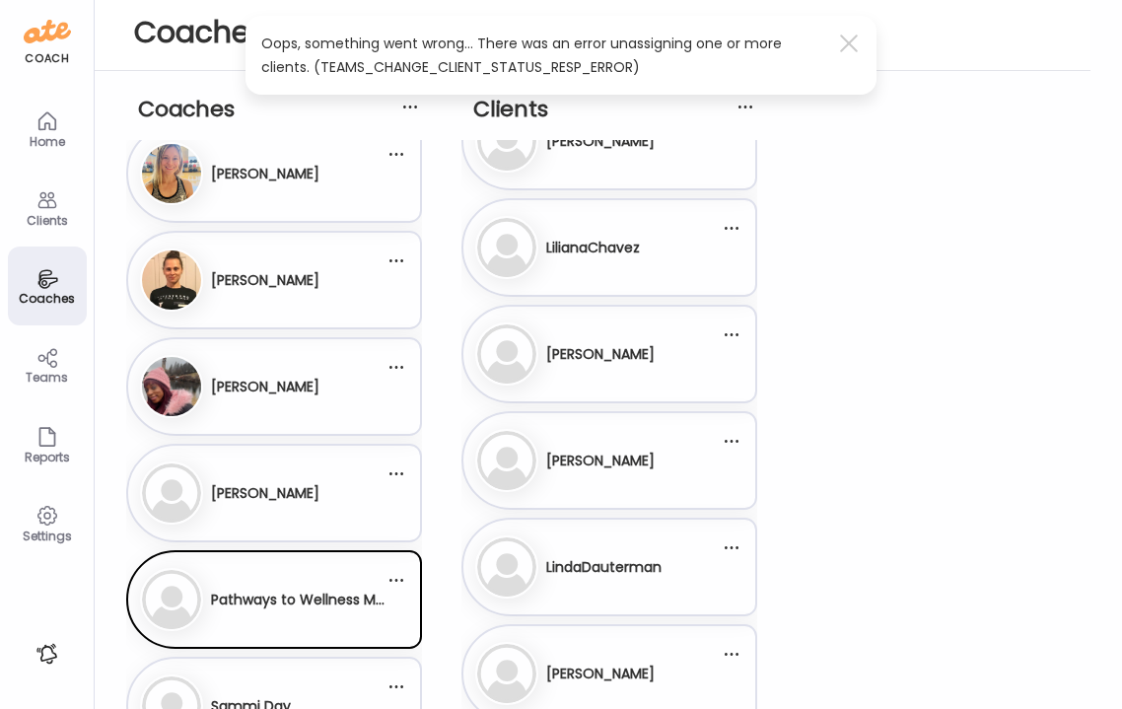
scroll to position [5284, 0]
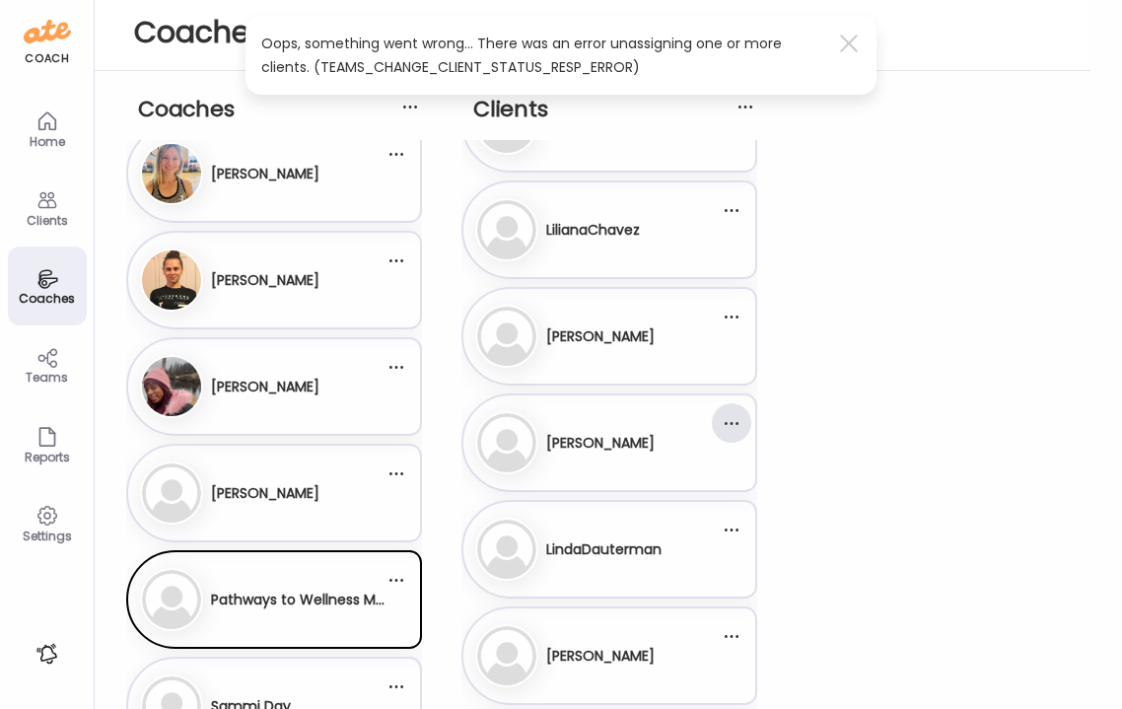
click at [741, 421] on div at bounding box center [731, 422] width 39 height 39
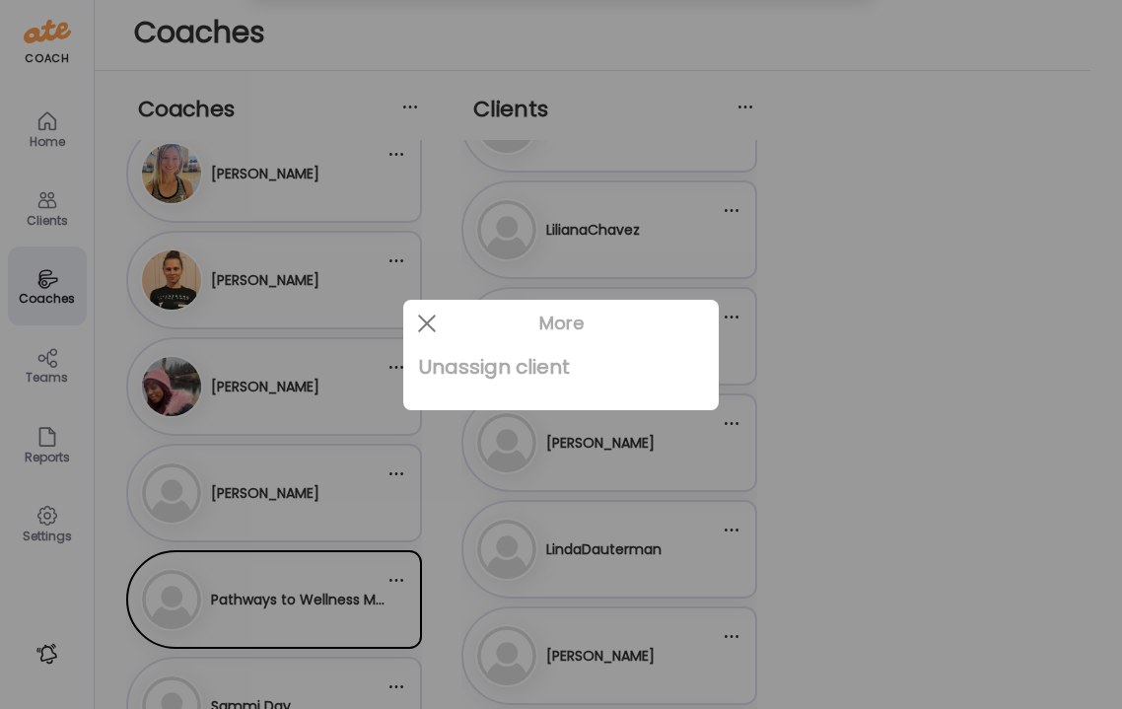
click at [549, 363] on div "Unassign client" at bounding box center [561, 366] width 284 height 39
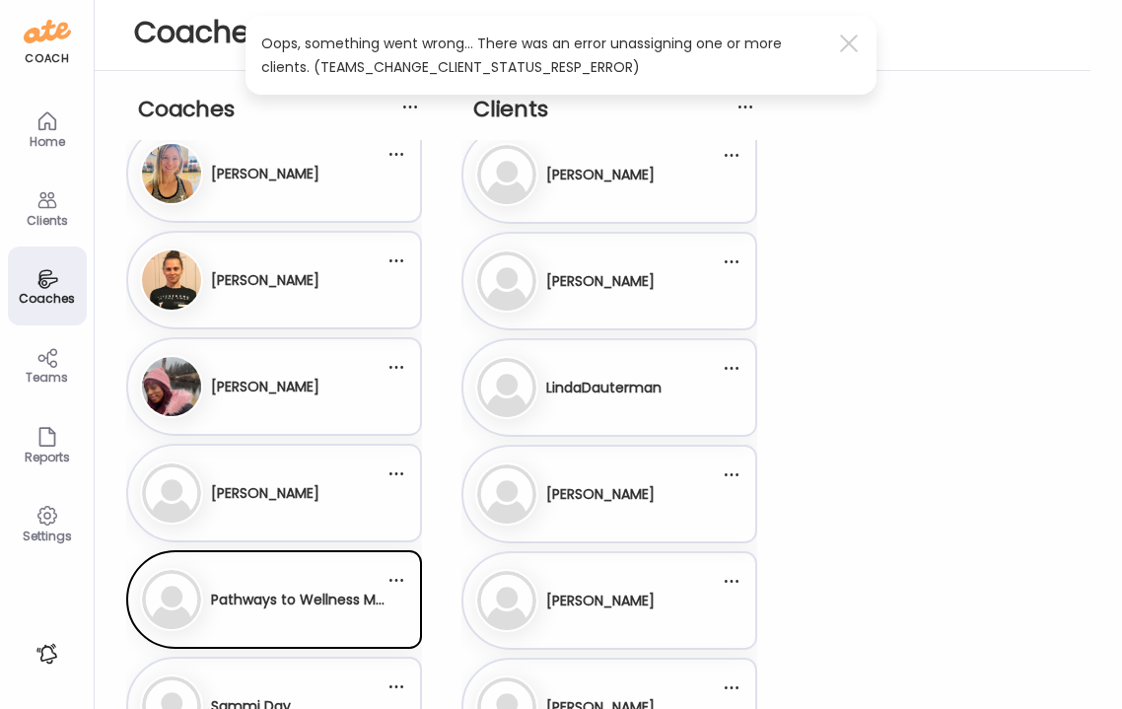
scroll to position [5504, 0]
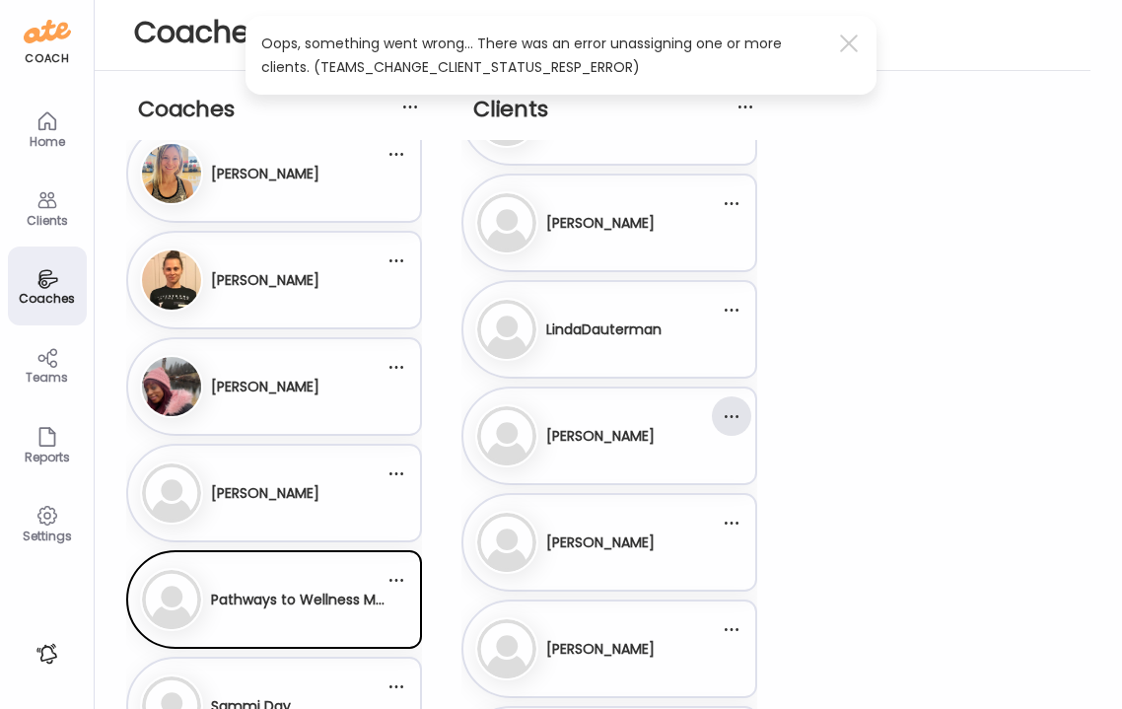
click at [732, 414] on div at bounding box center [731, 415] width 39 height 39
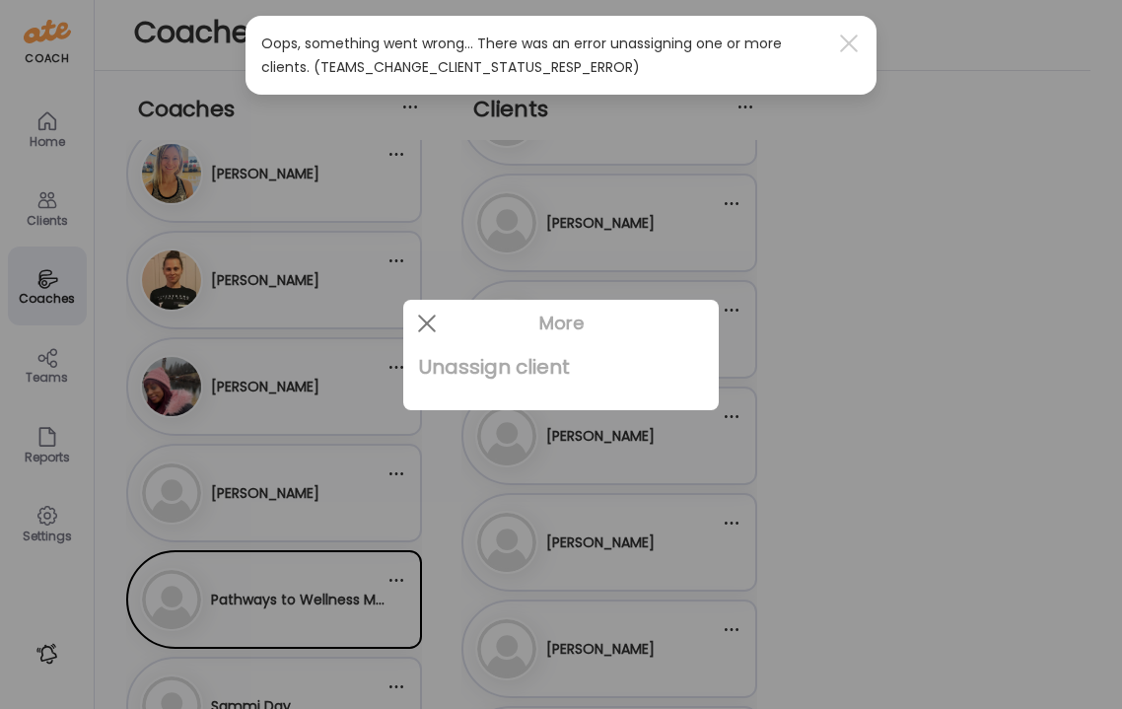
click at [528, 368] on div "Unassign client" at bounding box center [561, 366] width 284 height 39
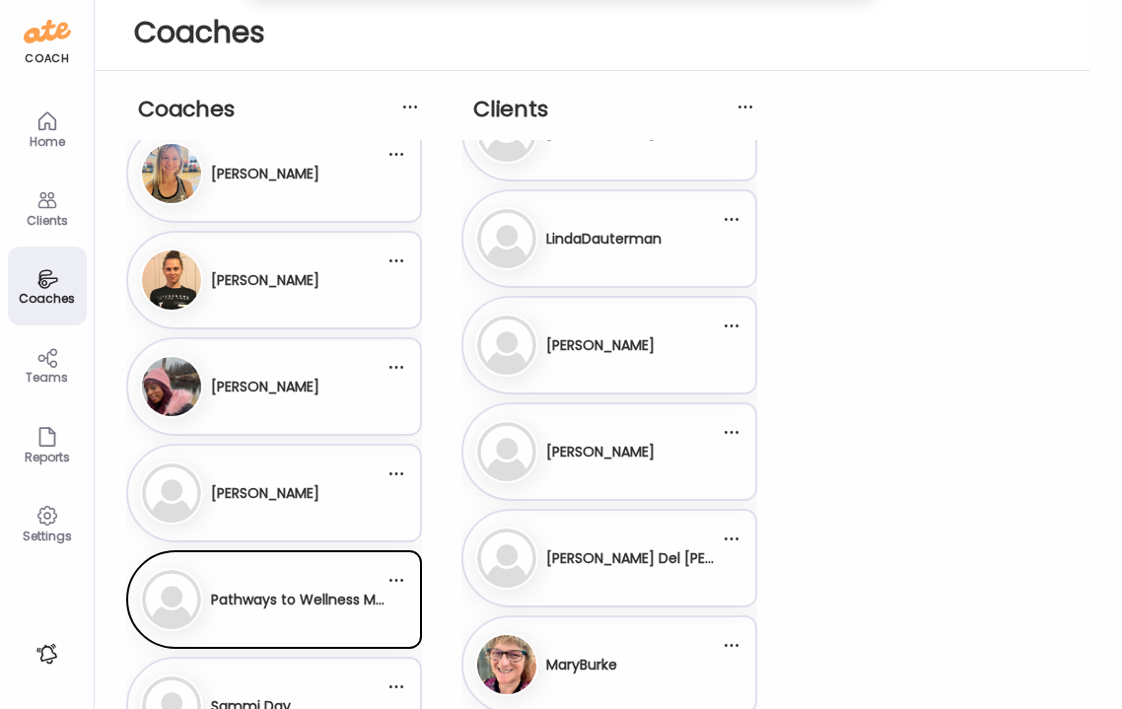
scroll to position [5702, 0]
click at [734, 539] on div at bounding box center [731, 537] width 39 height 39
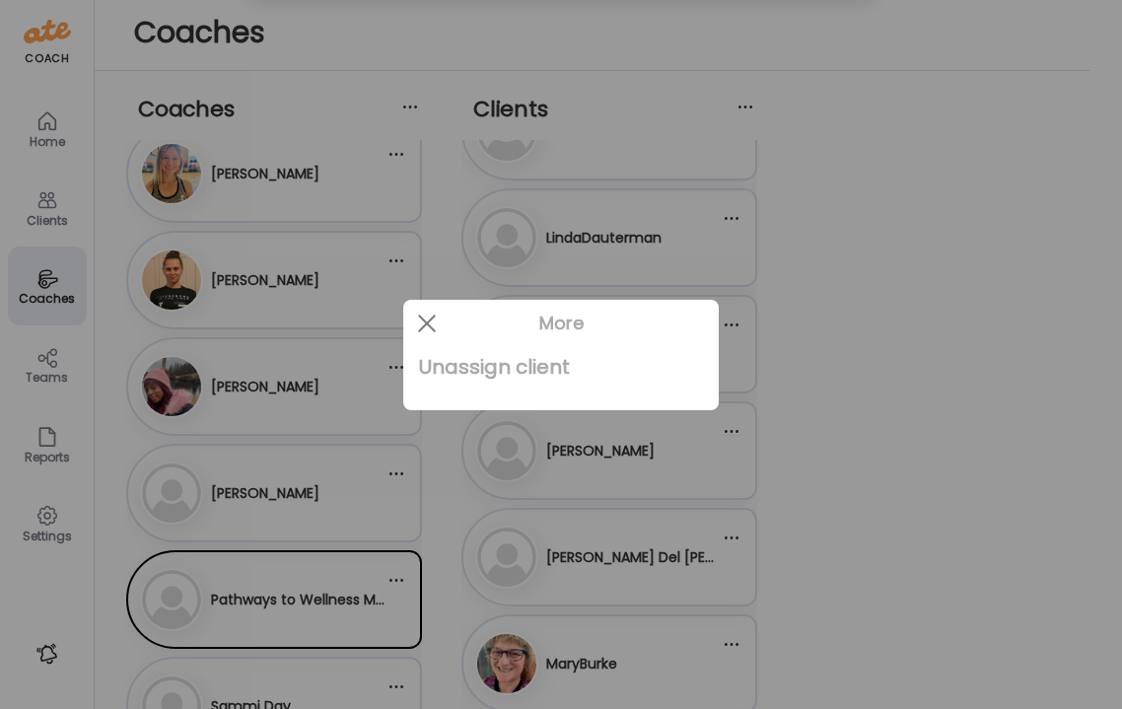
click at [519, 370] on div "Unassign client" at bounding box center [561, 366] width 284 height 39
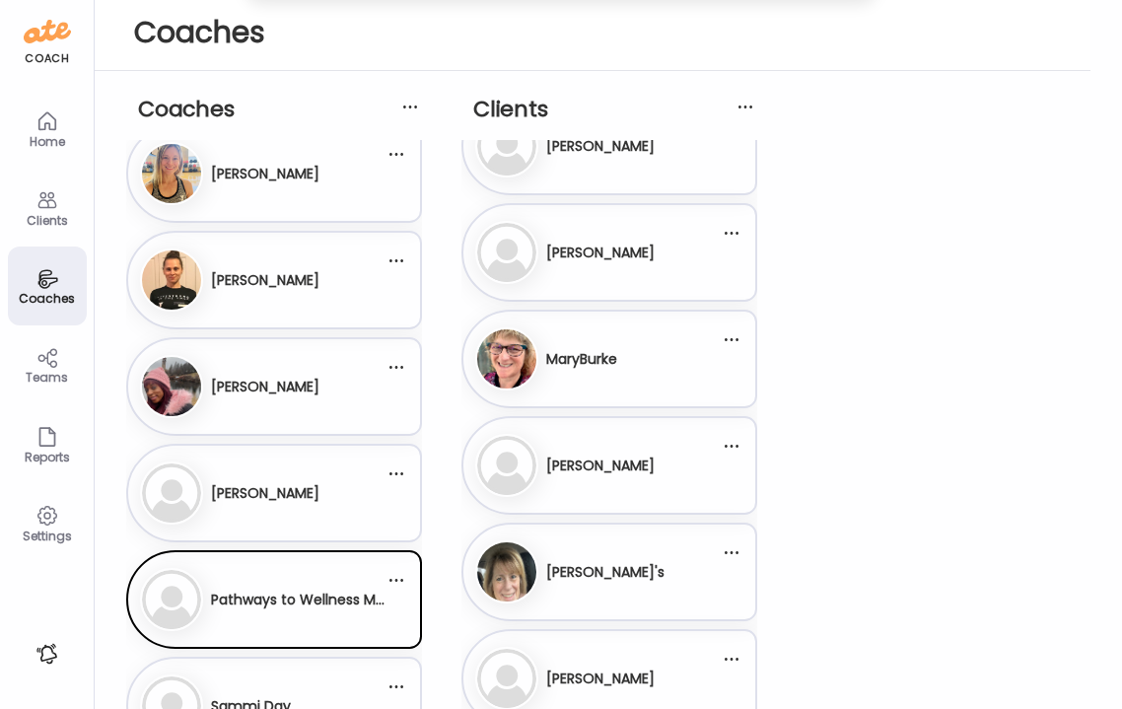
scroll to position [5923, 0]
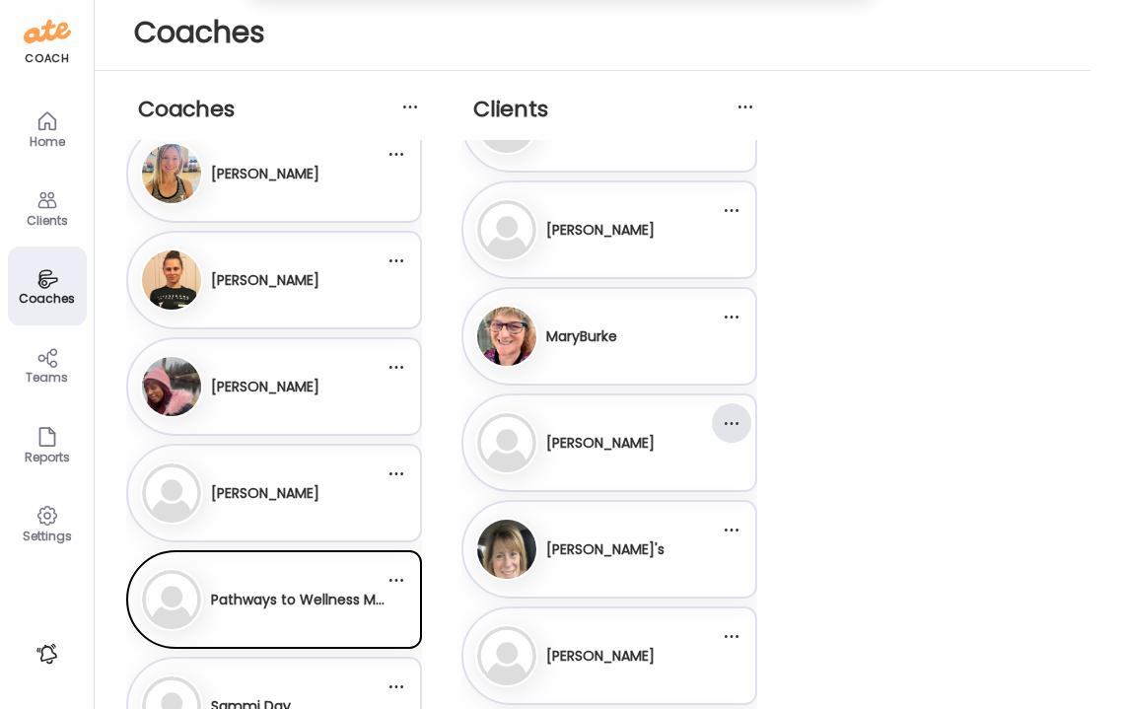
click at [734, 426] on div at bounding box center [731, 422] width 39 height 39
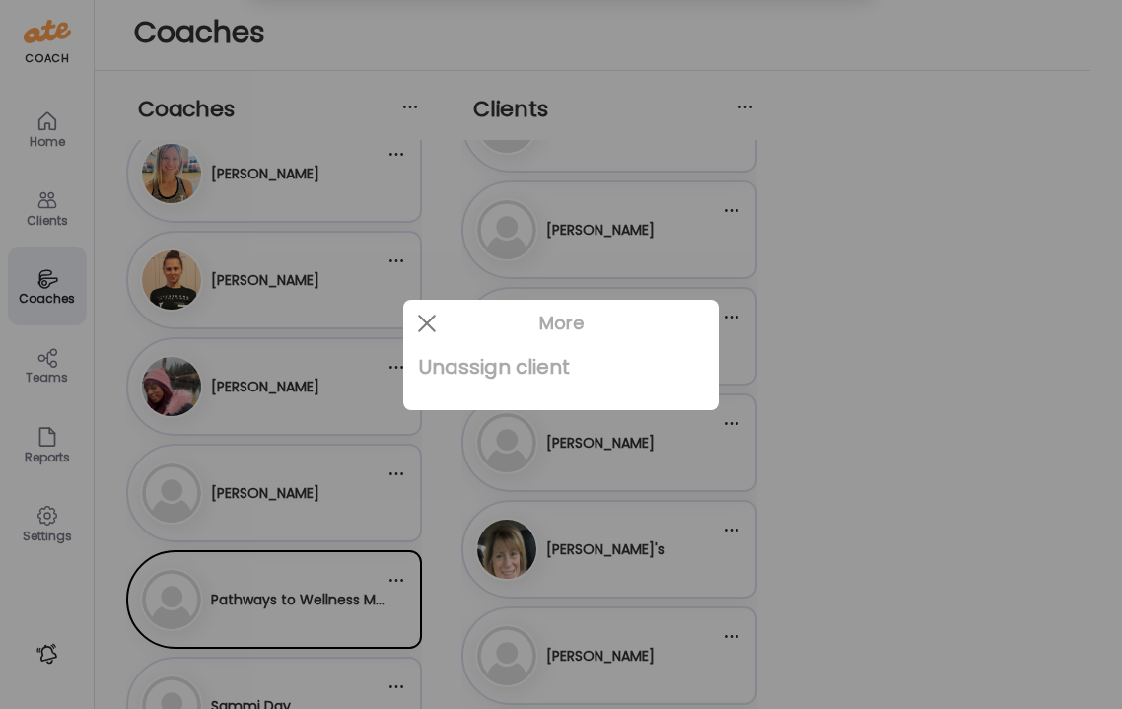
click at [528, 372] on div "Unassign client" at bounding box center [561, 366] width 284 height 39
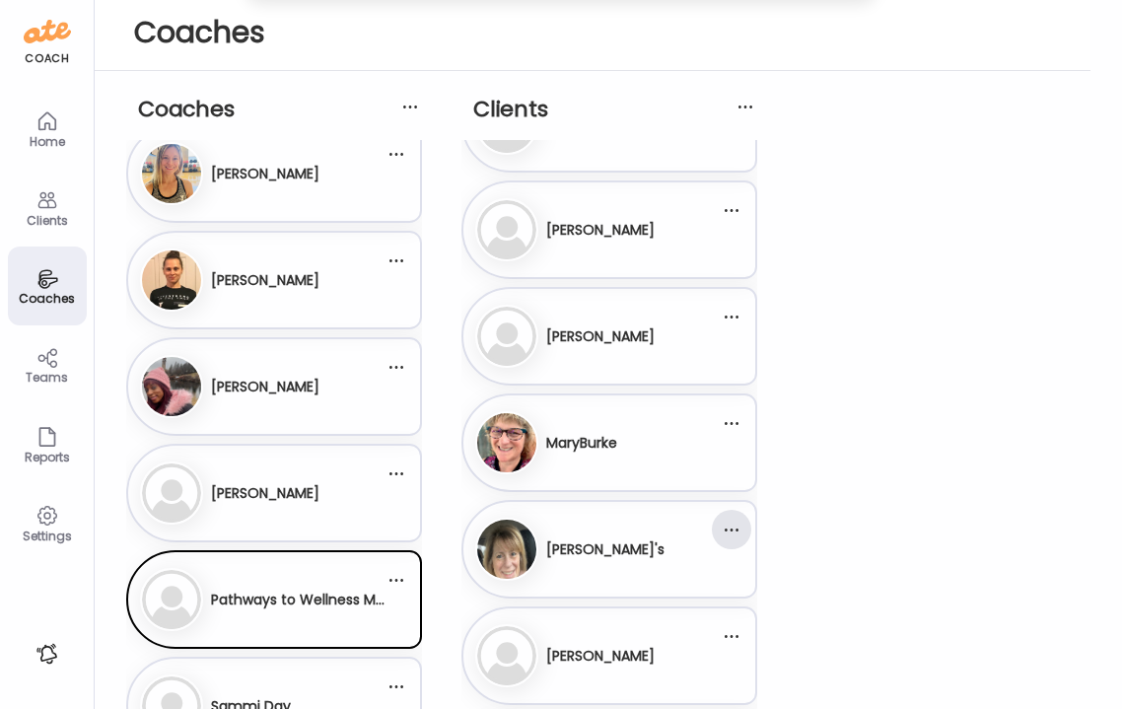
click at [732, 533] on div at bounding box center [731, 529] width 39 height 39
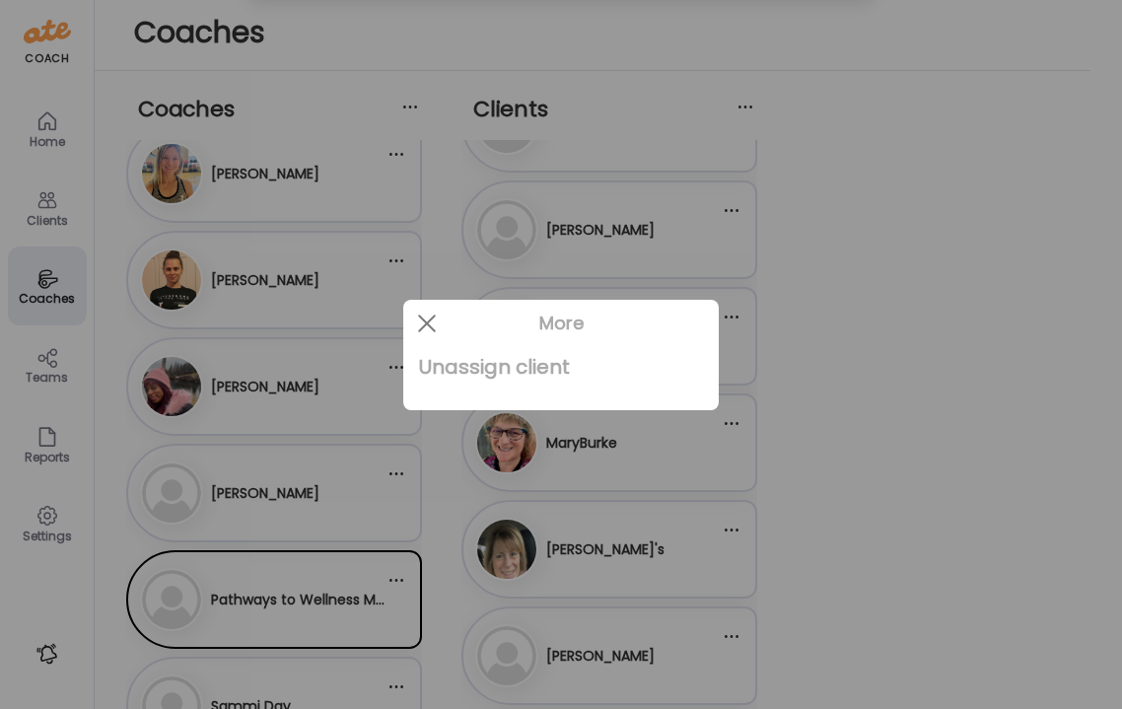
click at [520, 373] on div "Unassign client" at bounding box center [561, 366] width 284 height 39
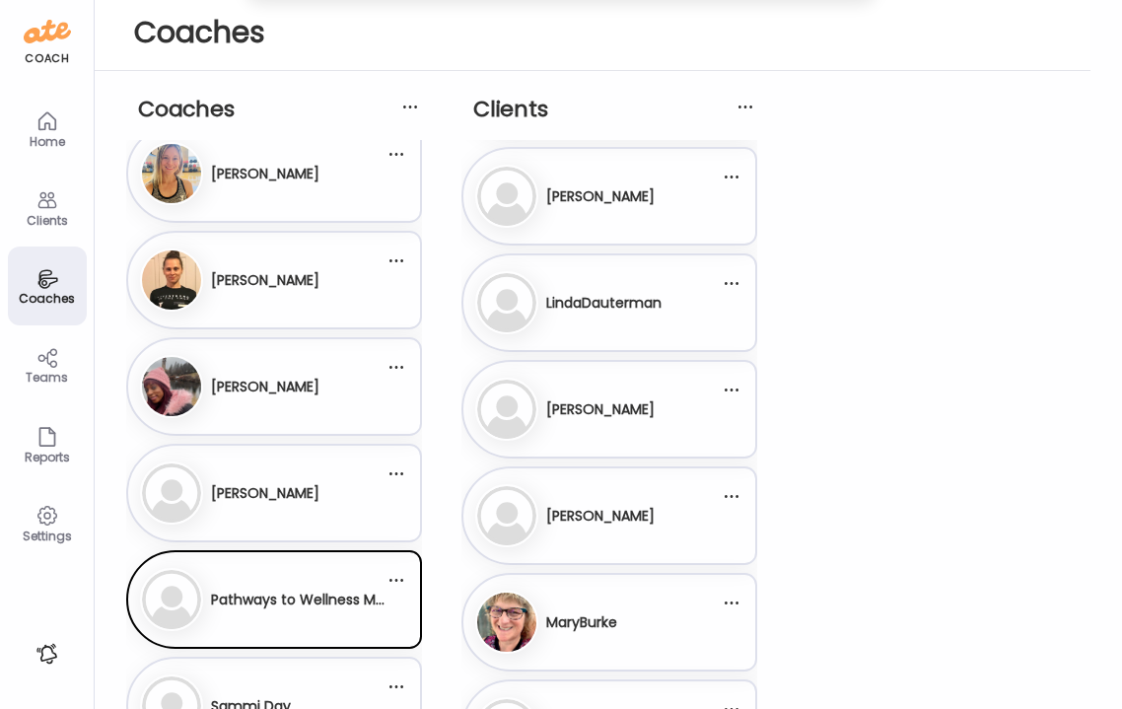
scroll to position [6174, 0]
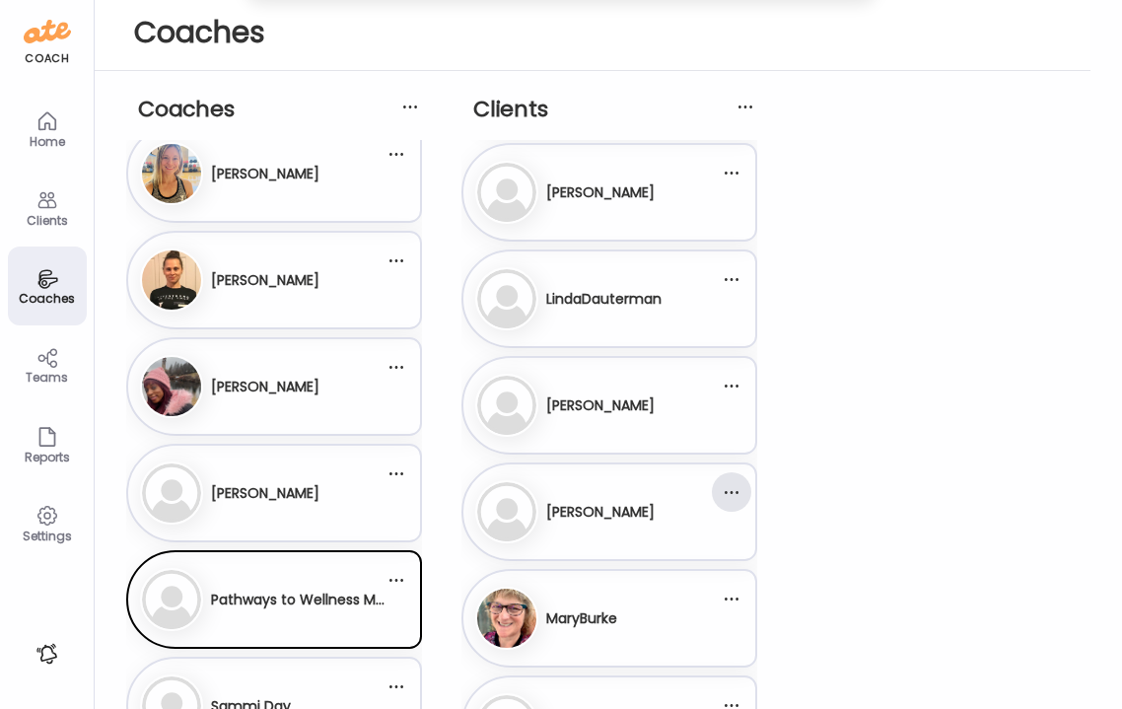
click at [737, 495] on div at bounding box center [731, 491] width 39 height 39
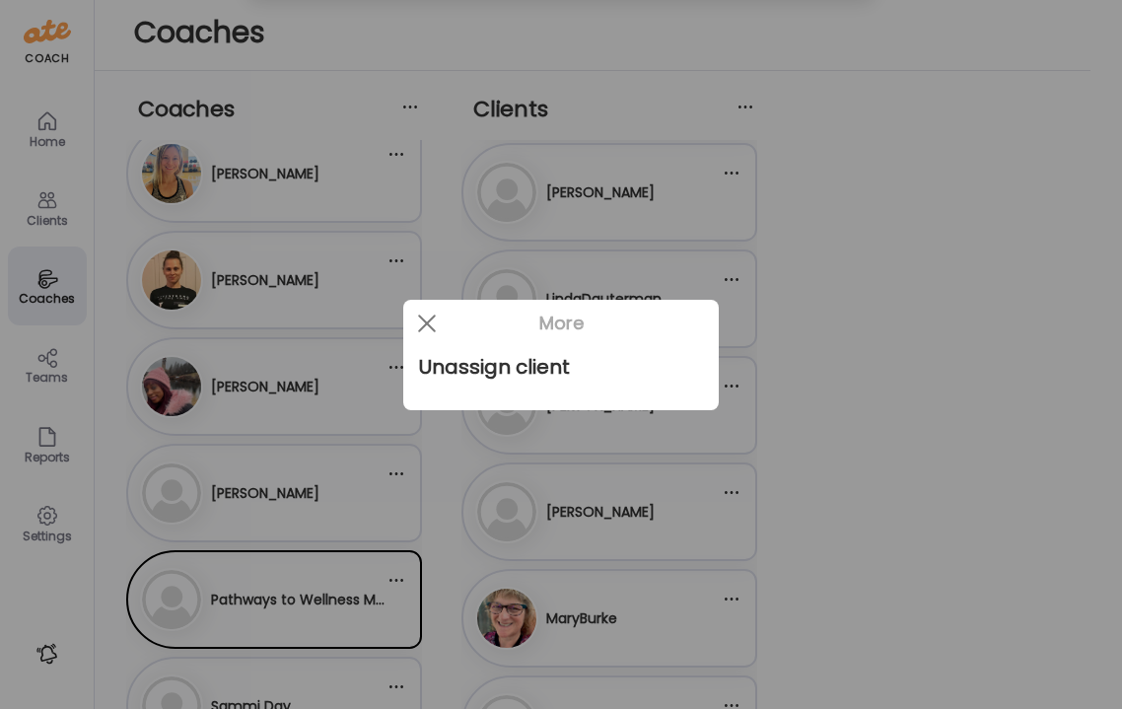
click at [905, 452] on div at bounding box center [561, 354] width 1122 height 709
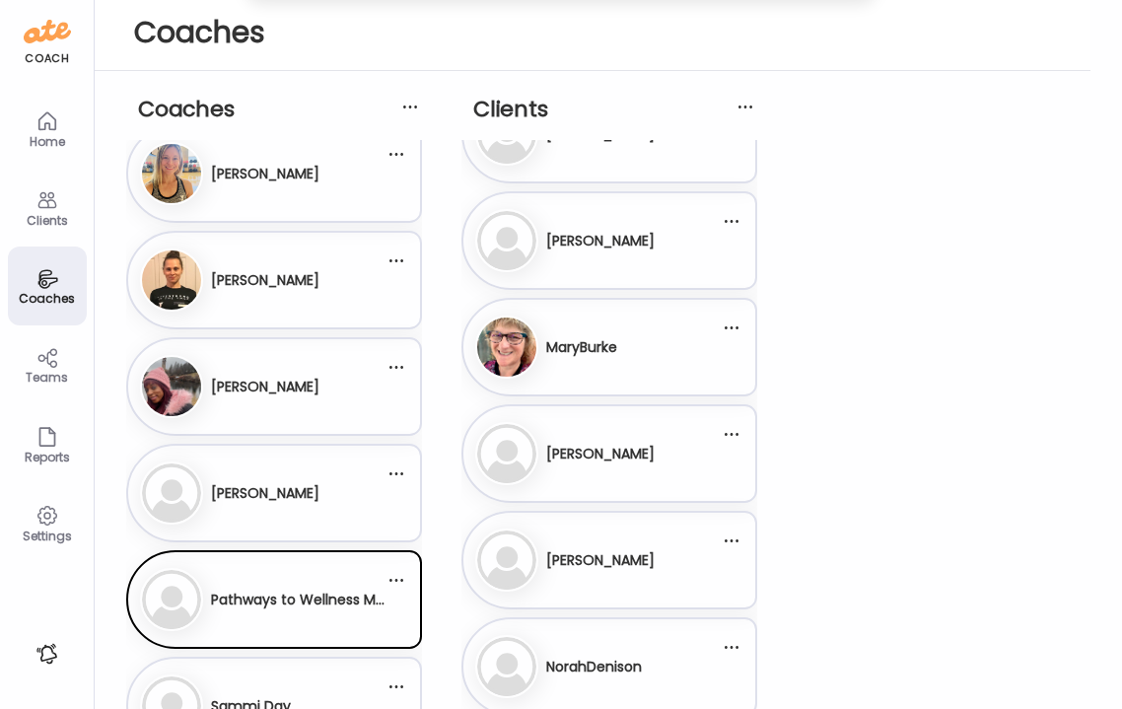
scroll to position [6448, 0]
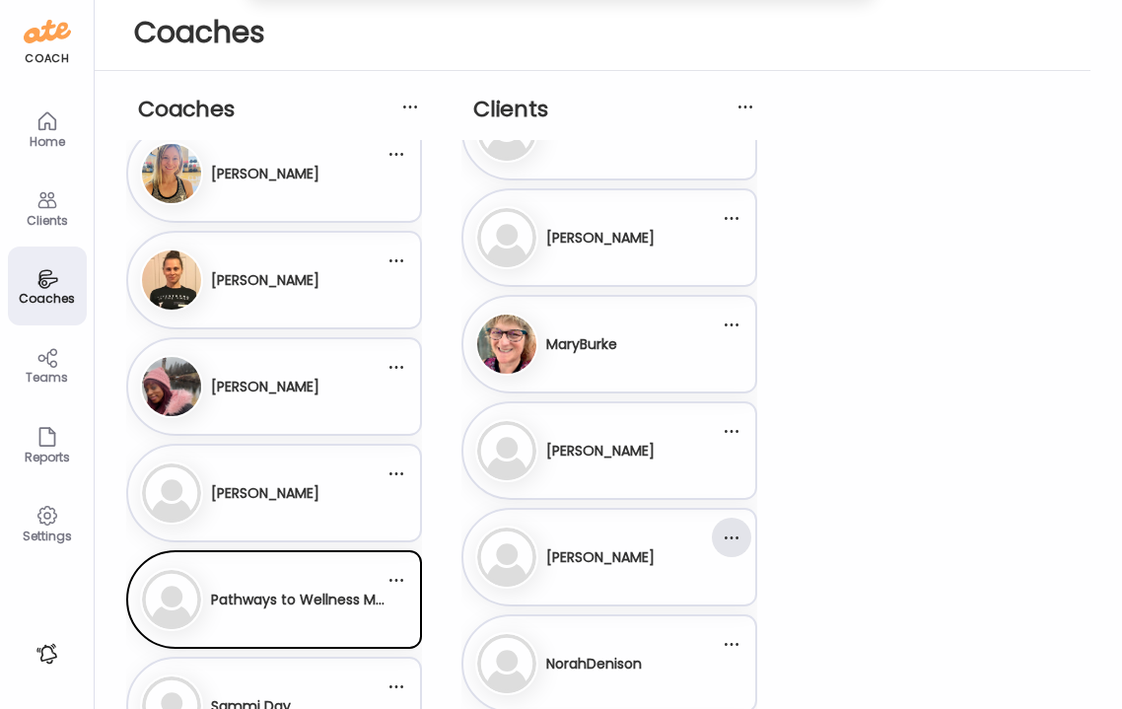
click at [731, 542] on div at bounding box center [731, 537] width 39 height 39
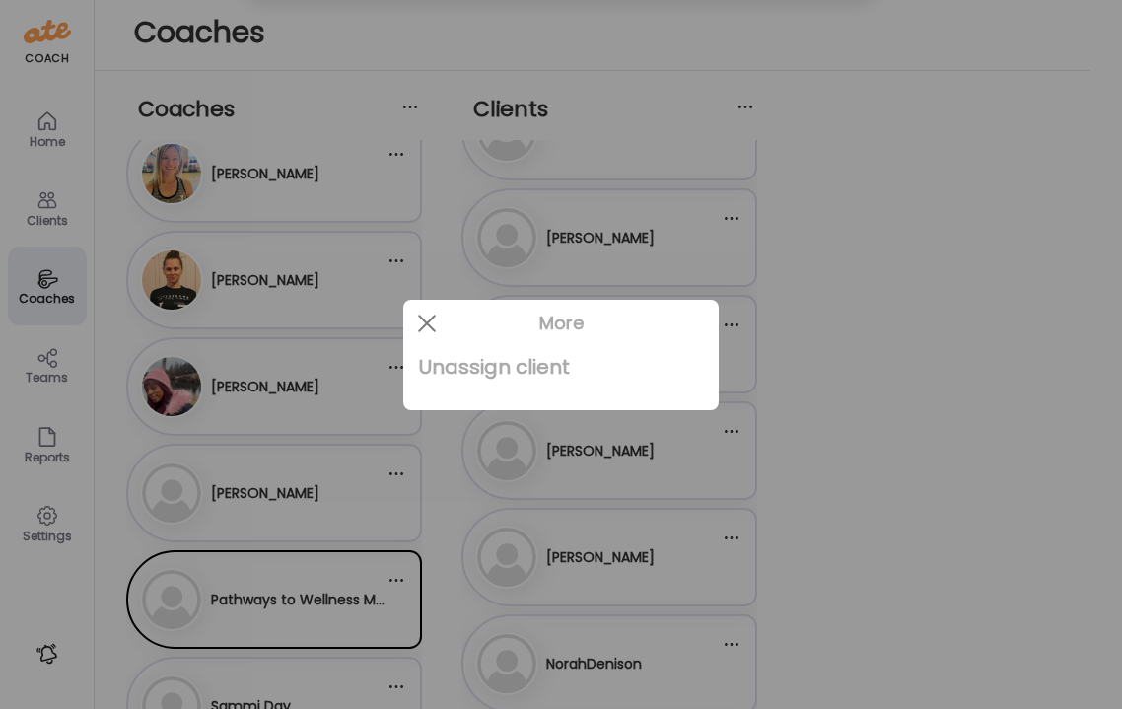
click at [532, 372] on div "Unassign client" at bounding box center [561, 366] width 284 height 39
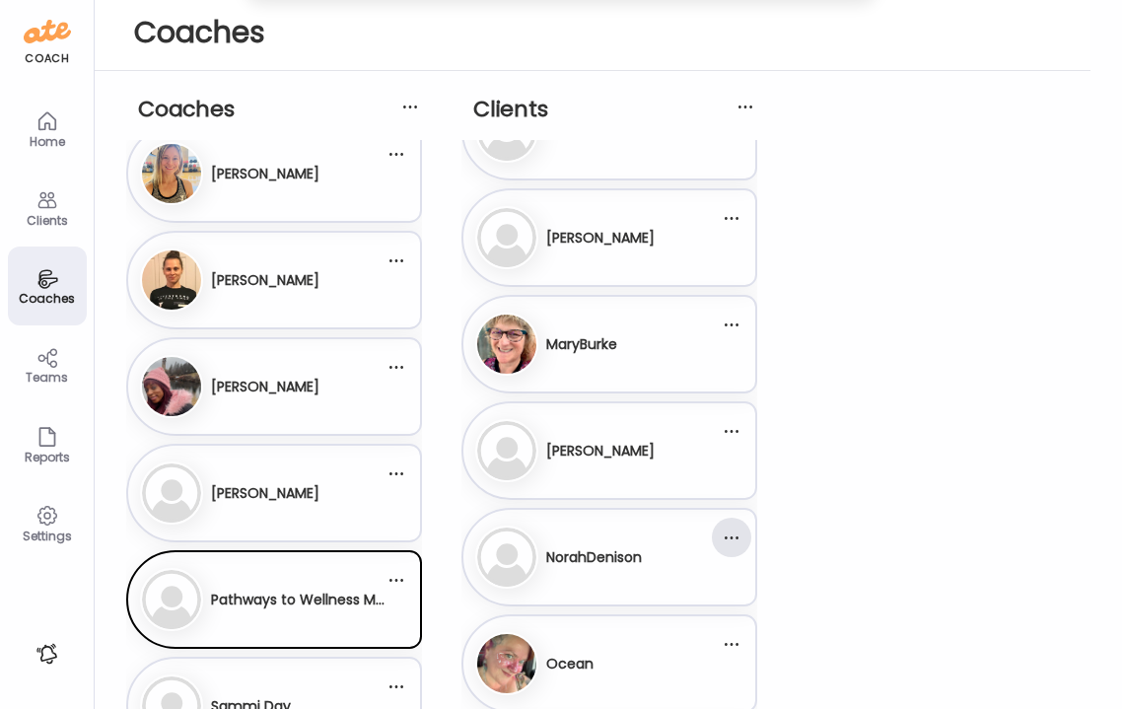
click at [737, 535] on div at bounding box center [731, 537] width 39 height 39
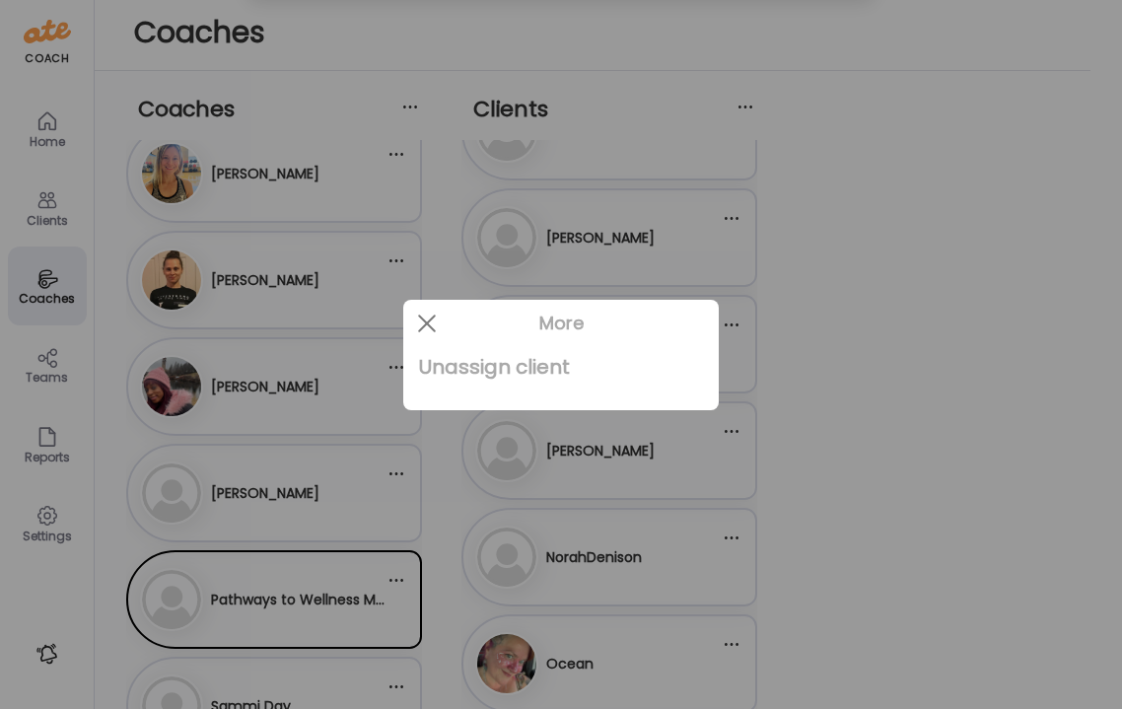
click at [543, 366] on div "Unassign client" at bounding box center [561, 366] width 284 height 39
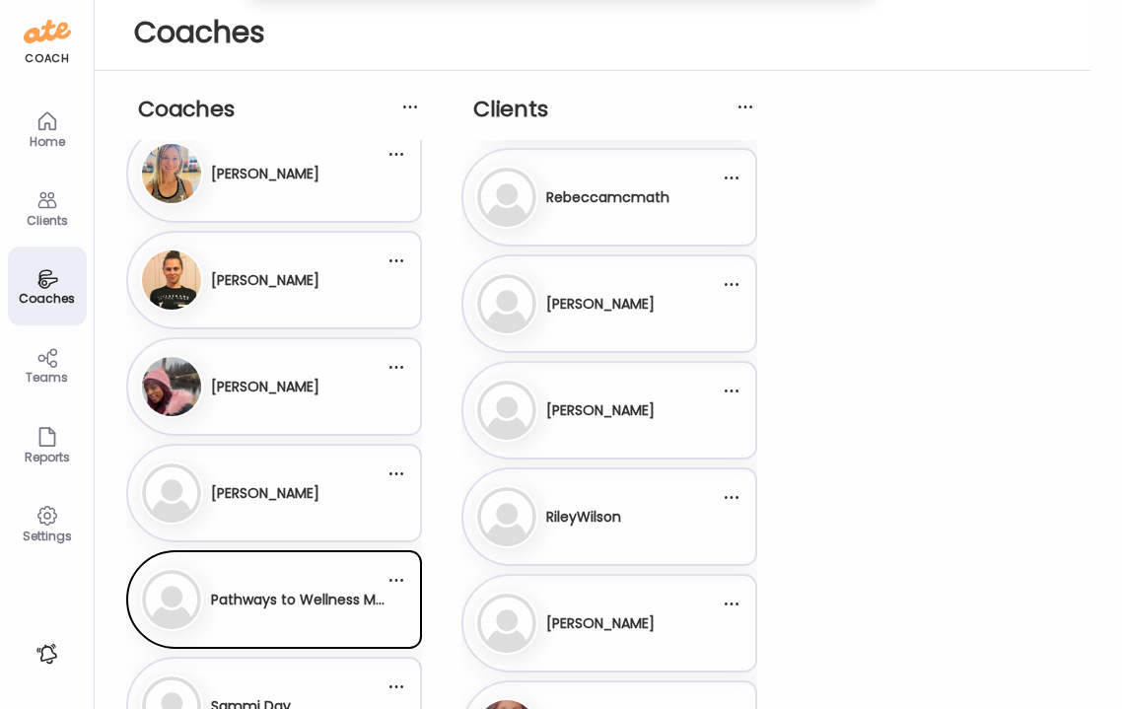
scroll to position [7146, 0]
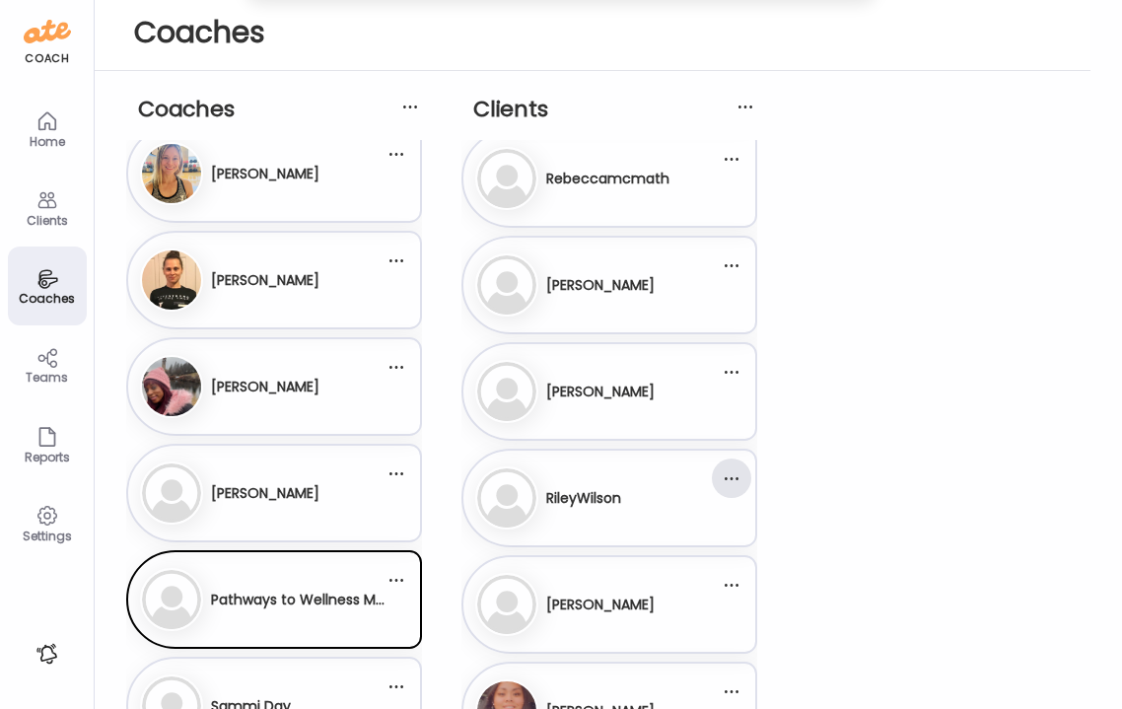
click at [728, 479] on div at bounding box center [731, 478] width 39 height 39
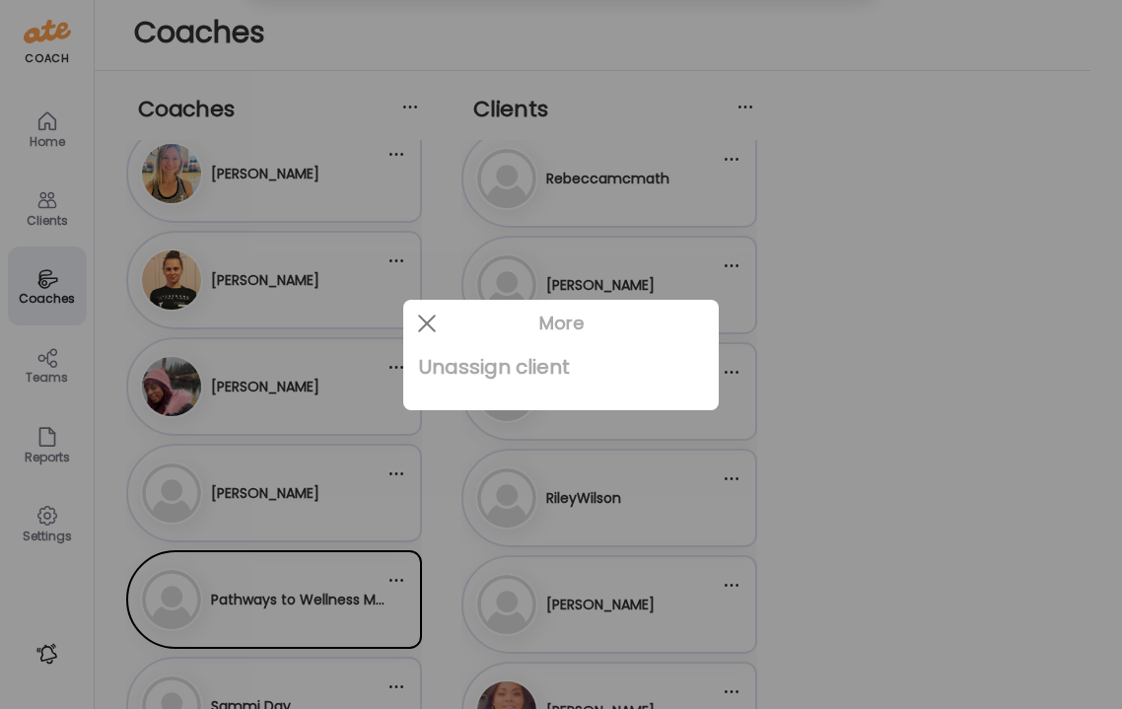
click at [562, 369] on div "Unassign client" at bounding box center [561, 366] width 284 height 39
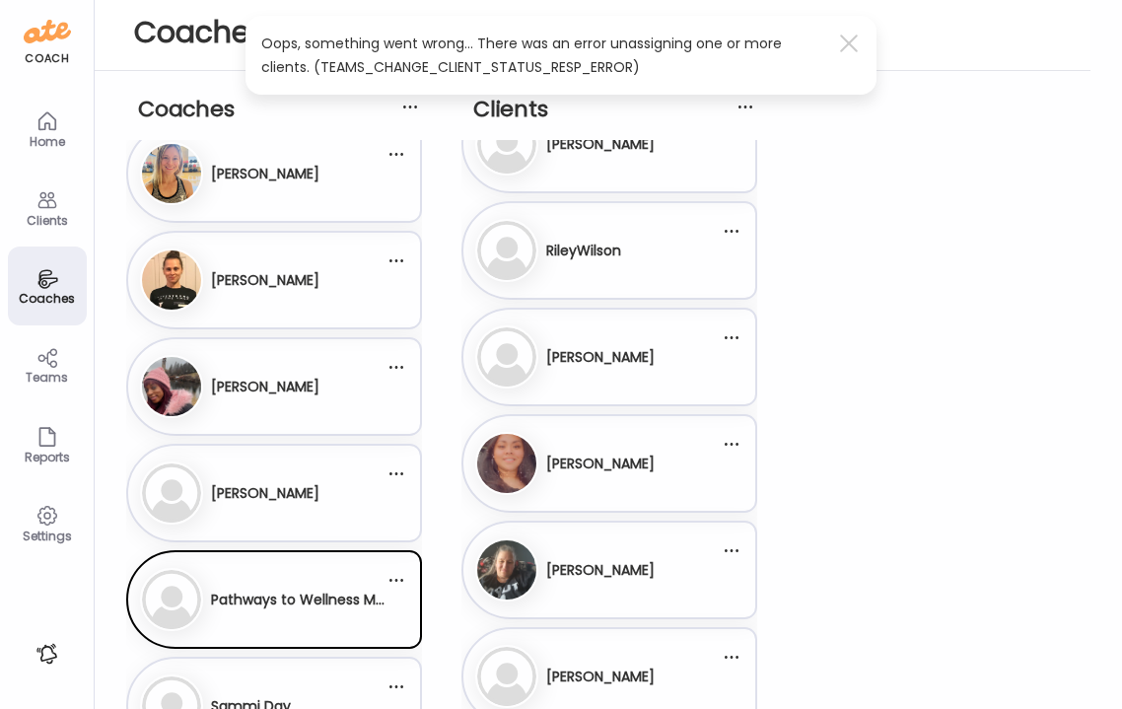
scroll to position [7401, 0]
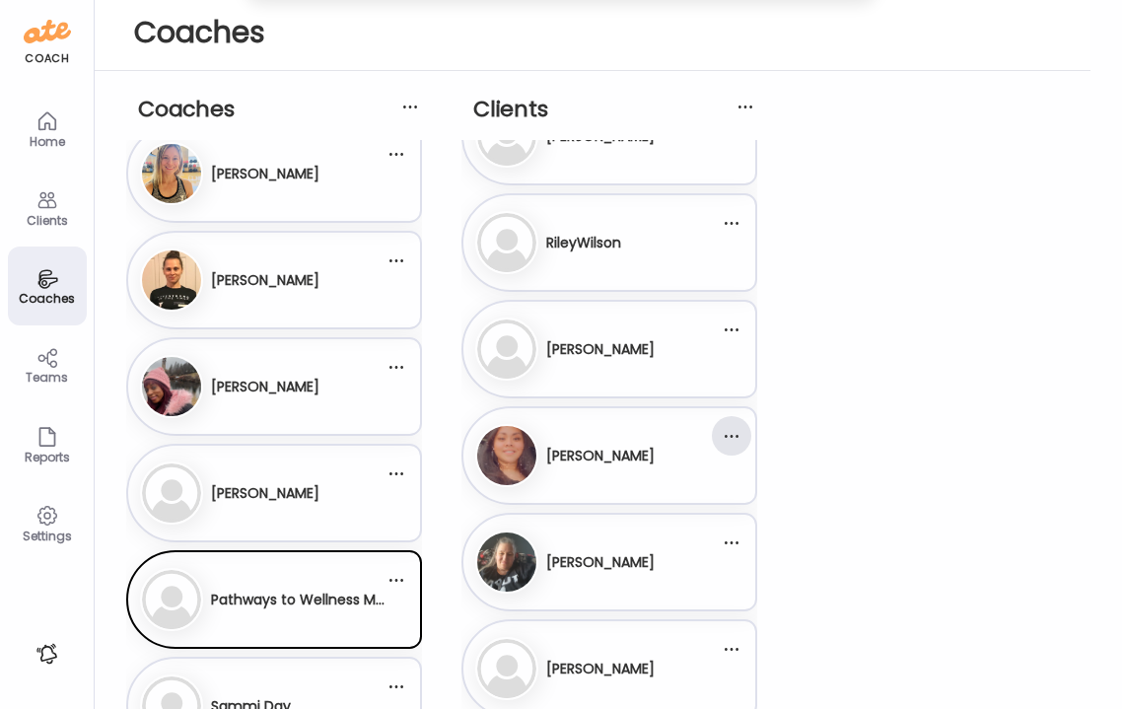
click at [736, 442] on div at bounding box center [731, 435] width 39 height 39
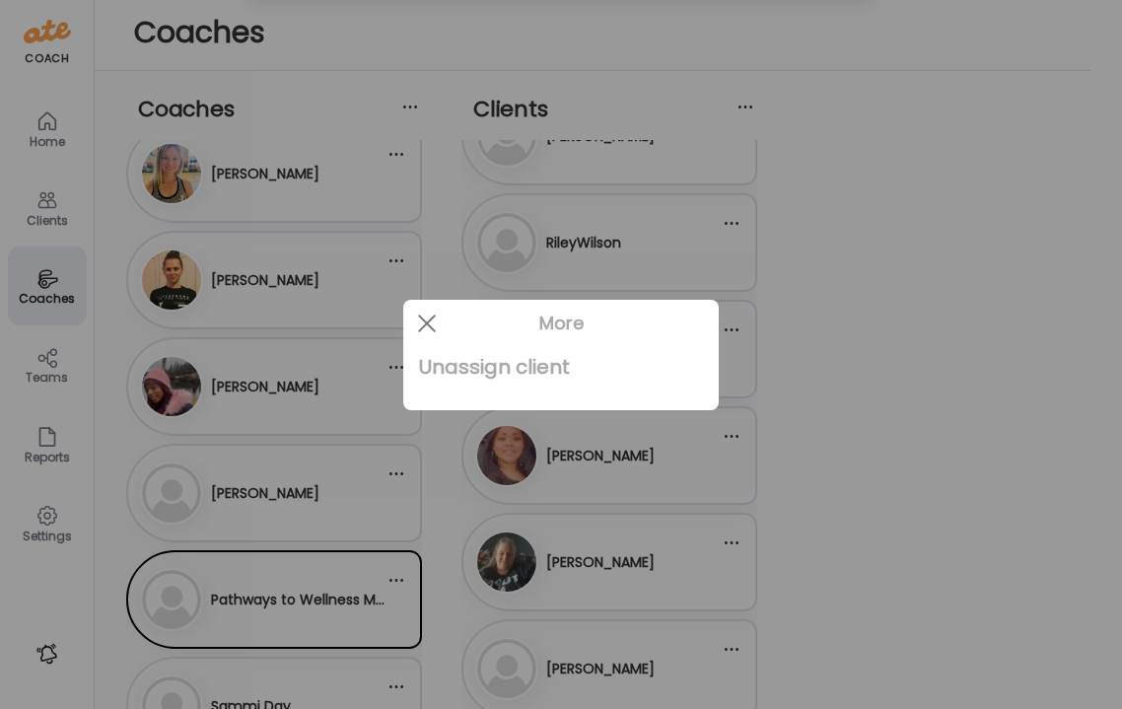
click at [547, 364] on div "Unassign client" at bounding box center [561, 366] width 284 height 39
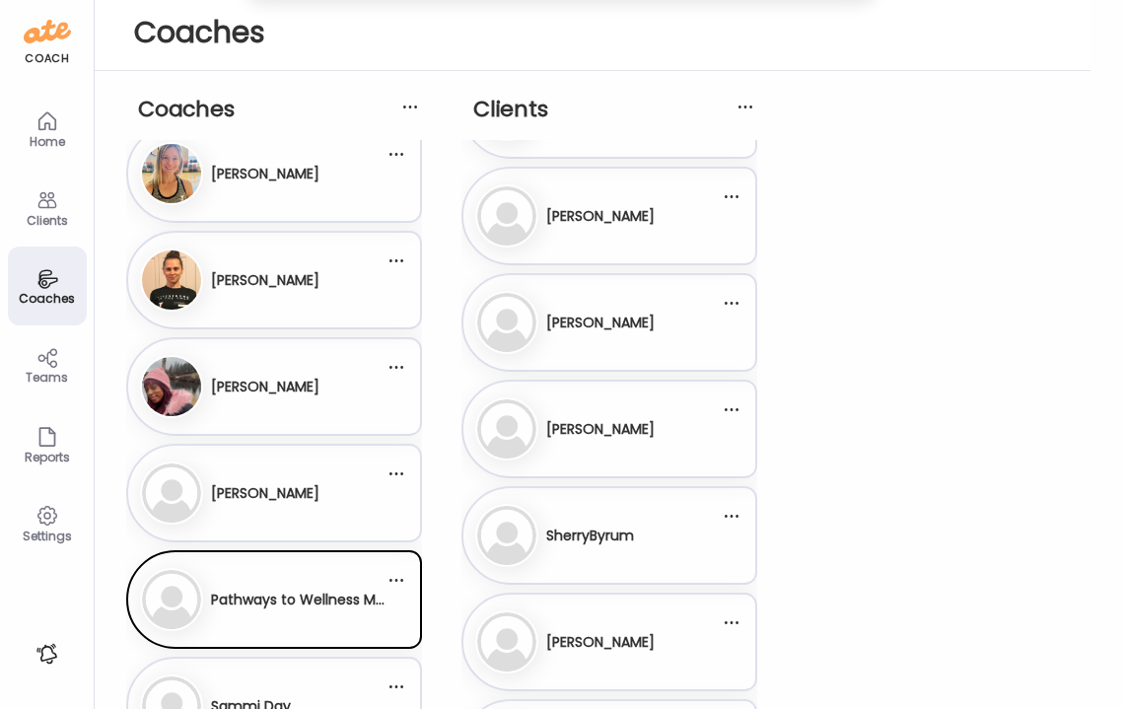
scroll to position [8288, 0]
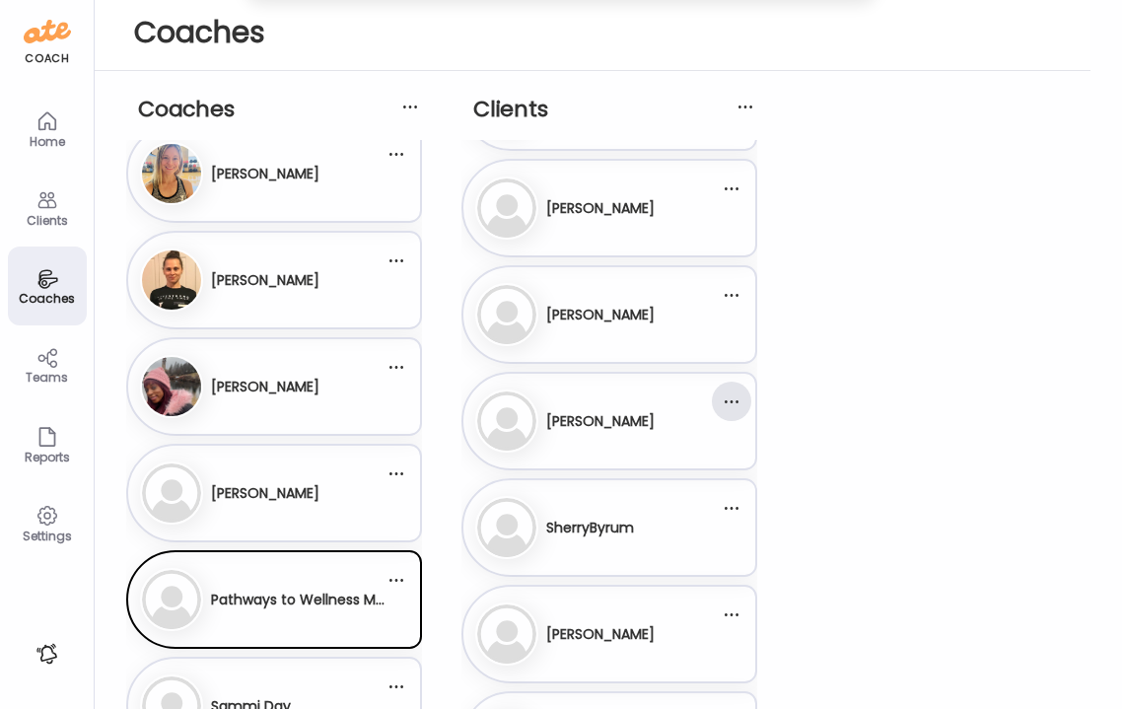
click at [730, 410] on div at bounding box center [731, 401] width 39 height 39
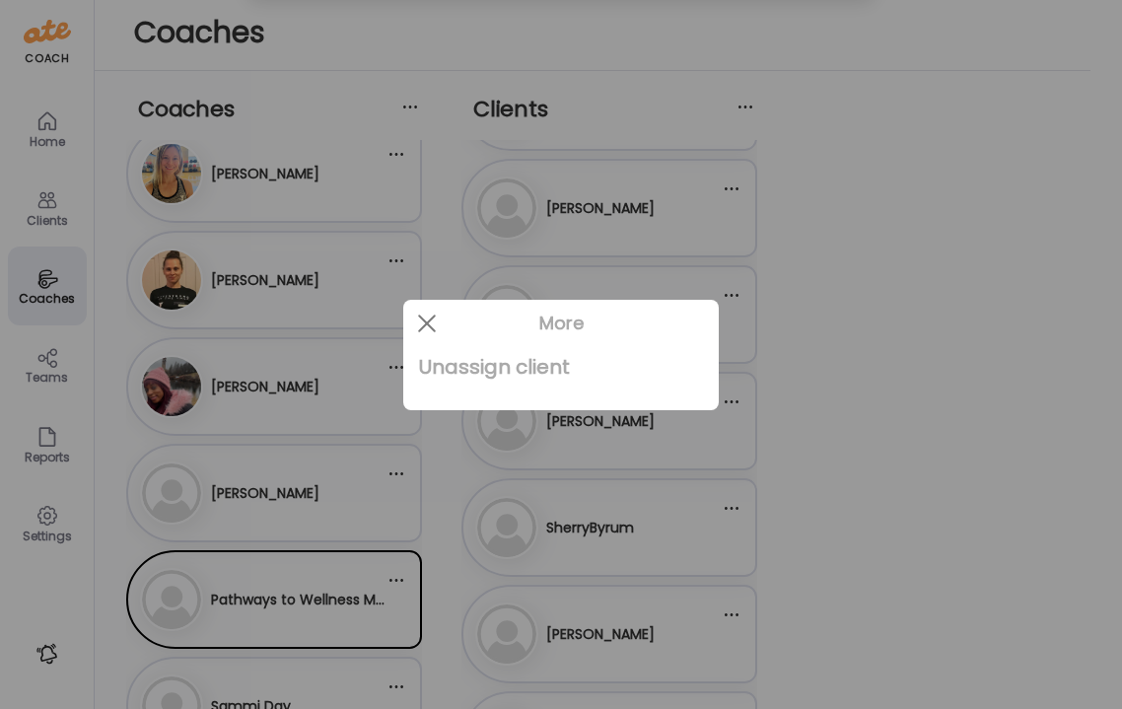
click at [538, 370] on div "Unassign client" at bounding box center [561, 366] width 284 height 39
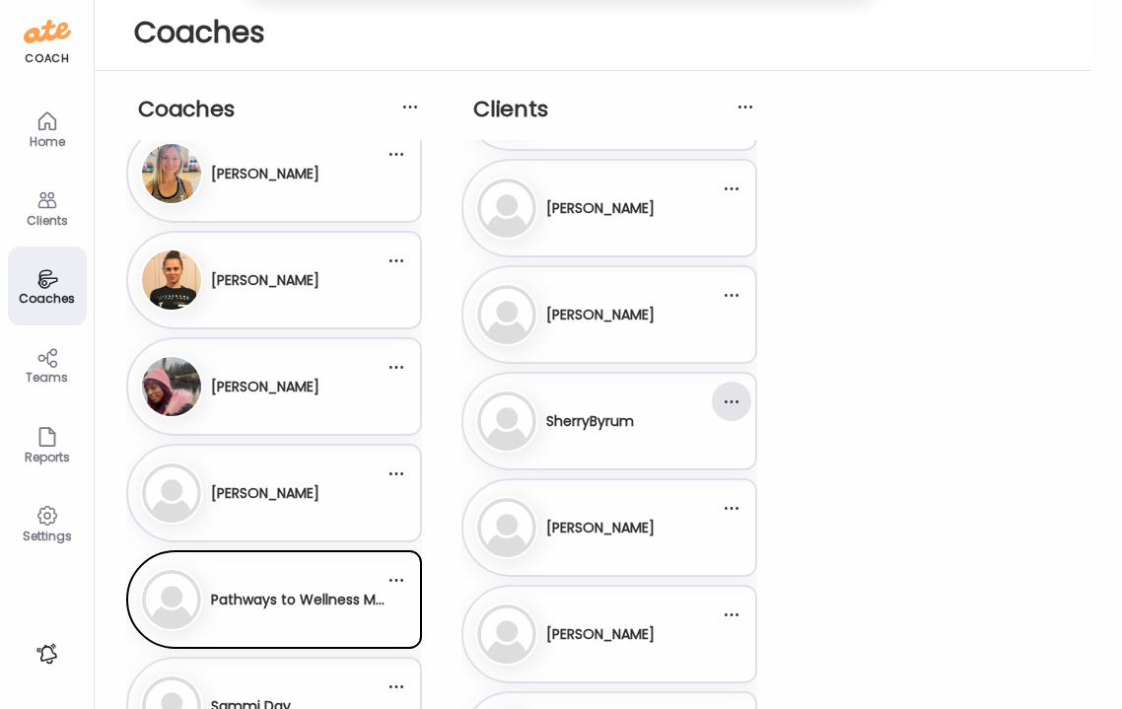
click at [729, 400] on div at bounding box center [731, 401] width 39 height 39
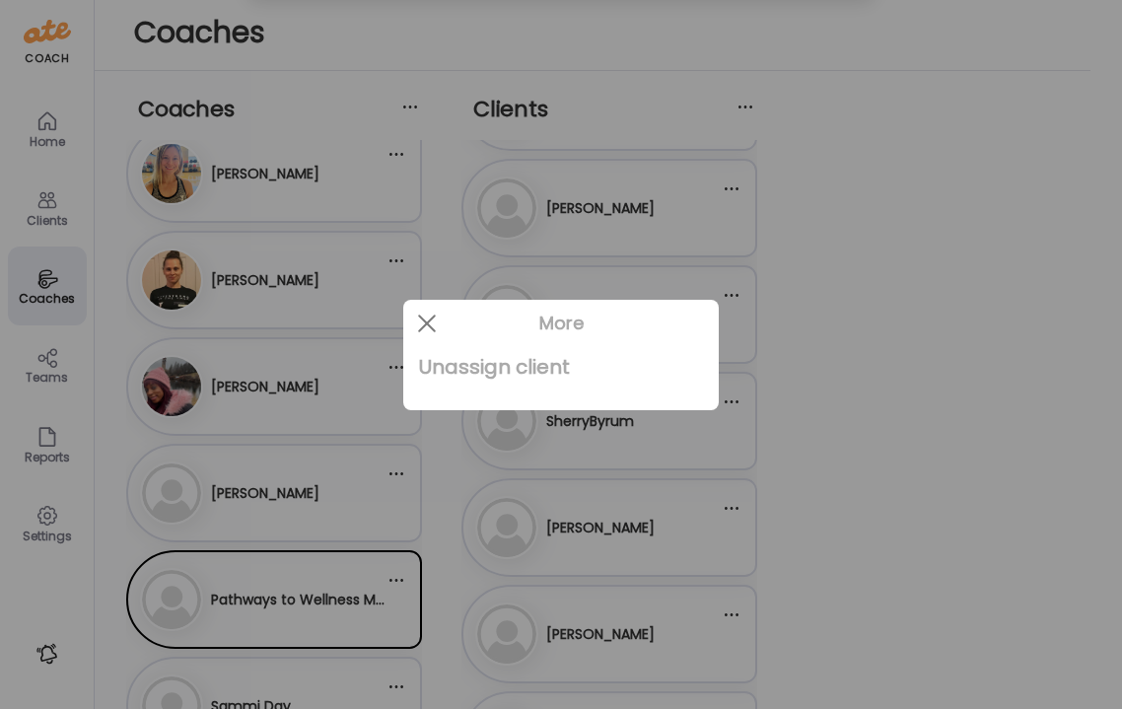
click at [568, 369] on div "Unassign client" at bounding box center [561, 366] width 284 height 39
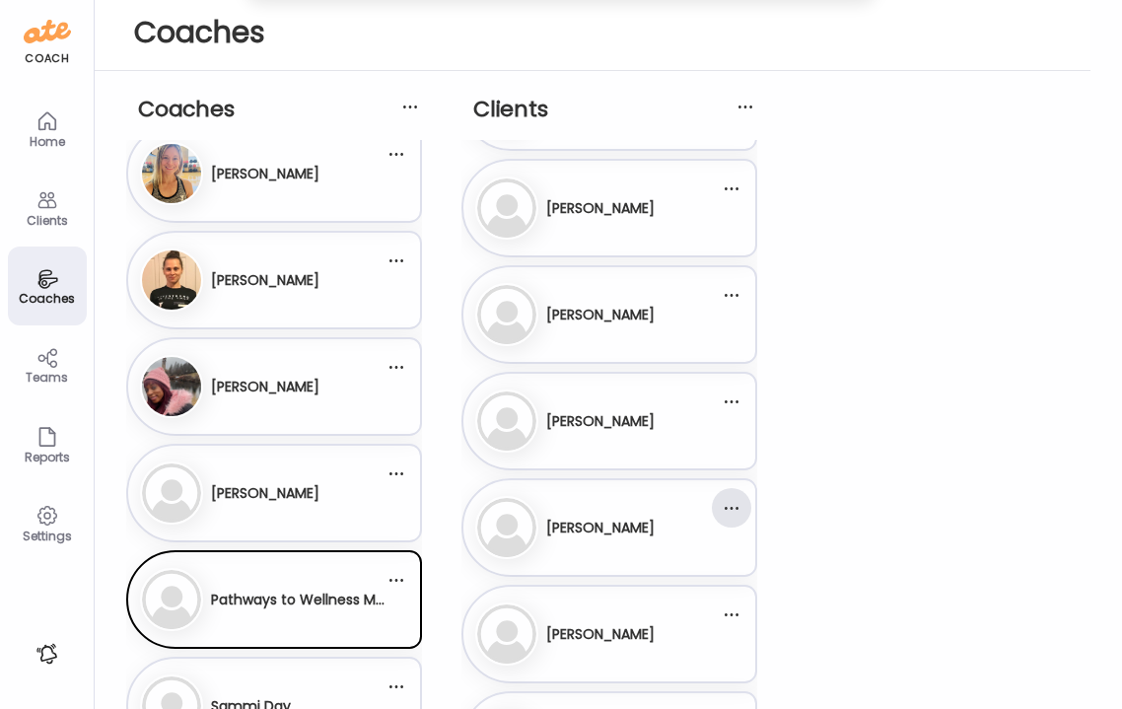
click at [730, 509] on div at bounding box center [731, 507] width 39 height 39
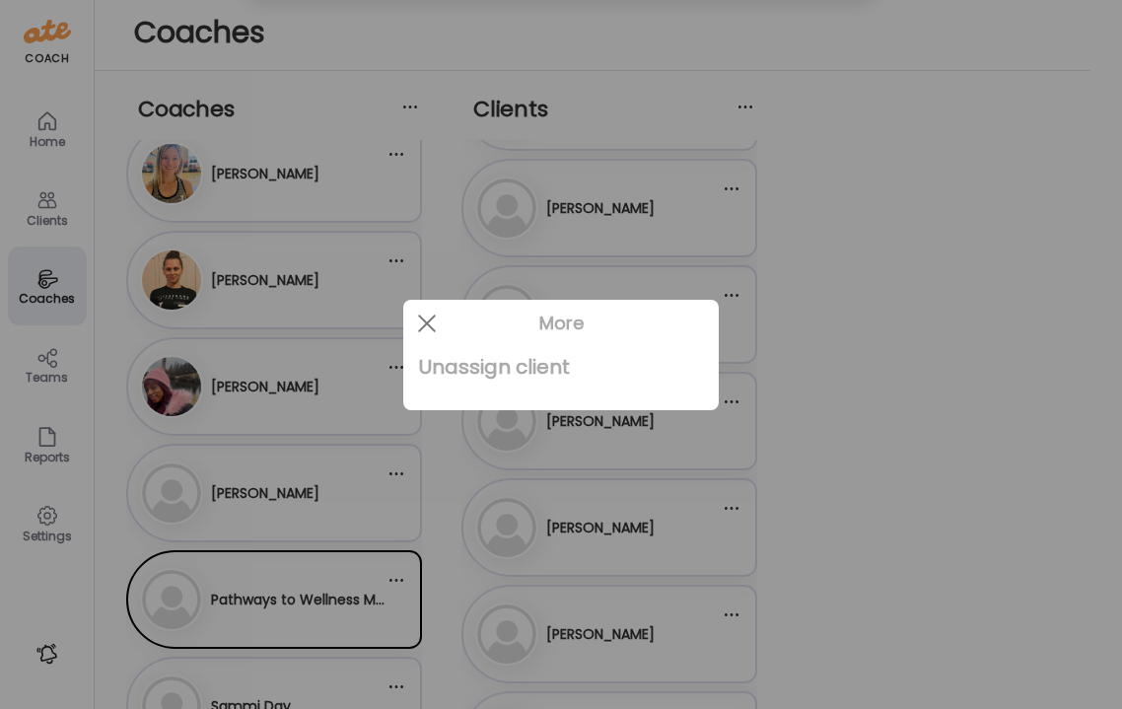
click at [504, 360] on div "Unassign client" at bounding box center [561, 366] width 284 height 39
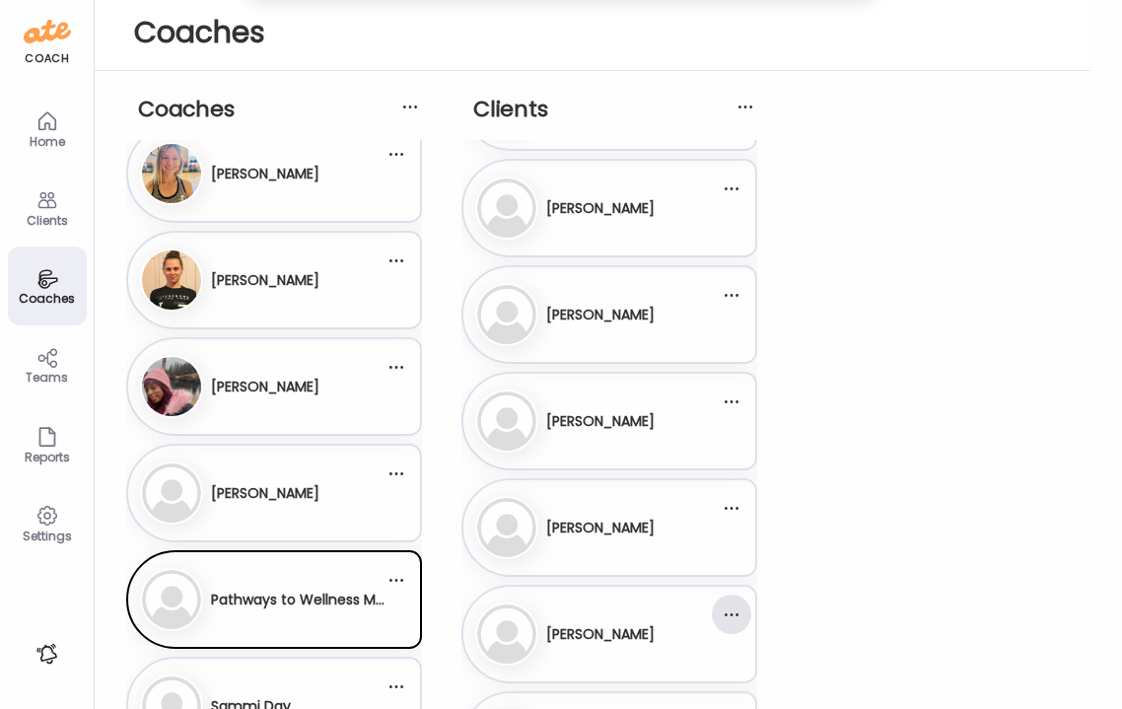
click at [731, 612] on div at bounding box center [731, 614] width 39 height 39
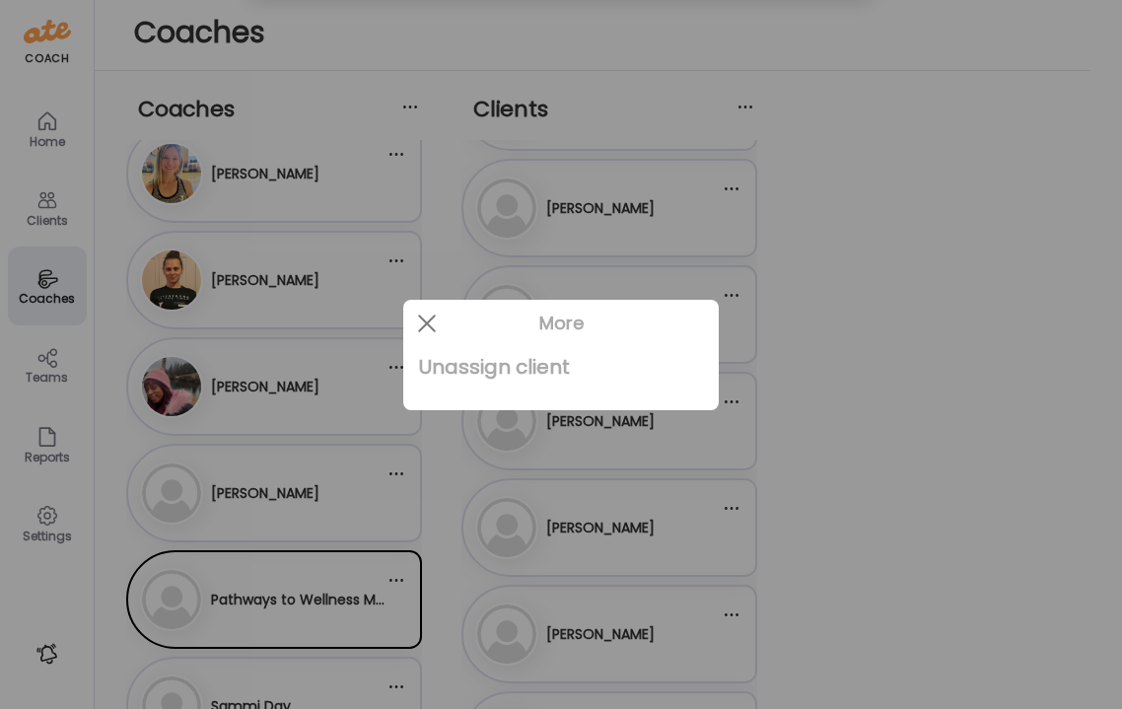
click at [540, 371] on div "Unassign client" at bounding box center [561, 366] width 284 height 39
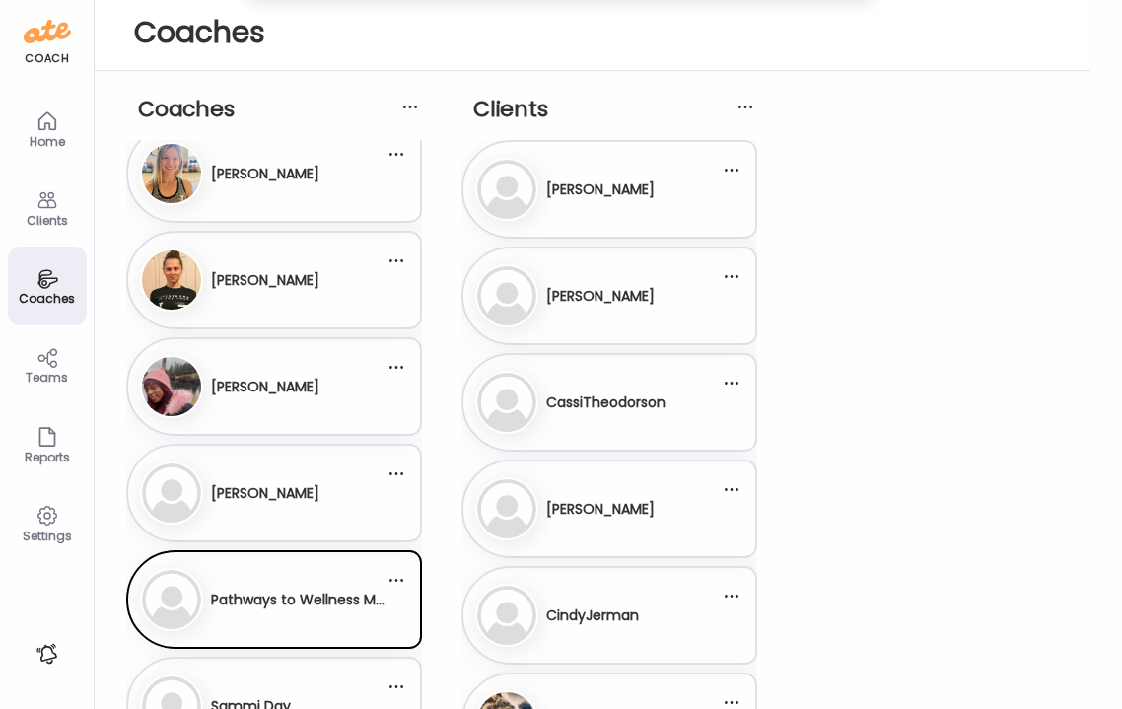
scroll to position [0, 0]
click at [49, 204] on icon at bounding box center [47, 200] width 24 height 24
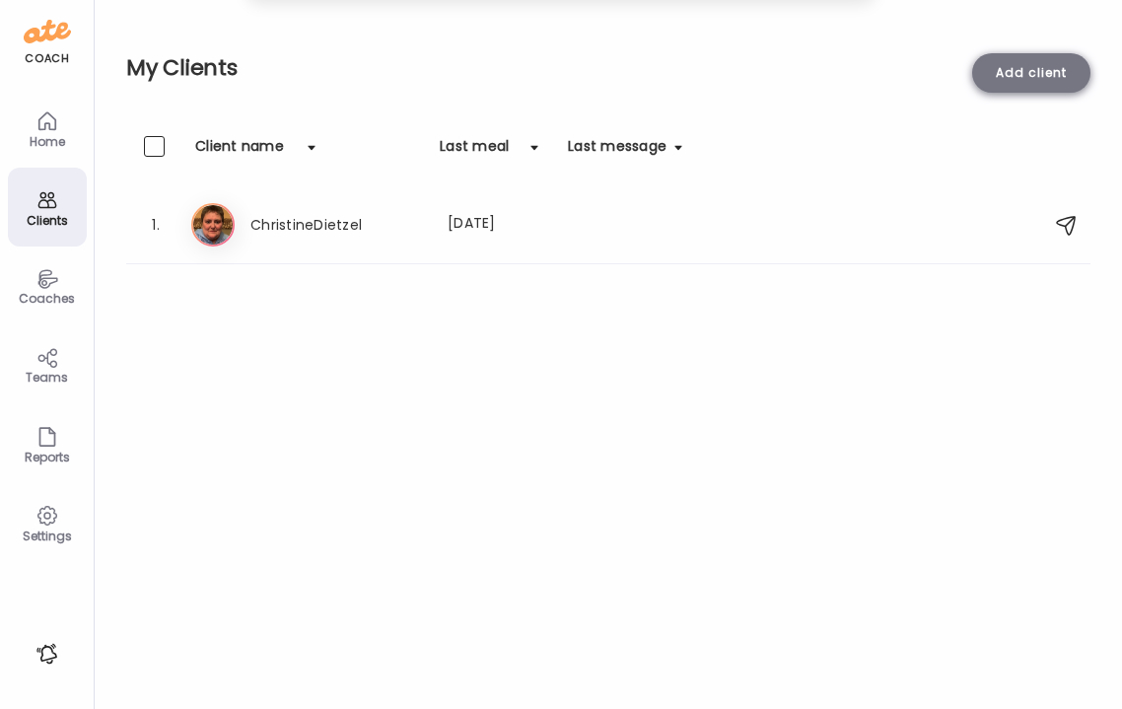
click at [1011, 83] on div "Add client" at bounding box center [1031, 72] width 118 height 39
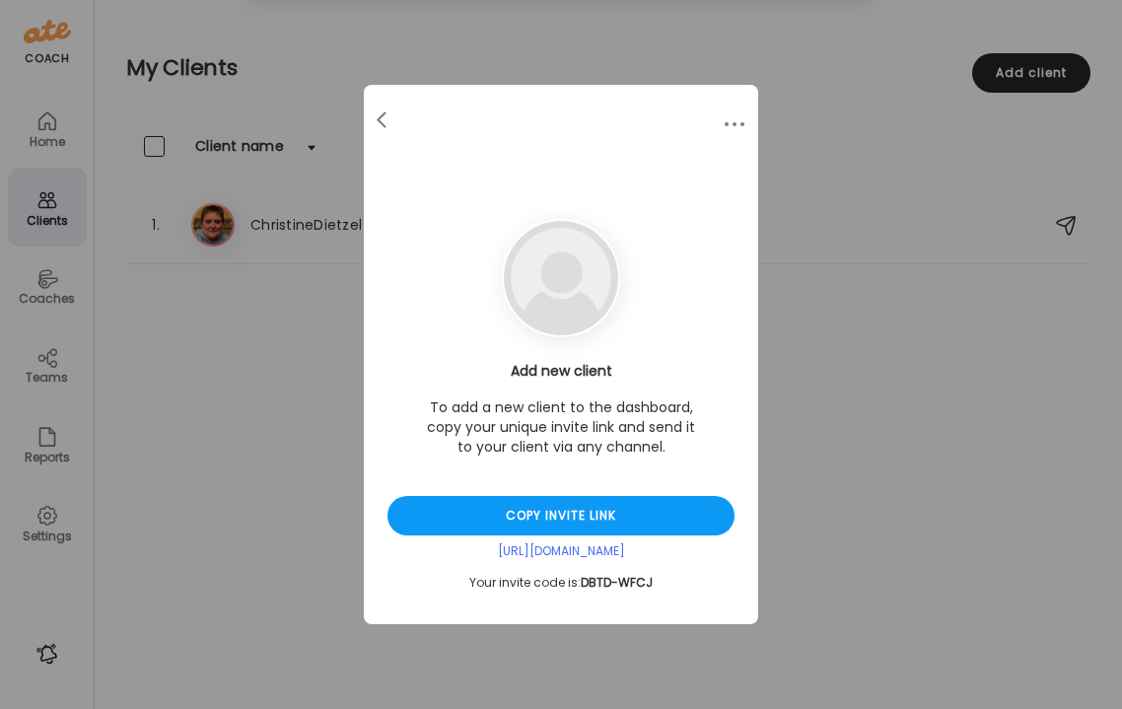
click at [957, 378] on div "Ate Coach Dashboard Wahoo! It’s official Take a moment to set up your Coach Pro…" at bounding box center [561, 354] width 1122 height 709
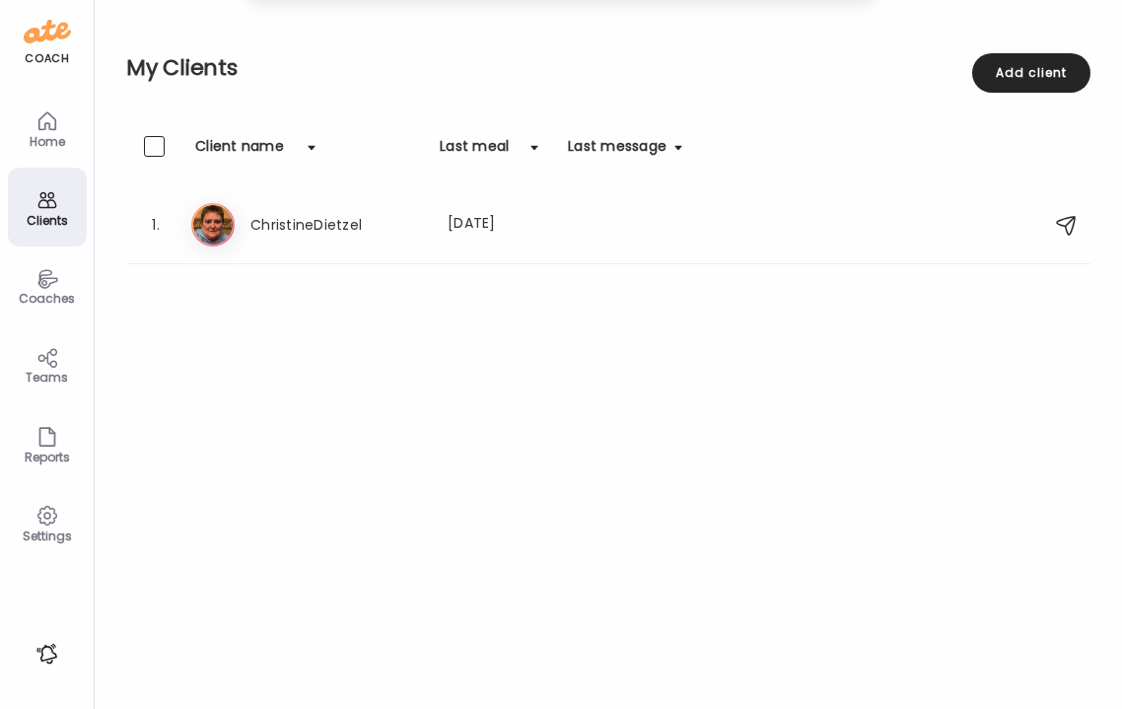
click at [57, 530] on div "Settings" at bounding box center [47, 536] width 71 height 13
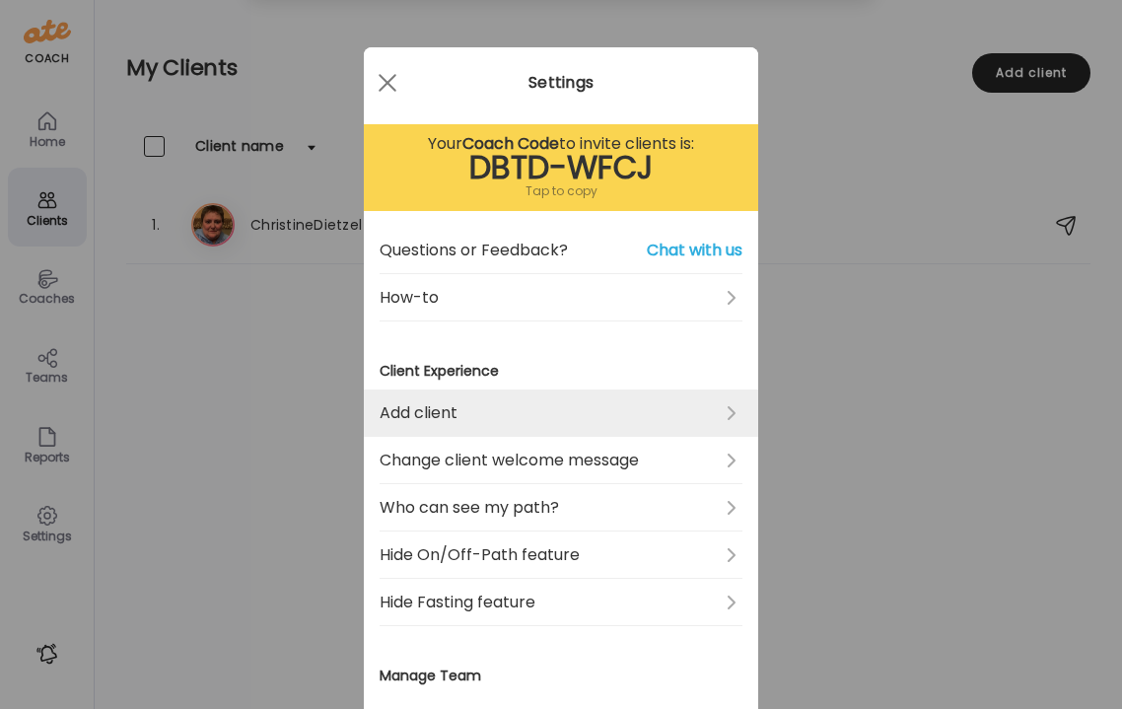
click at [730, 415] on link "Add client" at bounding box center [561, 412] width 363 height 47
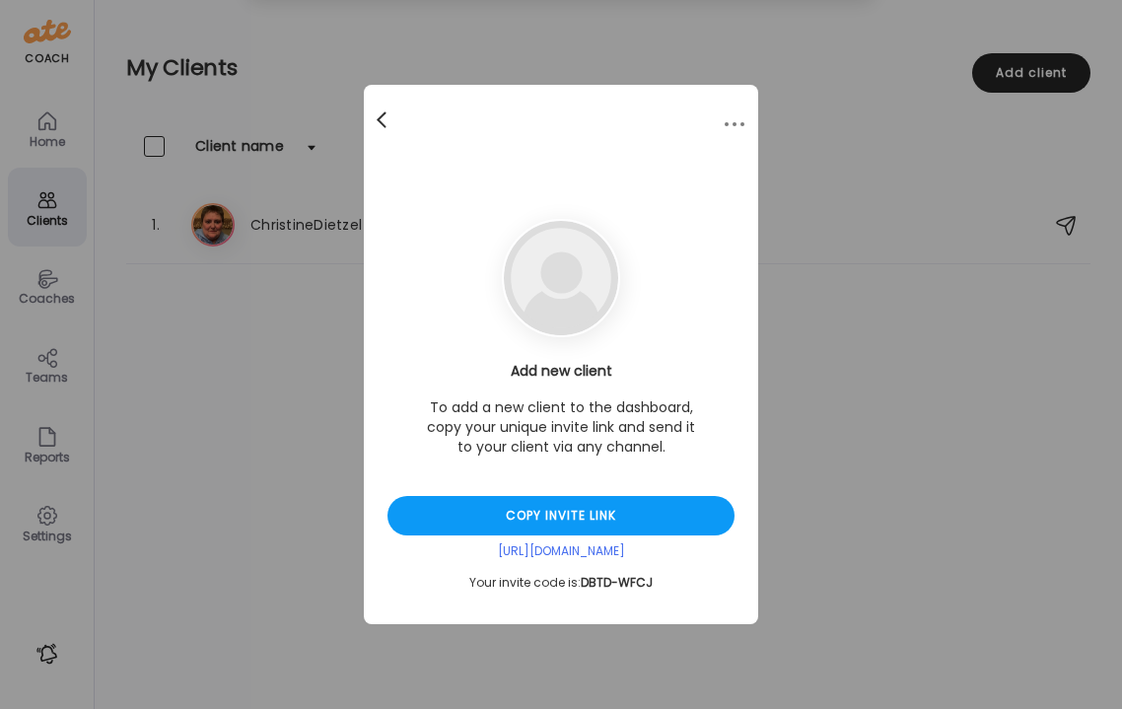
click at [389, 125] on div at bounding box center [383, 120] width 39 height 39
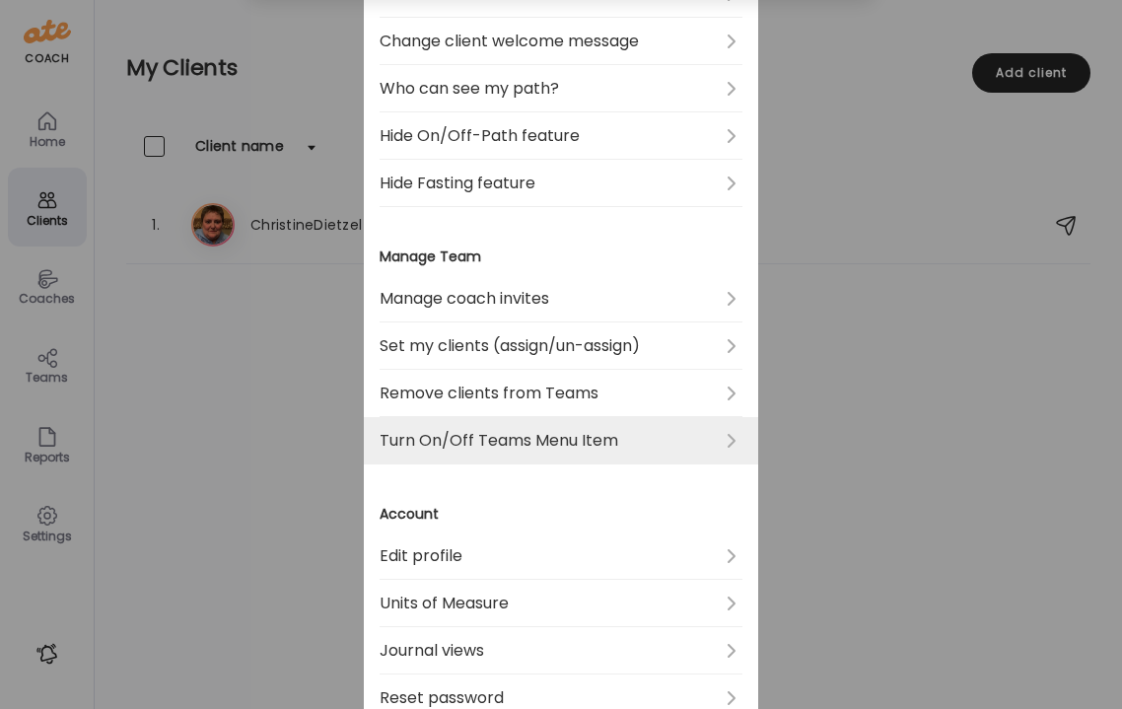
scroll to position [426, 0]
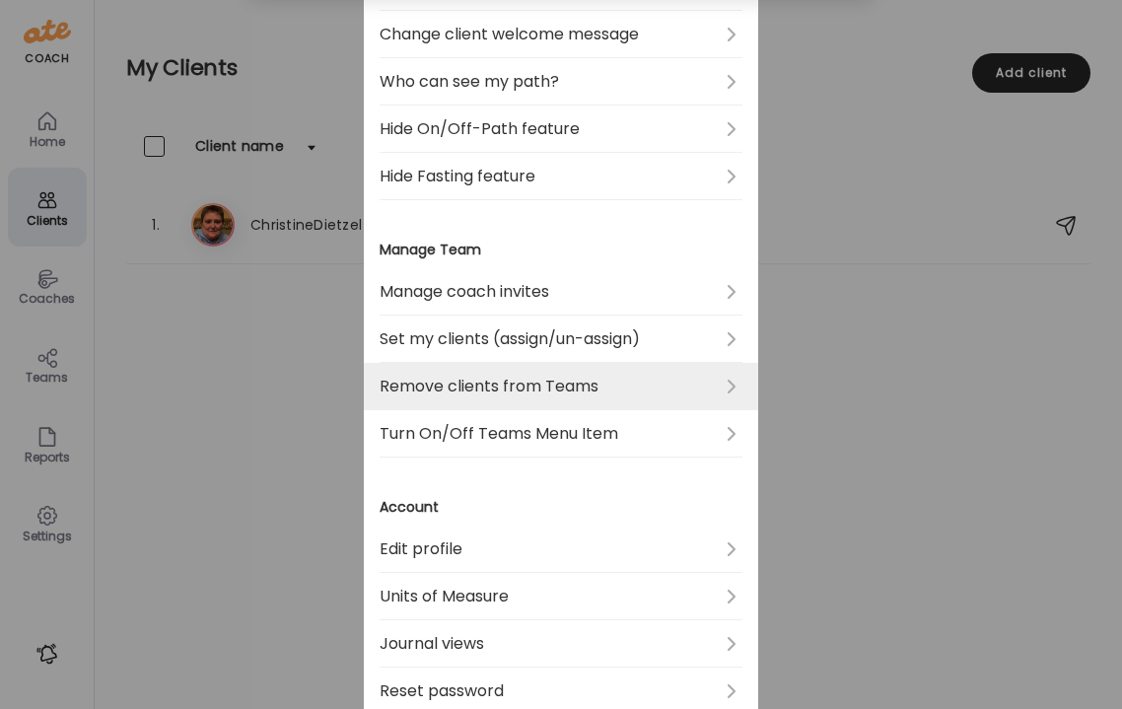
click at [487, 386] on link "Remove clients from Teams" at bounding box center [561, 386] width 363 height 47
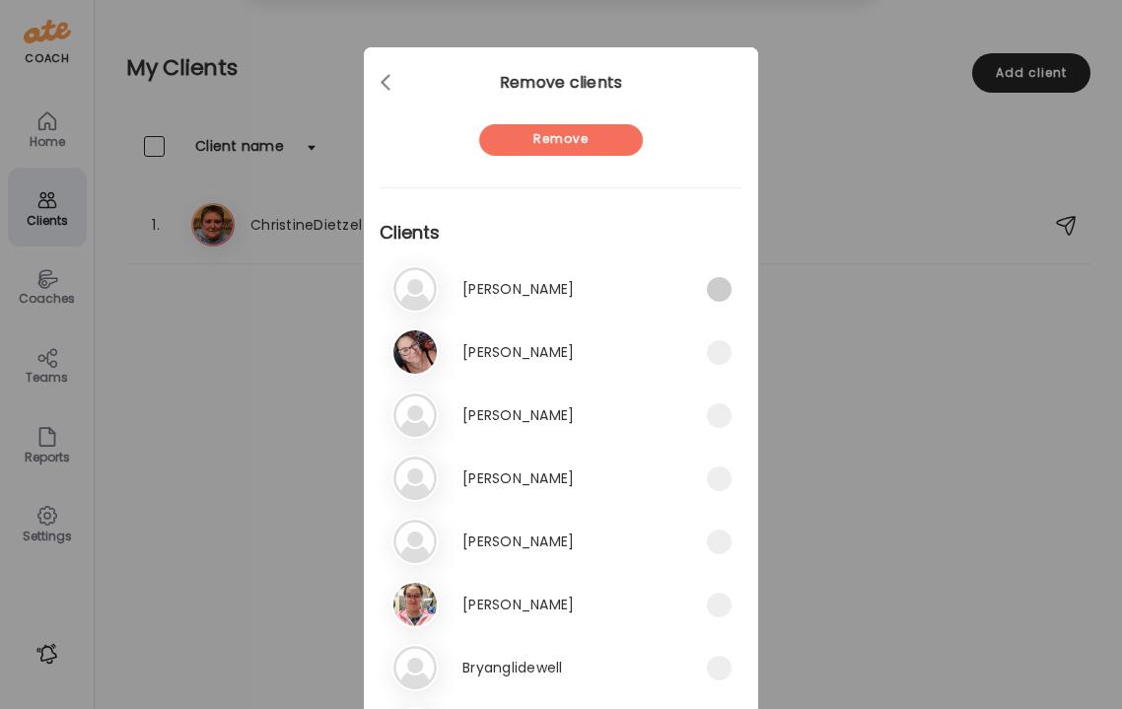
click at [724, 287] on span at bounding box center [719, 289] width 25 height 25
click at [717, 349] on span at bounding box center [719, 352] width 25 height 25
click at [723, 412] on span at bounding box center [719, 415] width 25 height 25
click at [722, 483] on span at bounding box center [719, 478] width 25 height 25
click at [725, 542] on span at bounding box center [719, 542] width 25 height 25
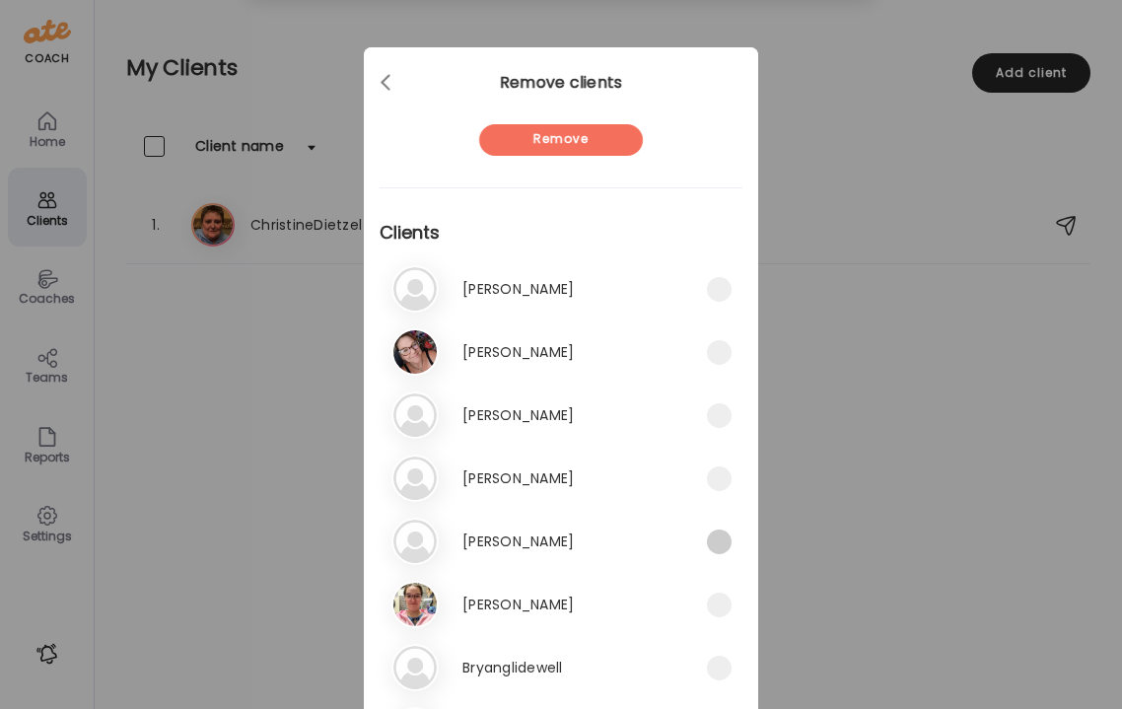
click at [721, 544] on span at bounding box center [719, 542] width 25 height 25
click at [724, 481] on span at bounding box center [719, 478] width 25 height 25
click at [717, 543] on span at bounding box center [719, 542] width 25 height 25
click at [598, 142] on div "Remove" at bounding box center [561, 140] width 164 height 32
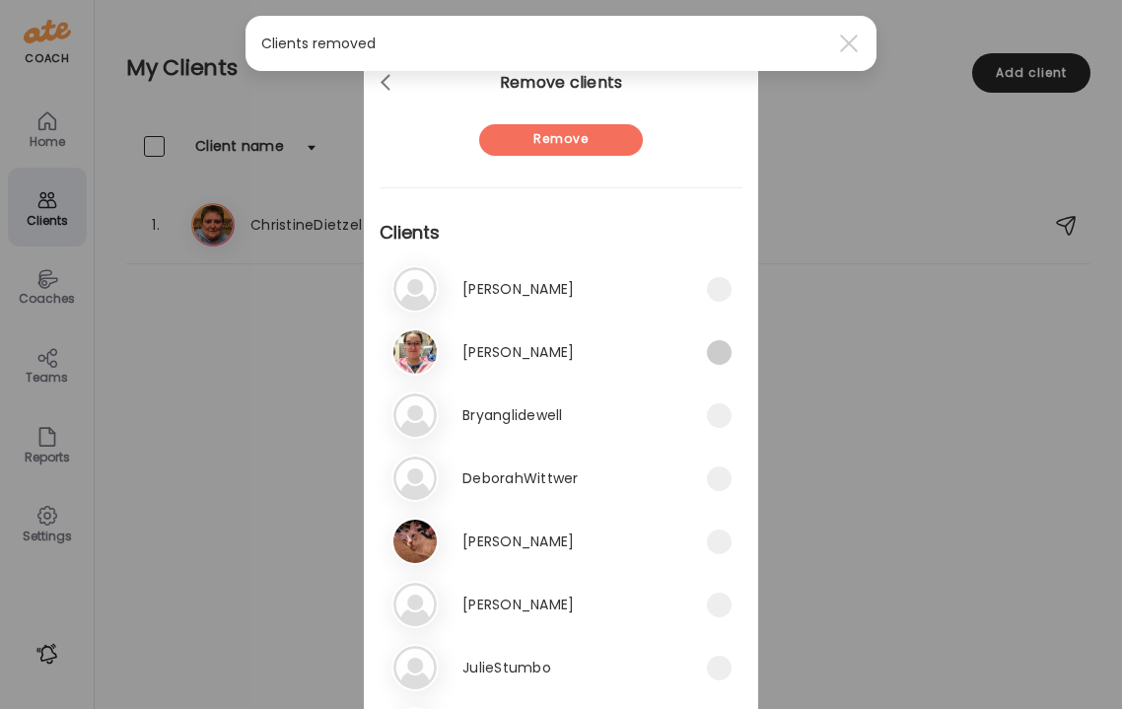
click at [722, 352] on span at bounding box center [719, 352] width 25 height 25
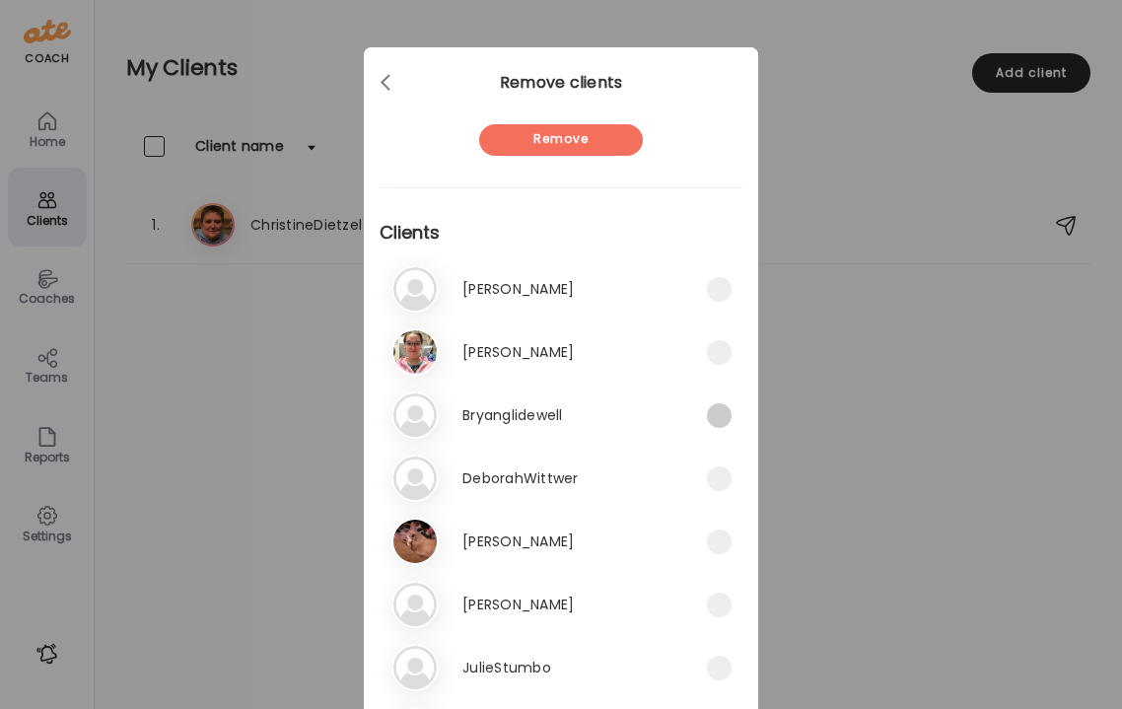
click at [721, 413] on span at bounding box center [719, 415] width 25 height 25
click at [721, 482] on span at bounding box center [719, 478] width 25 height 25
click at [718, 541] on span at bounding box center [719, 542] width 25 height 25
click at [723, 599] on span at bounding box center [719, 605] width 25 height 25
click at [623, 142] on div "Remove" at bounding box center [561, 140] width 164 height 32
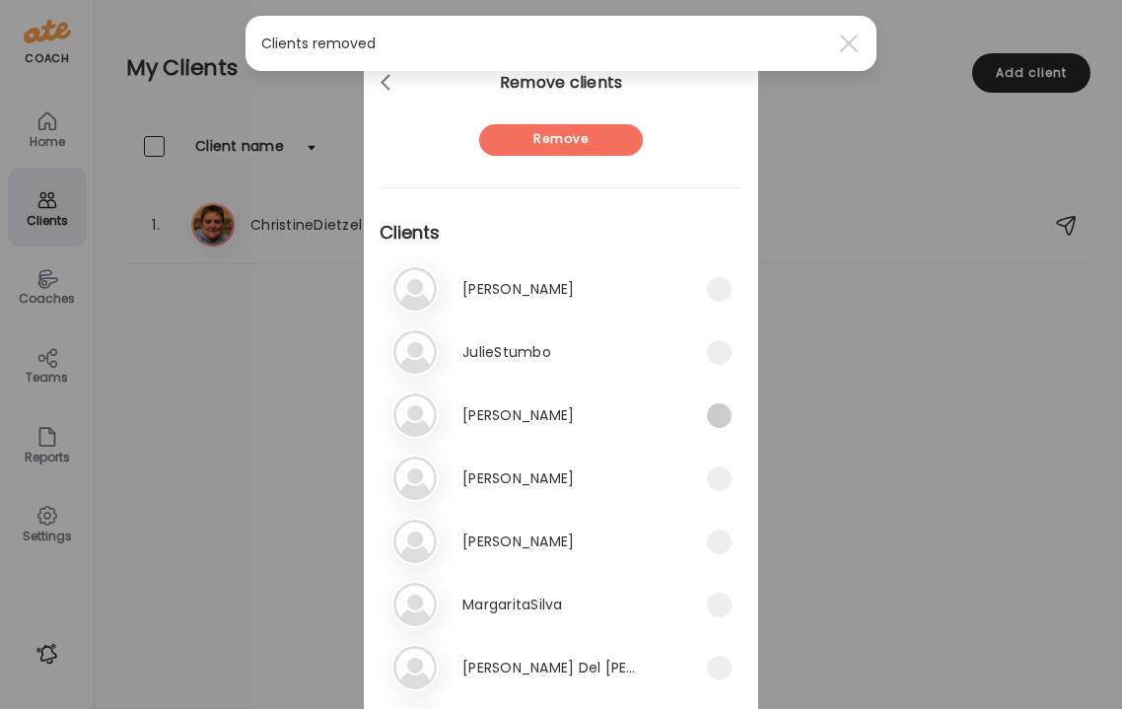
click at [722, 414] on span at bounding box center [719, 415] width 25 height 25
click at [724, 483] on span at bounding box center [719, 478] width 25 height 25
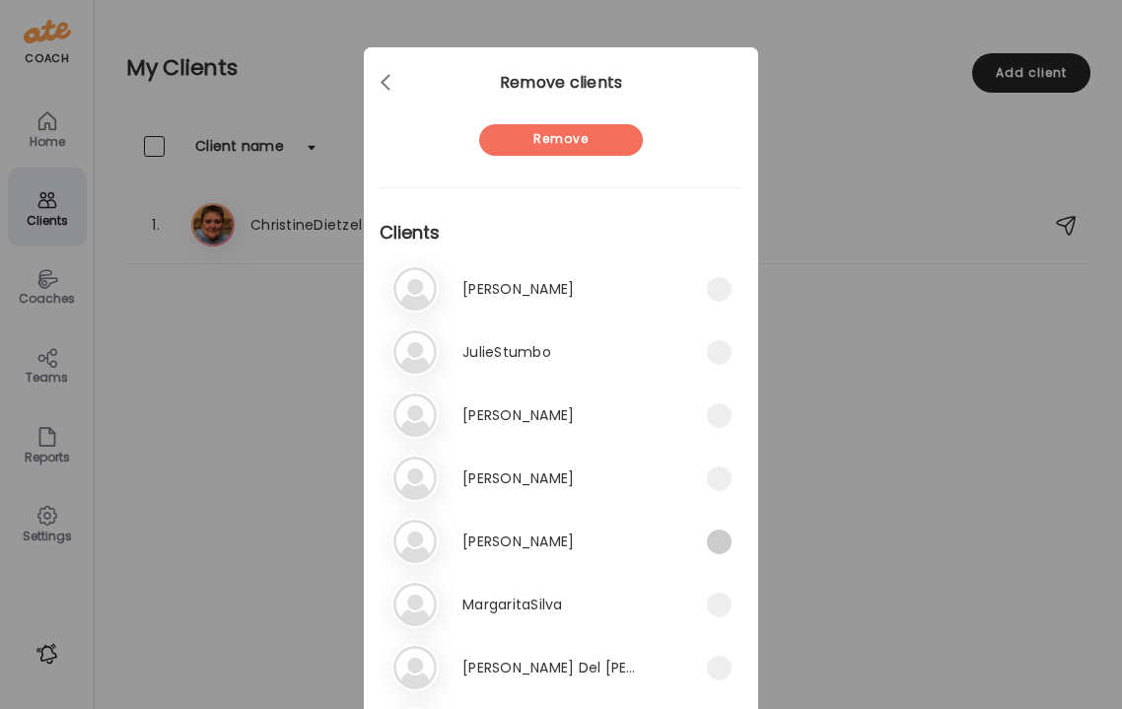
click at [721, 541] on span at bounding box center [719, 542] width 25 height 25
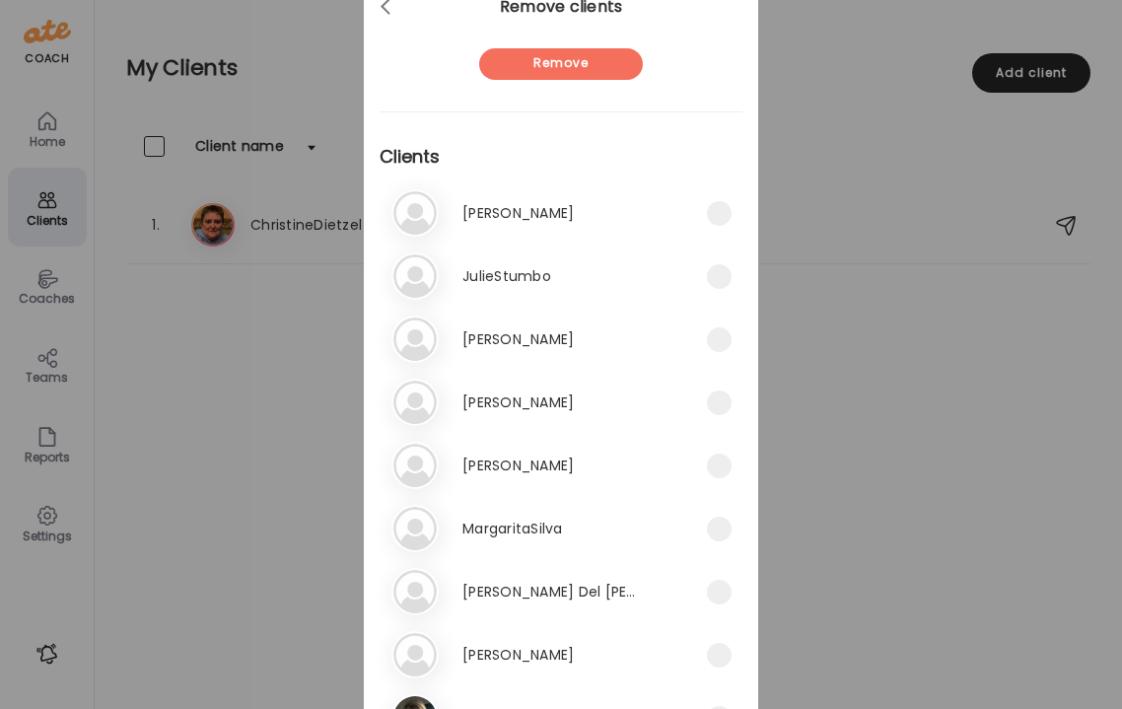
scroll to position [140, 0]
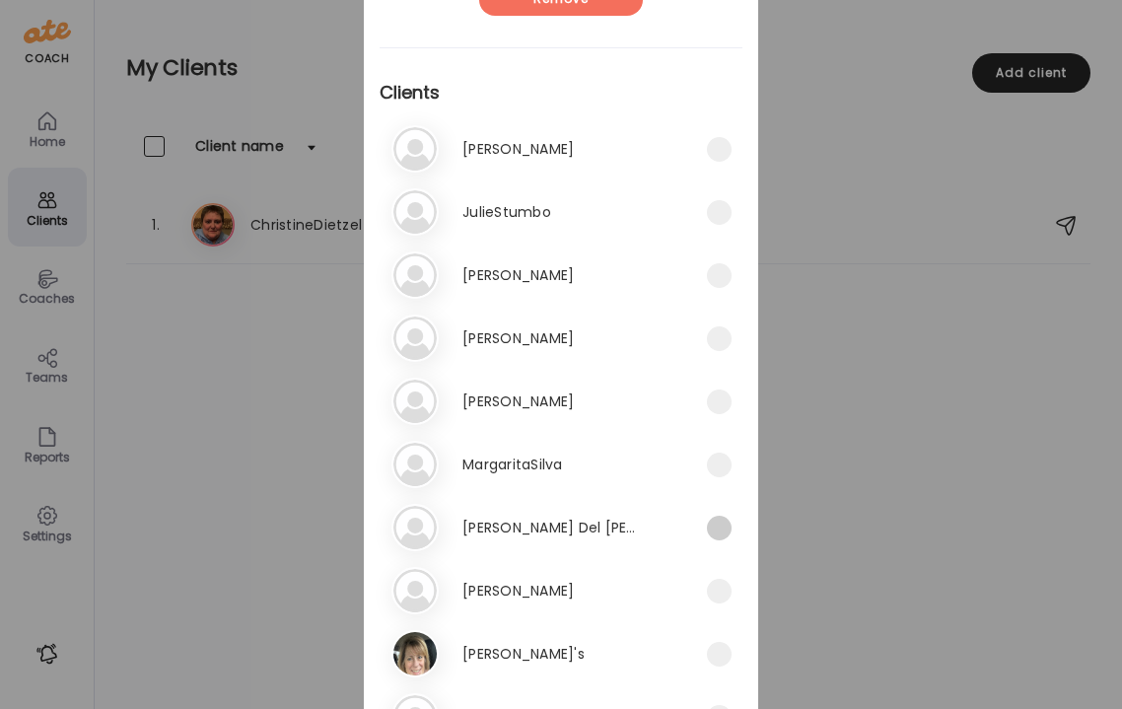
click at [721, 535] on span at bounding box center [719, 528] width 25 height 25
click at [721, 593] on span at bounding box center [719, 591] width 25 height 25
click at [721, 655] on span at bounding box center [719, 654] width 25 height 25
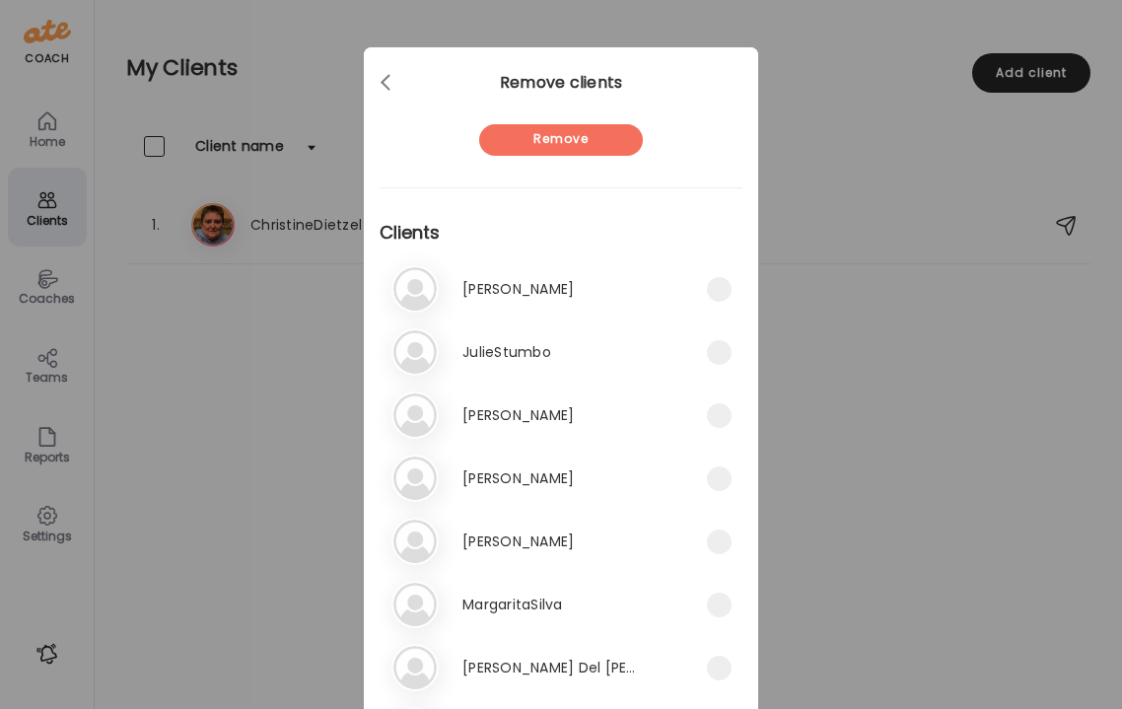
scroll to position [7, 0]
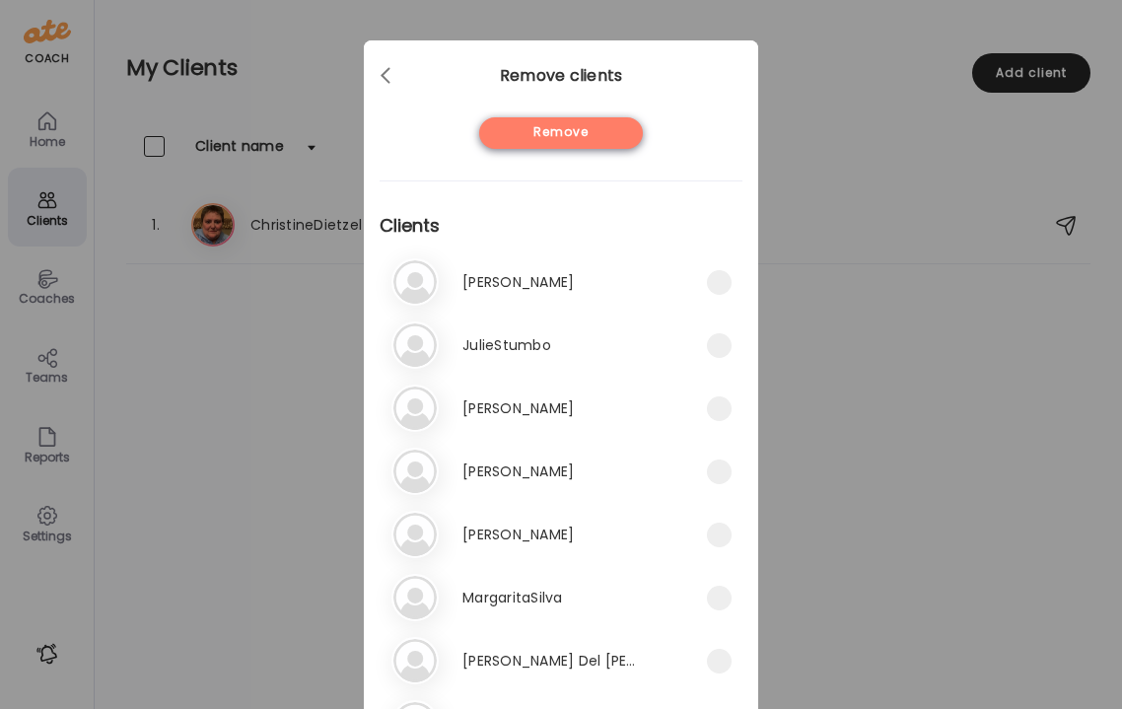
click at [620, 134] on div "Remove" at bounding box center [561, 133] width 164 height 32
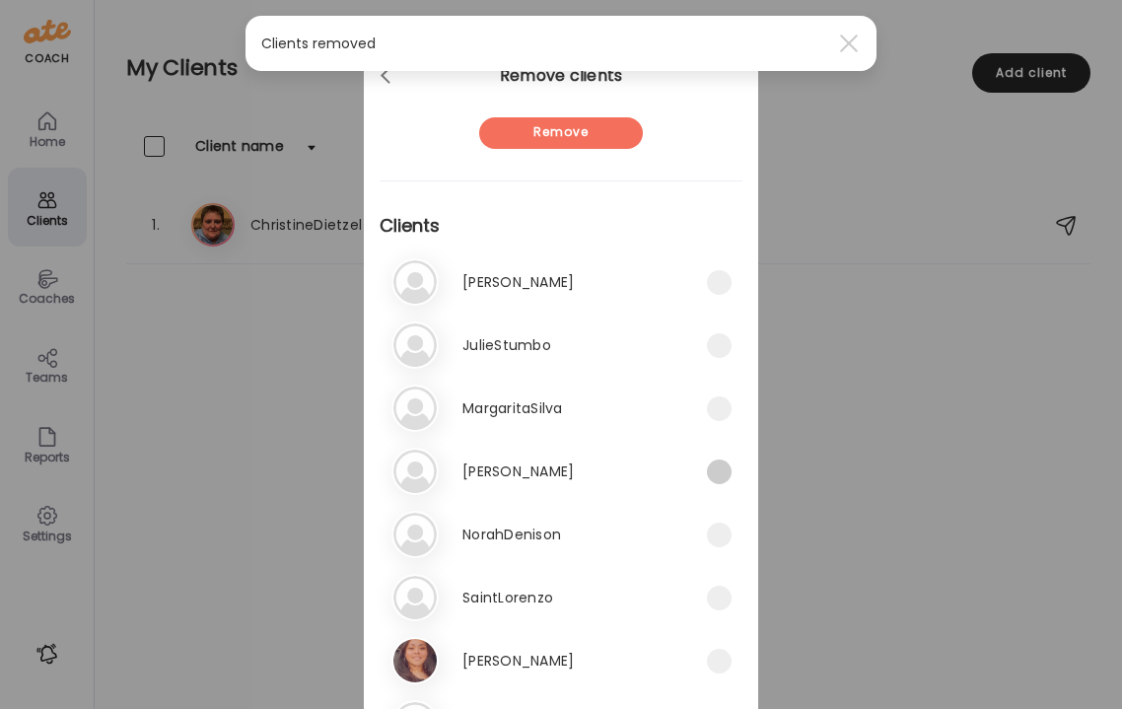
click at [725, 473] on span at bounding box center [719, 472] width 25 height 25
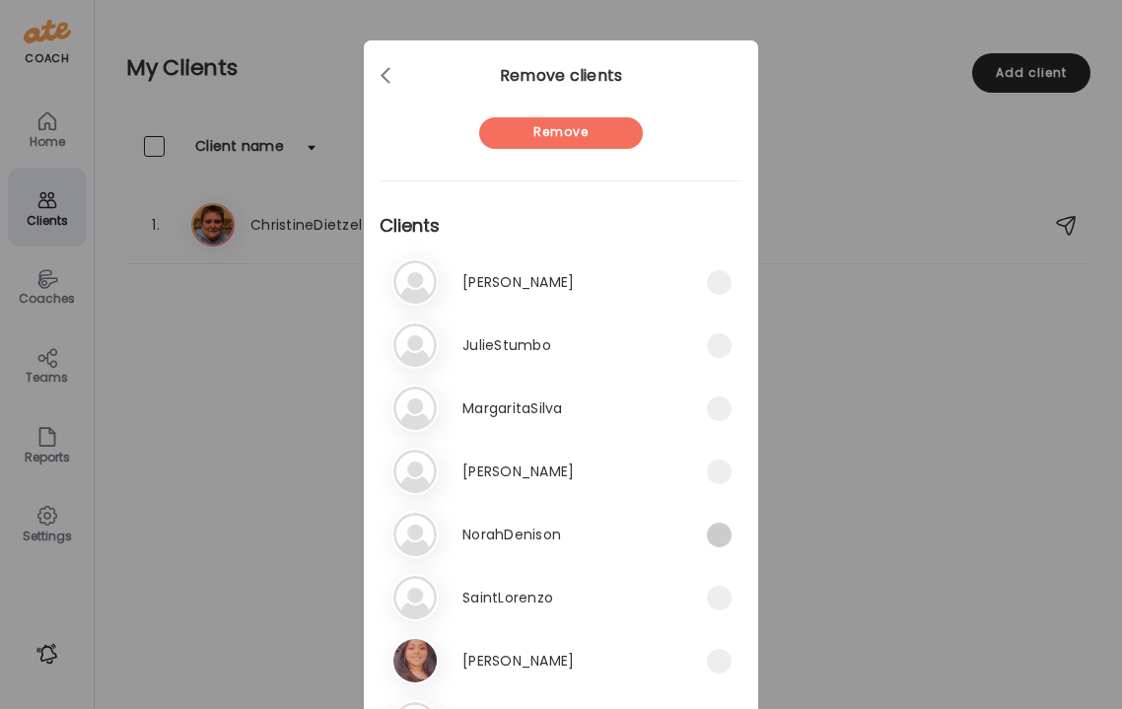
click at [723, 533] on span at bounding box center [719, 535] width 25 height 25
click at [723, 659] on span at bounding box center [719, 661] width 25 height 25
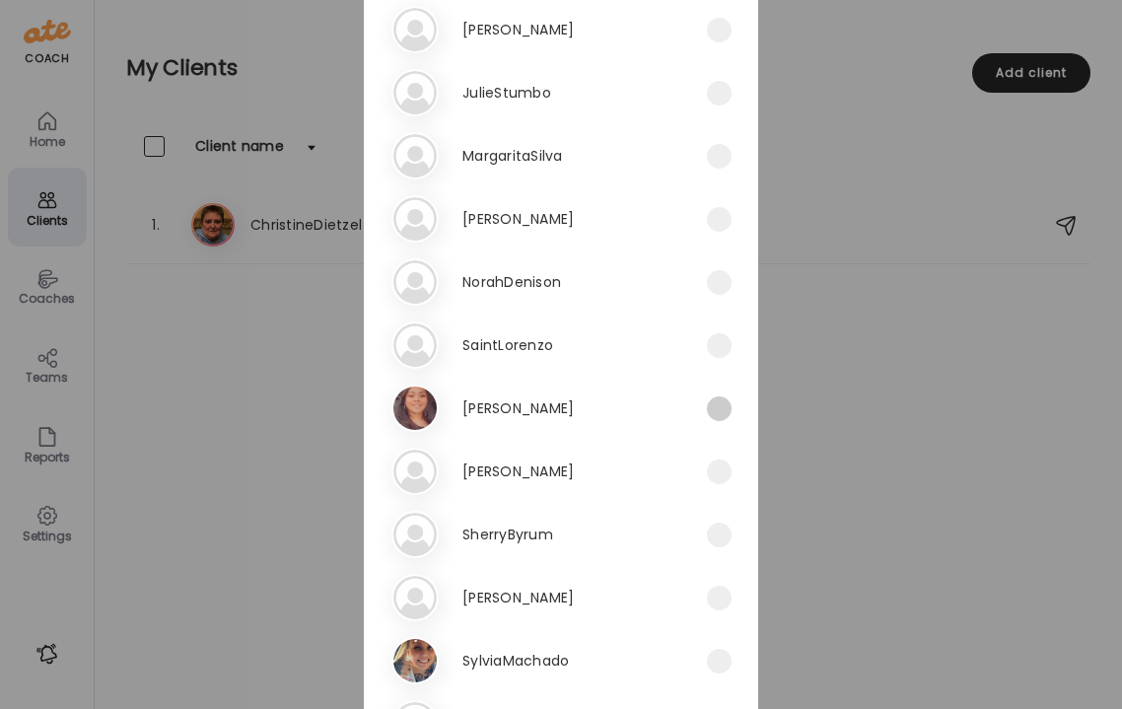
scroll to position [266, 0]
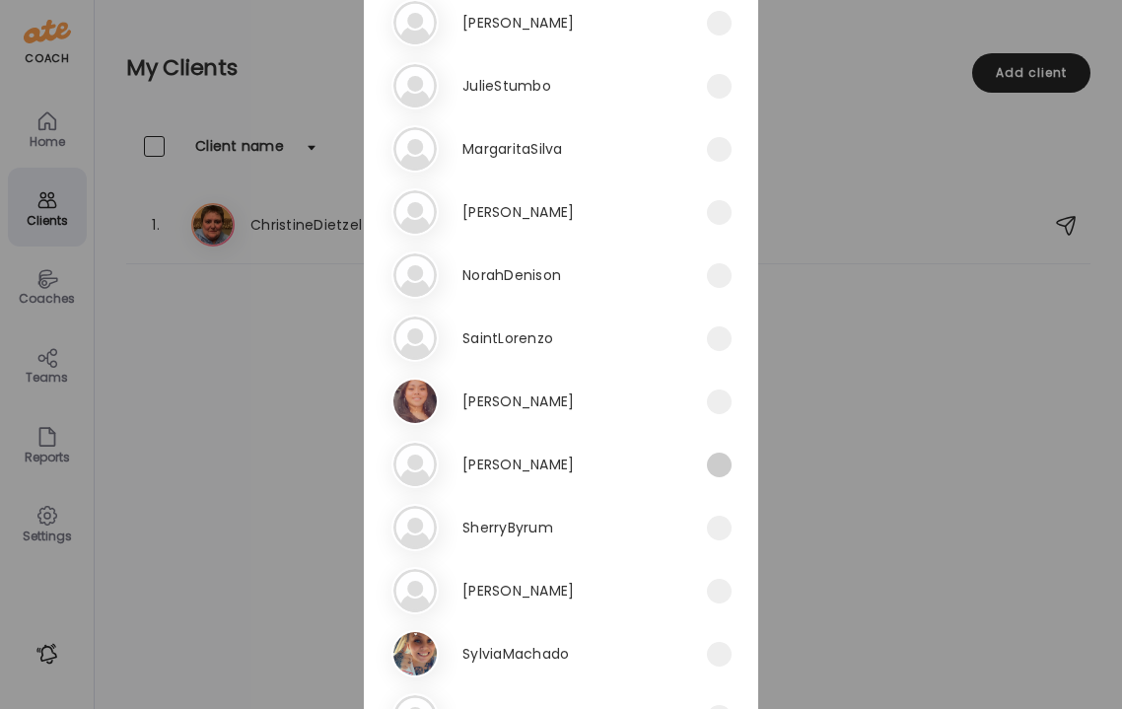
click at [720, 465] on span at bounding box center [719, 465] width 25 height 25
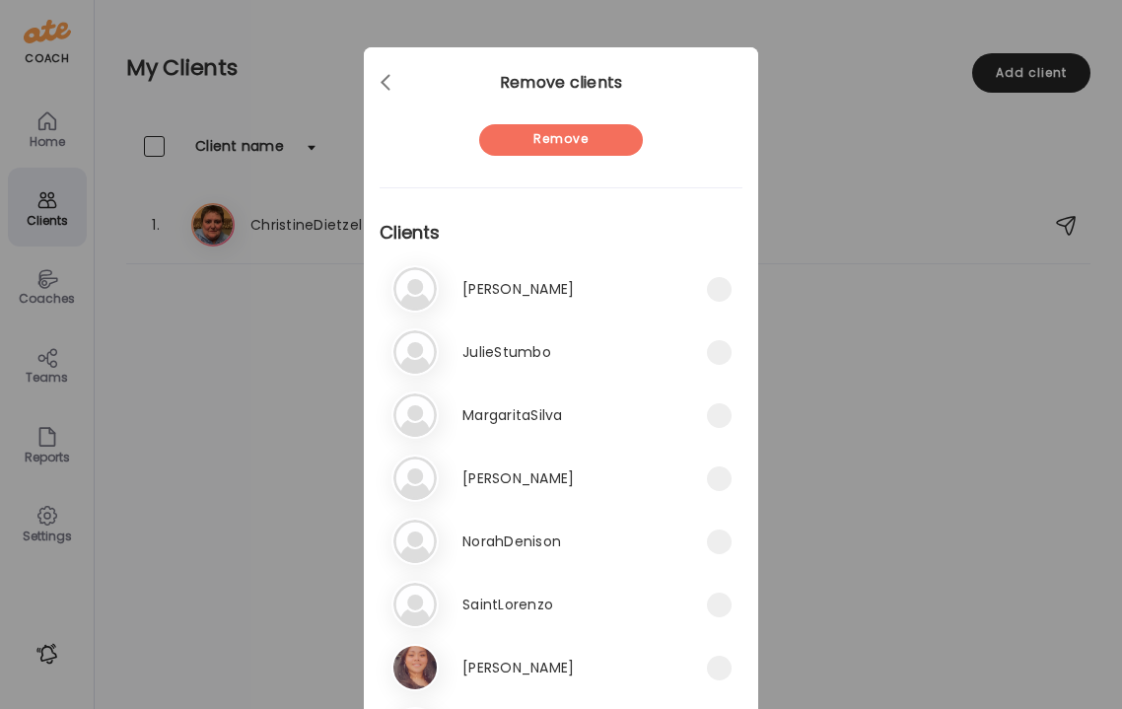
scroll to position [0, 0]
click at [594, 139] on div "Remove" at bounding box center [561, 140] width 164 height 32
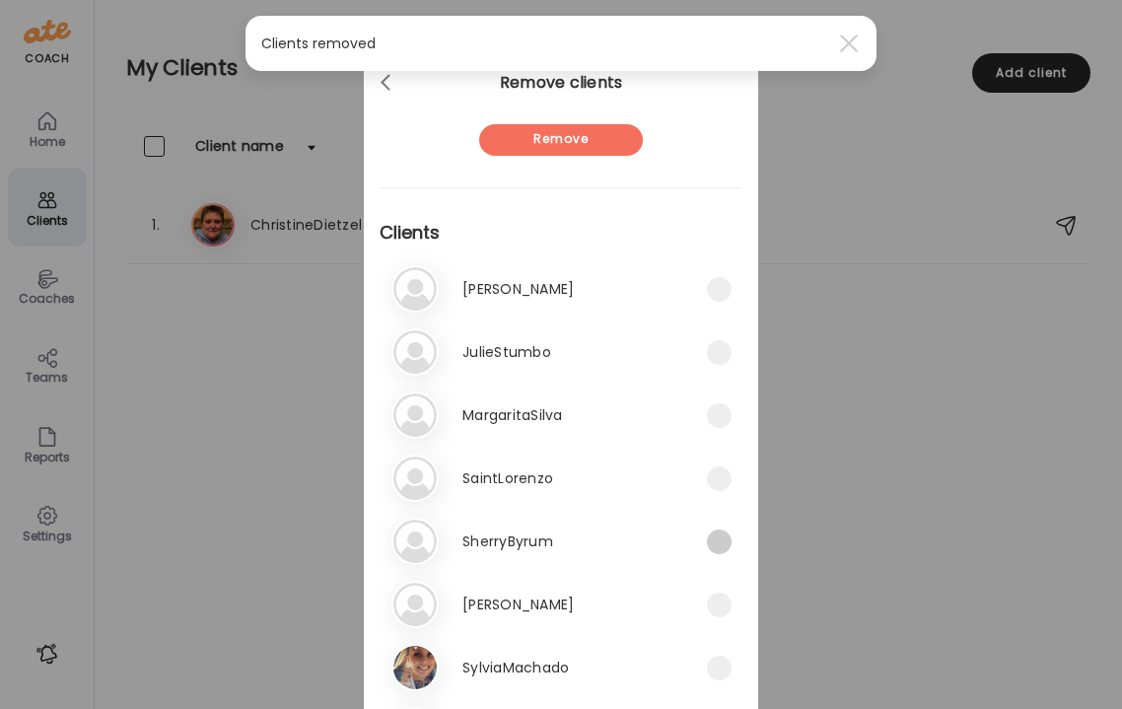
click at [719, 544] on span at bounding box center [719, 542] width 25 height 25
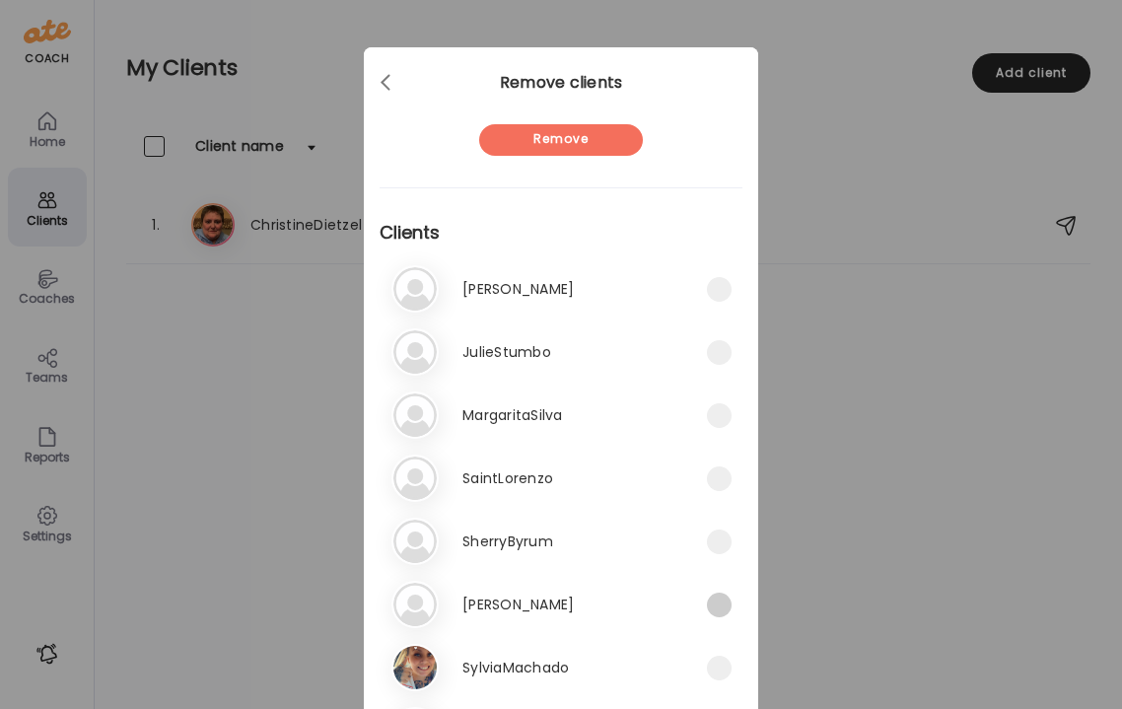
click at [723, 604] on span at bounding box center [719, 605] width 25 height 25
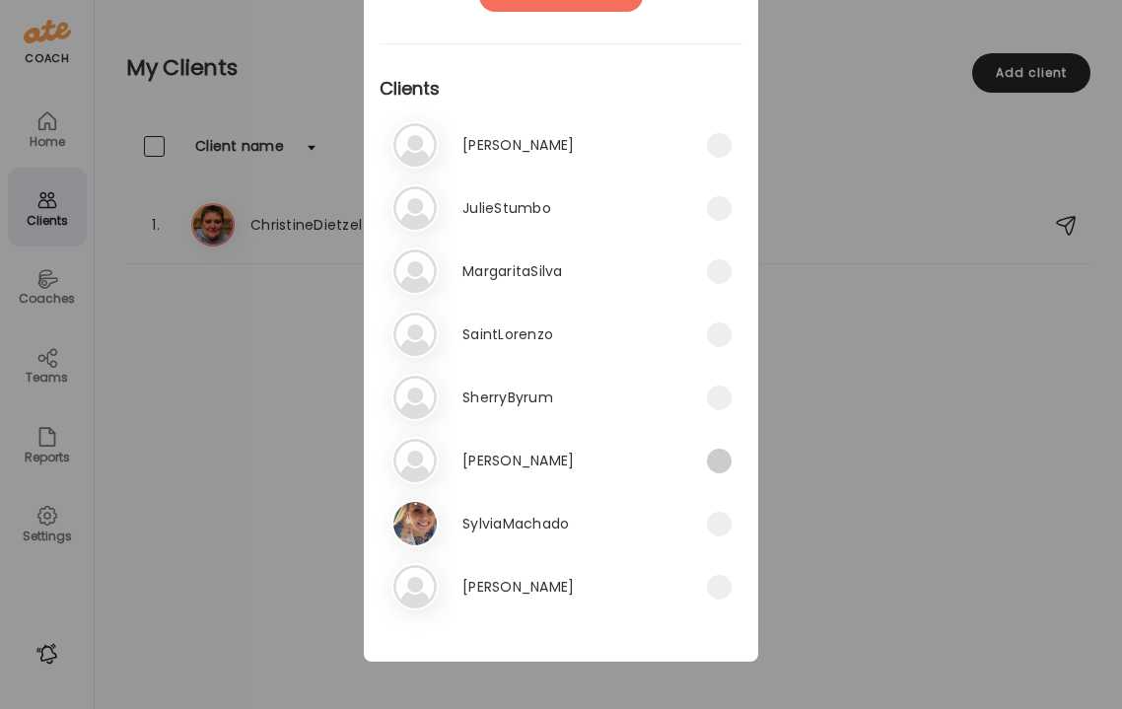
scroll to position [144, 0]
click at [717, 595] on span at bounding box center [719, 587] width 25 height 25
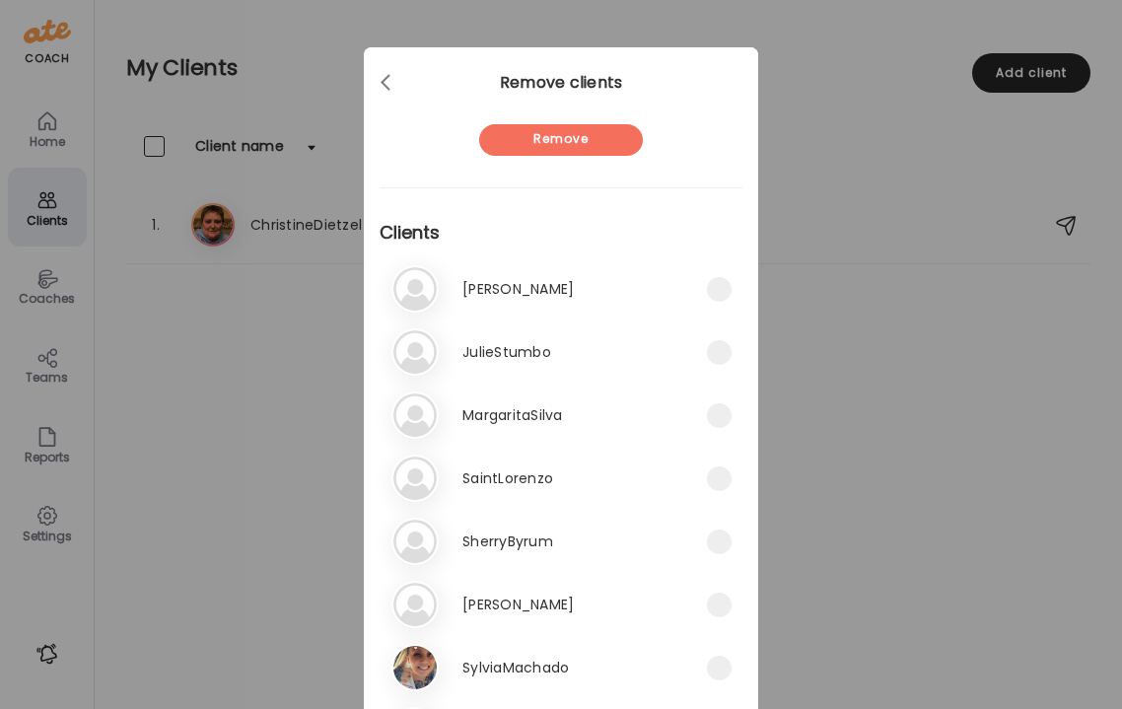
scroll to position [0, 0]
click at [583, 137] on div "Remove" at bounding box center [561, 140] width 164 height 32
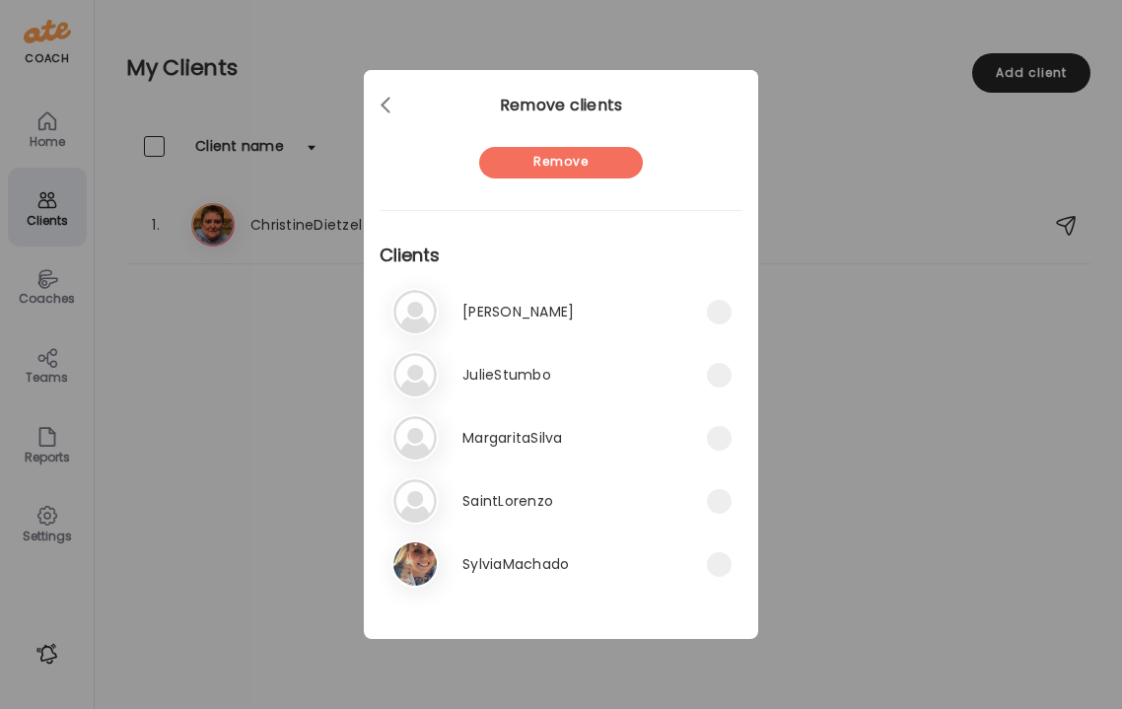
click at [46, 542] on div "Ate Coach Dashboard Wahoo! It’s official Take a moment to set up your Coach Pro…" at bounding box center [561, 354] width 1122 height 709
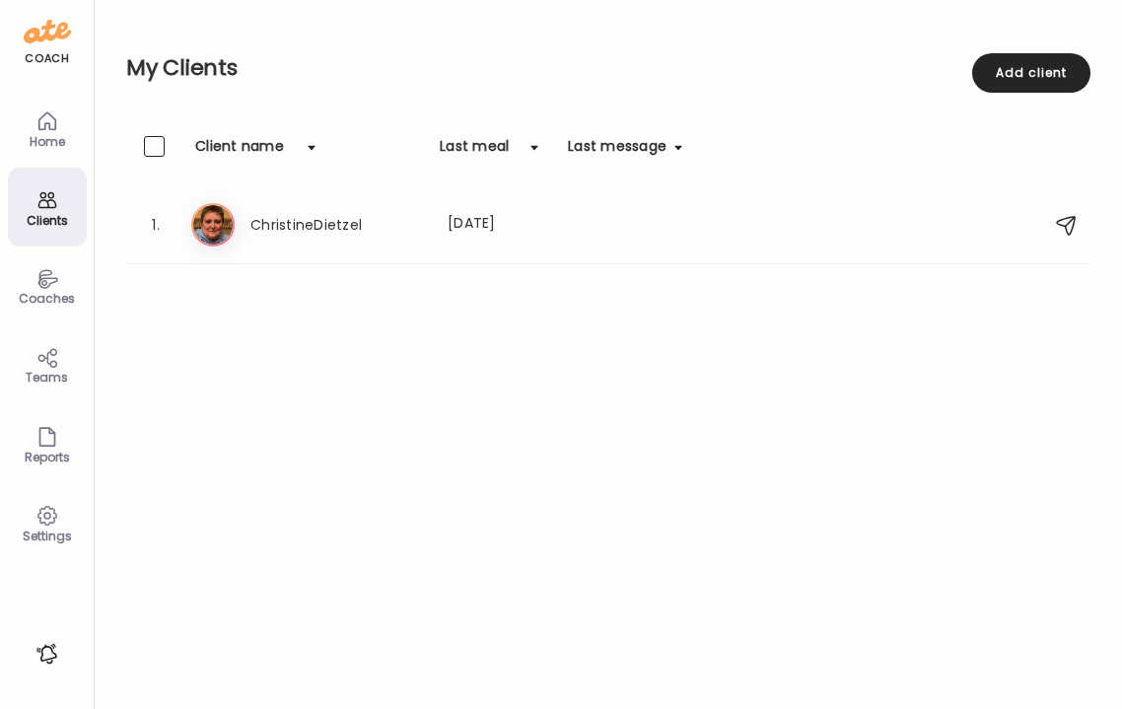
click at [47, 517] on icon at bounding box center [47, 516] width 24 height 24
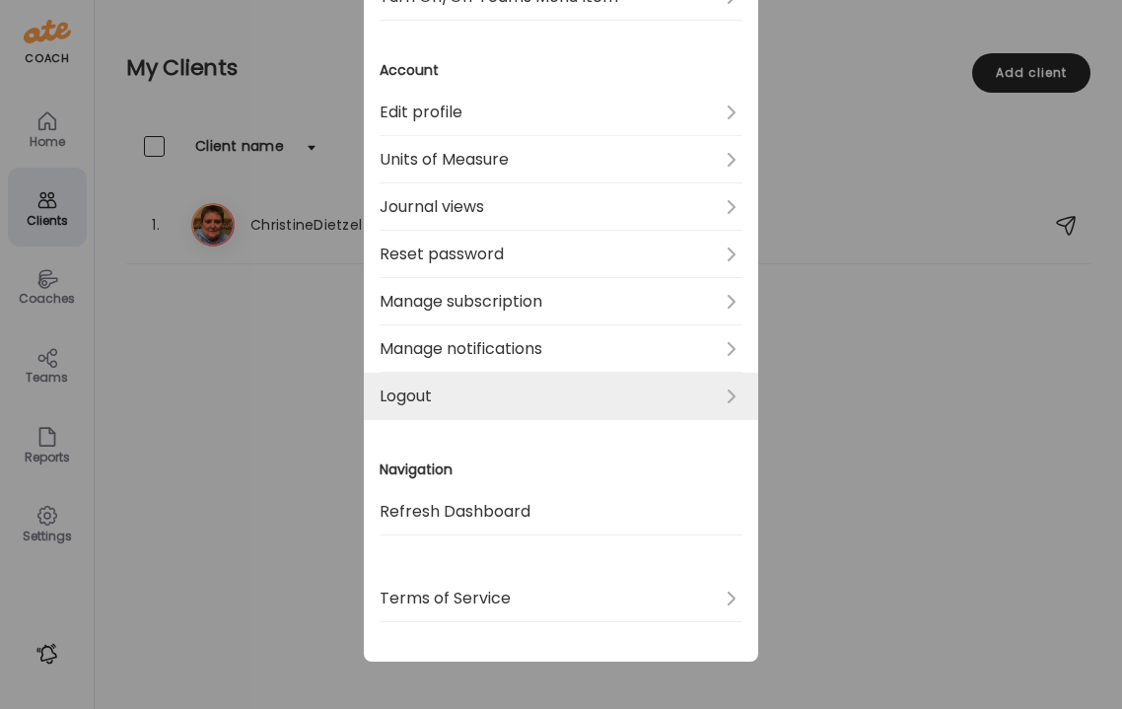
scroll to position [863, 0]
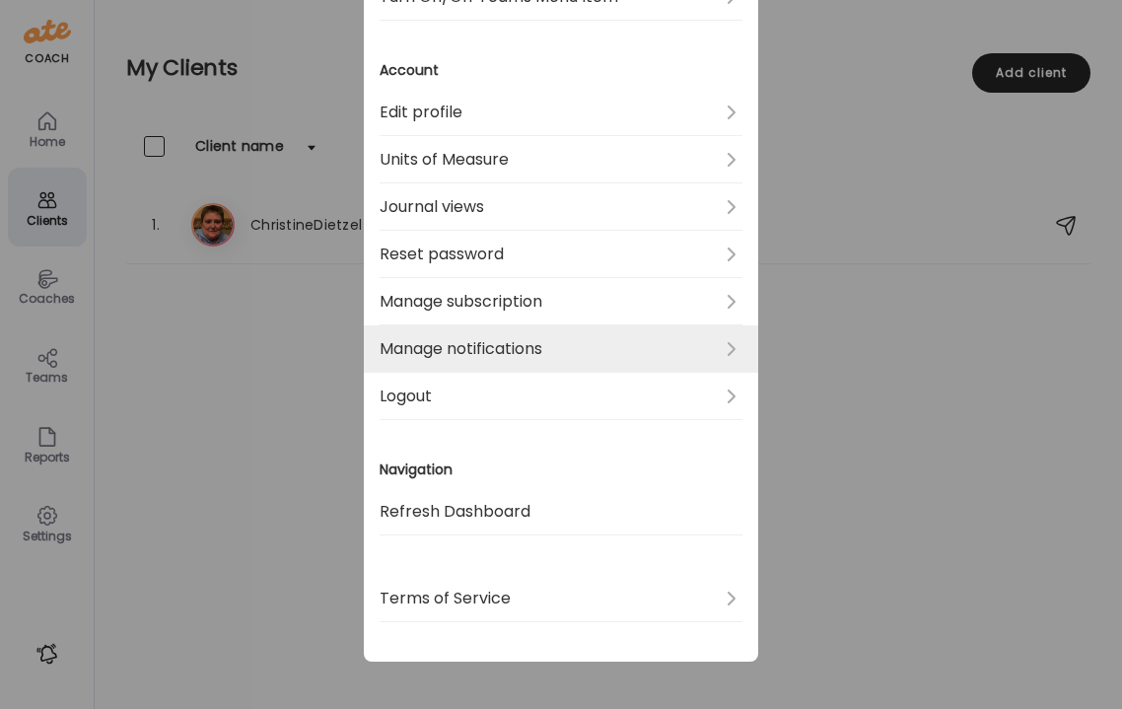
click at [574, 344] on link "Manage notifications" at bounding box center [561, 348] width 363 height 47
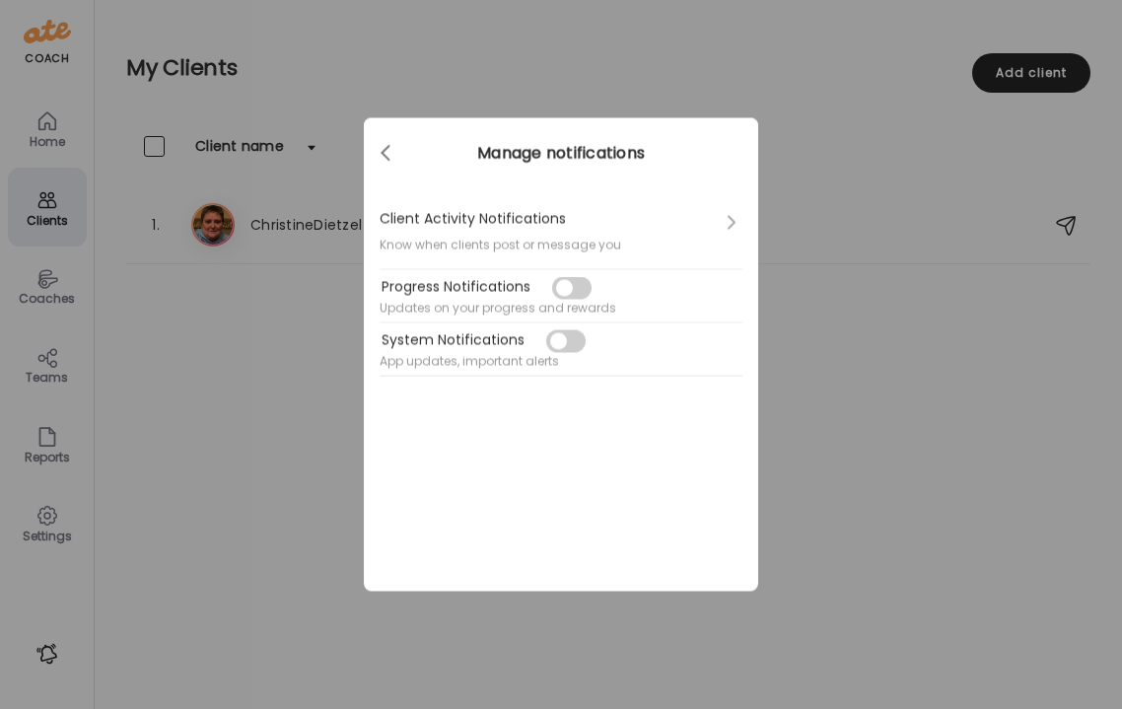
click at [731, 225] on div at bounding box center [727, 223] width 32 height 32
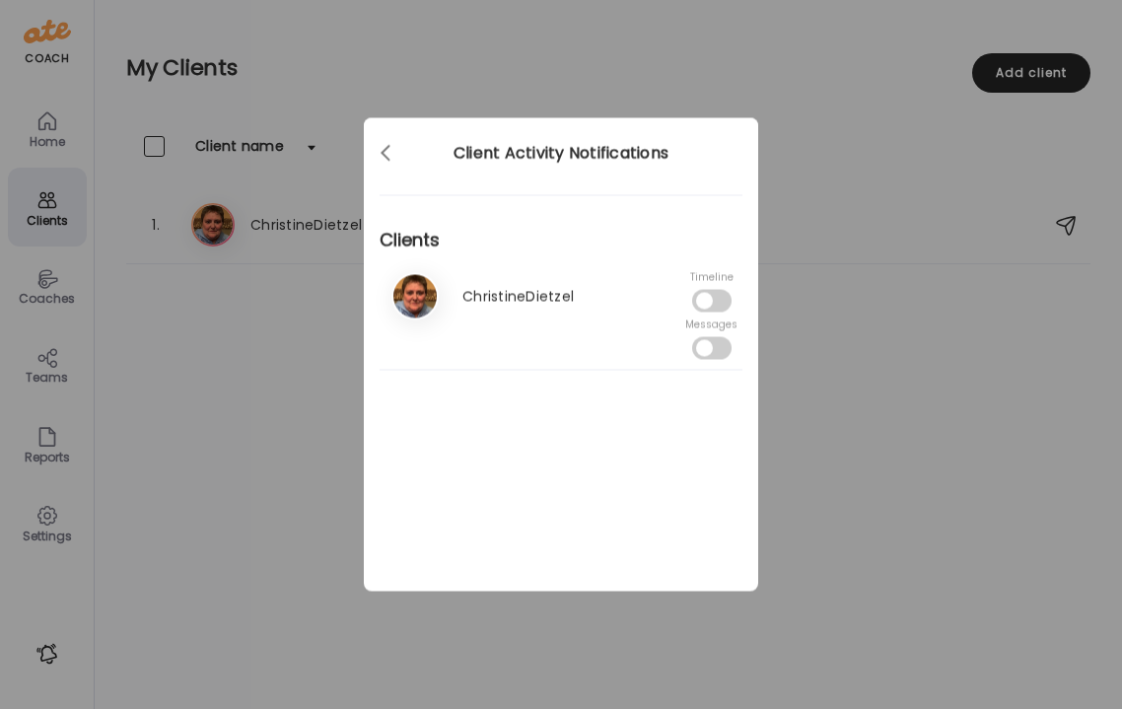
click at [699, 303] on span at bounding box center [711, 301] width 39 height 23
click at [388, 164] on div at bounding box center [387, 153] width 39 height 39
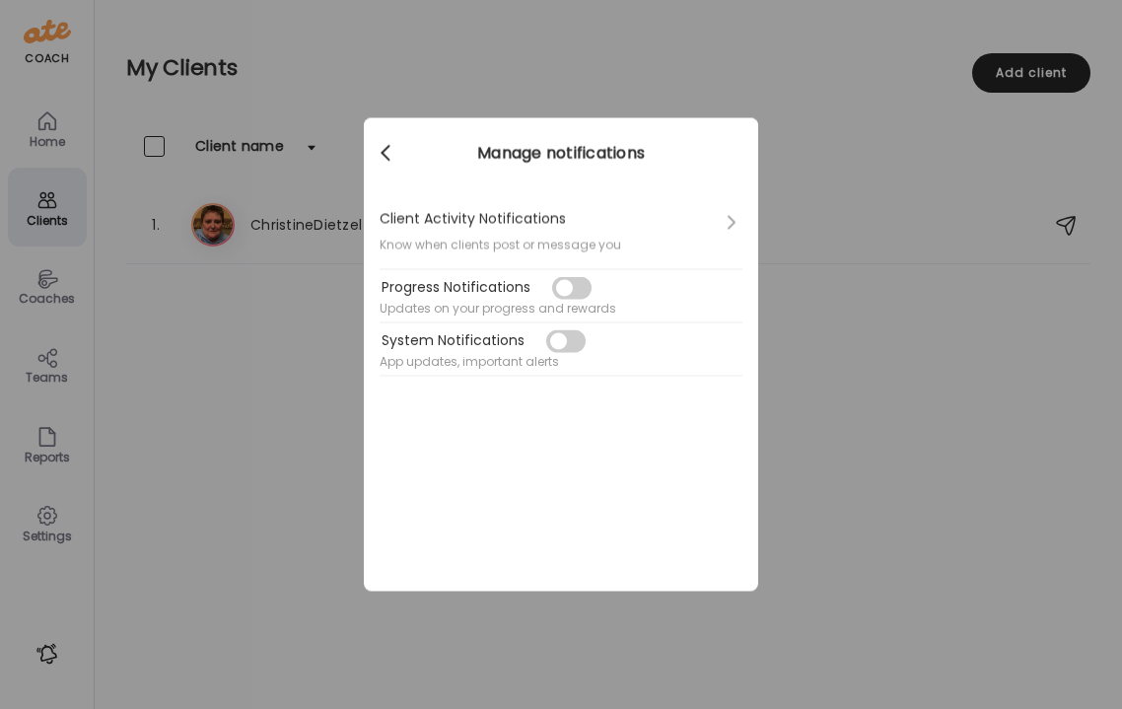
click at [389, 156] on div at bounding box center [387, 153] width 39 height 39
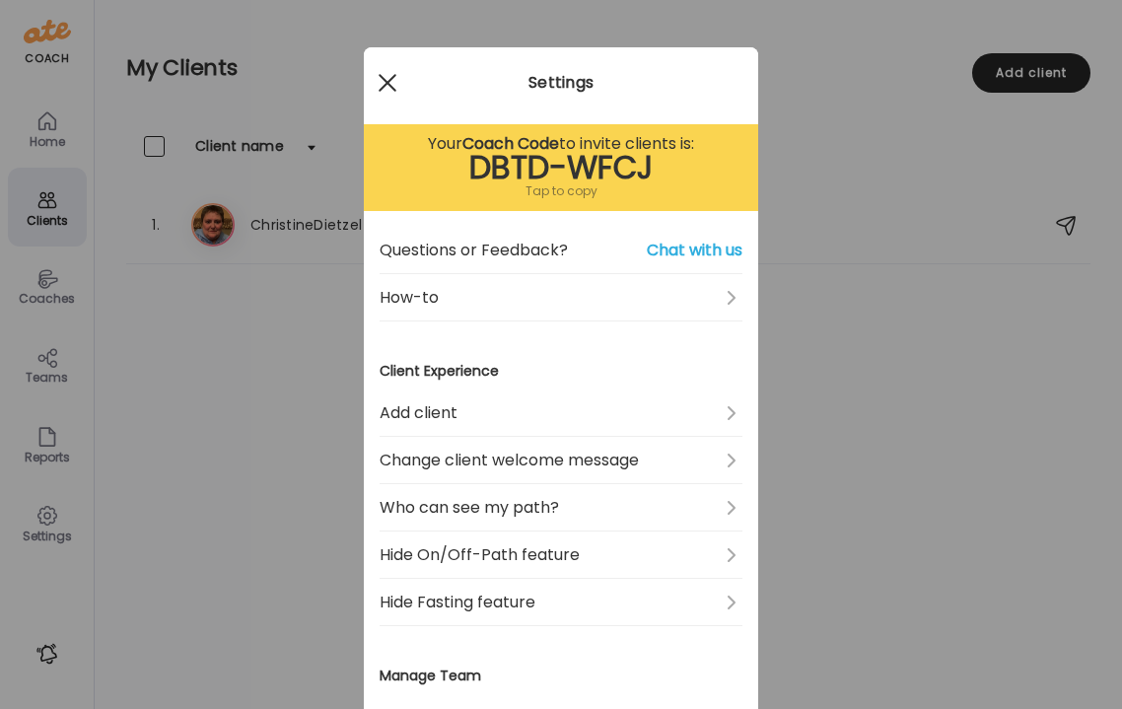
click at [384, 83] on div at bounding box center [387, 82] width 39 height 39
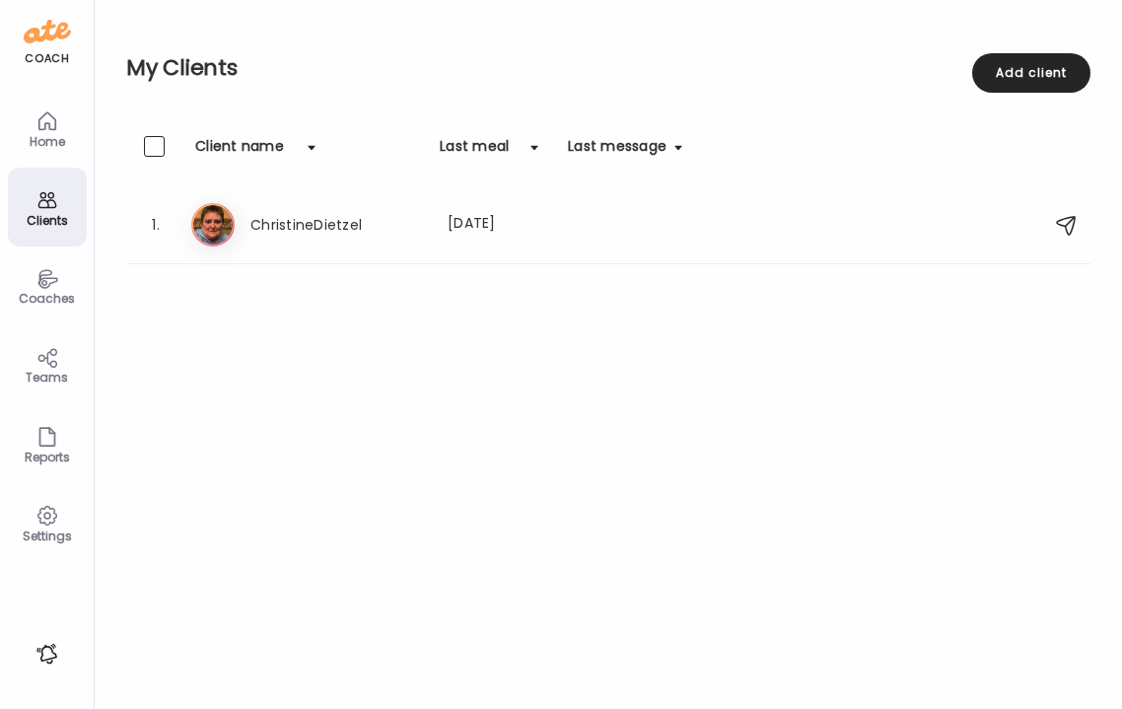
click at [57, 293] on div "Coaches" at bounding box center [47, 298] width 71 height 13
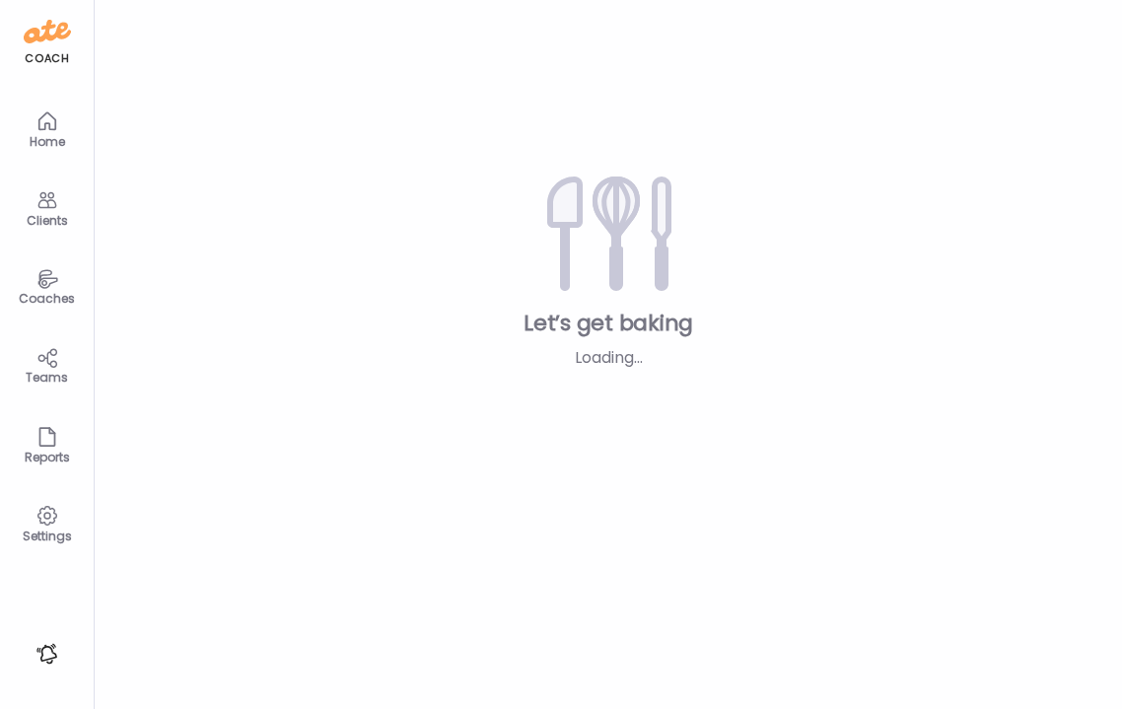
type input "******"
type input "**********"
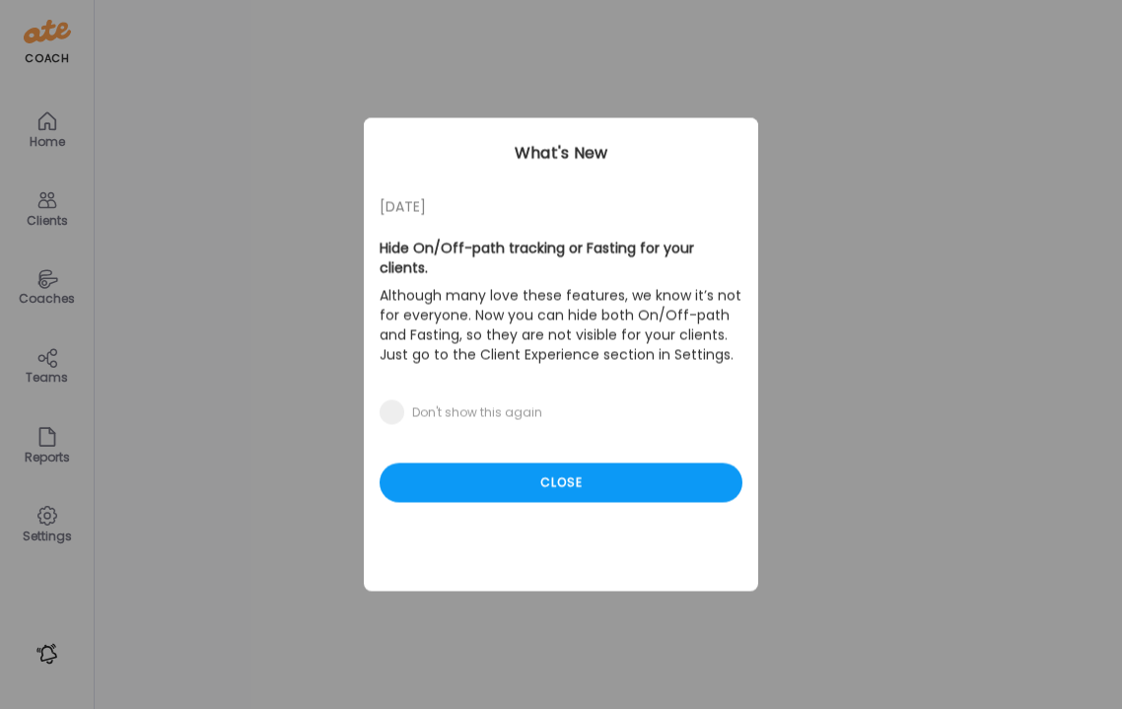
click at [33, 280] on div "Ate Coach Dashboard Wahoo! It’s official Take a moment to set up your Coach Pro…" at bounding box center [561, 354] width 1122 height 709
click at [540, 480] on div "Close" at bounding box center [561, 482] width 363 height 39
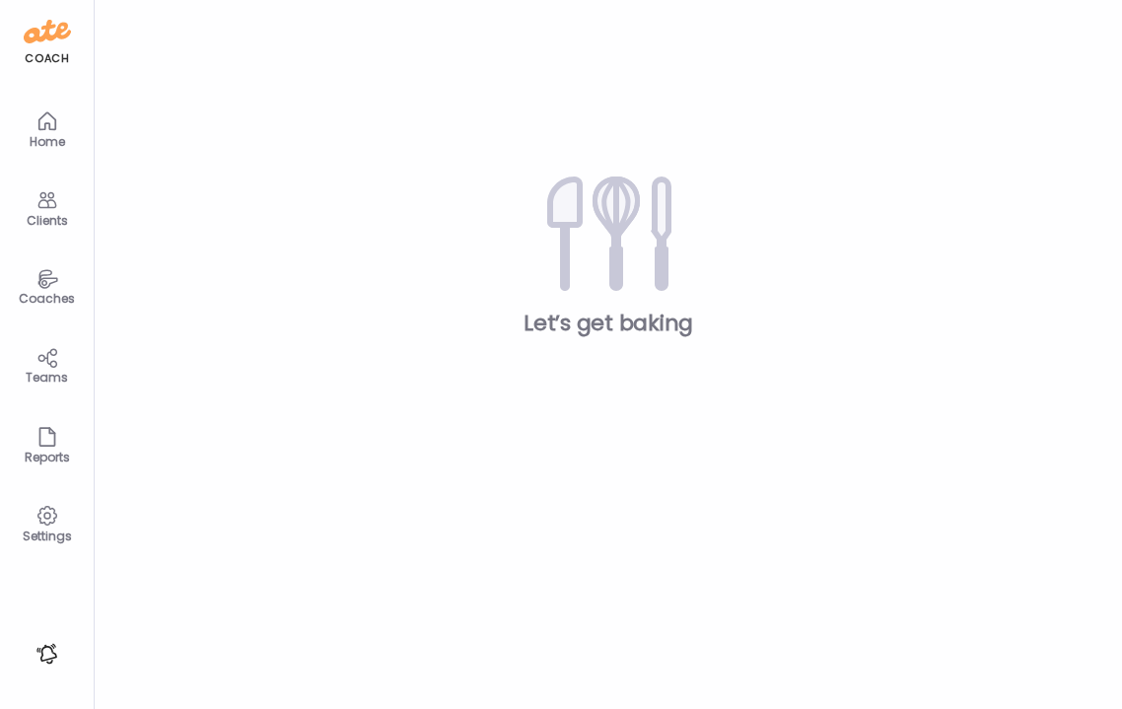
click at [55, 300] on div "Coaches" at bounding box center [47, 298] width 71 height 13
